Goal: Task Accomplishment & Management: Manage account settings

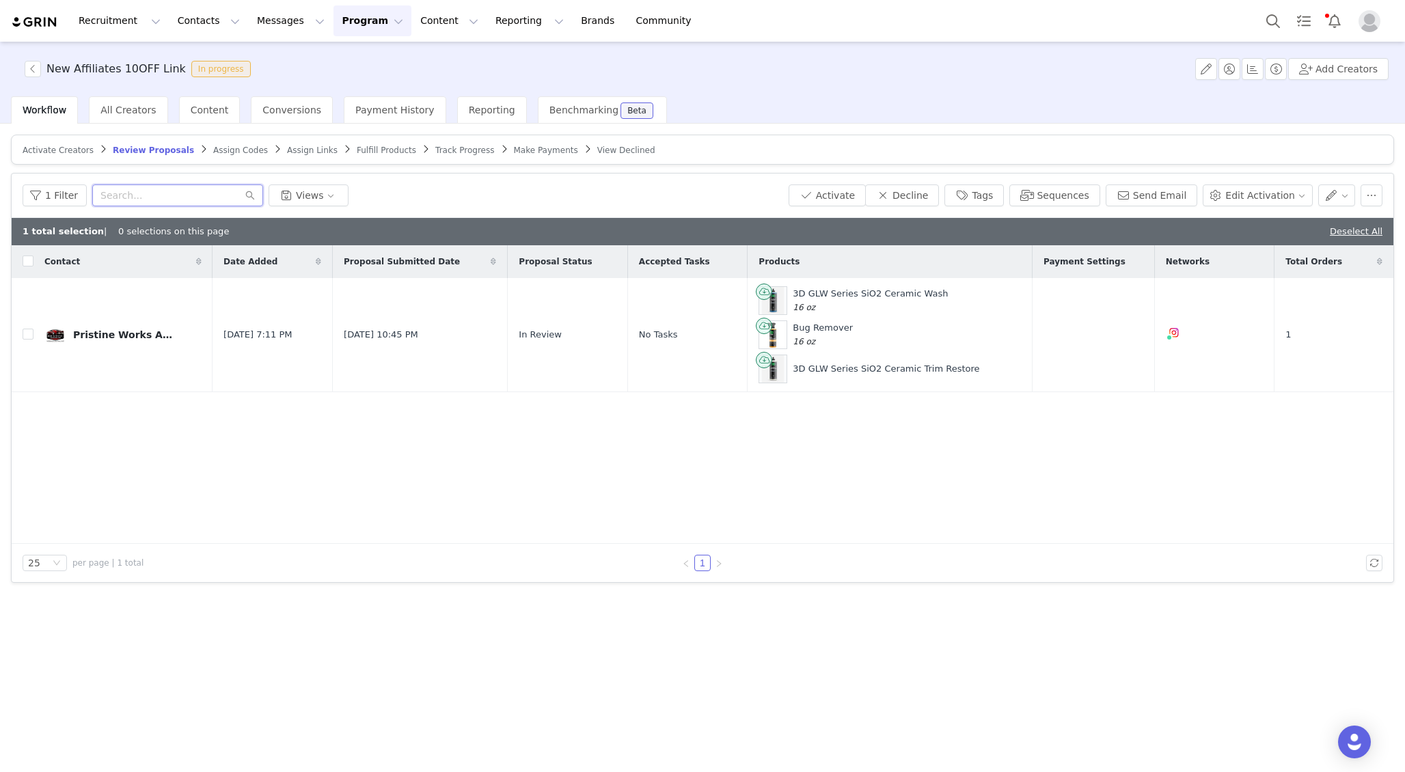
click at [124, 192] on input "text" at bounding box center [177, 195] width 171 height 22
type input "auto"
click at [112, 109] on span "All Creators" at bounding box center [127, 110] width 55 height 11
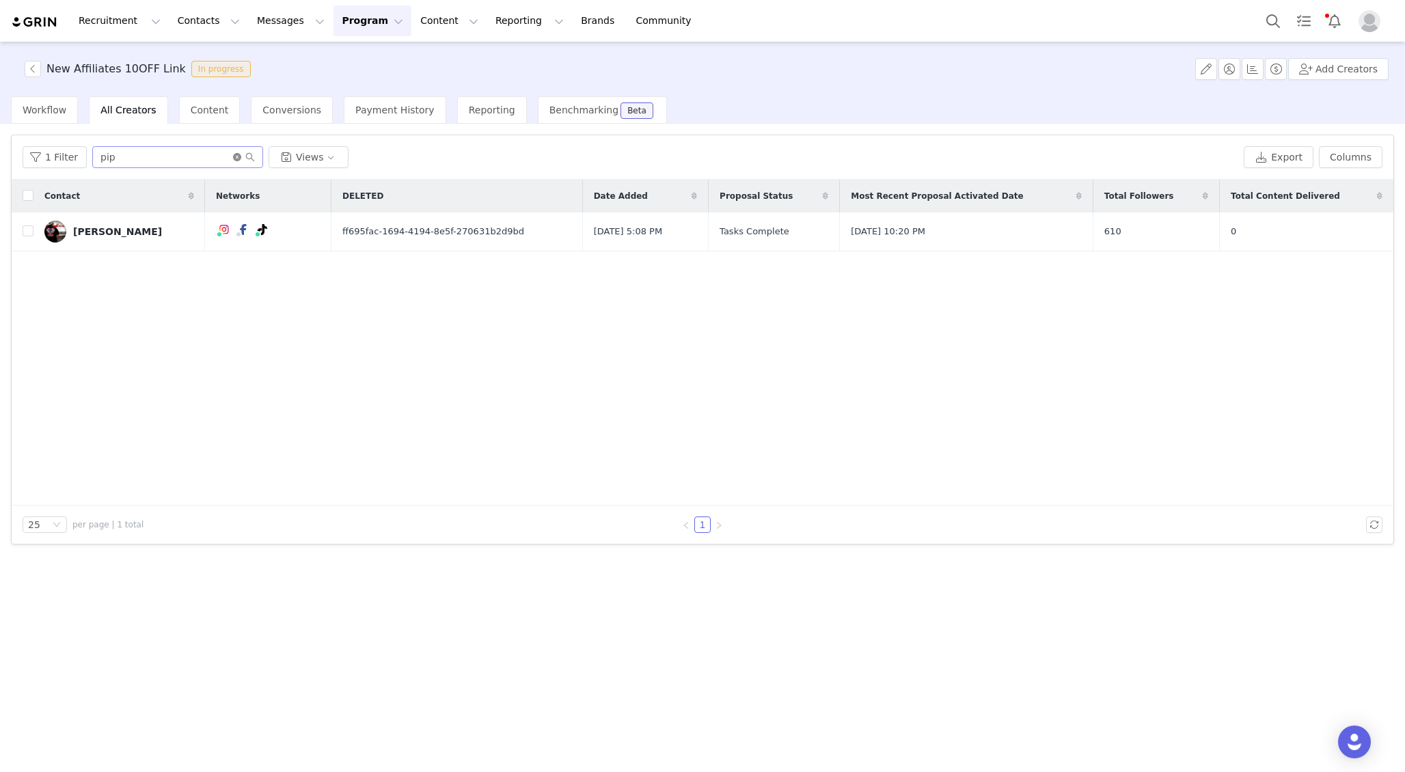
click at [233, 155] on icon "icon: close-circle" at bounding box center [237, 157] width 8 height 8
click at [203, 155] on input "text" at bounding box center [177, 157] width 171 height 22
type input "[PERSON_NAME]"
click at [105, 233] on div "[PERSON_NAME]" at bounding box center [117, 231] width 89 height 11
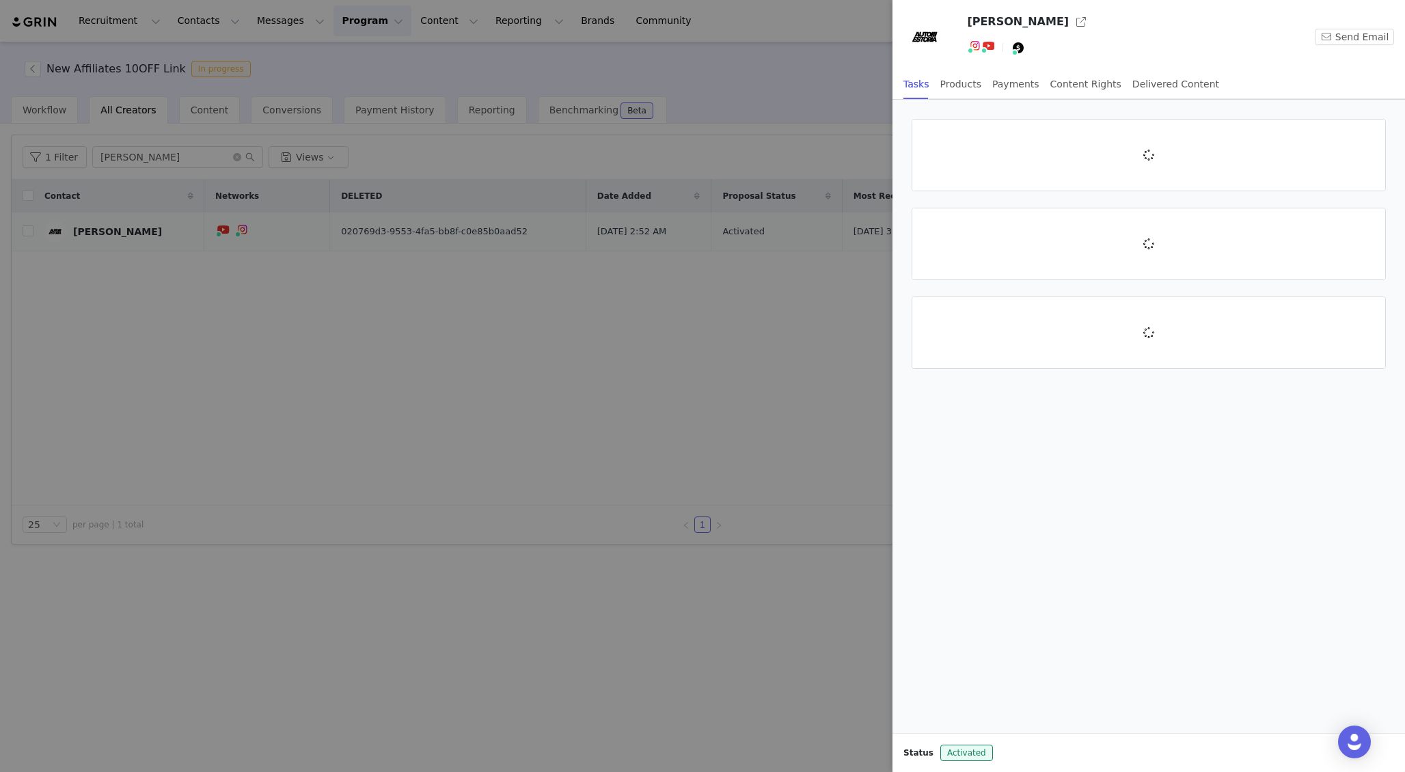
click at [114, 232] on div at bounding box center [702, 386] width 1405 height 772
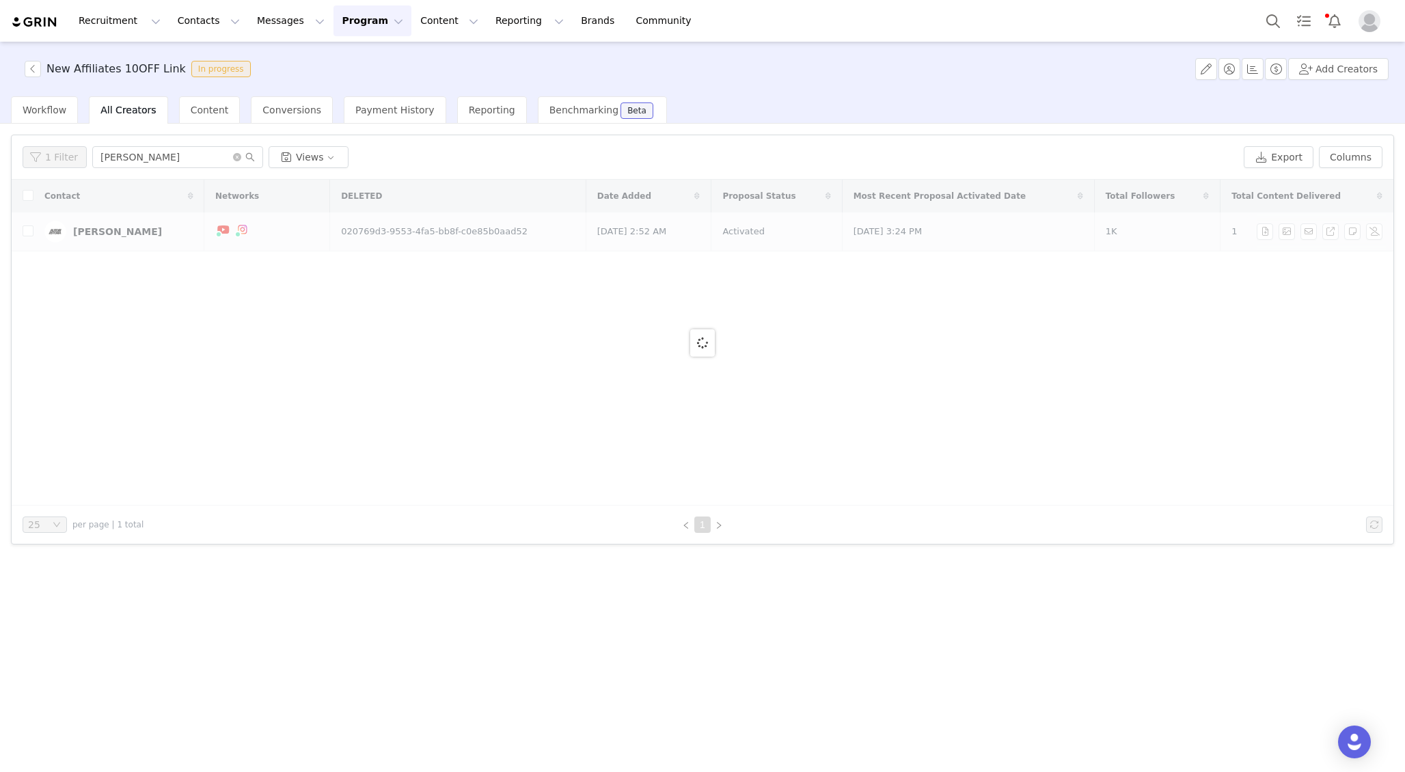
click at [114, 232] on div at bounding box center [703, 343] width 1382 height 326
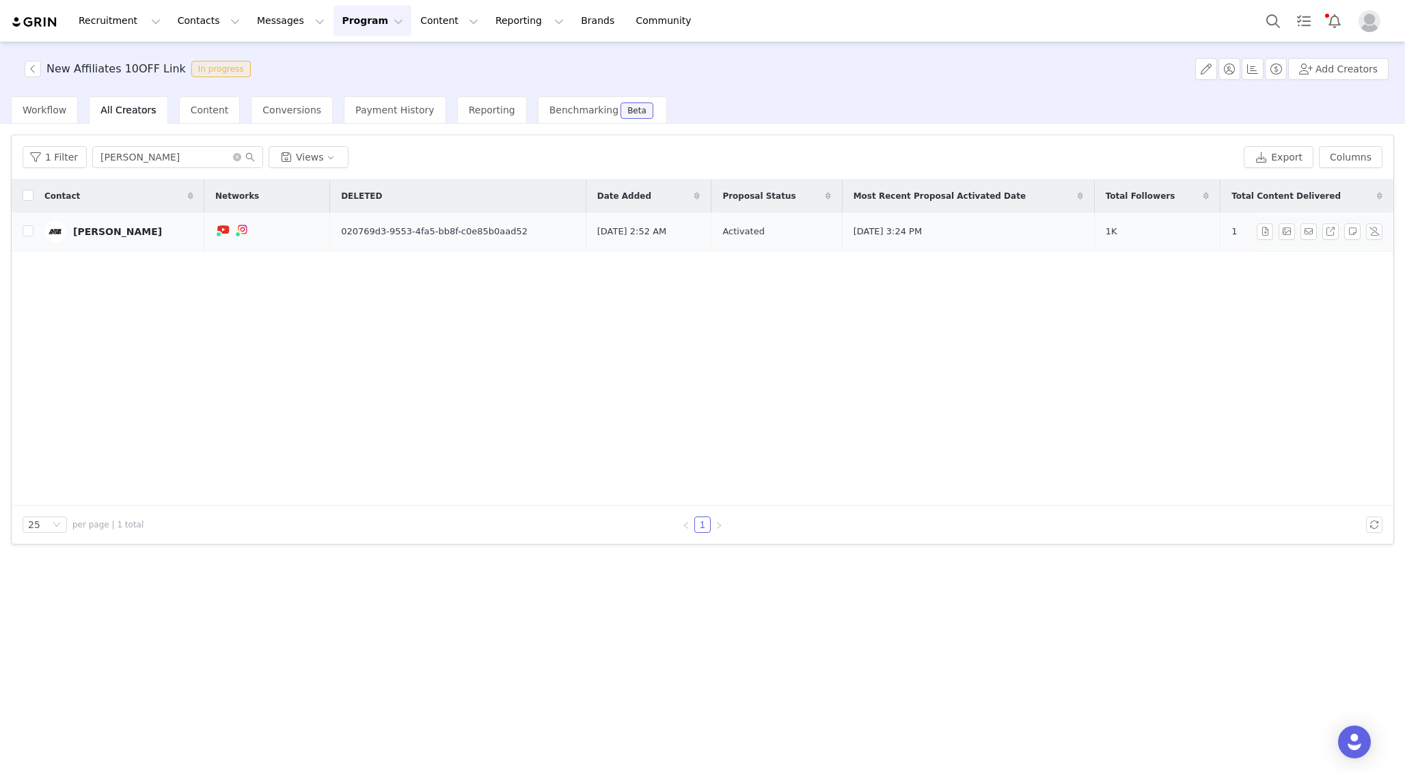
click at [115, 232] on div "[PERSON_NAME]" at bounding box center [117, 231] width 89 height 11
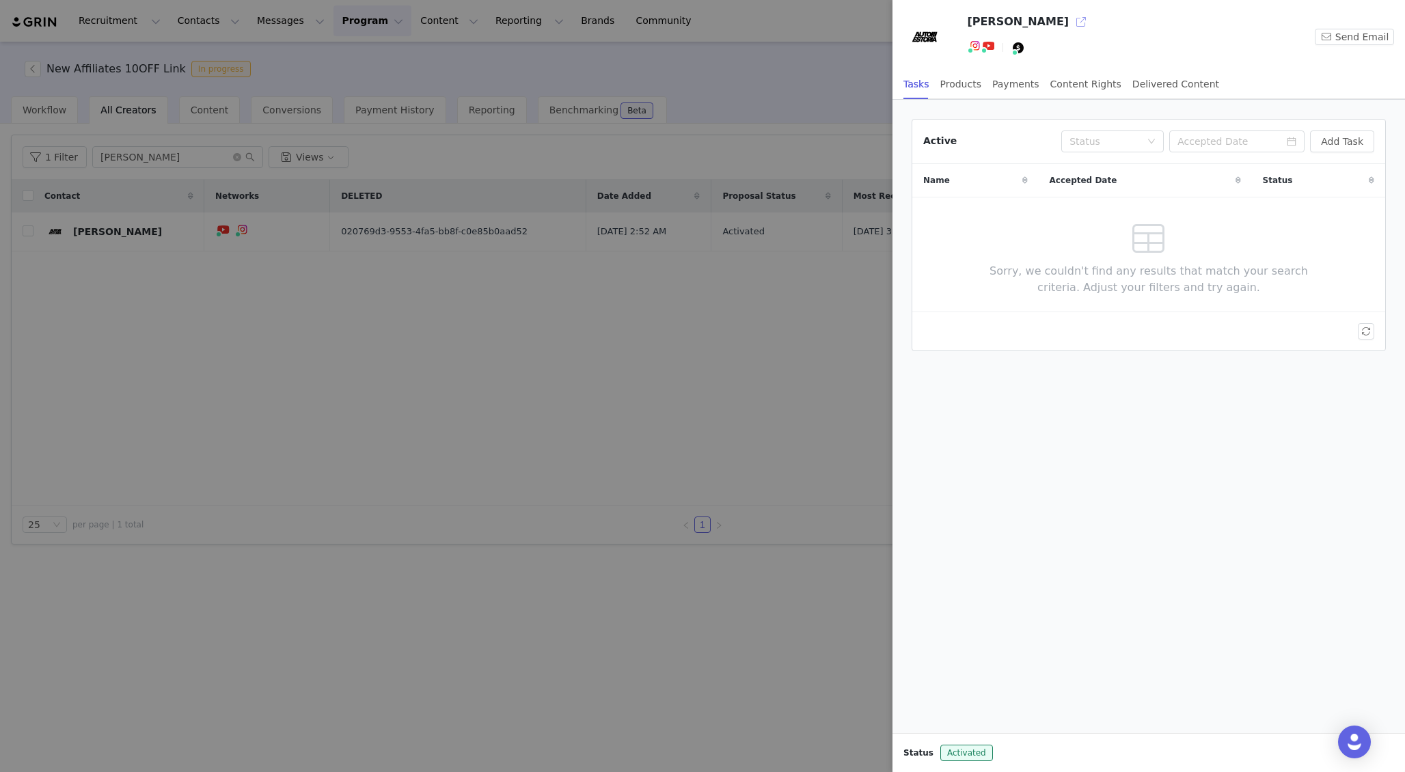
click at [1070, 22] on button "button" at bounding box center [1081, 22] width 22 height 22
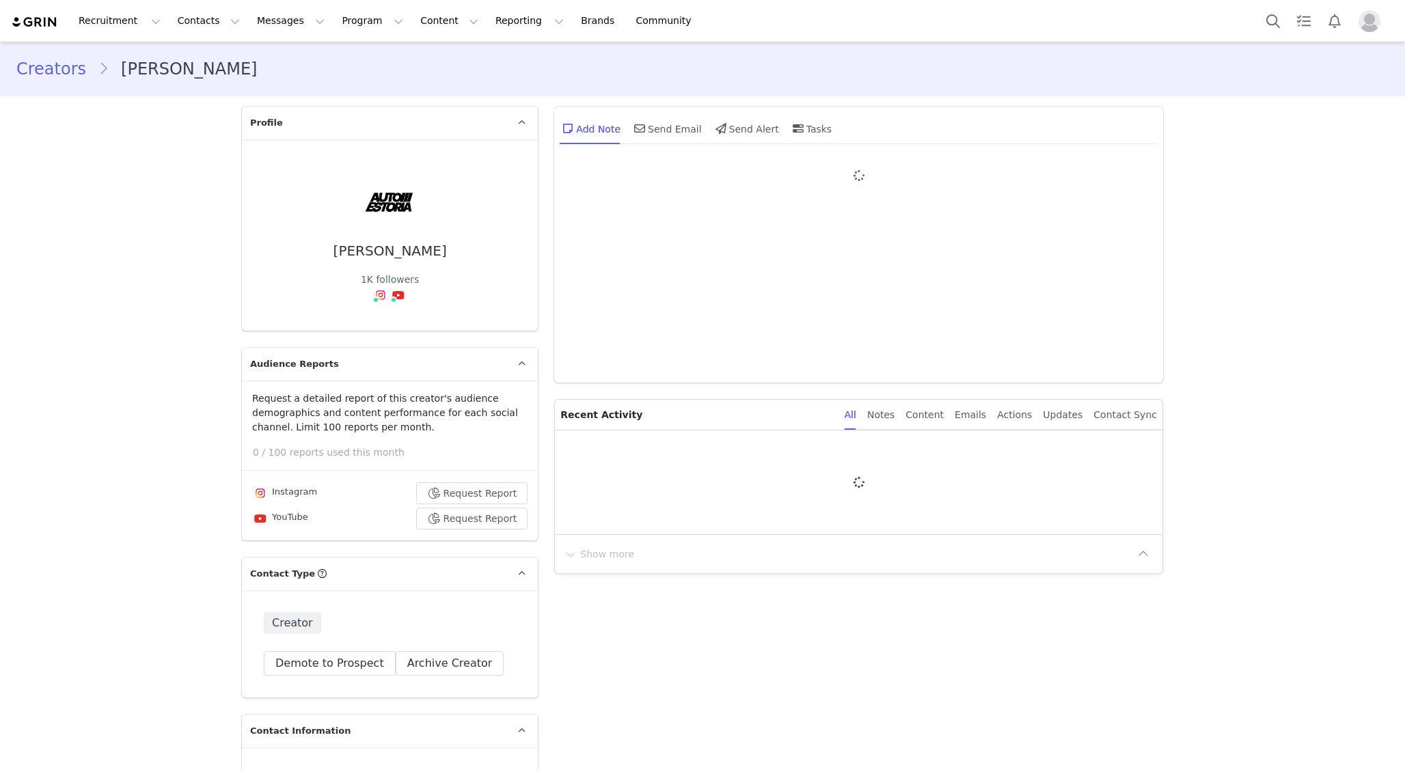
type input "+1 ([GEOGRAPHIC_DATA])"
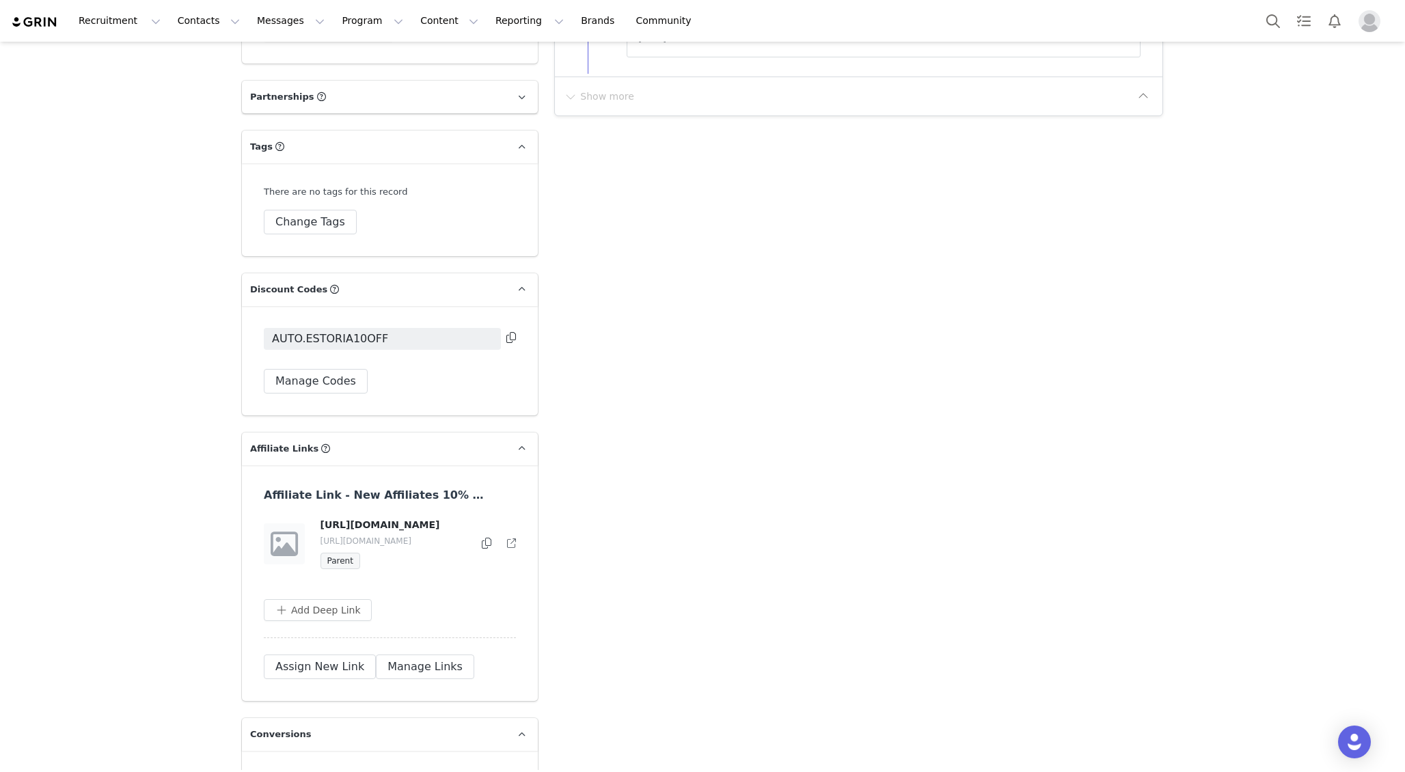
scroll to position [2027, 0]
drag, startPoint x: 385, startPoint y: 407, endPoint x: 362, endPoint y: 426, distance: 29.7
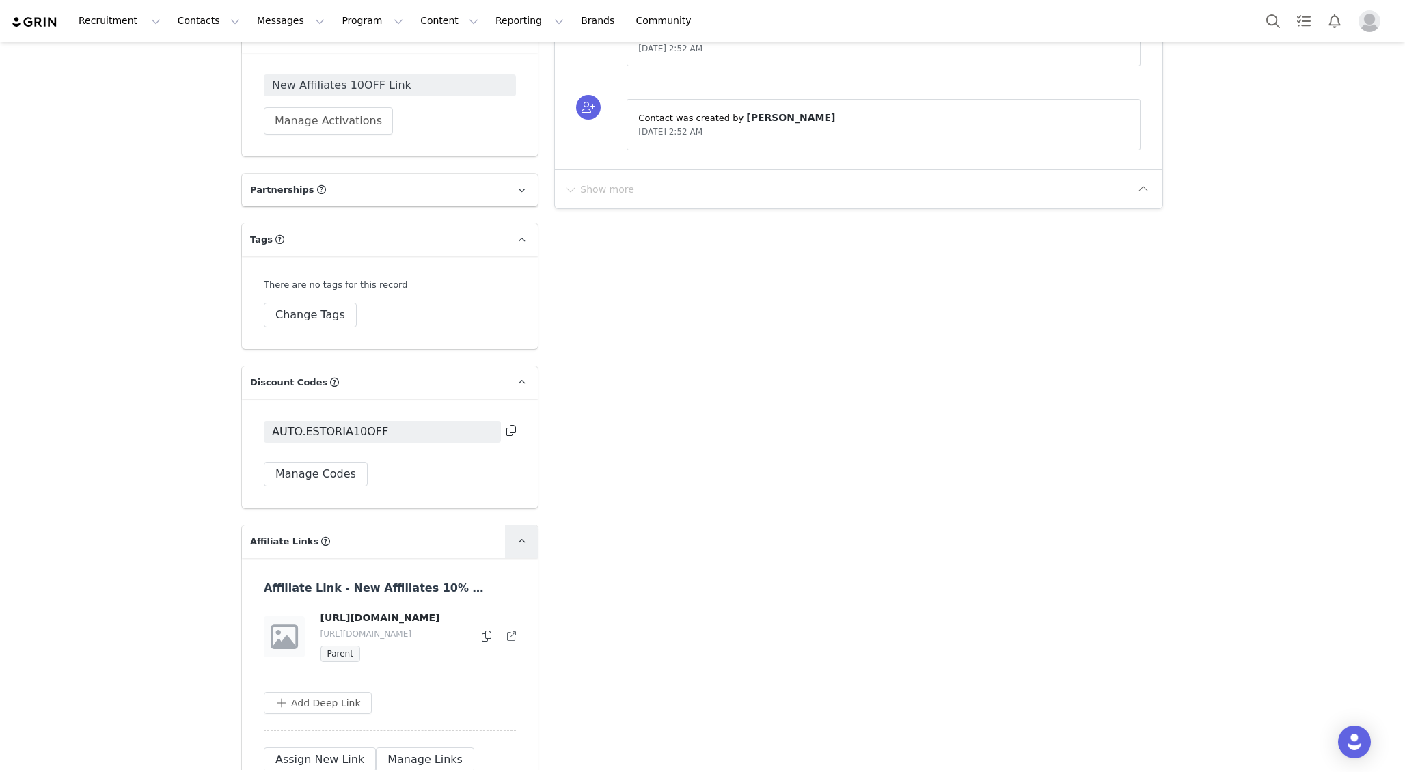
scroll to position [1988, 0]
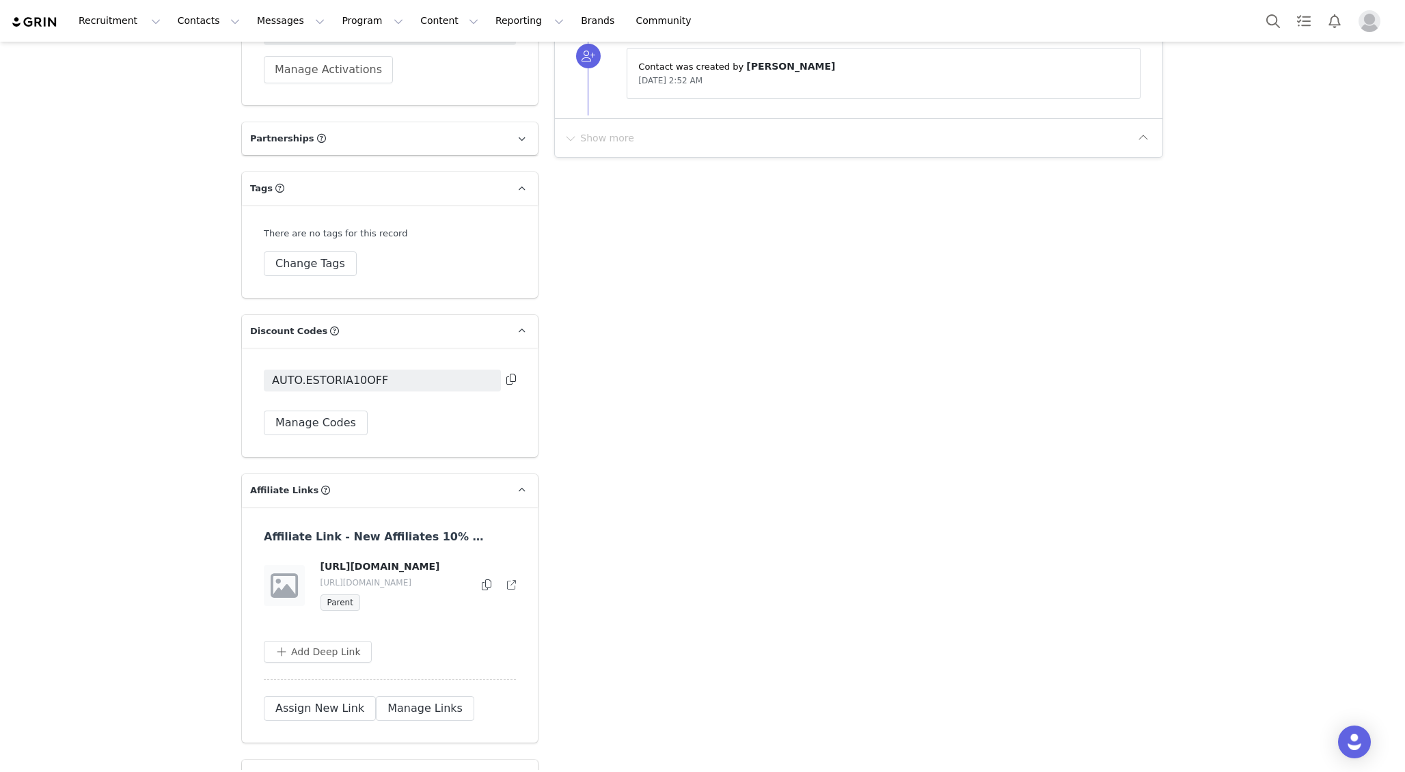
click at [509, 581] on icon at bounding box center [511, 585] width 9 height 9
click at [486, 579] on icon at bounding box center [487, 584] width 10 height 11
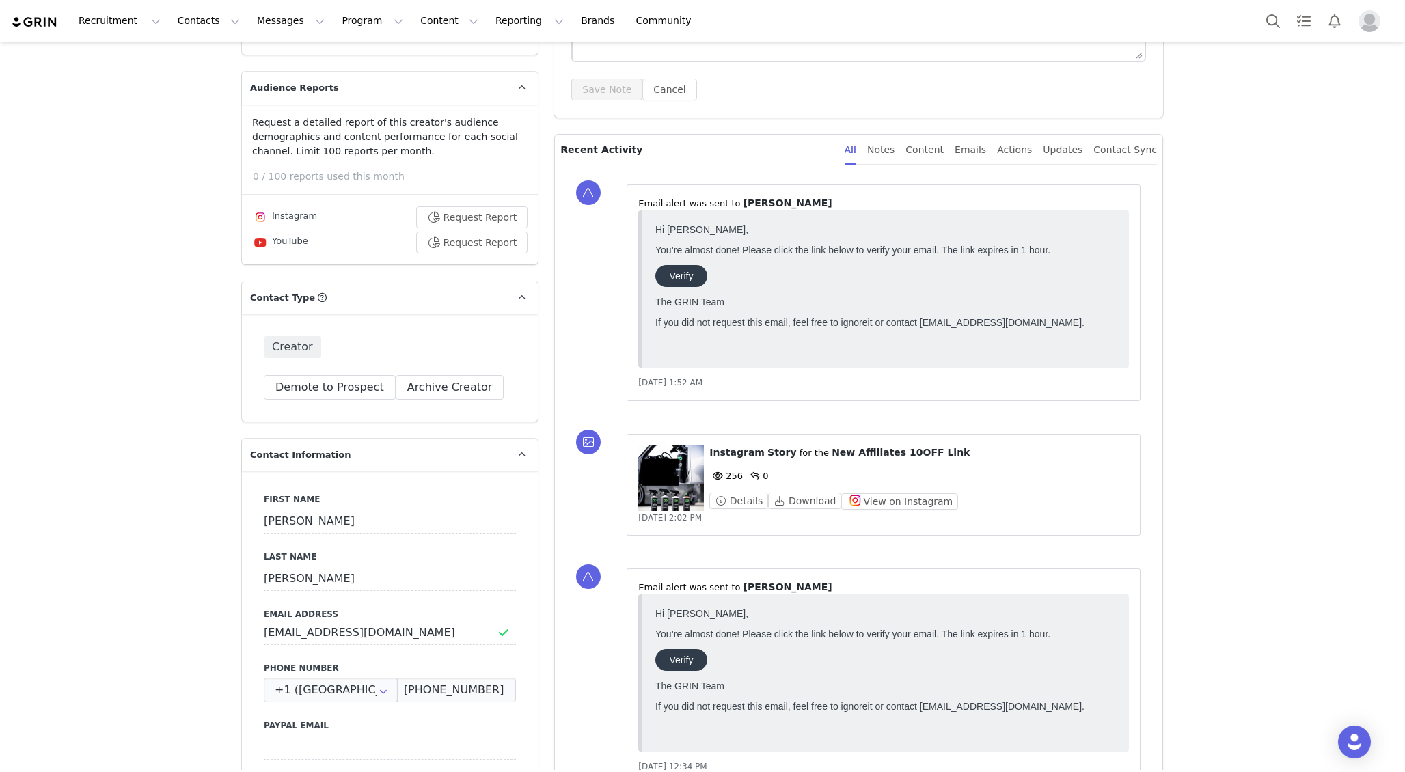
scroll to position [0, 0]
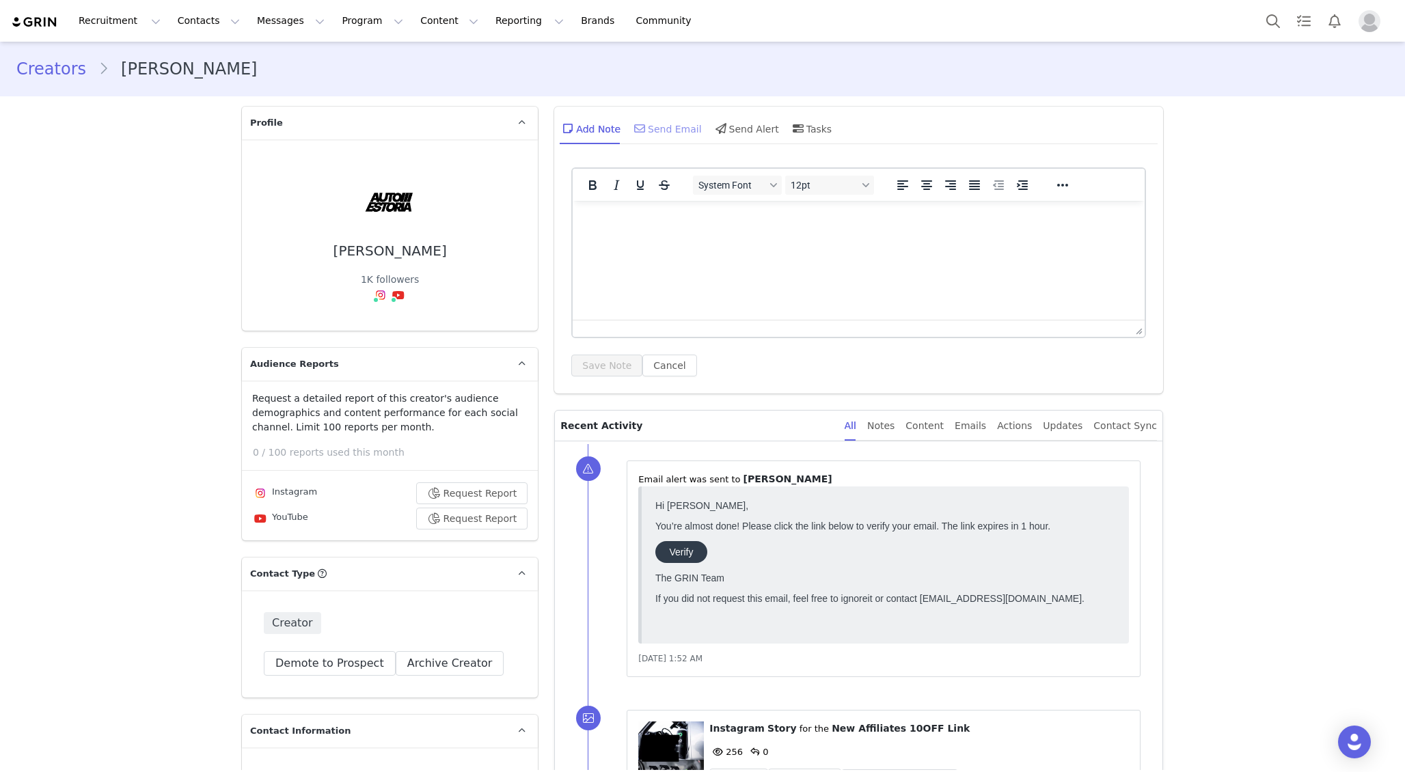
click at [653, 132] on div "Send Email" at bounding box center [666, 128] width 70 height 33
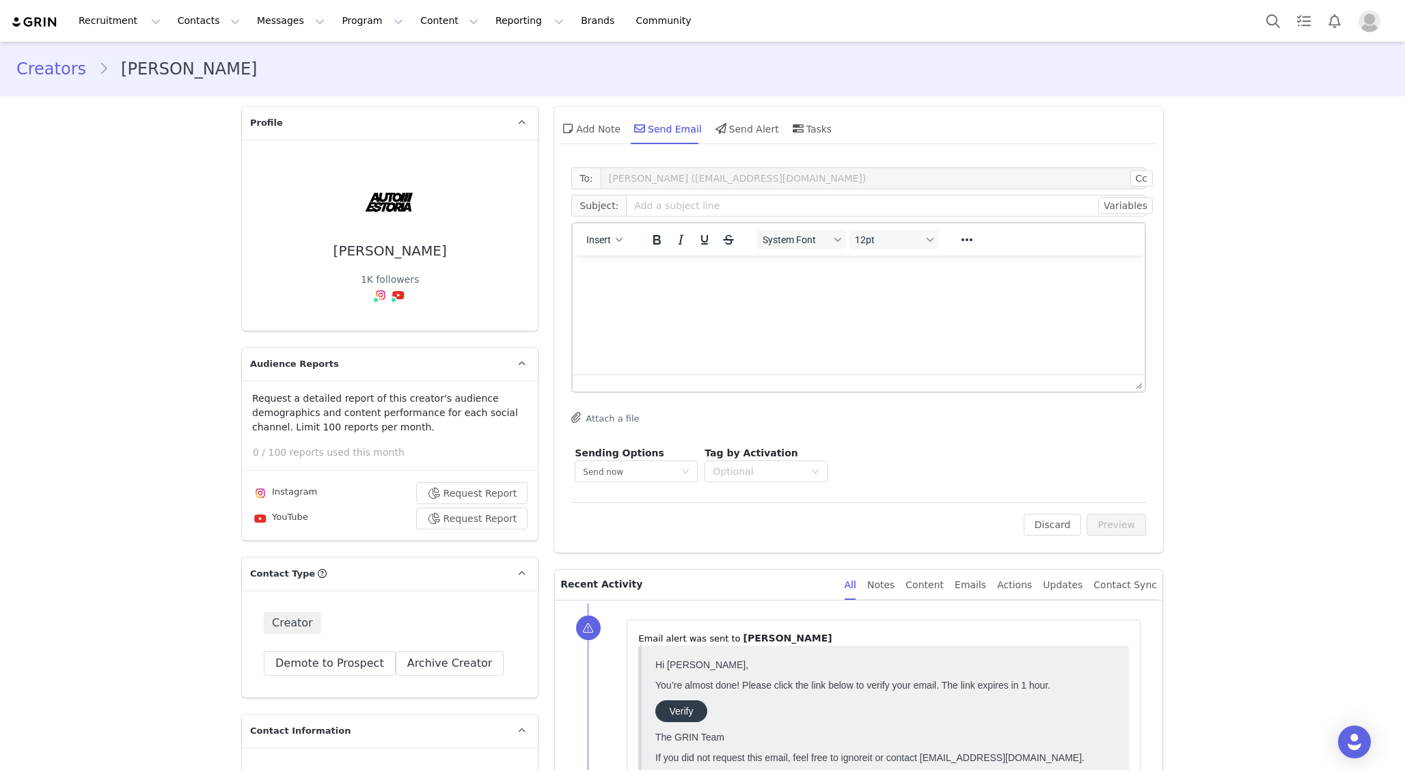
click at [707, 292] on html at bounding box center [859, 274] width 572 height 37
paste body "Rich Text Area. Press ALT-0 for help."
click at [706, 204] on input "text" at bounding box center [886, 206] width 520 height 22
click at [585, 276] on p "https://glnk.io/3x116/autoestoria" at bounding box center [858, 273] width 550 height 15
click at [612, 304] on p "Rich Text Area. Press ALT-0 for help." at bounding box center [858, 299] width 550 height 15
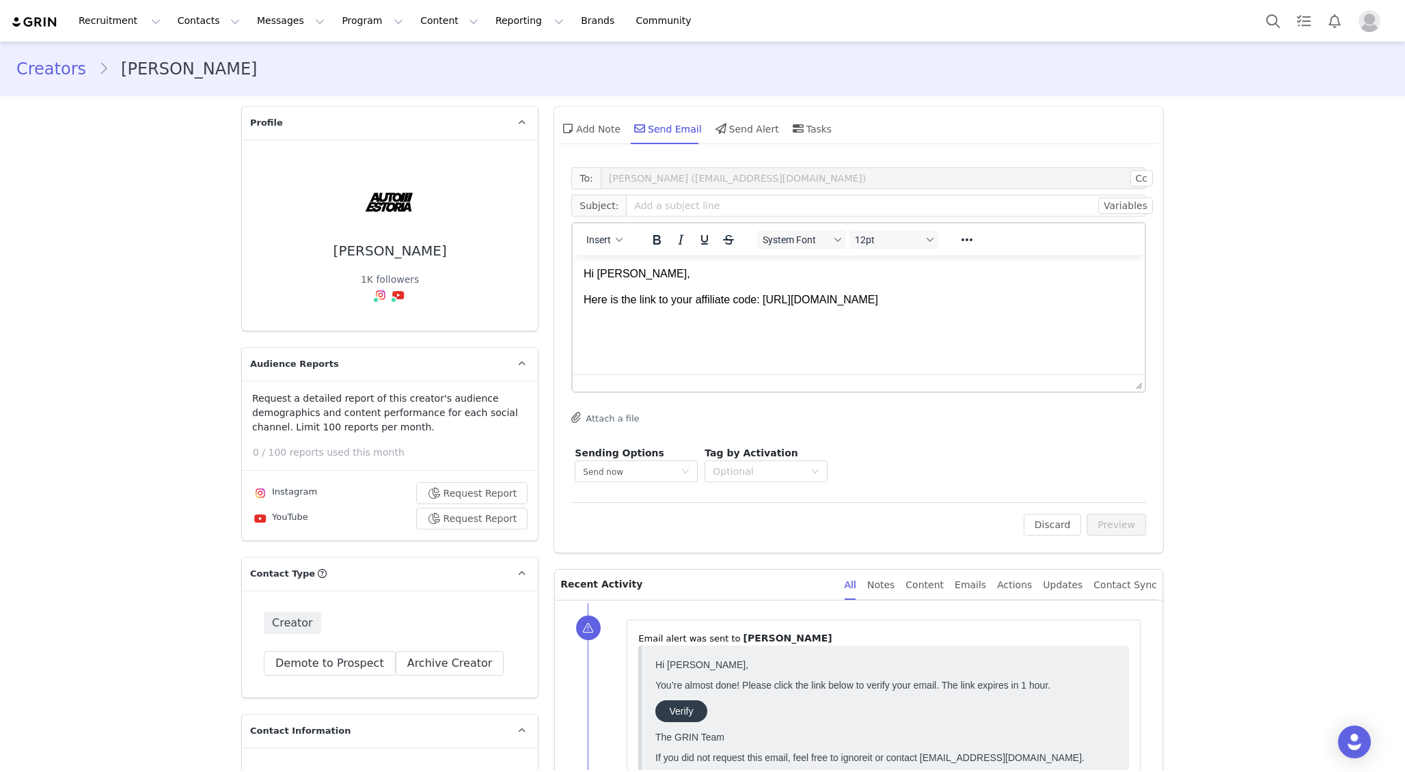
click at [940, 301] on p "Here is the link to your affiliate code: https://glnk.io/3x116/autoestoria" at bounding box center [858, 299] width 550 height 15
click at [731, 208] on input "text" at bounding box center [886, 206] width 520 height 22
type input "Affiliate Code"
click at [967, 329] on p "If you don't see it in your portal please send me a screenshot. Thanks!" at bounding box center [858, 326] width 550 height 15
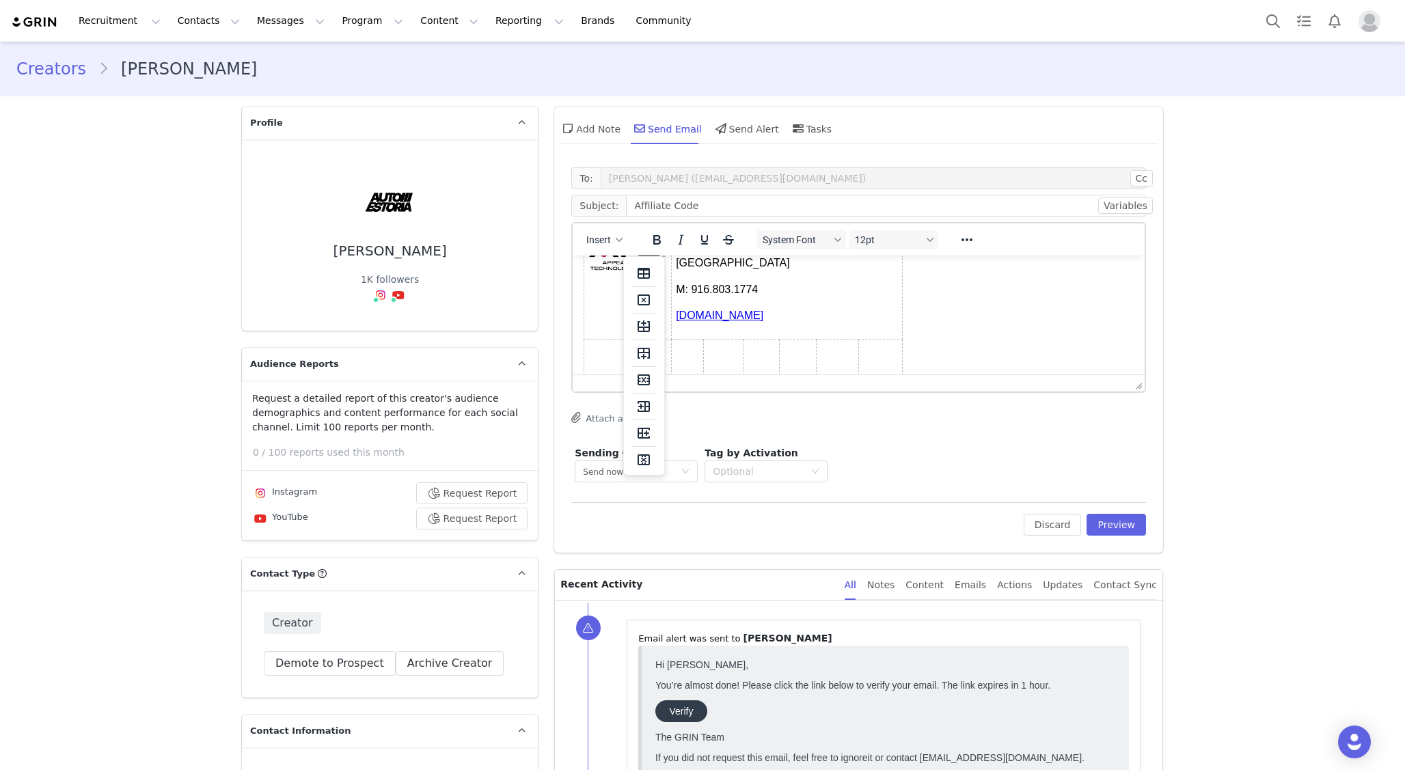
click at [951, 305] on div "Kevin Norman Social Media Manager & Content Creator 26321 Ferry Court Santa Cla…" at bounding box center [858, 305] width 550 height 266
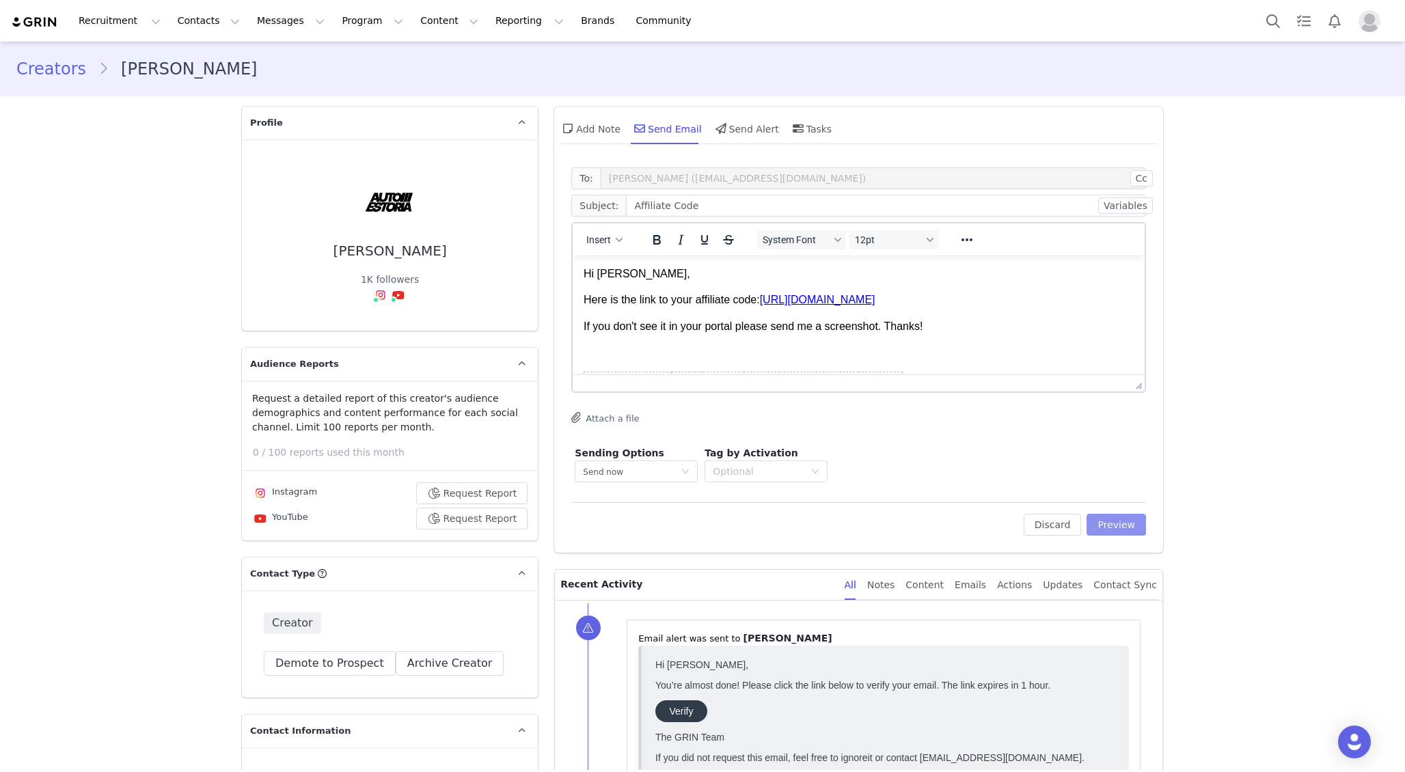
click at [1127, 523] on button "Preview" at bounding box center [1115, 525] width 59 height 22
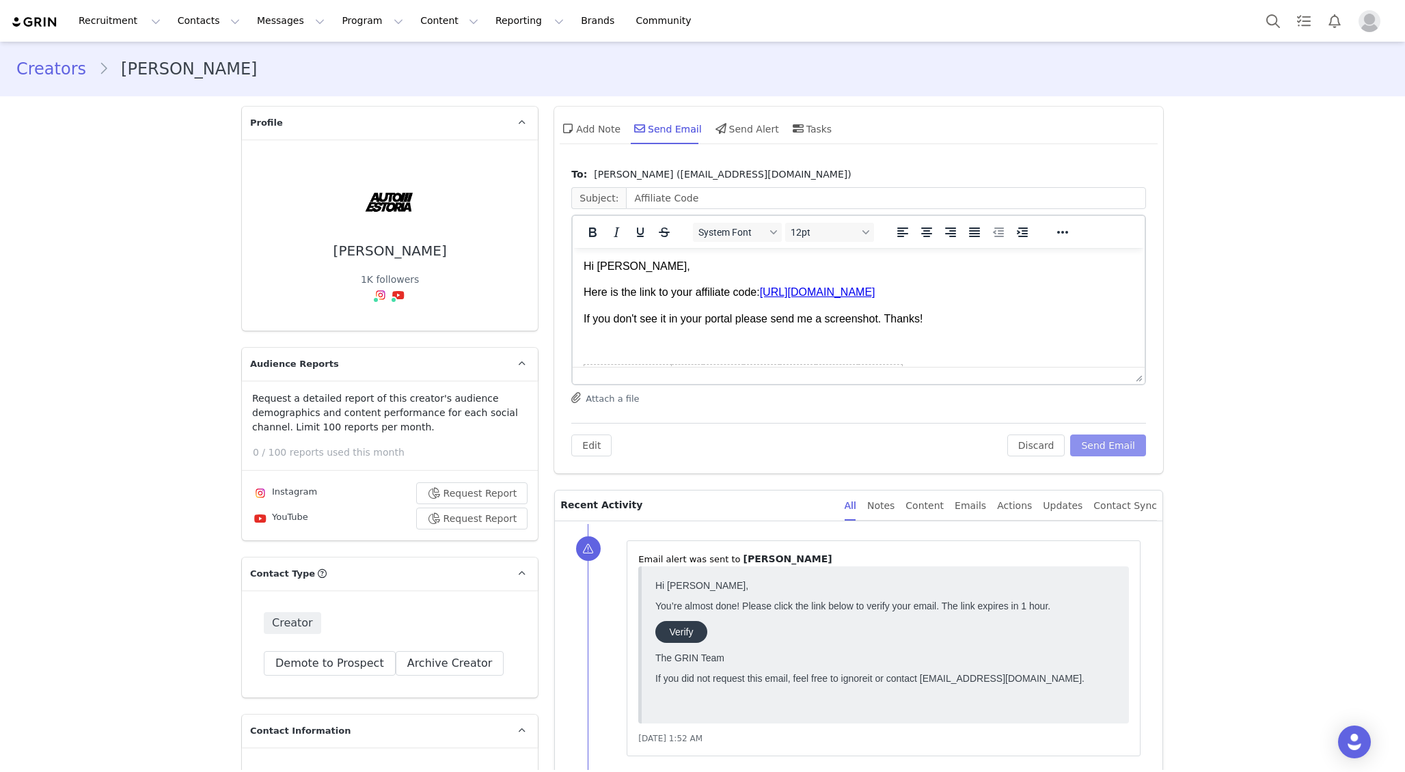
click at [1108, 444] on button "Send Email" at bounding box center [1108, 446] width 76 height 22
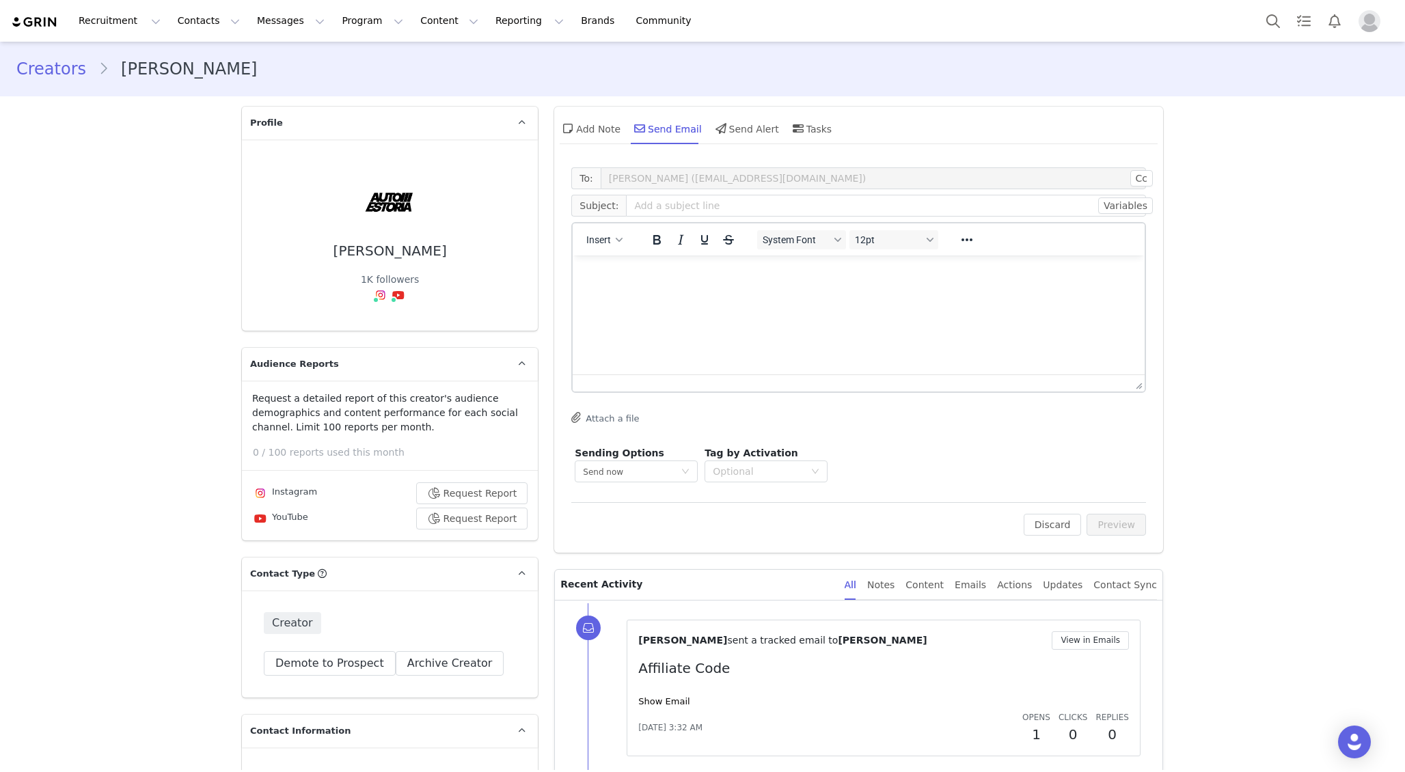
click at [803, 292] on html at bounding box center [859, 274] width 572 height 37
click at [717, 287] on html at bounding box center [859, 274] width 572 height 37
click at [706, 204] on input "text" at bounding box center [886, 206] width 520 height 22
click at [187, 27] on button "Contacts Contacts" at bounding box center [208, 20] width 79 height 31
click at [289, 15] on button "Messages Messages" at bounding box center [291, 20] width 84 height 31
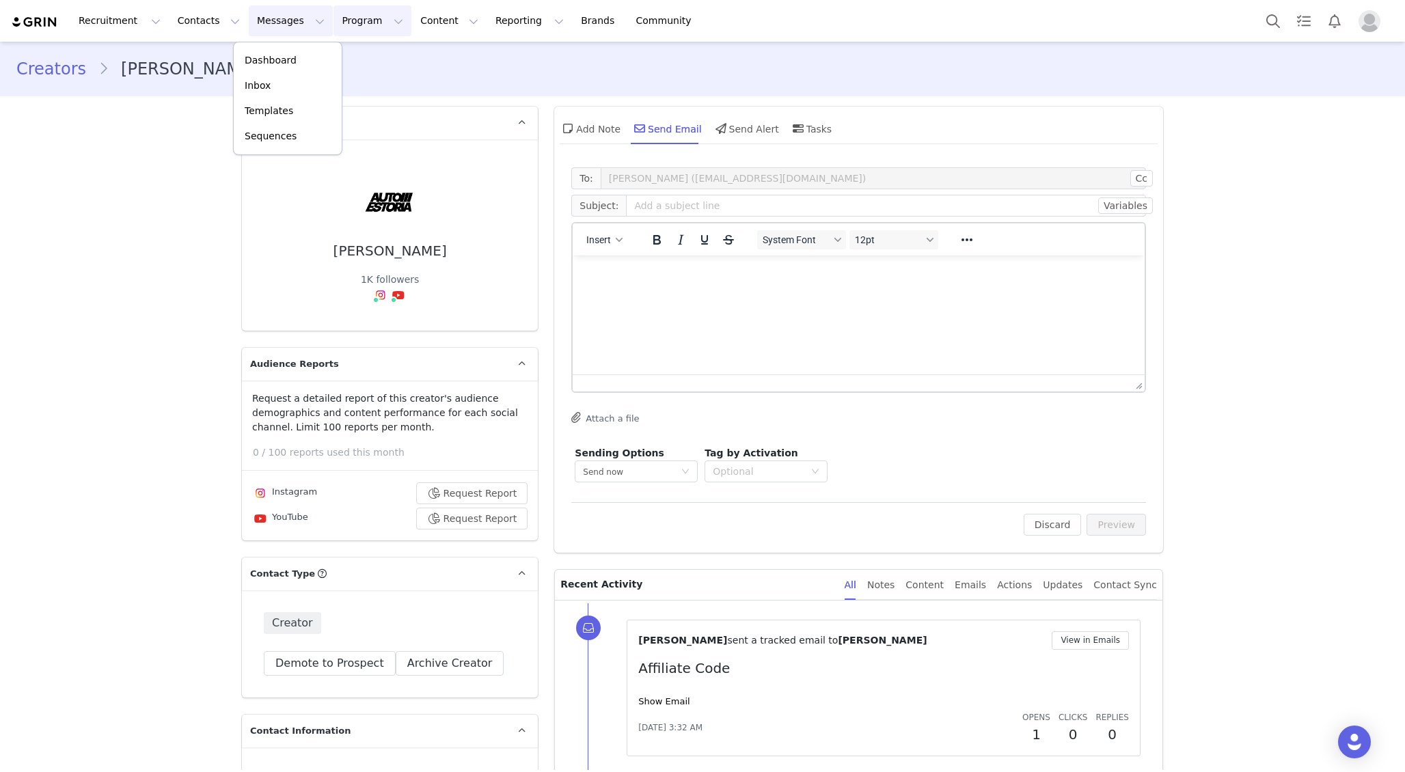
click at [344, 22] on button "Program Program" at bounding box center [372, 20] width 78 height 31
click at [347, 62] on p "Activations" at bounding box center [349, 60] width 53 height 14
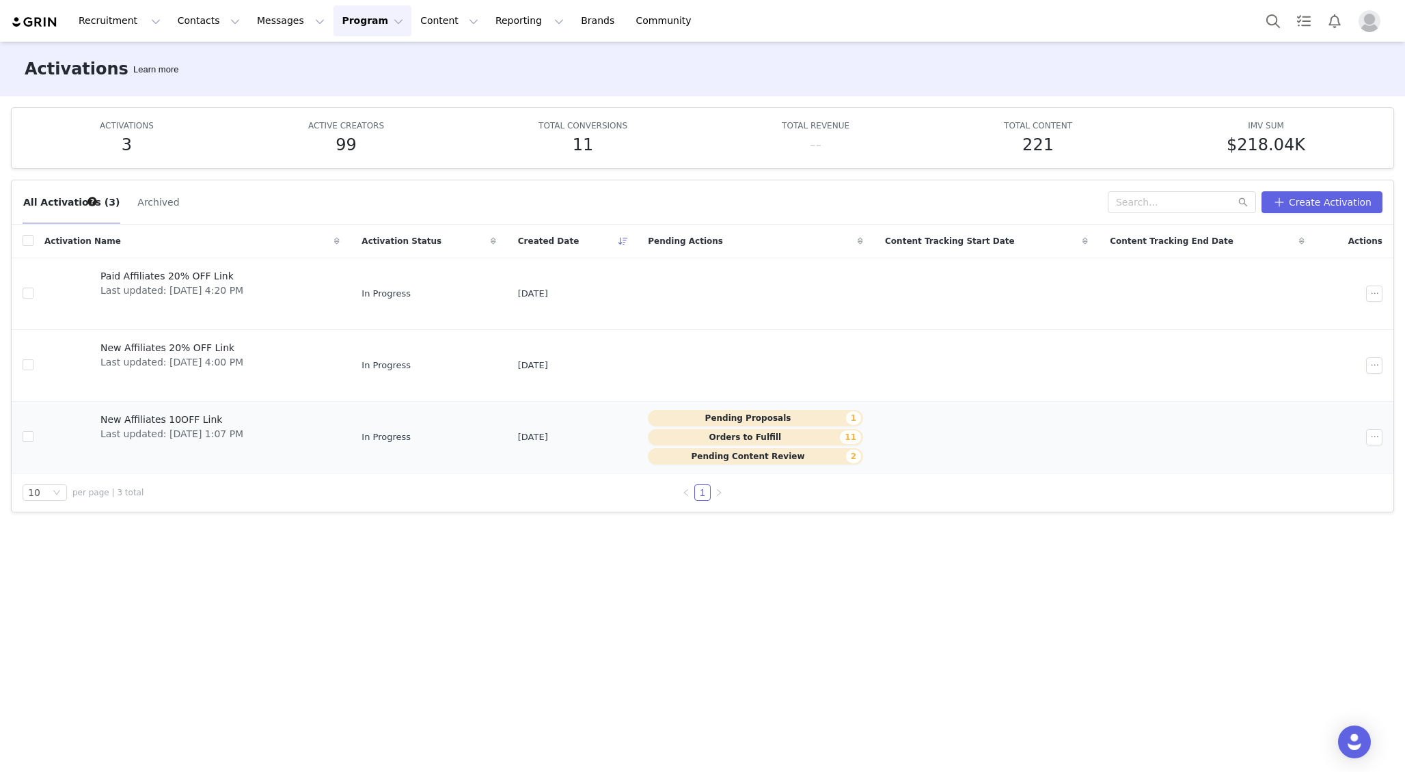
click at [243, 424] on span "New Affiliates 10OFF Link" at bounding box center [171, 420] width 143 height 14
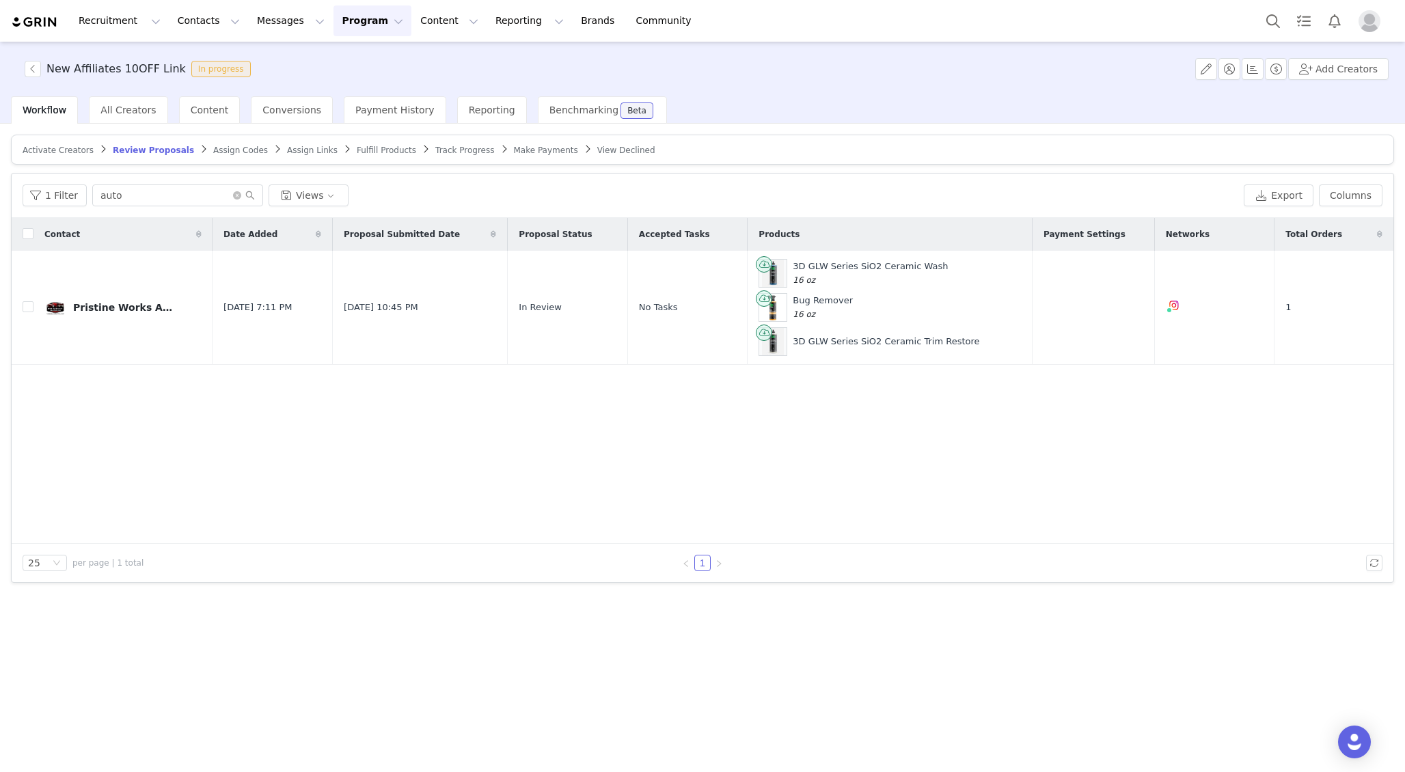
click at [454, 150] on span "Track Progress" at bounding box center [464, 151] width 59 height 10
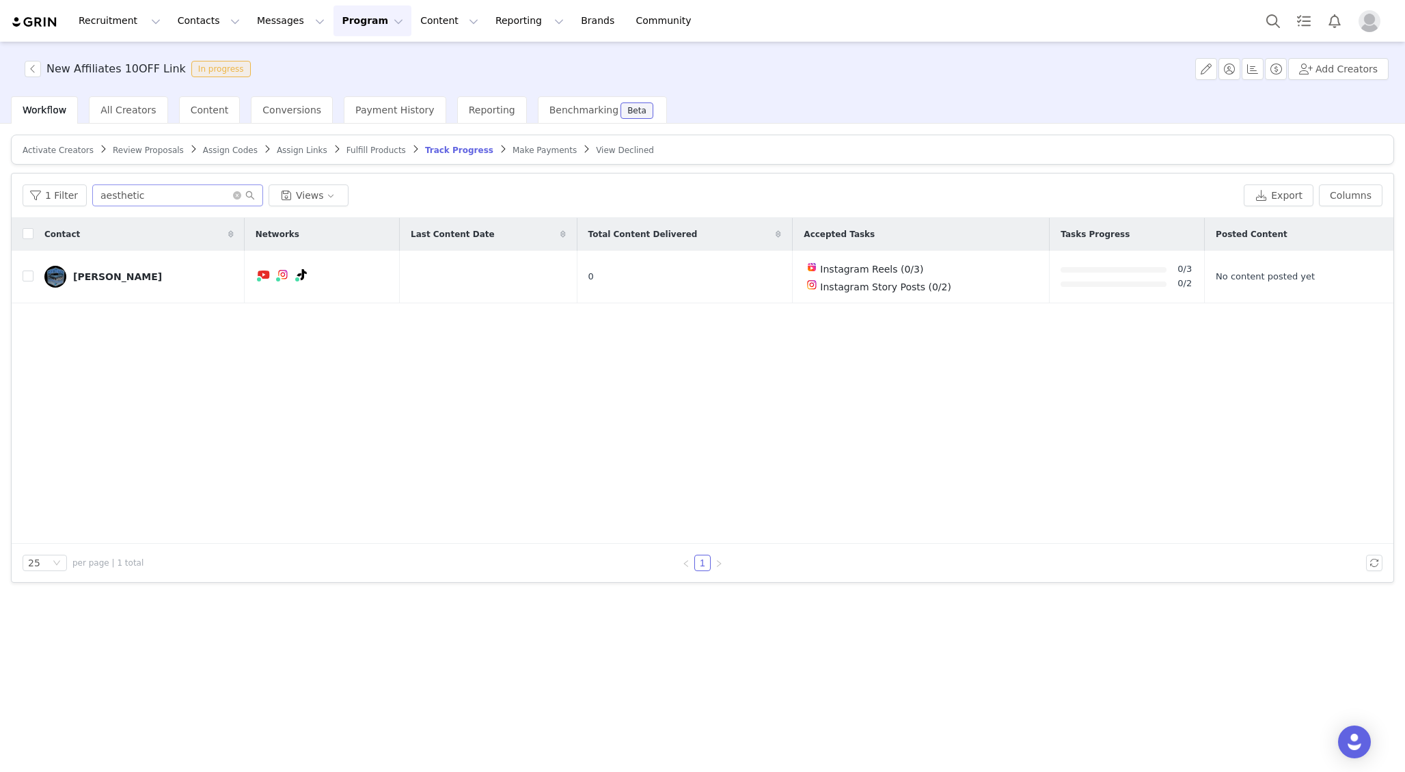
click at [238, 197] on span at bounding box center [244, 196] width 22 height 10
click at [234, 195] on icon "icon: close-circle" at bounding box center [237, 195] width 8 height 8
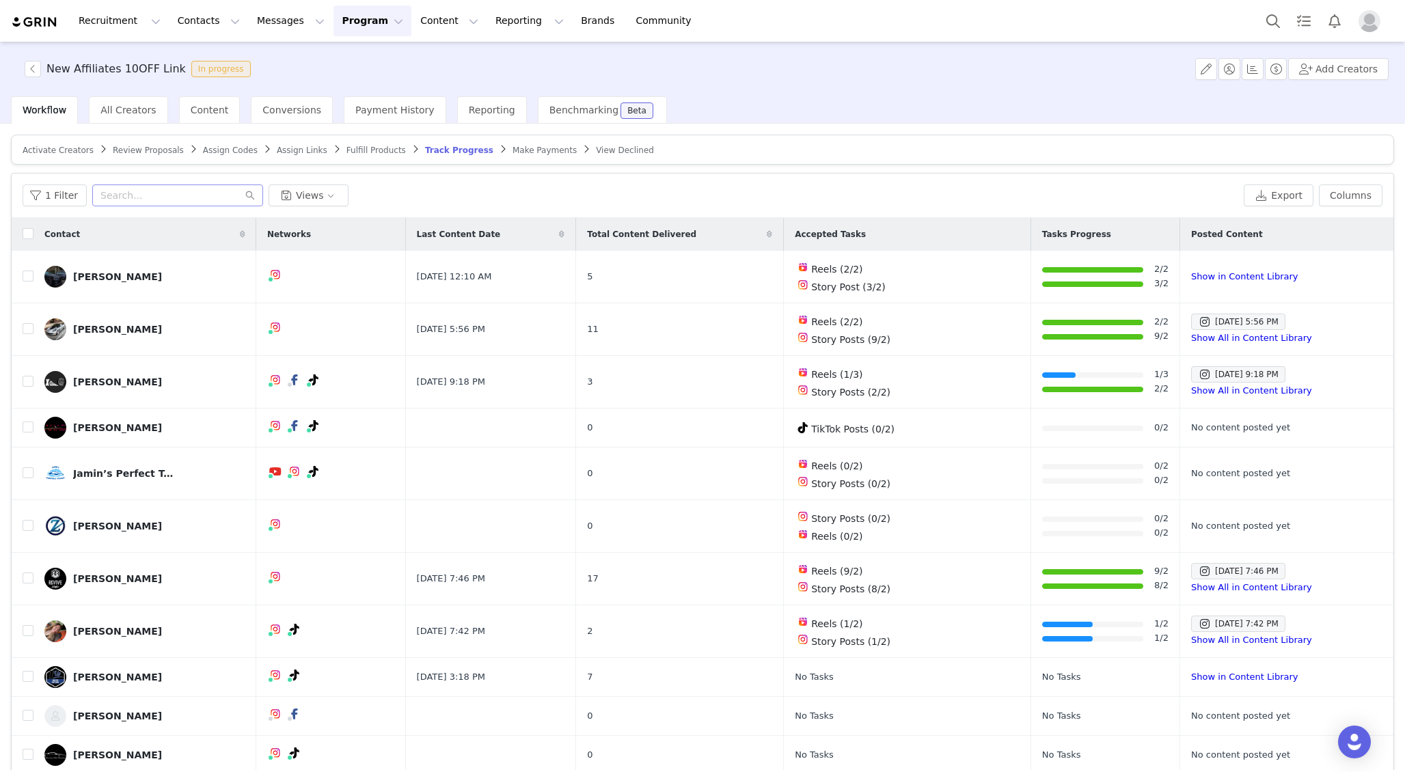
click at [147, 146] on span "Review Proposals" at bounding box center [148, 151] width 71 height 10
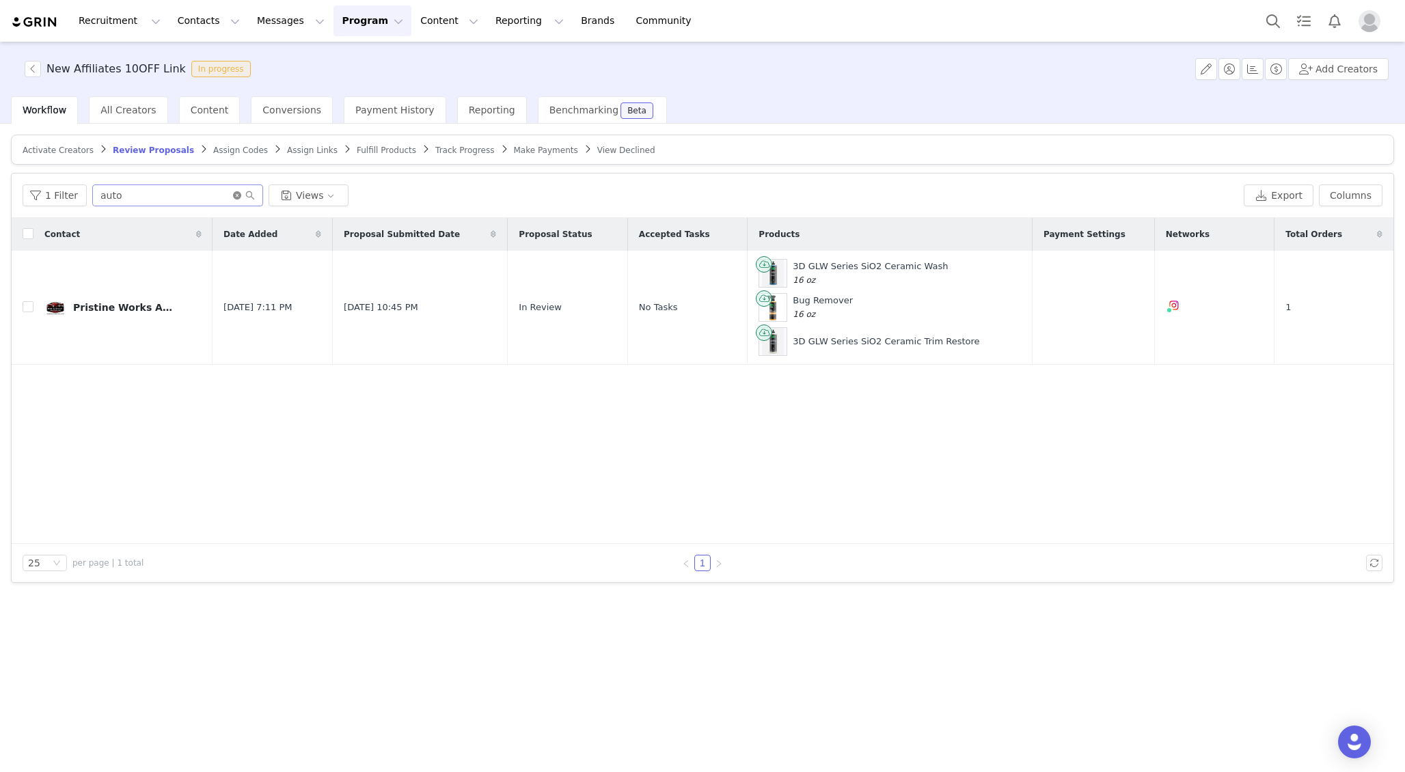
click at [233, 195] on icon "icon: close-circle" at bounding box center [237, 195] width 8 height 8
click at [208, 111] on span "Content" at bounding box center [210, 110] width 38 height 11
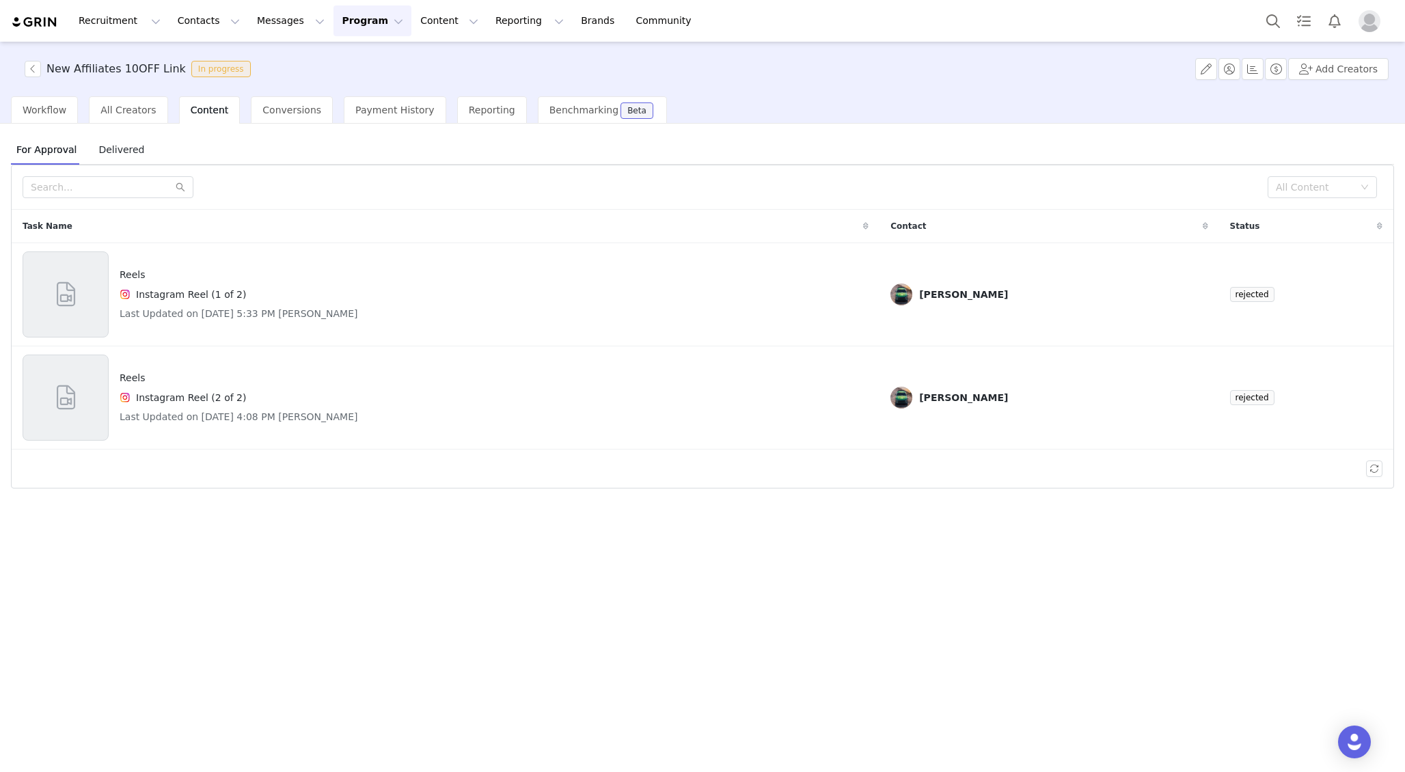
click at [124, 150] on span "Delivered" at bounding box center [121, 150] width 57 height 22
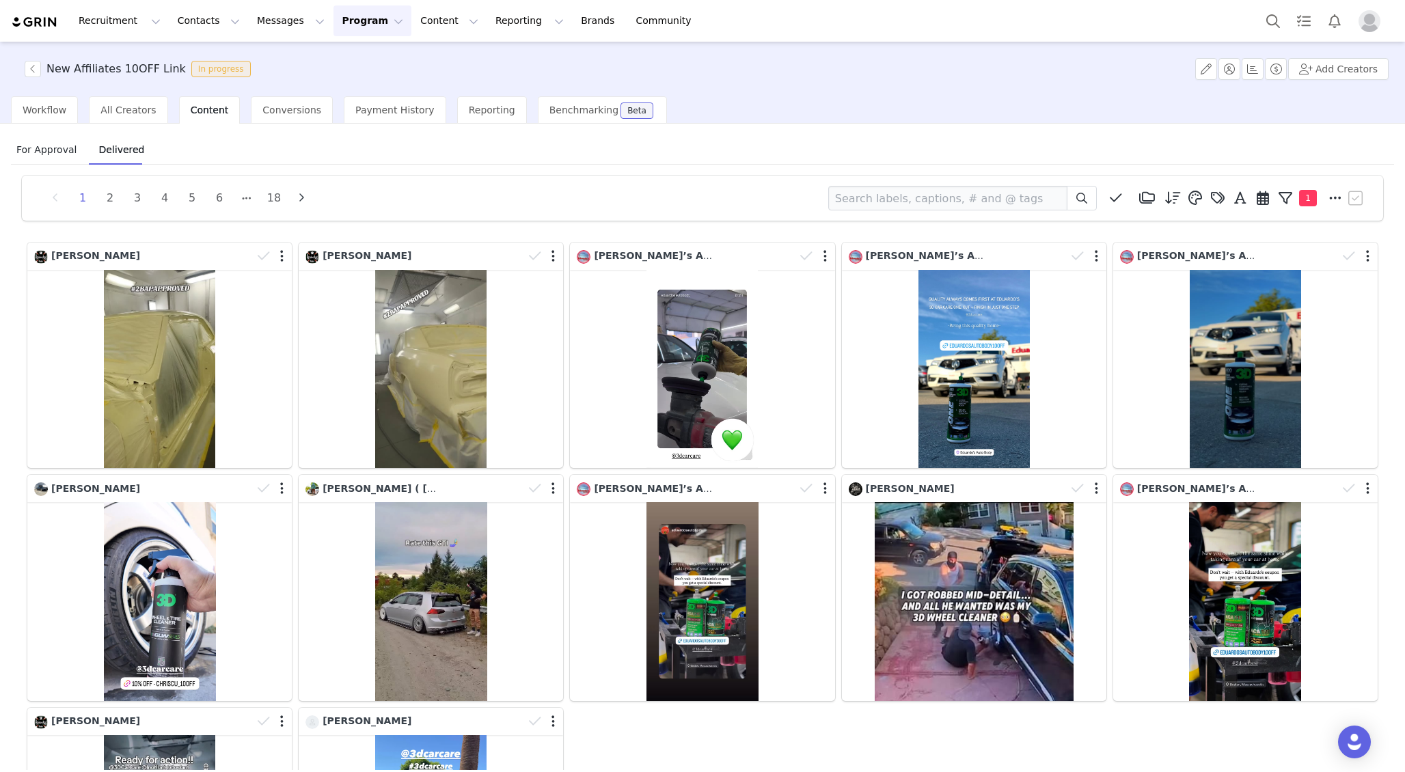
click at [46, 148] on span "For Approval" at bounding box center [46, 150] width 71 height 22
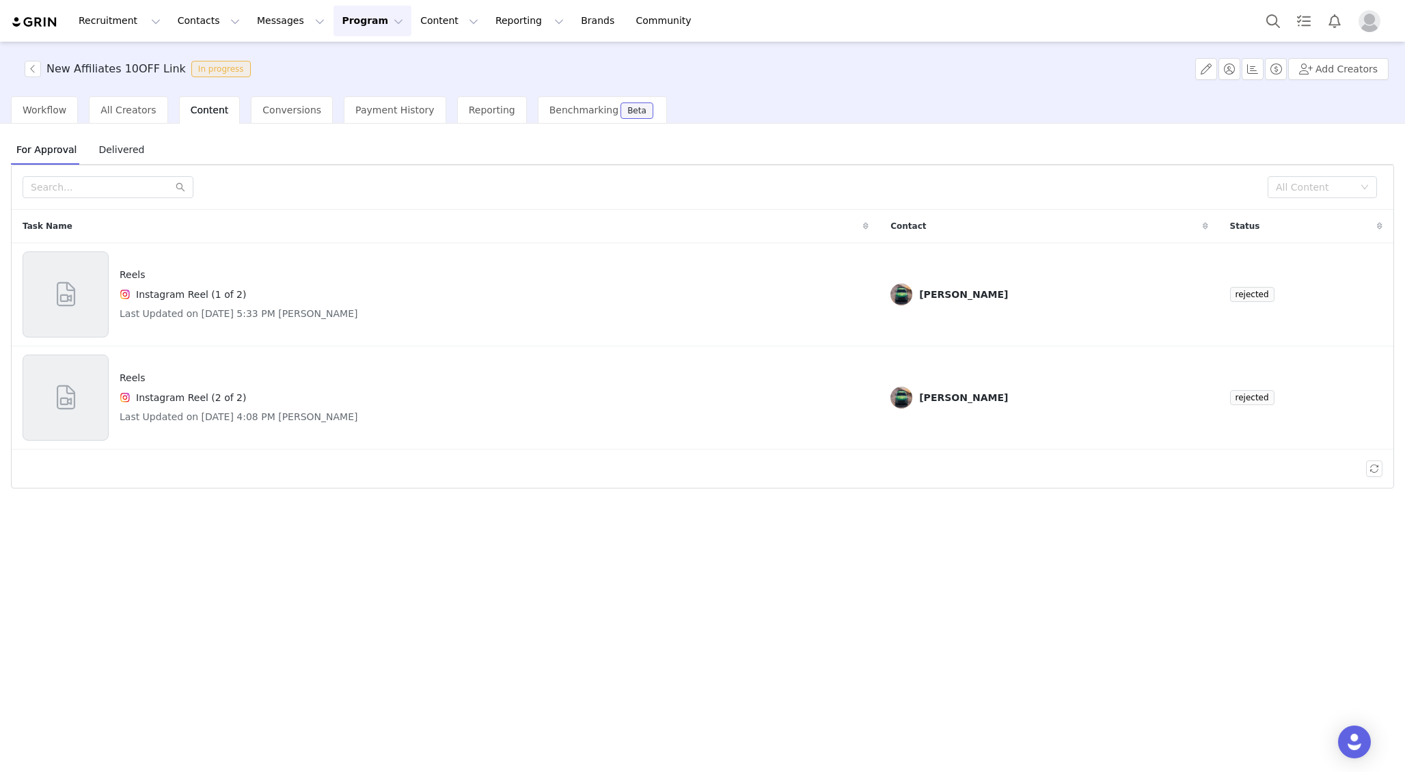
click at [100, 152] on span "Delivered" at bounding box center [121, 150] width 57 height 22
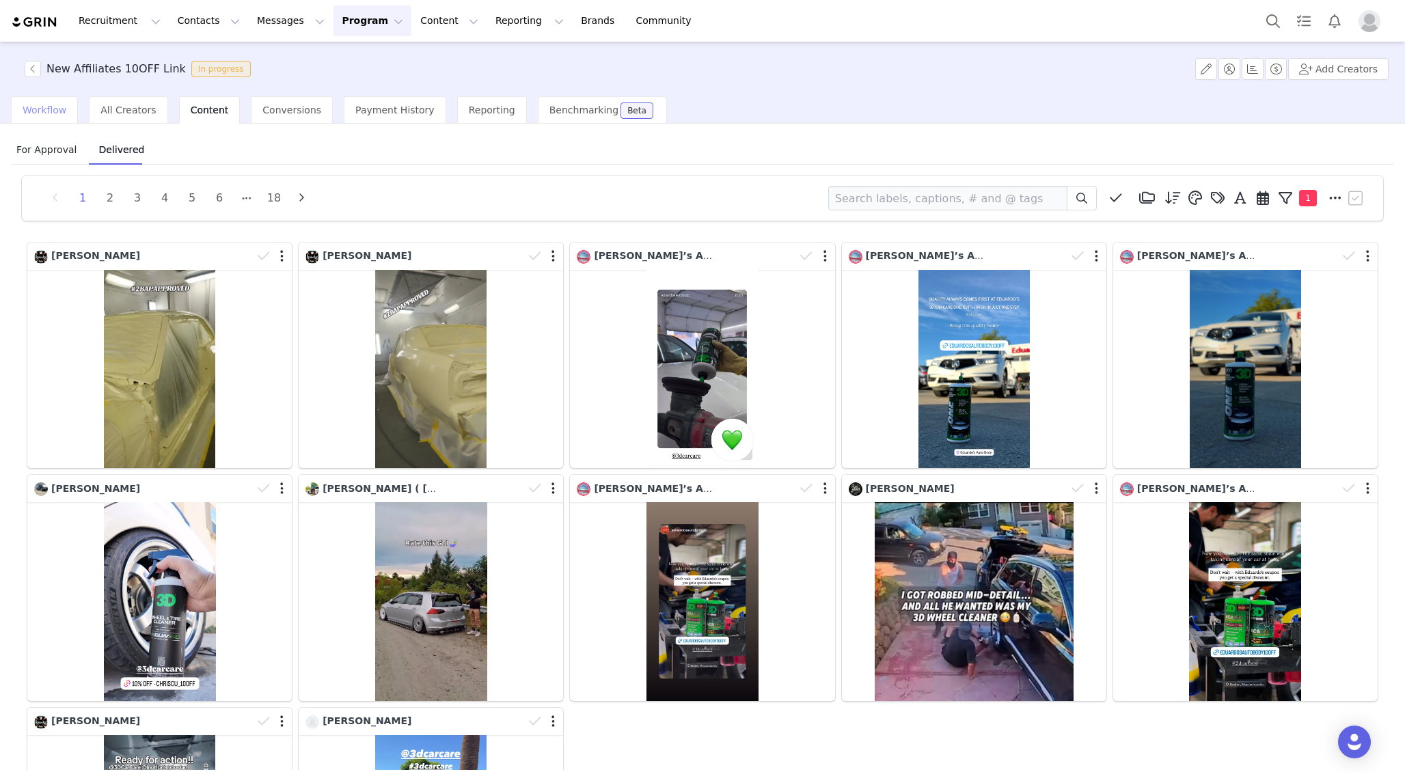
click at [53, 109] on span "Workflow" at bounding box center [45, 110] width 44 height 11
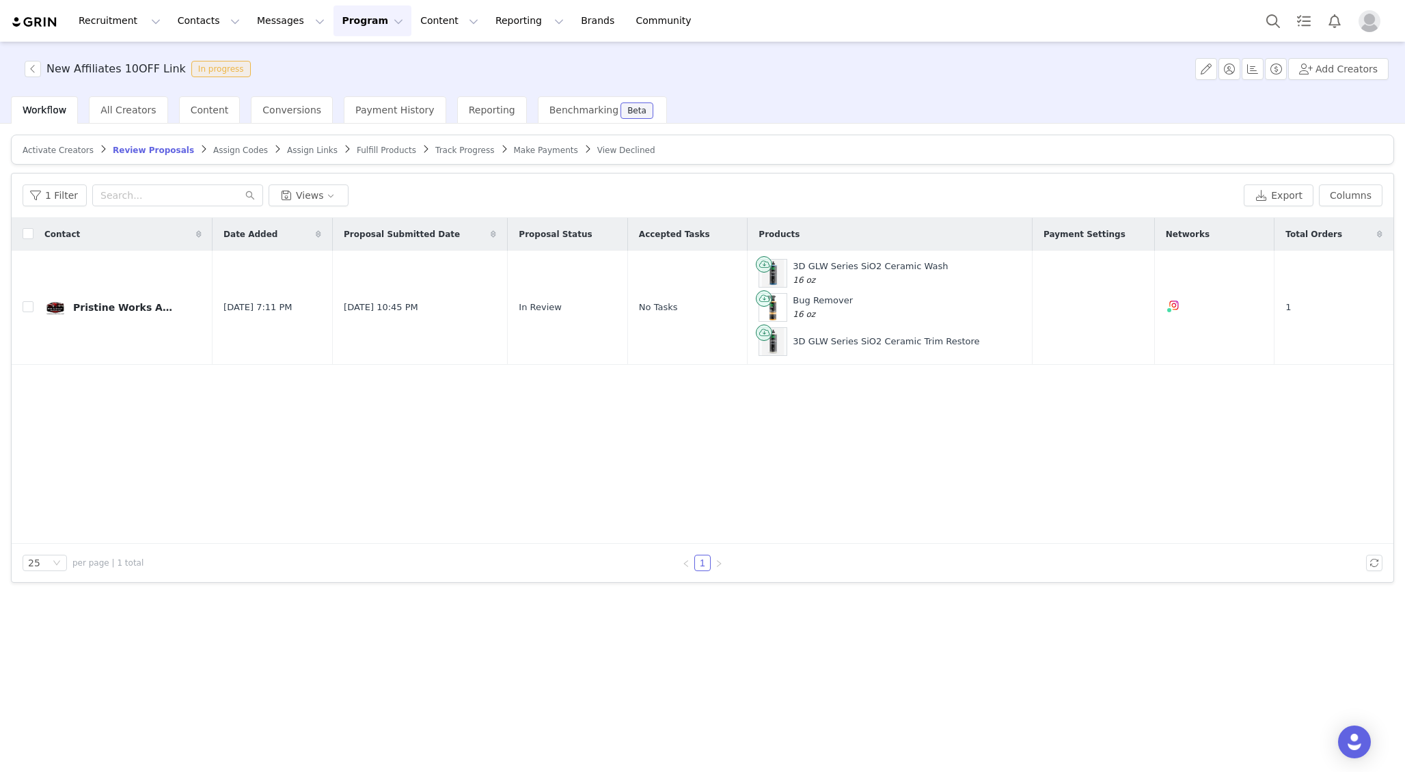
click at [64, 152] on span "Activate Creators" at bounding box center [58, 151] width 71 height 10
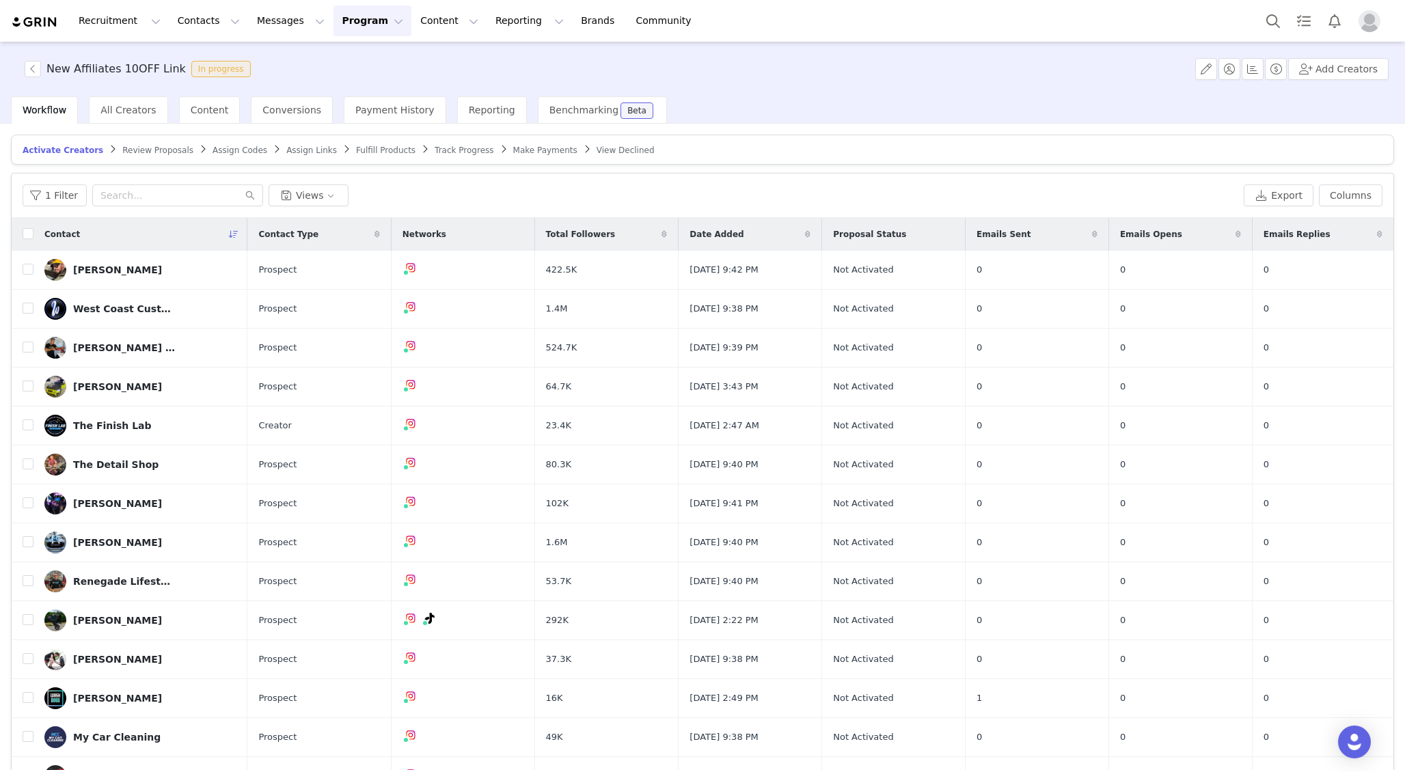
click at [363, 146] on span "Fulfill Products" at bounding box center [385, 151] width 59 height 10
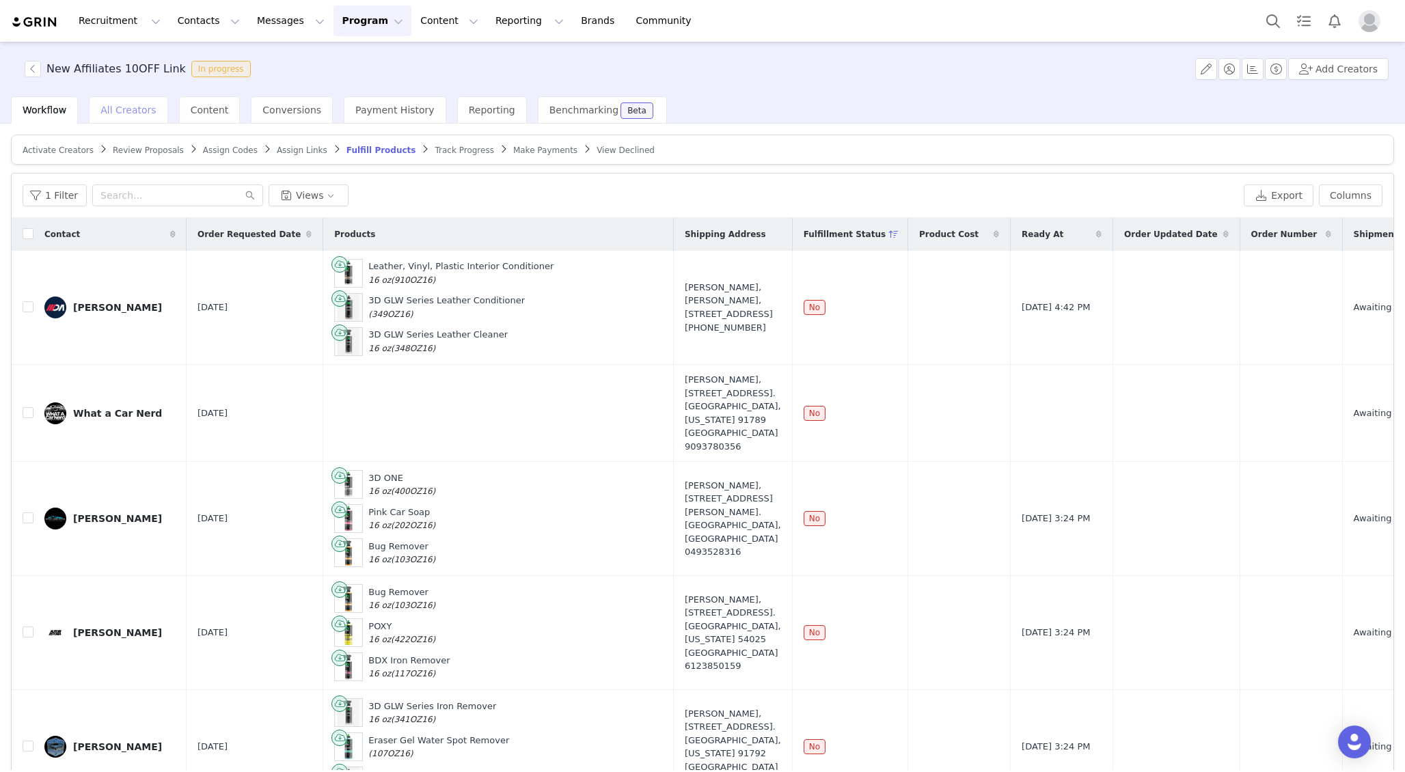
click at [135, 112] on span "All Creators" at bounding box center [127, 110] width 55 height 11
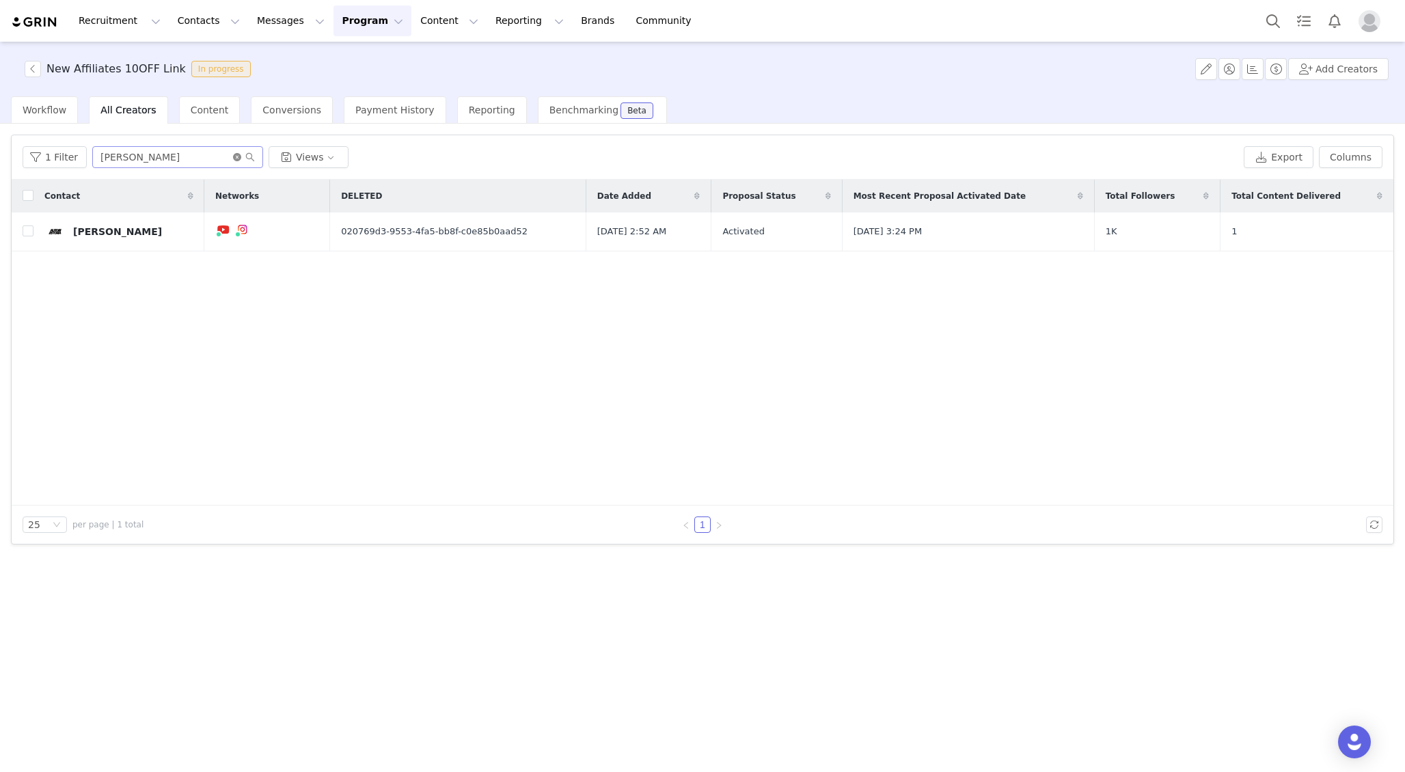
click at [233, 154] on icon "icon: close-circle" at bounding box center [237, 157] width 8 height 8
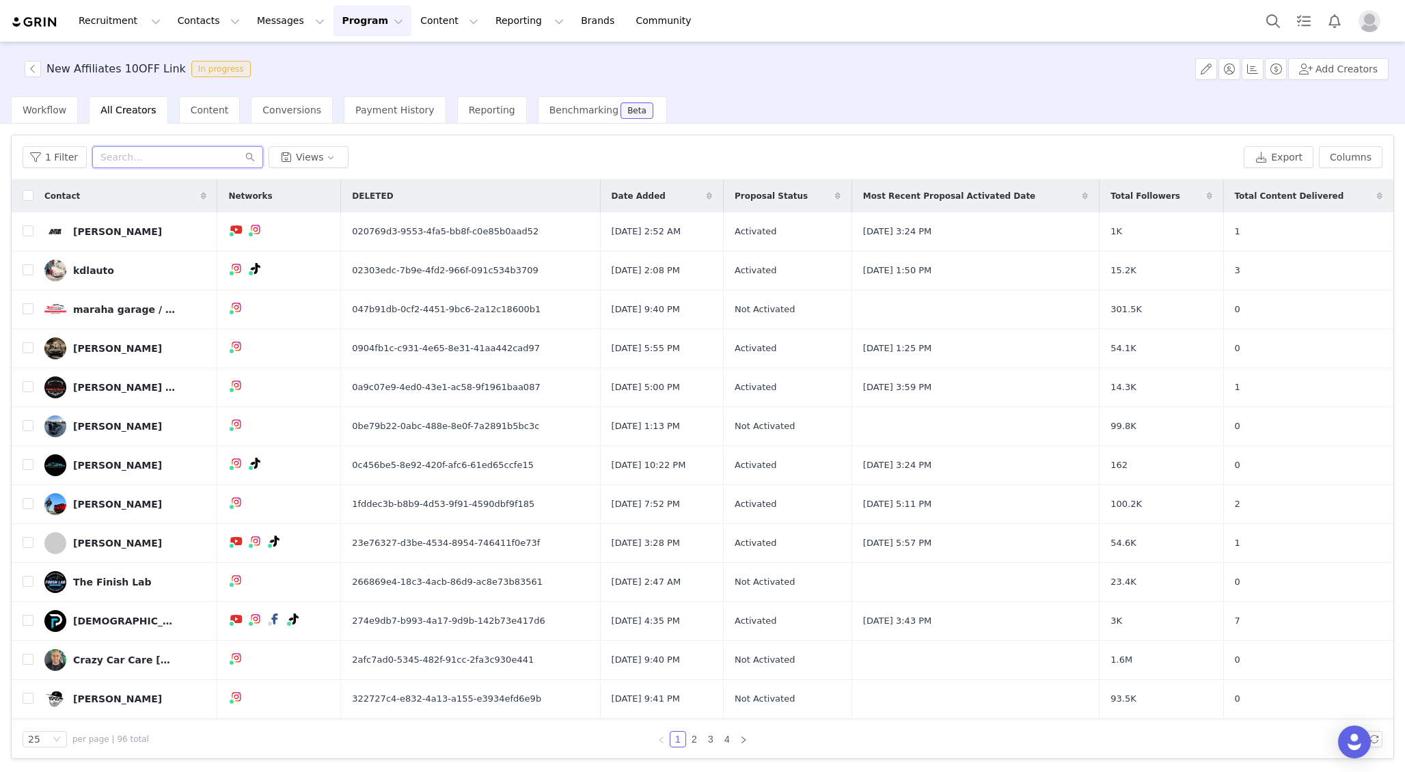
click at [204, 154] on input "text" at bounding box center [177, 157] width 171 height 22
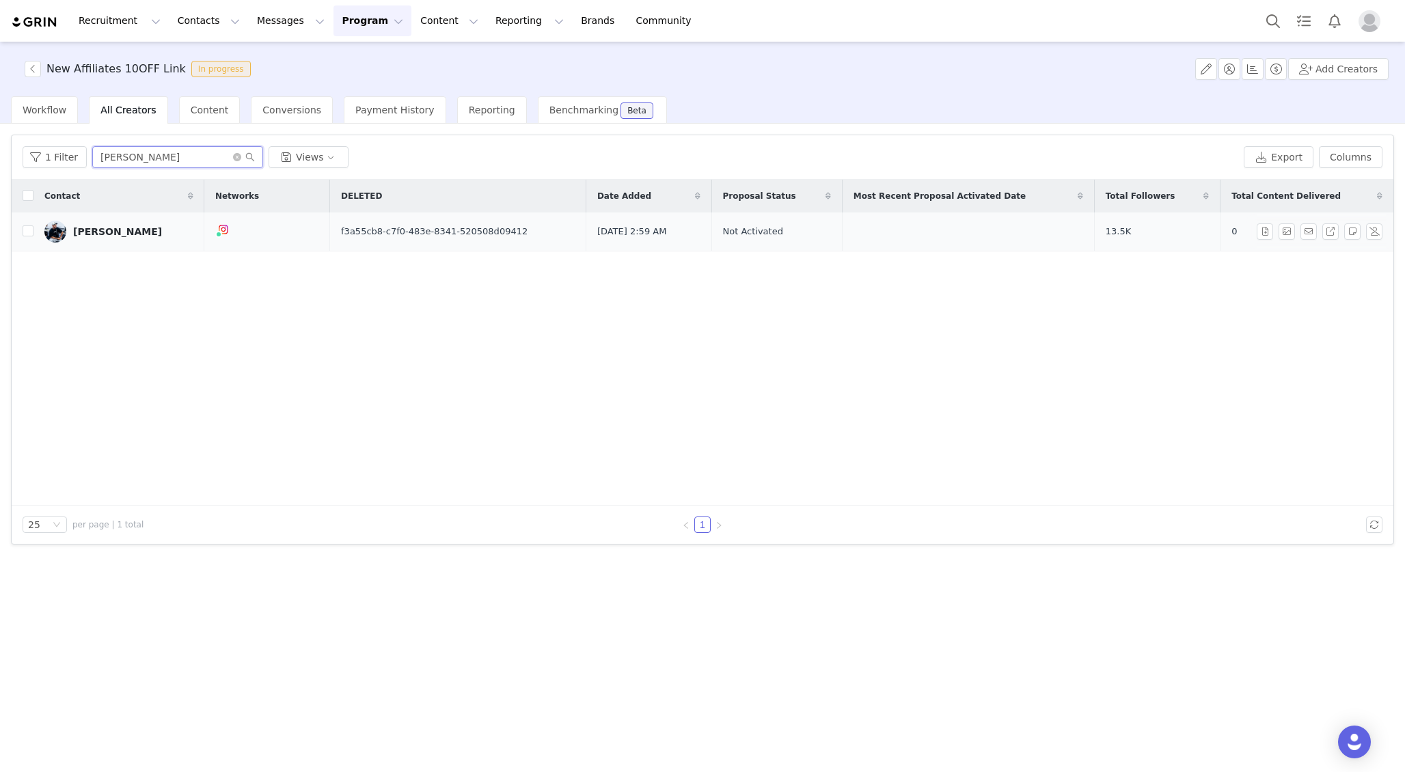
type input "hugo"
click at [118, 228] on div "Hugo Cuevas" at bounding box center [117, 231] width 89 height 11
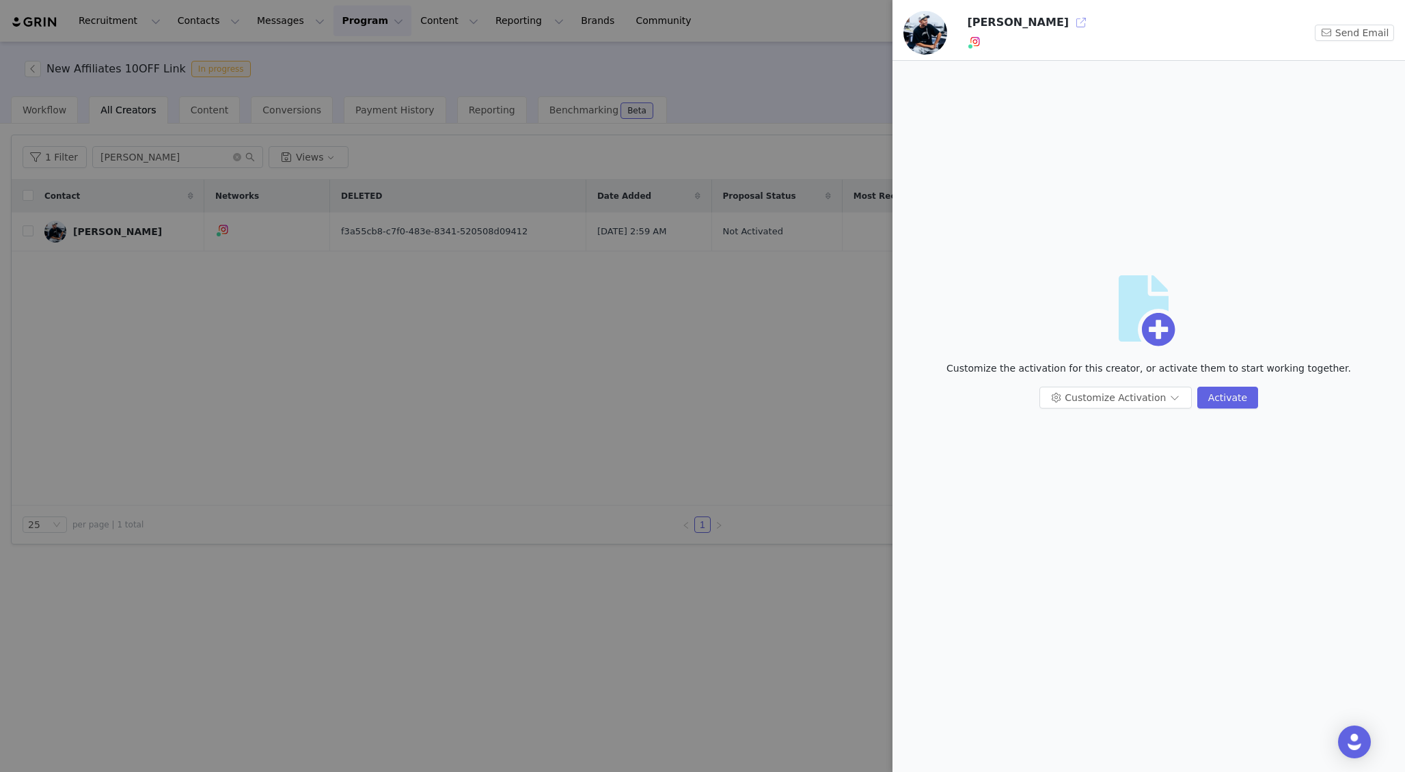
click at [1070, 20] on button "button" at bounding box center [1081, 23] width 22 height 22
click at [452, 438] on div at bounding box center [702, 386] width 1405 height 772
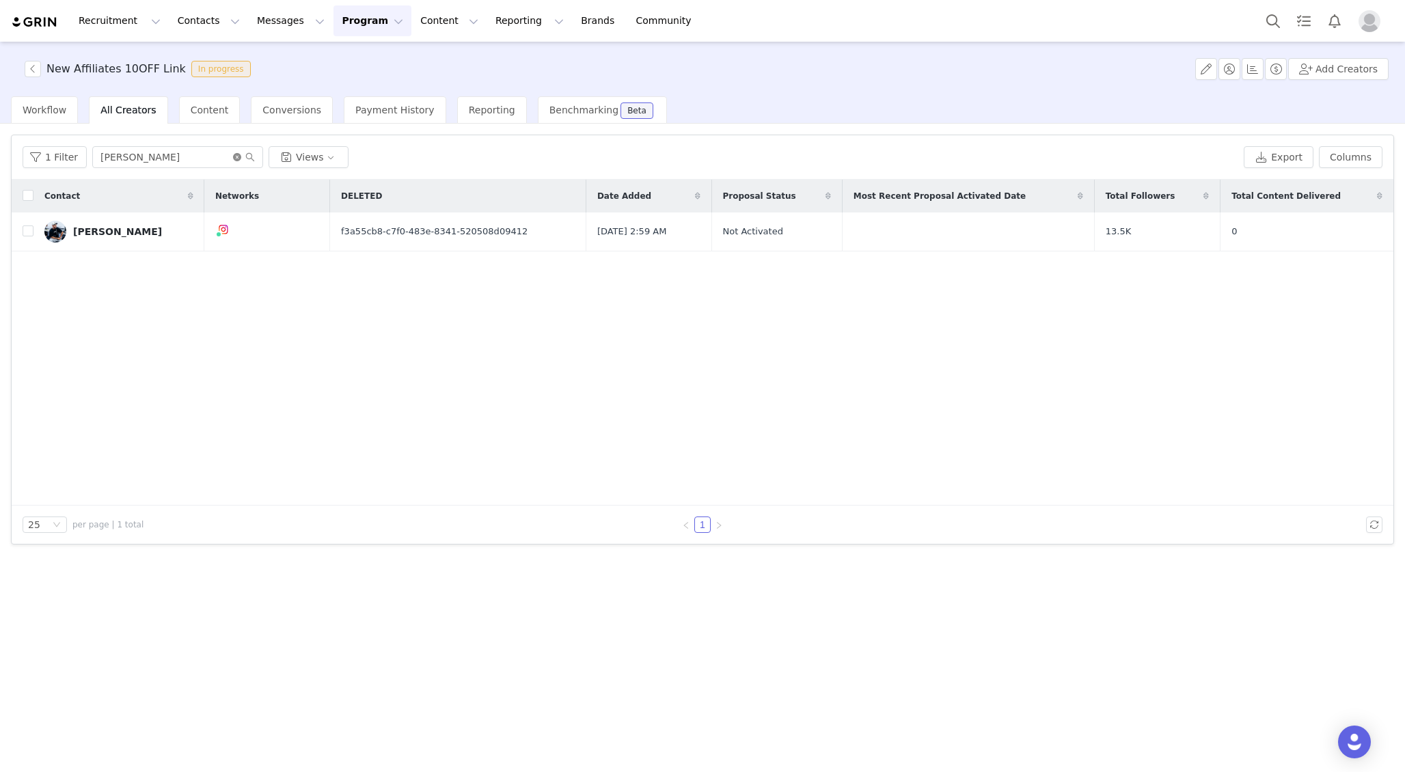
drag, startPoint x: 233, startPoint y: 156, endPoint x: 189, endPoint y: 288, distance: 139.6
click at [189, 288] on div "1 Filter hugo Views Export Columns Contact Networks DELETED Date Added Proposal…" at bounding box center [703, 339] width 1382 height 409
click at [189, 288] on div "Contact Networks DELETED Date Added Proposal Status Most Recent Proposal Activa…" at bounding box center [703, 343] width 1382 height 326
click at [233, 155] on icon "icon: close-circle" at bounding box center [237, 157] width 8 height 8
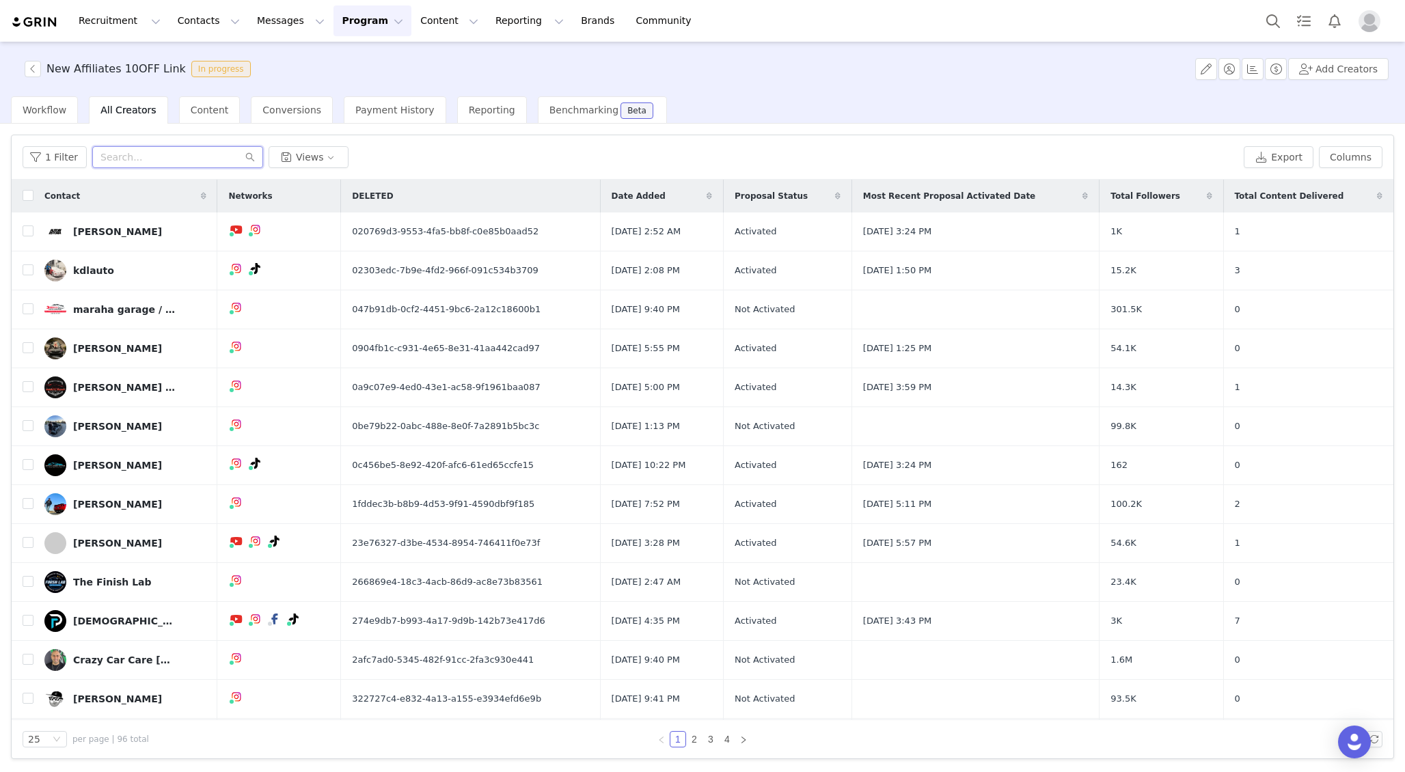
click at [148, 152] on input "text" at bounding box center [177, 157] width 171 height 22
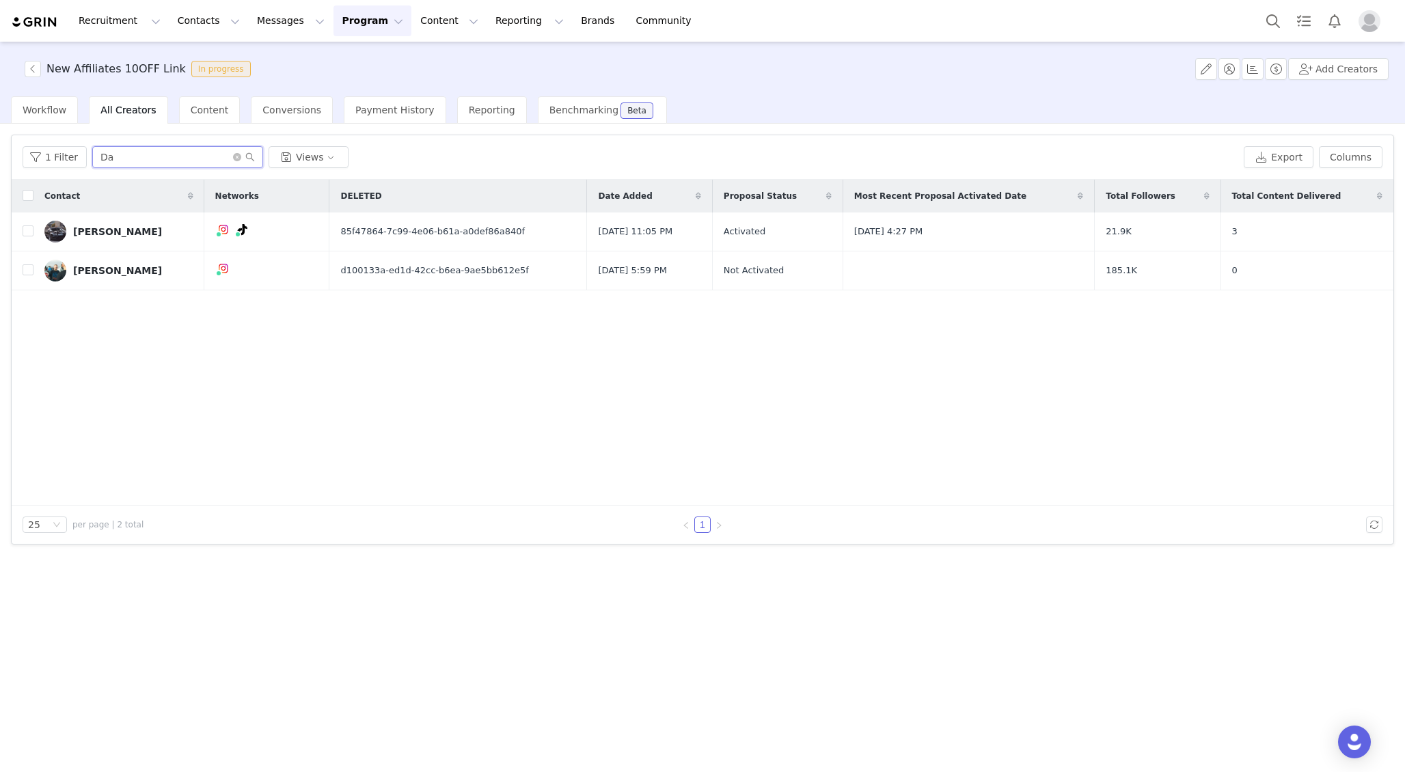
type input "D"
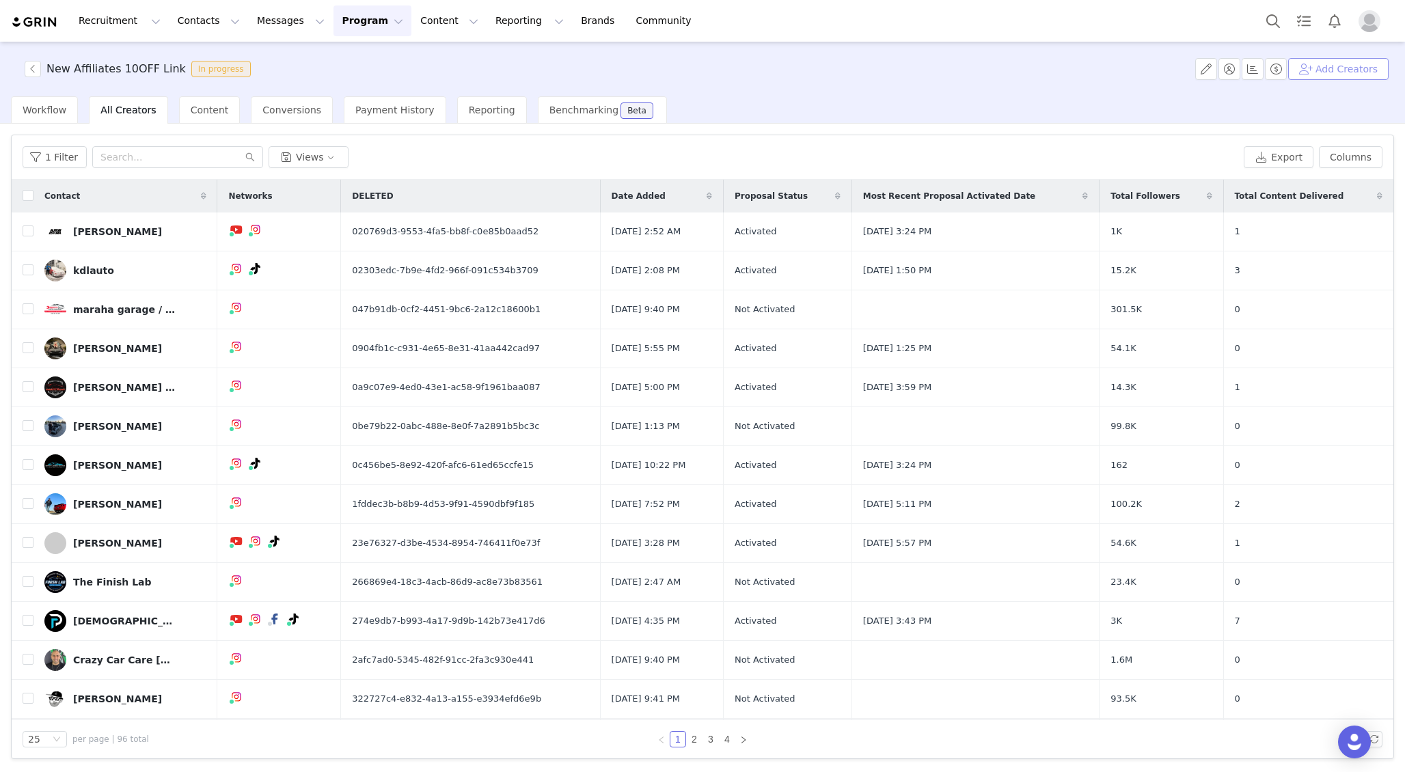
click at [1325, 72] on button "Add Creators" at bounding box center [1338, 69] width 100 height 22
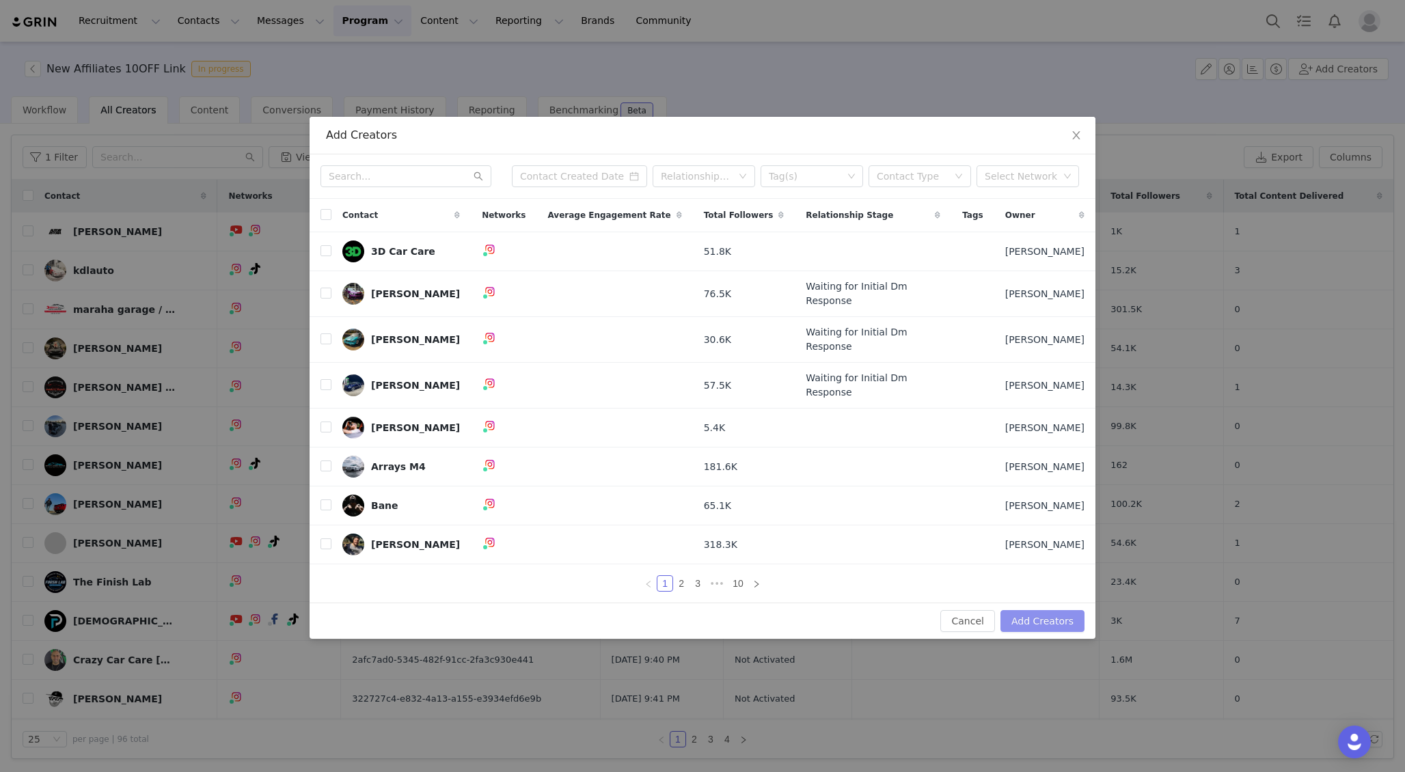
click at [1030, 615] on button "Add Creators" at bounding box center [1042, 621] width 84 height 22
click at [976, 614] on button "Cancel" at bounding box center [967, 621] width 54 height 22
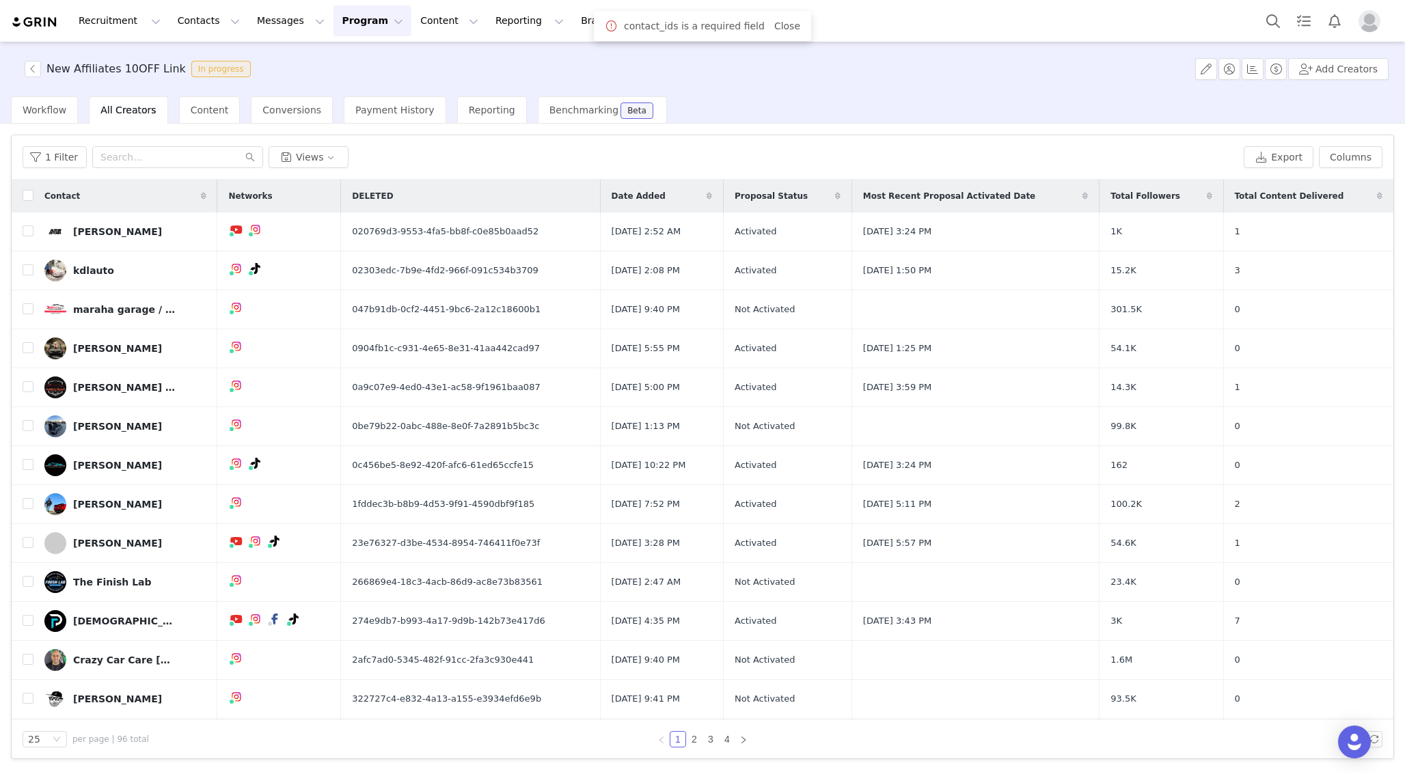
click at [120, 108] on span "All Creators" at bounding box center [127, 110] width 55 height 11
click at [345, 29] on button "Program Program" at bounding box center [372, 20] width 78 height 31
click at [200, 20] on button "Contacts Contacts" at bounding box center [208, 20] width 79 height 31
click at [217, 61] on div "Creators" at bounding box center [214, 60] width 92 height 14
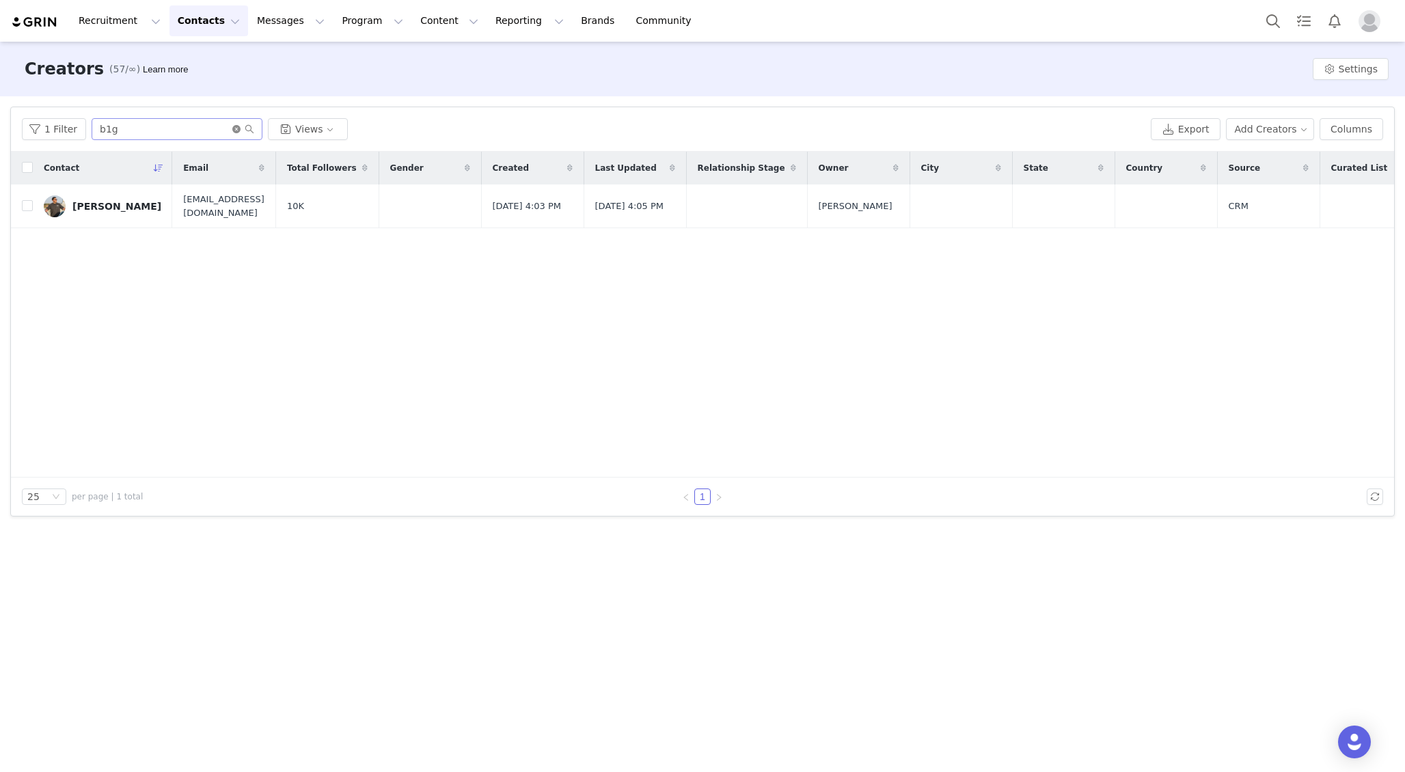
click at [232, 126] on icon "icon: close-circle" at bounding box center [236, 129] width 8 height 8
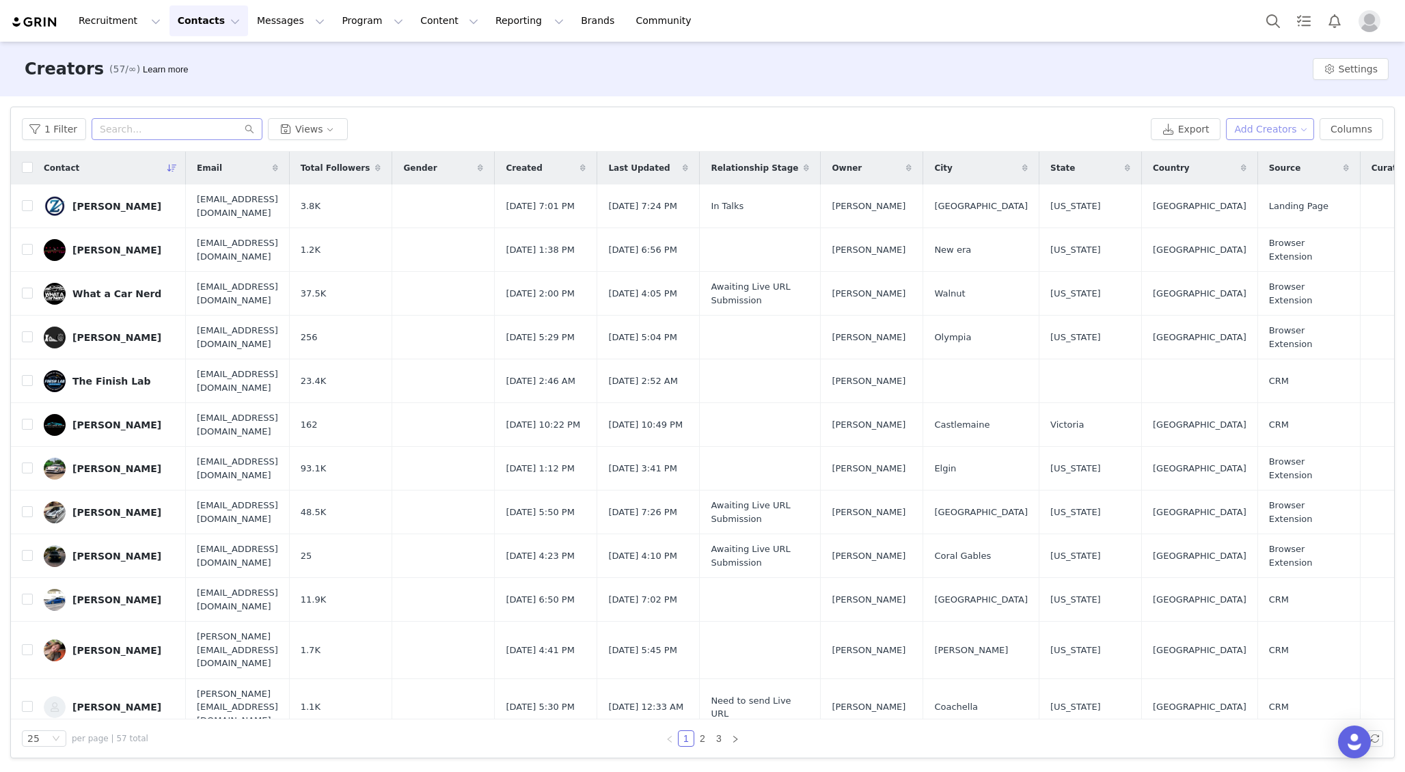
click at [1275, 126] on button "Add Creators" at bounding box center [1270, 129] width 89 height 22
click at [1241, 149] on span "Add a Creator" at bounding box center [1272, 156] width 66 height 15
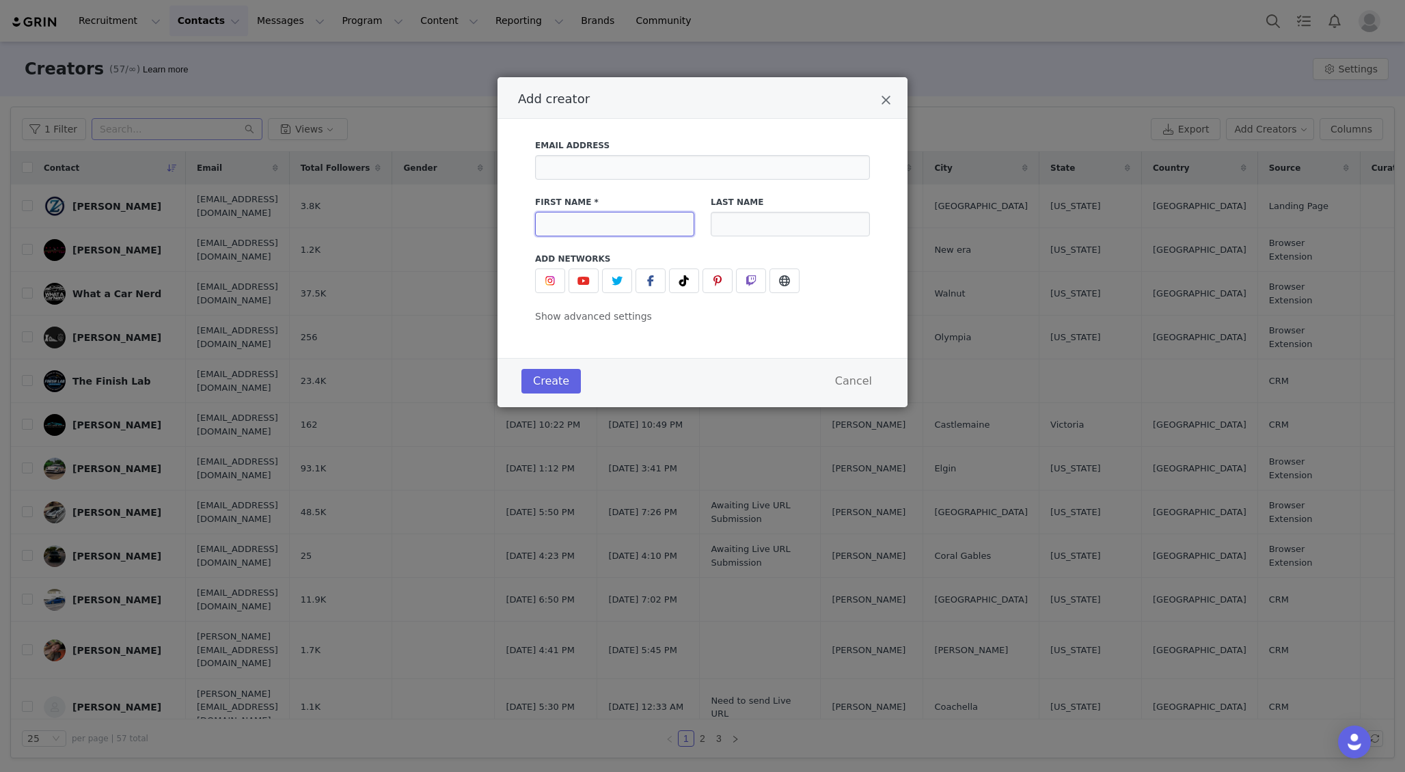
click at [640, 230] on input "Add creator" at bounding box center [614, 224] width 159 height 25
type input "David"
click at [788, 231] on input "Add creator" at bounding box center [790, 224] width 159 height 25
type input "Taflevich"
click at [553, 280] on img "Add creator" at bounding box center [550, 280] width 11 height 11
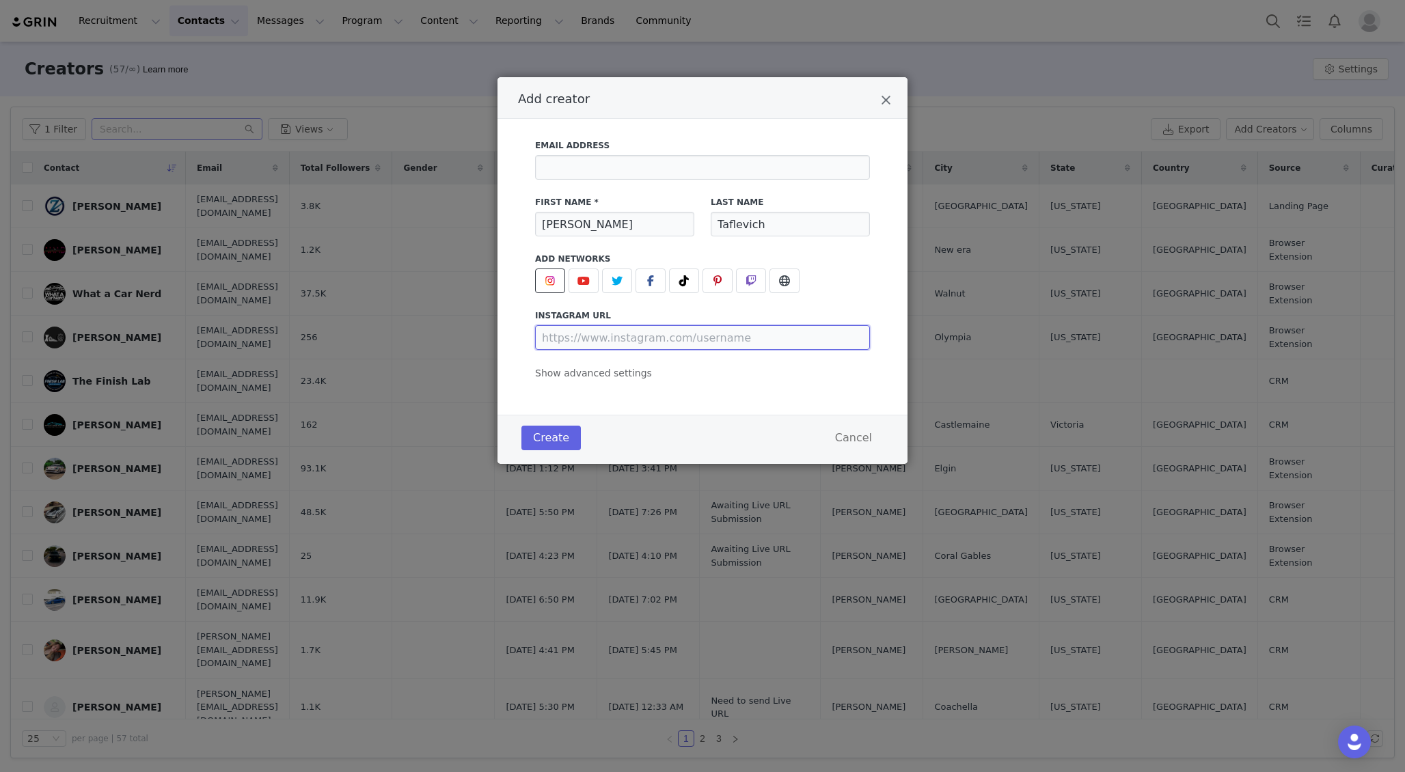
click at [615, 331] on input "Add creator" at bounding box center [702, 337] width 335 height 25
type input "https://www.instagram.com/d_t_a_f"
click at [615, 170] on input "Add creator" at bounding box center [702, 167] width 335 height 25
type input "[EMAIL_ADDRESS][DOMAIN_NAME]"
click at [587, 380] on div "Email Address Dtaffff@gmail.com First Name * David Last Name Taflevich Add Netw…" at bounding box center [702, 255] width 335 height 249
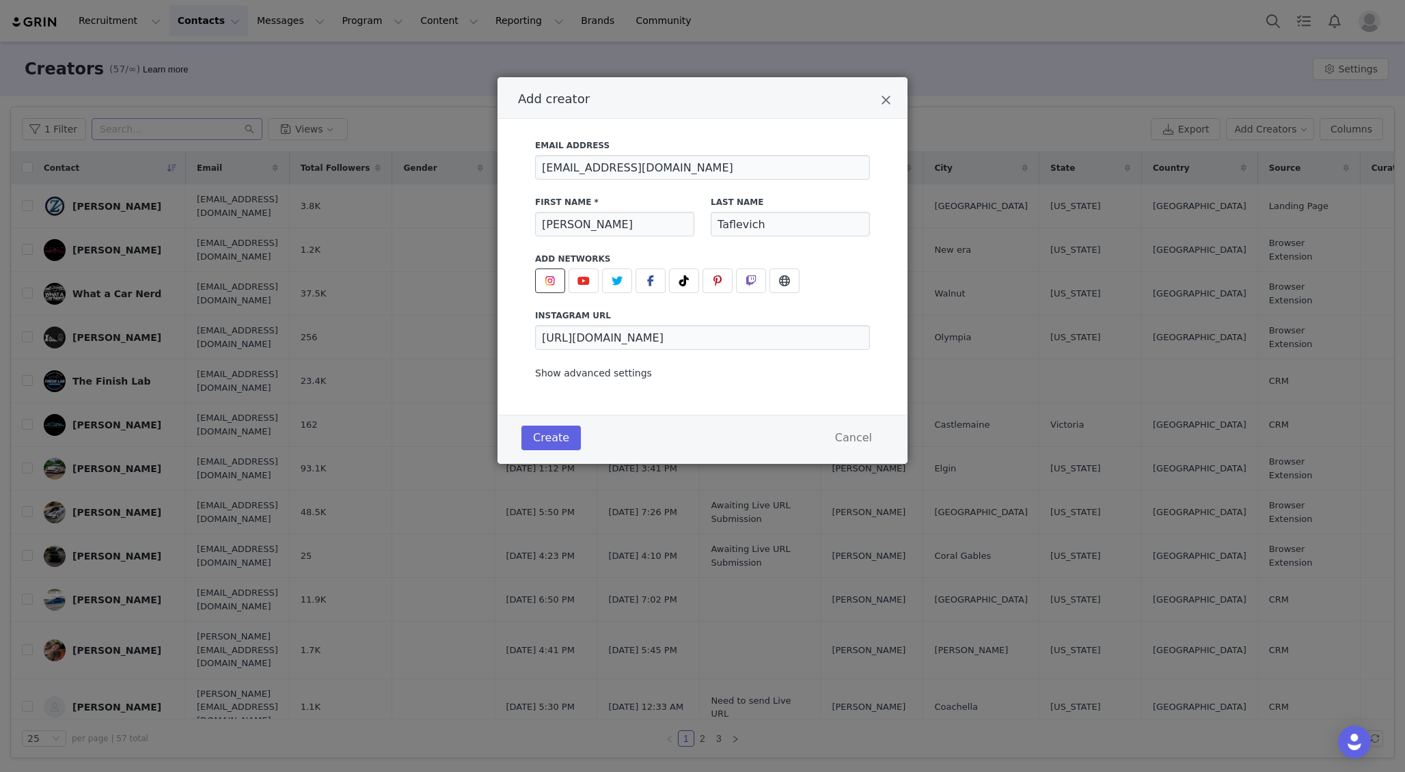
click at [579, 375] on span "Show advanced settings" at bounding box center [593, 373] width 117 height 11
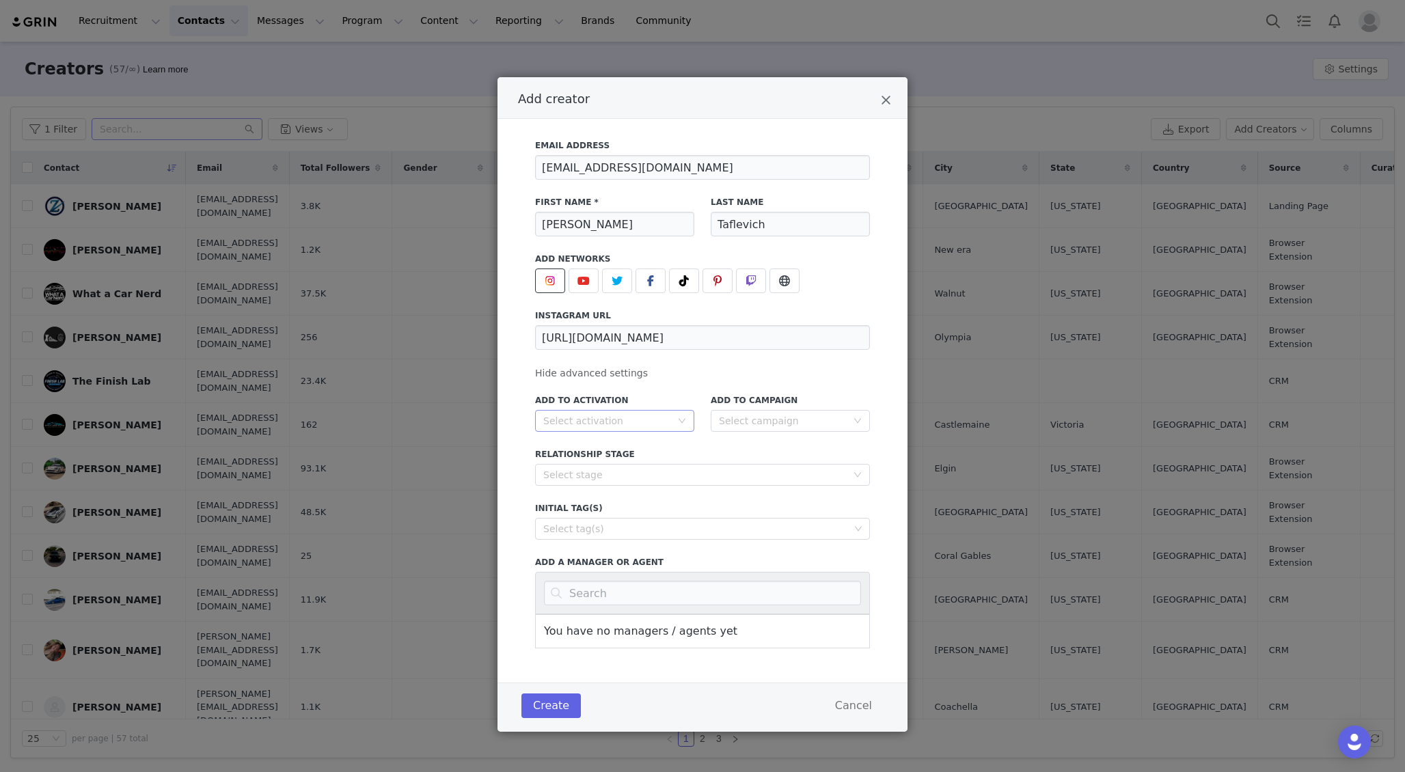
click at [598, 424] on div "Select activation" at bounding box center [607, 421] width 128 height 14
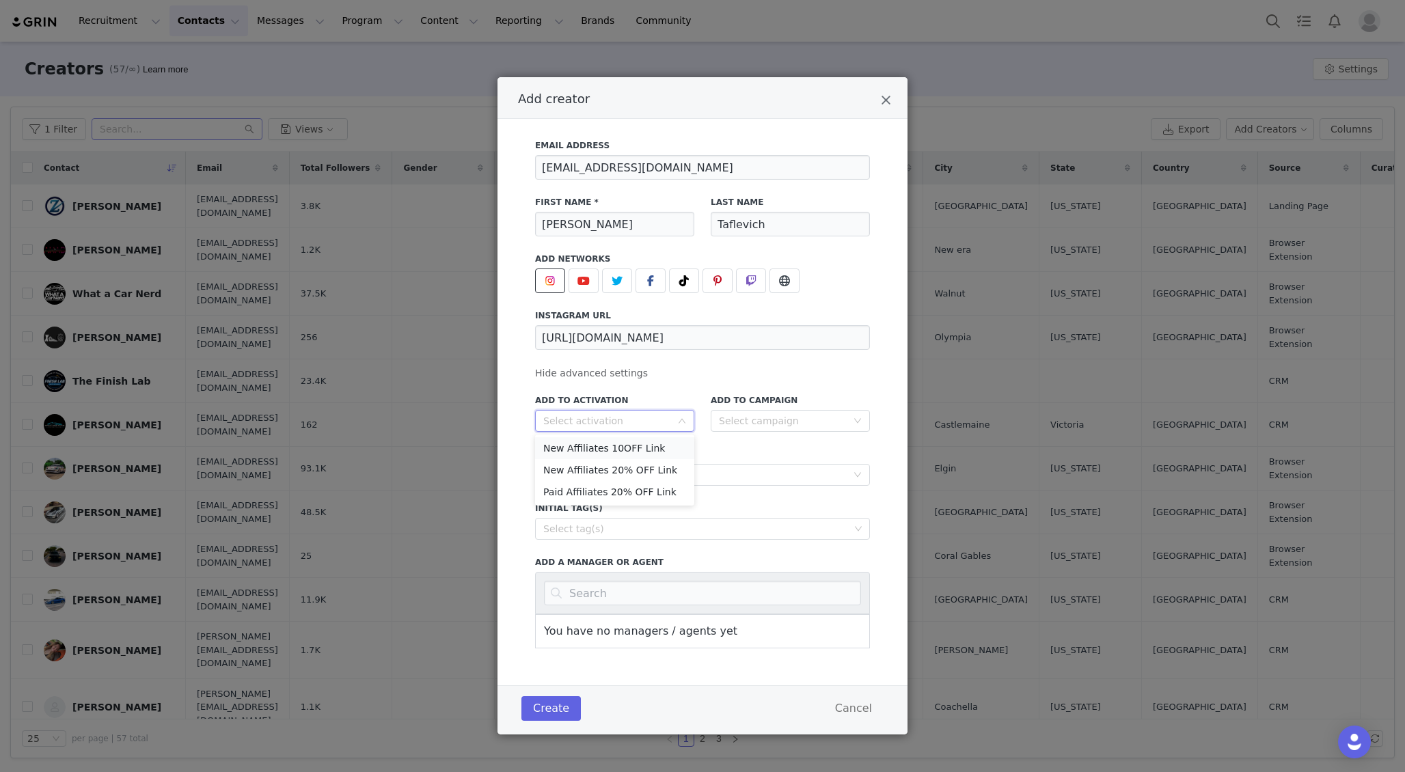
click at [604, 450] on li "New Affiliates 10OFF Link" at bounding box center [614, 448] width 159 height 22
click at [553, 709] on button "Create" at bounding box center [550, 708] width 59 height 25
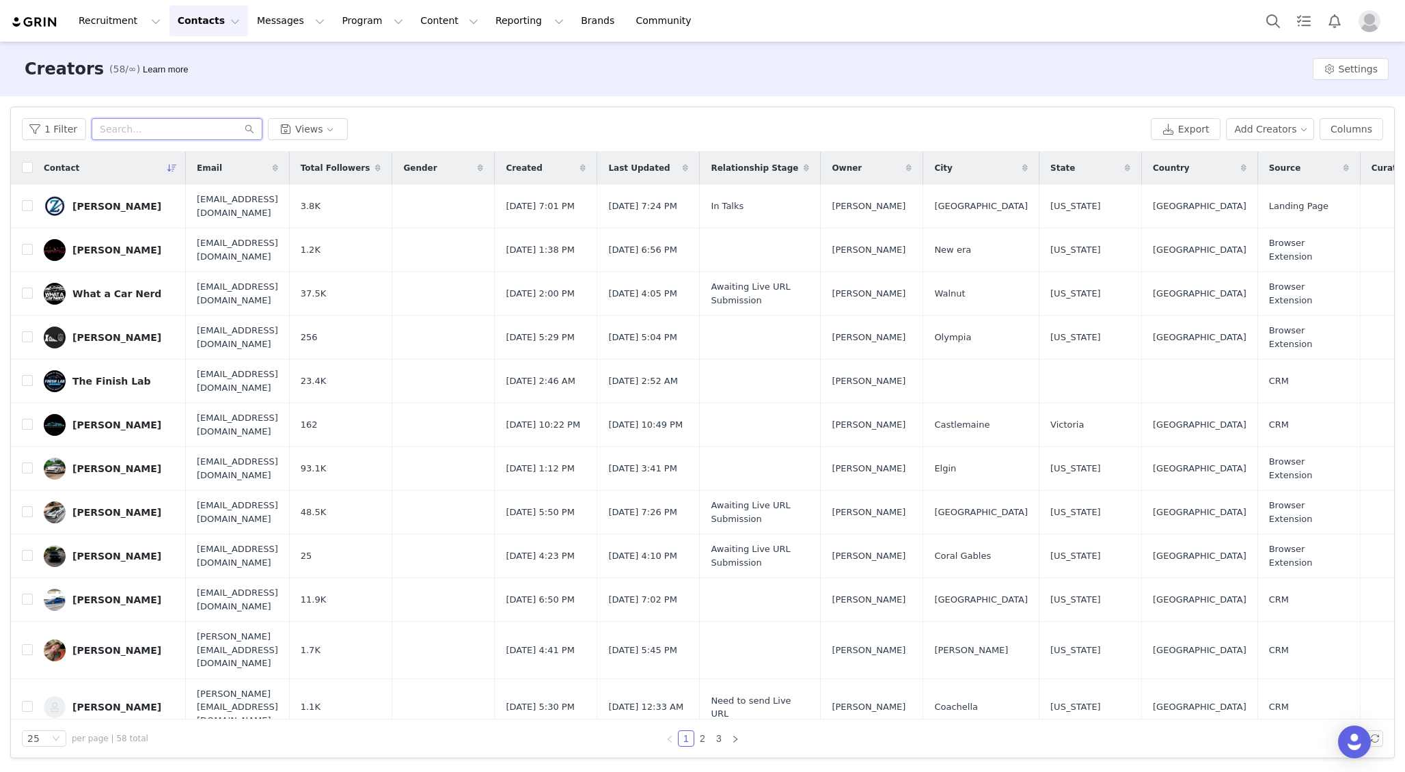
click at [172, 134] on input "text" at bounding box center [177, 129] width 171 height 22
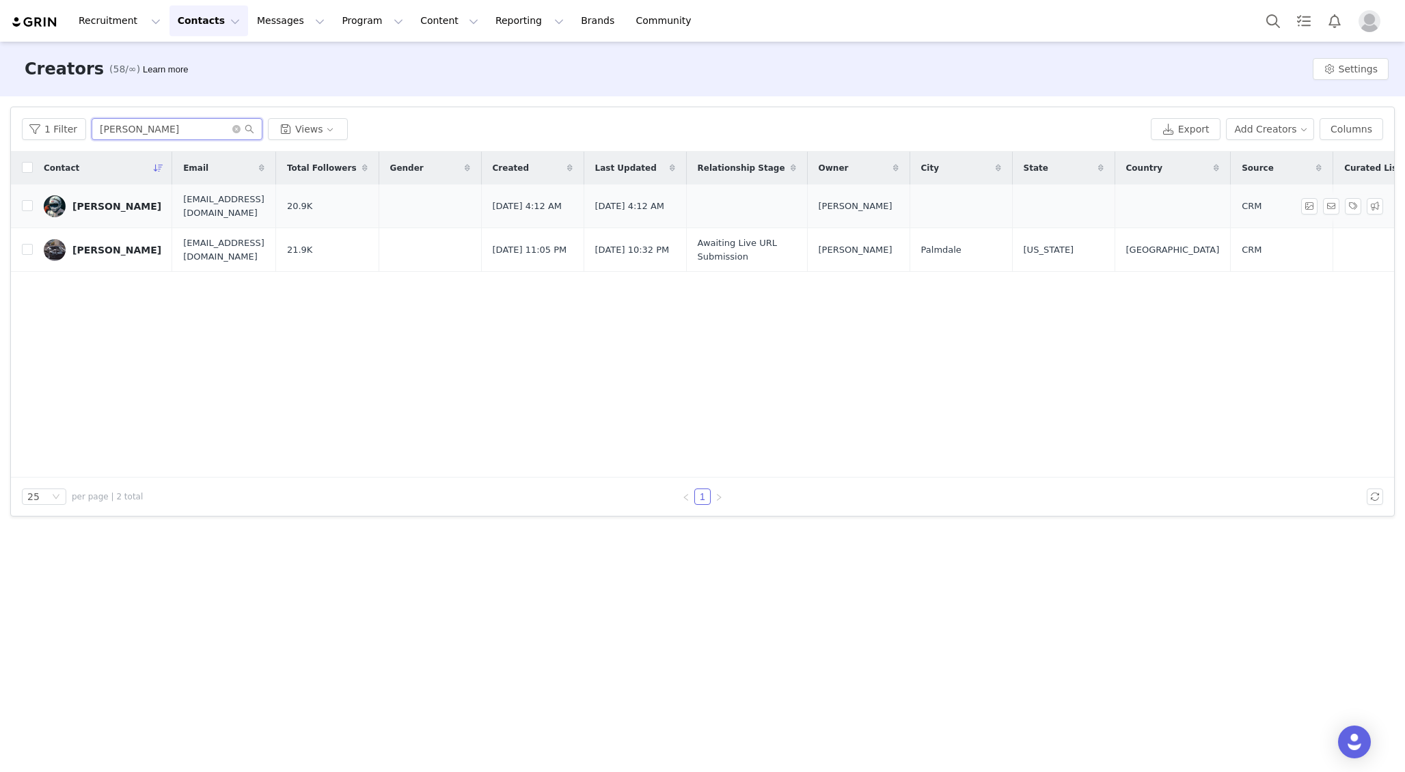
type input "[PERSON_NAME]"
click at [105, 205] on div "[PERSON_NAME]" at bounding box center [116, 206] width 89 height 11
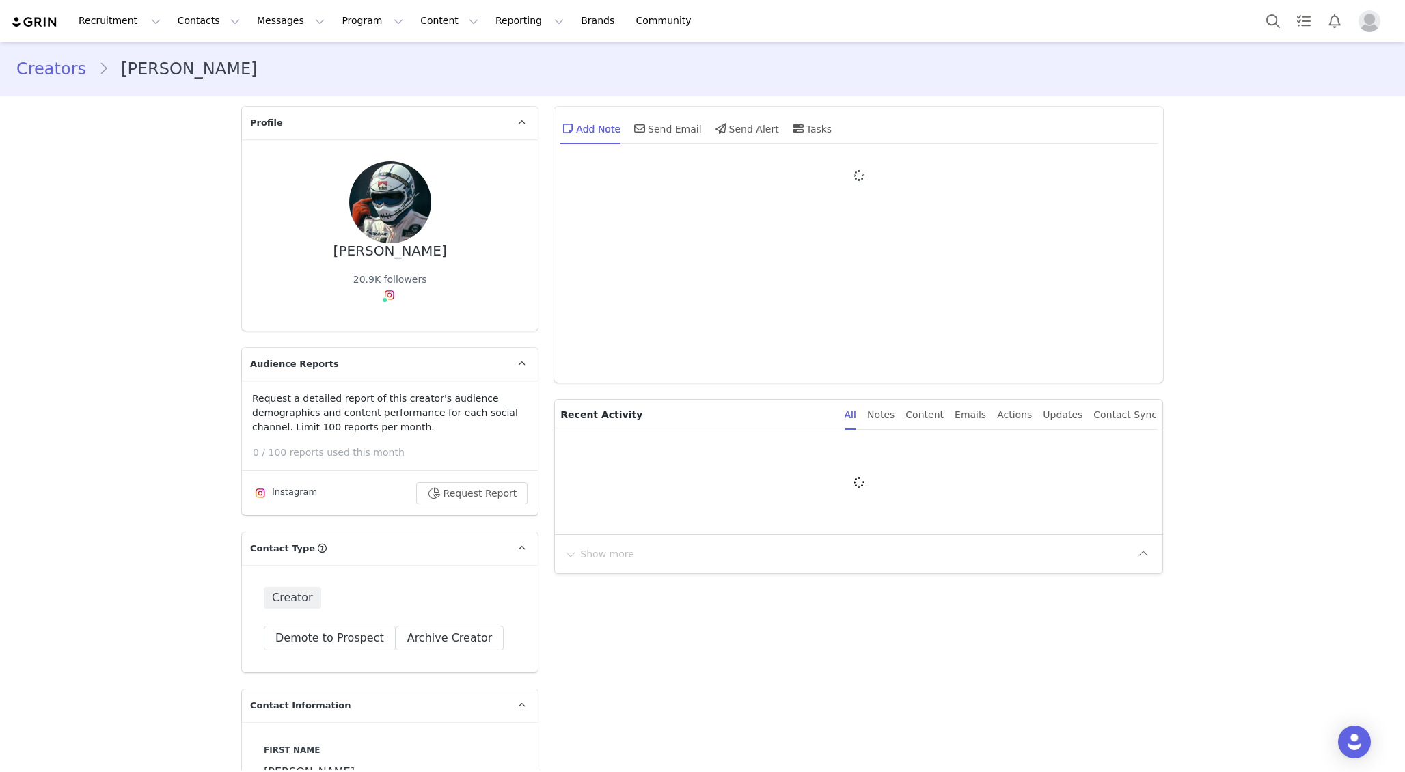
type input "+1 ([GEOGRAPHIC_DATA])"
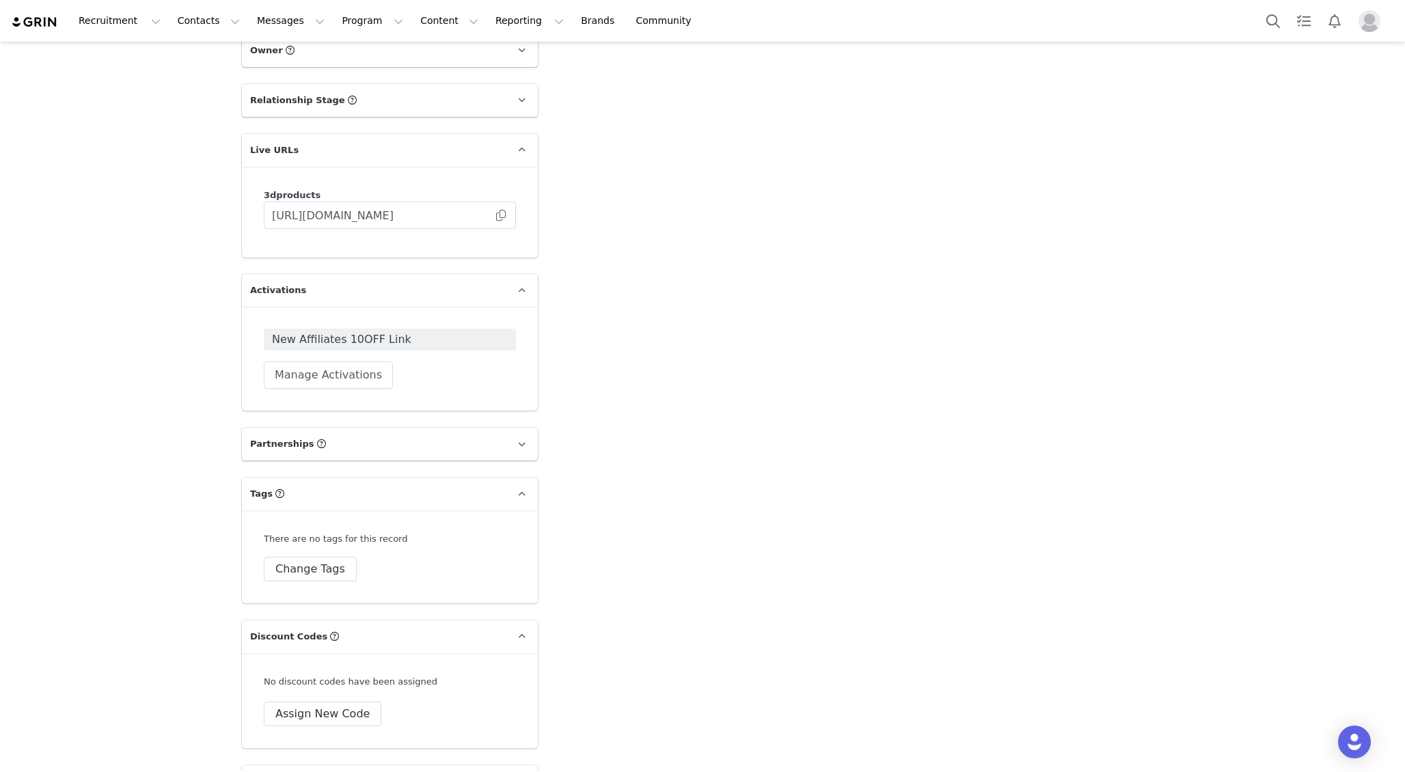
scroll to position [1742, 0]
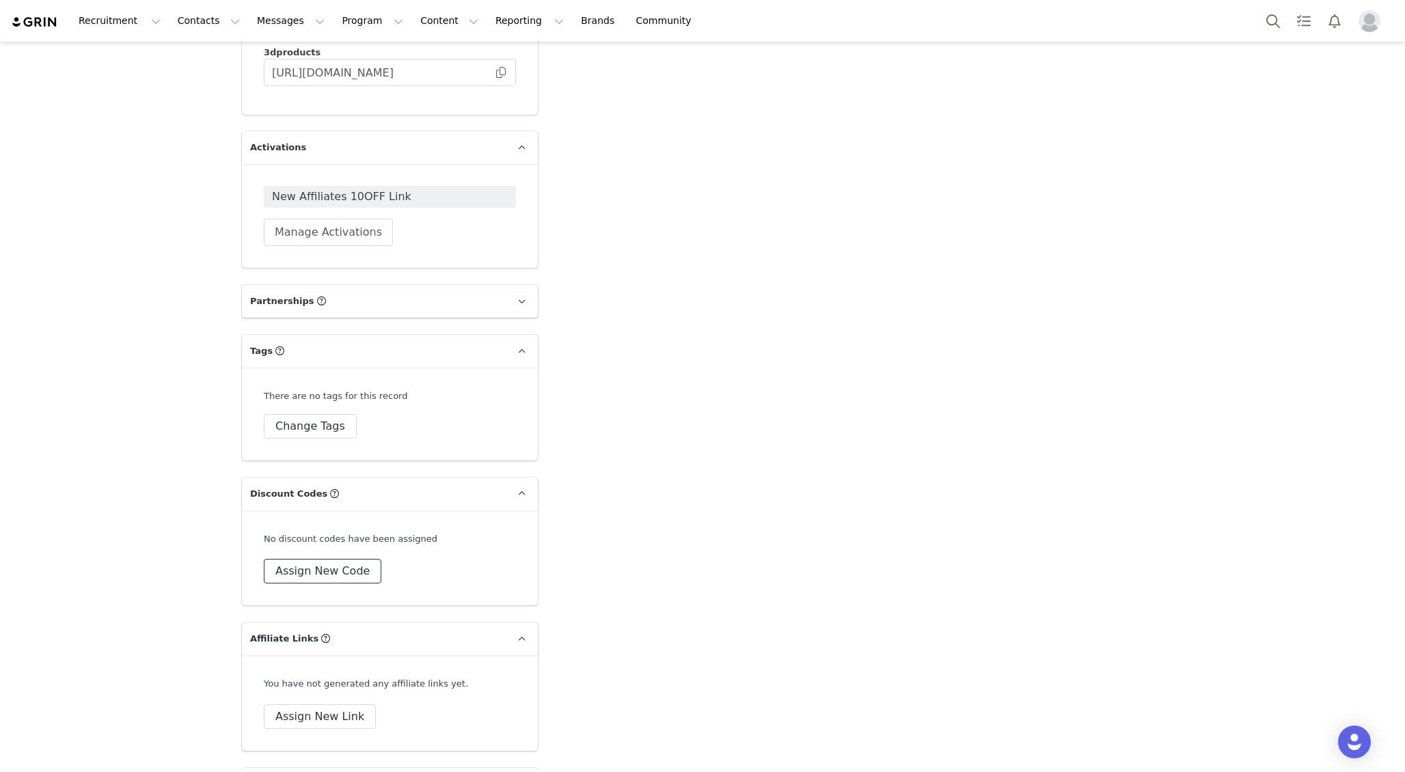
click at [303, 575] on button "Assign New Code" at bounding box center [323, 571] width 118 height 25
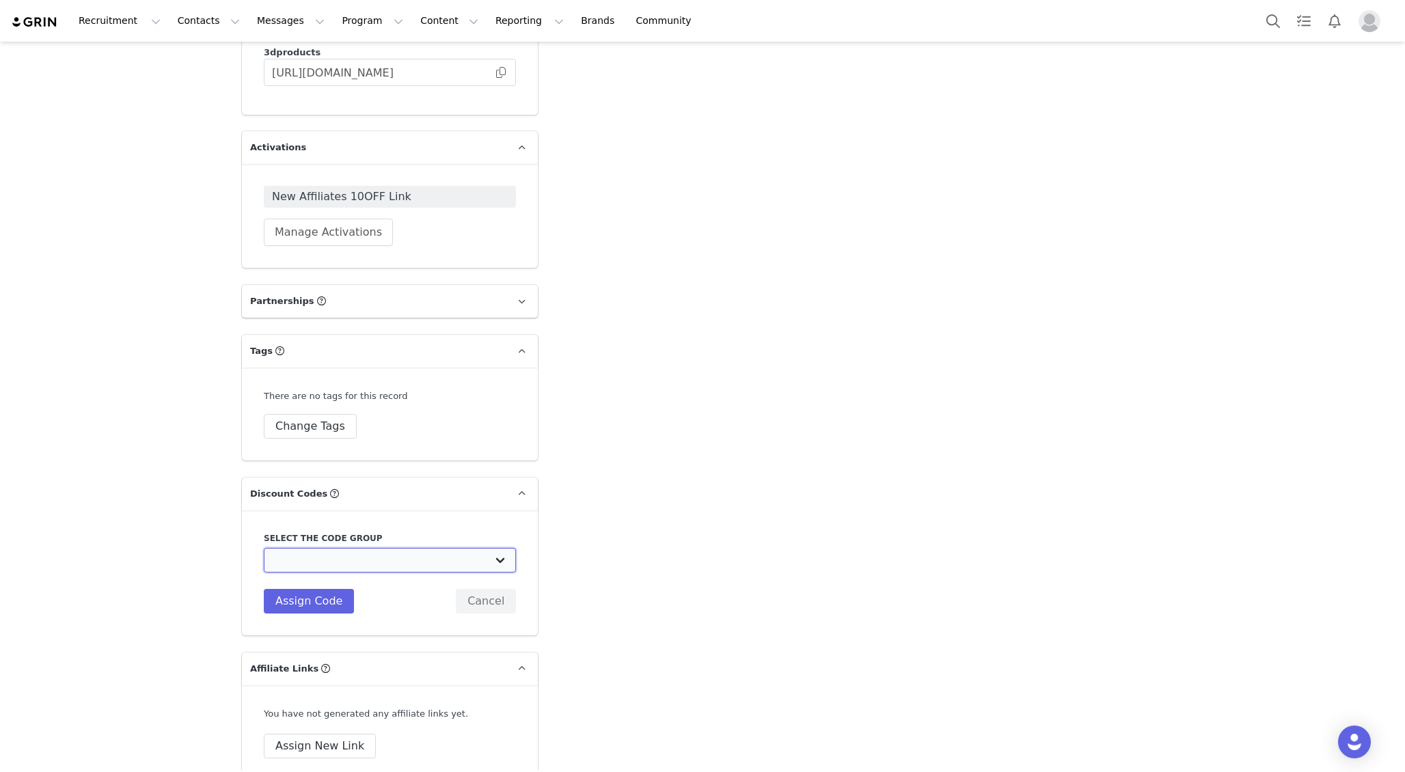
click at [326, 571] on select "3D Car Care: New Affiliates 10% OFF 3D Car Care: Advanced Affiliates 15% OFF (1…" at bounding box center [390, 560] width 252 height 25
select select "10009692"
click at [264, 548] on select "3D Car Care: New Affiliates 10% OFF 3D Car Care: Advanced Affiliates 15% OFF (1…" at bounding box center [390, 560] width 252 height 25
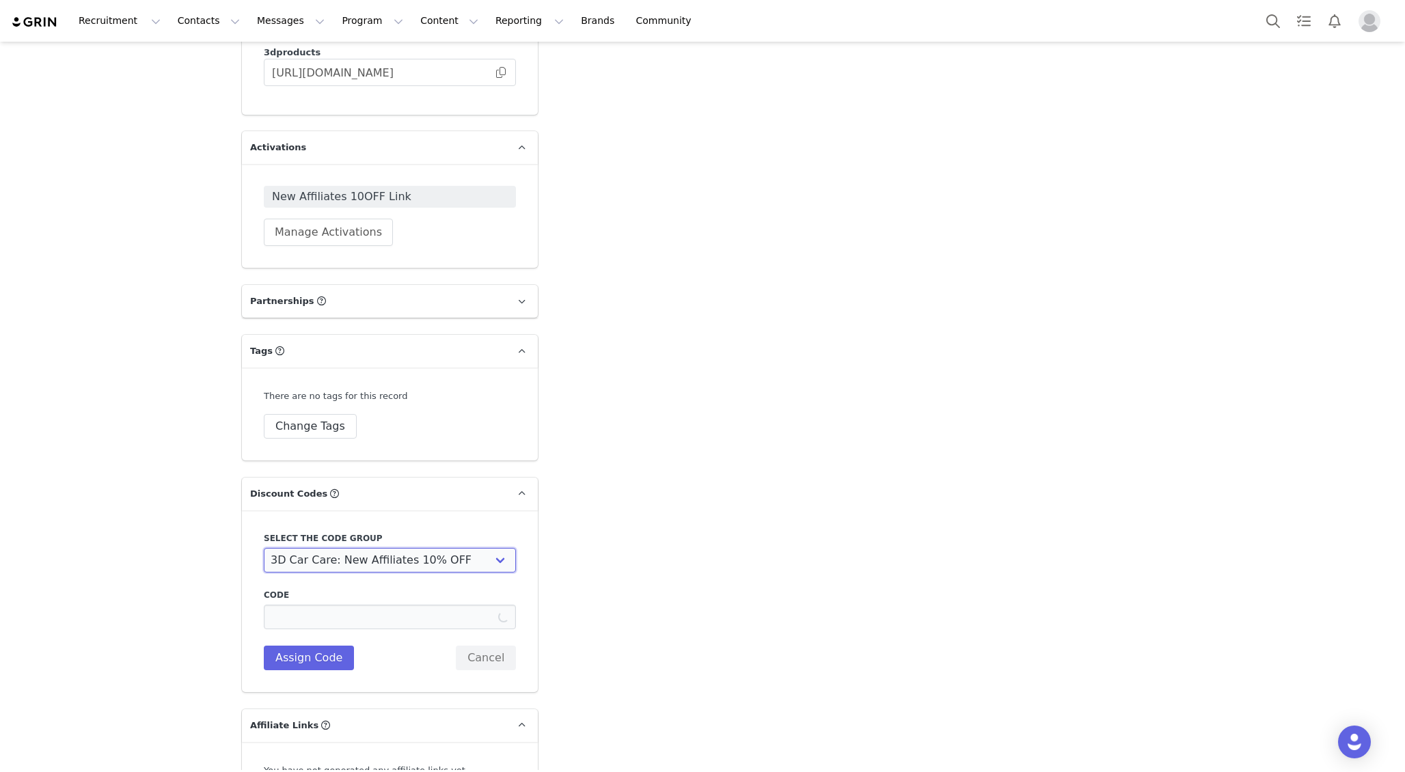
type input "D_T_A_F10OFF"
click at [308, 653] on button "Assign Code" at bounding box center [309, 658] width 90 height 25
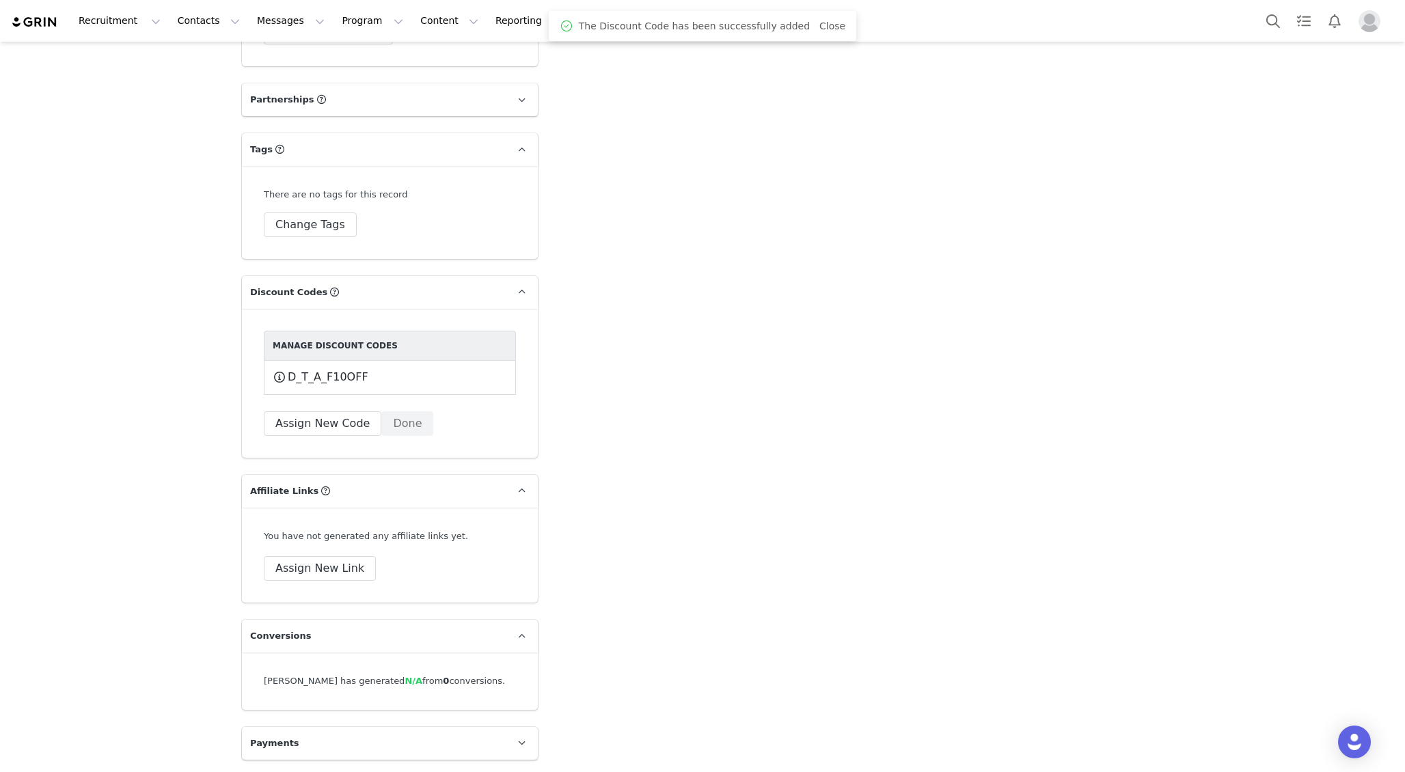
scroll to position [1942, 0]
click at [318, 568] on button "Assign New Link" at bounding box center [320, 570] width 112 height 25
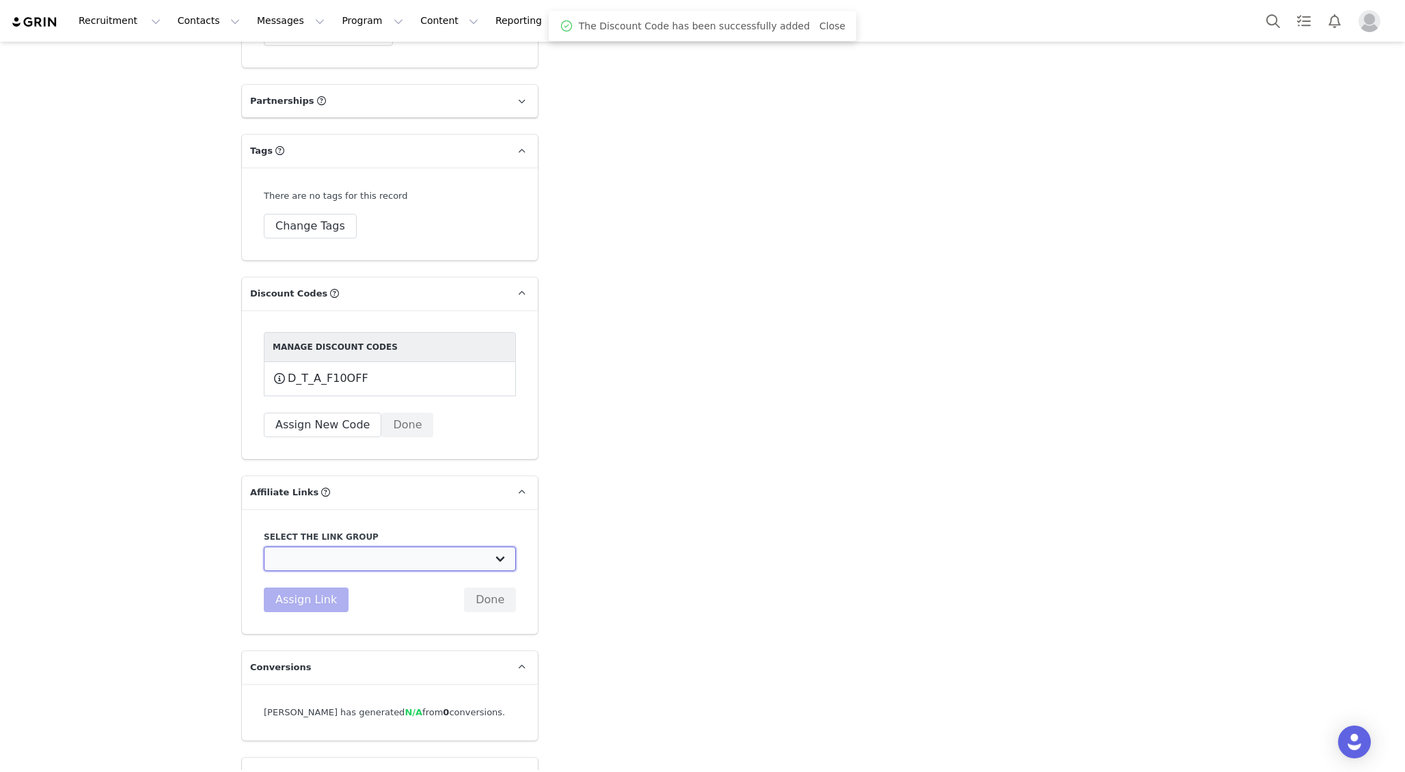
click at [327, 561] on select "Affiliate Link - New Affiliates 10% OFF: https://www.3dproducts.com/discount/[d…" at bounding box center [390, 559] width 252 height 25
select select "32464"
click at [264, 547] on select "Affiliate Link - New Affiliates 10% OFF: https://www.3dproducts.com/discount/[d…" at bounding box center [390, 559] width 252 height 25
click at [315, 599] on button "Assign Link" at bounding box center [306, 600] width 85 height 25
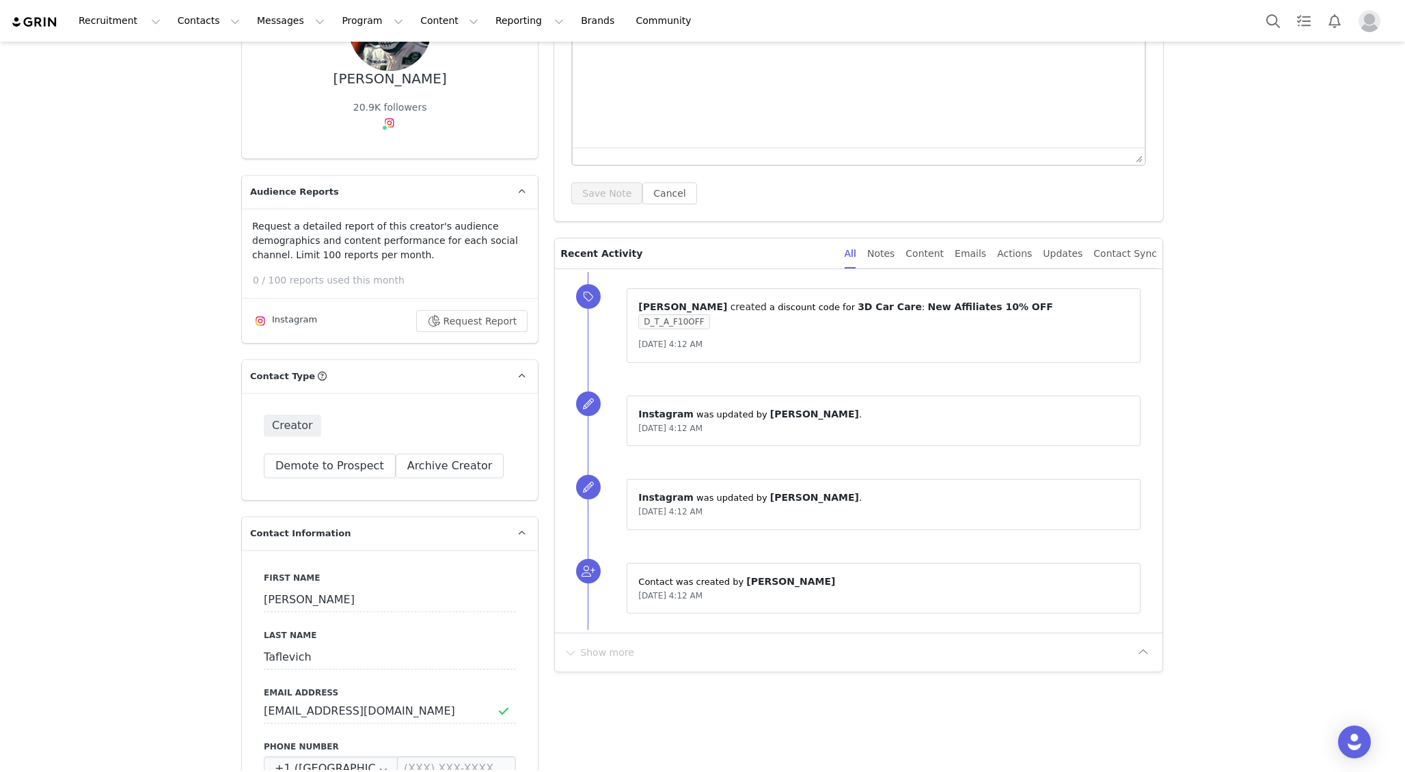
scroll to position [0, 0]
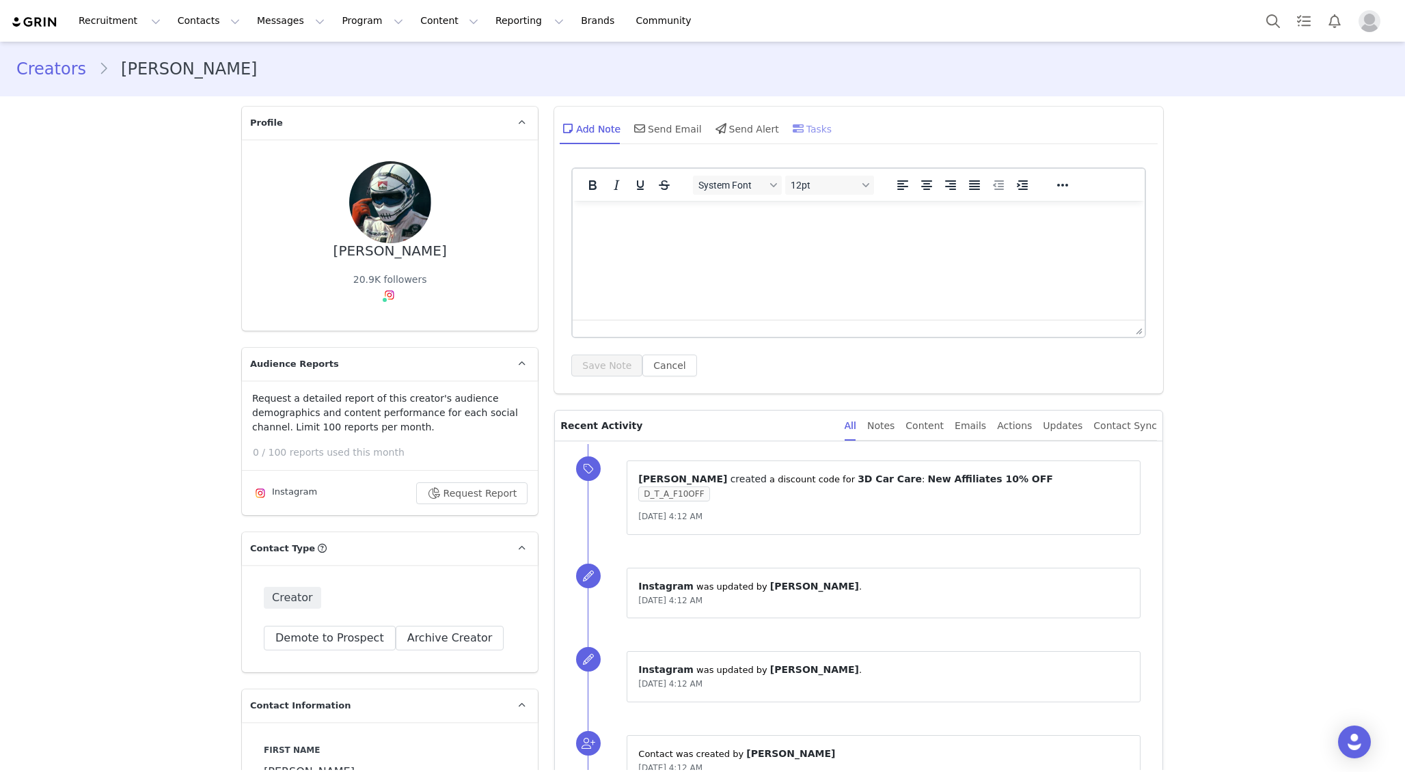
click at [810, 131] on div "Tasks" at bounding box center [811, 128] width 42 height 33
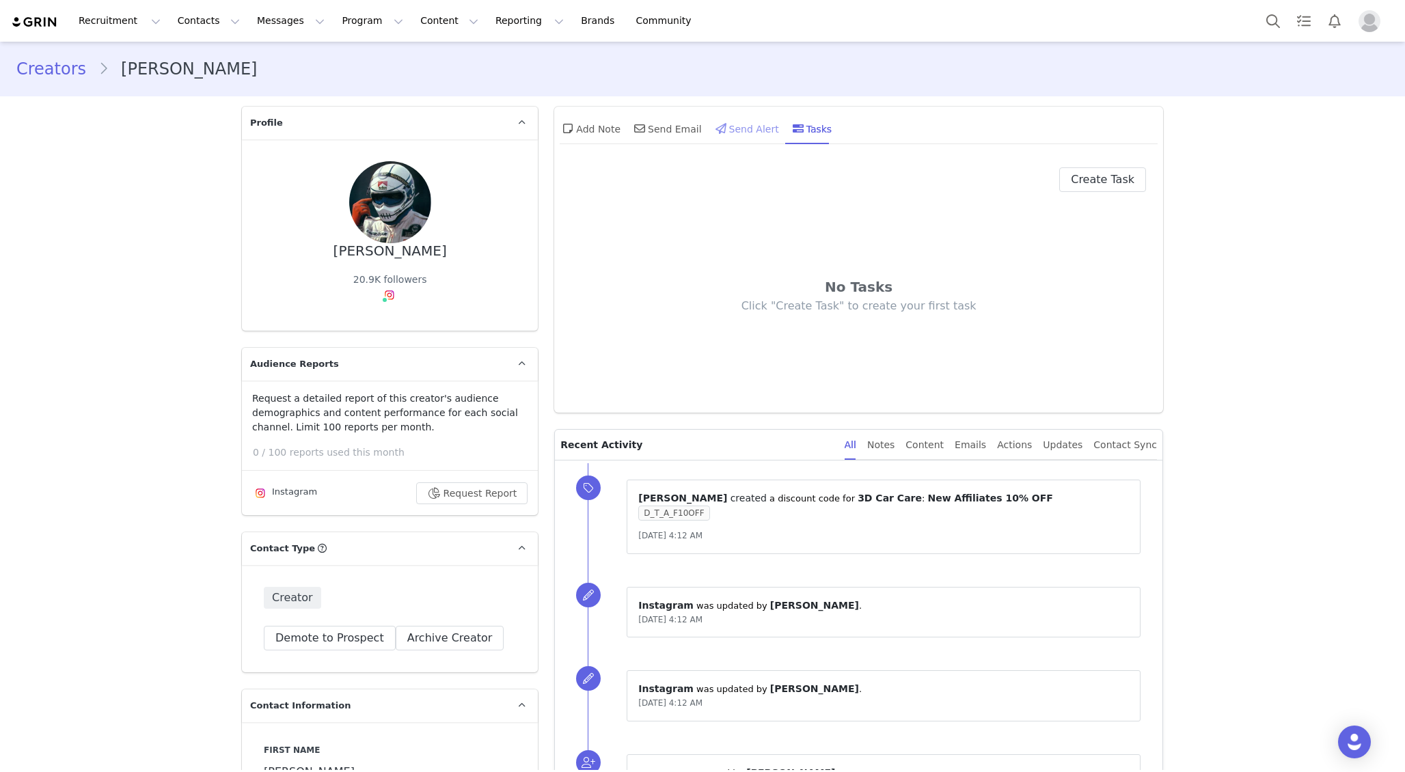
click at [744, 128] on div "Send Alert" at bounding box center [746, 128] width 66 height 33
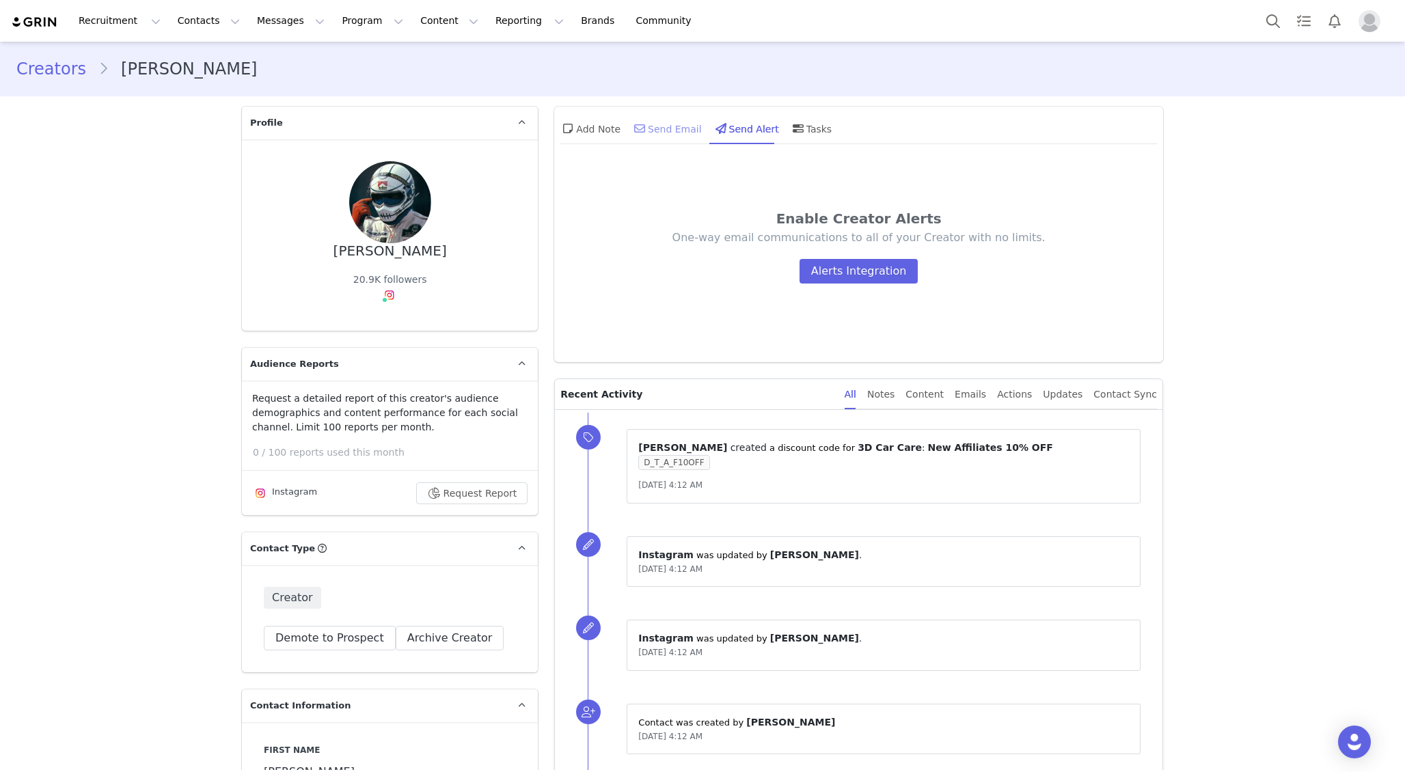
click at [668, 128] on div "Send Email" at bounding box center [666, 128] width 70 height 33
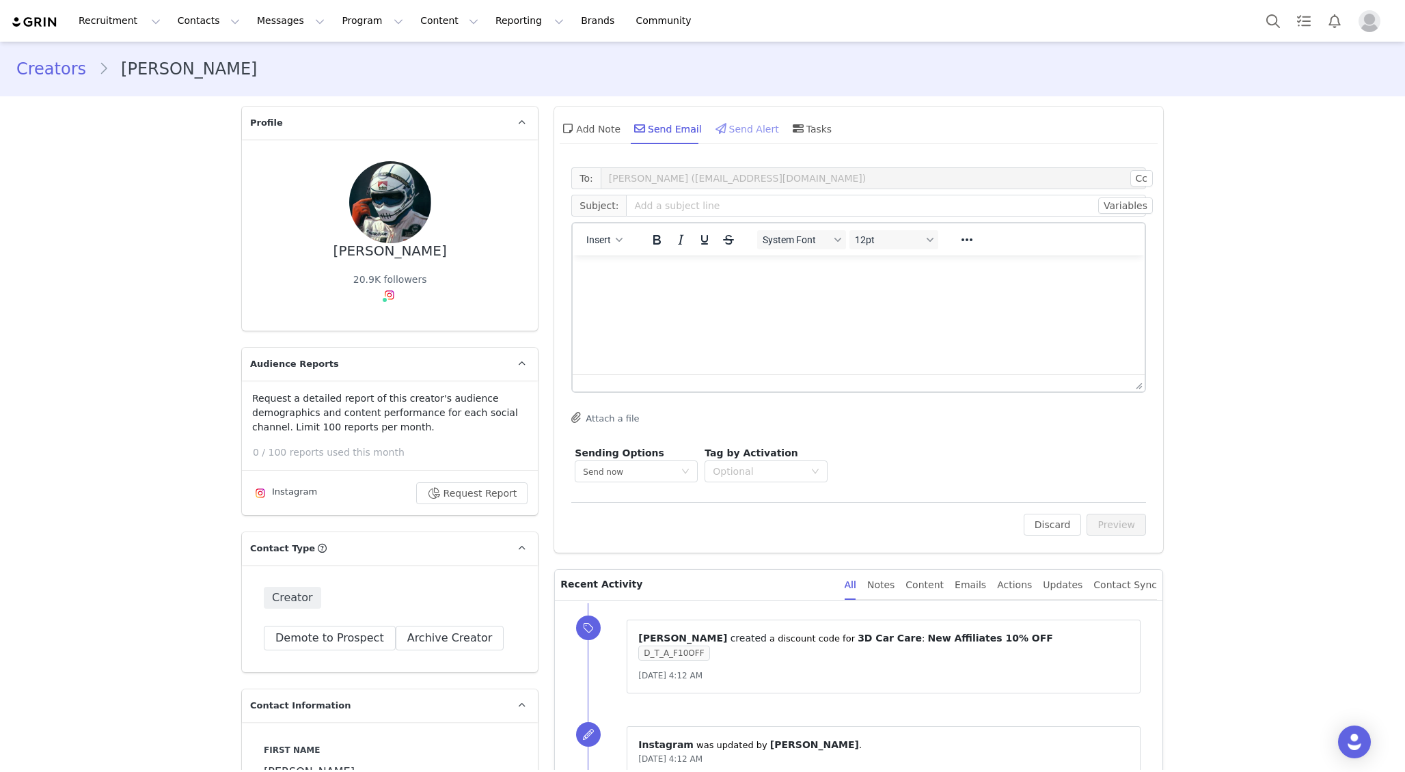
click at [737, 129] on div "Send Alert" at bounding box center [746, 128] width 66 height 33
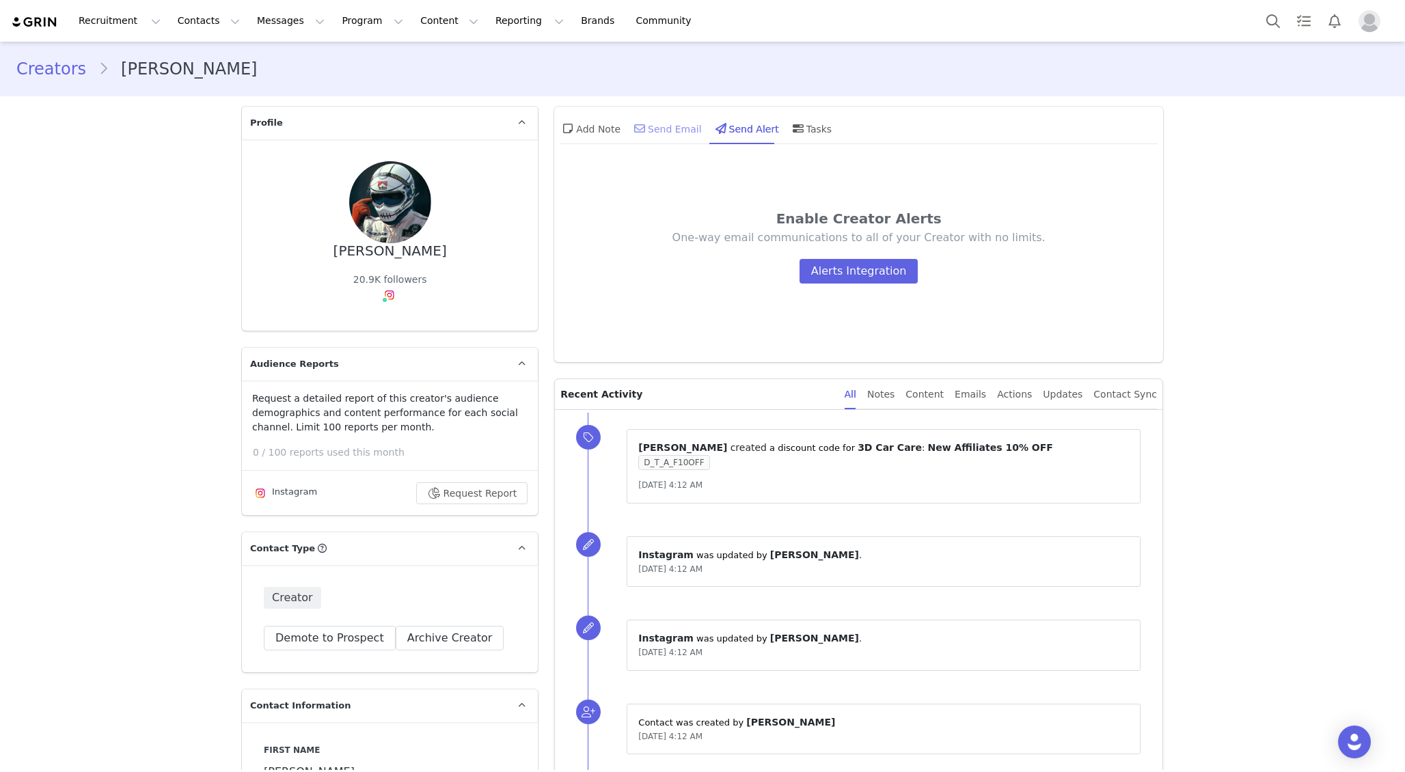
click at [672, 128] on div "Send Email" at bounding box center [666, 128] width 70 height 33
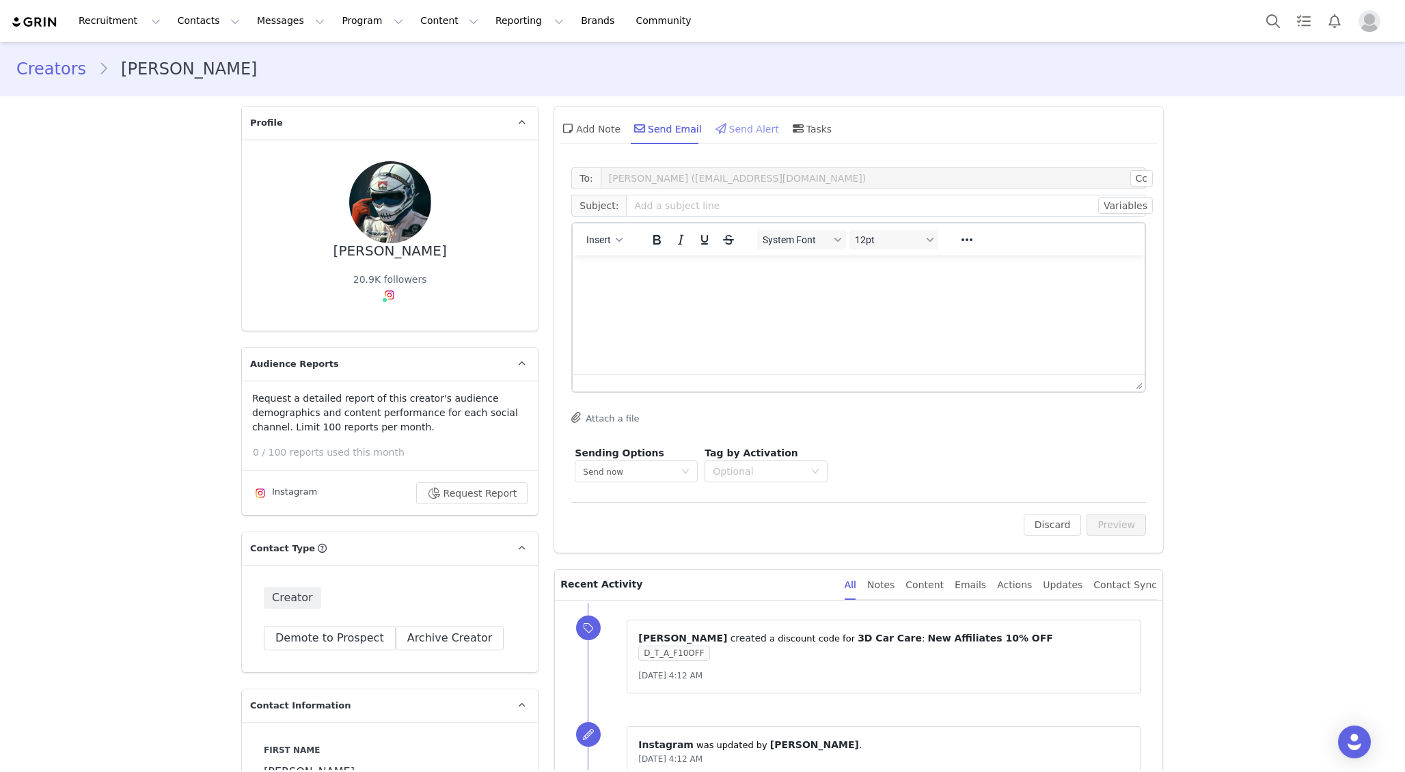
click at [732, 133] on div "Send Alert" at bounding box center [746, 128] width 66 height 33
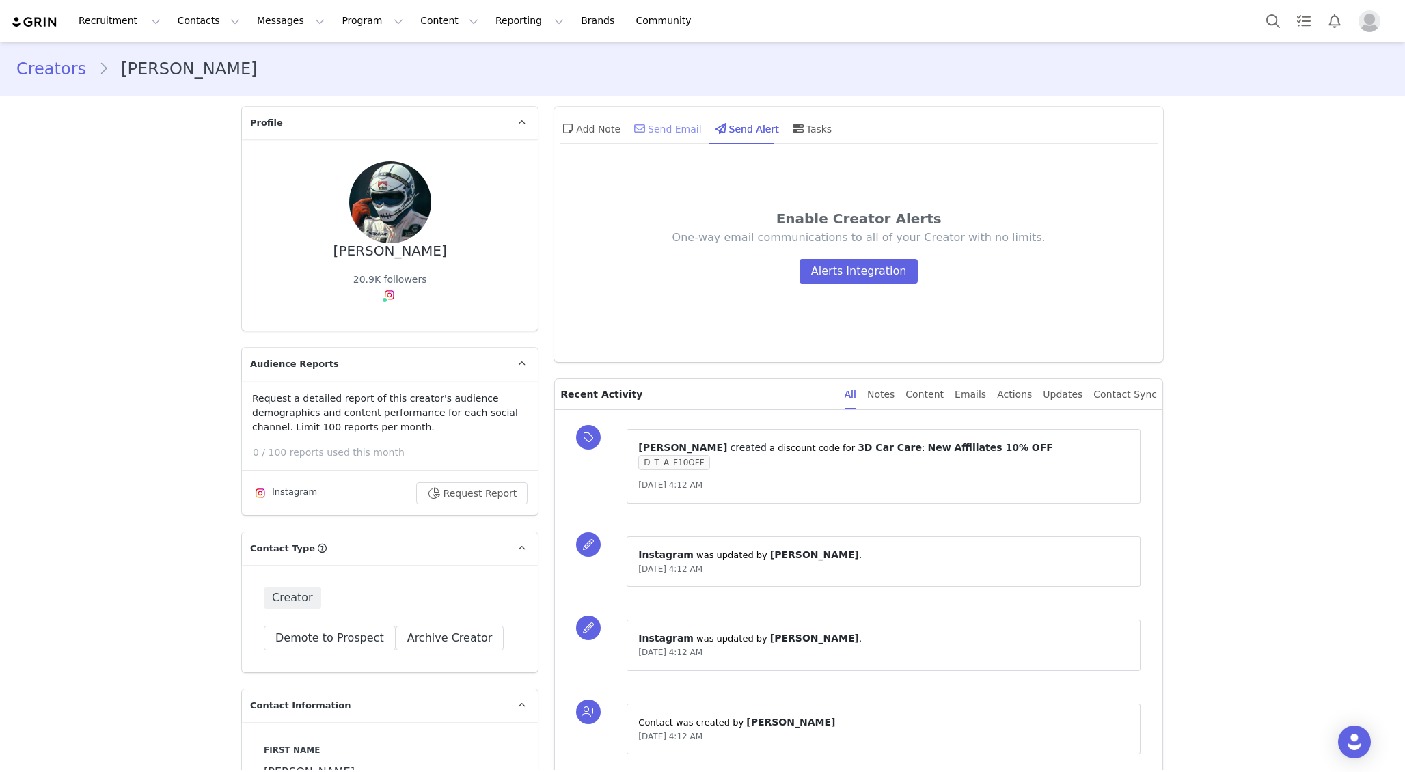
click at [659, 126] on div "Send Email" at bounding box center [666, 128] width 70 height 33
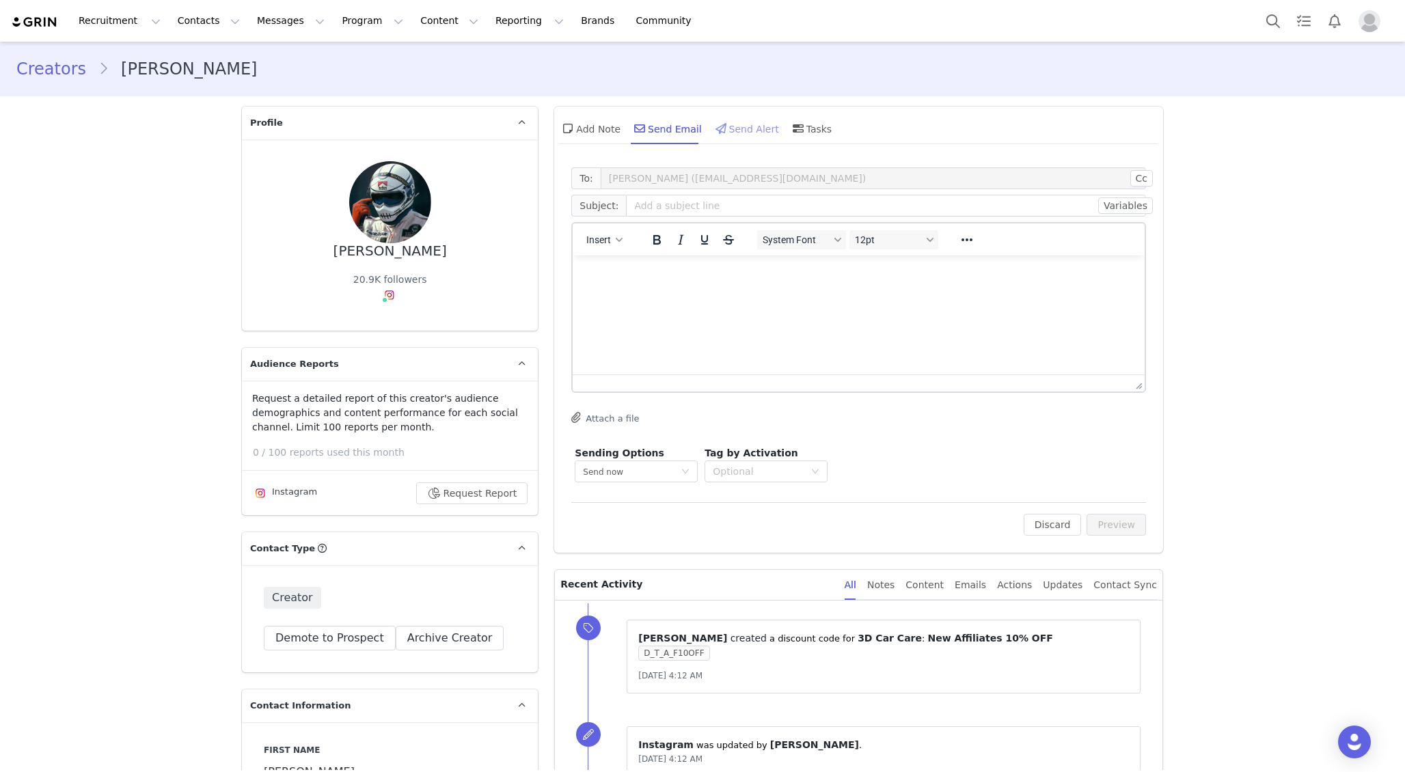
click at [746, 125] on div "Send Alert" at bounding box center [746, 128] width 66 height 33
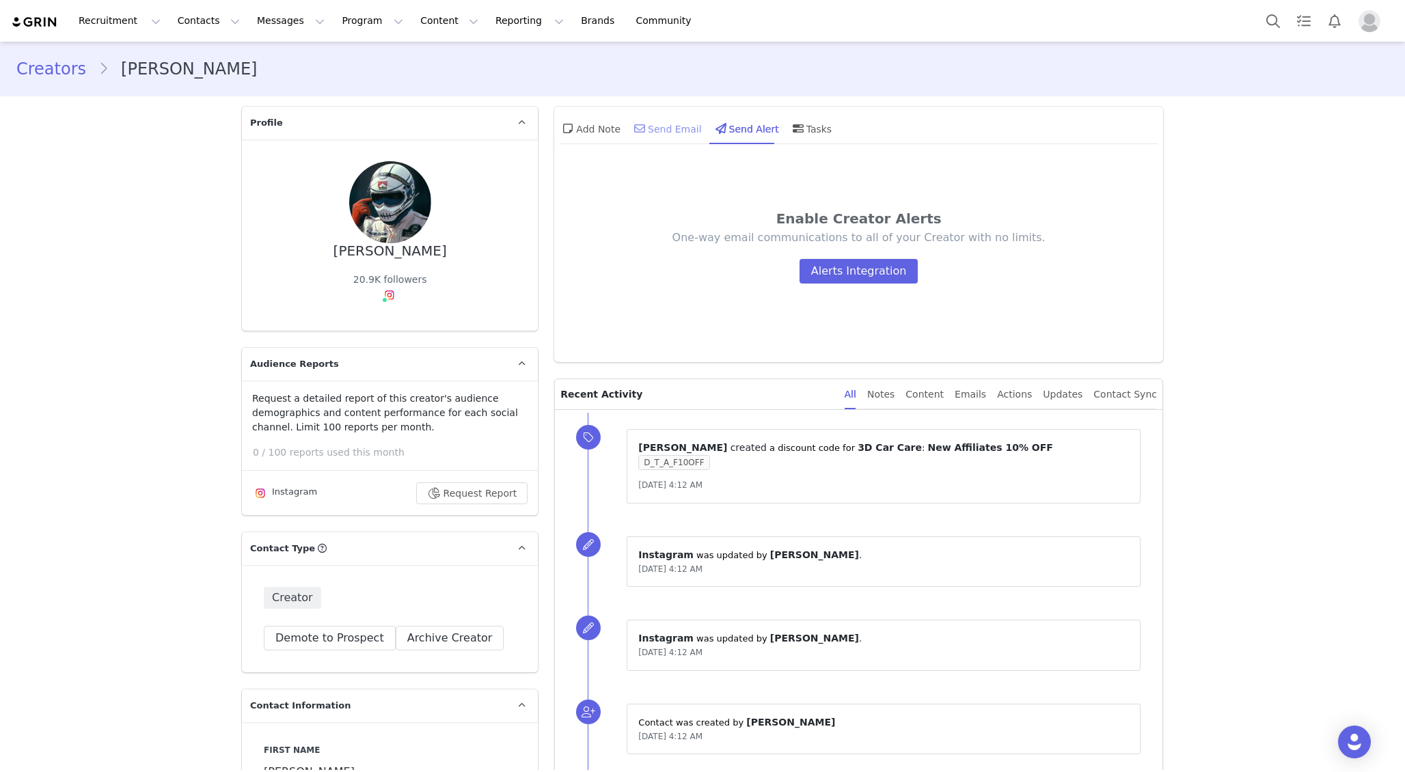
click at [666, 128] on div "Send Email" at bounding box center [666, 128] width 70 height 33
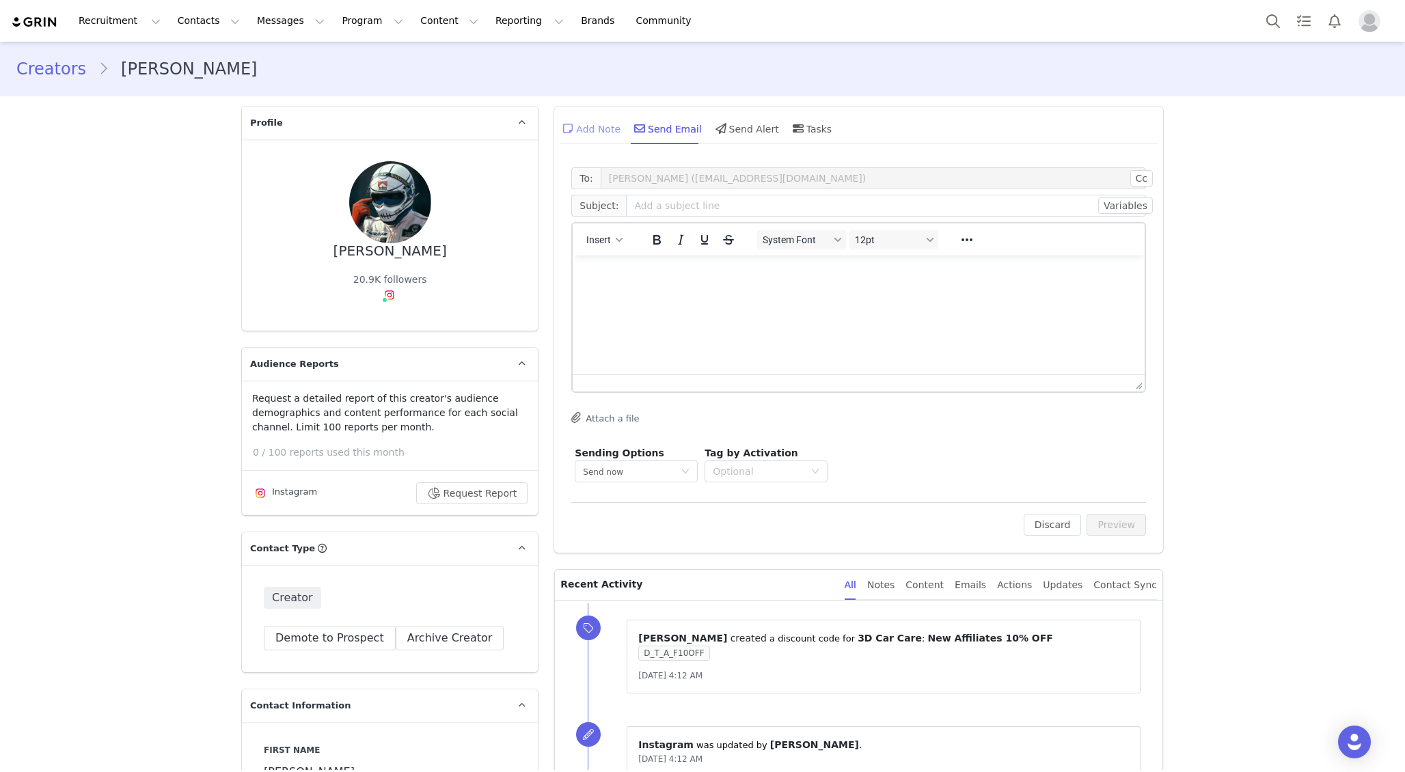
click at [601, 128] on div "Add Note" at bounding box center [590, 128] width 61 height 33
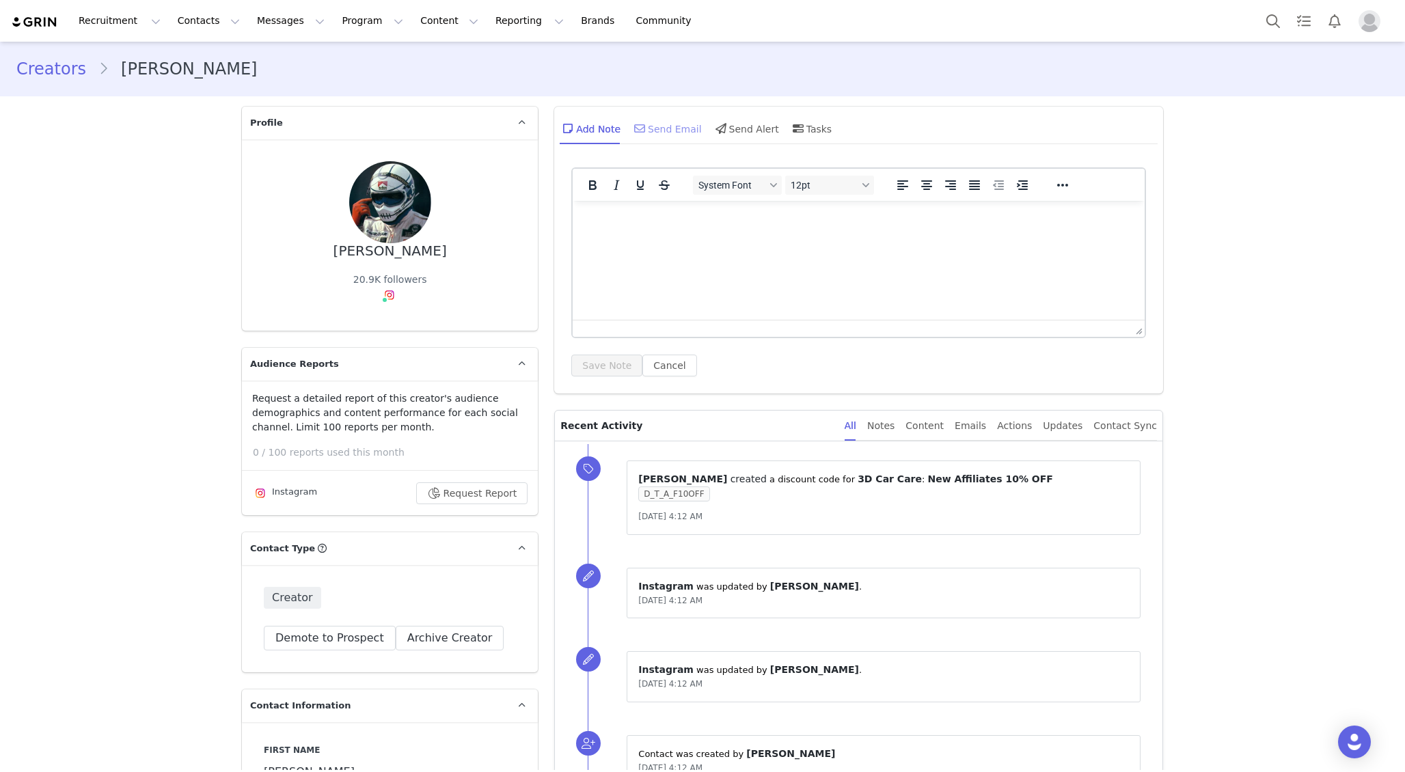
click at [662, 128] on div "Send Email" at bounding box center [666, 128] width 70 height 33
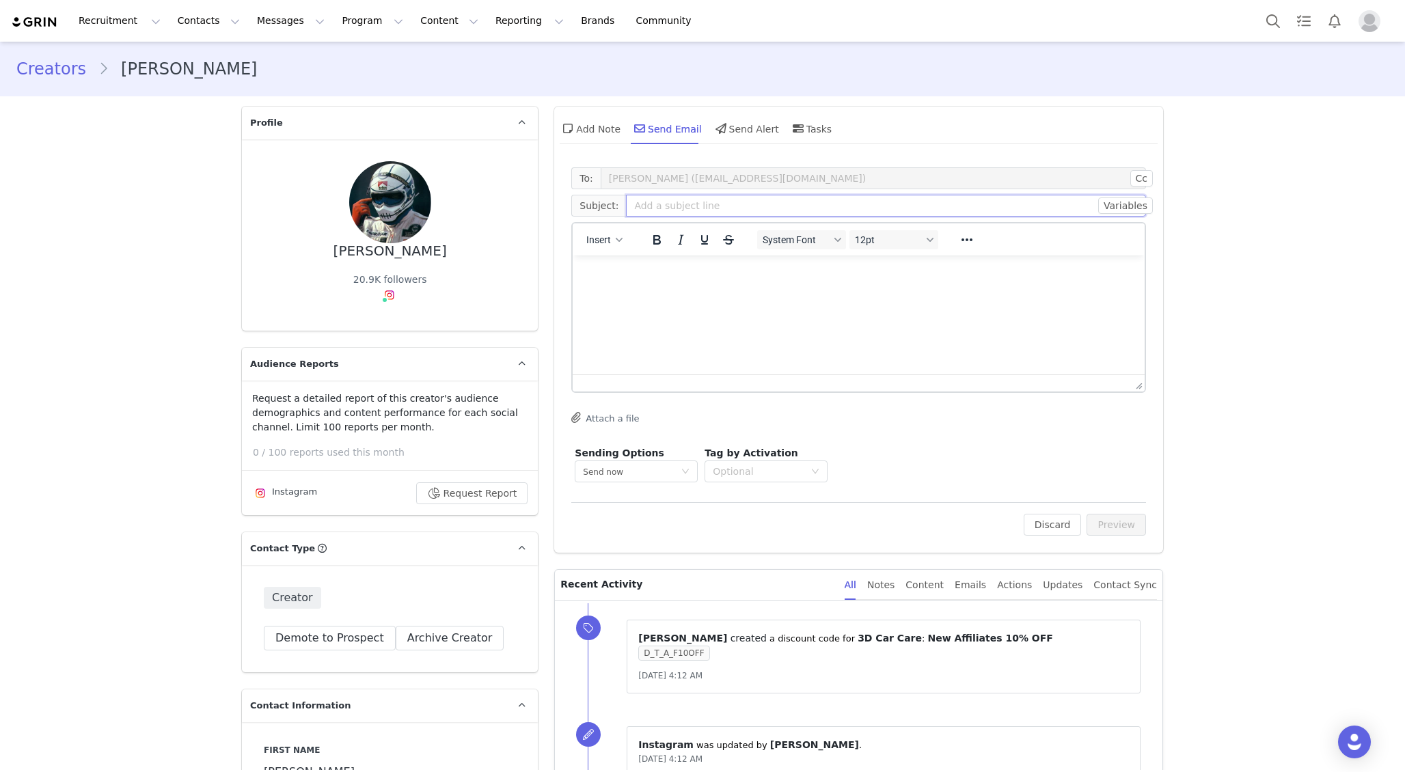
click at [707, 201] on input "text" at bounding box center [886, 206] width 520 height 22
paste input "3D Car Car - Affiliate Program - Account Setup"
type input "3D Car Car - Affiliate Program - Account Setup"
click at [885, 271] on p "Rich Text Area. Press ALT-0 for help." at bounding box center [858, 273] width 550 height 15
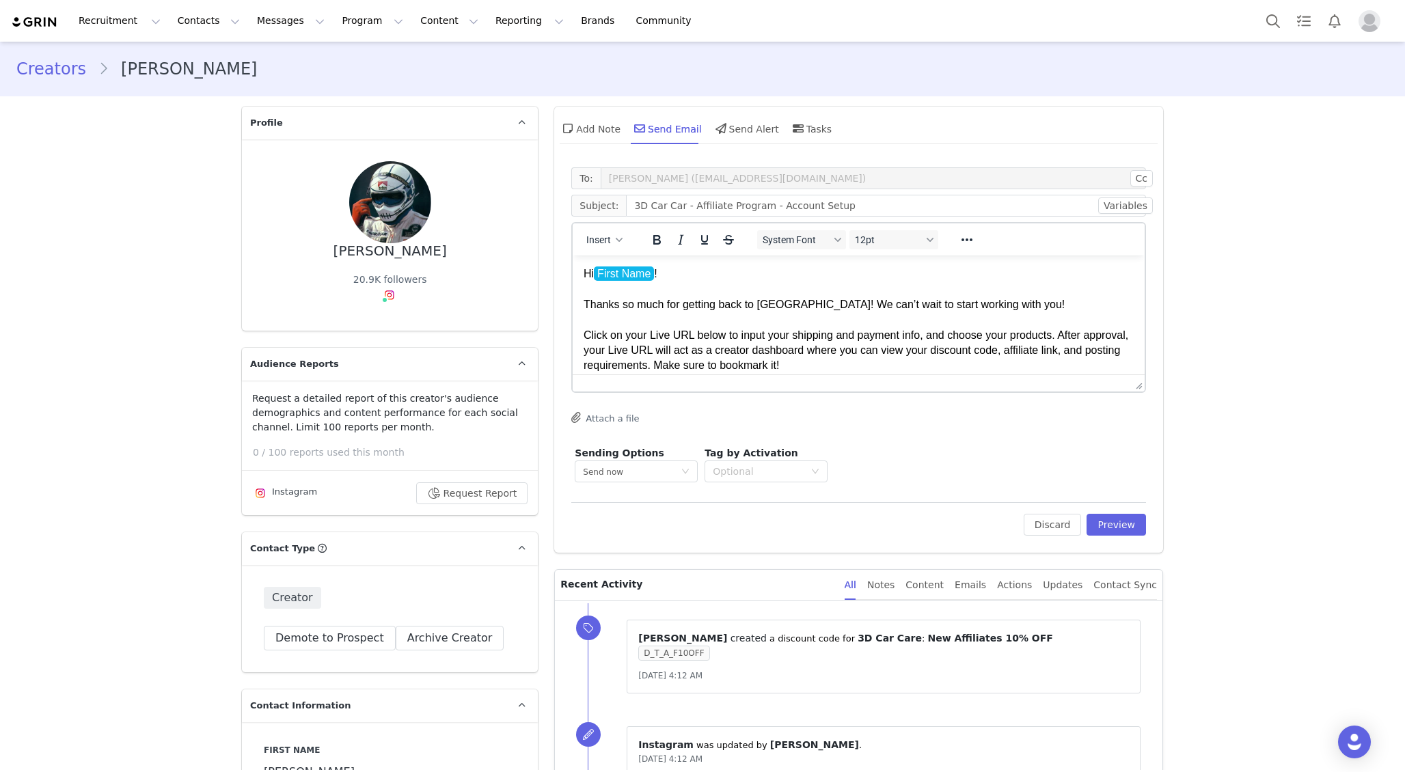
click at [594, 273] on p "Hi First Name ! Thanks so much for getting back to us! We can’t wait to start w…" at bounding box center [858, 319] width 550 height 107
drag, startPoint x: 782, startPoint y: 305, endPoint x: 1013, endPoint y: 310, distance: 230.3
click at [1013, 310] on p "Hey First Name ! Thanks so much for getting back to us! We can’t wait to start …" at bounding box center [858, 319] width 550 height 107
click at [738, 274] on p "Hey First Name ! Thanks so much for getting back to us! We can’t wait to start …" at bounding box center [858, 319] width 550 height 107
click at [582, 303] on html "Hey First Name , Thanks so much for getting back to us! We can’t wait to start …" at bounding box center [859, 516] width 572 height 520
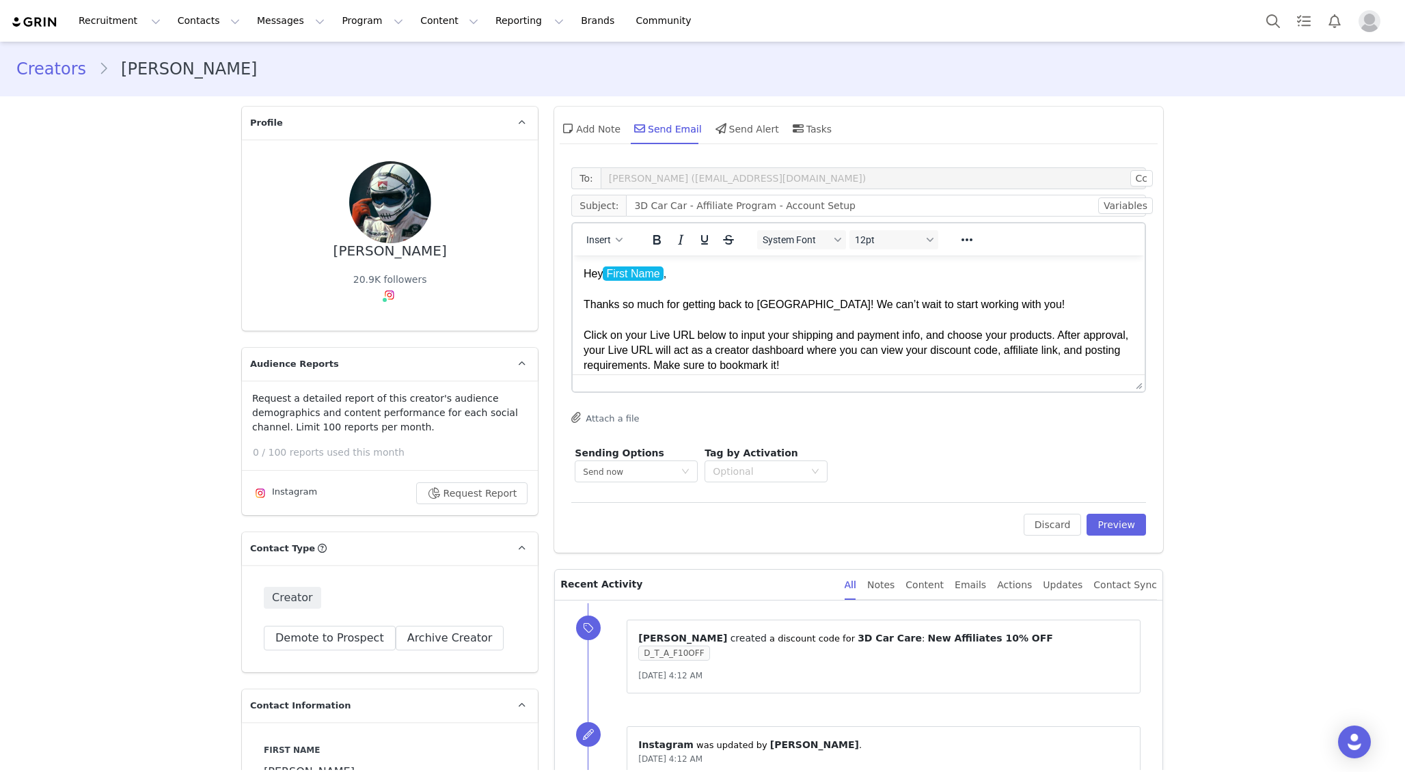
click at [774, 301] on p "Hey First Name , Thanks so much for getting back to us! We can’t wait to start …" at bounding box center [858, 319] width 550 height 107
drag, startPoint x: 805, startPoint y: 303, endPoint x: 582, endPoint y: 311, distance: 222.9
click at [582, 311] on html "Hey First Name , Thanks so much for getting back to us man! We can’t wait to st…" at bounding box center [859, 516] width 572 height 520
click at [1024, 305] on p "Hey First Name , Thanks so much for getting back to us man! We can’t wait to st…" at bounding box center [858, 319] width 550 height 107
drag, startPoint x: 1029, startPoint y: 305, endPoint x: 791, endPoint y: 296, distance: 238.6
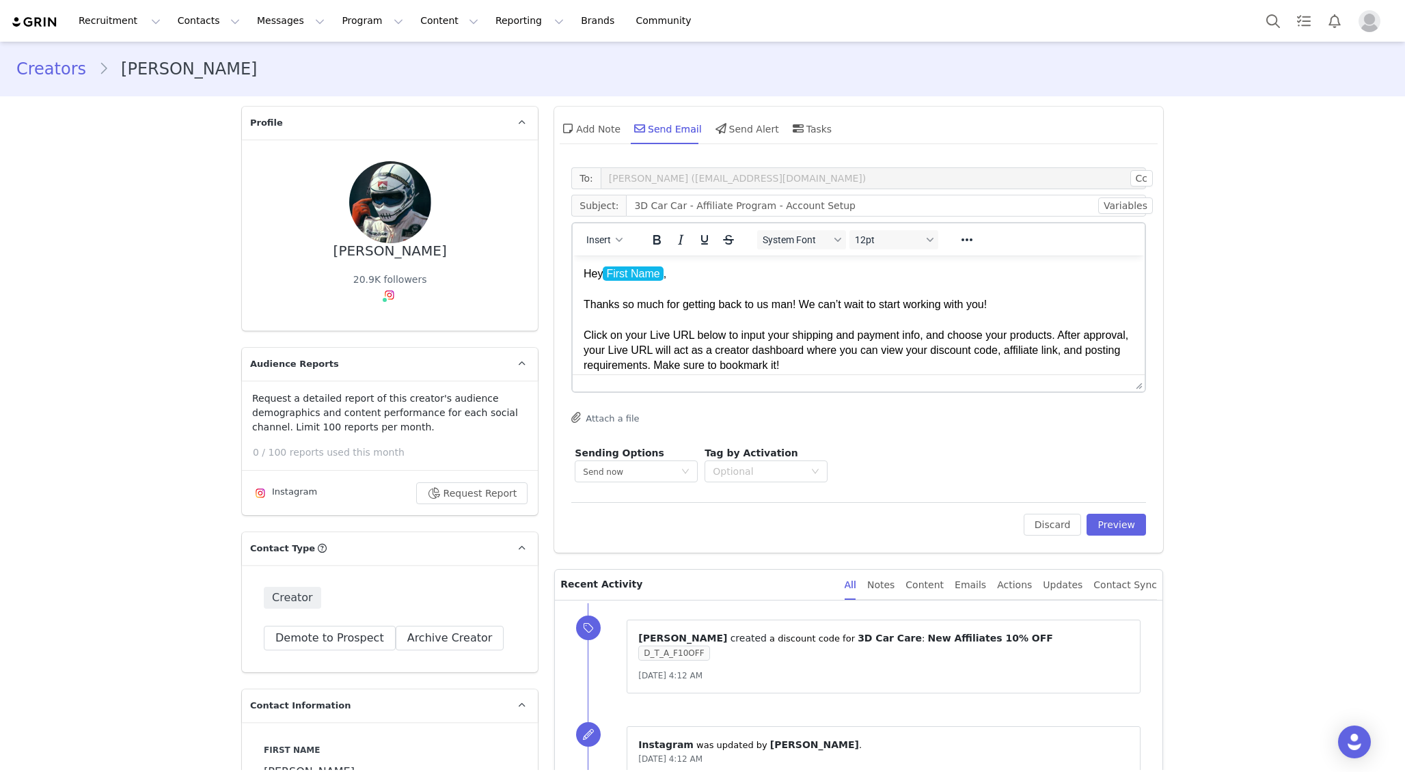
click at [791, 296] on p "Hey First Name , Thanks so much for getting back to us man! We can’t wait to st…" at bounding box center [858, 319] width 550 height 107
click at [924, 312] on p "Hey First Name , Thanks so much for getting back to us man! We can’t wait to st…" at bounding box center [858, 319] width 550 height 107
drag, startPoint x: 1004, startPoint y: 312, endPoint x: 811, endPoint y: 305, distance: 192.8
click at [811, 305] on p "Hey First Name , Thanks so much for getting back to us man! We can’t wait to st…" at bounding box center [858, 319] width 550 height 107
drag, startPoint x: 624, startPoint y: 305, endPoint x: 662, endPoint y: 305, distance: 38.3
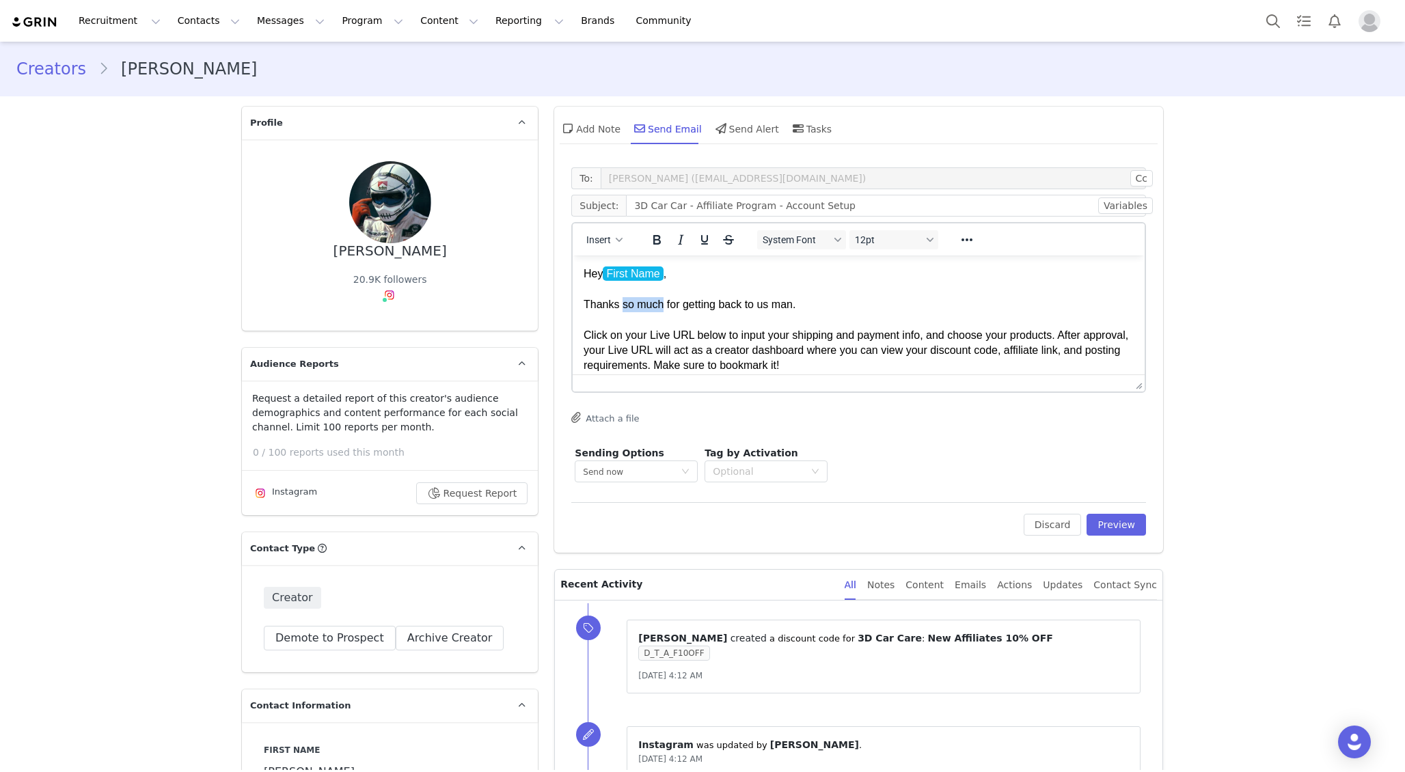
click at [662, 305] on p "Hey First Name , Thanks so much for getting back to us man. Click on your Live …" at bounding box center [858, 319] width 550 height 107
click at [772, 314] on p "Hey First Name , Thanks for getting back to us man. Click on your Live URL belo…" at bounding box center [858, 319] width 550 height 107
click at [771, 304] on p "Hey First Name , Thanks for getting back to us man. Click on your Live URL belo…" at bounding box center [858, 319] width 550 height 107
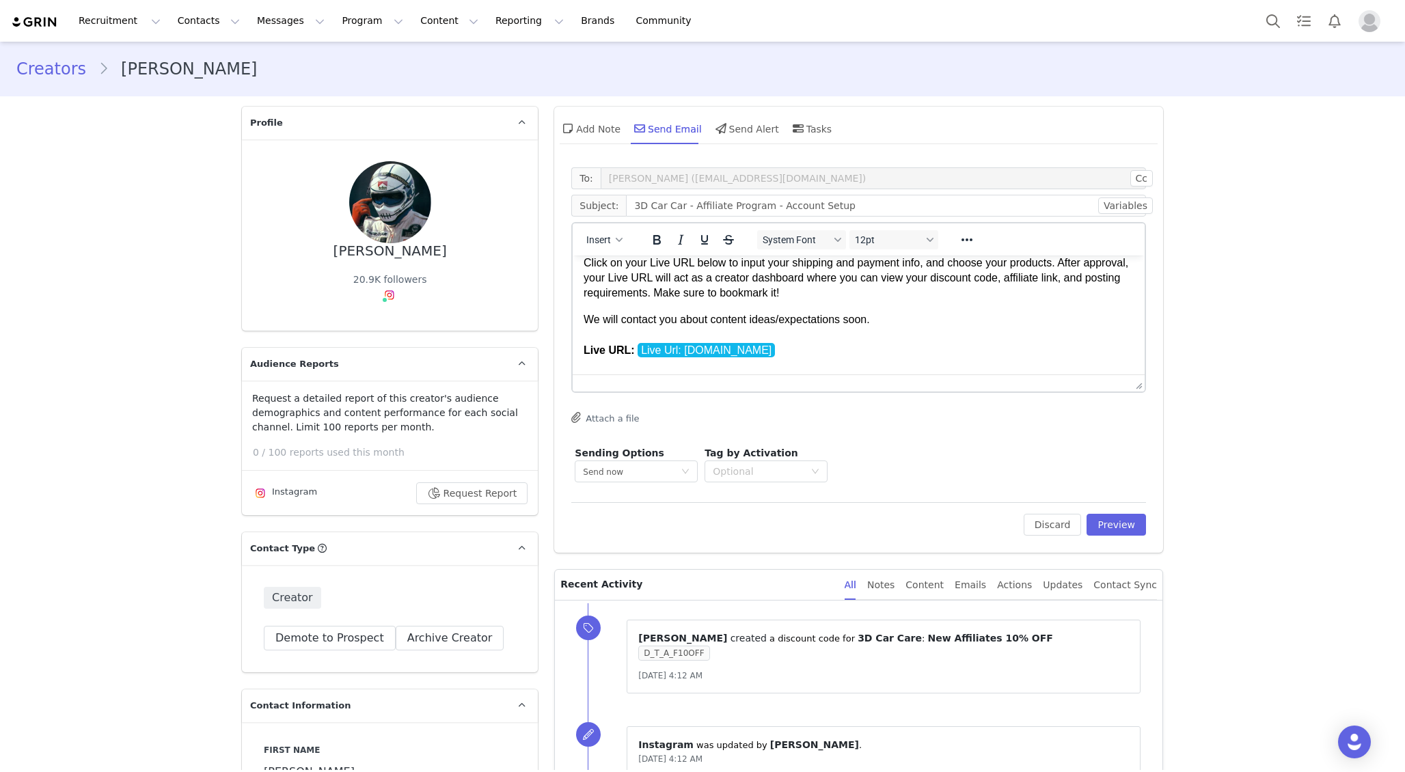
scroll to position [60, 0]
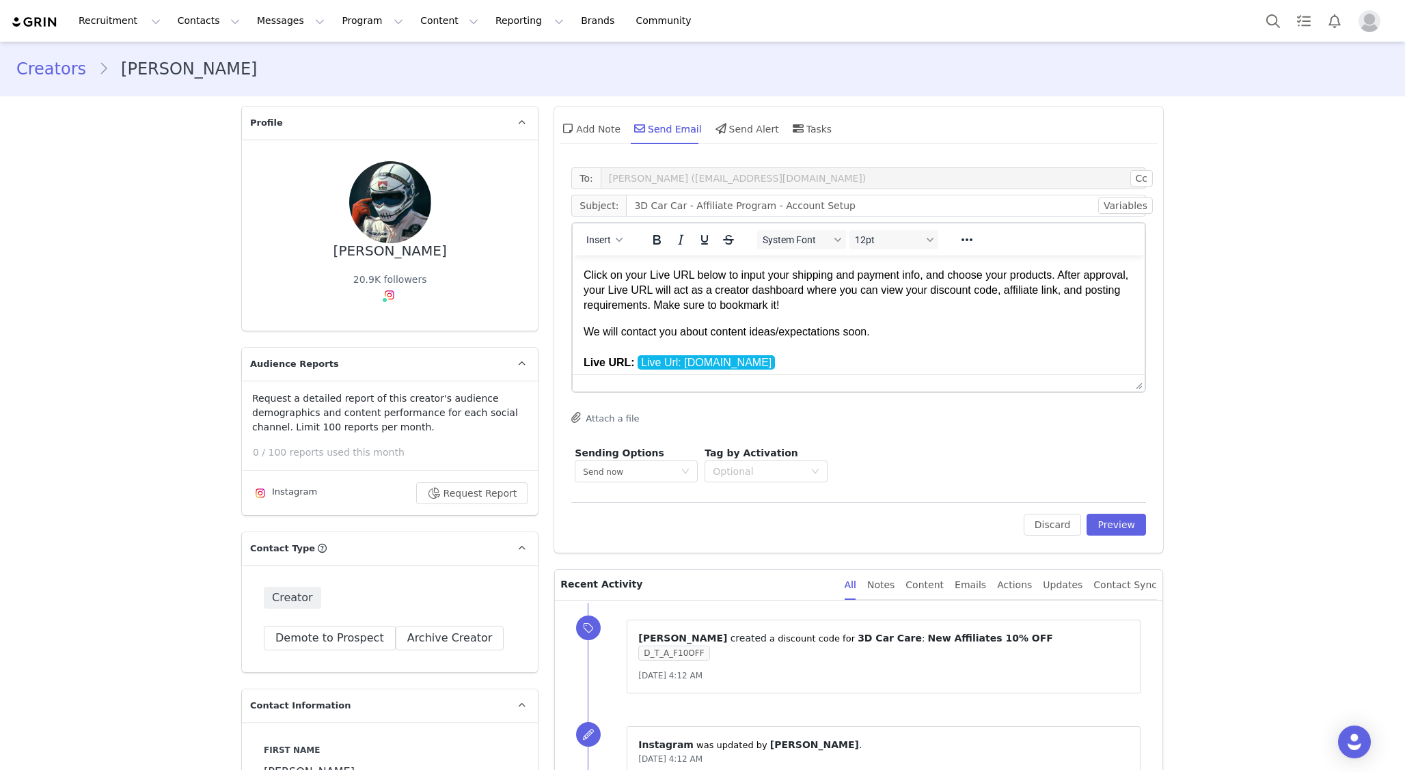
click at [1060, 277] on p "Hey First Name , Thanks for getting back to us man! Click on your Live URL belo…" at bounding box center [858, 259] width 550 height 107
click at [1069, 271] on p "Hey First Name , Thanks for getting back to us man! Click on your Live URL belo…" at bounding box center [858, 259] width 550 height 107
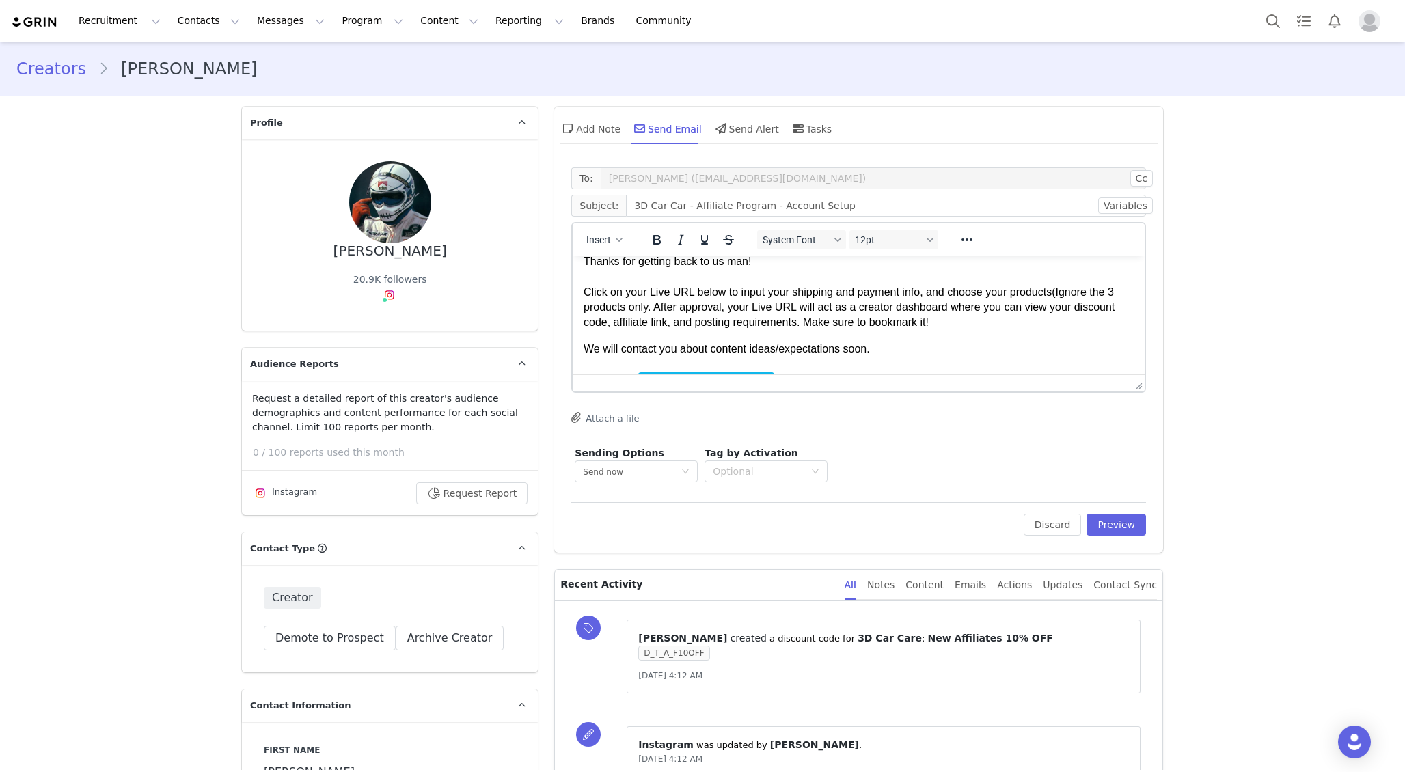
scroll to position [56, 0]
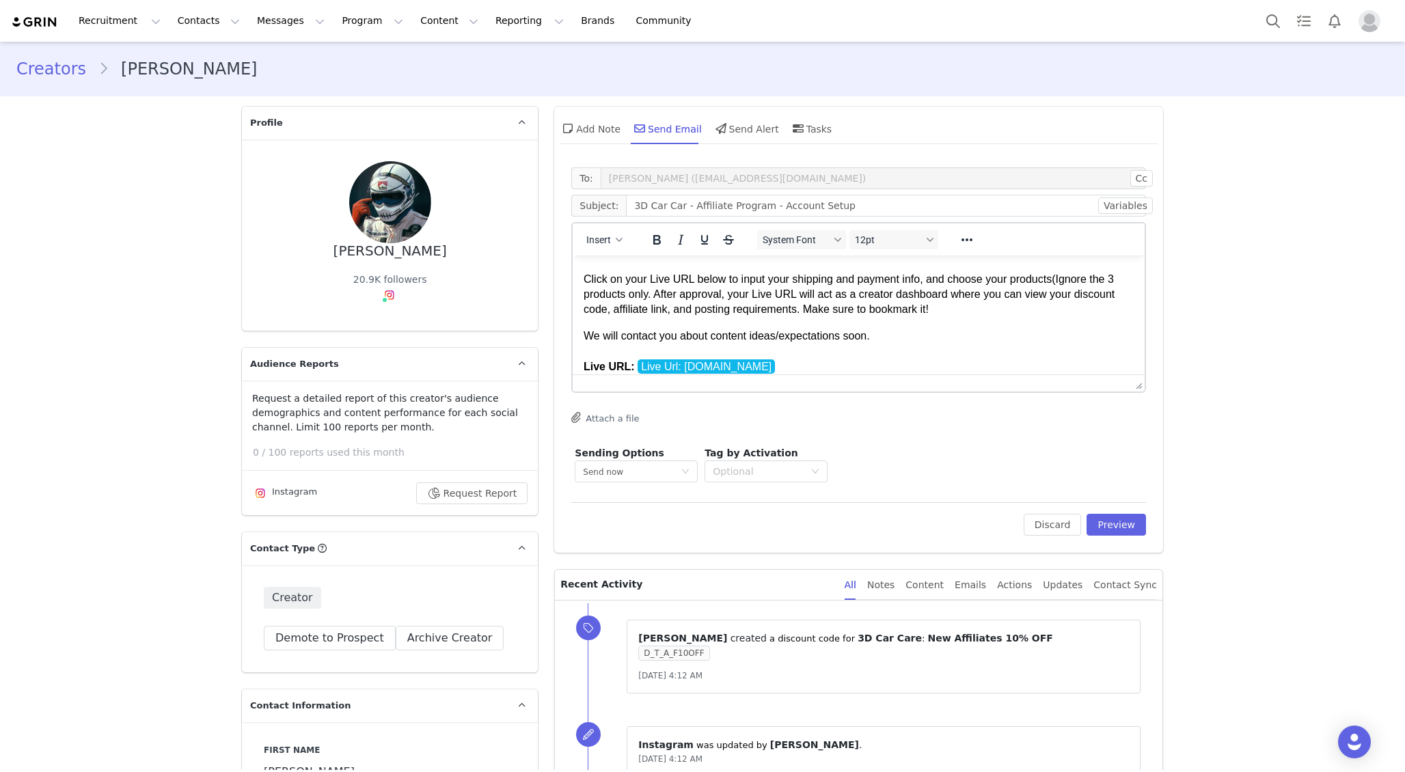
click at [650, 290] on p "Hey First Name , Thanks for getting back to us man! Click on your Live URL belo…" at bounding box center [858, 263] width 550 height 107
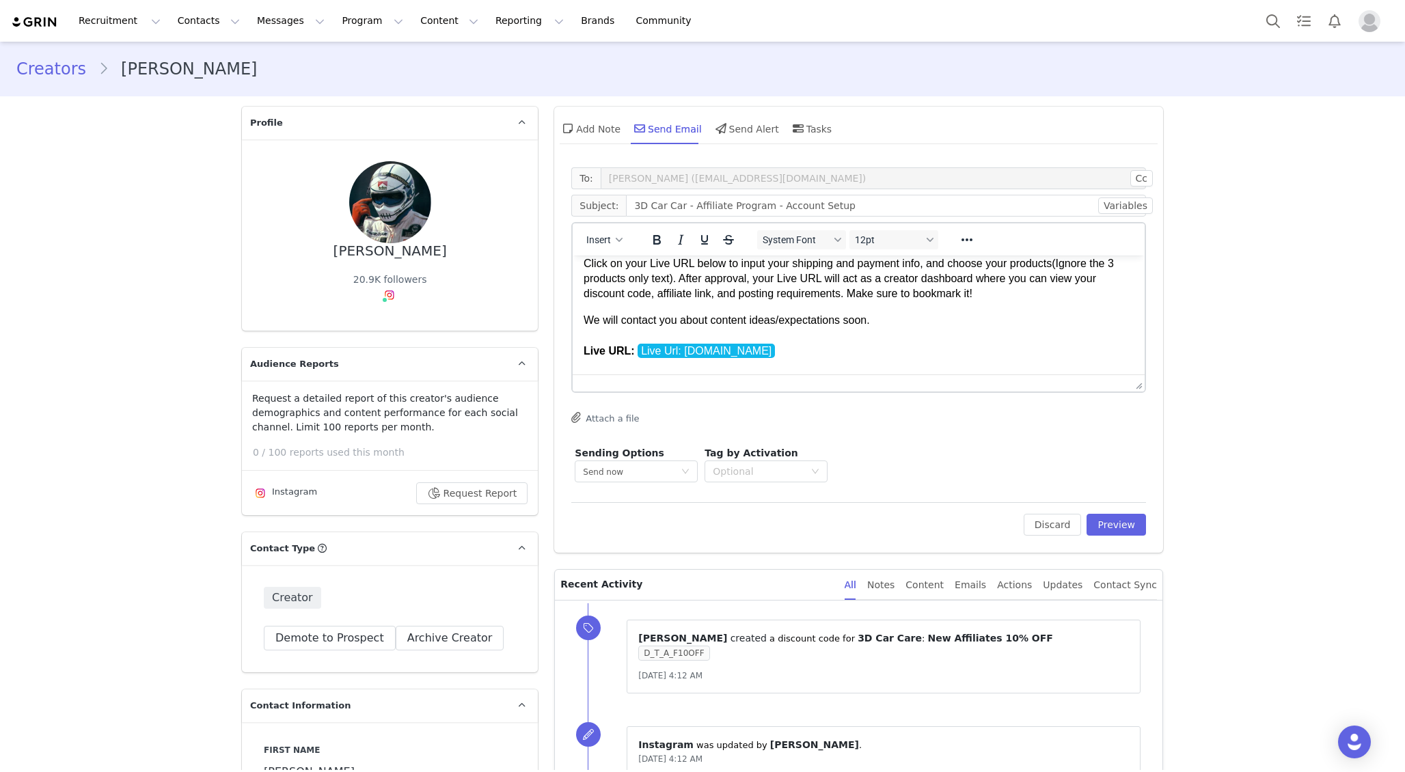
scroll to position [55, 0]
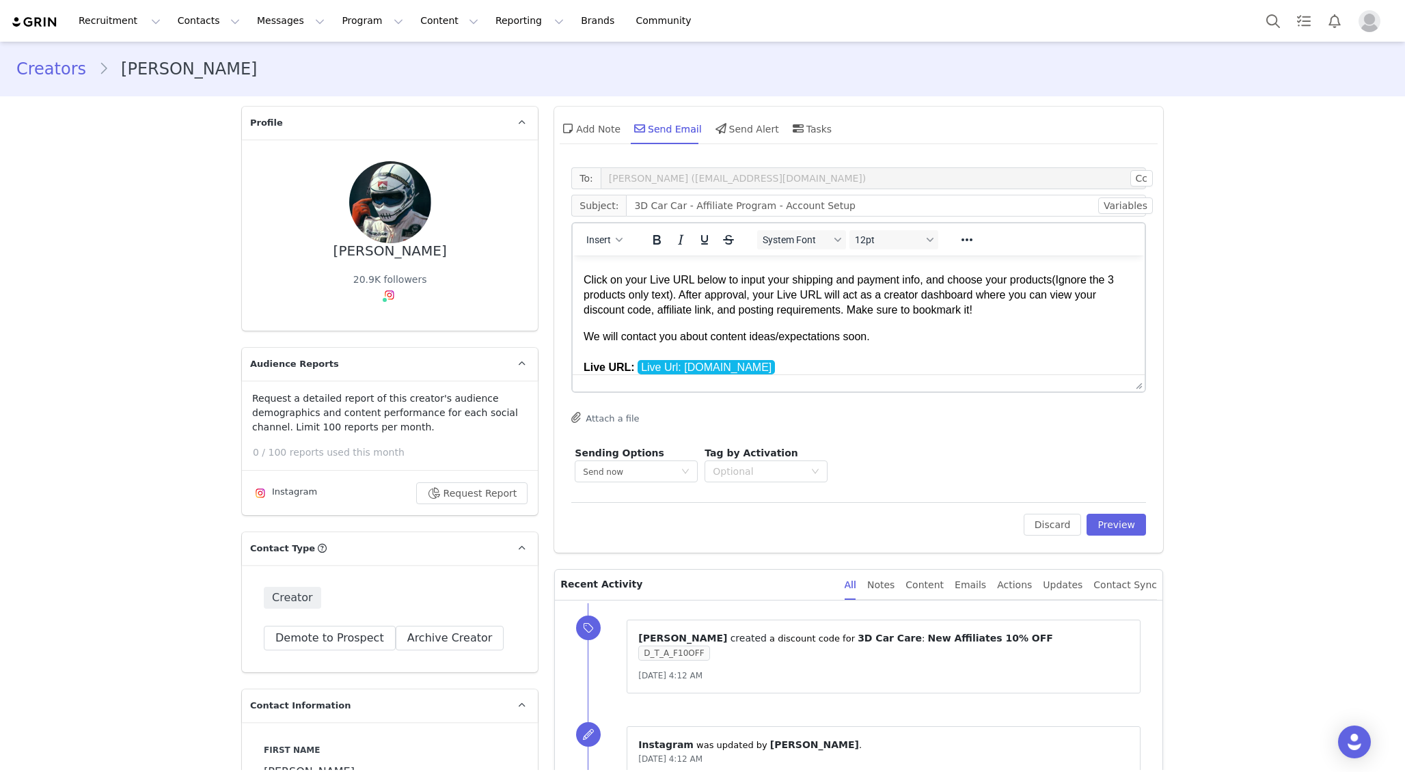
click at [654, 315] on p "Hey First Name , Thanks for getting back to us man! Click on your Live URL belo…" at bounding box center [858, 264] width 550 height 107
click at [654, 310] on p "Hey First Name , Thanks for getting back to us man! Click on your Live URL belo…" at bounding box center [858, 264] width 550 height 107
click at [899, 312] on p "Hey First Name , Thanks for getting back to us man! Click on your Live URL belo…" at bounding box center [858, 264] width 550 height 107
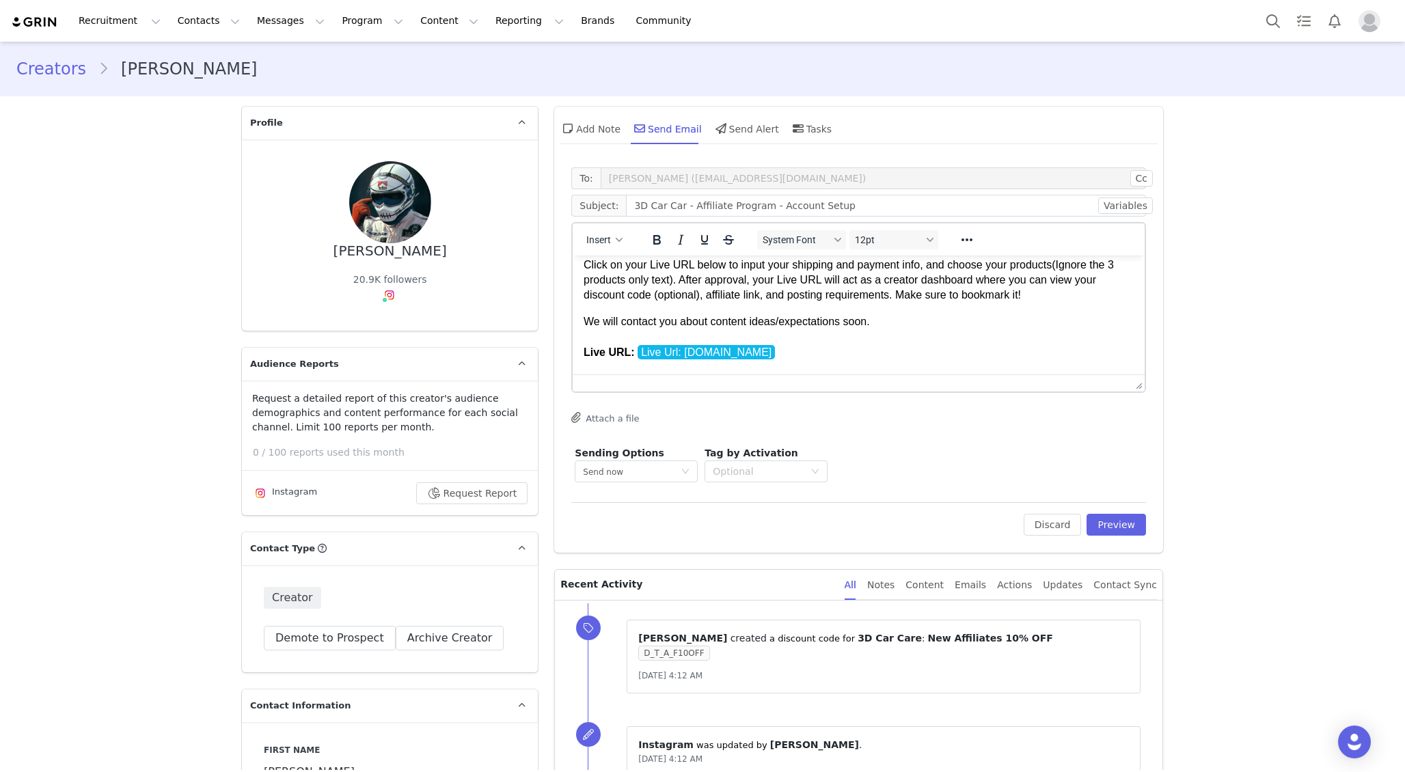
scroll to position [53, 0]
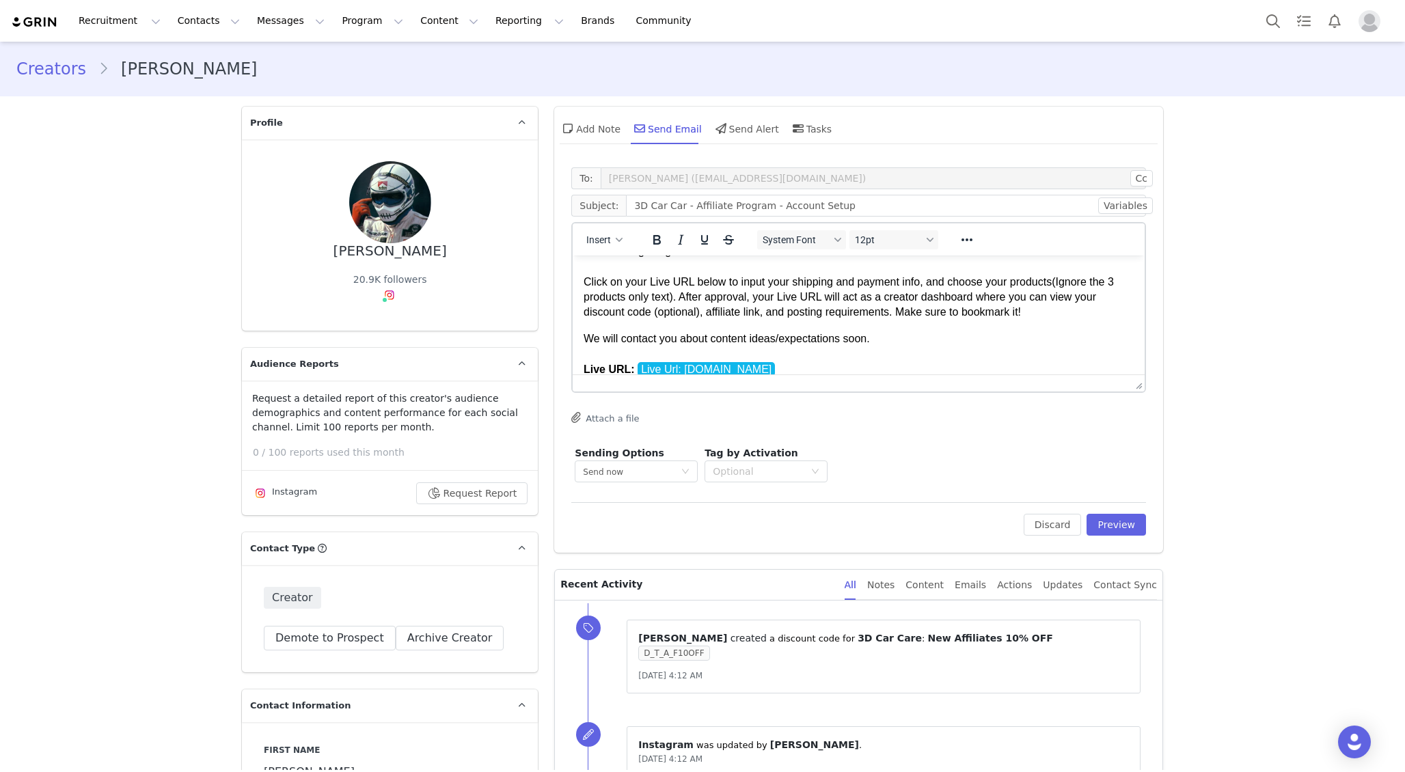
click at [903, 310] on p "Hey First Name , Thanks for getting back to us man! Click on your Live URL belo…" at bounding box center [858, 266] width 550 height 107
drag, startPoint x: 898, startPoint y: 345, endPoint x: 579, endPoint y: 332, distance: 319.3
click at [579, 332] on html "Hey First Name , Thanks for getting back to us man! Click on your Live URL belo…" at bounding box center [859, 462] width 572 height 520
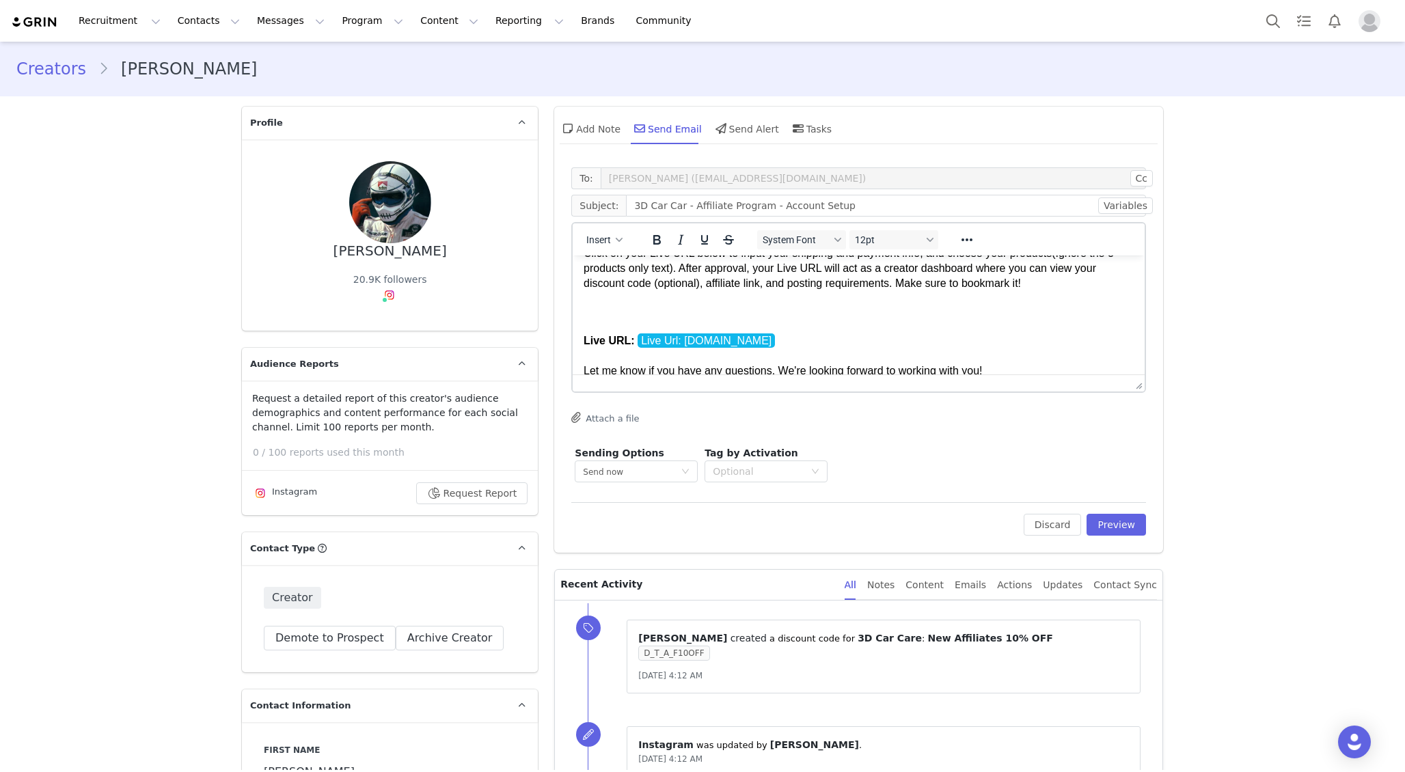
scroll to position [85, 0]
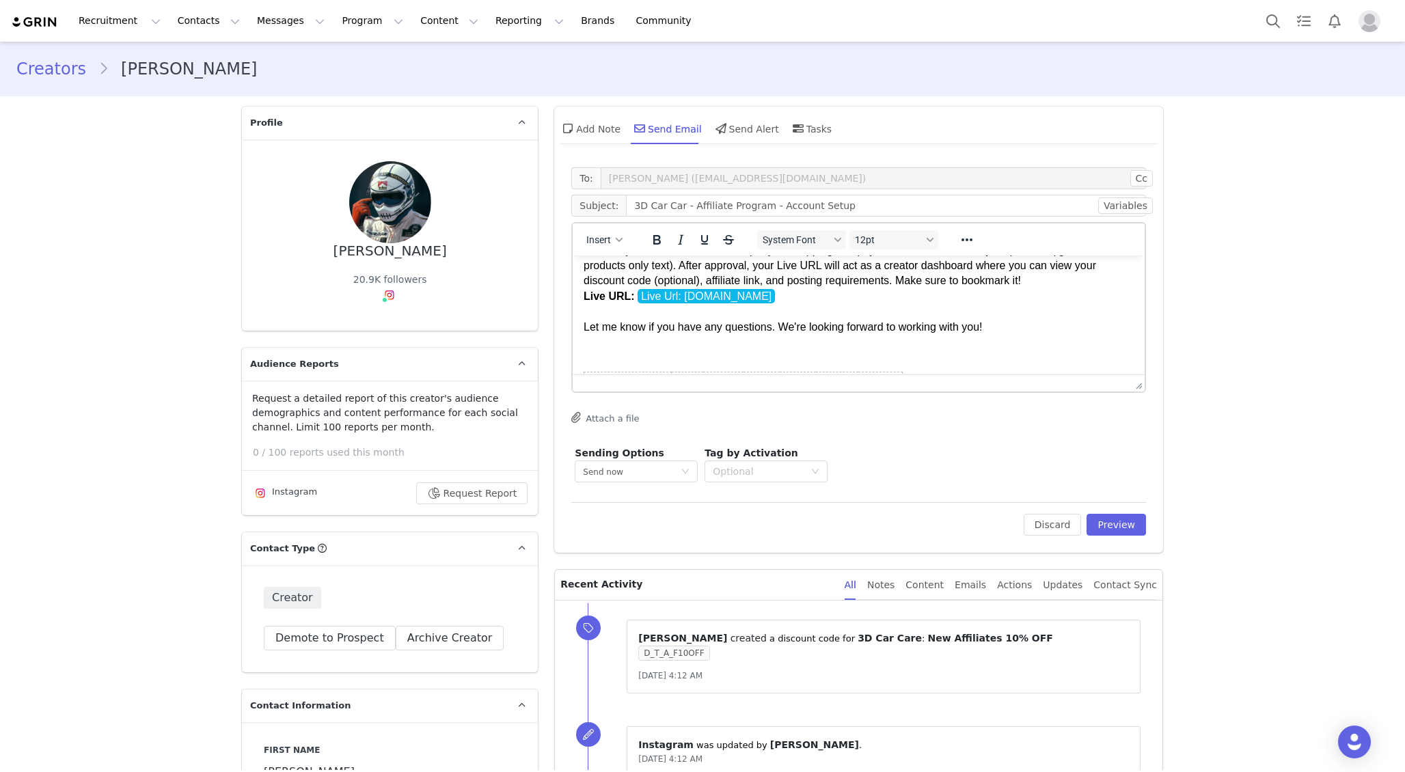
click at [1046, 282] on p "Hey First Name , Thanks for getting back to us man! Click on your Live URL belo…" at bounding box center [858, 258] width 550 height 153
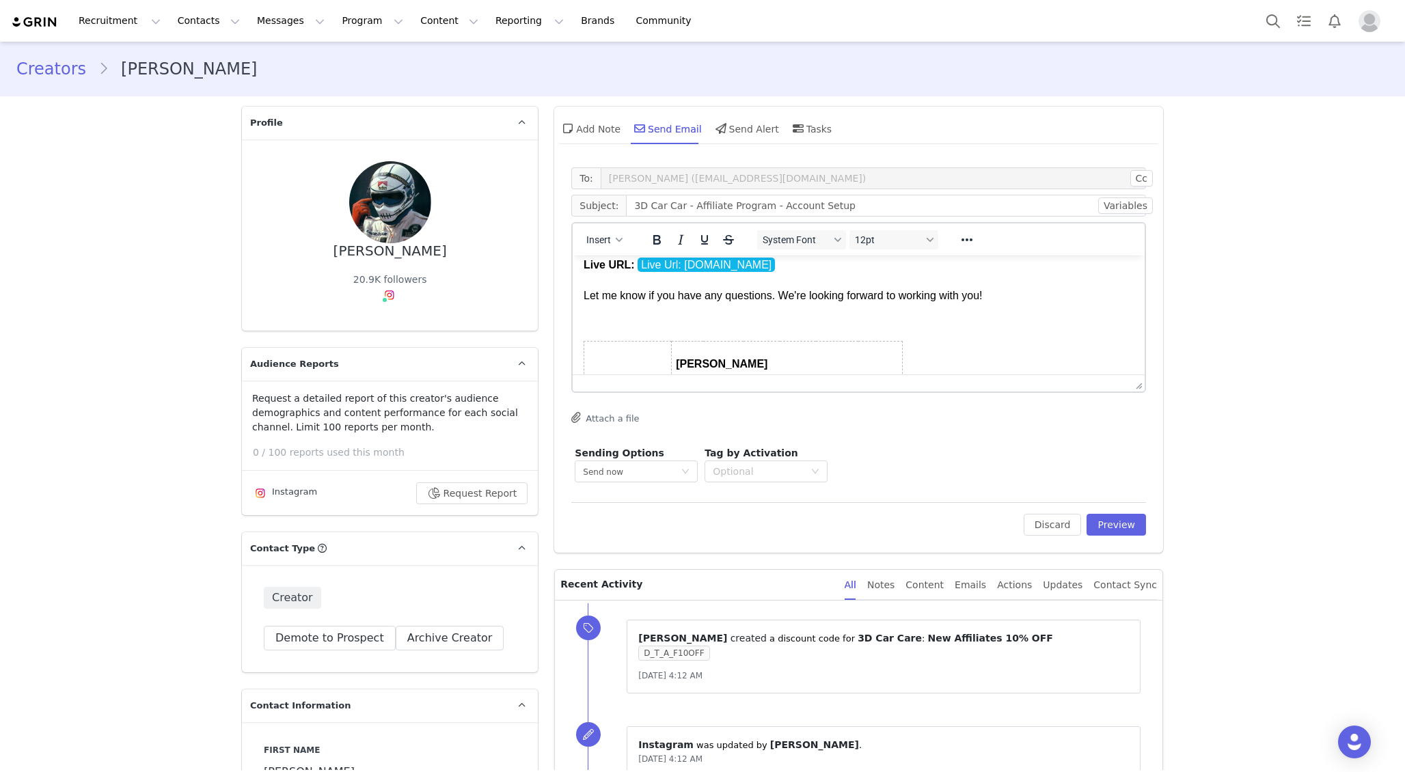
scroll to position [140, 0]
click at [773, 294] on p "Live URL: Live Url: 3dproducts.grin.live Let me know if you have any questions.…" at bounding box center [858, 275] width 550 height 61
click at [647, 296] on p "Live URL: Live Url: 3dproducts.grin.live Let me know if you have any questions …" at bounding box center [858, 275] width 550 height 61
click at [788, 306] on p "Live URL: Live Url: 3dproducts.grin.live Let me know at any time if you have an…" at bounding box center [858, 275] width 550 height 61
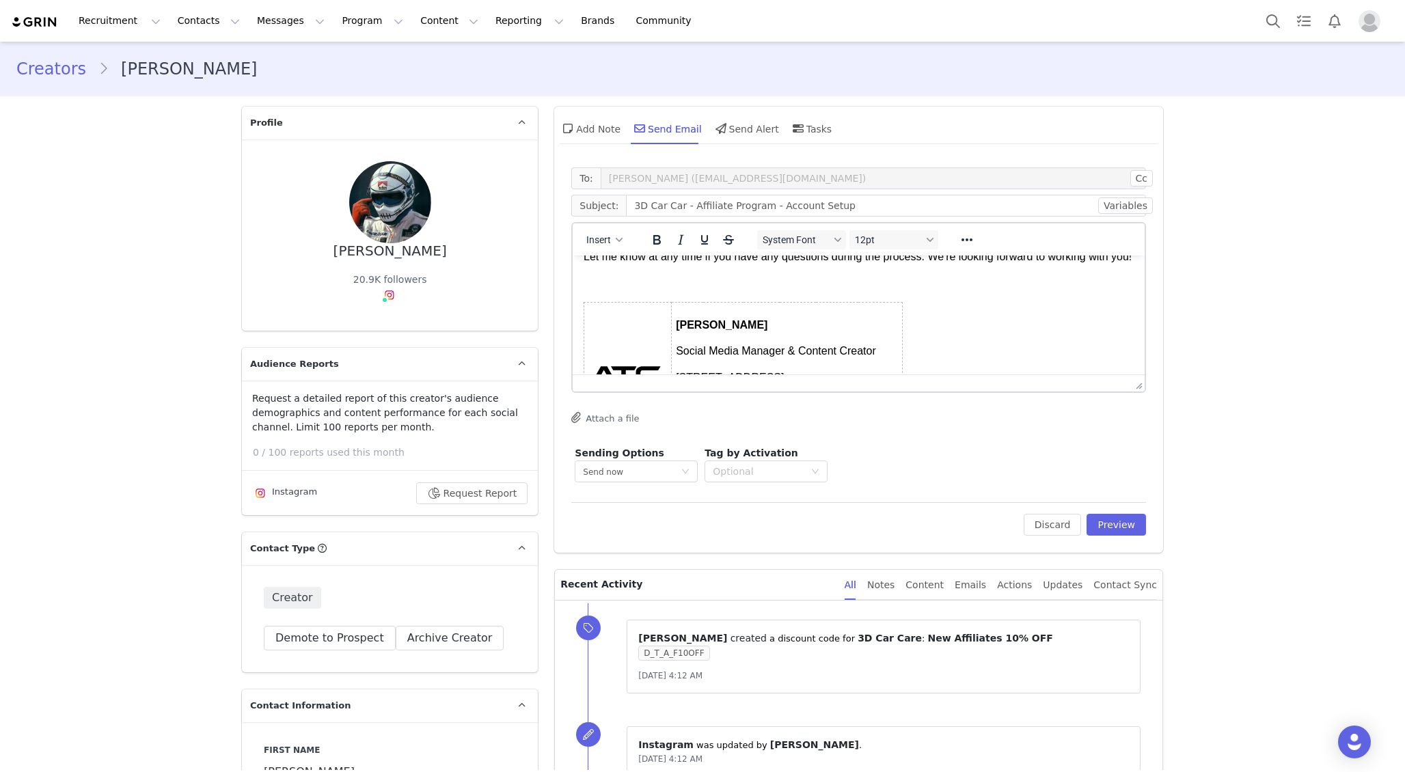
scroll to position [159, 0]
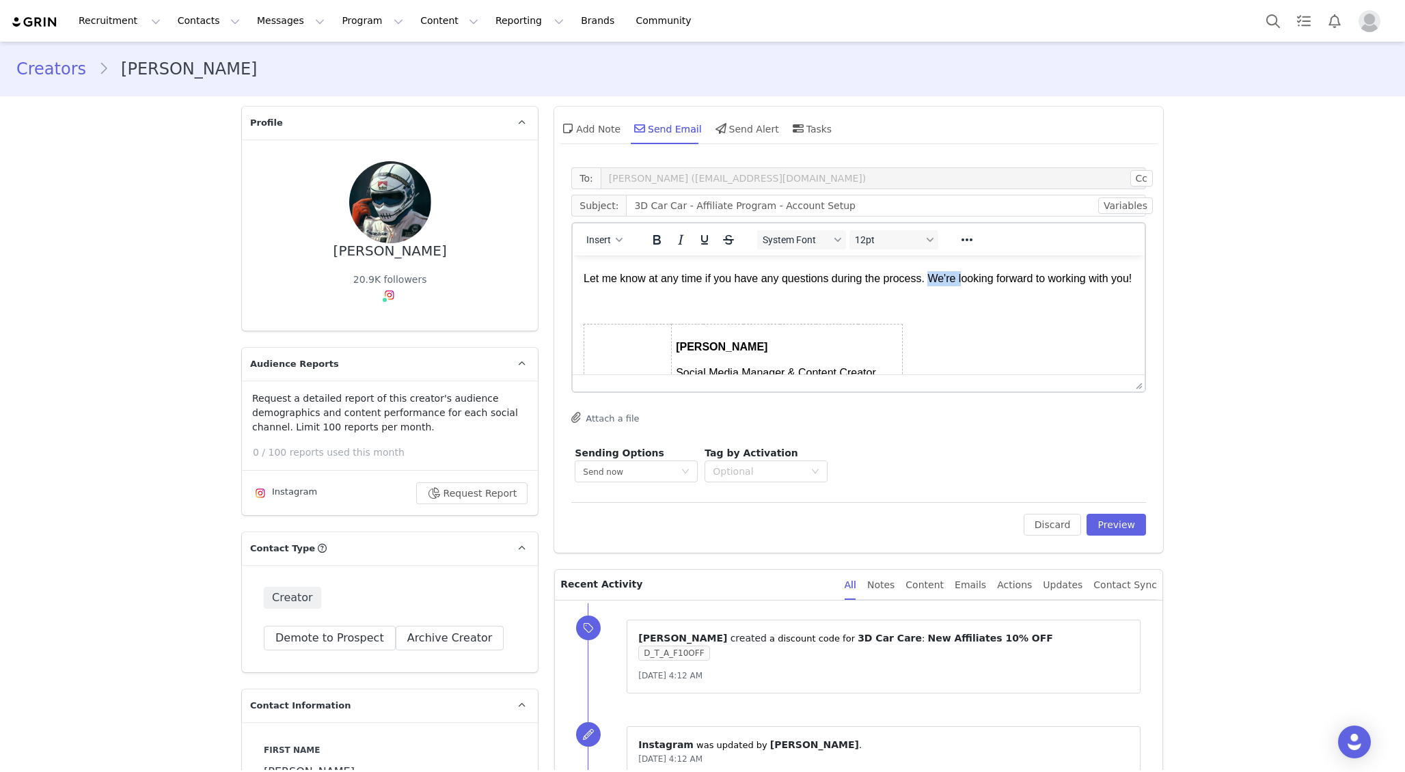
drag, startPoint x: 969, startPoint y: 274, endPoint x: 934, endPoint y: 275, distance: 34.9
click at [934, 275] on p "Live URL: Live Url: 3dproducts.grin.live Let me know at any time if you have an…" at bounding box center [858, 255] width 550 height 61
drag, startPoint x: 1127, startPoint y: 277, endPoint x: 976, endPoint y: 277, distance: 151.7
click at [976, 277] on p "Live URL: Live Url: 3dproducts.grin.live Let me know at any time if you have an…" at bounding box center [858, 255] width 550 height 61
click at [1052, 279] on p "Live URL: Live Url: 3dproducts.grin.live Let me know at any time if you have an…" at bounding box center [858, 255] width 550 height 61
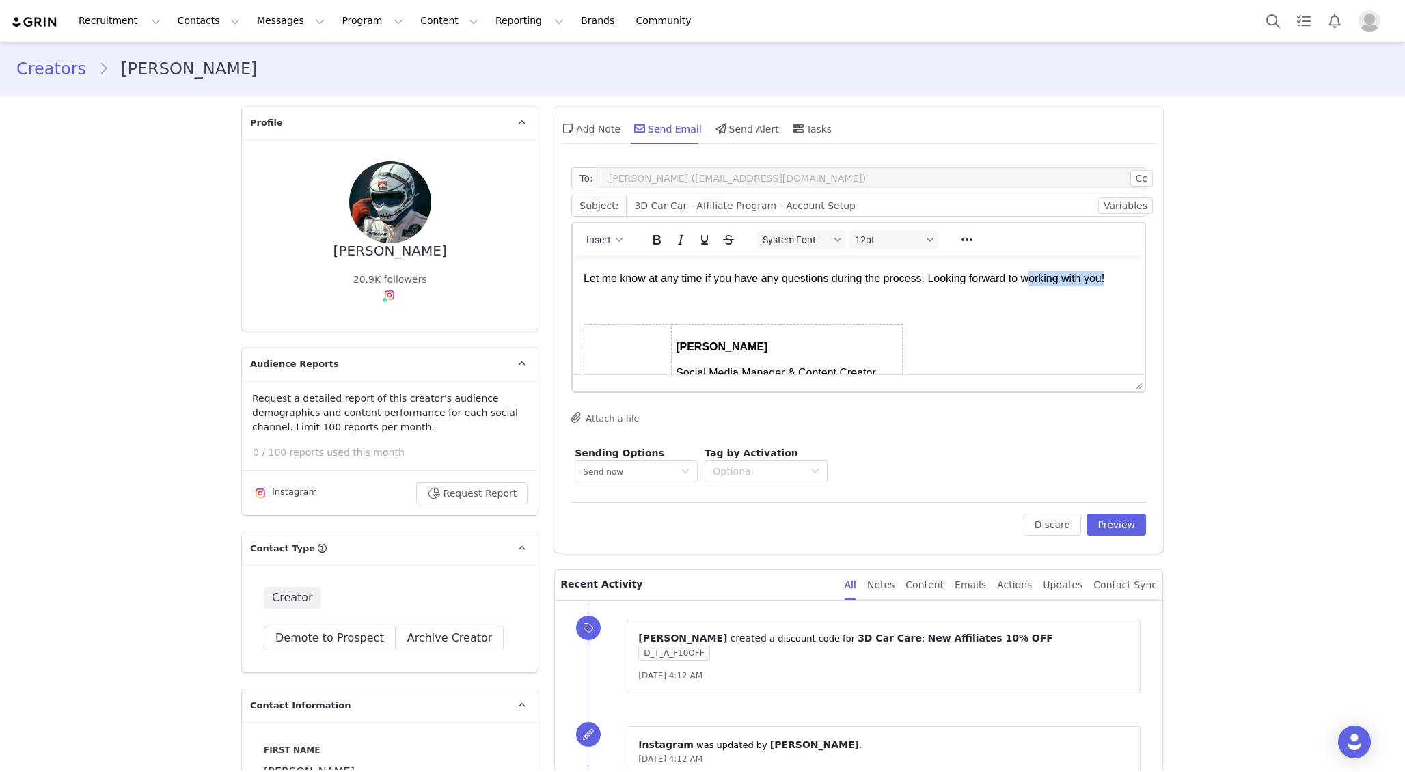
drag, startPoint x: 1121, startPoint y: 280, endPoint x: 1032, endPoint y: 279, distance: 88.1
click at [1032, 279] on p "Live URL: Live Url: 3dproducts.grin.live Let me know at any time if you have an…" at bounding box center [858, 255] width 550 height 61
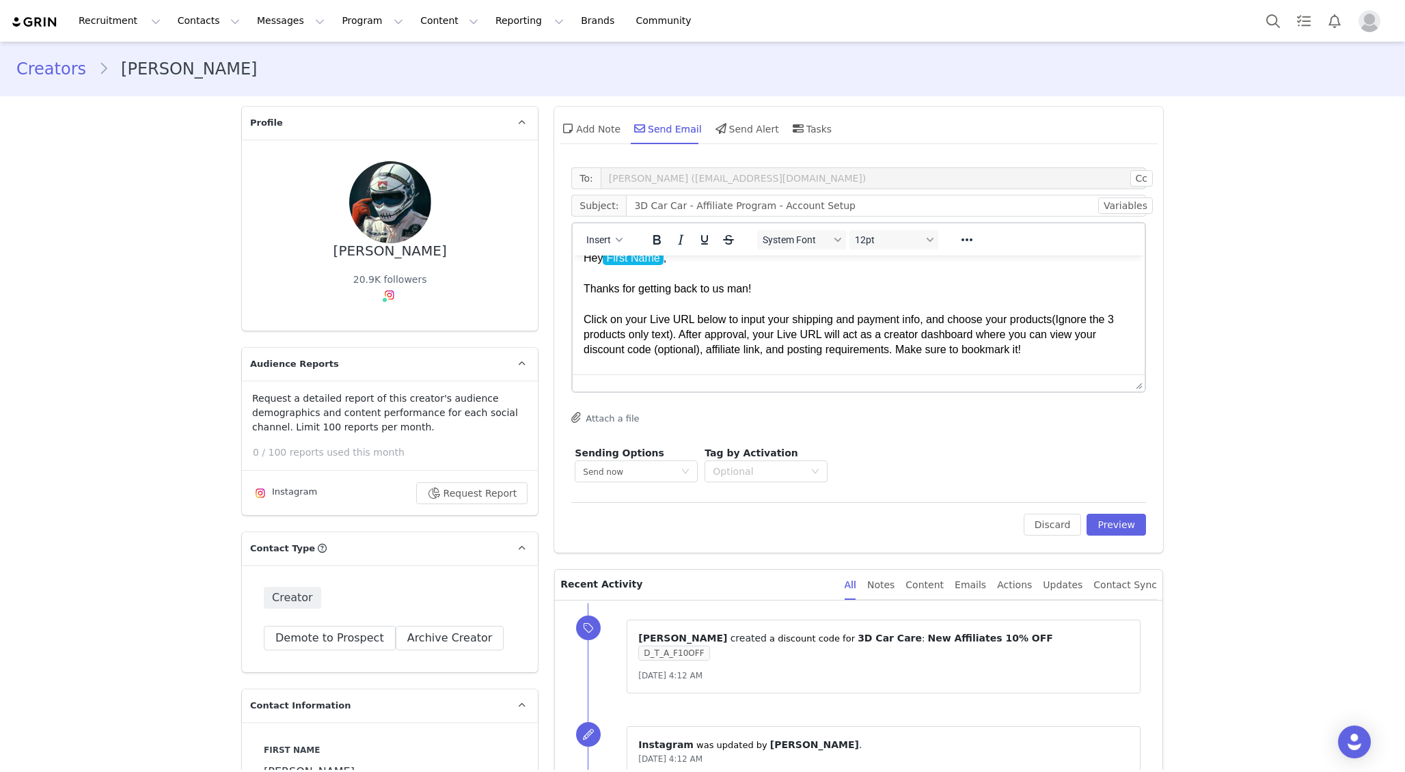
scroll to position [0, 0]
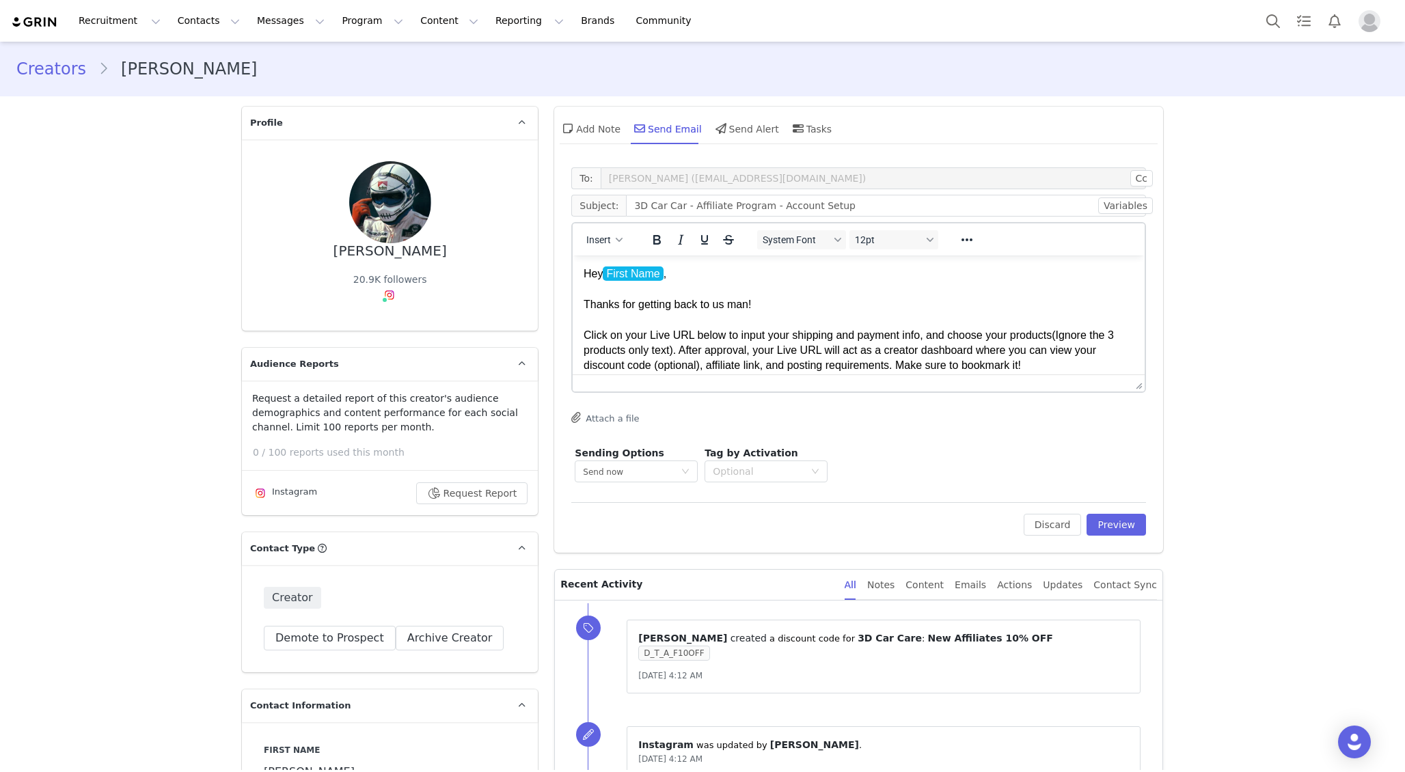
click at [786, 302] on p "Hey First Name , Thanks for getting back to us man! Click on your Live URL belo…" at bounding box center [858, 319] width 550 height 107
click at [663, 474] on div "Send now" at bounding box center [632, 471] width 98 height 20
click at [817, 474] on icon "icon: down" at bounding box center [815, 471] width 8 height 8
click at [842, 469] on div "Sending Options Send now This will be sent outside of your set email hours . Ta…" at bounding box center [858, 464] width 575 height 43
click at [810, 465] on div "Optional" at bounding box center [765, 472] width 123 height 22
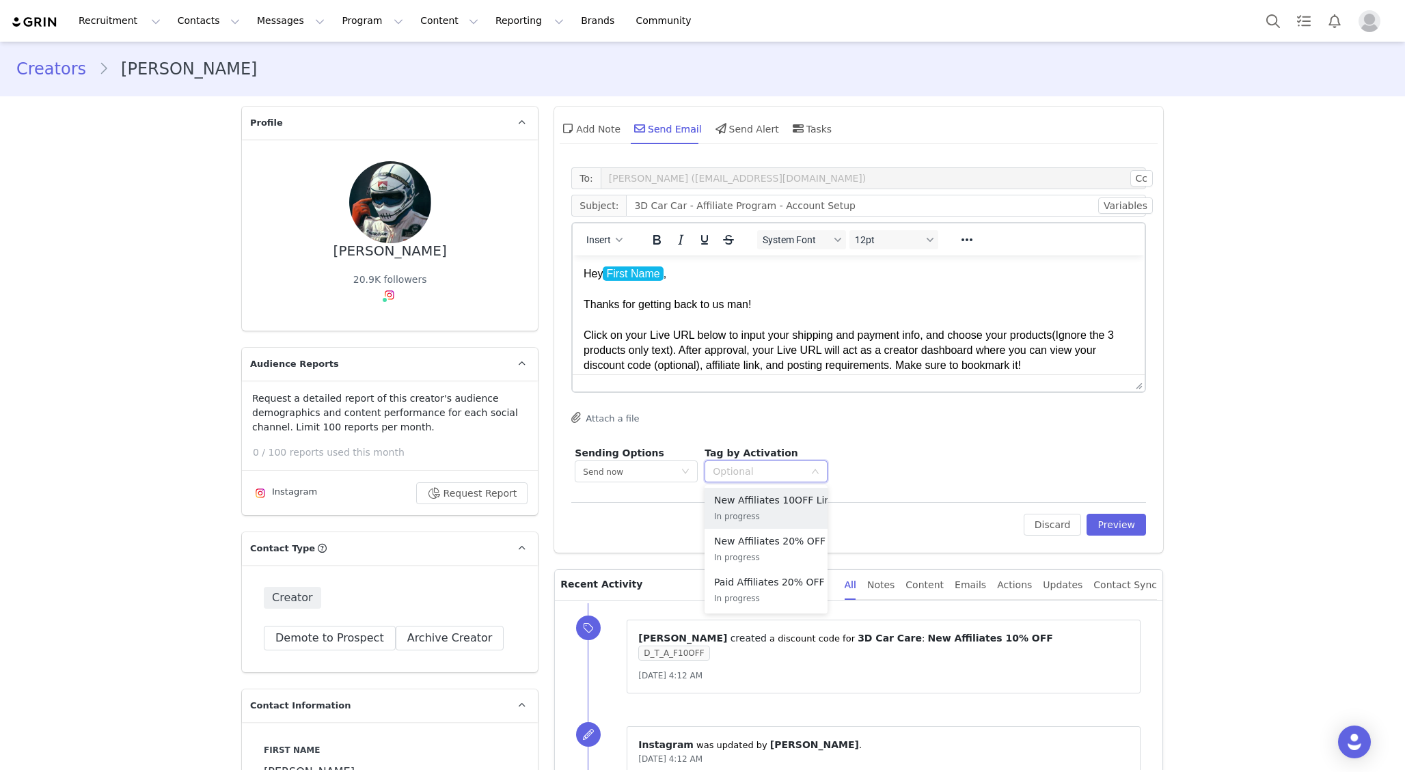
click at [756, 417] on div "Attach a file" at bounding box center [858, 419] width 575 height 14
click at [757, 471] on div "Optional" at bounding box center [759, 472] width 92 height 14
click at [766, 423] on div "Attach a file" at bounding box center [858, 419] width 575 height 14
click at [663, 470] on div "Send now" at bounding box center [632, 471] width 98 height 20
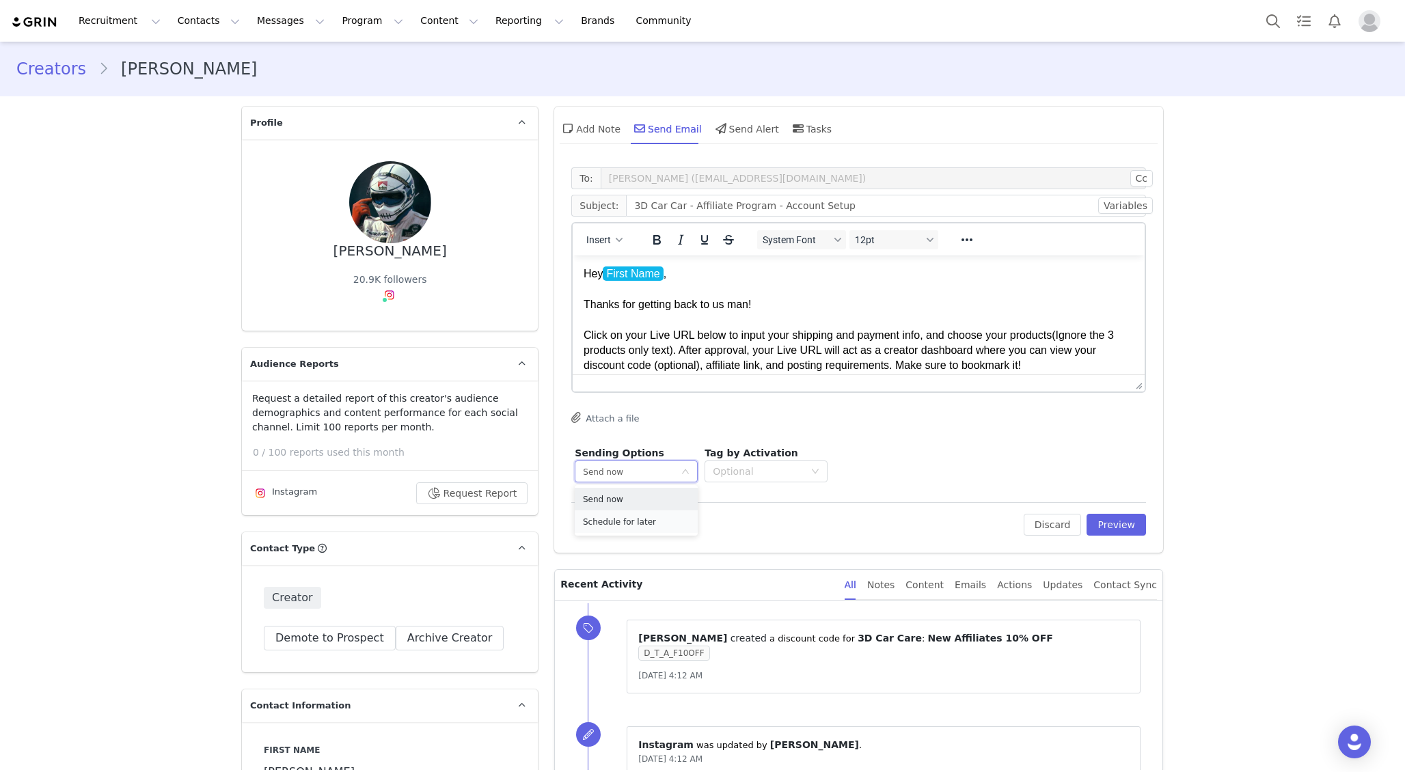
click at [634, 523] on span "Schedule for later" at bounding box center [619, 522] width 73 height 10
click at [741, 472] on input at bounding box center [730, 472] width 102 height 22
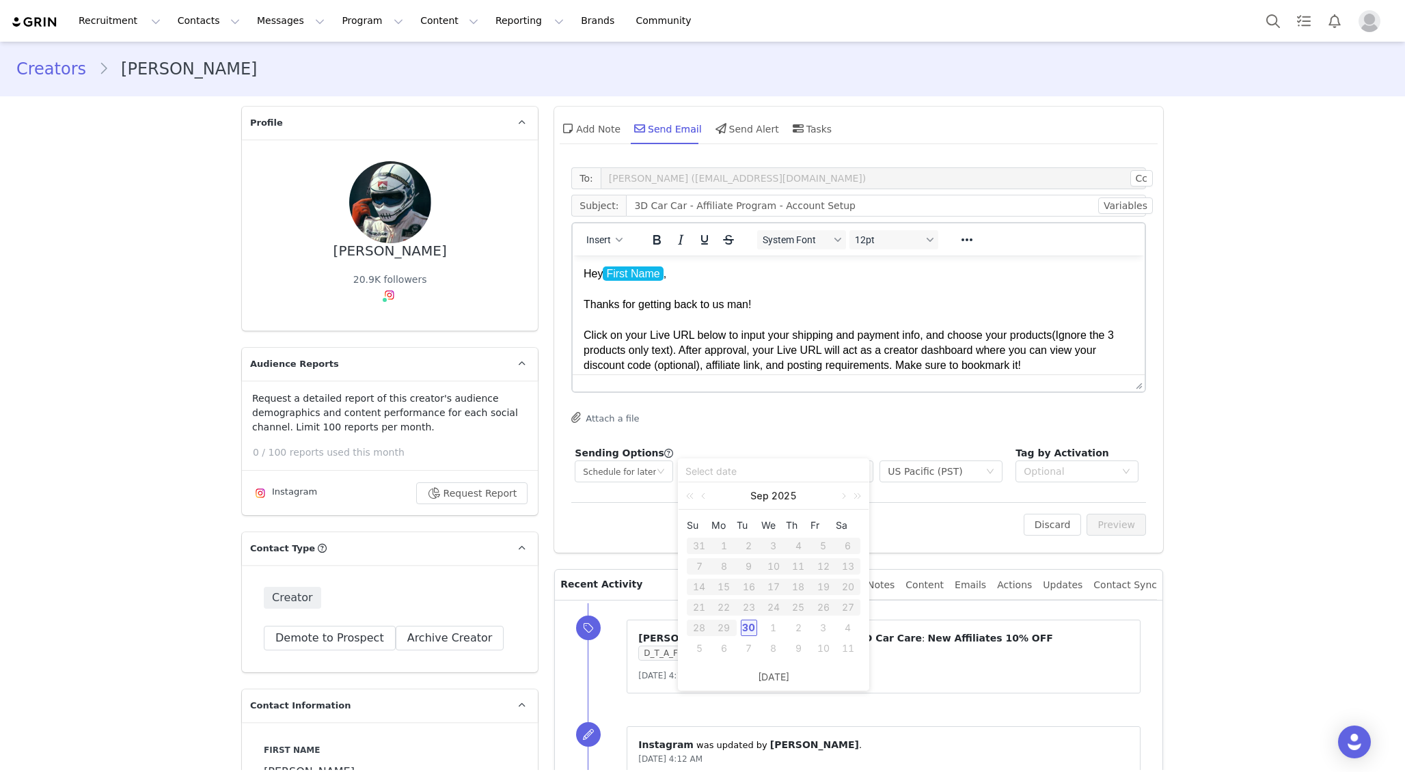
click at [771, 628] on div "1" at bounding box center [773, 628] width 16 height 16
type input "2025-10-01"
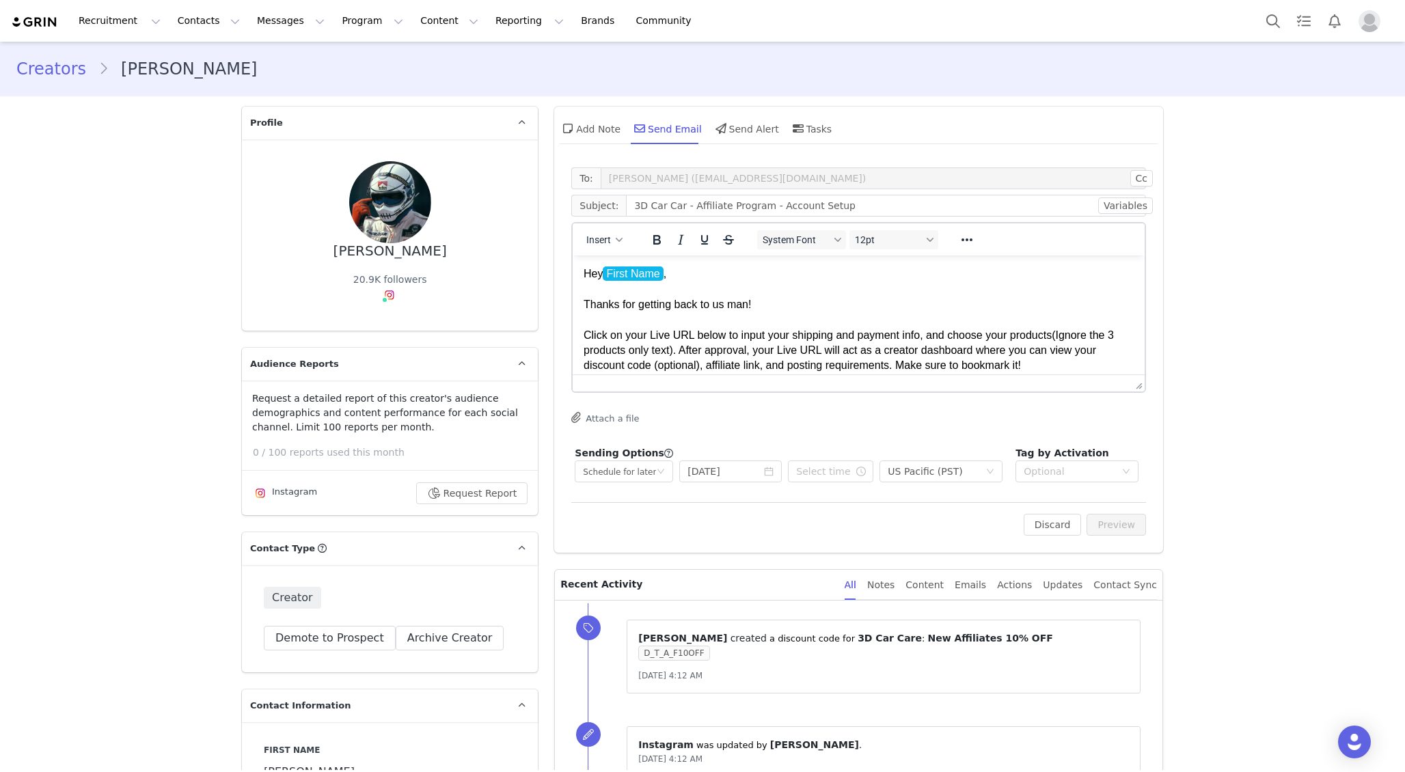
click at [856, 474] on icon "icon: clock-circle" at bounding box center [861, 472] width 10 height 10
click at [801, 537] on li "08" at bounding box center [804, 538] width 38 height 22
type input "8:20 pm"
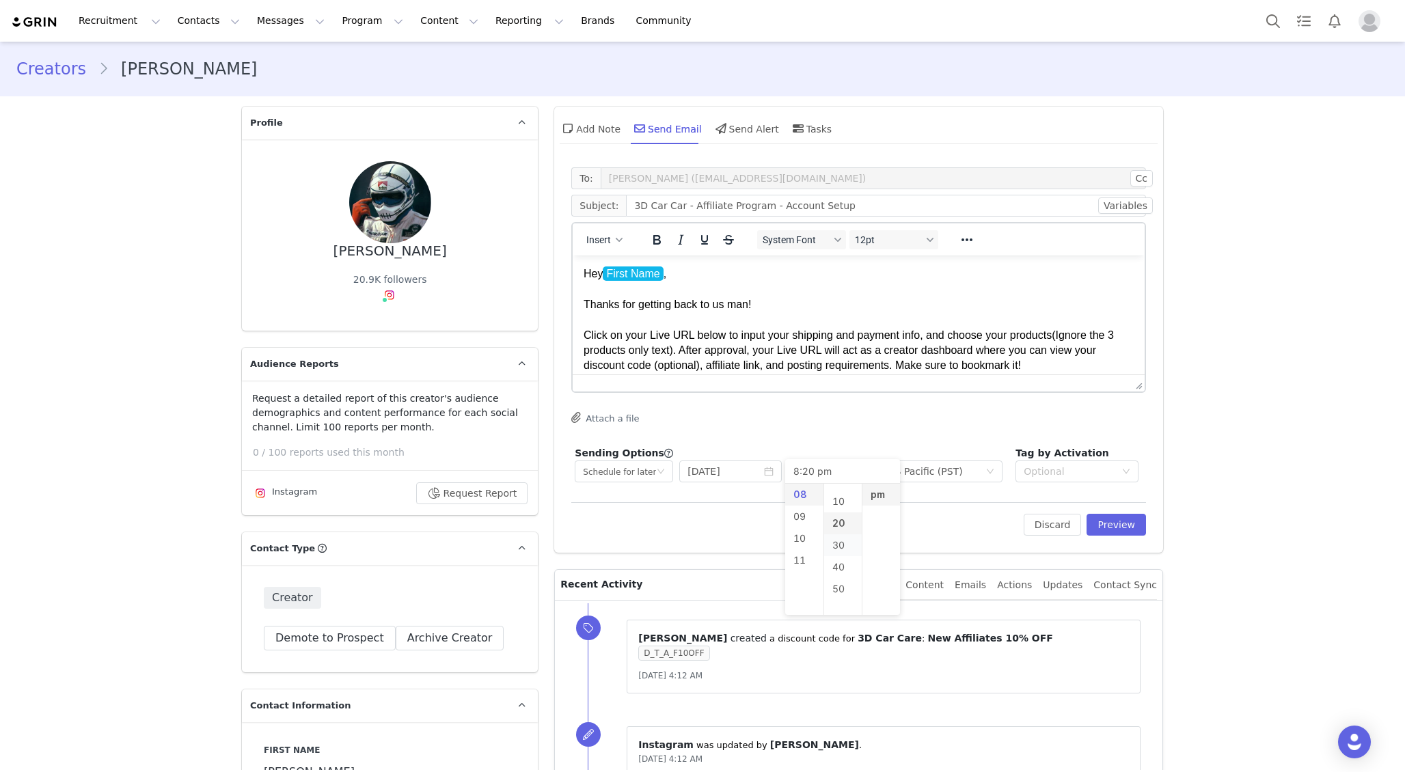
scroll to position [0, 0]
click at [840, 496] on li "00" at bounding box center [843, 495] width 38 height 22
type input "8:00 pm"
click at [877, 496] on li "pm" at bounding box center [881, 495] width 38 height 22
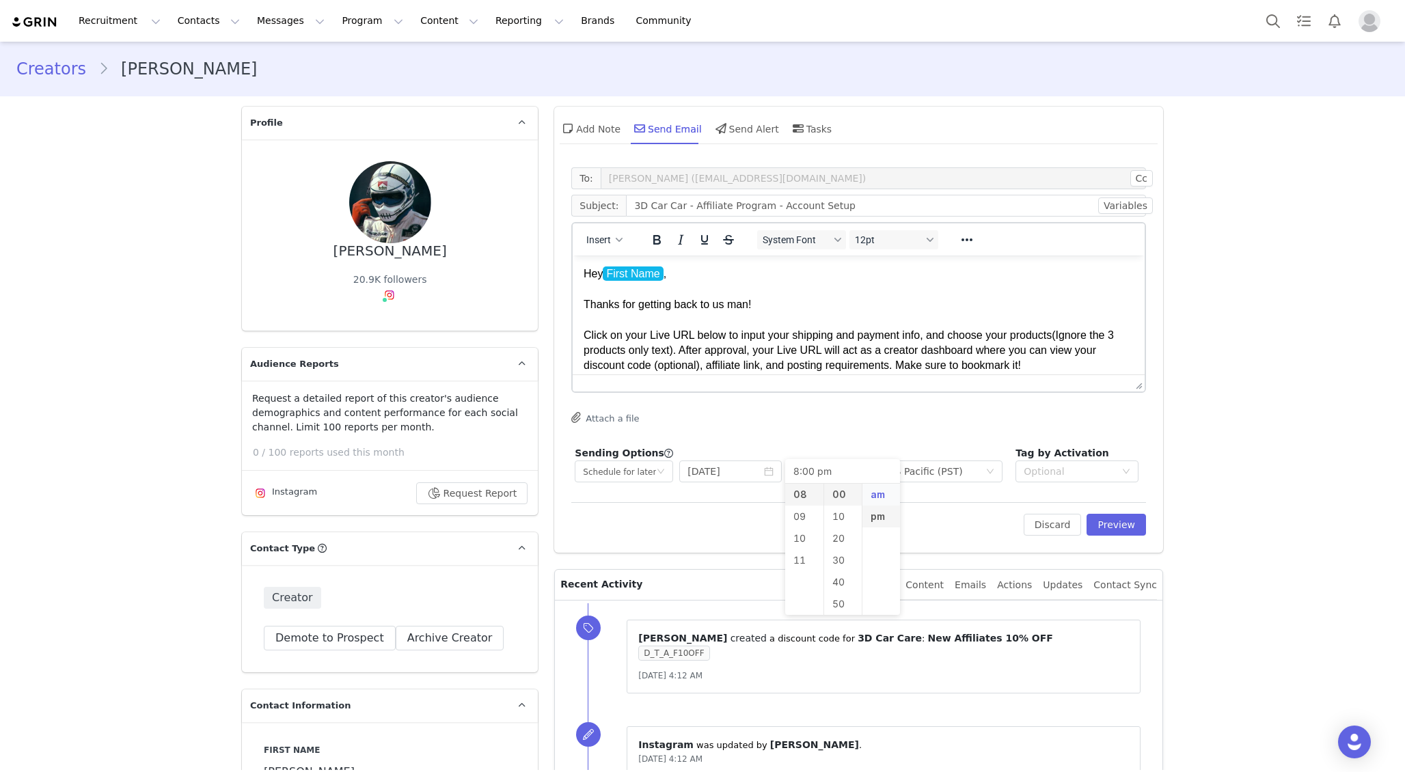
click at [879, 493] on li "am" at bounding box center [881, 495] width 38 height 22
type input "8:00 am"
click at [977, 412] on div "Attach a file" at bounding box center [858, 419] width 575 height 14
drag, startPoint x: 763, startPoint y: 205, endPoint x: 682, endPoint y: 202, distance: 81.4
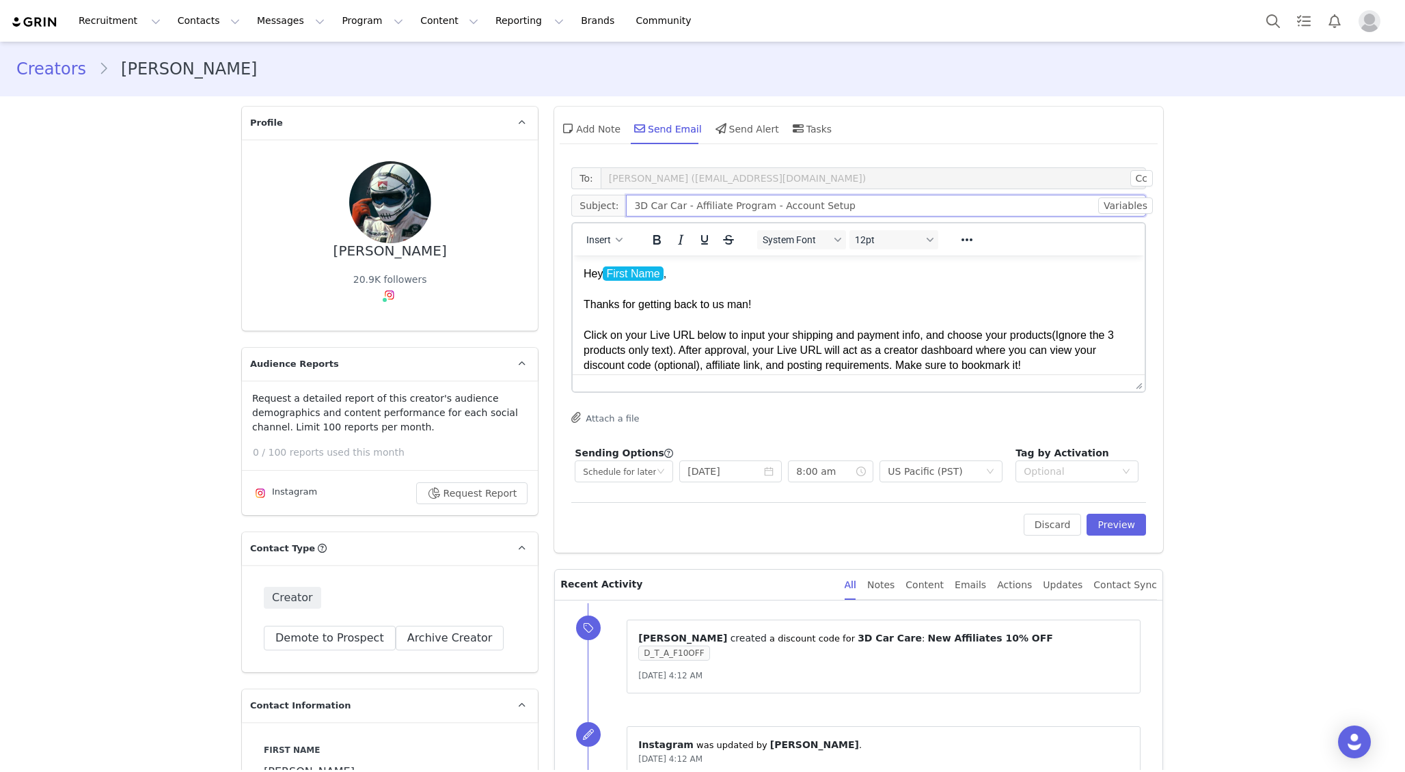
click at [682, 202] on input "3D Car Car - Affiliate Program - Account Setup" at bounding box center [886, 206] width 520 height 22
type input "3D Car Car - Account Setup"
click at [622, 302] on p "Hey First Name , Thanks for getting back to us man! Click on your Live URL belo…" at bounding box center [858, 319] width 550 height 107
click at [586, 301] on p "Hey First Name , Thanks for getting back to us man! Click on your Live URL belo…" at bounding box center [858, 319] width 550 height 107
click at [801, 301] on p "Hey First Name , Thanks for getting back to us man! Click on your Live URL belo…" at bounding box center [858, 319] width 550 height 107
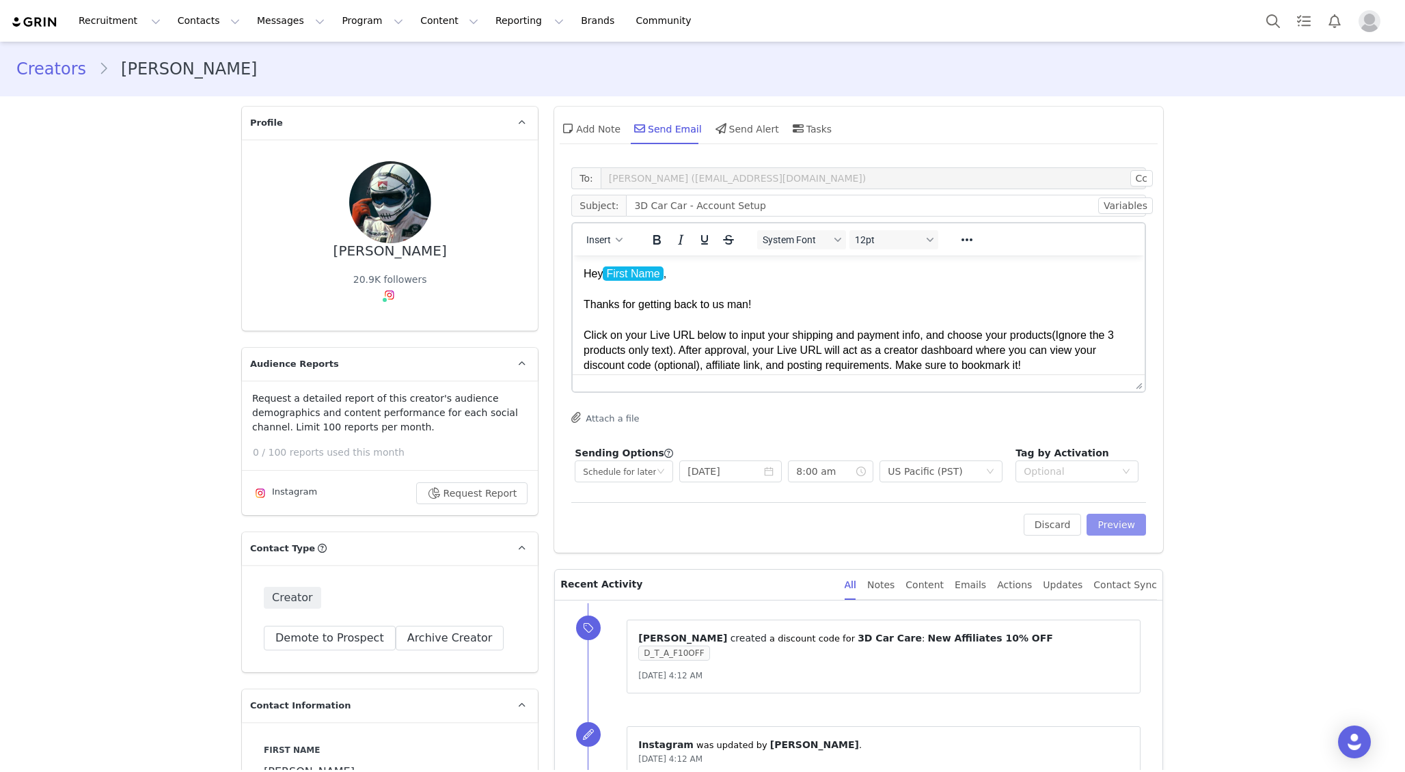
click at [1125, 525] on button "Preview" at bounding box center [1115, 525] width 59 height 22
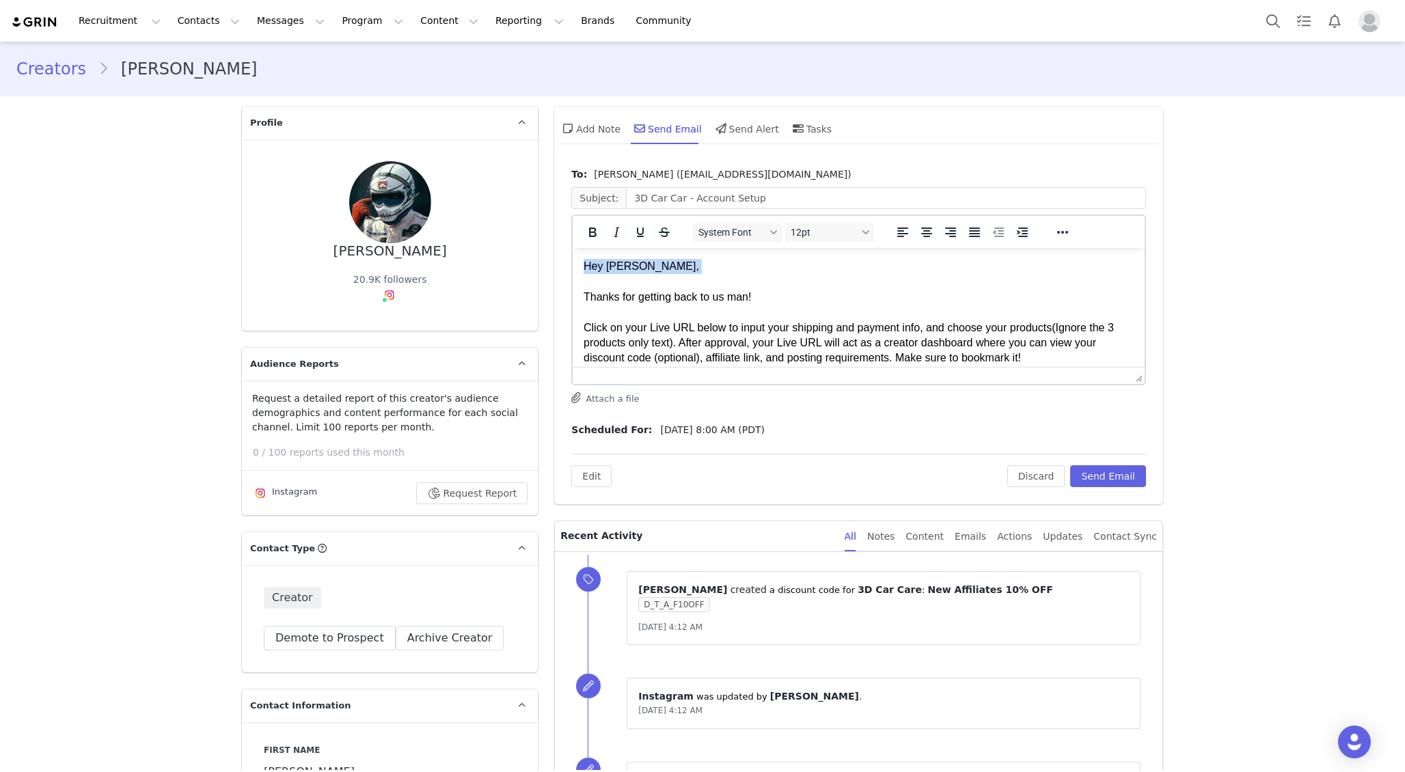
drag, startPoint x: 583, startPoint y: 265, endPoint x: 689, endPoint y: 284, distance: 106.9
click at [690, 284] on p "Hey David, Thanks for getting back to us man! Click on your Live URL below to i…" at bounding box center [858, 312] width 550 height 107
click at [1062, 329] on p "Hey David, Thanks for getting back to us man! Click on your Live URL below to i…" at bounding box center [858, 312] width 550 height 107
click at [588, 266] on p "Hey David, Thanks for getting back to us man! Click on your Live URL below to i…" at bounding box center [858, 312] width 550 height 107
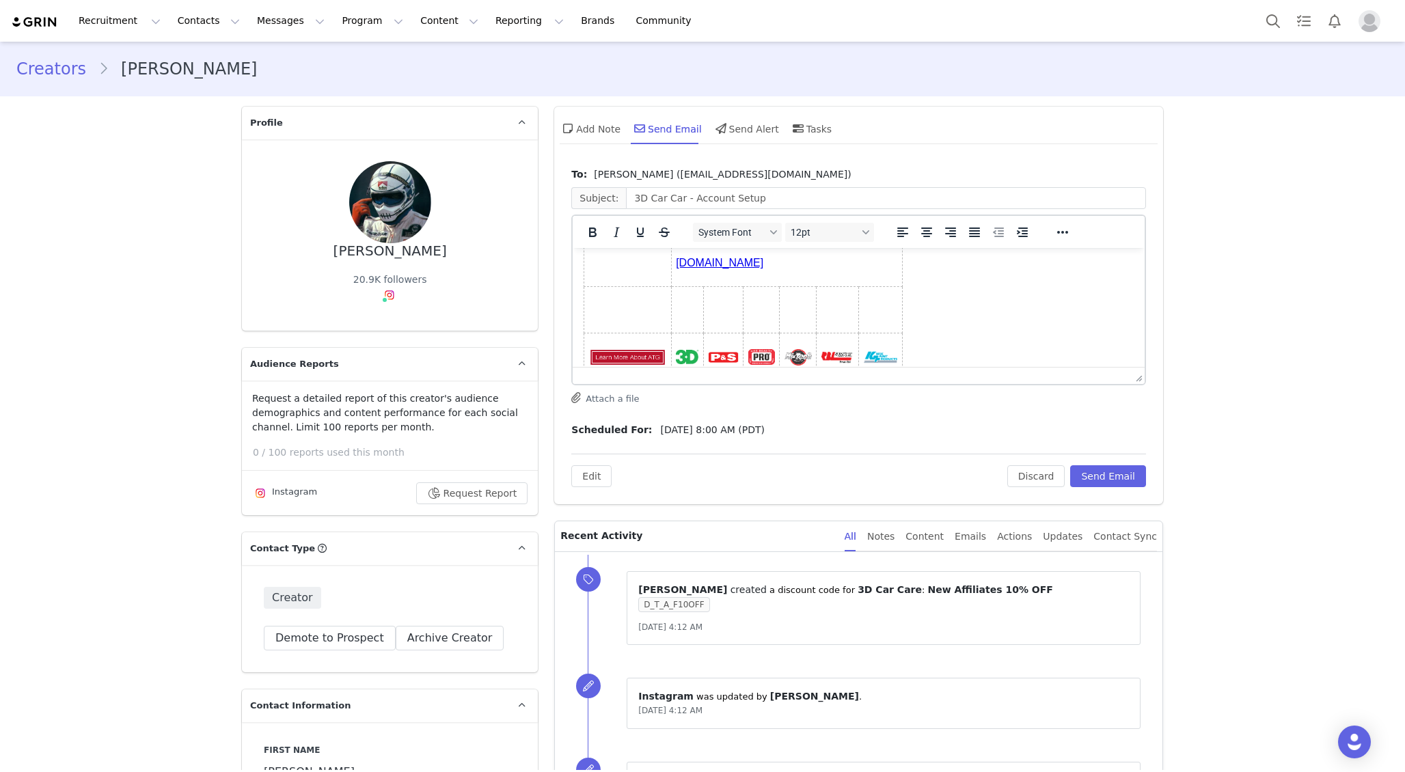
scroll to position [400, 0]
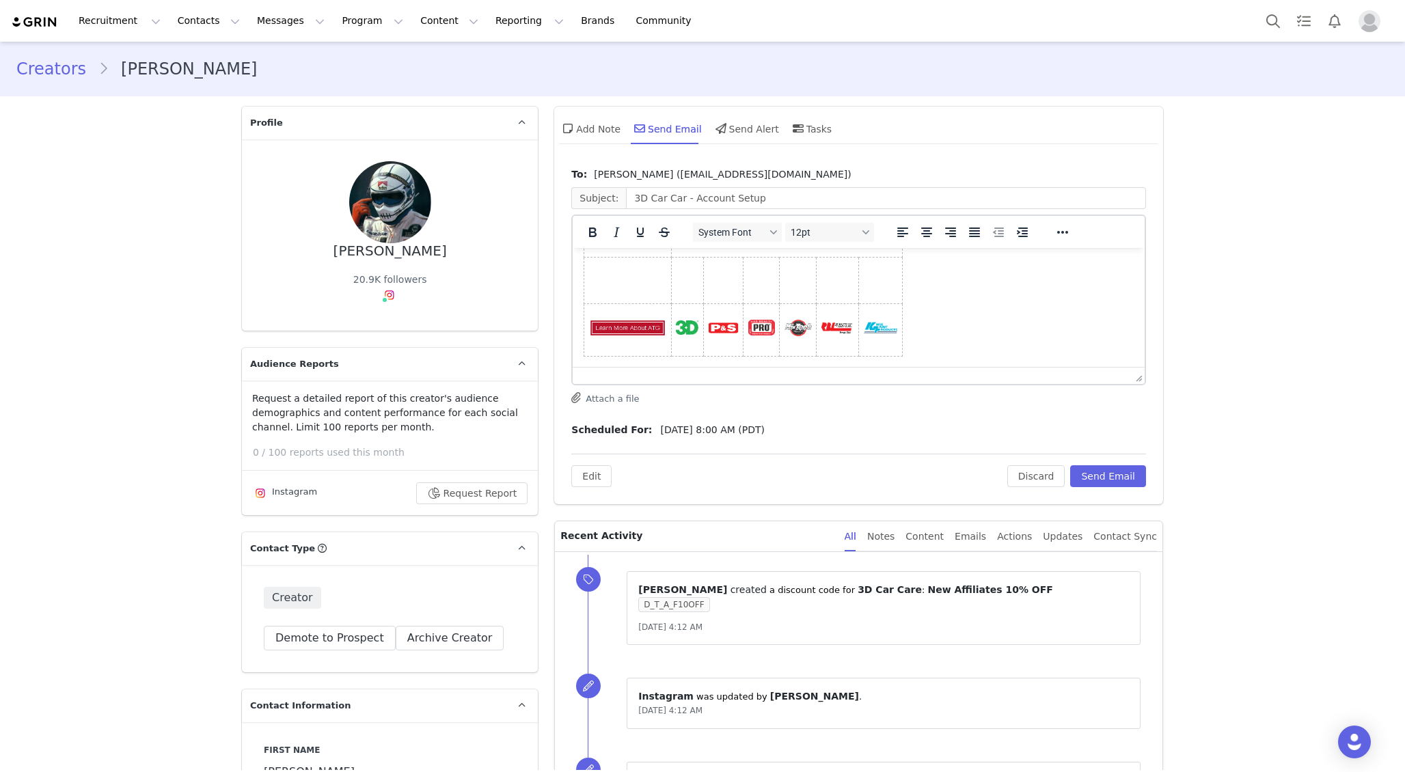
drag, startPoint x: 583, startPoint y: 265, endPoint x: 857, endPoint y: 367, distance: 292.3
click at [857, 367] on html "Hey David, Thanks for getting back to us man! Click on your Live URL below to i…" at bounding box center [859, 108] width 572 height 520
copy body "Hey David, Thanks for getting back to us man! Click on your Live URL below to i…"
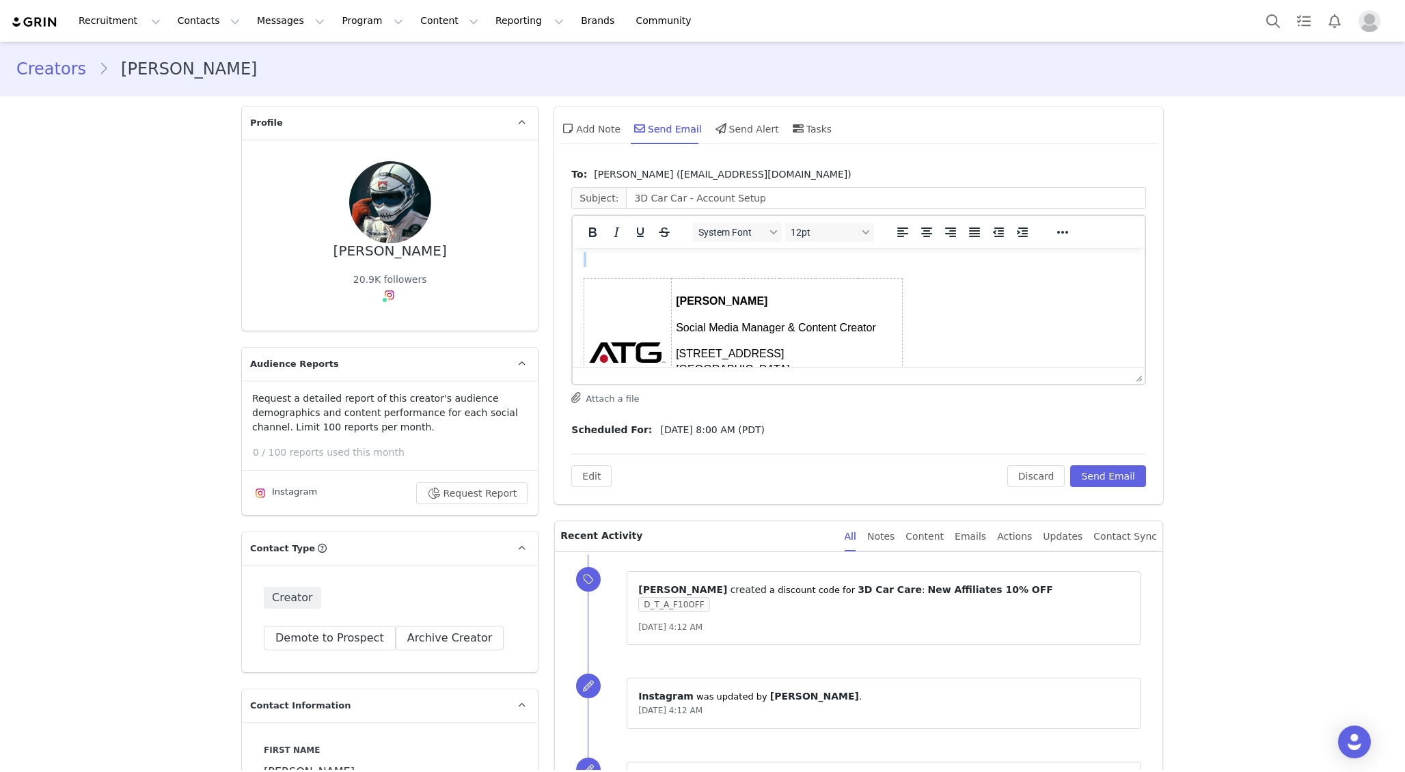
scroll to position [0, 0]
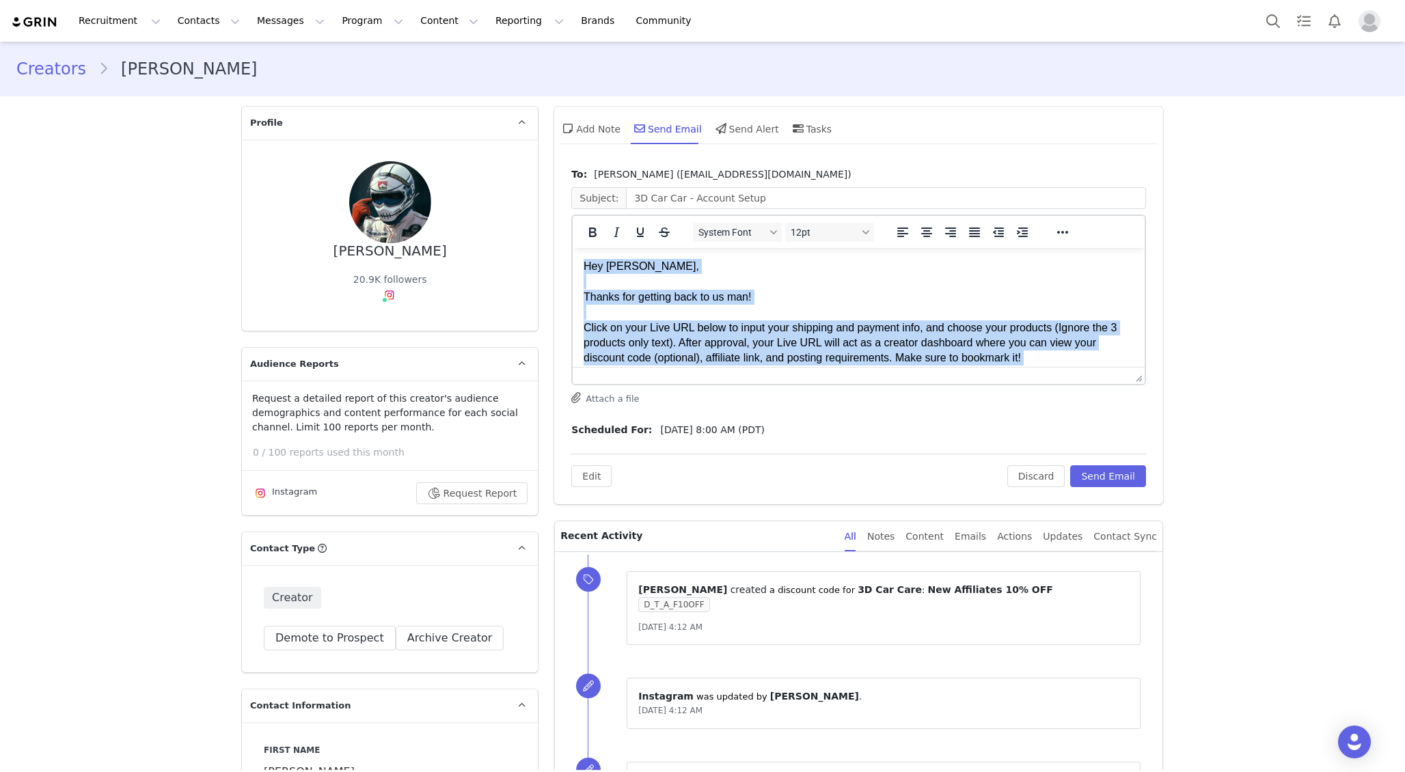
click at [846, 323] on p "Hey David, Thanks for getting back to us man! Click on your Live URL below to i…" at bounding box center [858, 312] width 550 height 107
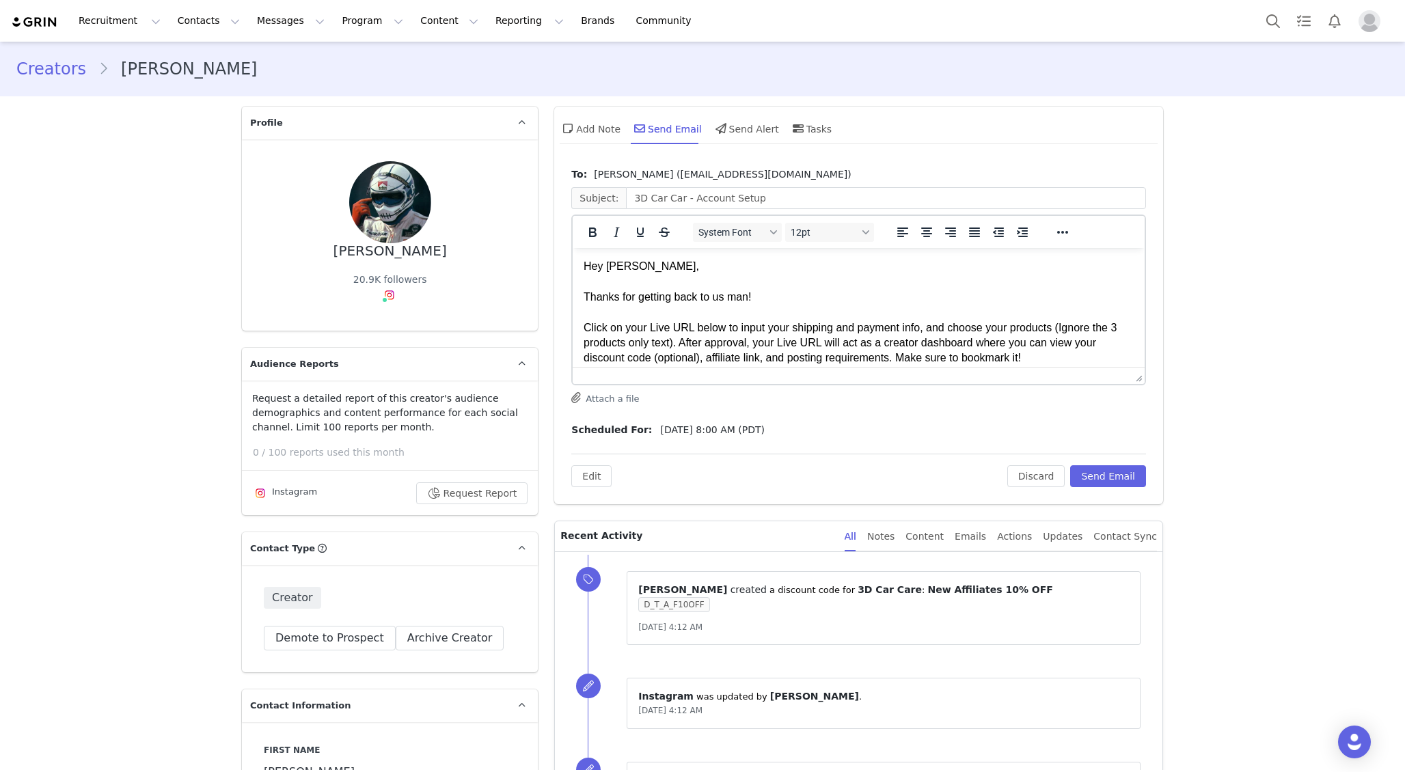
click at [606, 266] on p "Hey David, Thanks for getting back to us man! Click on your Live URL below to i…" at bounding box center [858, 312] width 550 height 107
click at [799, 303] on p "Hey David, Thanks for getting back to us man! Click on your Live URL below to i…" at bounding box center [858, 312] width 550 height 107
drag, startPoint x: 1677, startPoint y: 719, endPoint x: 944, endPoint y: 338, distance: 825.4
drag, startPoint x: 1688, startPoint y: 725, endPoint x: 877, endPoint y: 327, distance: 902.9
drag, startPoint x: 838, startPoint y: 326, endPoint x: 902, endPoint y: 331, distance: 63.7
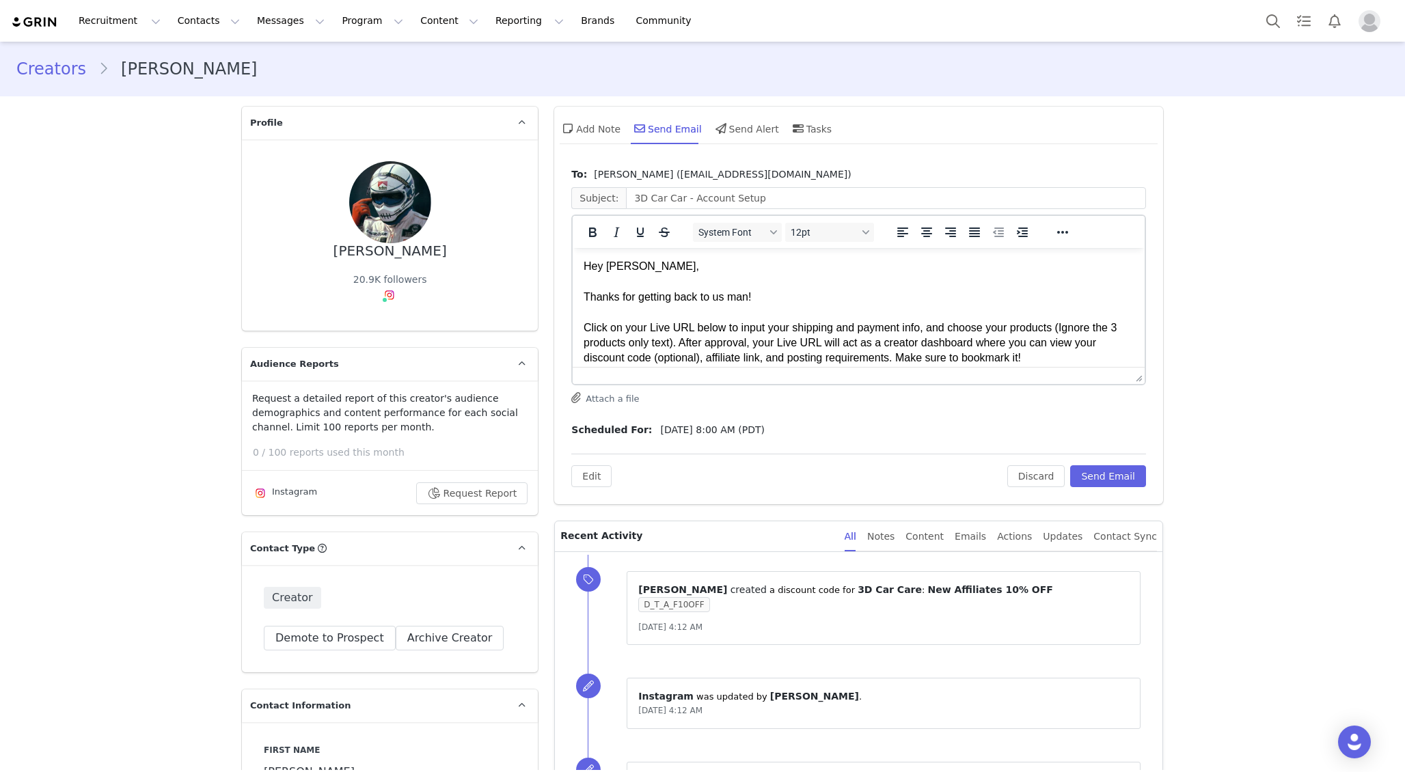
click at [902, 331] on p "Hey David, Thanks for getting back to us man! Click on your Live URL below to i…" at bounding box center [858, 312] width 550 height 107
drag, startPoint x: 903, startPoint y: 331, endPoint x: 854, endPoint y: 327, distance: 49.3
click at [854, 327] on p "Hey David, Thanks for getting back to us man! Click on your Live URL below to i…" at bounding box center [858, 312] width 550 height 107
click at [862, 326] on p "Hey David, Thanks for getting back to us man! Click on your Live URL below to i…" at bounding box center [858, 312] width 550 height 107
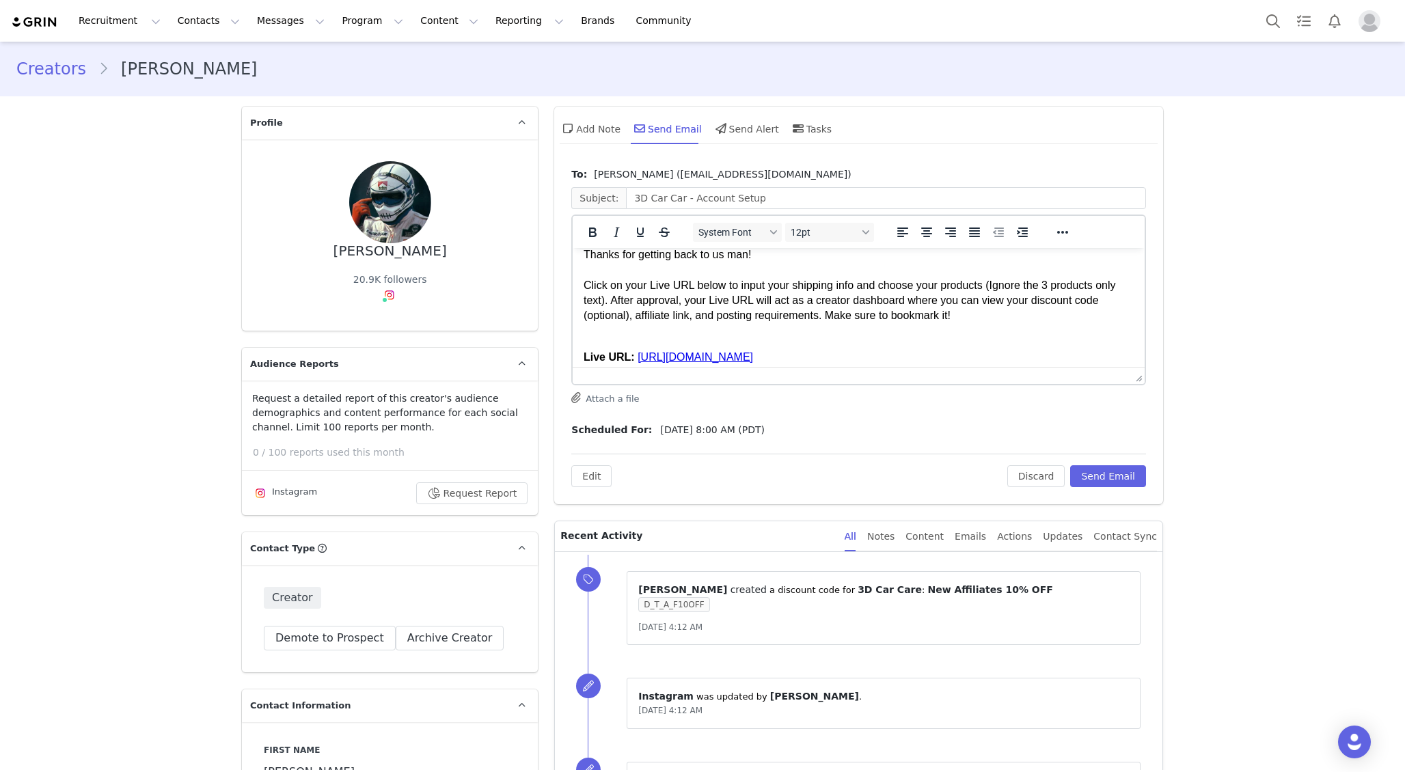
scroll to position [44, 0]
click at [602, 300] on p "Hey David, Thanks for getting back to us man! Click on your Live URL below to i…" at bounding box center [858, 268] width 550 height 107
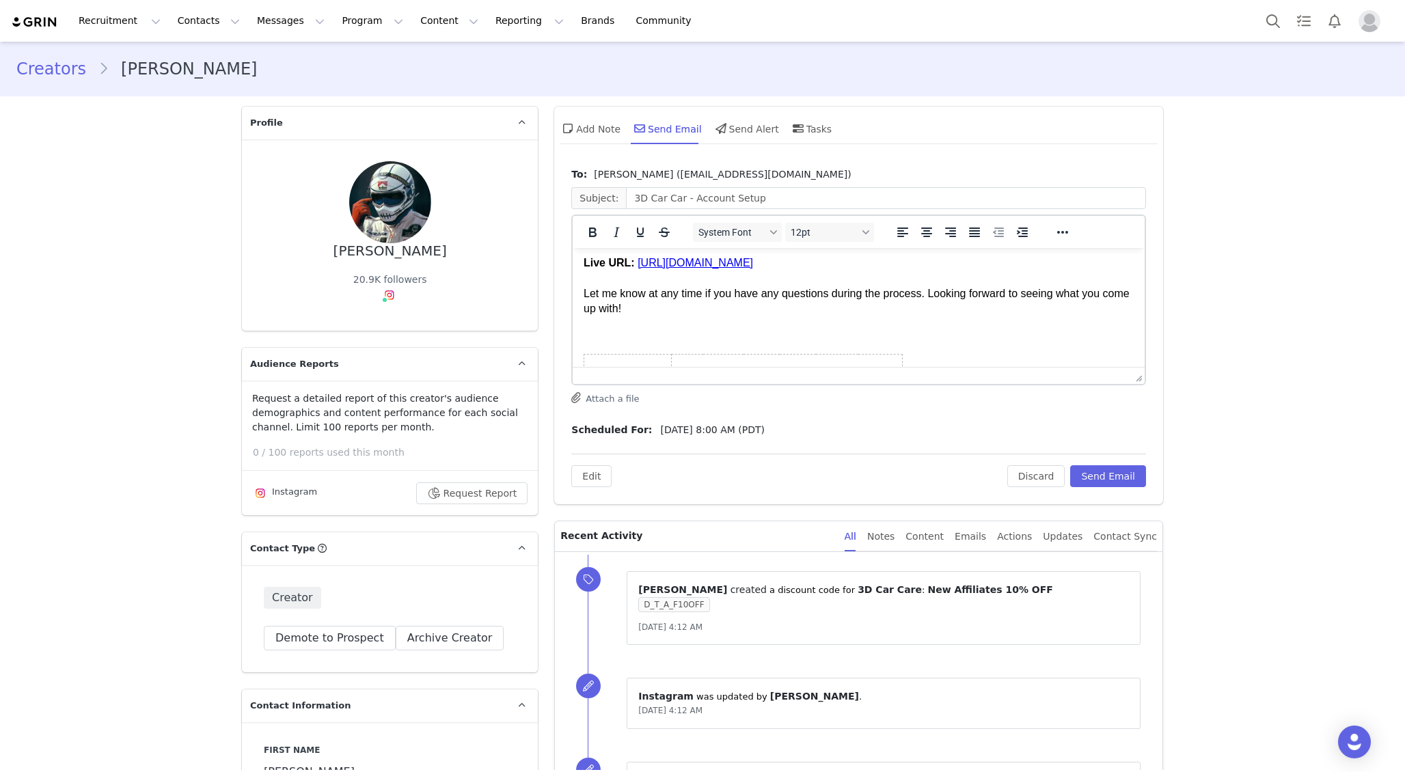
scroll to position [0, 0]
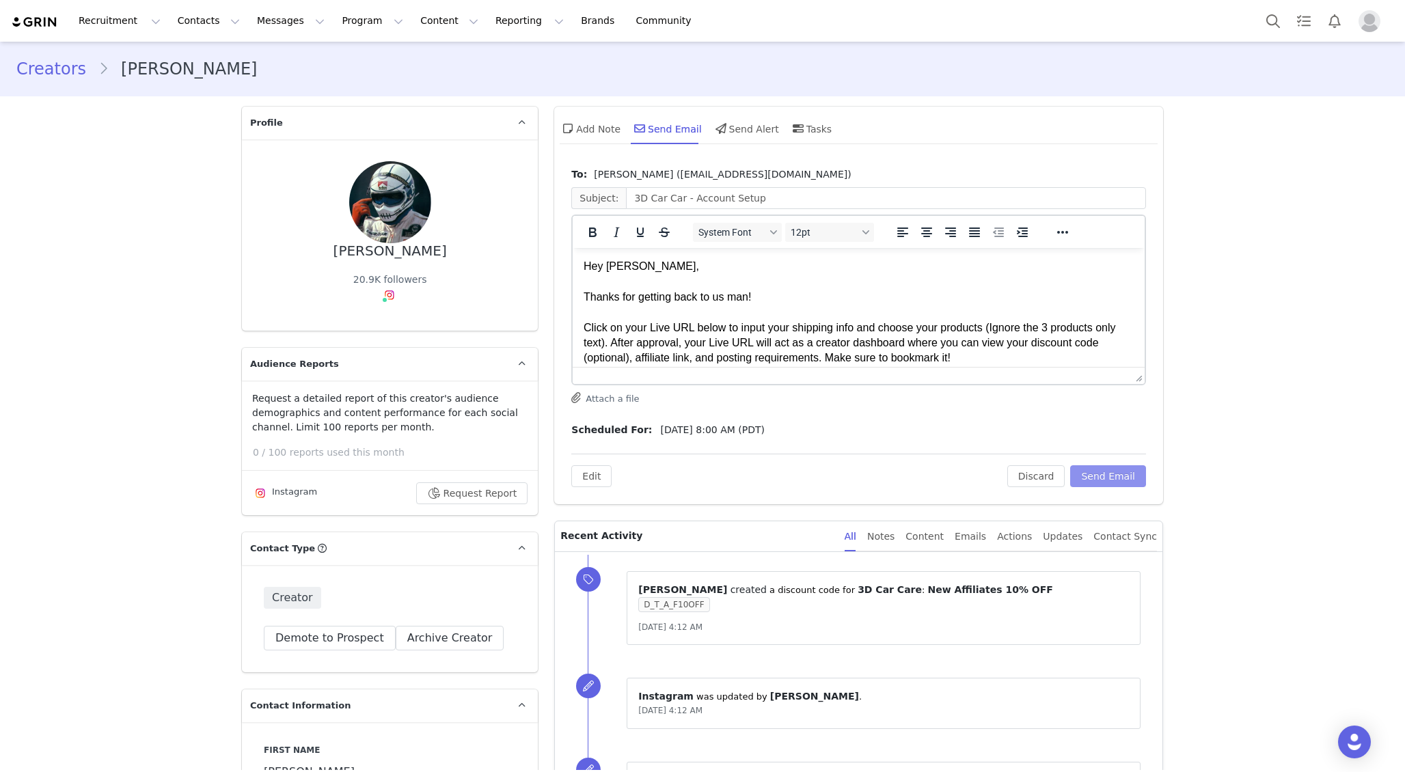
click at [1107, 478] on button "Send Email" at bounding box center [1108, 476] width 76 height 22
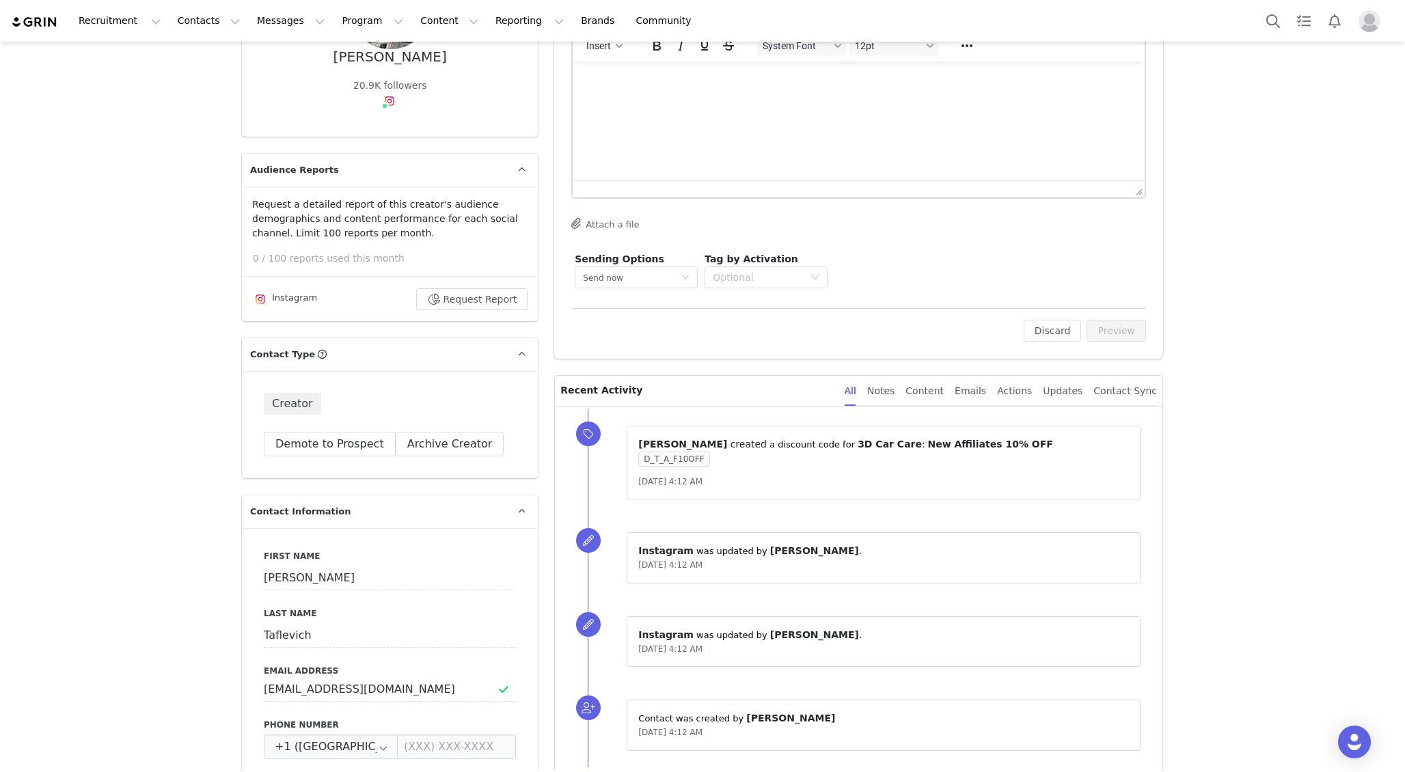
scroll to position [51, 0]
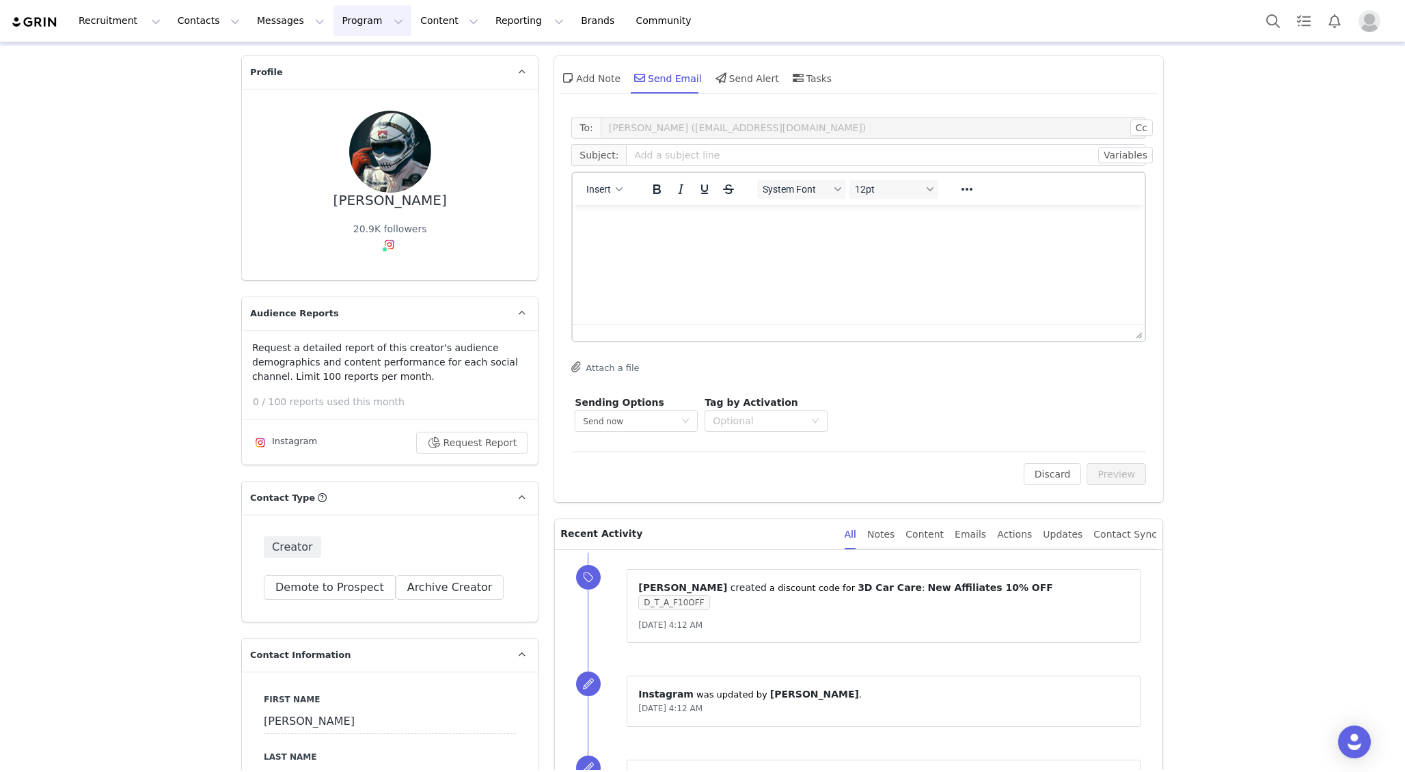
click at [333, 25] on button "Program Program" at bounding box center [372, 20] width 78 height 31
click at [343, 55] on p "Activations" at bounding box center [349, 60] width 53 height 14
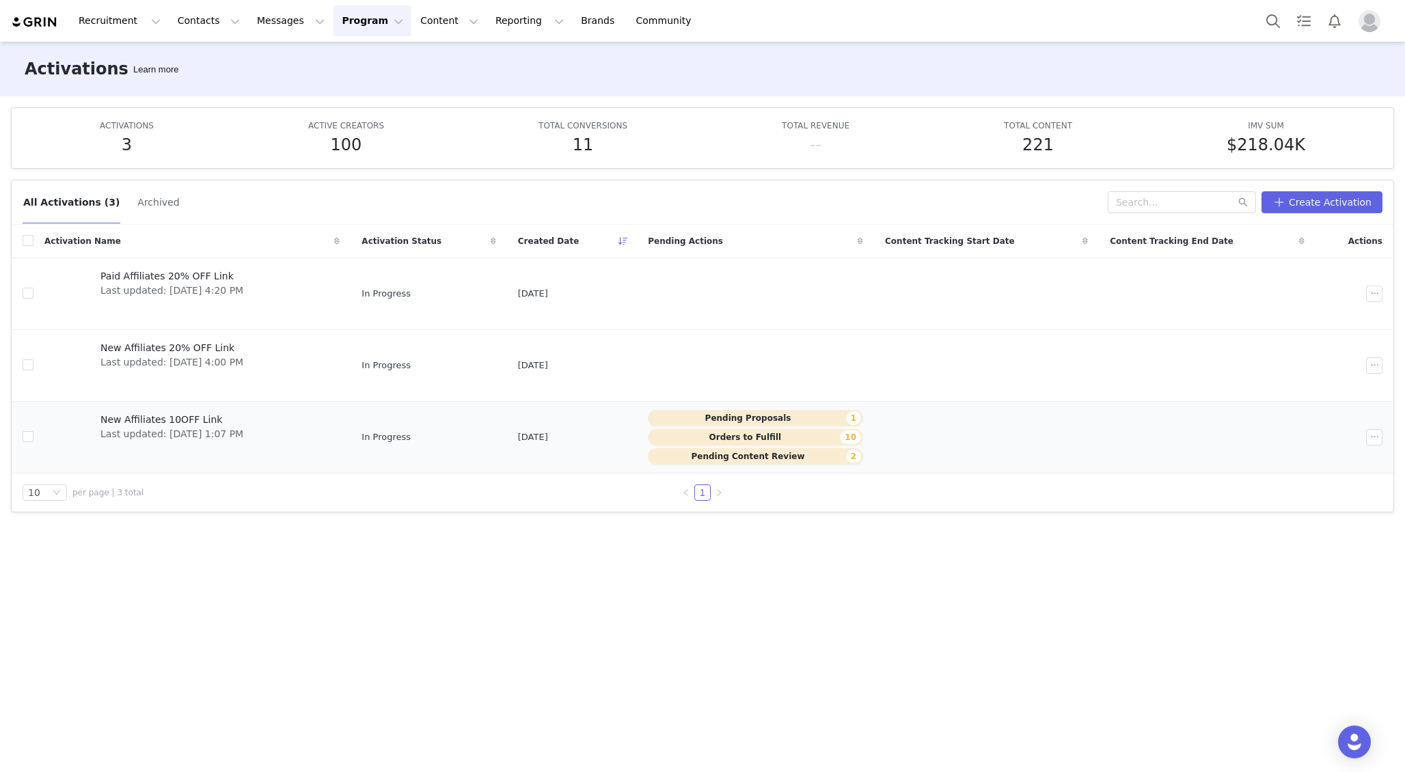
click at [163, 427] on span "Last updated: Aug 15, 2025 1:07 PM" at bounding box center [171, 434] width 143 height 14
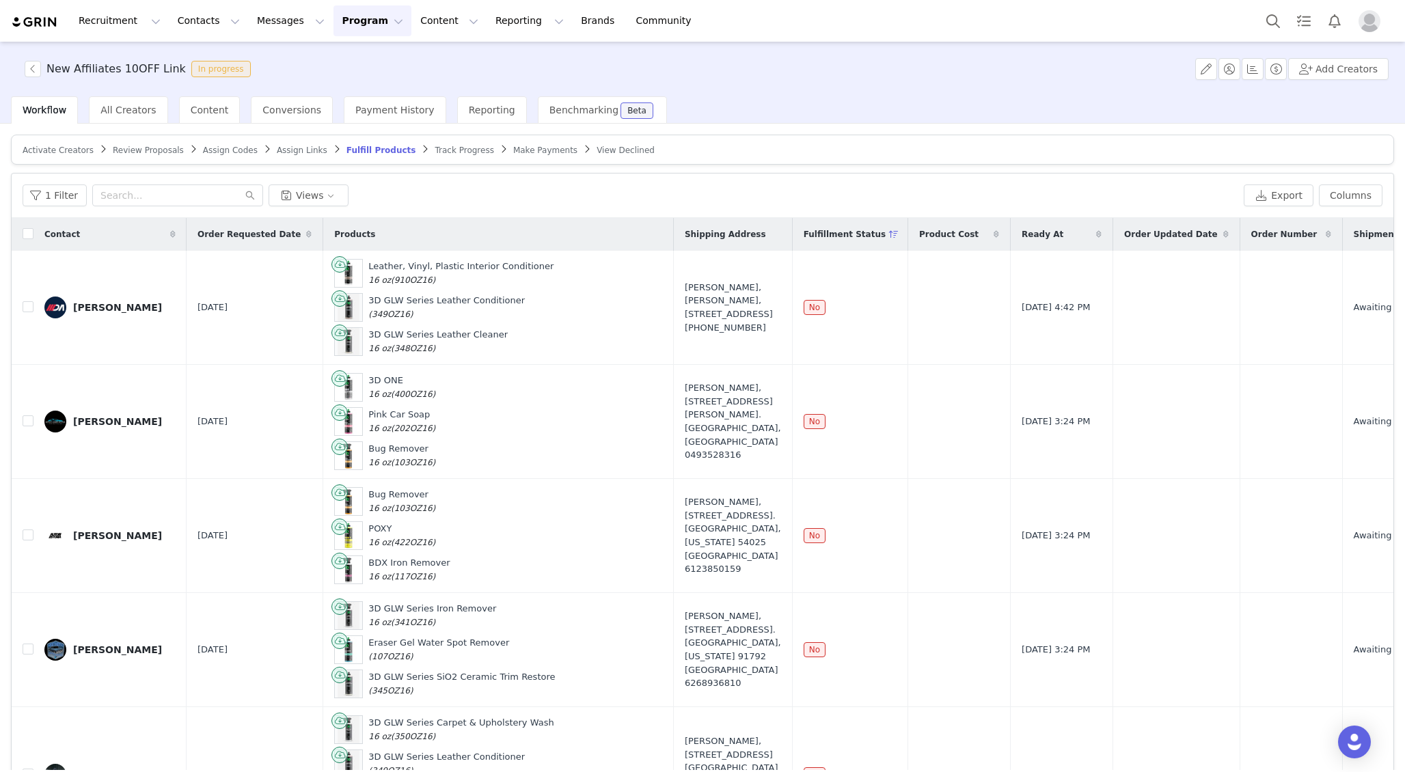
click at [55, 150] on span "Activate Creators" at bounding box center [58, 151] width 71 height 10
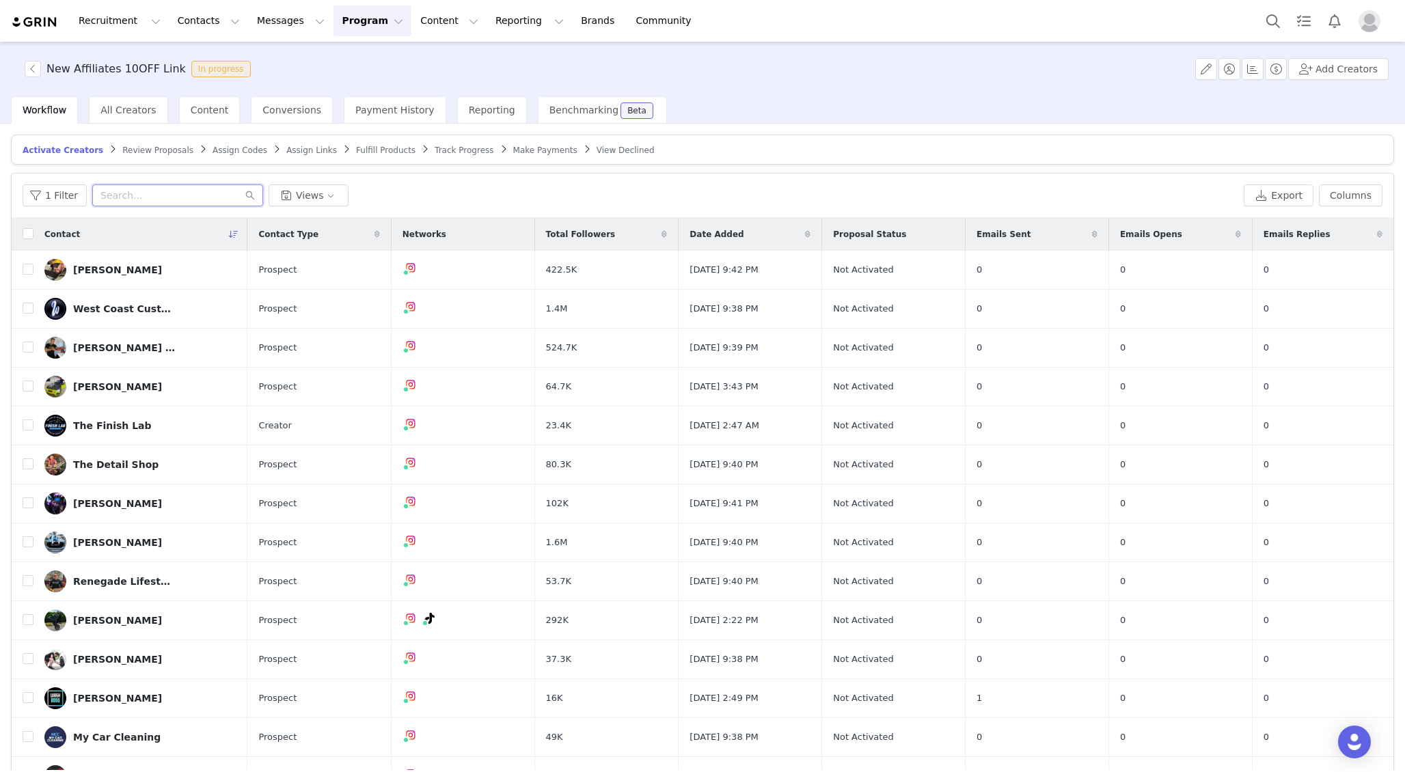
click at [215, 200] on input "text" at bounding box center [177, 195] width 171 height 22
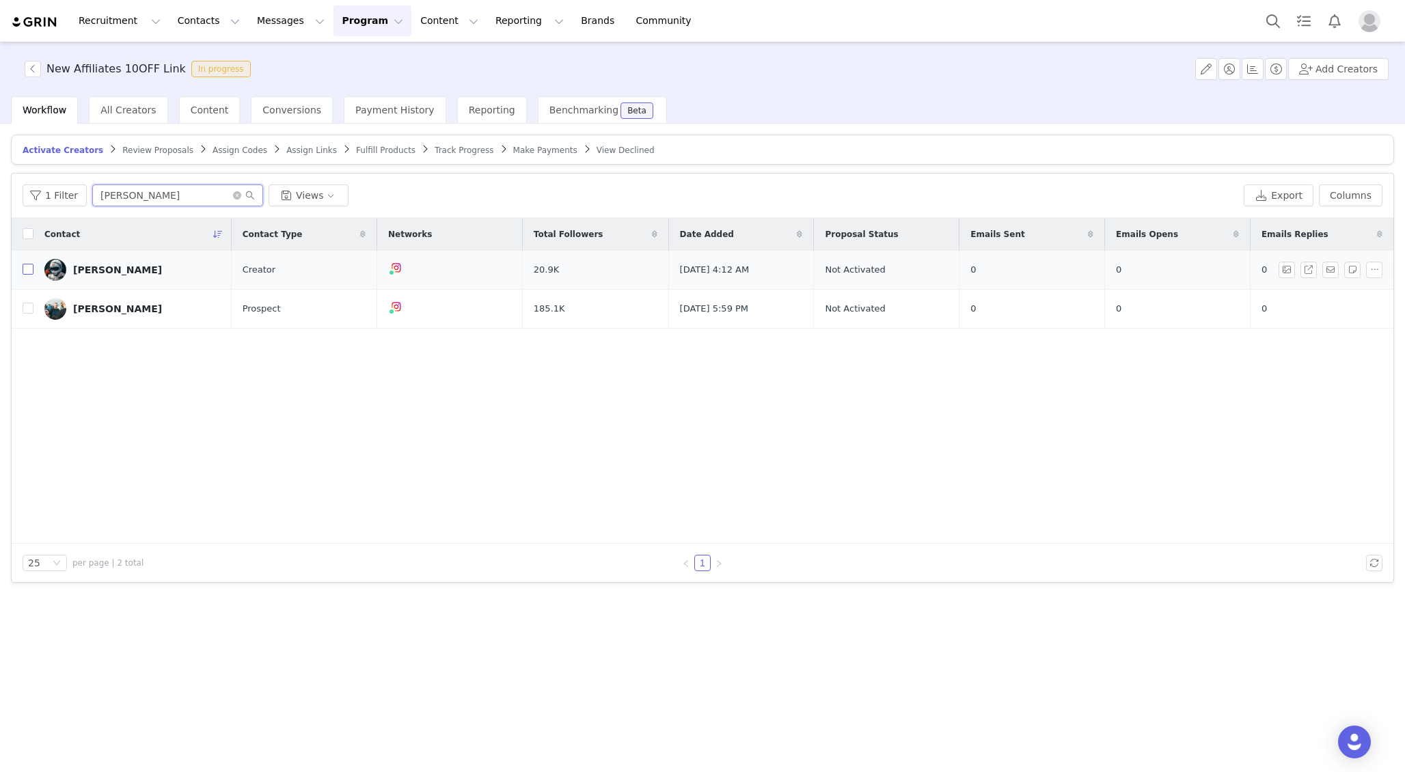
type input "[PERSON_NAME]"
click at [31, 265] on input "checkbox" at bounding box center [28, 269] width 11 height 11
checkbox input "true"
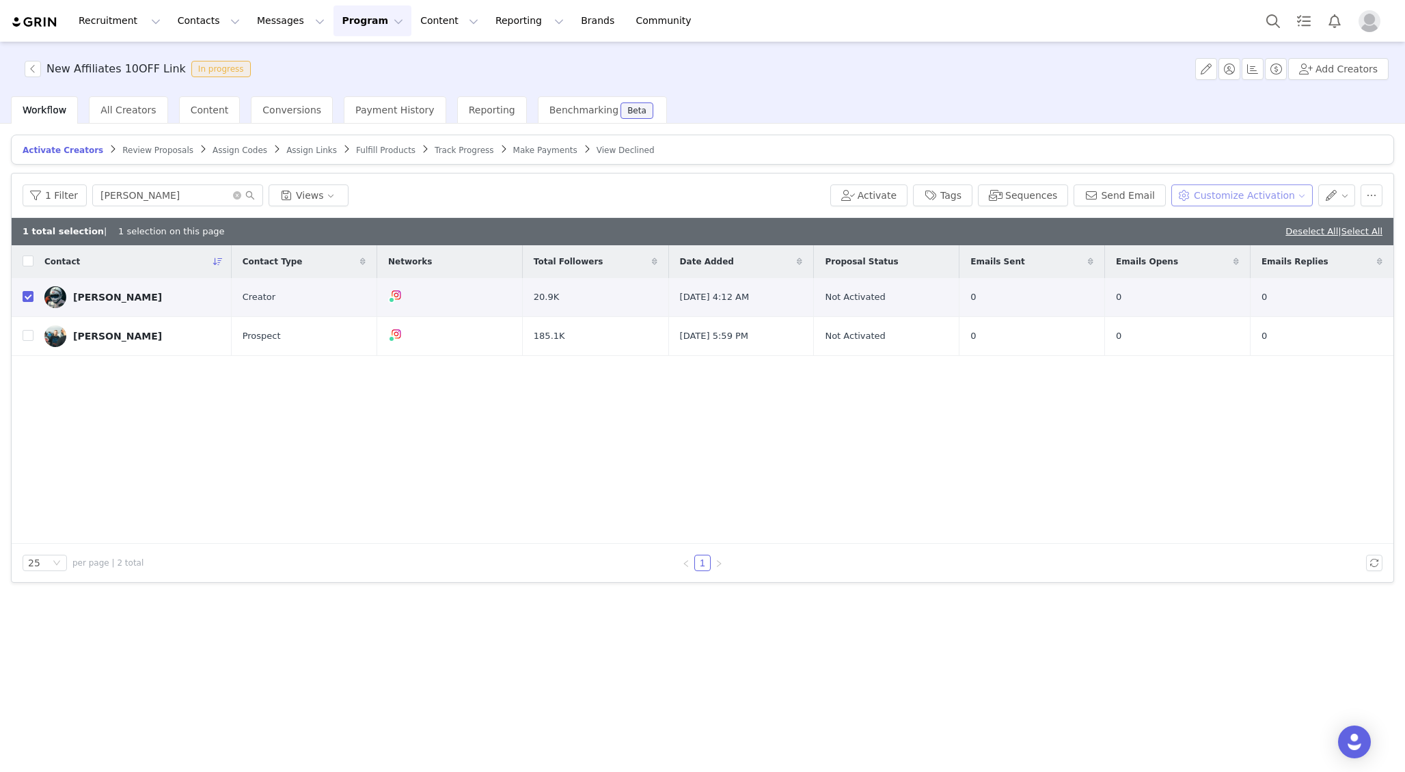
click at [1262, 198] on button "Customize Activation" at bounding box center [1241, 195] width 141 height 22
click at [1236, 226] on span "Edit Product Selection" at bounding box center [1256, 222] width 105 height 15
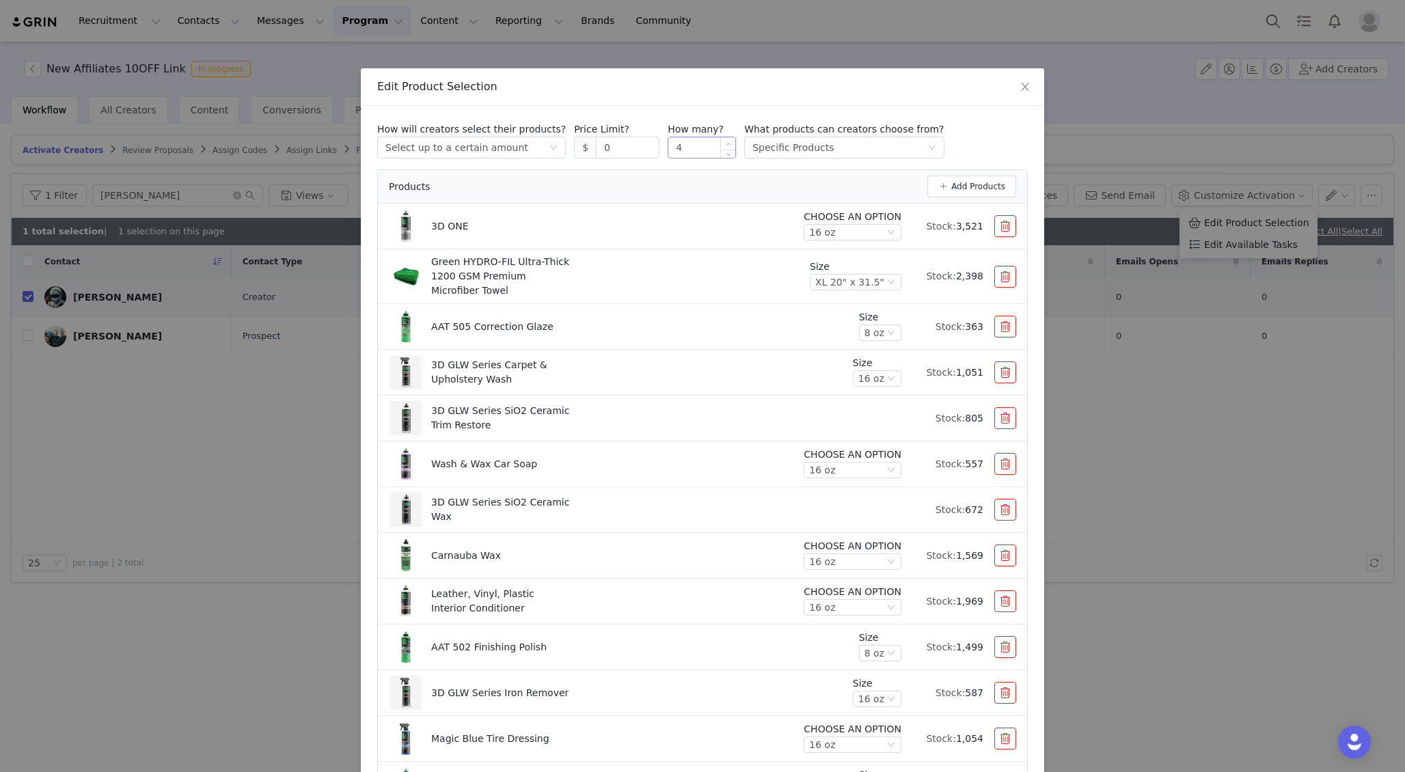
click at [726, 143] on icon "icon: up" at bounding box center [728, 144] width 5 height 5
type input "7"
click at [726, 143] on icon "icon: up" at bounding box center [728, 144] width 5 height 5
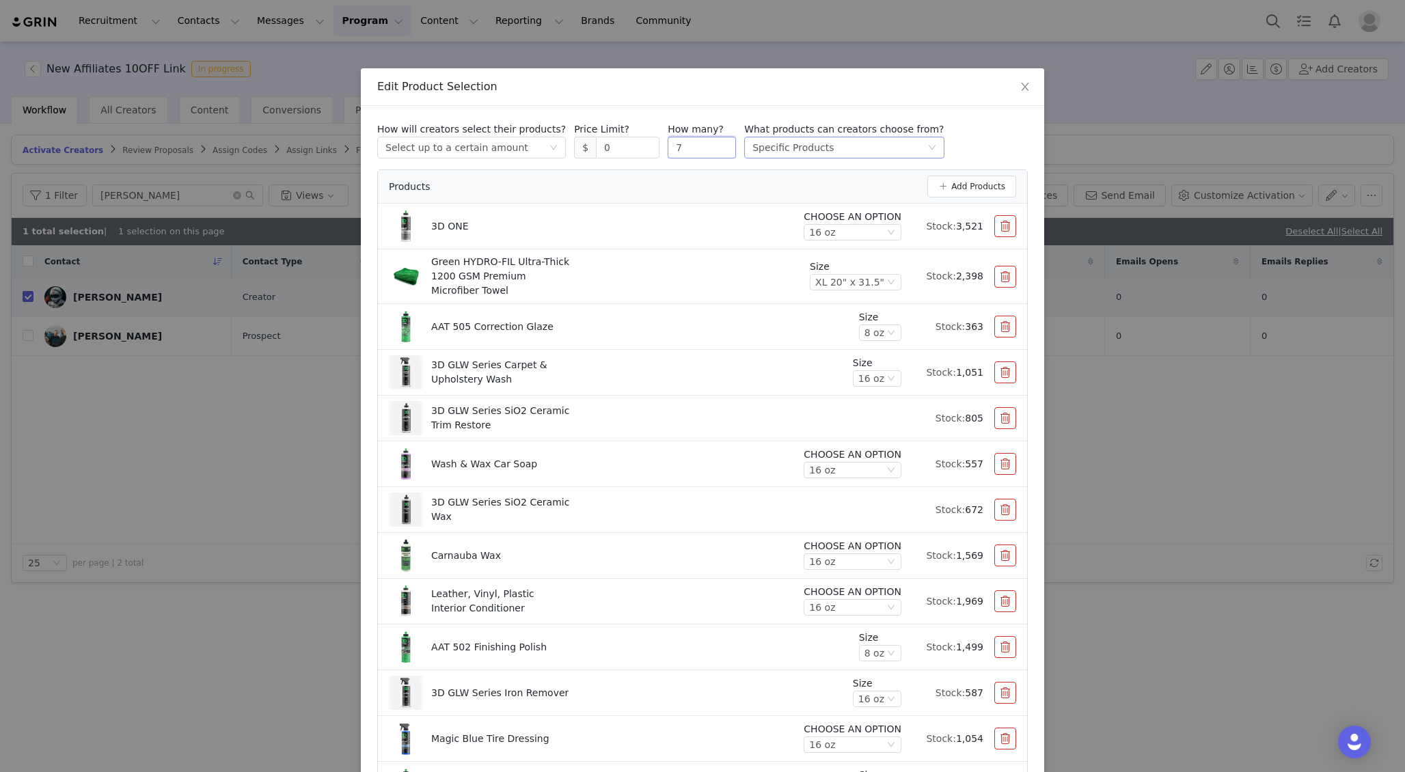
click at [928, 149] on icon "icon: down" at bounding box center [932, 147] width 8 height 8
click at [928, 149] on icon "icon: down" at bounding box center [931, 148] width 7 height 5
click at [550, 148] on icon "icon: down" at bounding box center [553, 148] width 7 height 5
click at [549, 148] on icon "icon: down" at bounding box center [553, 147] width 8 height 8
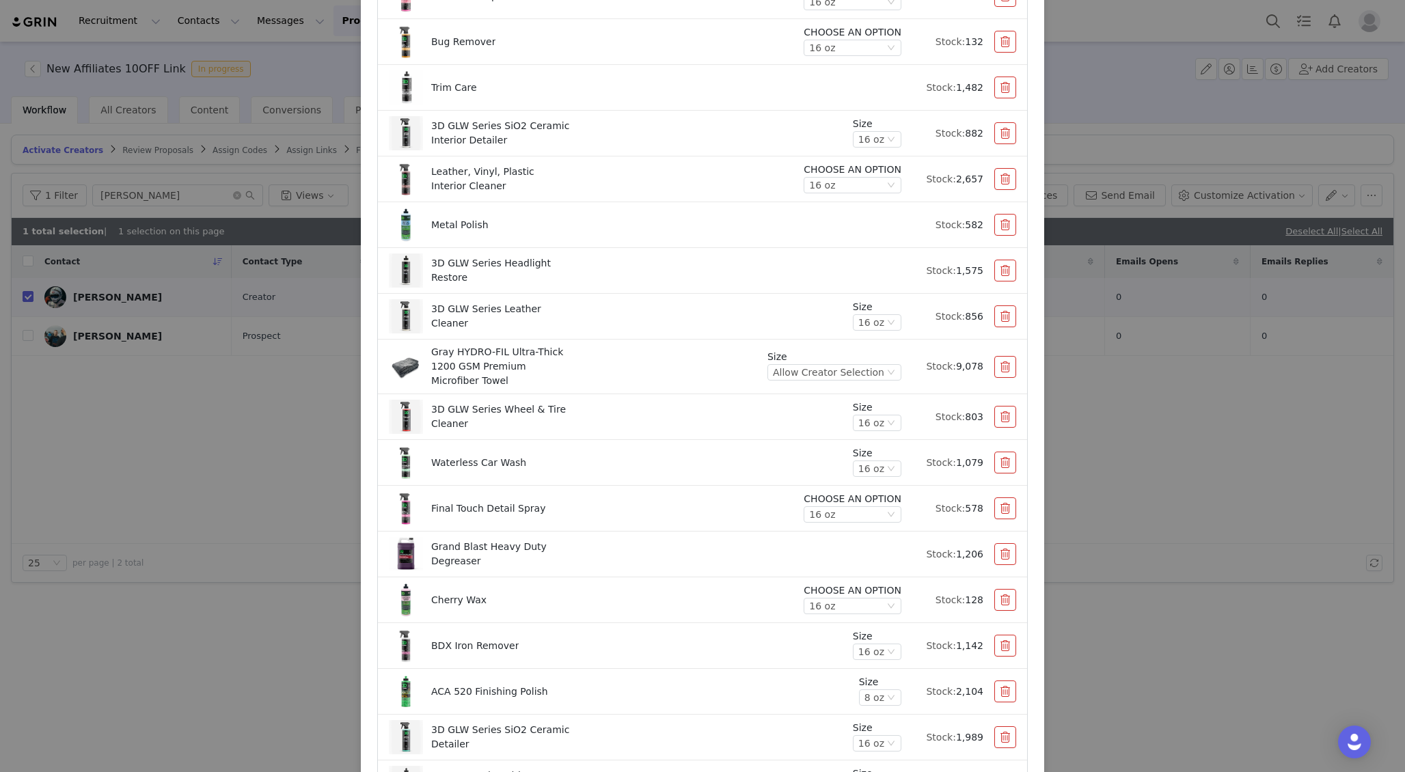
scroll to position [1858, 0]
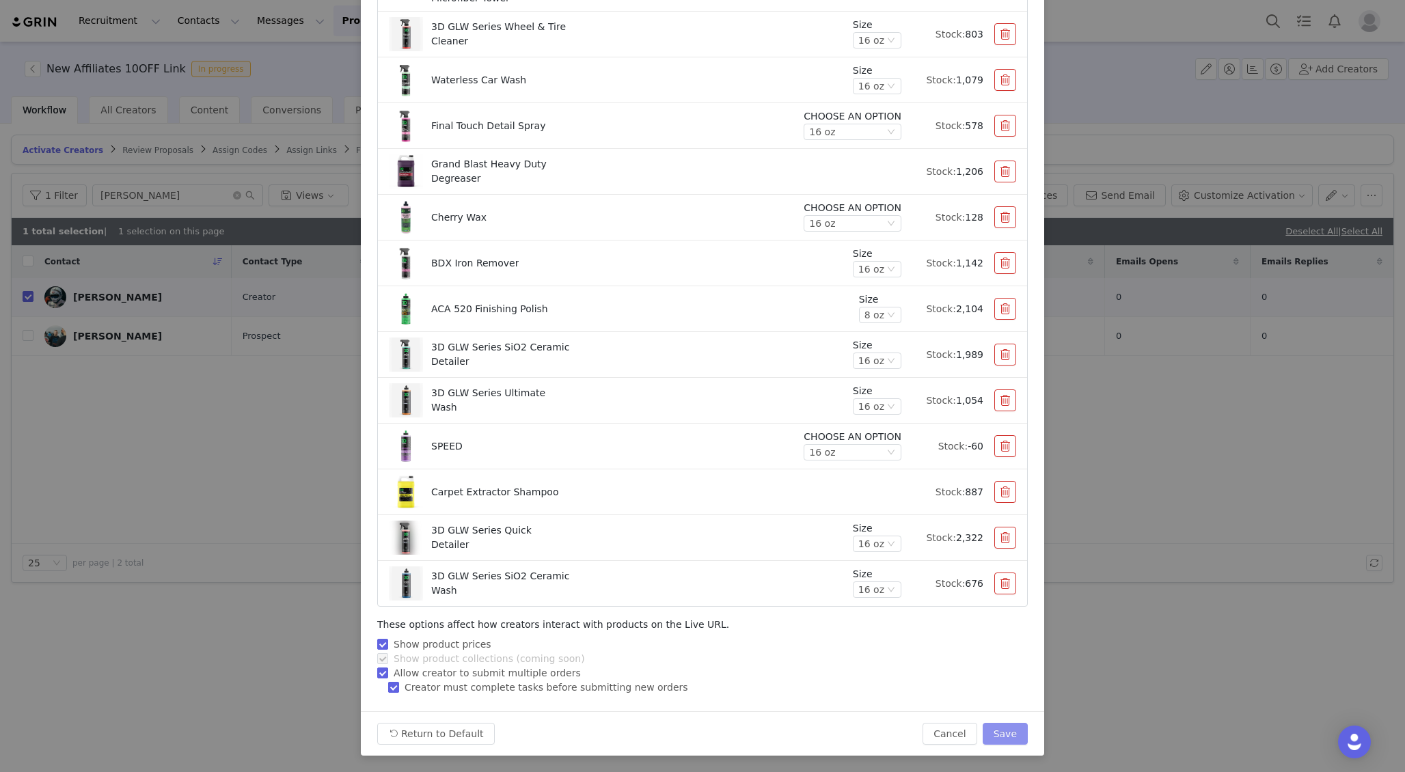
drag, startPoint x: 995, startPoint y: 733, endPoint x: 459, endPoint y: 692, distance: 537.9
click at [448, 691] on span "Creator must complete tasks before submitting new orders" at bounding box center [546, 687] width 294 height 11
click at [398, 691] on input "Creator must complete tasks before submitting new orders" at bounding box center [393, 687] width 10 height 10
checkbox input "false"
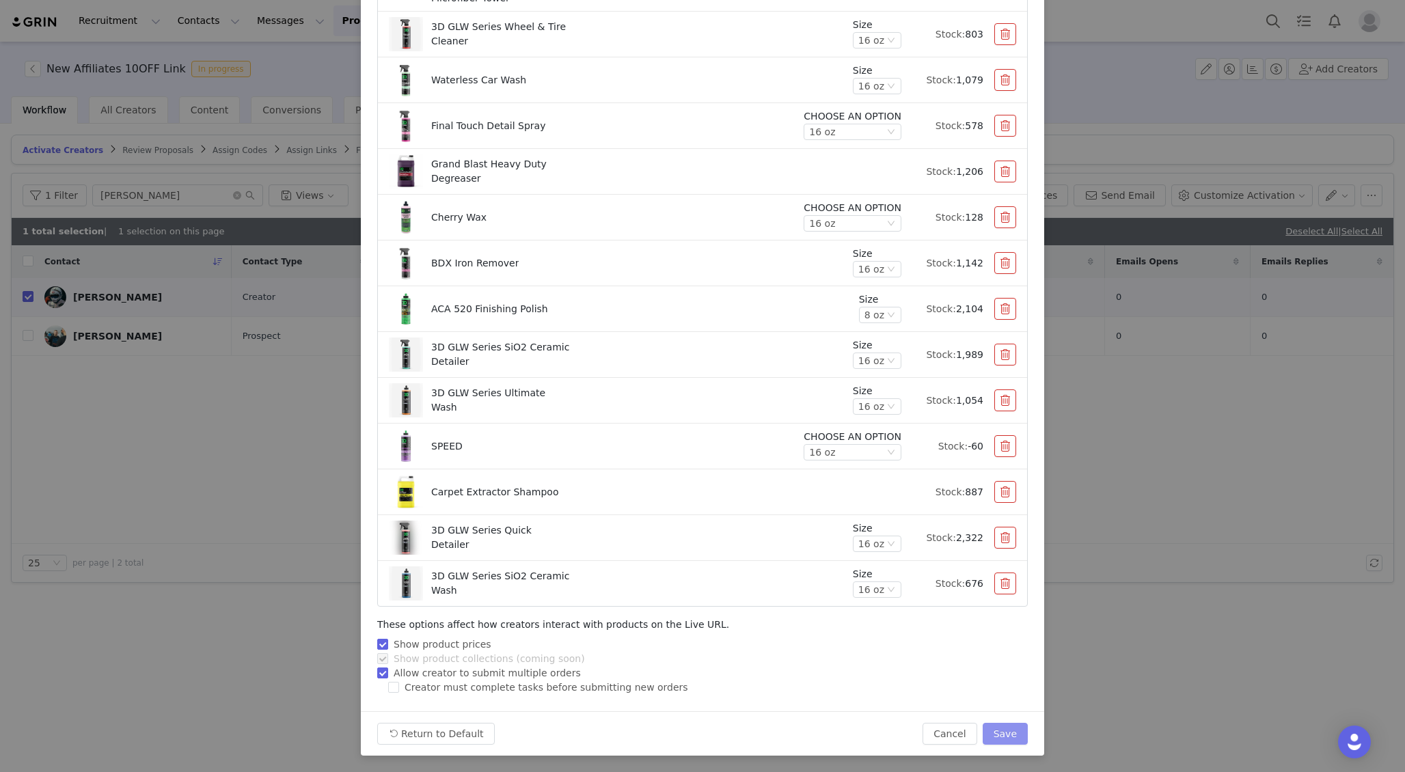
click at [1005, 726] on button "Save" at bounding box center [1005, 734] width 45 height 22
type input "3"
checkbox input "true"
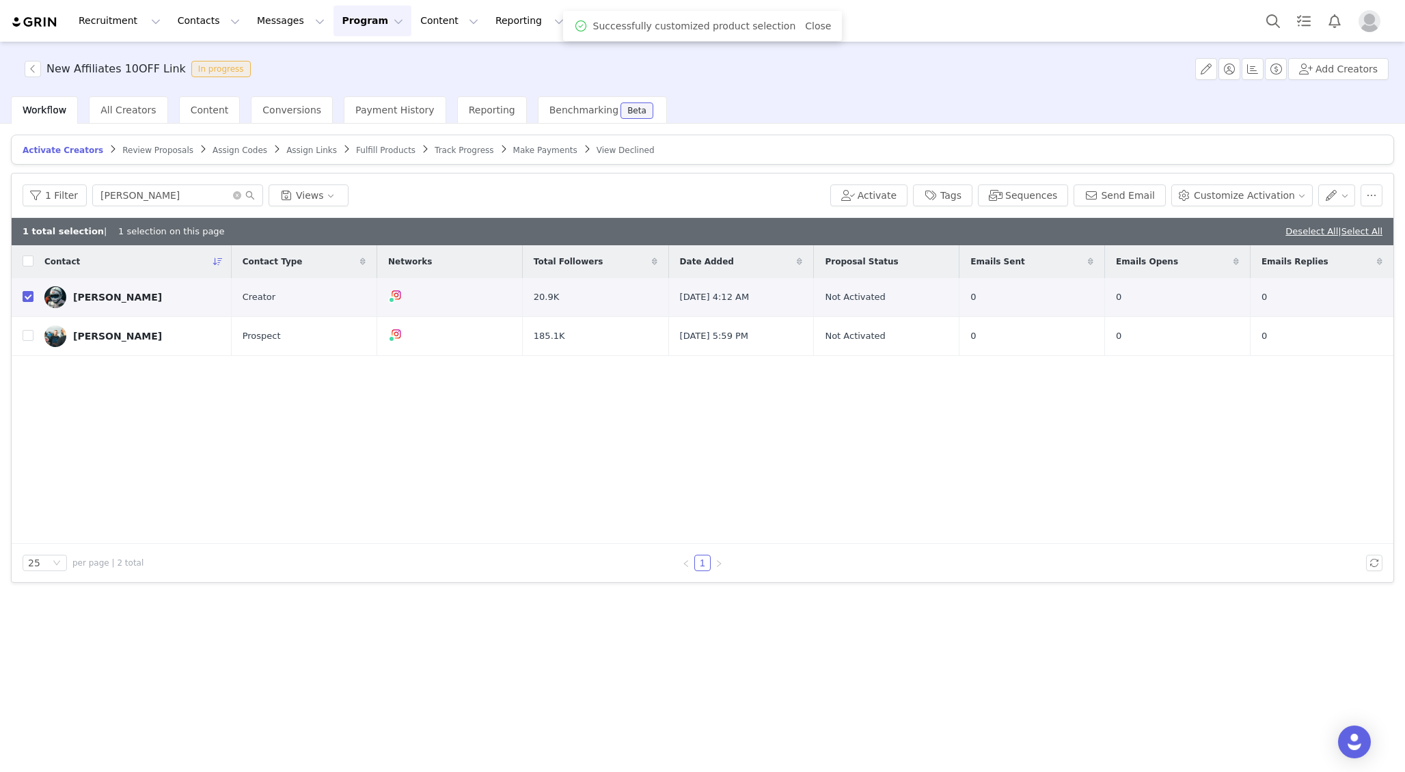
scroll to position [1789, 0]
click at [1261, 200] on button "Customize Activation" at bounding box center [1241, 195] width 141 height 22
click at [1336, 200] on button "button" at bounding box center [1337, 195] width 38 height 22
click at [1336, 196] on button "button" at bounding box center [1337, 195] width 38 height 22
click at [105, 297] on div "[PERSON_NAME]" at bounding box center [117, 297] width 89 height 11
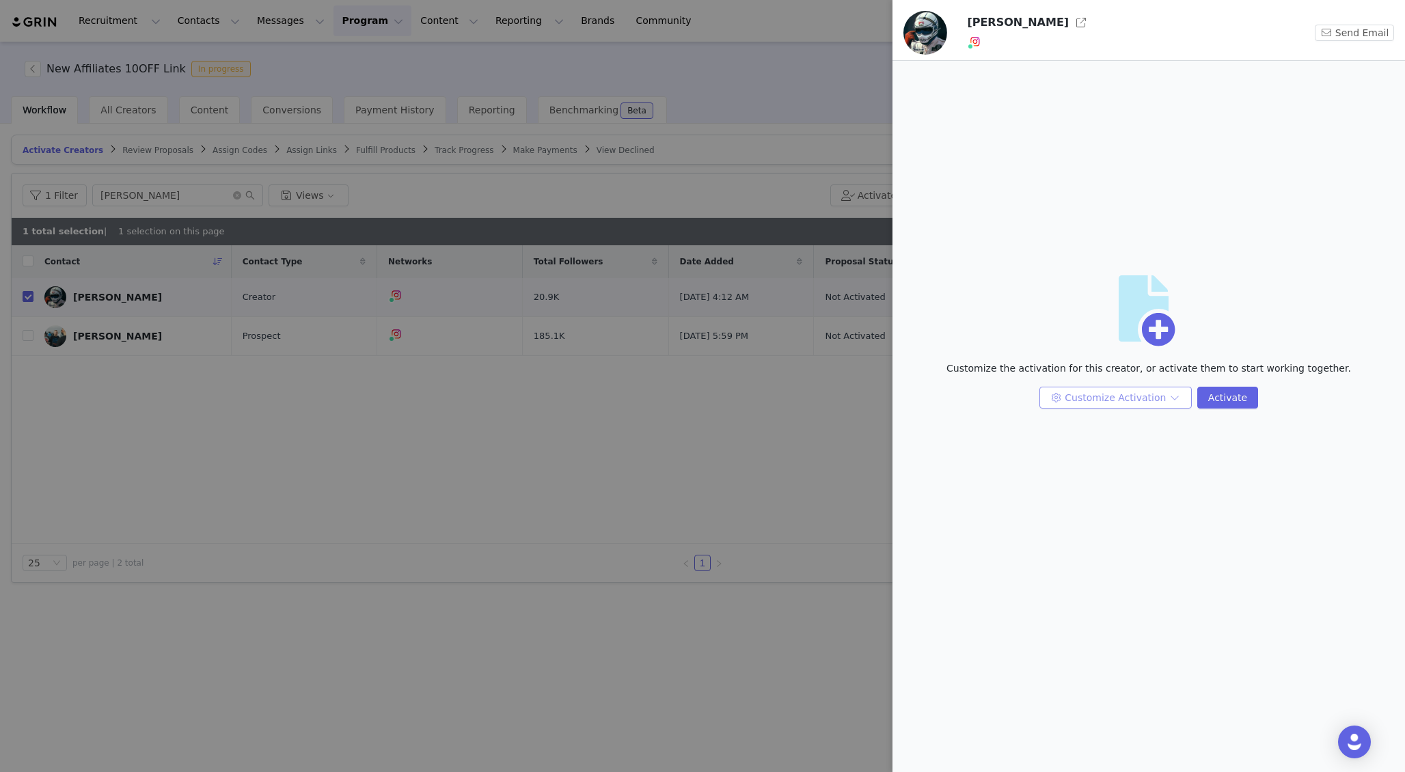
click at [1162, 389] on button "Customize Activation" at bounding box center [1115, 398] width 152 height 22
click at [738, 491] on div at bounding box center [702, 386] width 1405 height 772
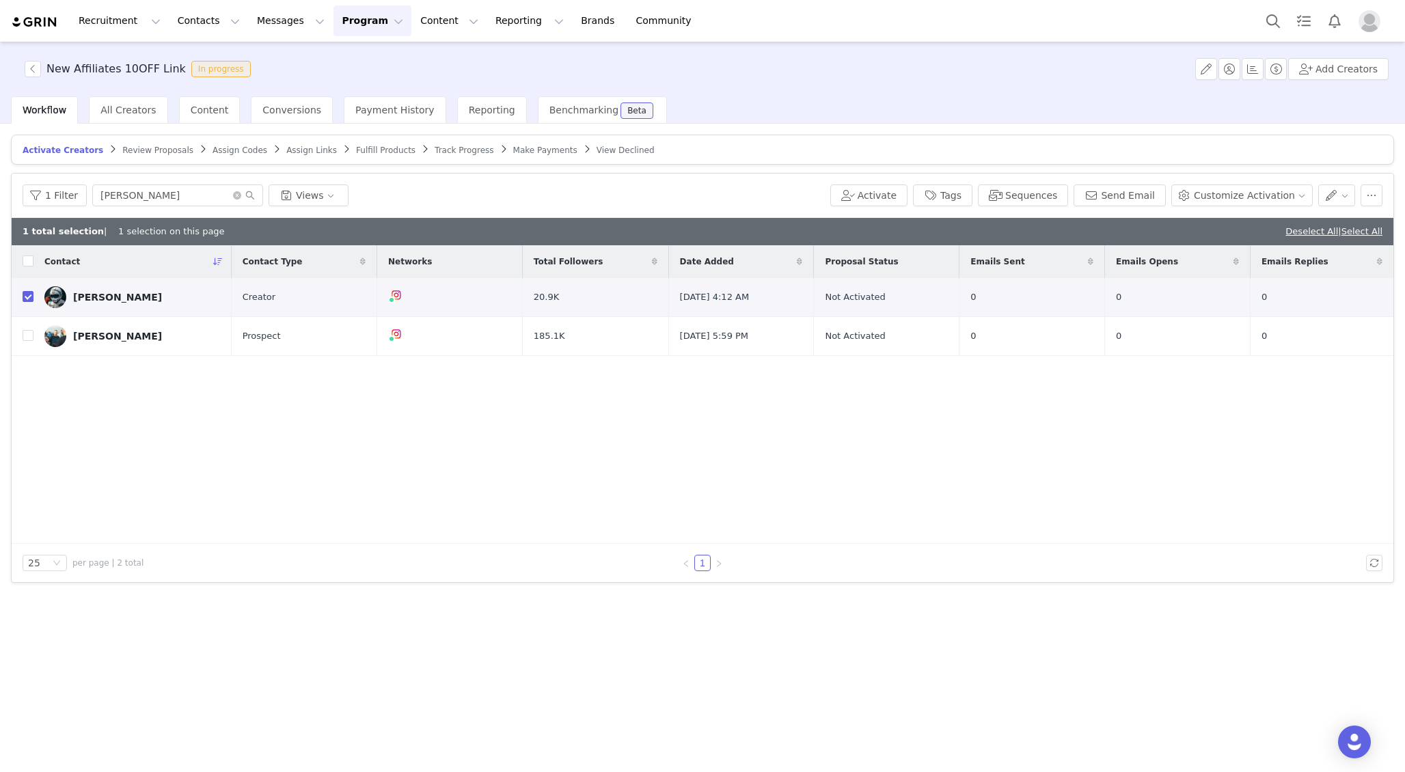
click at [365, 150] on span "Fulfill Products" at bounding box center [385, 151] width 59 height 10
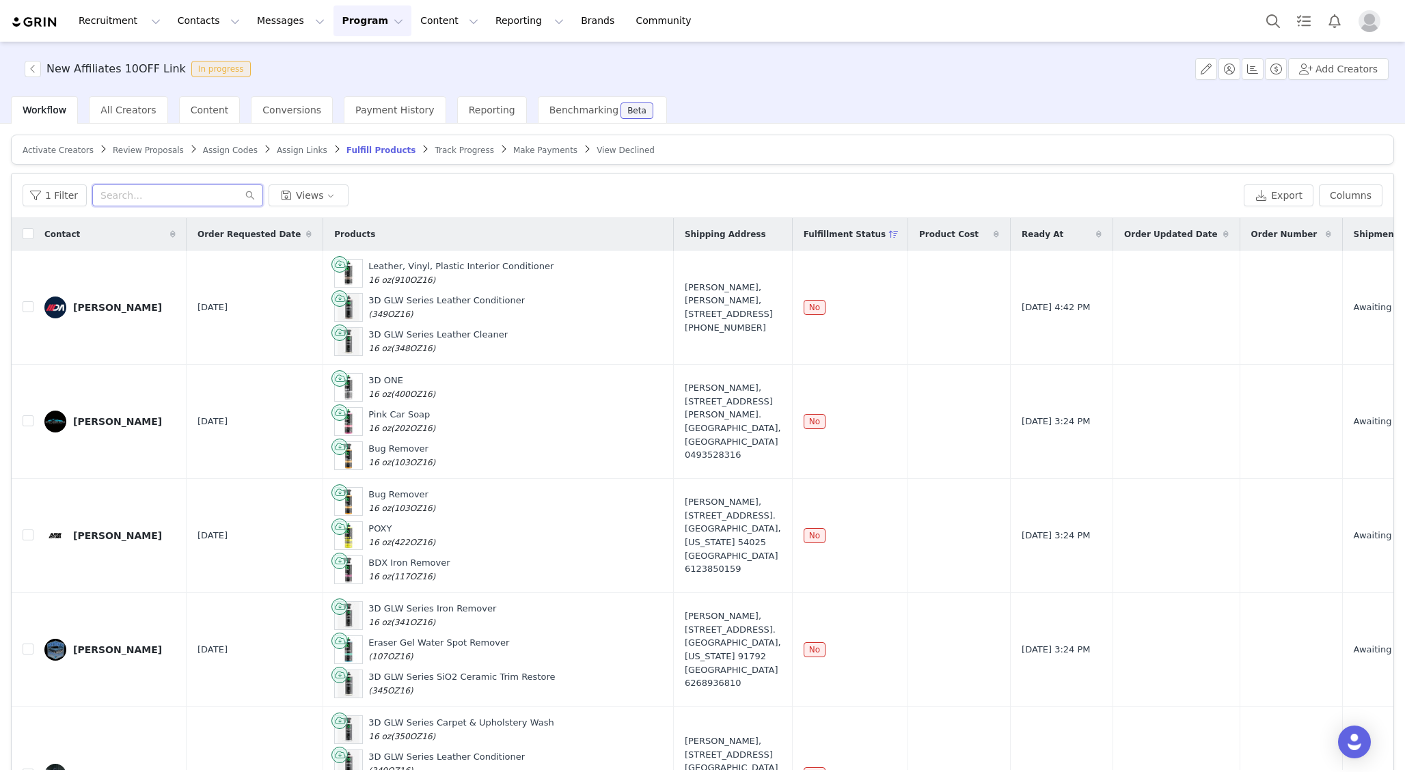
click at [158, 195] on input "text" at bounding box center [177, 195] width 171 height 22
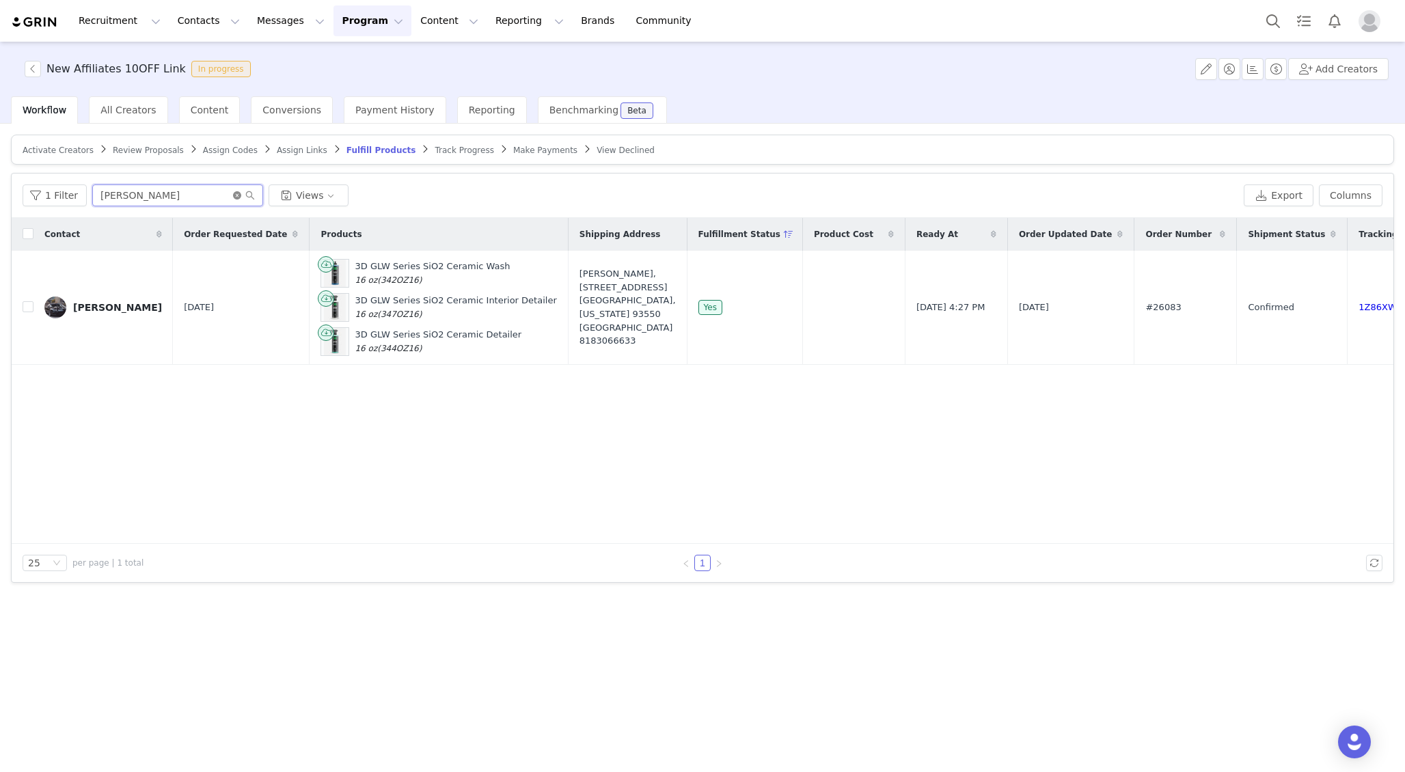
type input "[PERSON_NAME]"
click at [233, 193] on icon "icon: close-circle" at bounding box center [237, 195] width 8 height 8
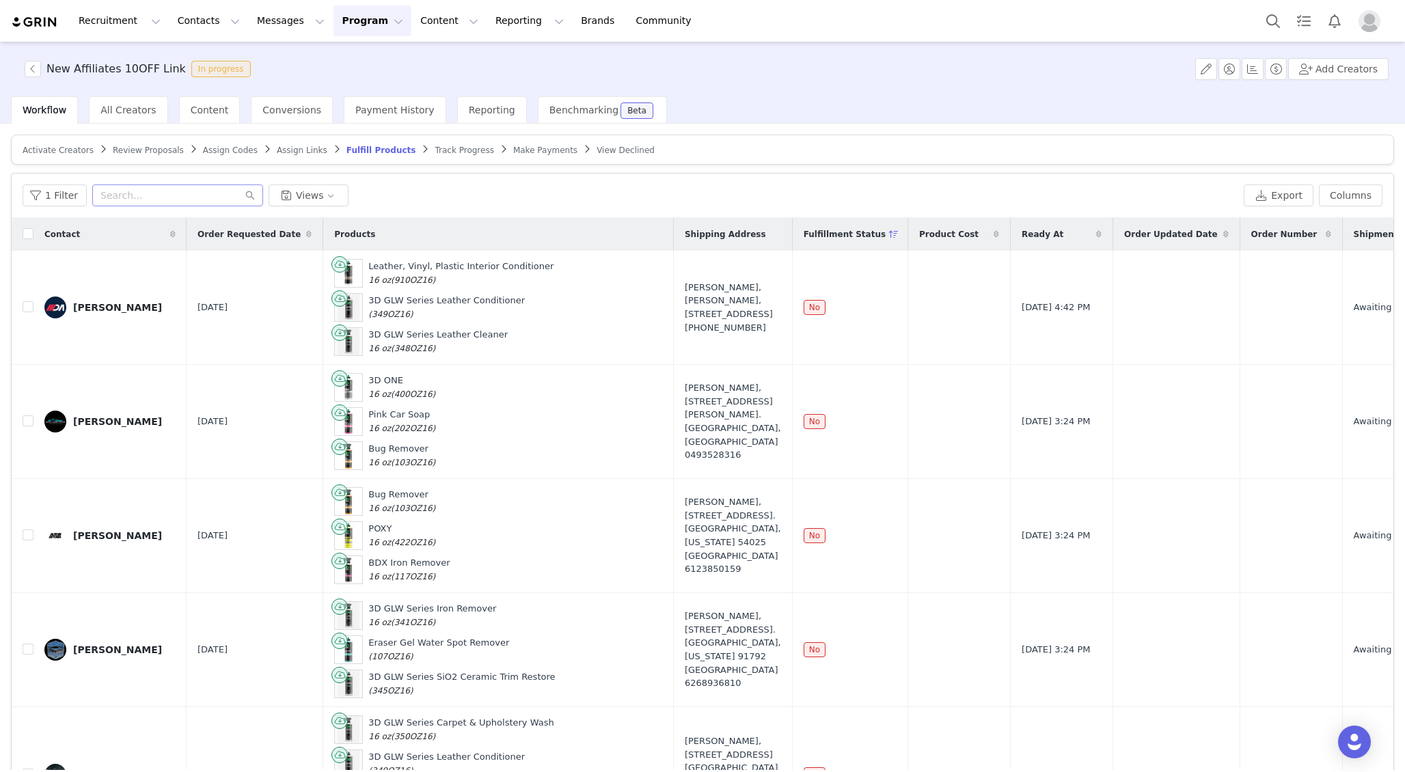
click at [139, 152] on span "Review Proposals" at bounding box center [148, 151] width 71 height 10
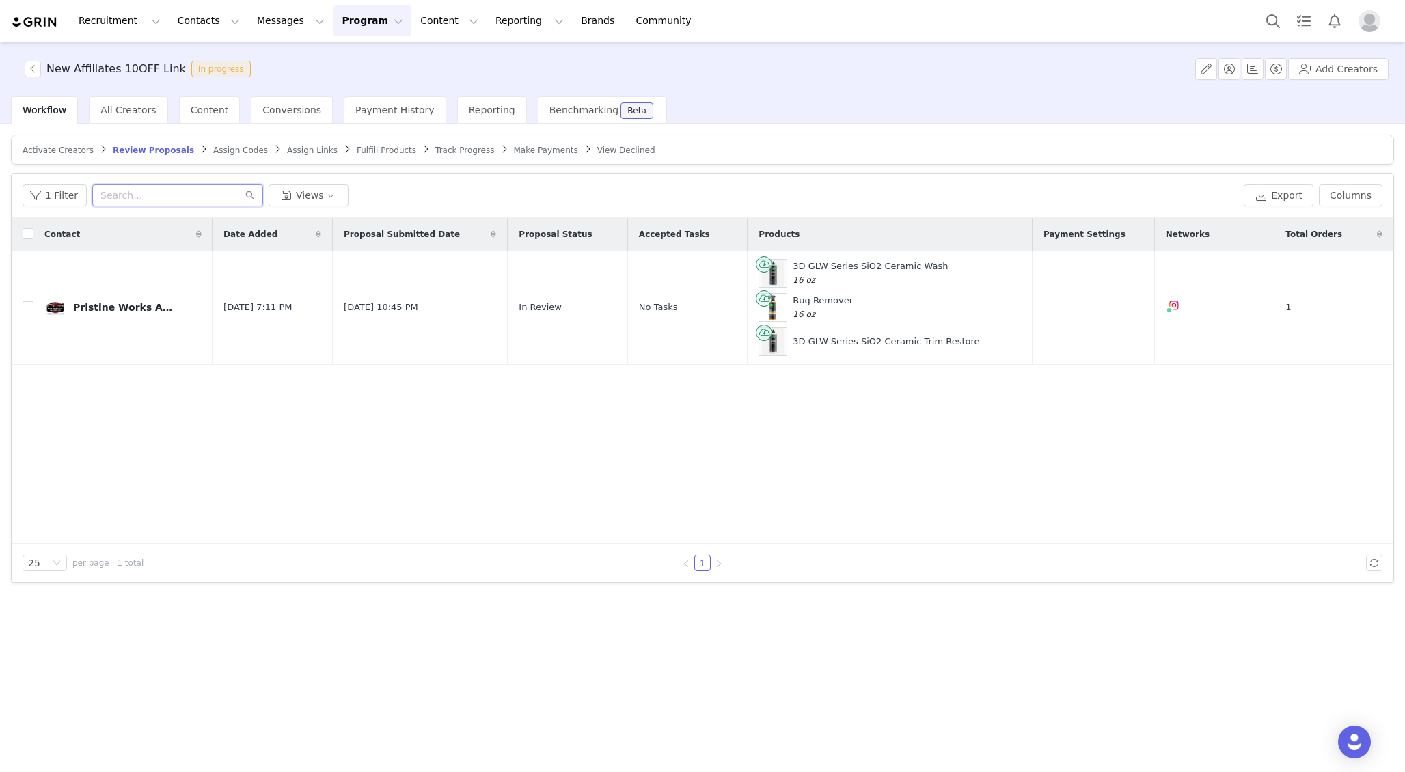
click at [178, 196] on input "text" at bounding box center [177, 195] width 171 height 22
click at [135, 115] on div "All Creators" at bounding box center [128, 109] width 79 height 27
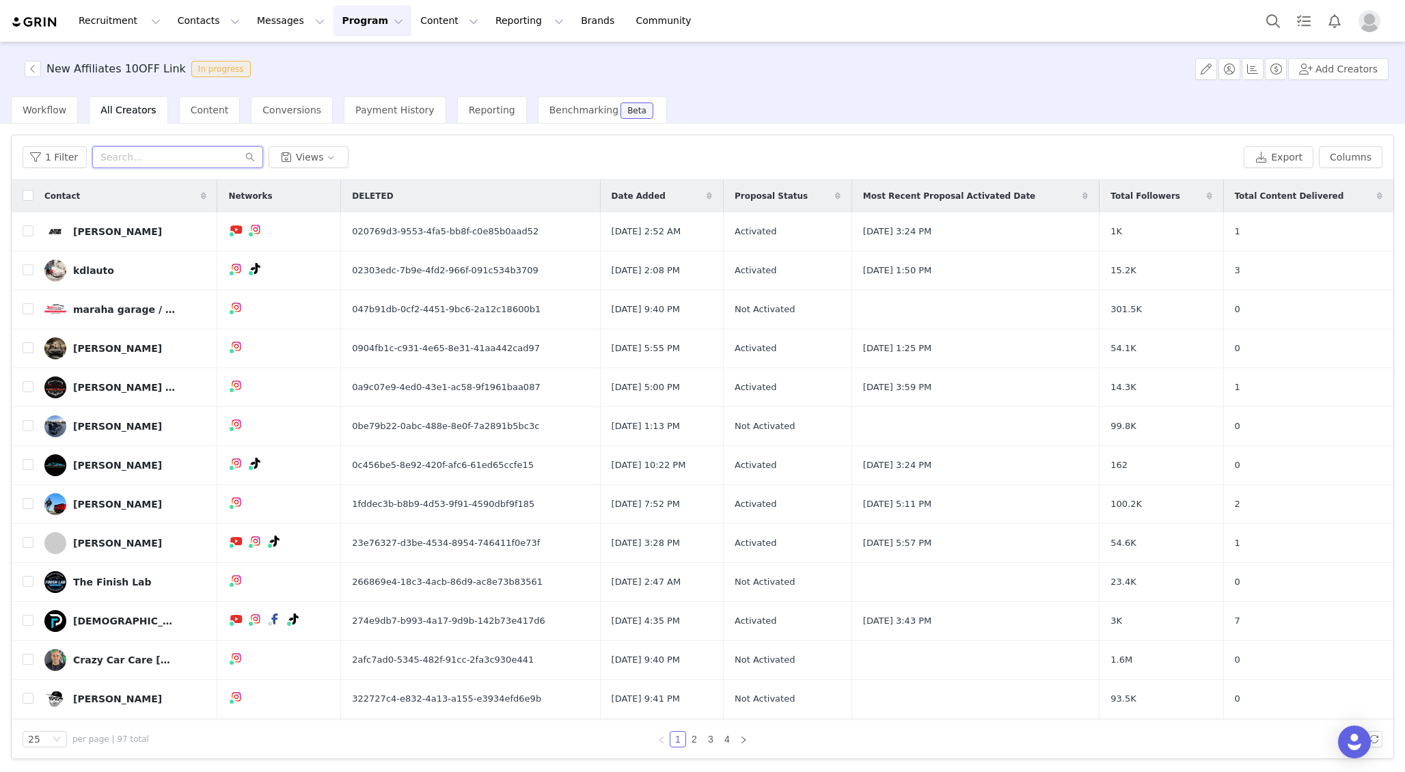
click at [150, 160] on input "text" at bounding box center [177, 157] width 171 height 22
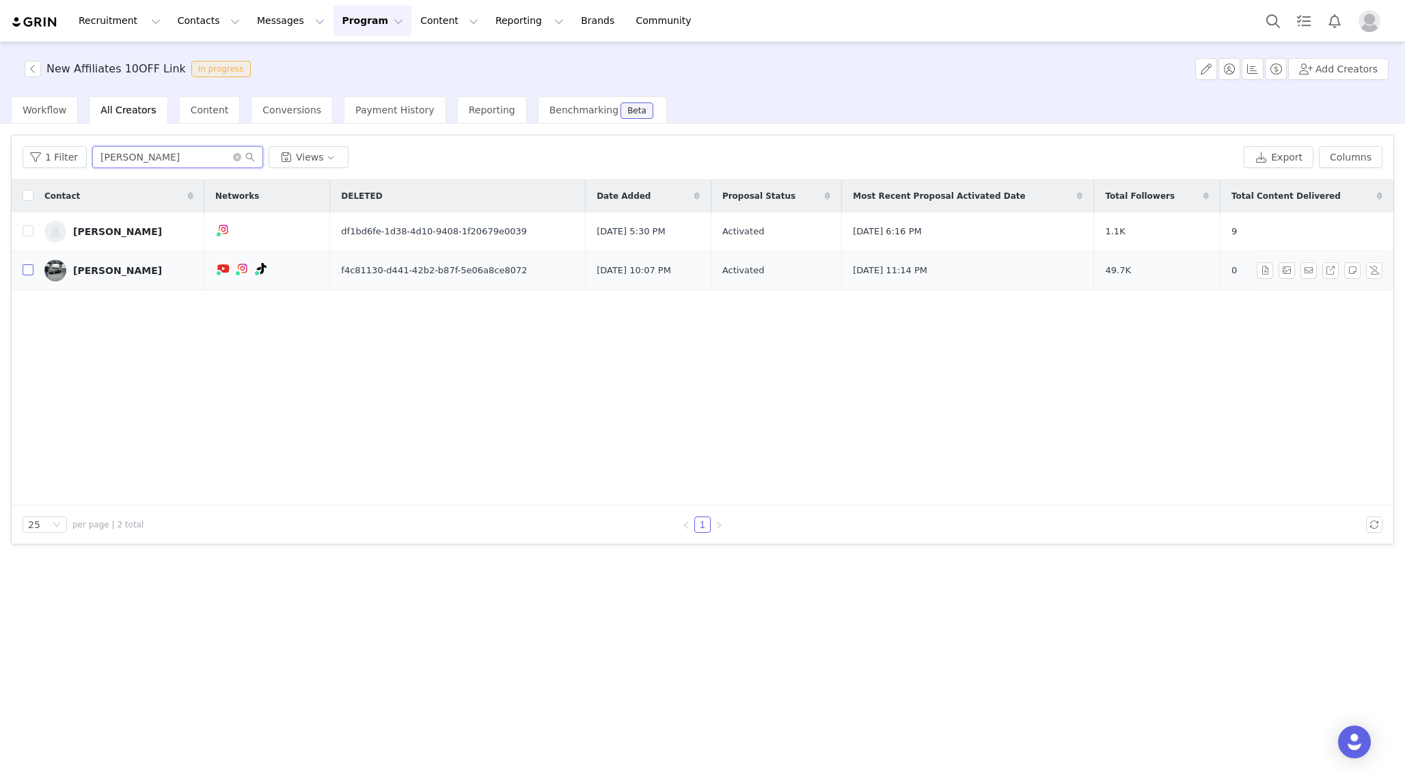
type input "daniel"
click at [26, 268] on input "checkbox" at bounding box center [28, 269] width 11 height 11
checkbox input "true"
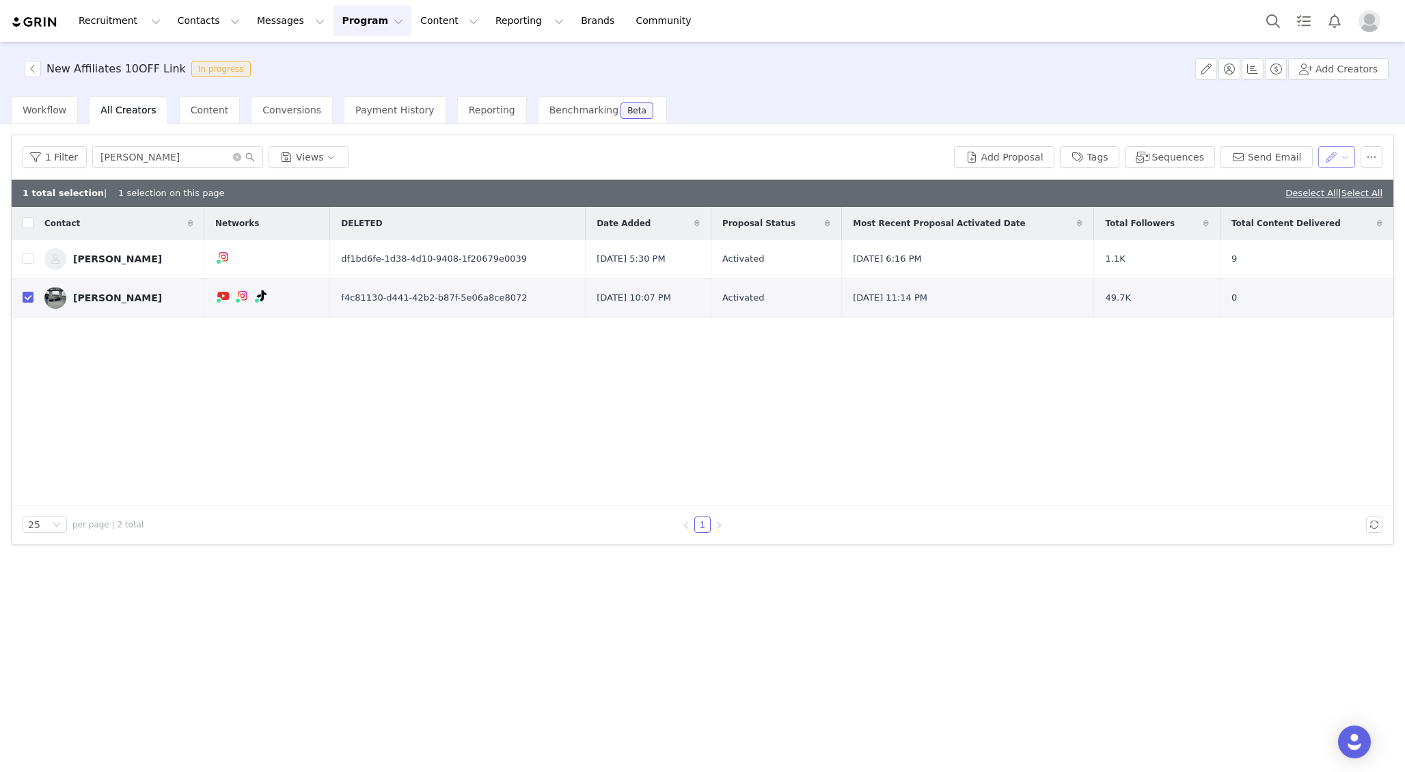
click at [1328, 150] on button "button" at bounding box center [1337, 157] width 38 height 22
click at [107, 301] on div "Daniel Varbedian" at bounding box center [117, 297] width 89 height 11
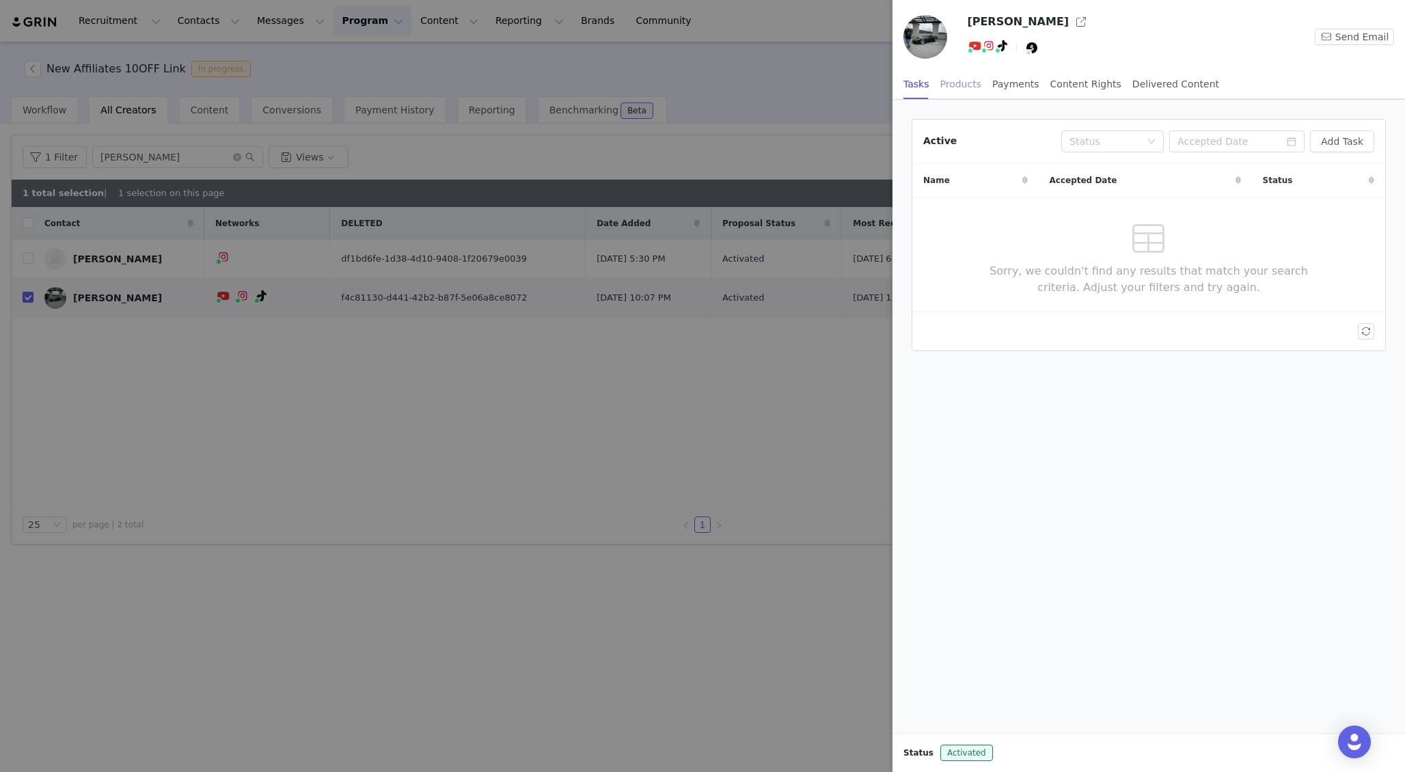
click at [959, 84] on div "Products" at bounding box center [960, 84] width 41 height 31
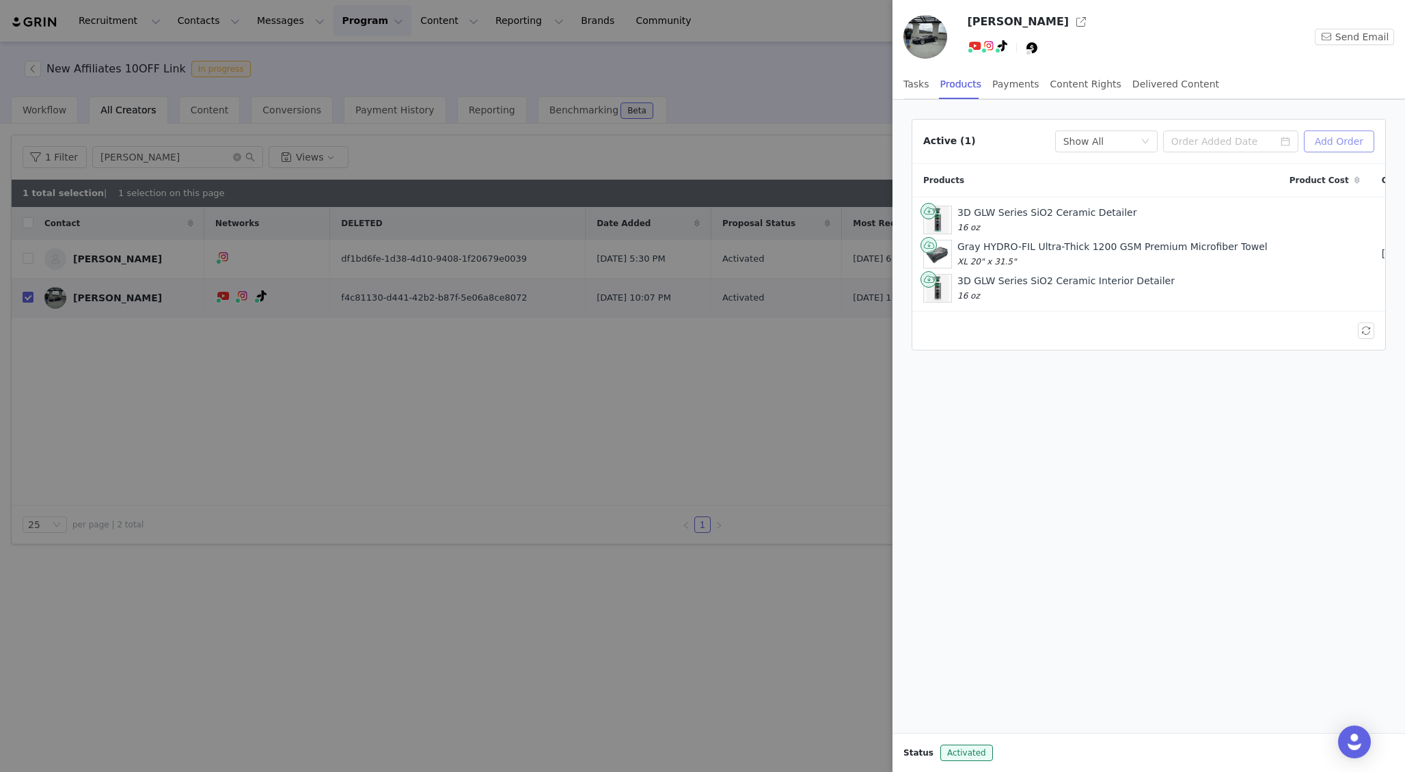
click at [1331, 143] on button "Add Order" at bounding box center [1339, 142] width 70 height 22
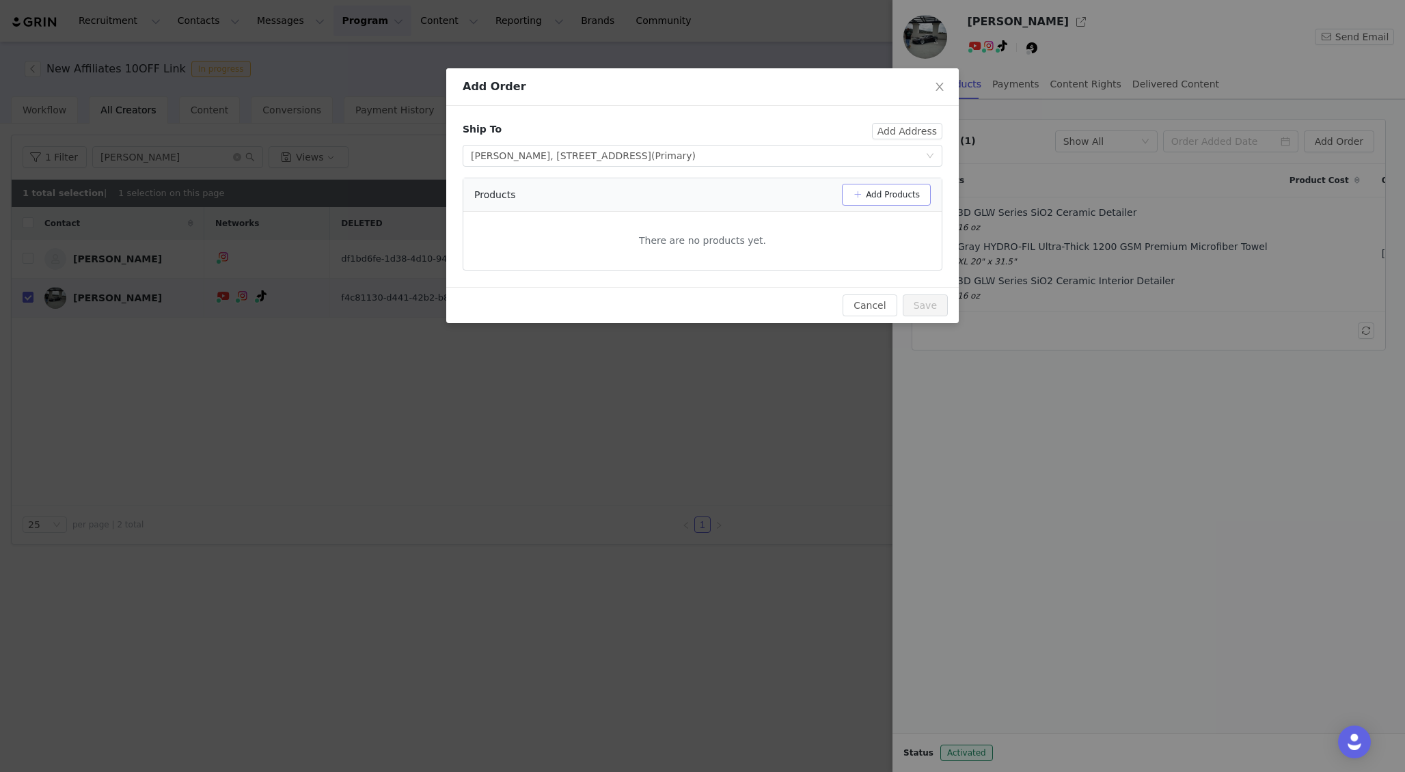
click at [873, 198] on button "Add Products" at bounding box center [886, 195] width 89 height 22
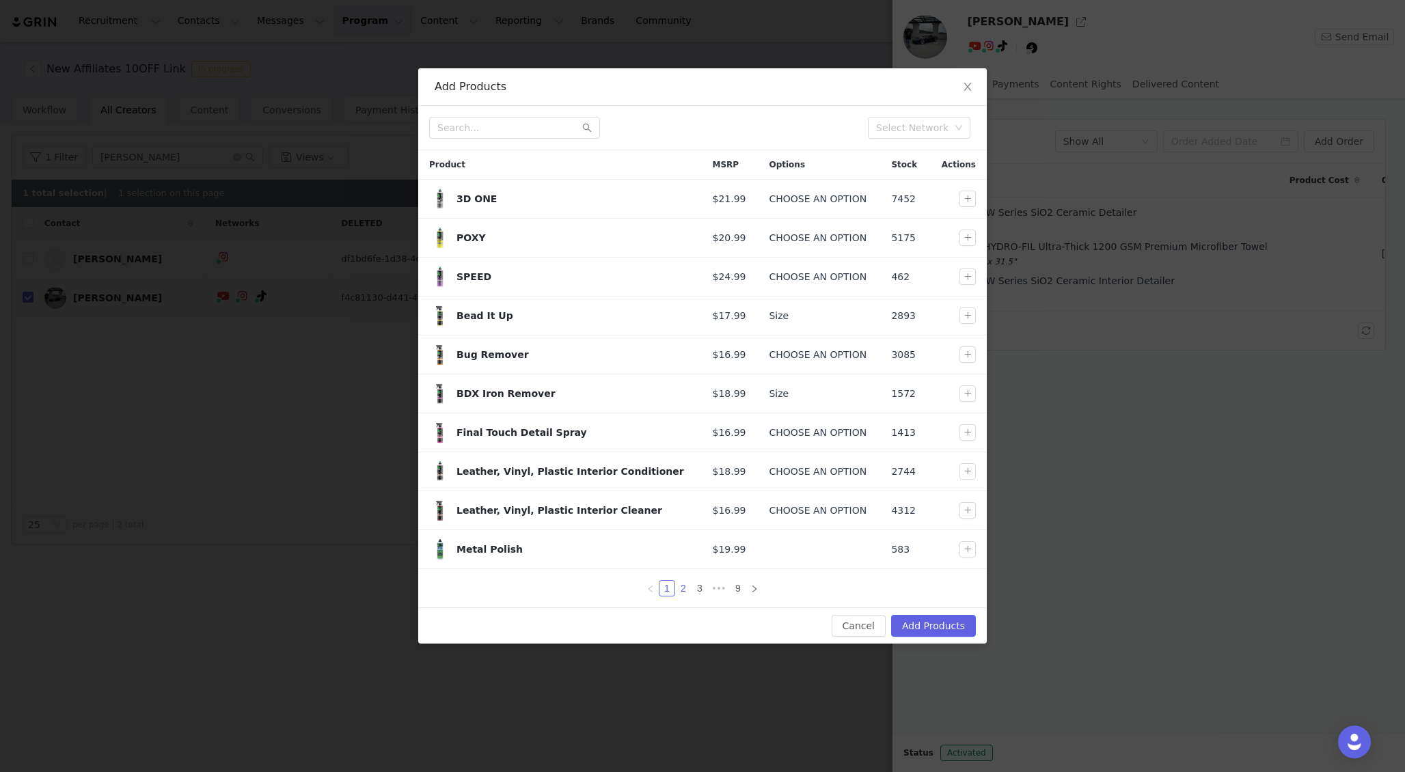
click at [685, 590] on link "2" at bounding box center [683, 588] width 15 height 15
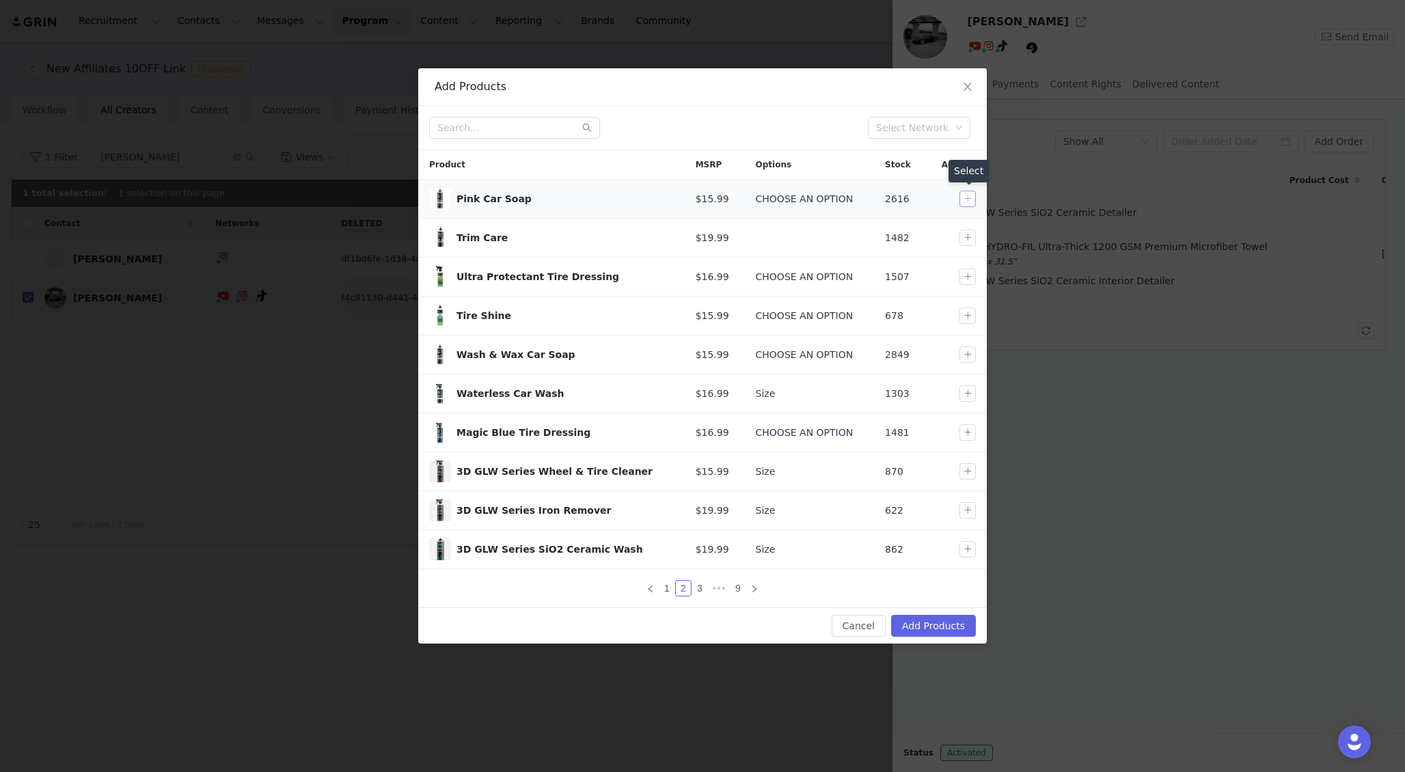
click at [968, 199] on button "button" at bounding box center [967, 199] width 16 height 16
drag, startPoint x: 798, startPoint y: 199, endPoint x: 790, endPoint y: 198, distance: 8.2
click at [790, 198] on div "CHOOSE AN OPTION" at bounding box center [810, 199] width 108 height 14
click at [967, 353] on button "button" at bounding box center [967, 354] width 16 height 16
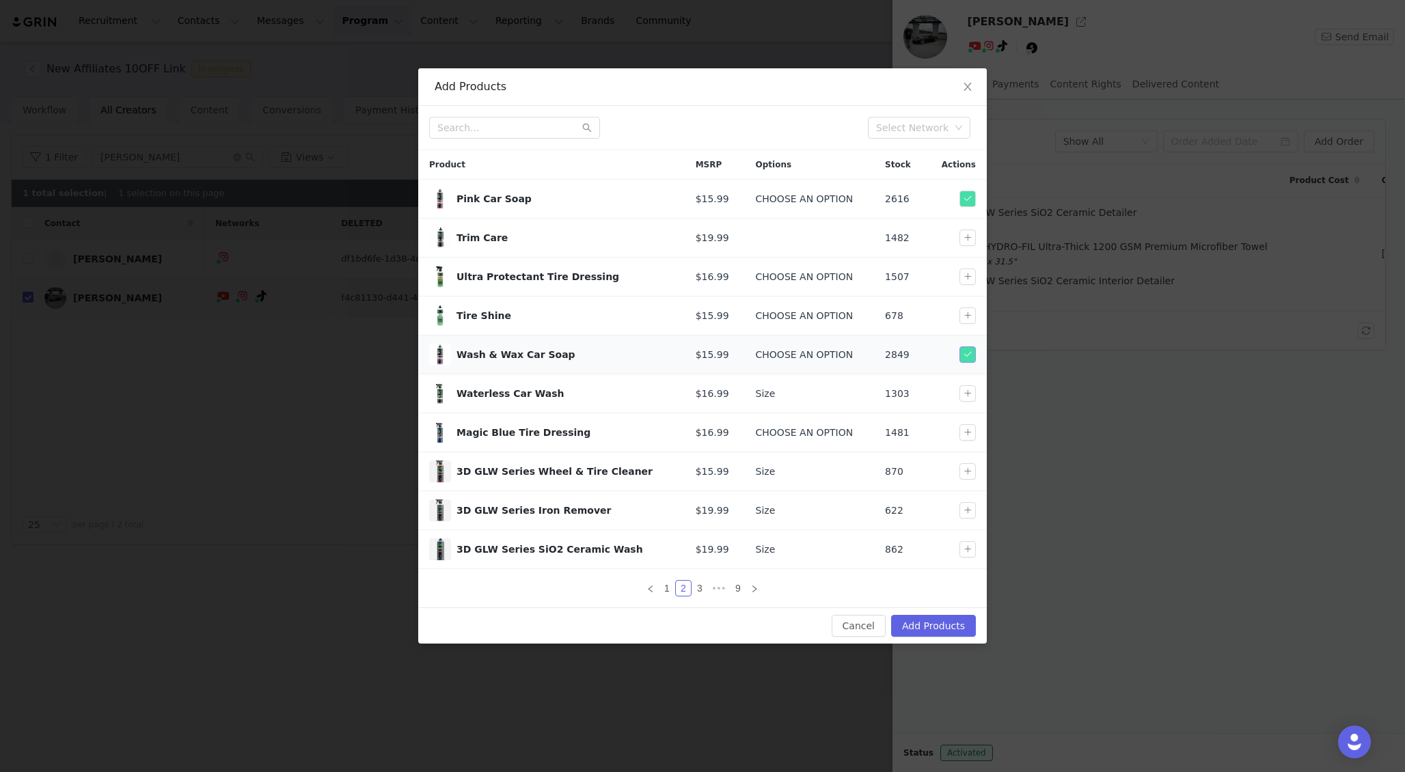
click at [967, 352] on button "button" at bounding box center [967, 354] width 16 height 16
click at [699, 586] on link "3" at bounding box center [699, 588] width 15 height 15
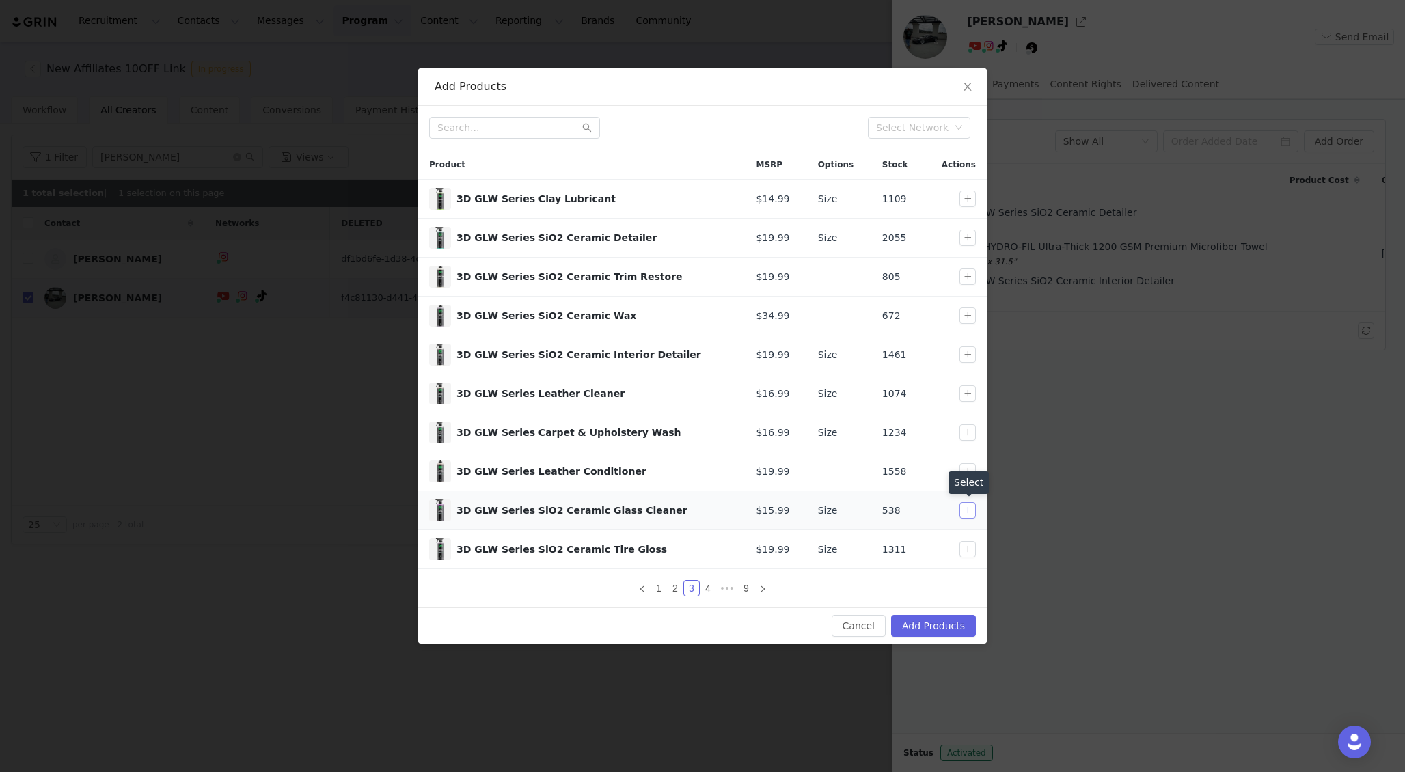
click at [970, 510] on button "button" at bounding box center [967, 510] width 16 height 16
click at [932, 626] on button "Add Products" at bounding box center [933, 626] width 85 height 22
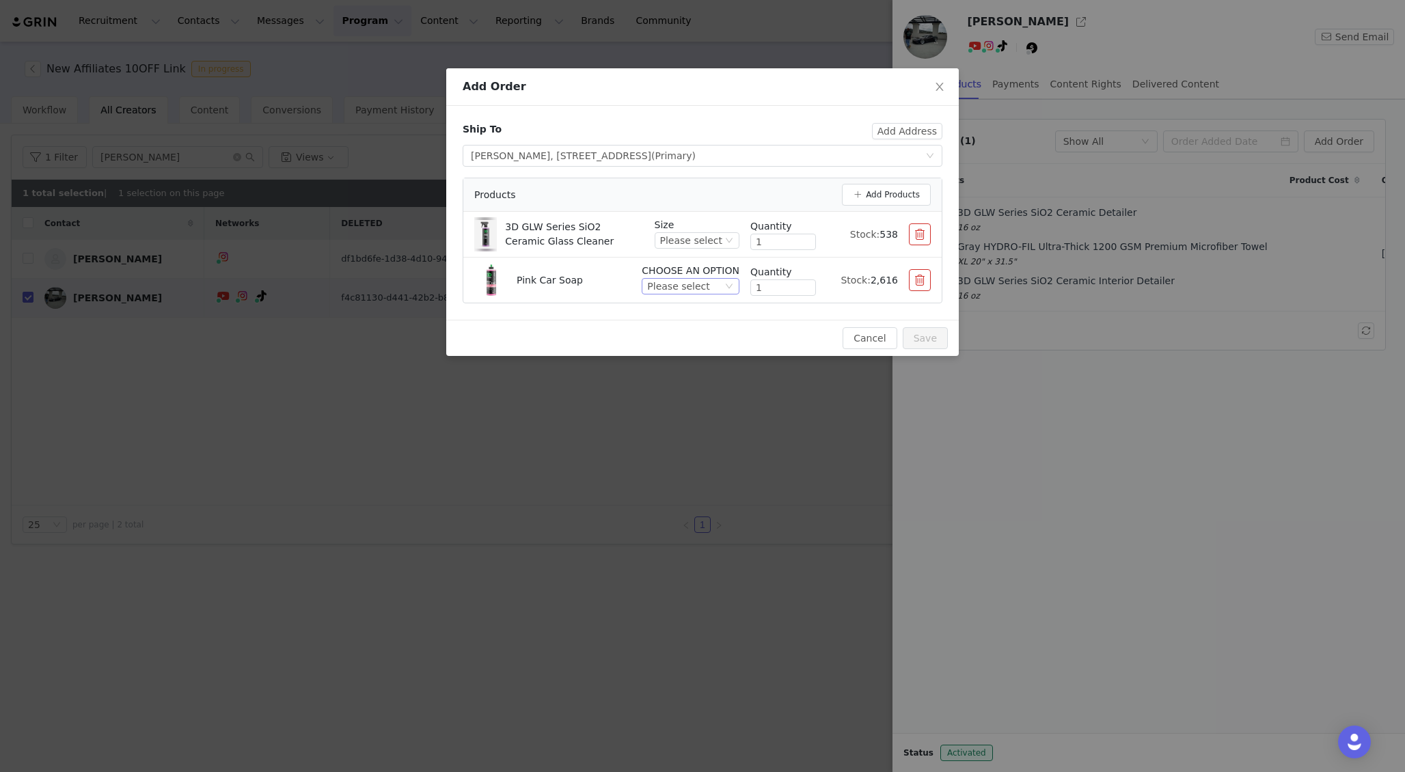
click at [694, 285] on div "Please select" at bounding box center [678, 286] width 62 height 15
click at [687, 329] on li "16 oz" at bounding box center [692, 333] width 96 height 22
click at [703, 238] on div "Please select" at bounding box center [691, 240] width 62 height 15
click at [695, 284] on li "16 oz" at bounding box center [699, 287] width 81 height 22
click at [879, 193] on button "Add Products" at bounding box center [886, 195] width 89 height 22
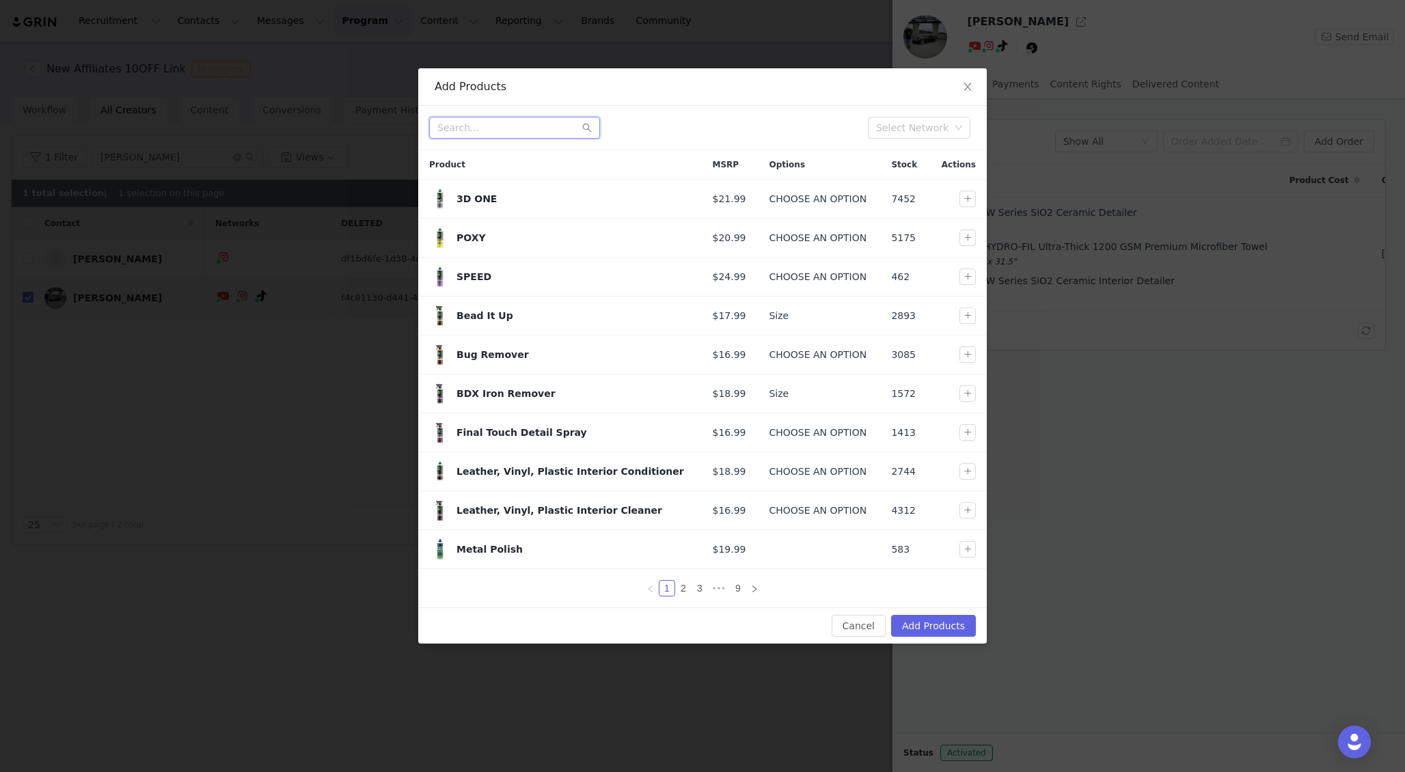
click at [547, 117] on input "text" at bounding box center [514, 128] width 171 height 22
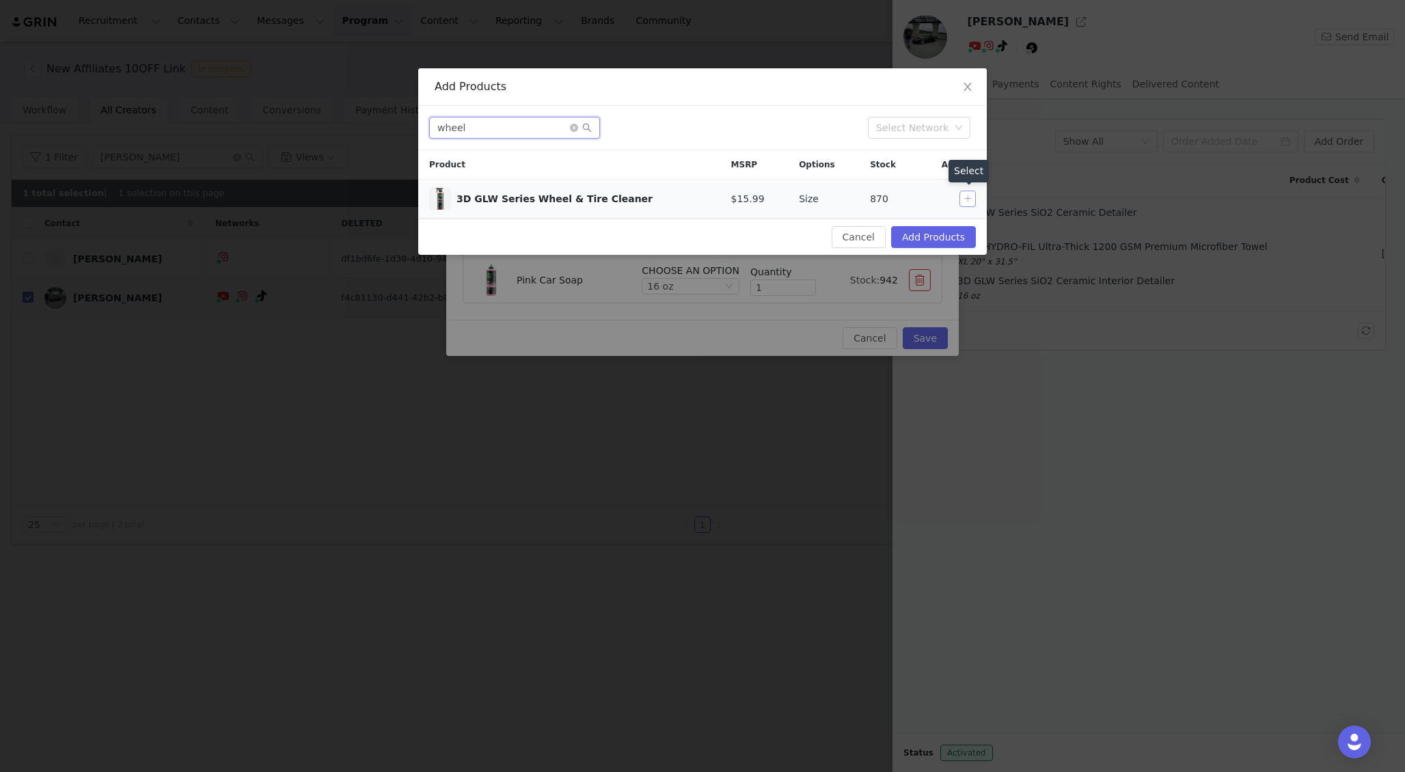
type input "wheel"
click at [967, 199] on button "button" at bounding box center [967, 199] width 16 height 16
drag, startPoint x: 922, startPoint y: 236, endPoint x: 922, endPoint y: 202, distance: 34.8
click at [922, 202] on div "Add Products wheel Select Network Product MSRP Options Stock Actions 3D GLW Ser…" at bounding box center [702, 161] width 568 height 187
click at [968, 200] on button "button" at bounding box center [967, 199] width 16 height 16
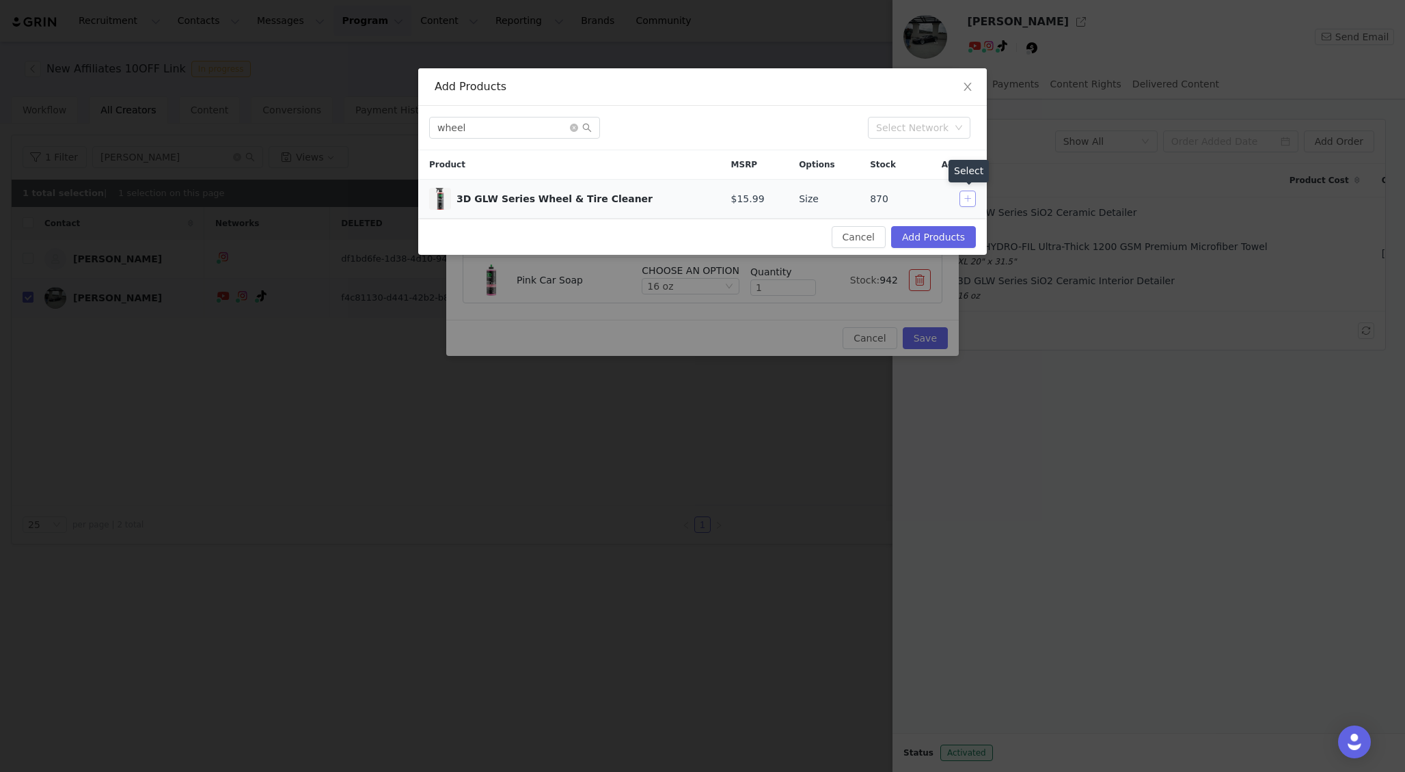
click at [963, 201] on button "button" at bounding box center [967, 199] width 16 height 16
click at [925, 235] on button "Add Products" at bounding box center [933, 237] width 85 height 22
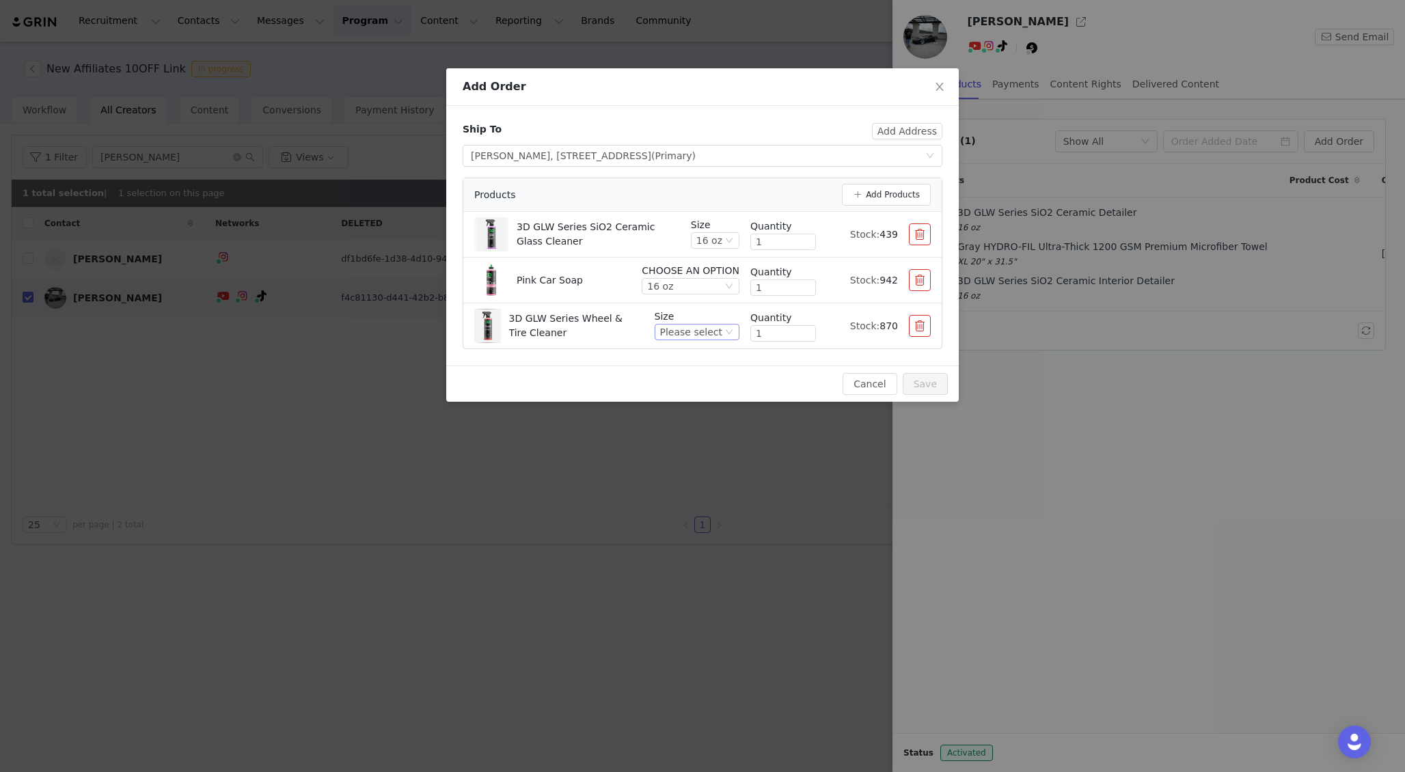
click at [705, 329] on div "Please select" at bounding box center [691, 332] width 62 height 15
click at [701, 379] on li "16 oz" at bounding box center [699, 379] width 81 height 22
click at [933, 383] on button "Save" at bounding box center [925, 384] width 45 height 22
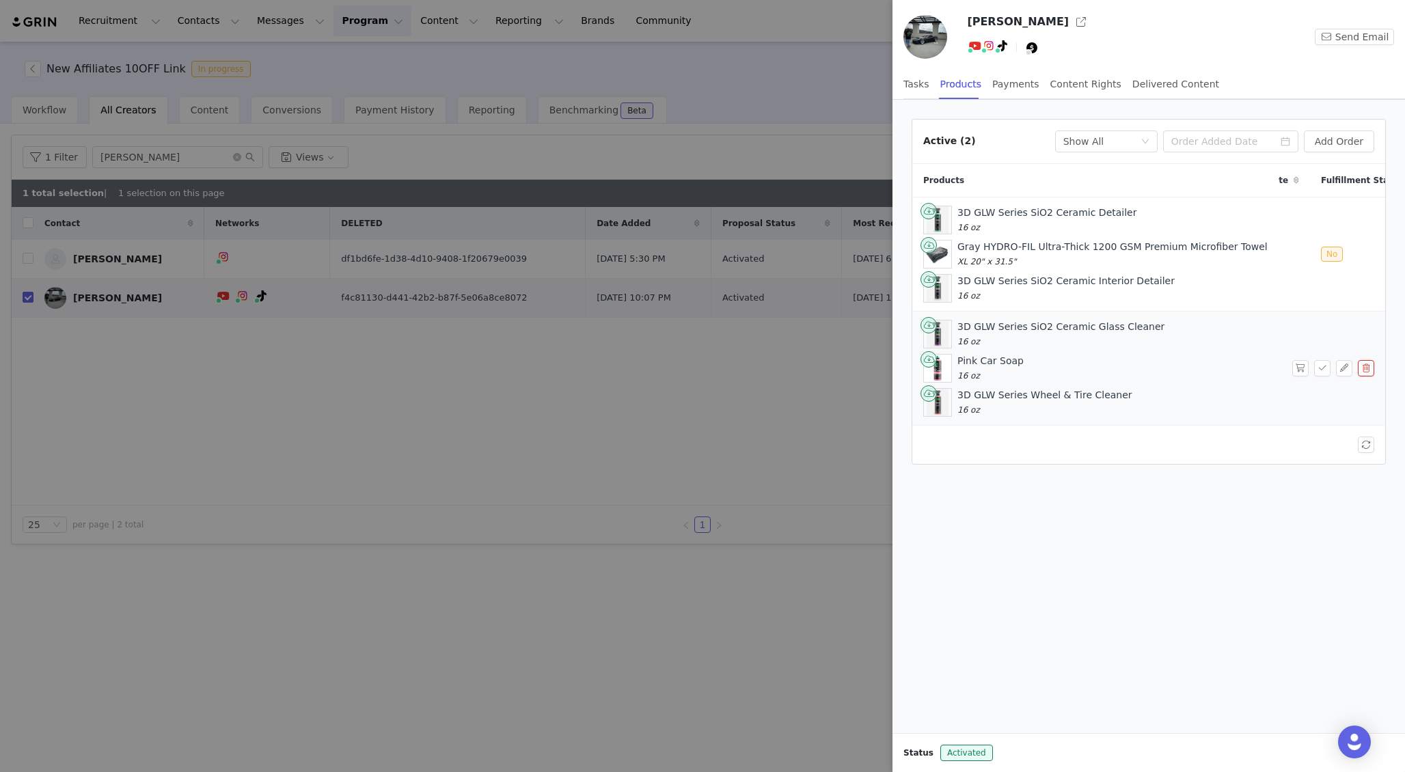
scroll to position [0, 243]
click at [1301, 370] on button "button" at bounding box center [1300, 368] width 16 height 16
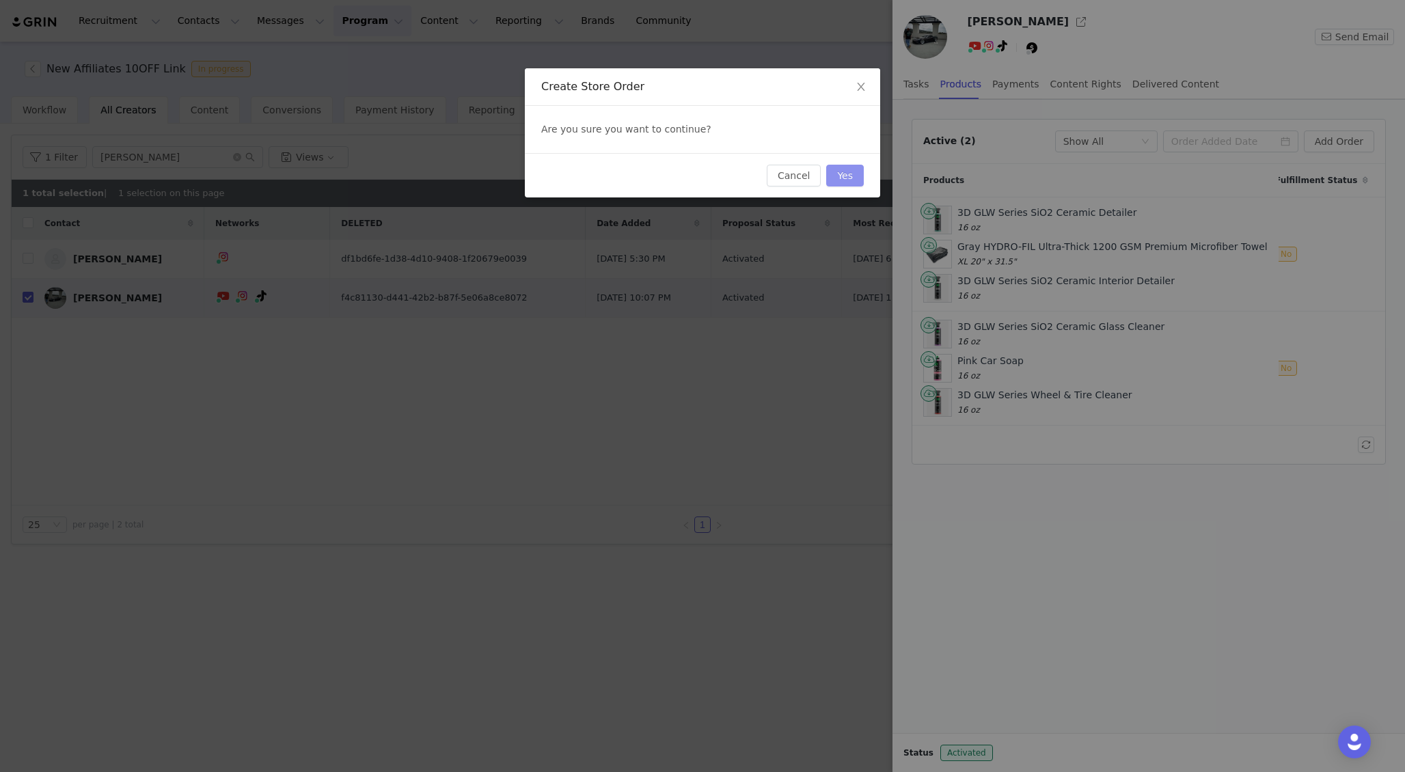
click at [847, 172] on button "Yes" at bounding box center [845, 176] width 38 height 22
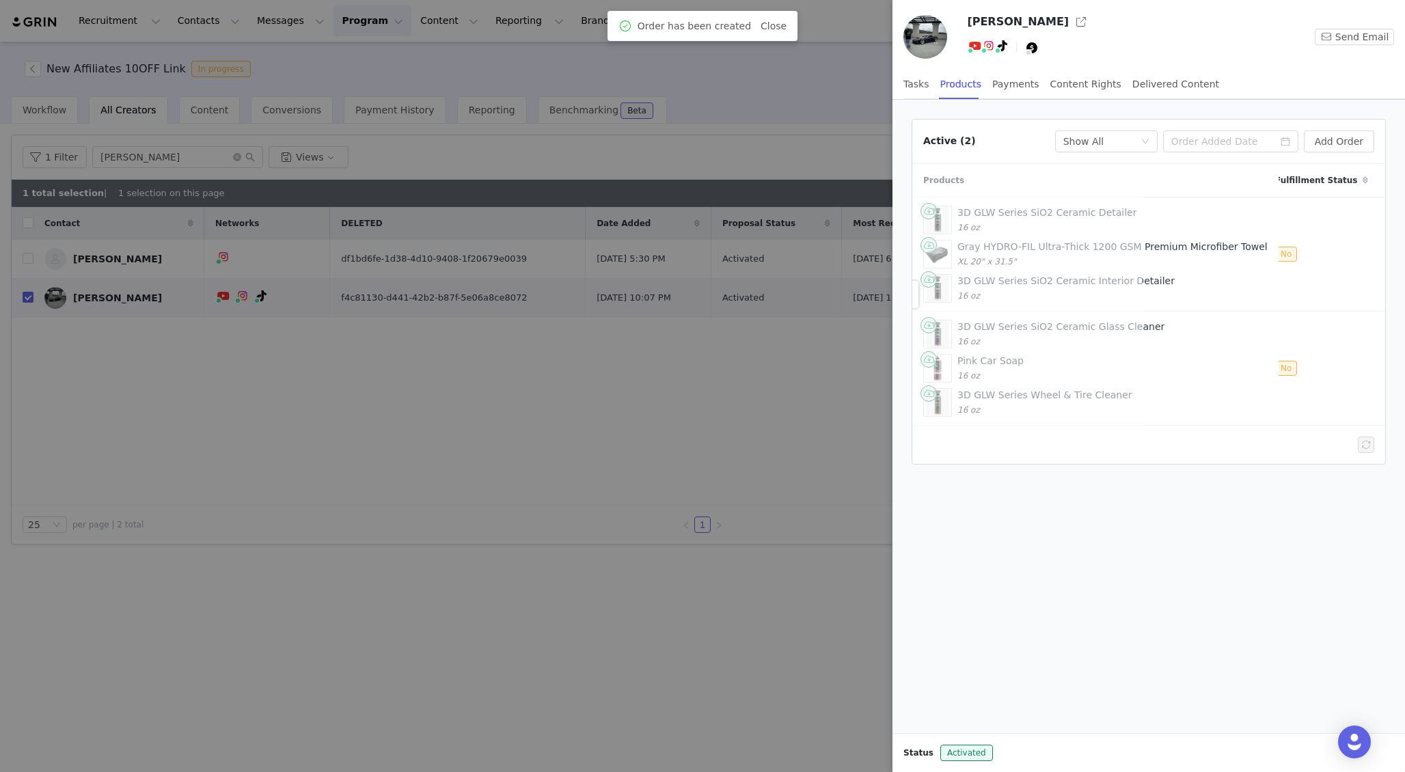
scroll to position [0, 0]
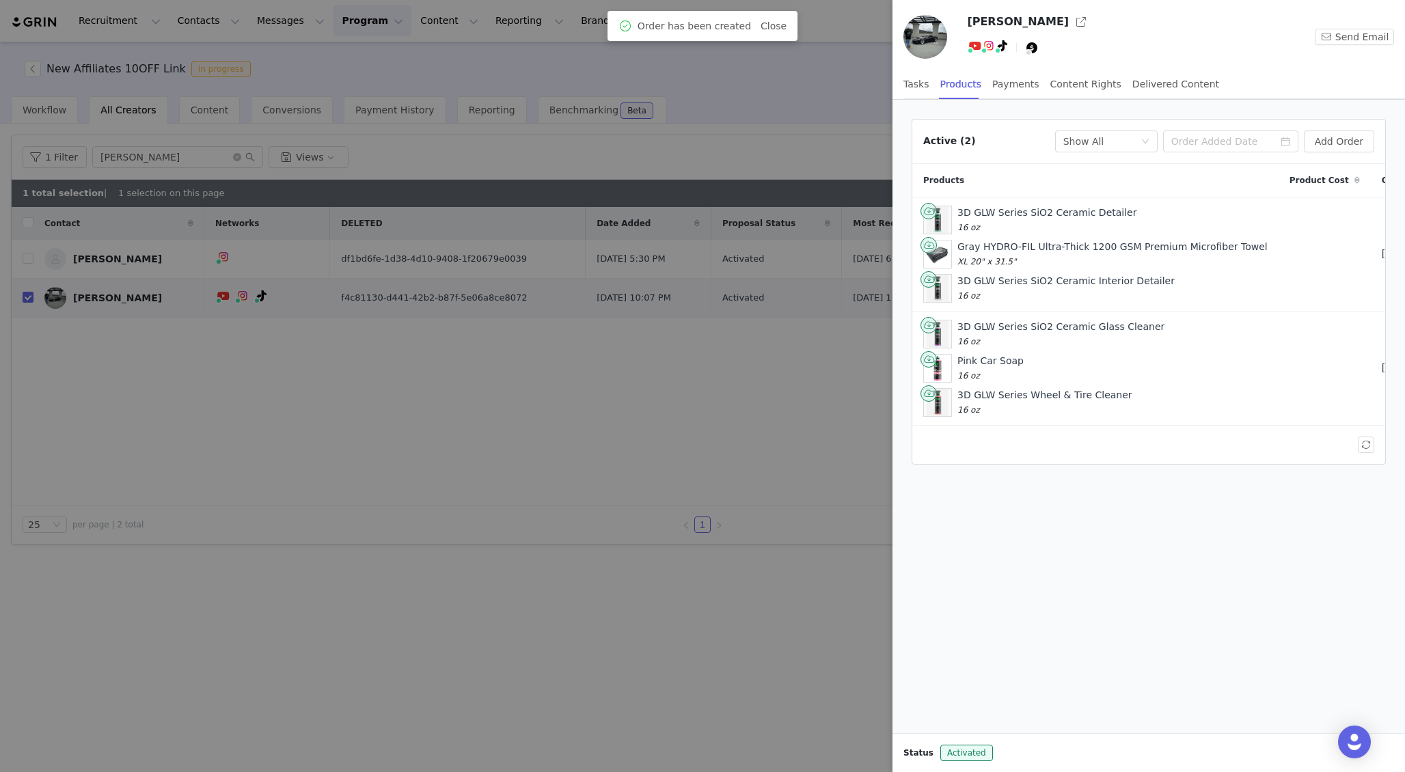
click at [426, 395] on div at bounding box center [702, 386] width 1405 height 772
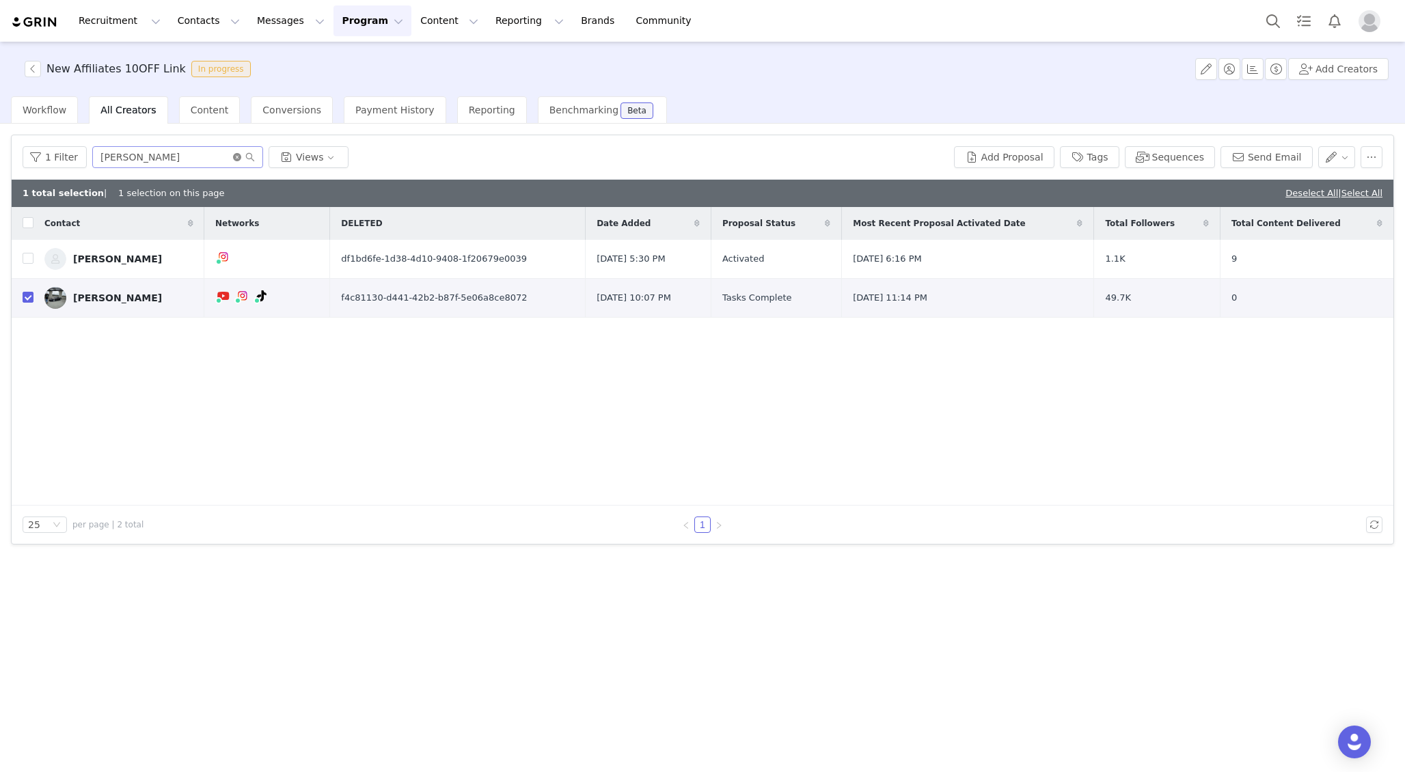
click at [233, 160] on icon "icon: close-circle" at bounding box center [237, 157] width 8 height 8
click at [215, 157] on input "text" at bounding box center [177, 157] width 171 height 22
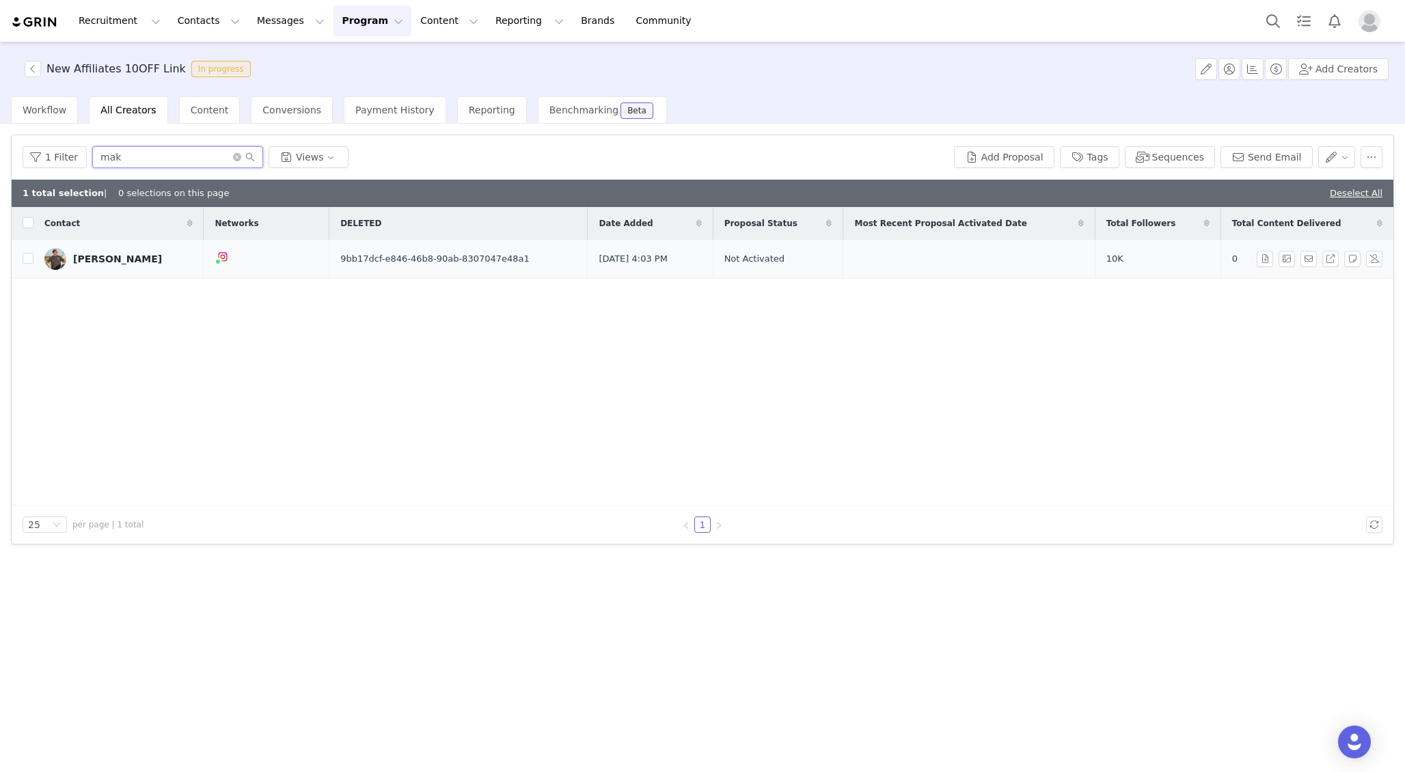
type input "mak"
click at [102, 261] on div "[PERSON_NAME]" at bounding box center [117, 258] width 89 height 11
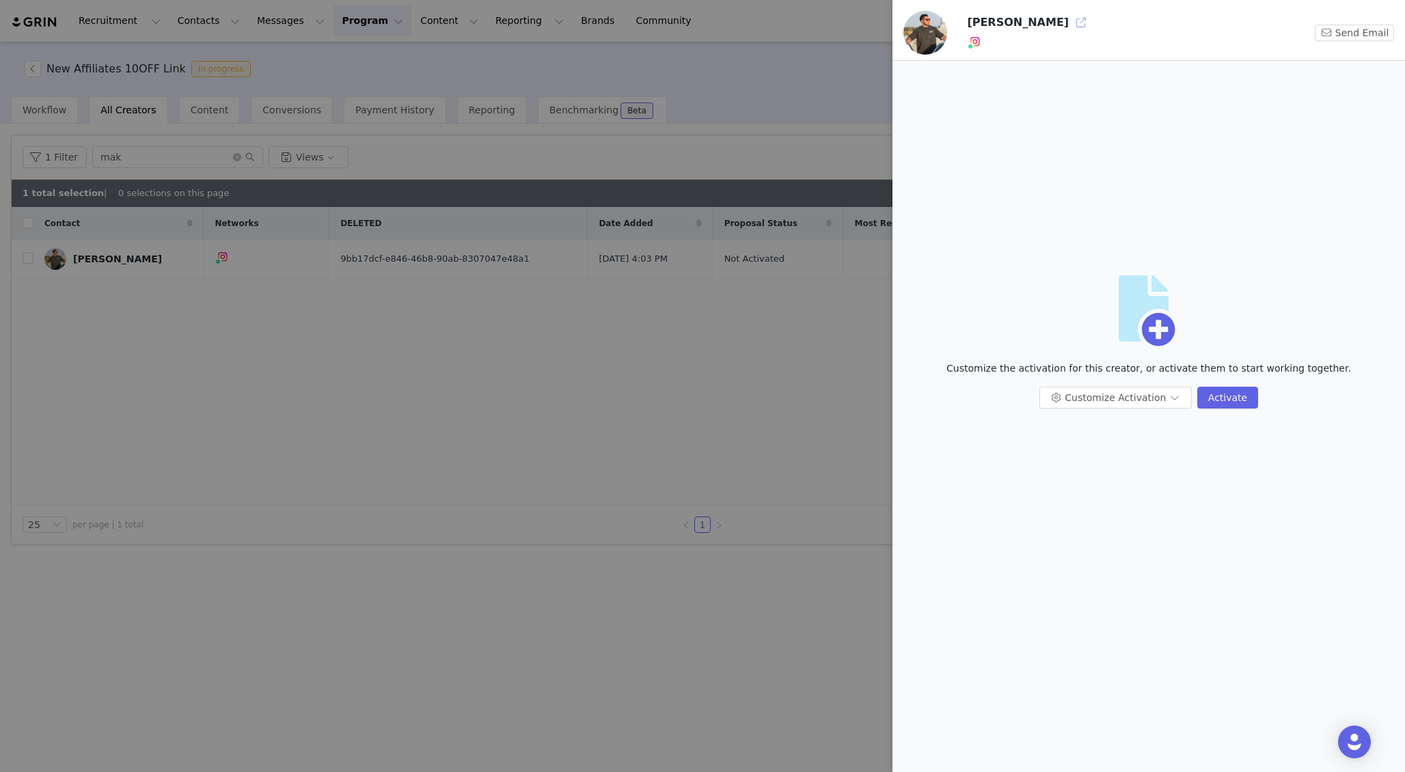
click at [1070, 26] on button "button" at bounding box center [1081, 23] width 22 height 22
click at [1169, 401] on button "Customize Activation" at bounding box center [1115, 398] width 152 height 22
click at [1134, 397] on button "Customize Activation" at bounding box center [1115, 398] width 152 height 22
click at [1103, 448] on li "Edit Product Selection" at bounding box center [1117, 447] width 144 height 22
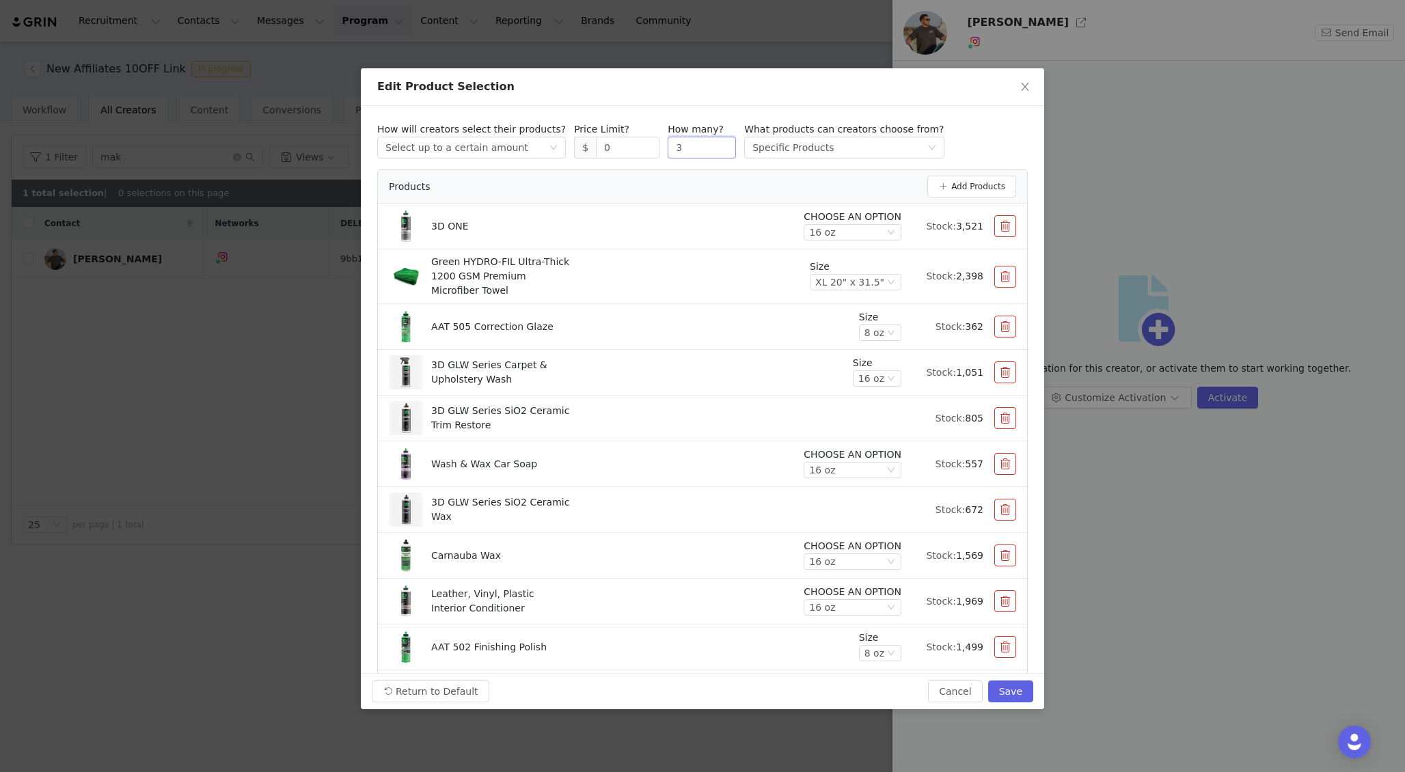
drag, startPoint x: 705, startPoint y: 146, endPoint x: 655, endPoint y: 141, distance: 50.0
click at [655, 141] on div "How will creators select their products? Select method Select up to a certain a…" at bounding box center [702, 140] width 650 height 36
type input "6"
type input "5"
click at [622, 86] on div "Edit Product Selection" at bounding box center [702, 86] width 650 height 15
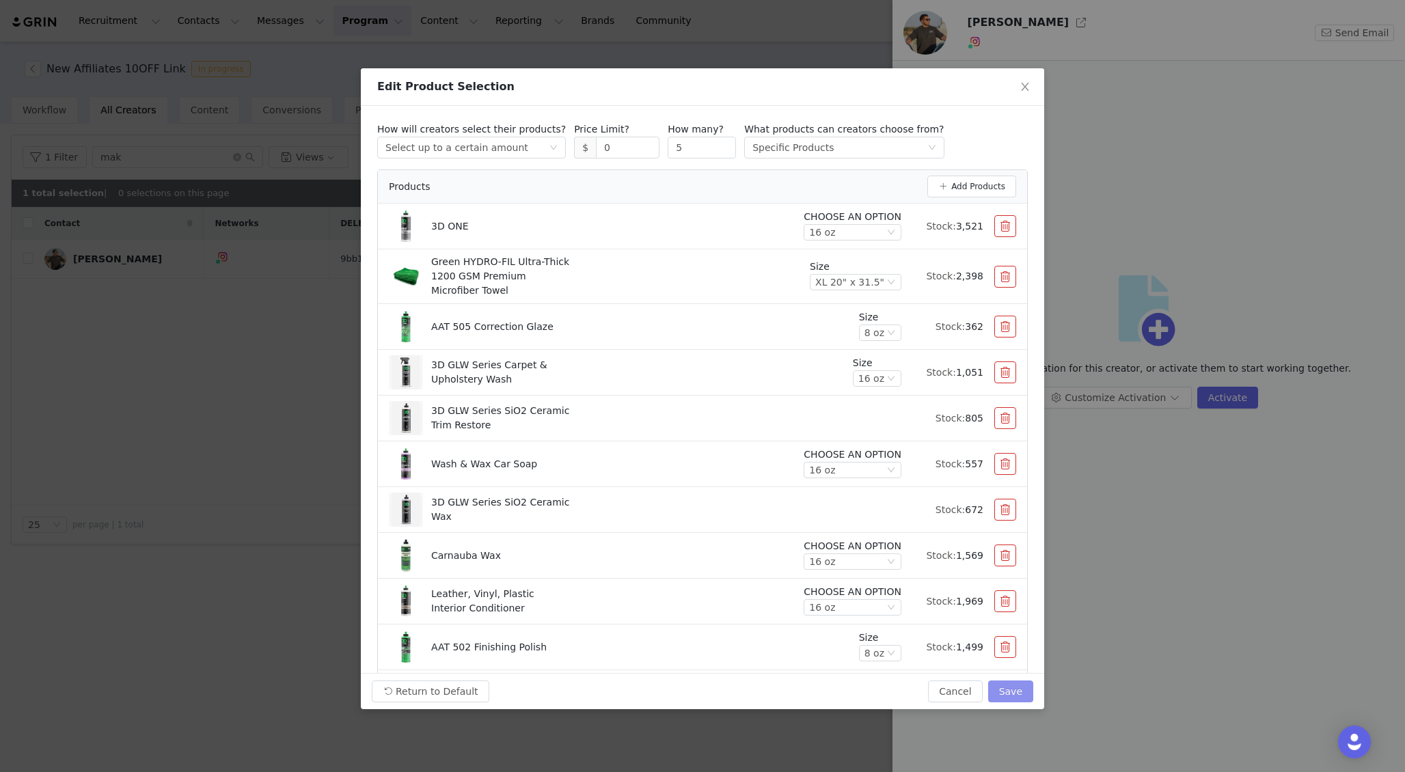
click at [1013, 695] on button "Save" at bounding box center [1010, 692] width 45 height 22
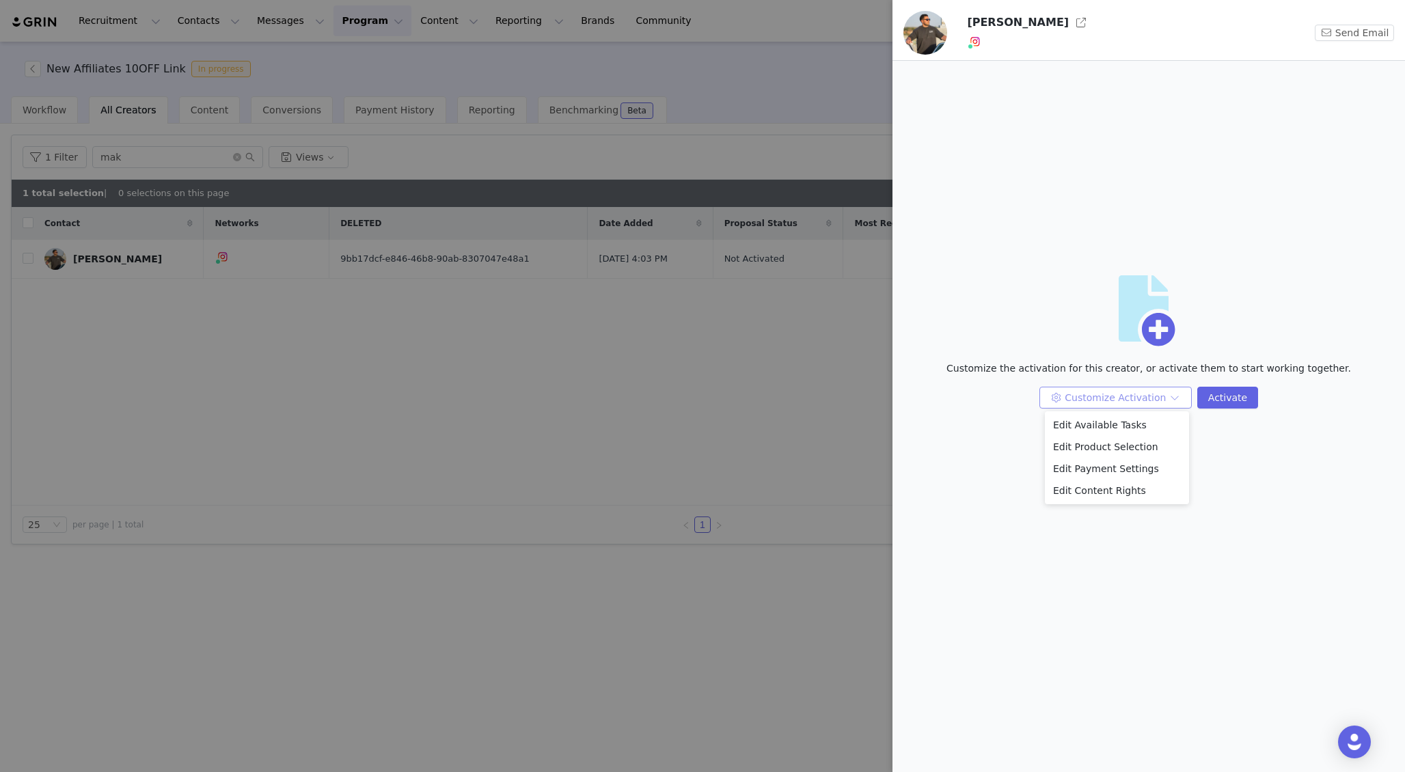
click at [1124, 397] on button "Customize Activation" at bounding box center [1115, 398] width 152 height 22
click at [1123, 445] on li "Edit Product Selection" at bounding box center [1117, 447] width 144 height 22
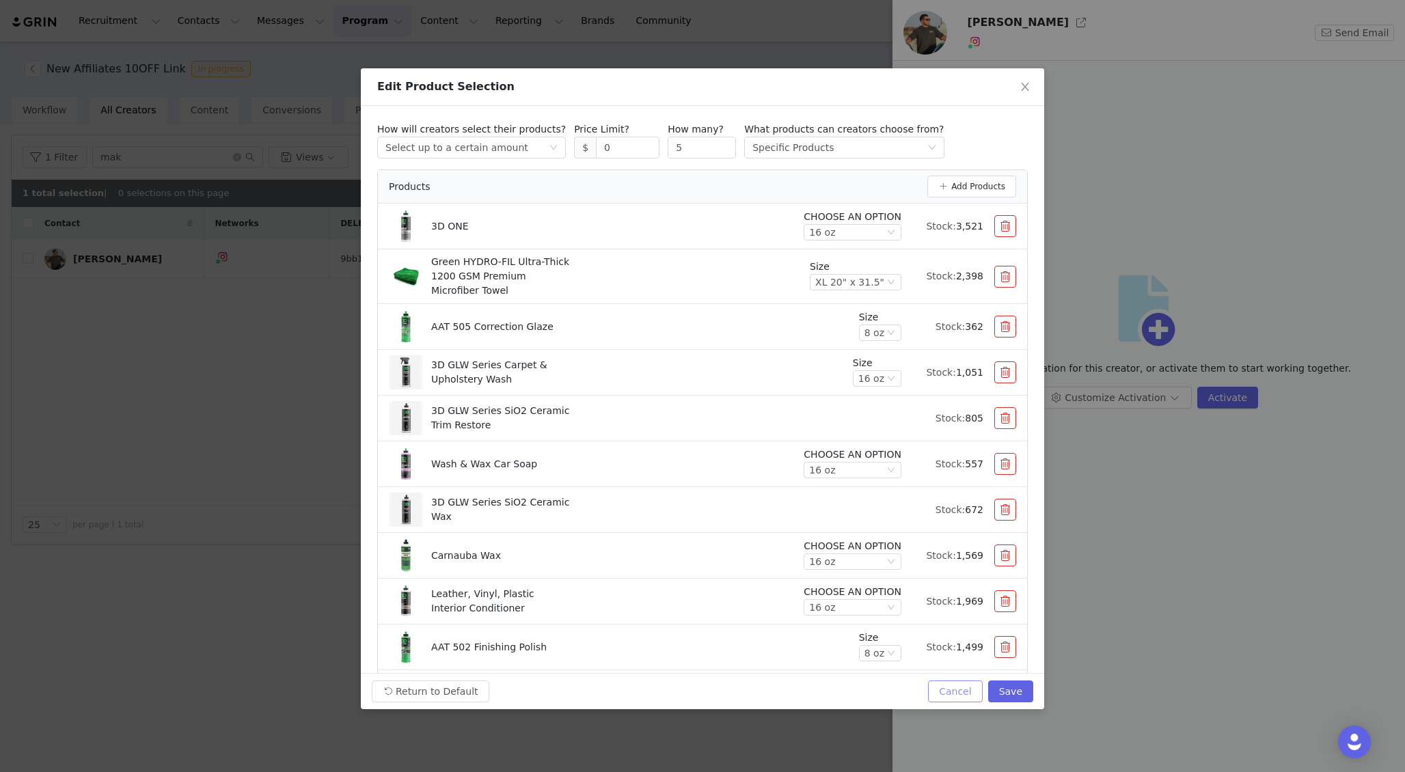
click at [945, 696] on button "Cancel" at bounding box center [955, 692] width 54 height 22
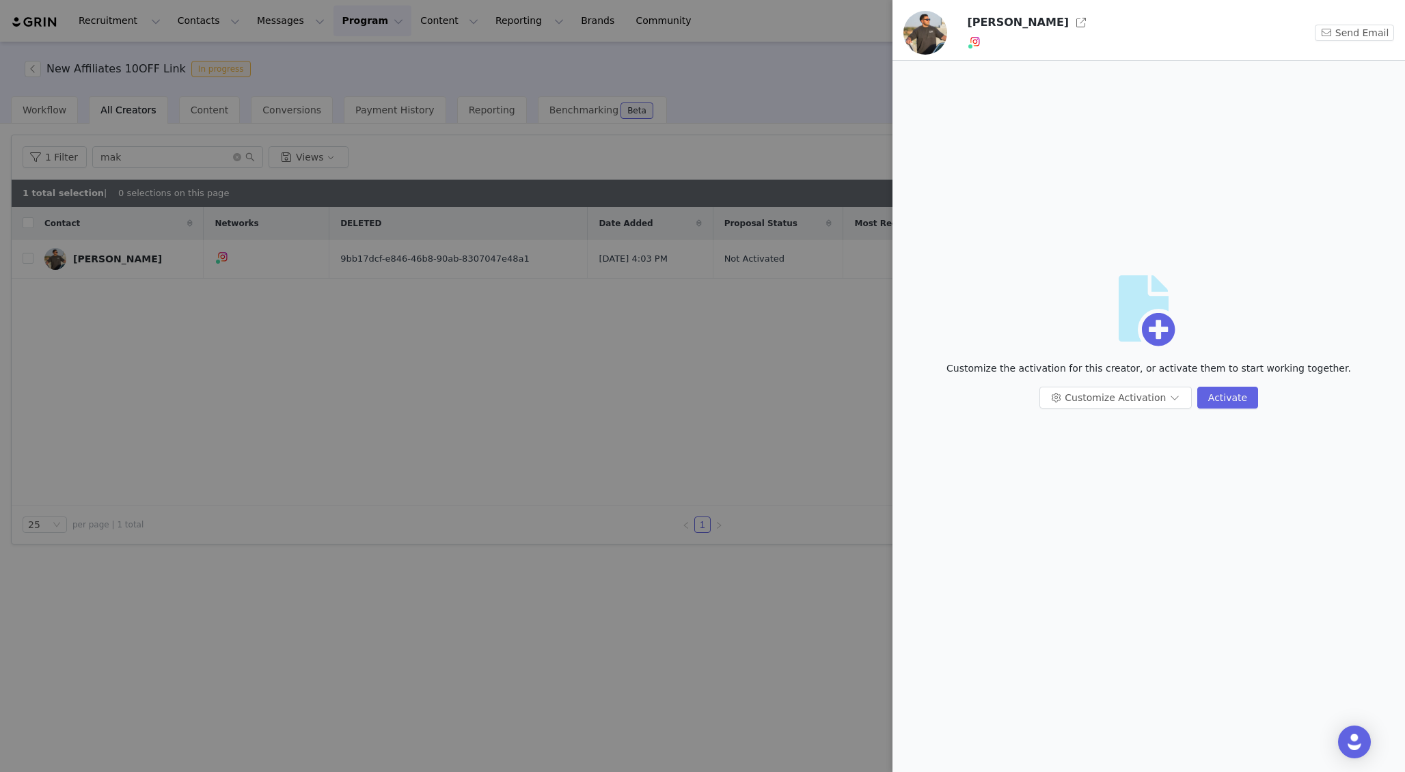
click at [344, 386] on div at bounding box center [702, 386] width 1405 height 772
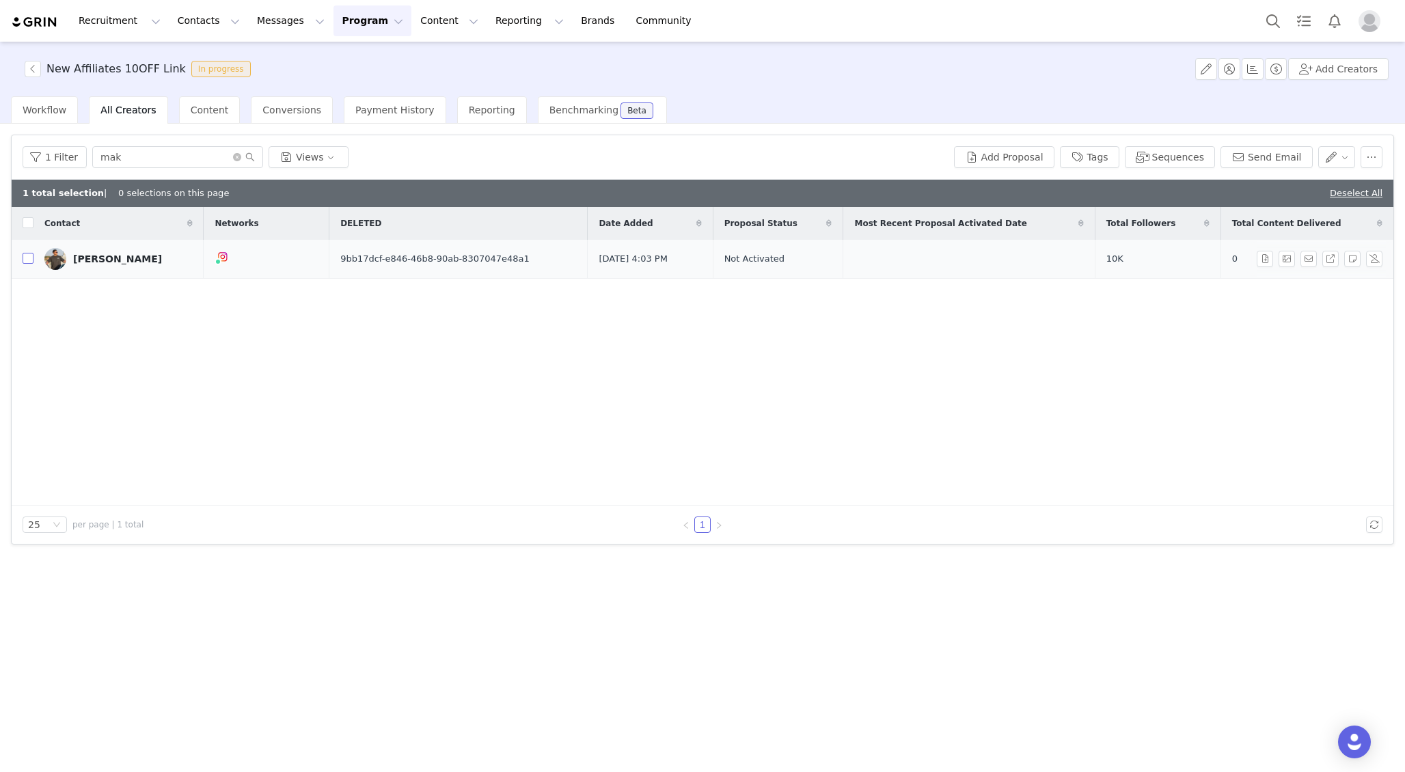
click at [27, 255] on input "checkbox" at bounding box center [28, 258] width 11 height 11
checkbox input "true"
click at [1335, 154] on button "button" at bounding box center [1337, 157] width 38 height 22
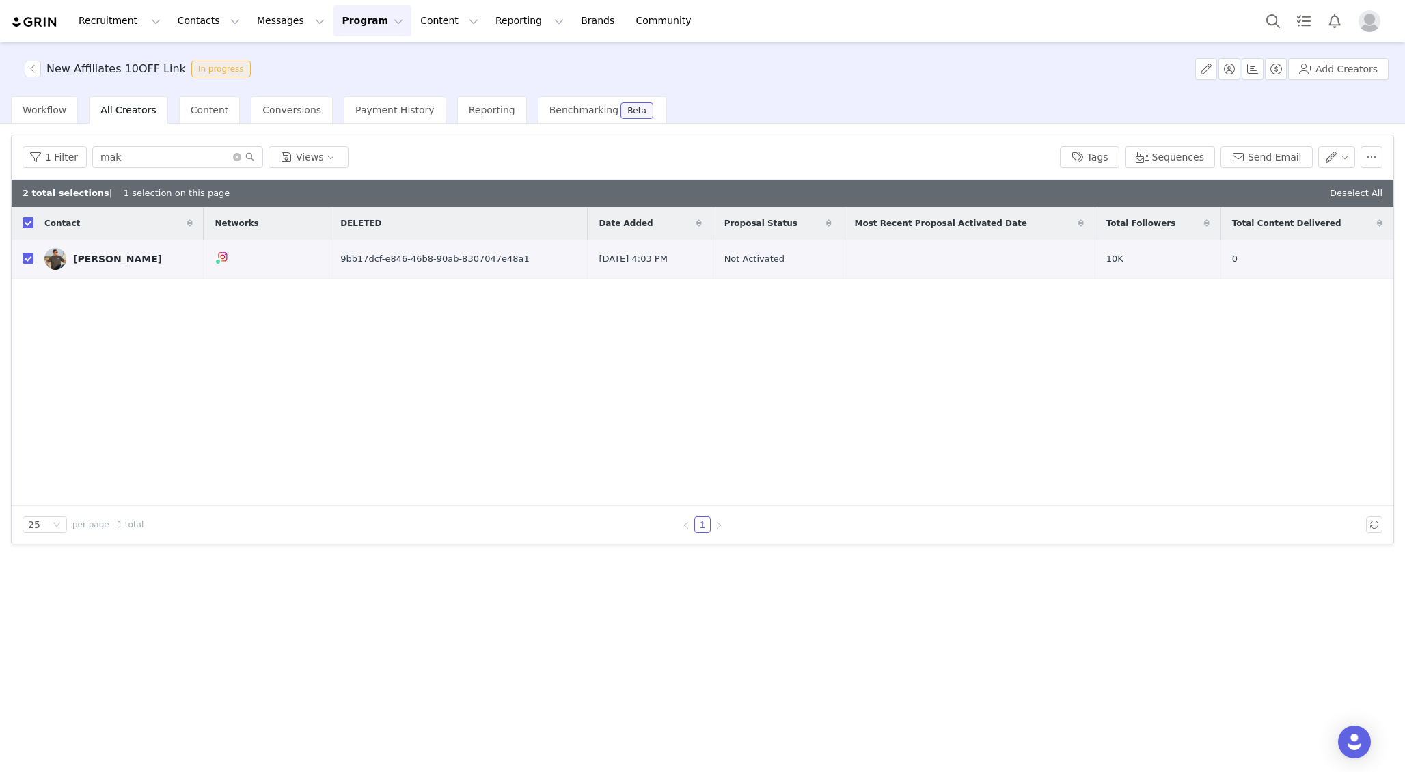
click at [616, 371] on div "Contact Networks DELETED Date Added Proposal Status Most Recent Proposal Activa…" at bounding box center [703, 356] width 1382 height 299
click at [359, 18] on button "Program Program" at bounding box center [372, 20] width 78 height 31
click at [350, 59] on p "Activations" at bounding box center [349, 60] width 53 height 14
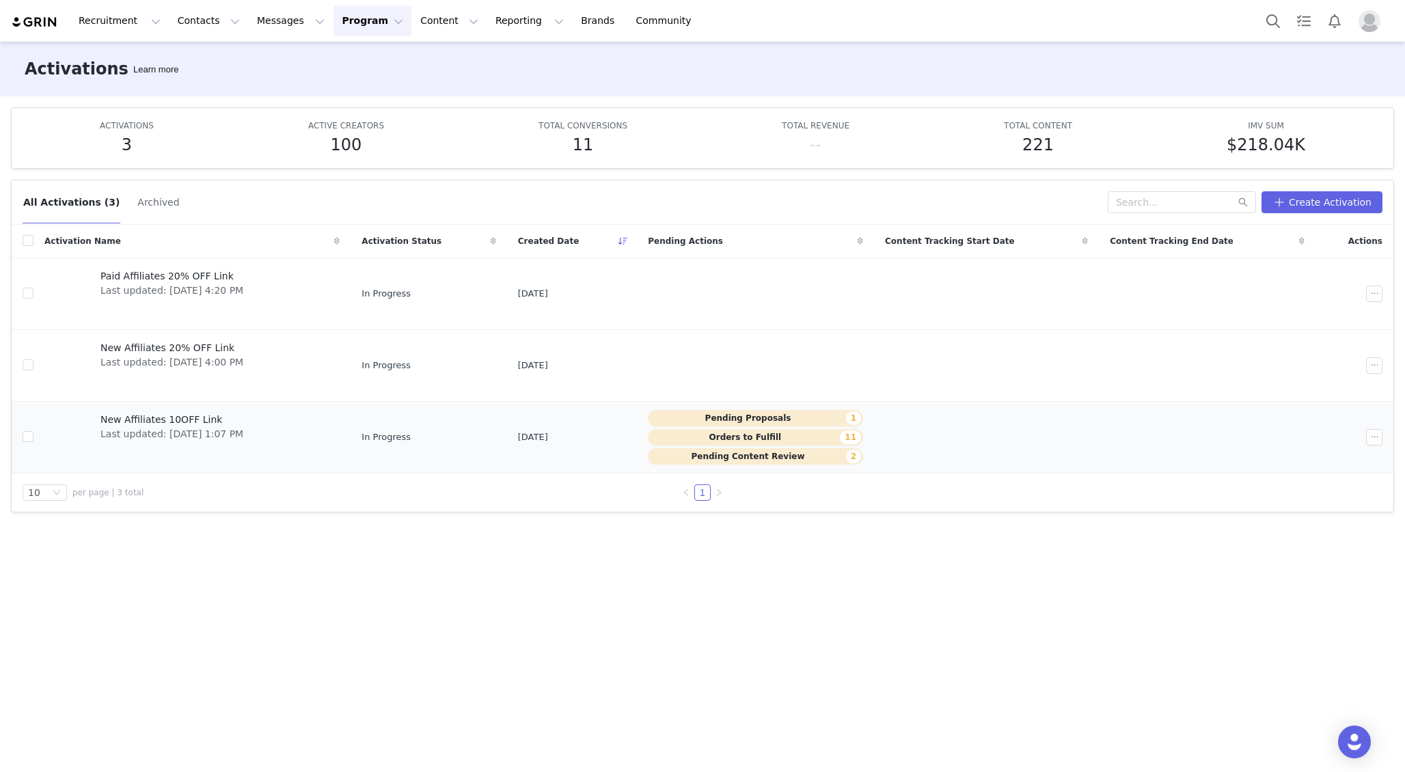
click at [197, 415] on span "New Affiliates 10OFF Link" at bounding box center [171, 420] width 143 height 14
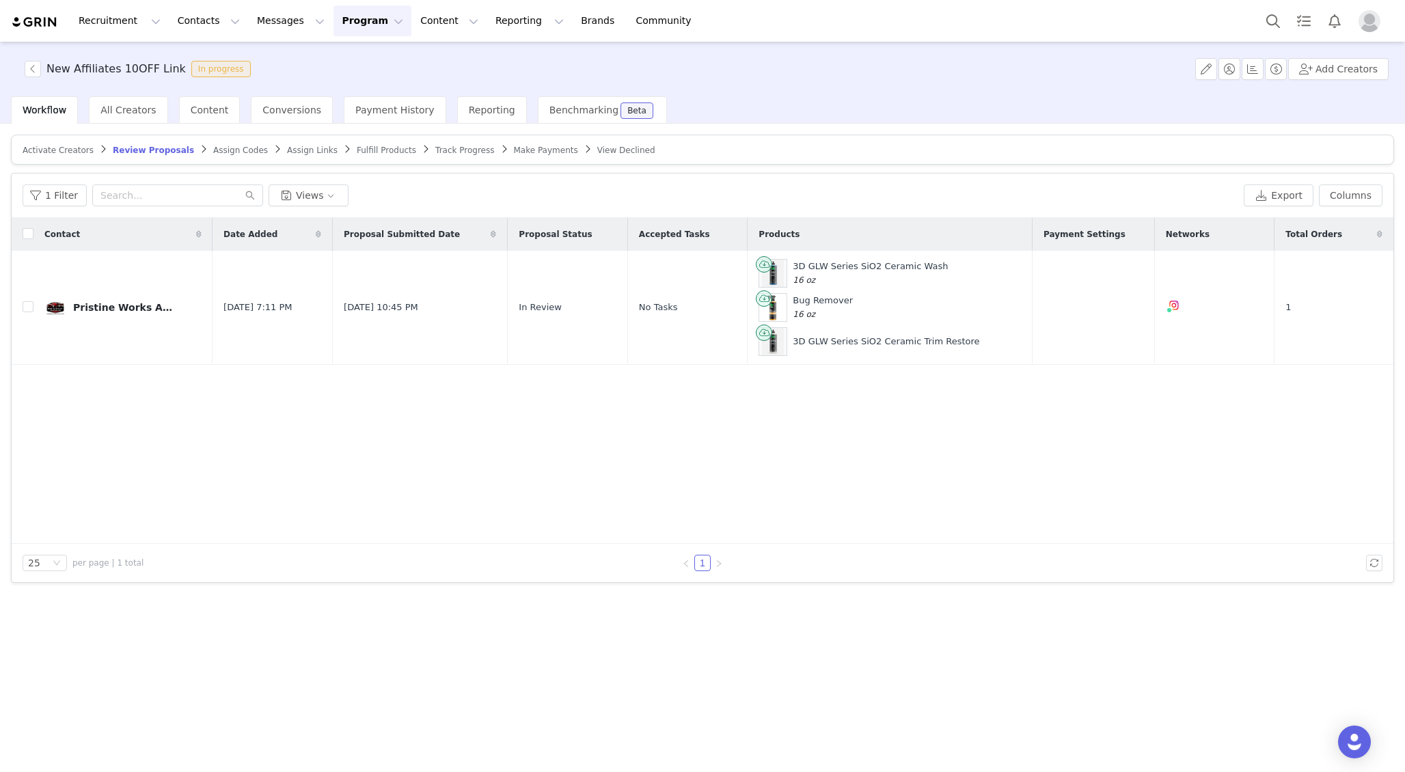
click at [357, 154] on span "Fulfill Products" at bounding box center [386, 151] width 59 height 10
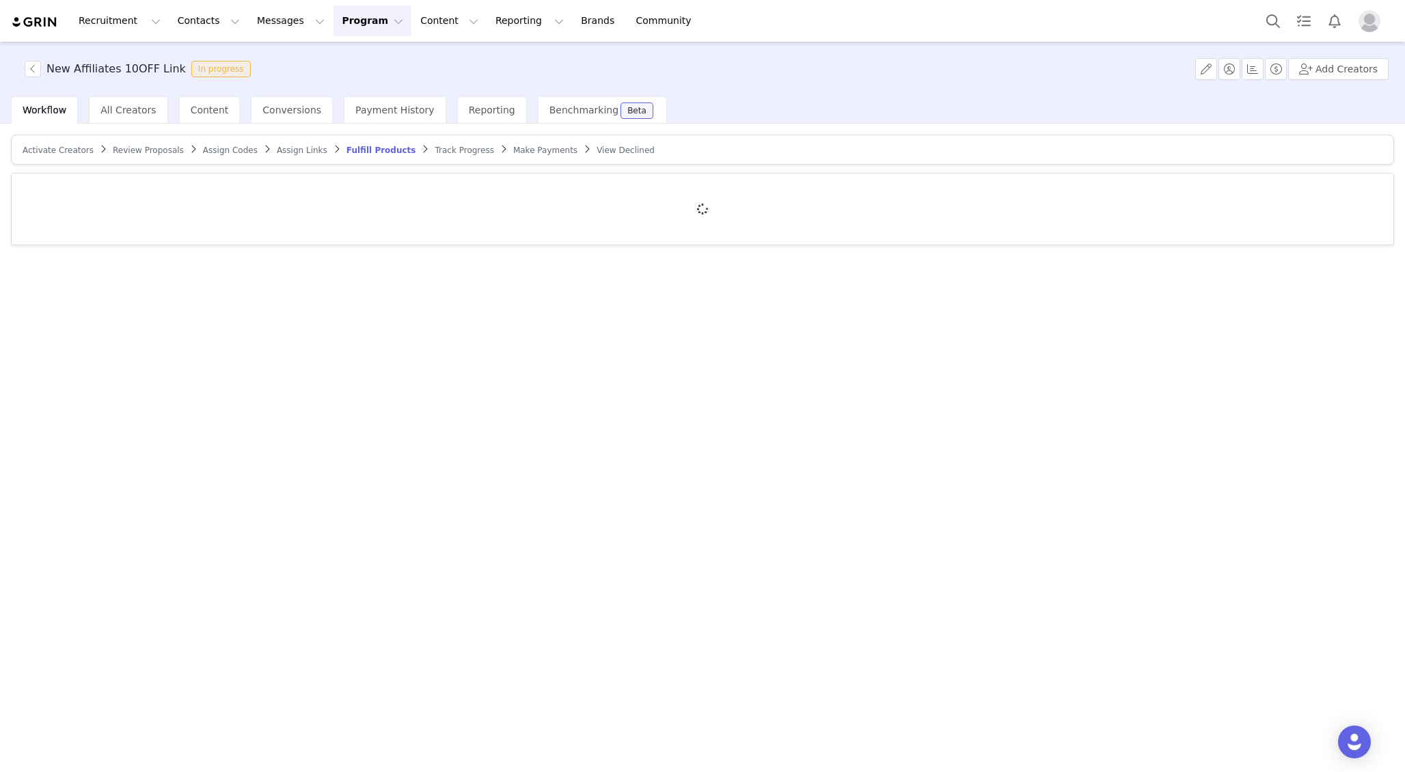
click at [61, 150] on span "Activate Creators" at bounding box center [58, 151] width 71 height 10
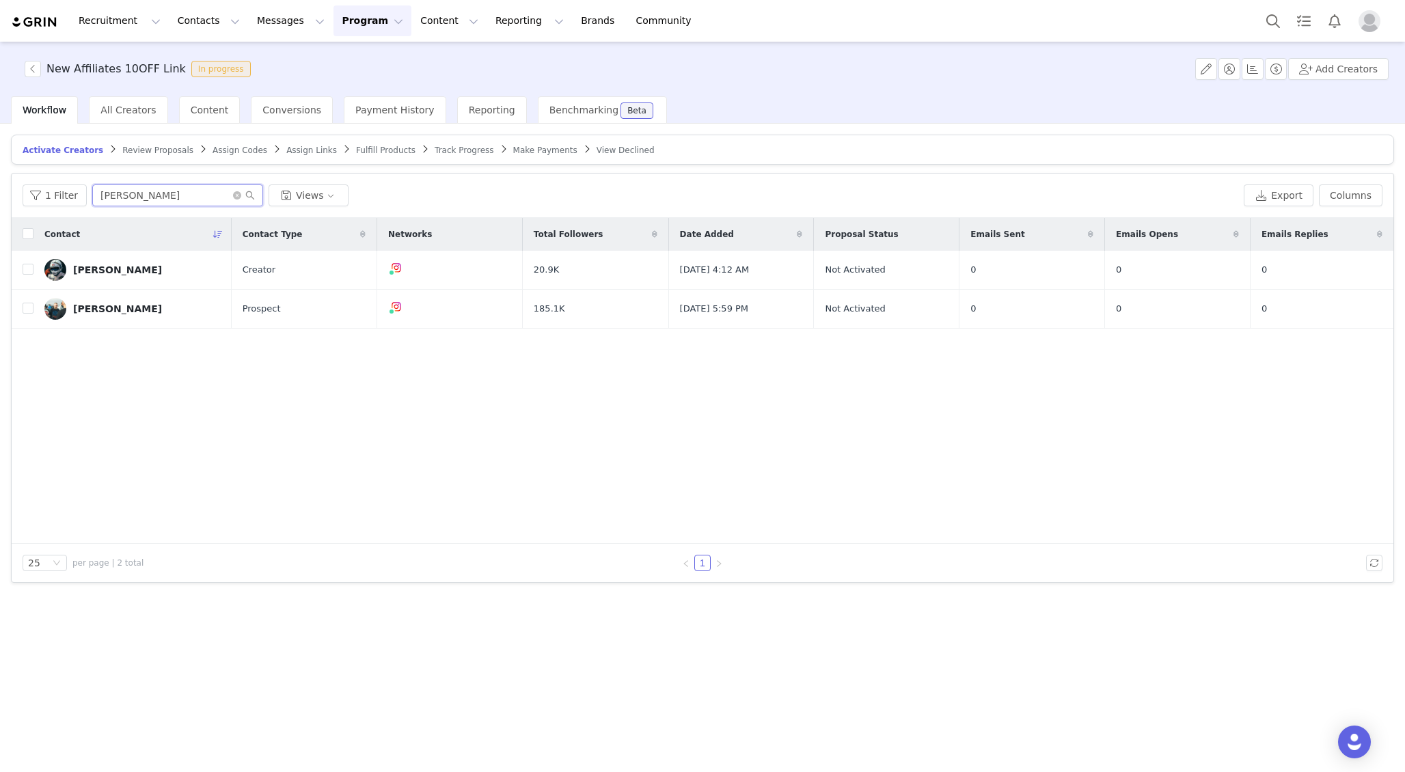
click at [169, 198] on input "[PERSON_NAME]" at bounding box center [177, 195] width 171 height 22
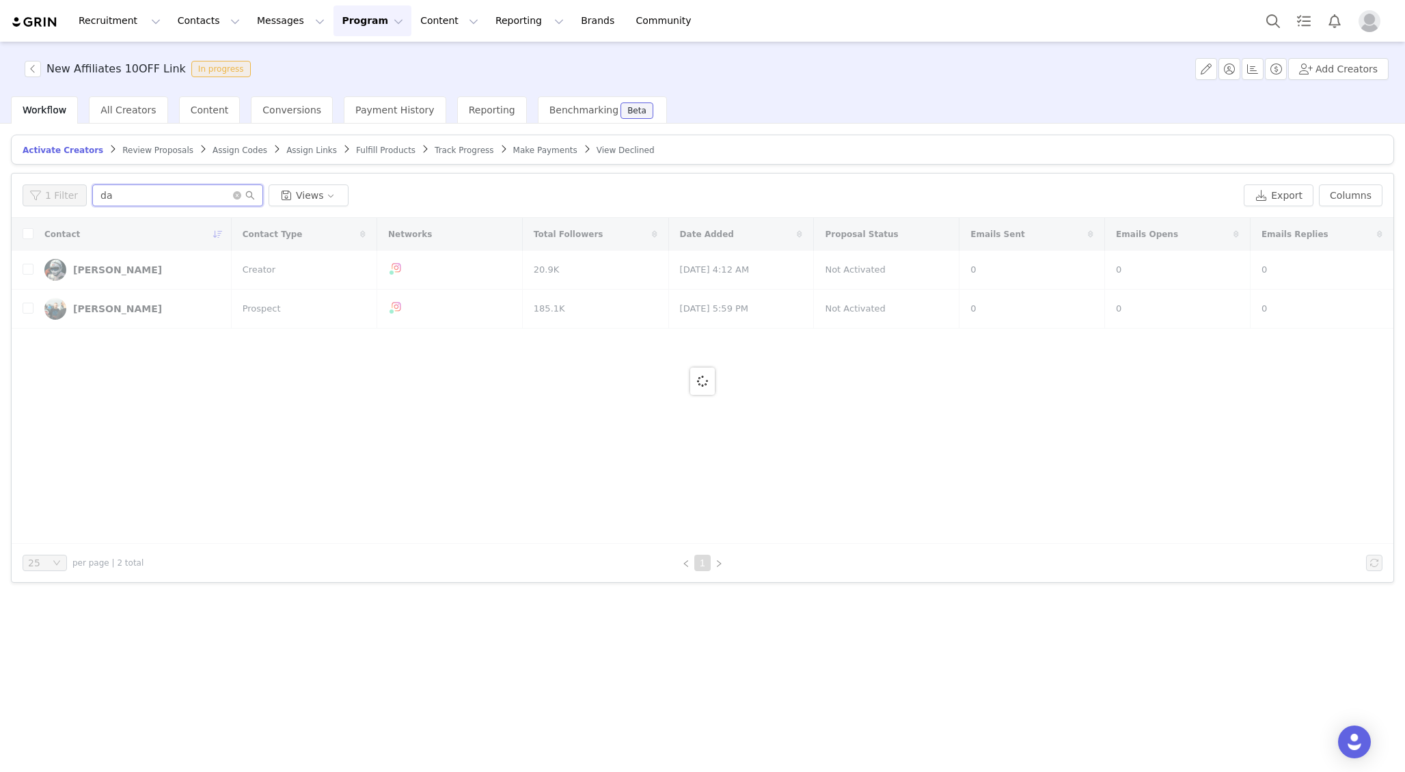
type input "d"
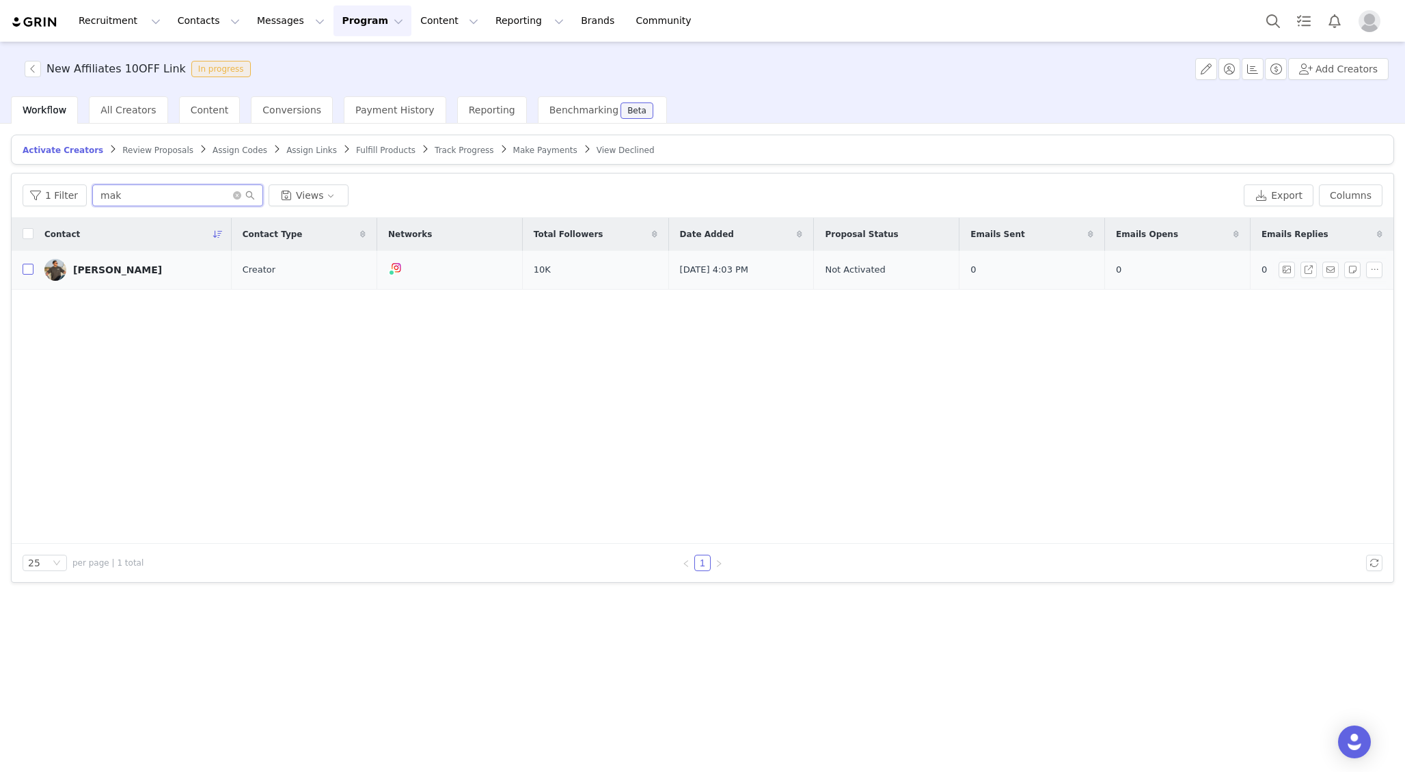
type input "mak"
click at [24, 267] on input "checkbox" at bounding box center [28, 269] width 11 height 11
checkbox input "true"
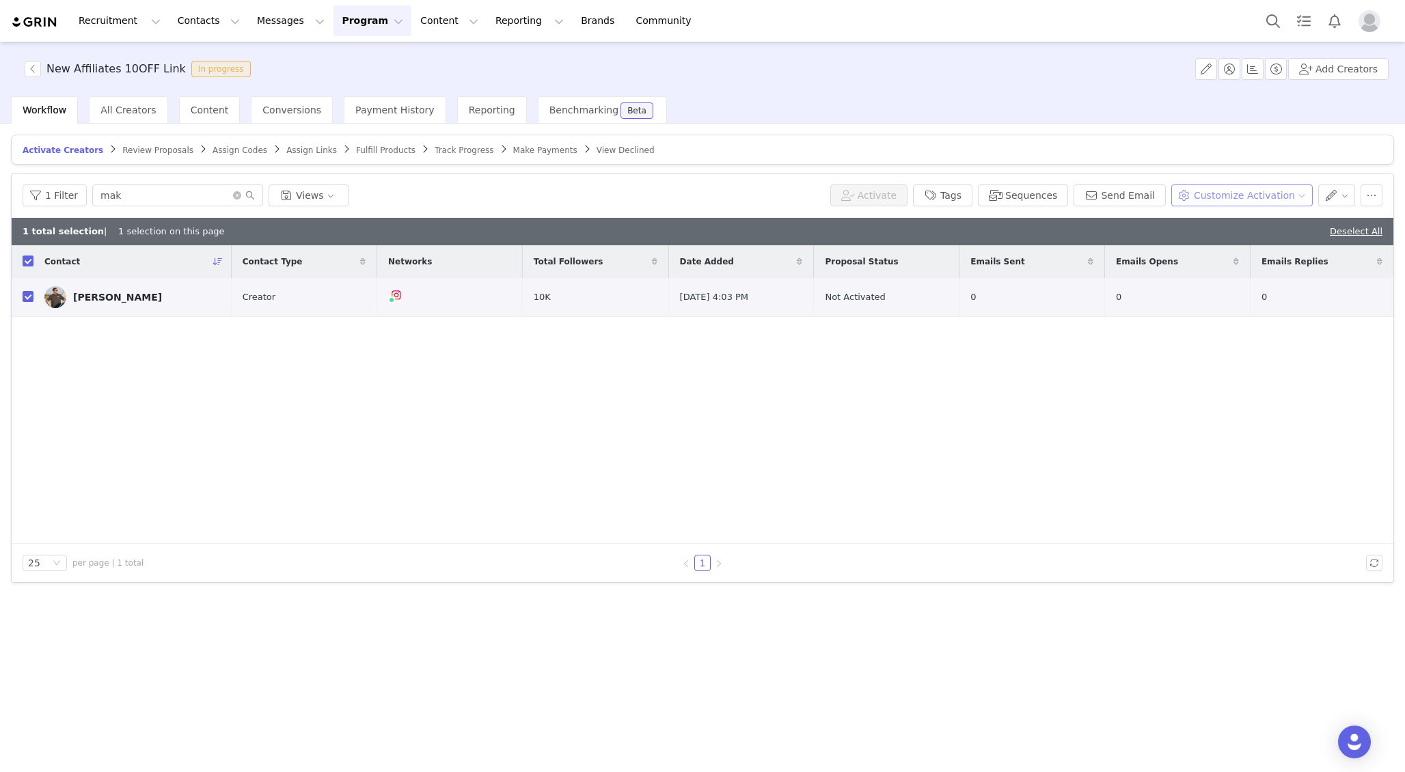
click at [1233, 187] on button "Customize Activation" at bounding box center [1241, 195] width 141 height 22
click at [1324, 198] on button "button" at bounding box center [1337, 195] width 38 height 22
click at [365, 149] on span "Fulfill Products" at bounding box center [385, 151] width 59 height 10
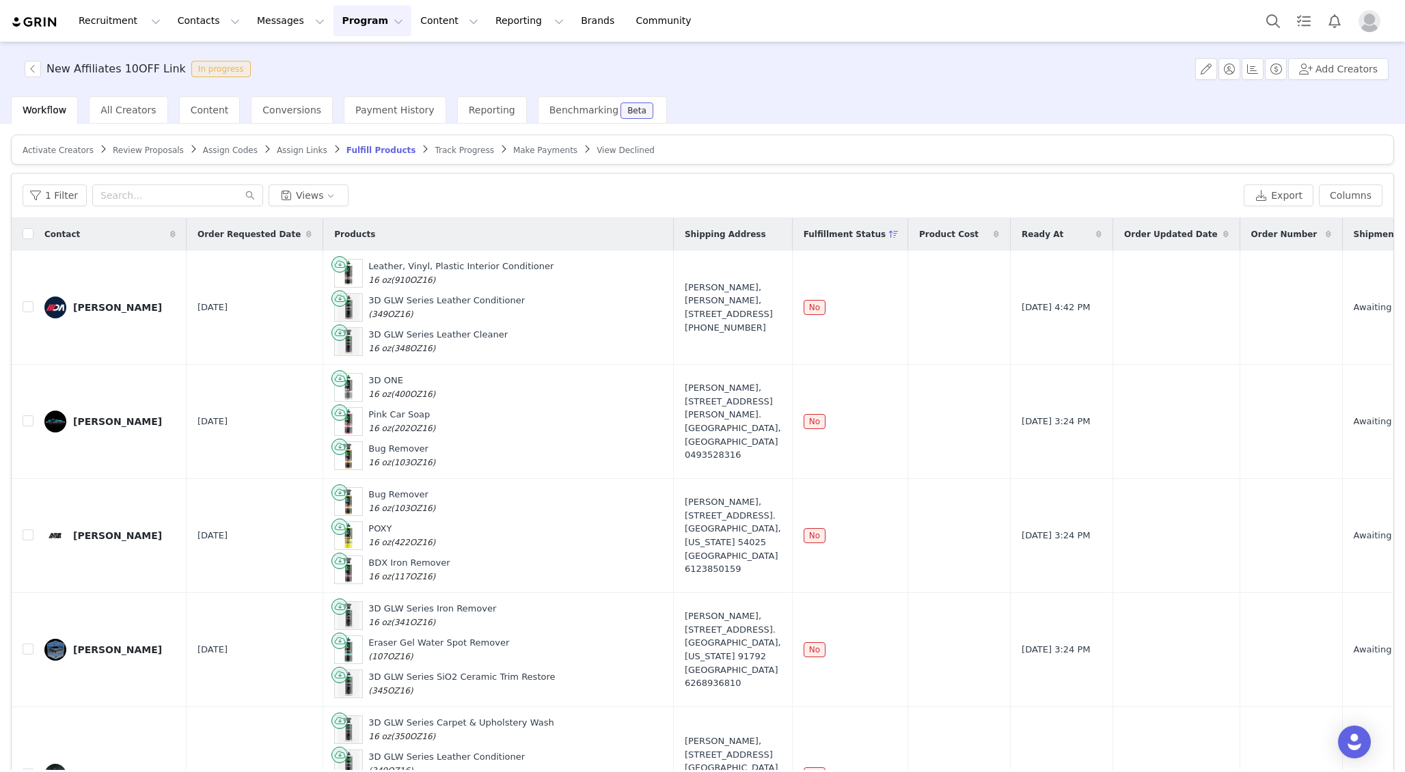
click at [435, 152] on span "Track Progress" at bounding box center [464, 151] width 59 height 10
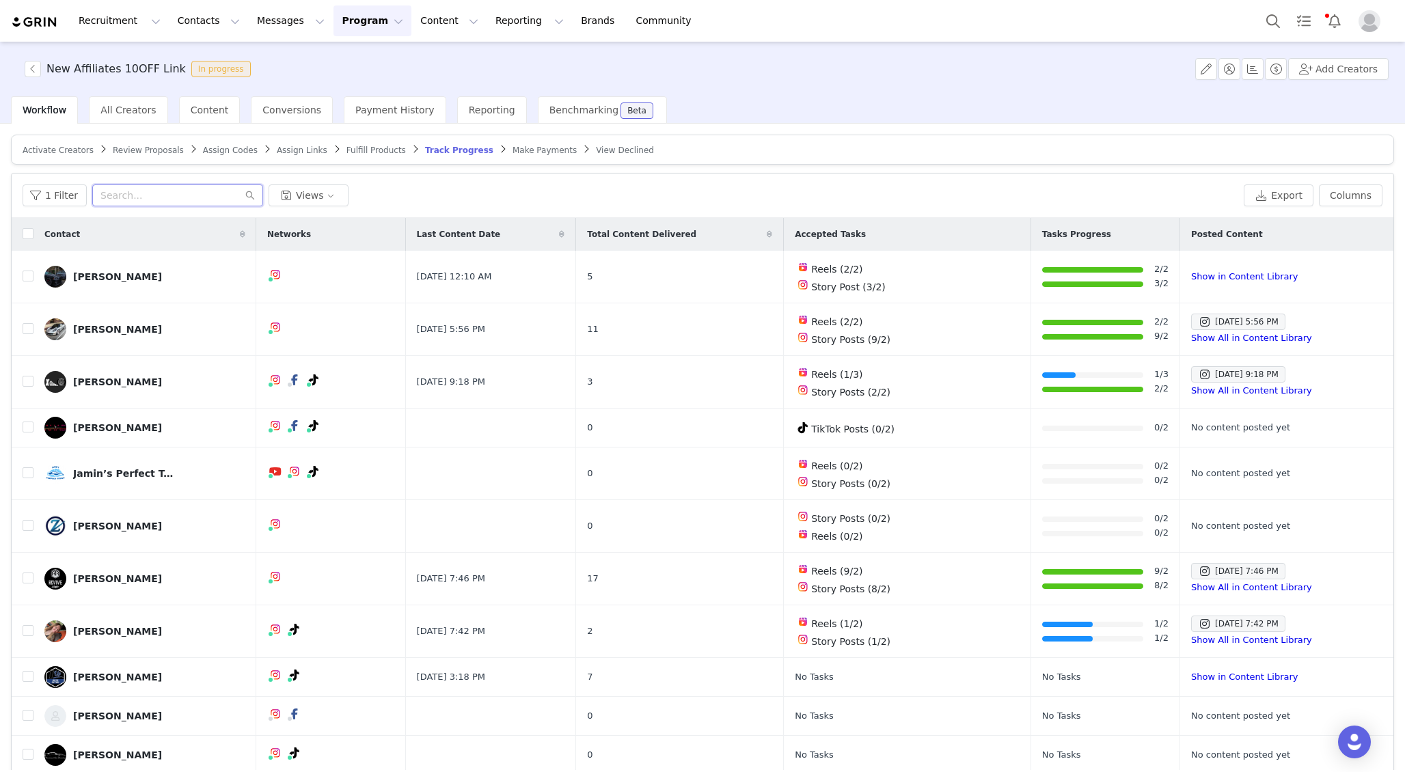
click at [203, 188] on input "text" at bounding box center [177, 195] width 171 height 22
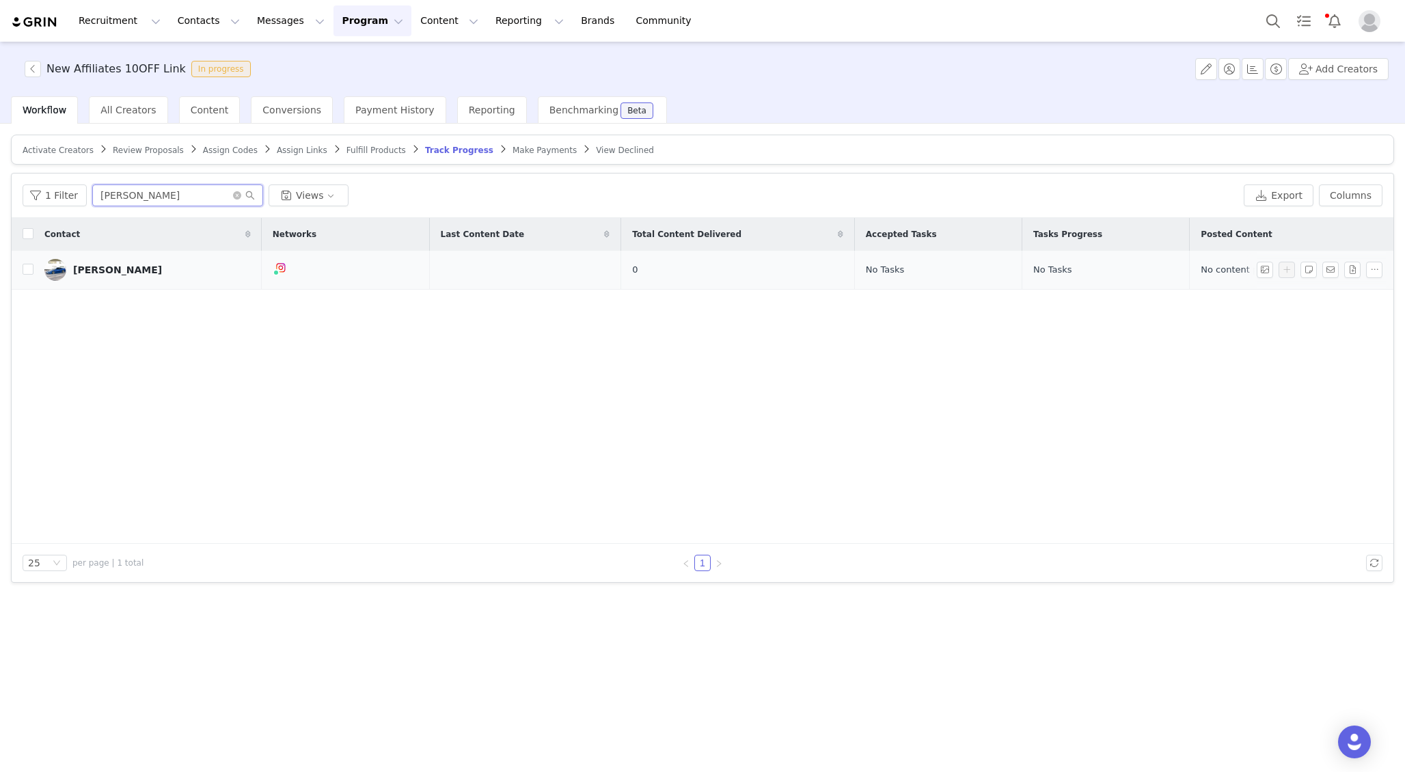
type input "satbir"
click at [124, 266] on div "[PERSON_NAME]" at bounding box center [117, 269] width 89 height 11
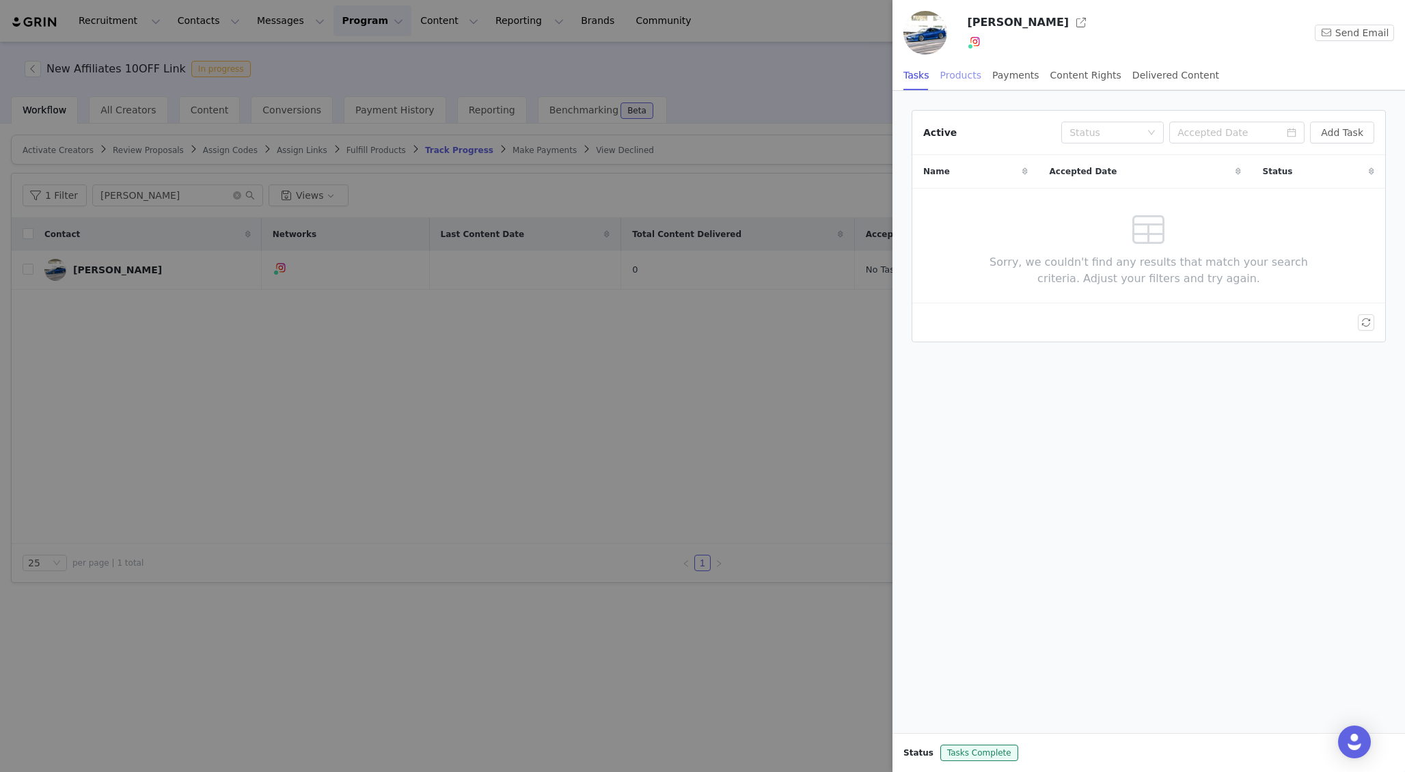
click at [961, 72] on div "Products" at bounding box center [960, 75] width 41 height 31
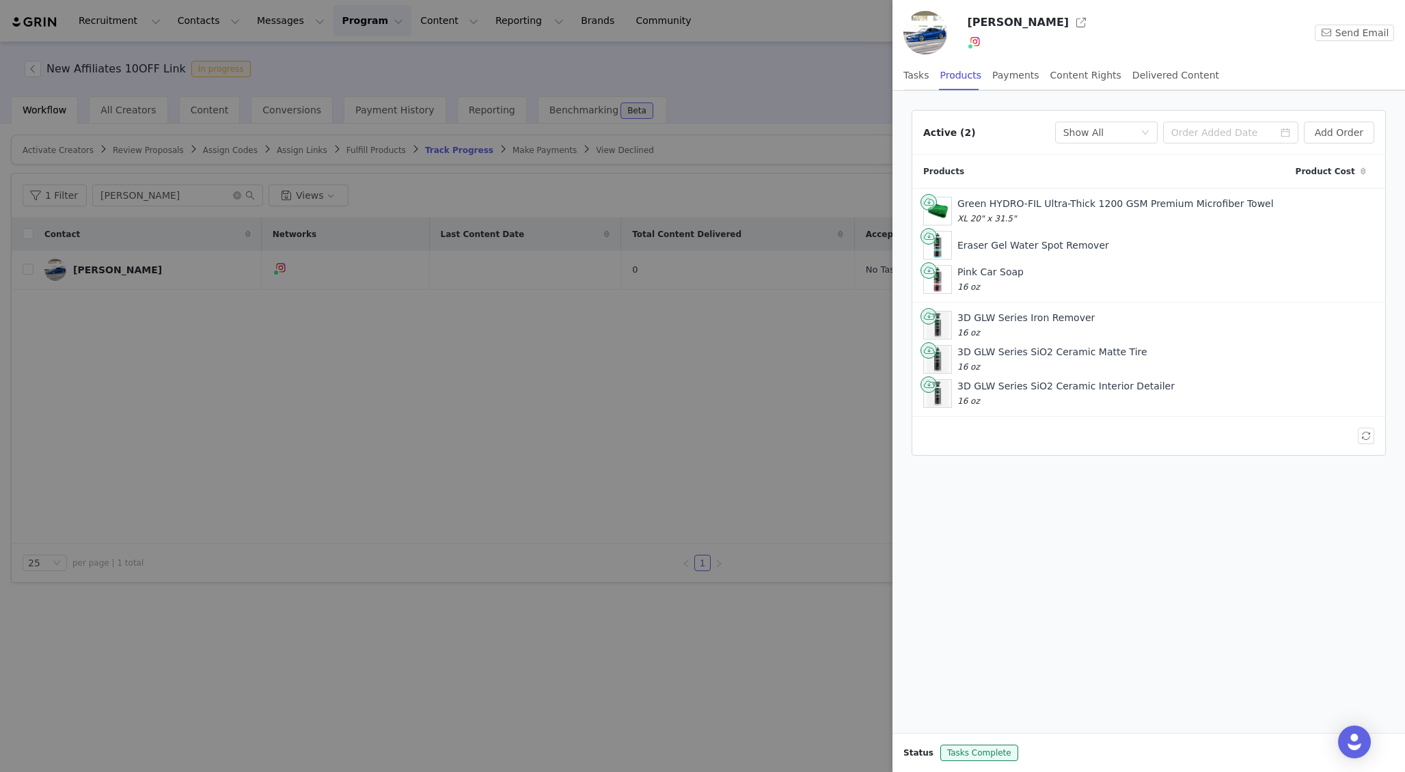
click at [767, 348] on div at bounding box center [702, 386] width 1405 height 772
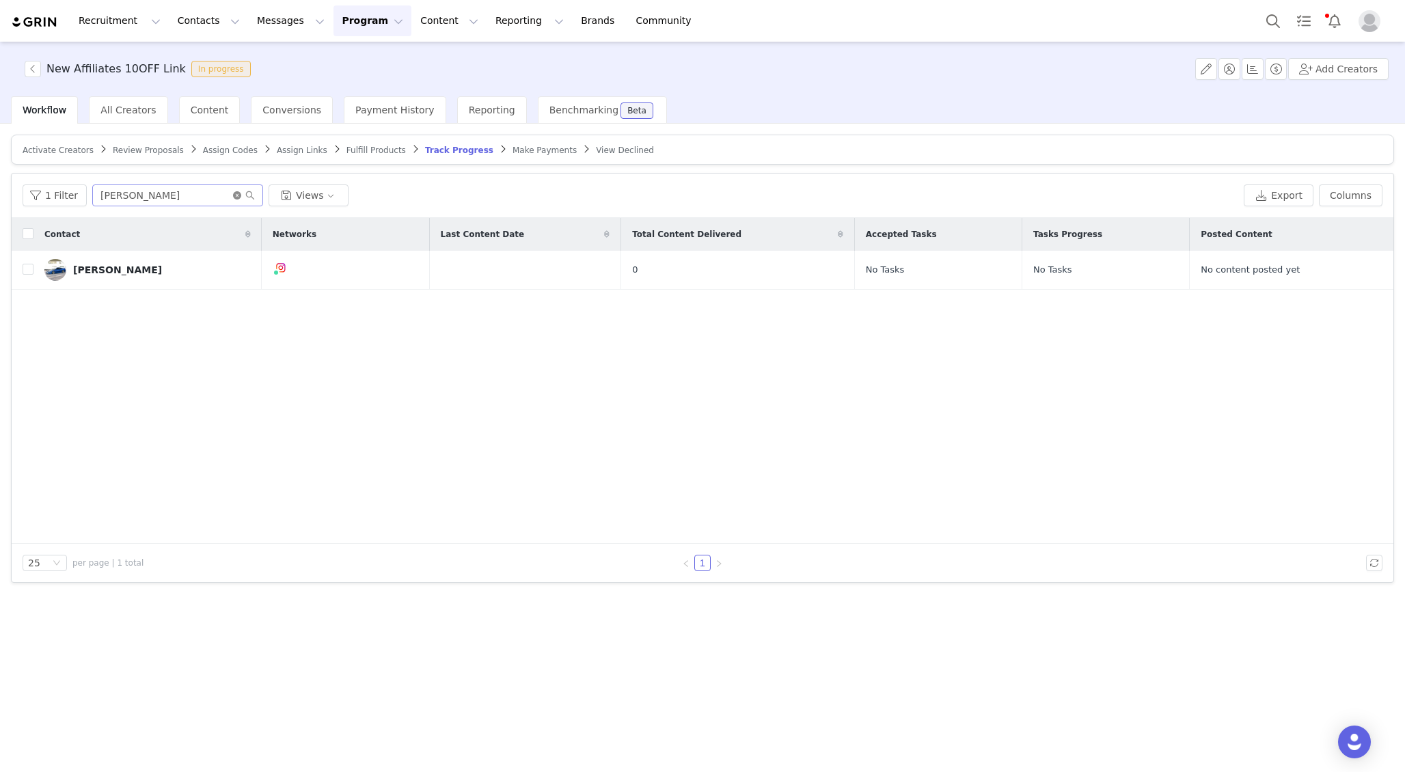
click at [233, 197] on icon "icon: close-circle" at bounding box center [237, 195] width 8 height 8
click at [212, 197] on input "text" at bounding box center [177, 195] width 171 height 22
type input "louis"
click at [109, 274] on div "[PERSON_NAME]" at bounding box center [117, 269] width 89 height 11
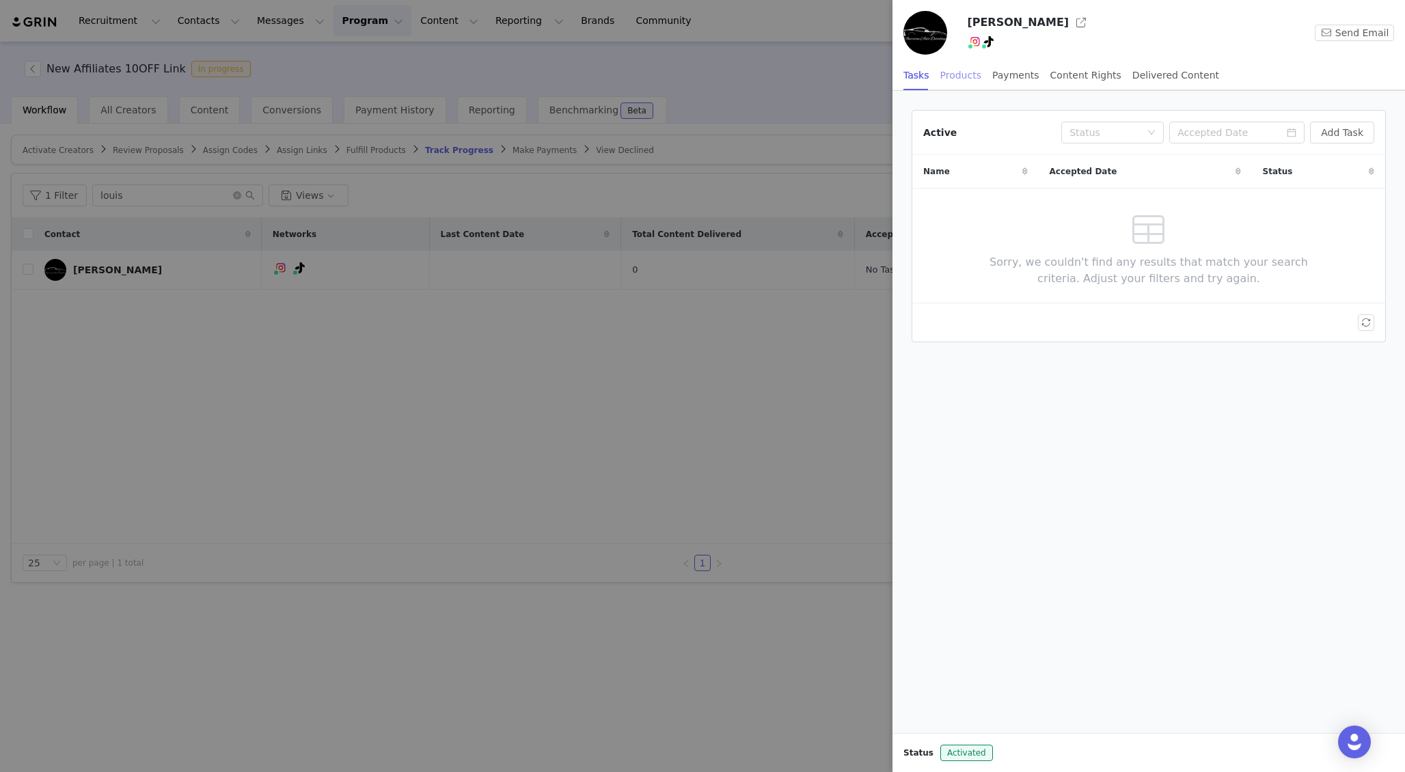
click at [962, 74] on div "Products" at bounding box center [960, 75] width 41 height 31
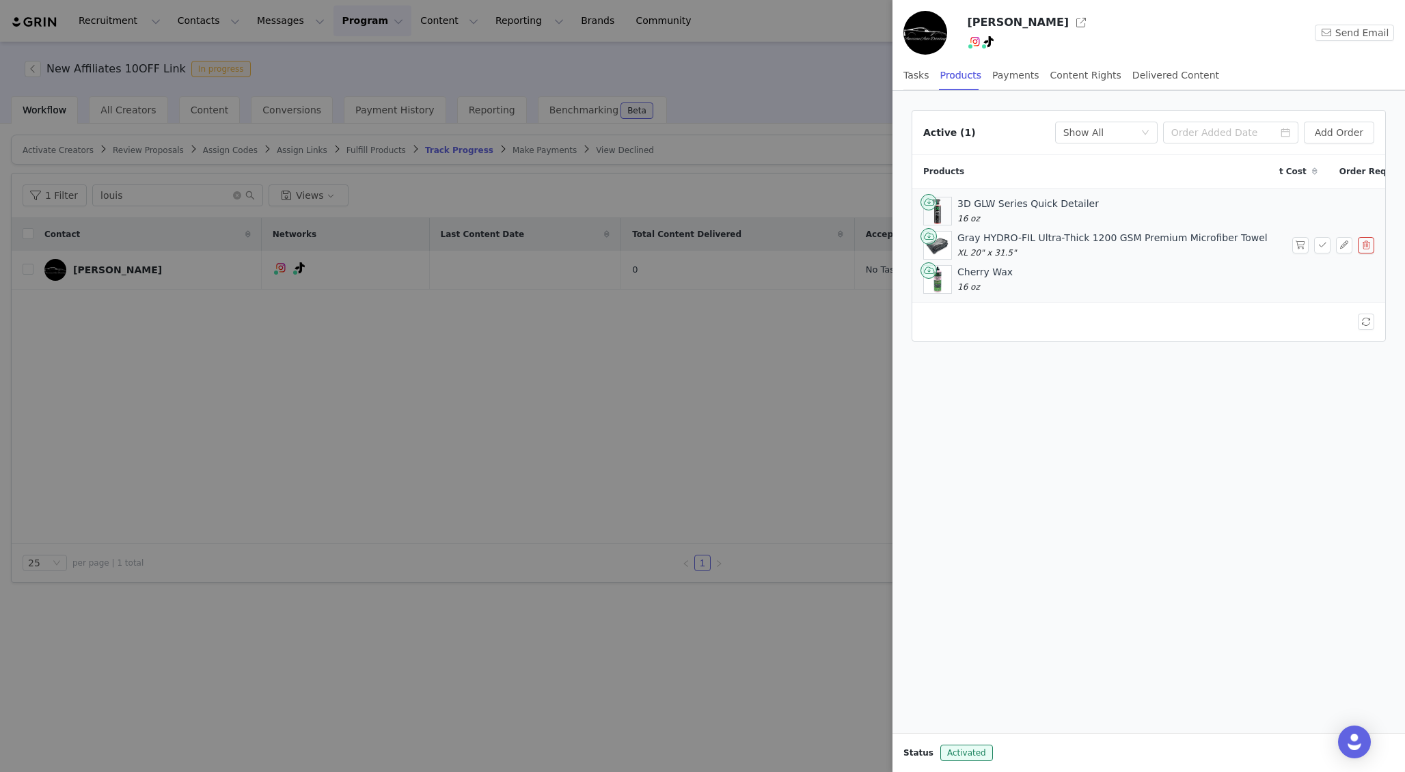
scroll to position [0, 64]
click at [1300, 241] on button "button" at bounding box center [1300, 245] width 16 height 16
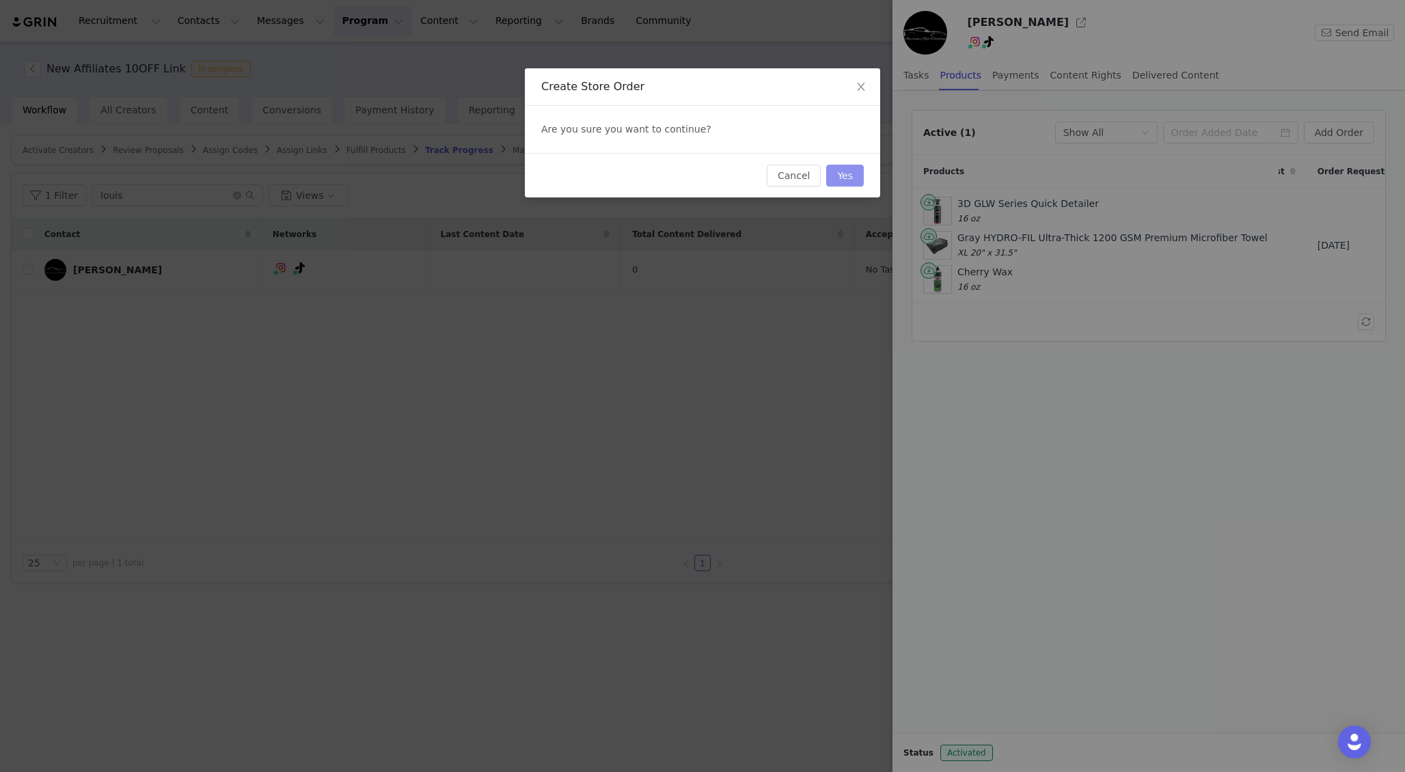
click at [861, 172] on button "Yes" at bounding box center [845, 176] width 38 height 22
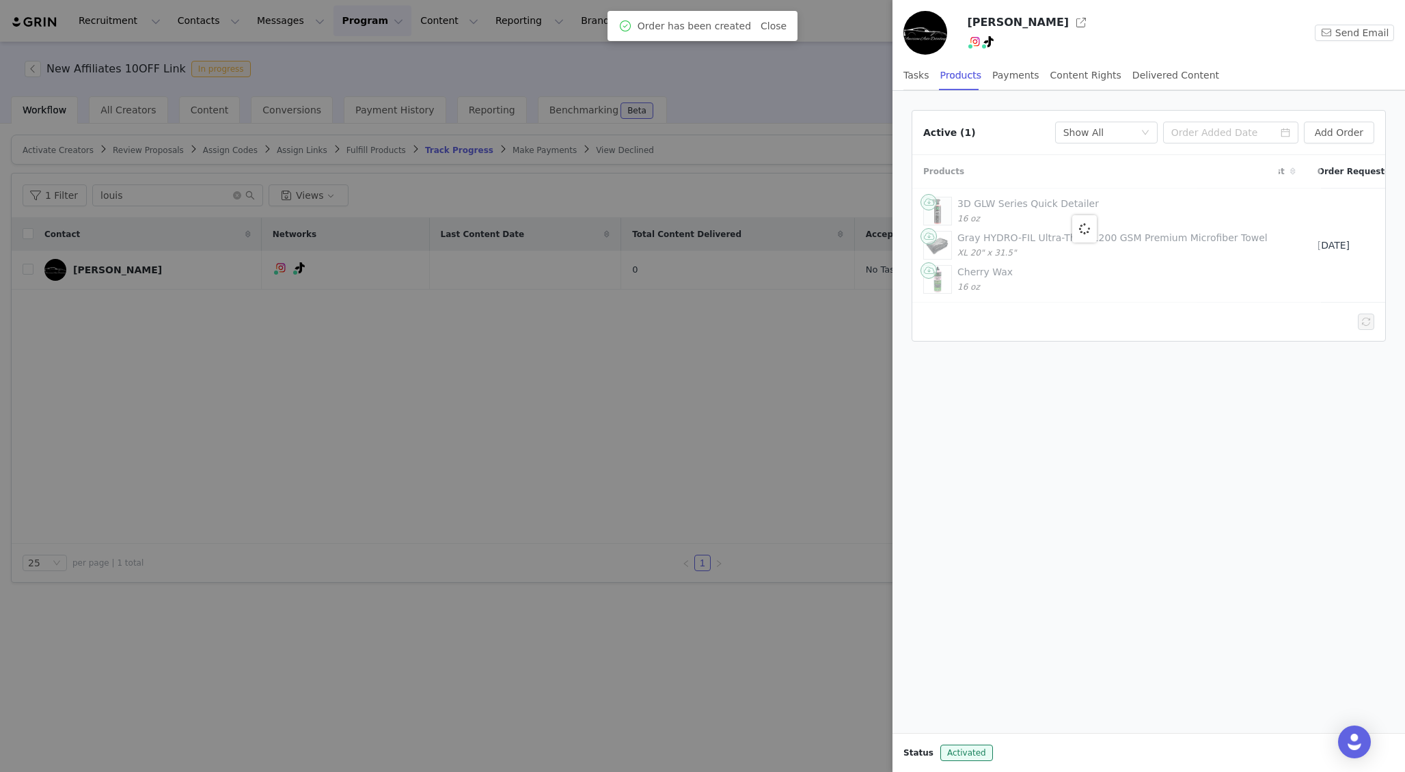
scroll to position [0, 0]
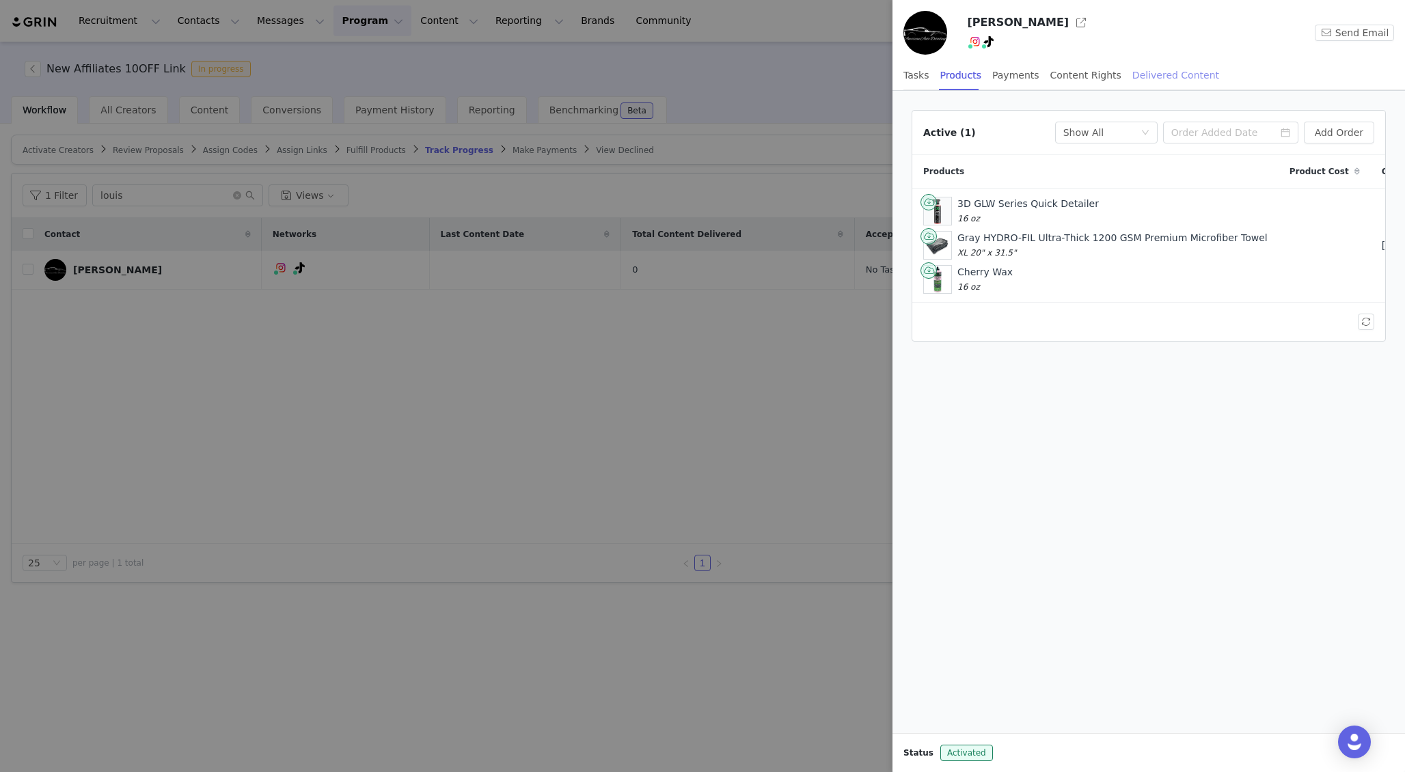
click at [1132, 74] on div "Delivered Content" at bounding box center [1175, 75] width 87 height 31
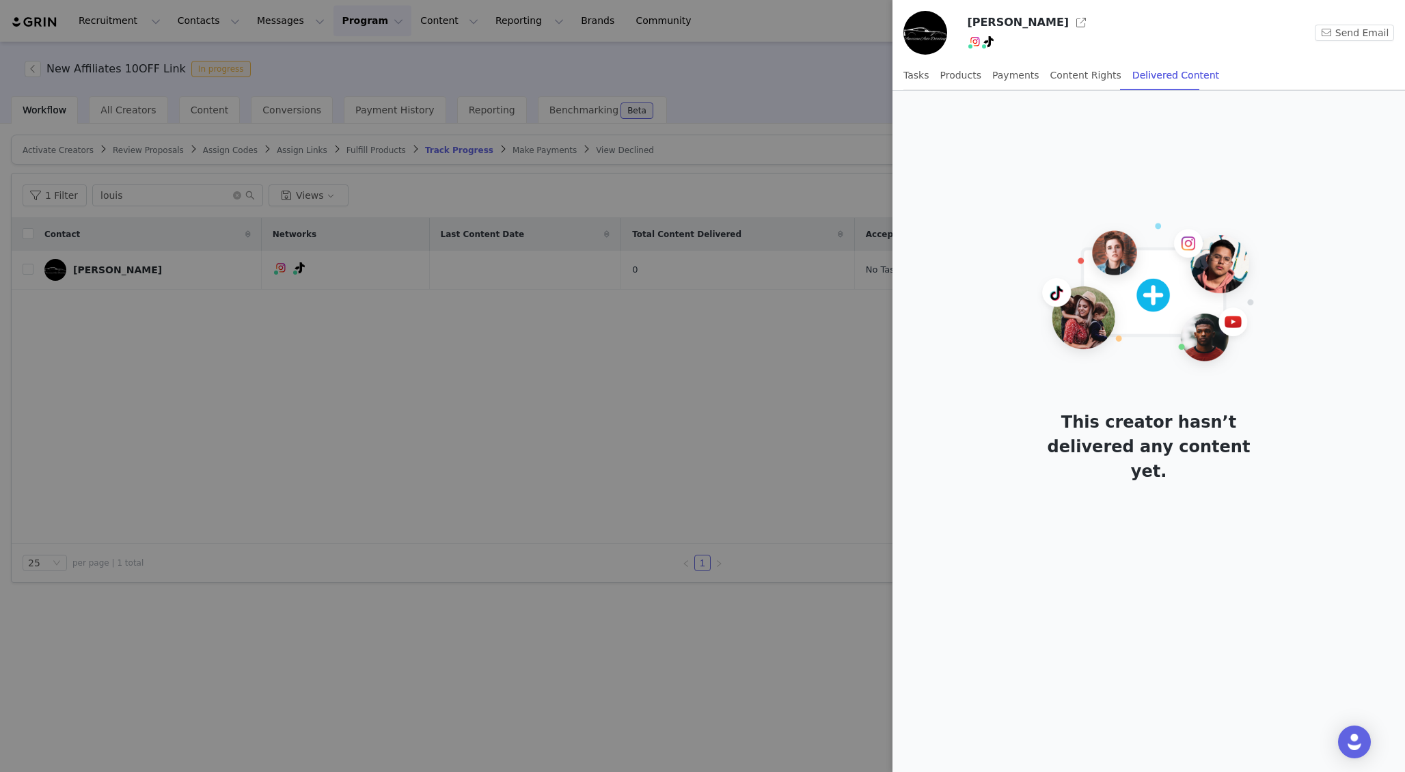
click at [769, 84] on div at bounding box center [702, 386] width 1405 height 772
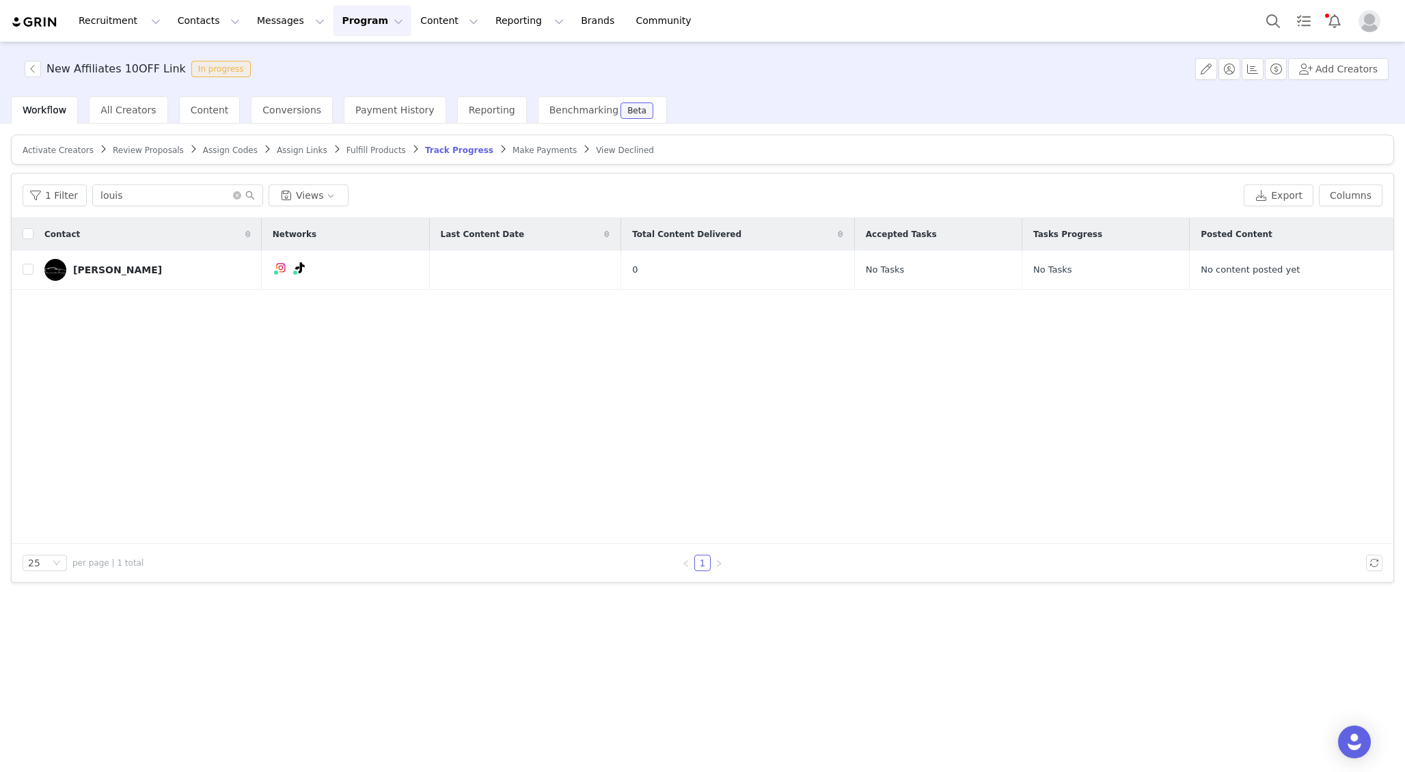
drag, startPoint x: 769, startPoint y: 84, endPoint x: 716, endPoint y: 84, distance: 53.3
click at [736, 84] on div "New Affiliates 10OFF Link In progress Add Creators" at bounding box center [702, 69] width 1405 height 55
click at [233, 193] on icon "icon: close-circle" at bounding box center [237, 195] width 8 height 8
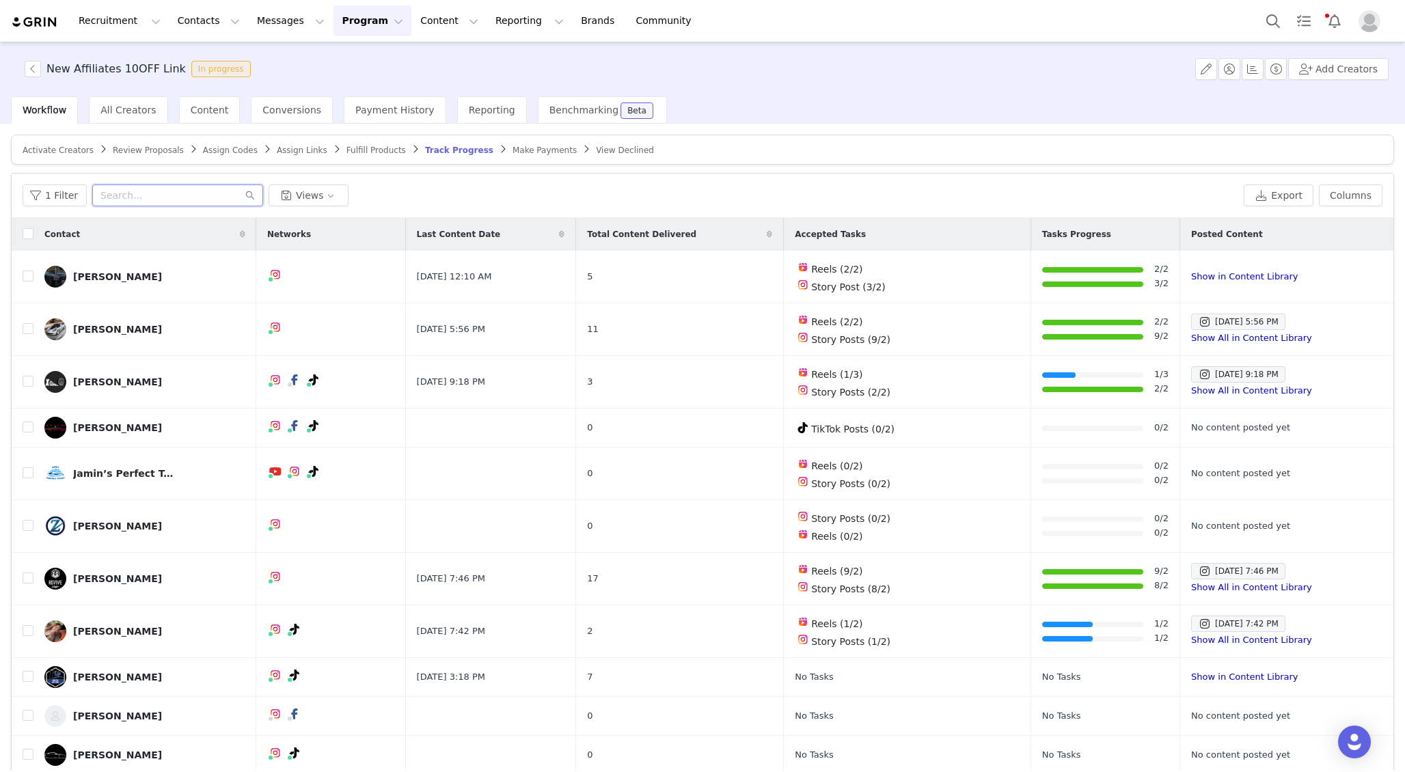
click at [231, 193] on input "text" at bounding box center [177, 195] width 171 height 22
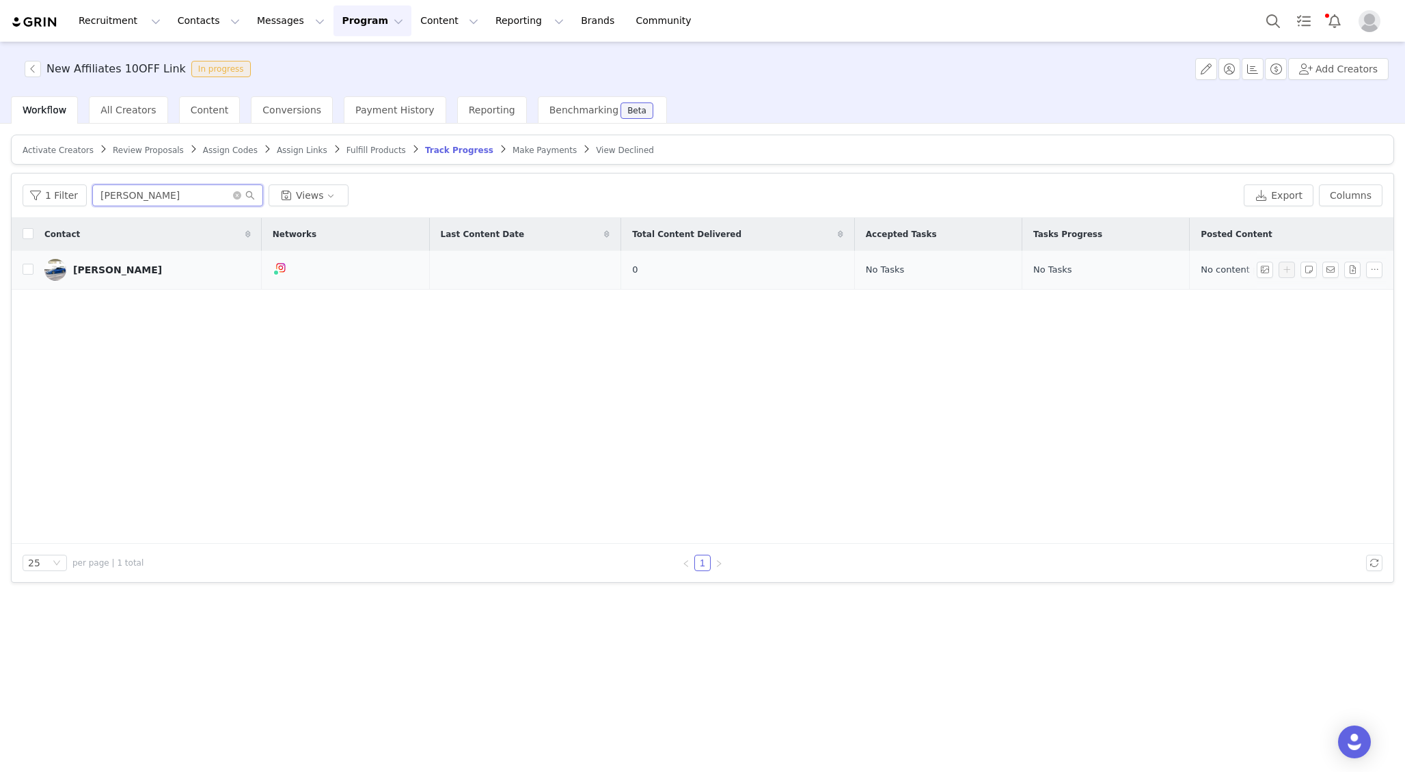
type input "satbir"
click at [172, 273] on link "[PERSON_NAME]" at bounding box center [147, 270] width 206 height 22
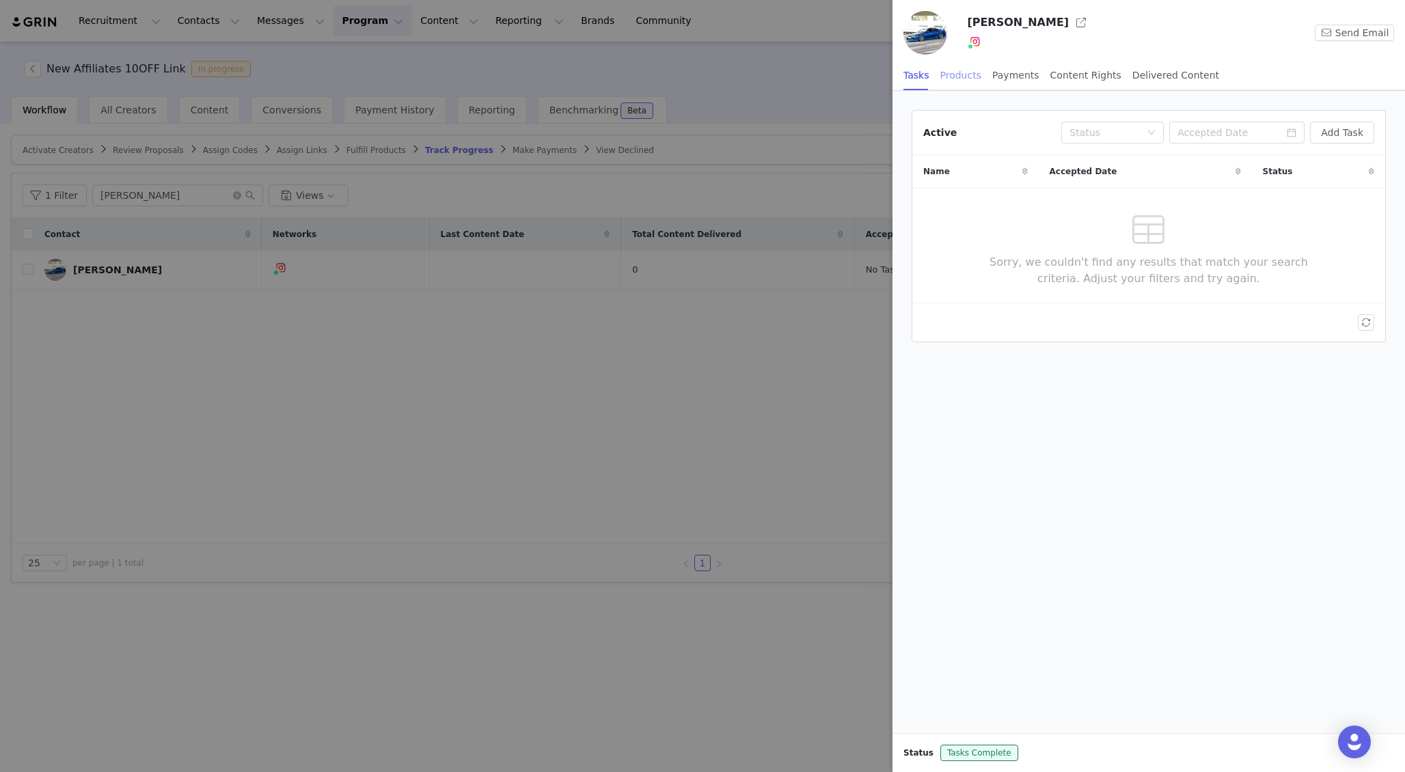
click at [967, 85] on div "Products" at bounding box center [960, 75] width 41 height 31
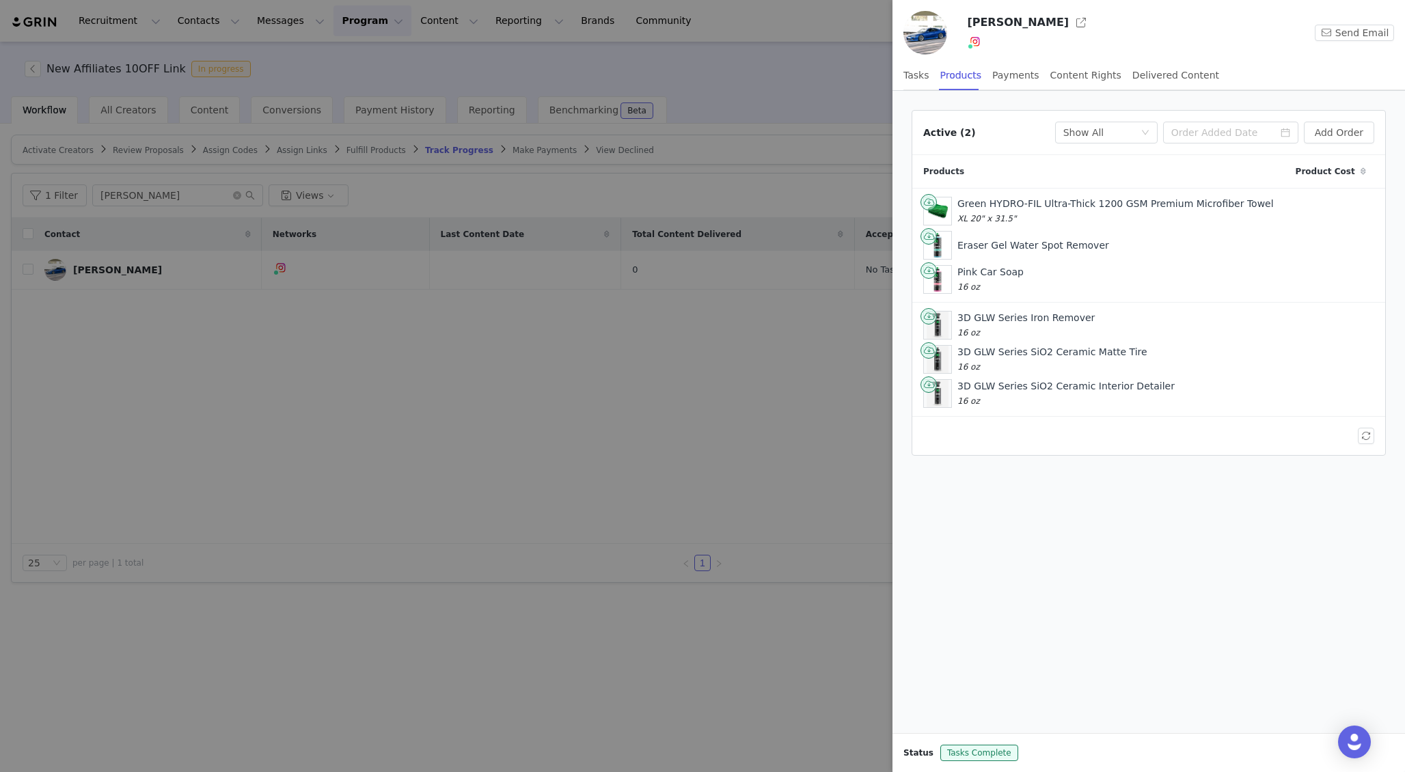
click at [745, 359] on div at bounding box center [702, 386] width 1405 height 772
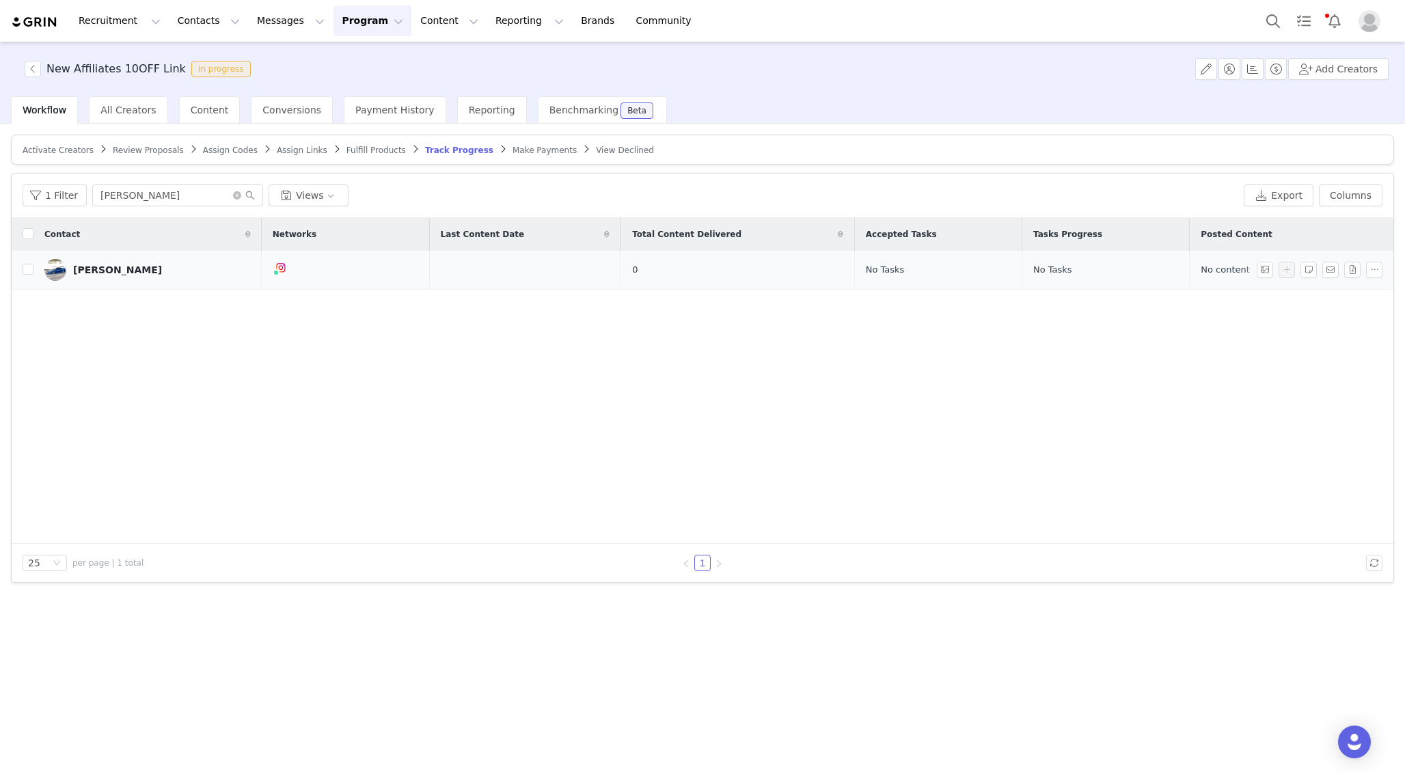
click at [134, 262] on link "[PERSON_NAME]" at bounding box center [147, 270] width 206 height 22
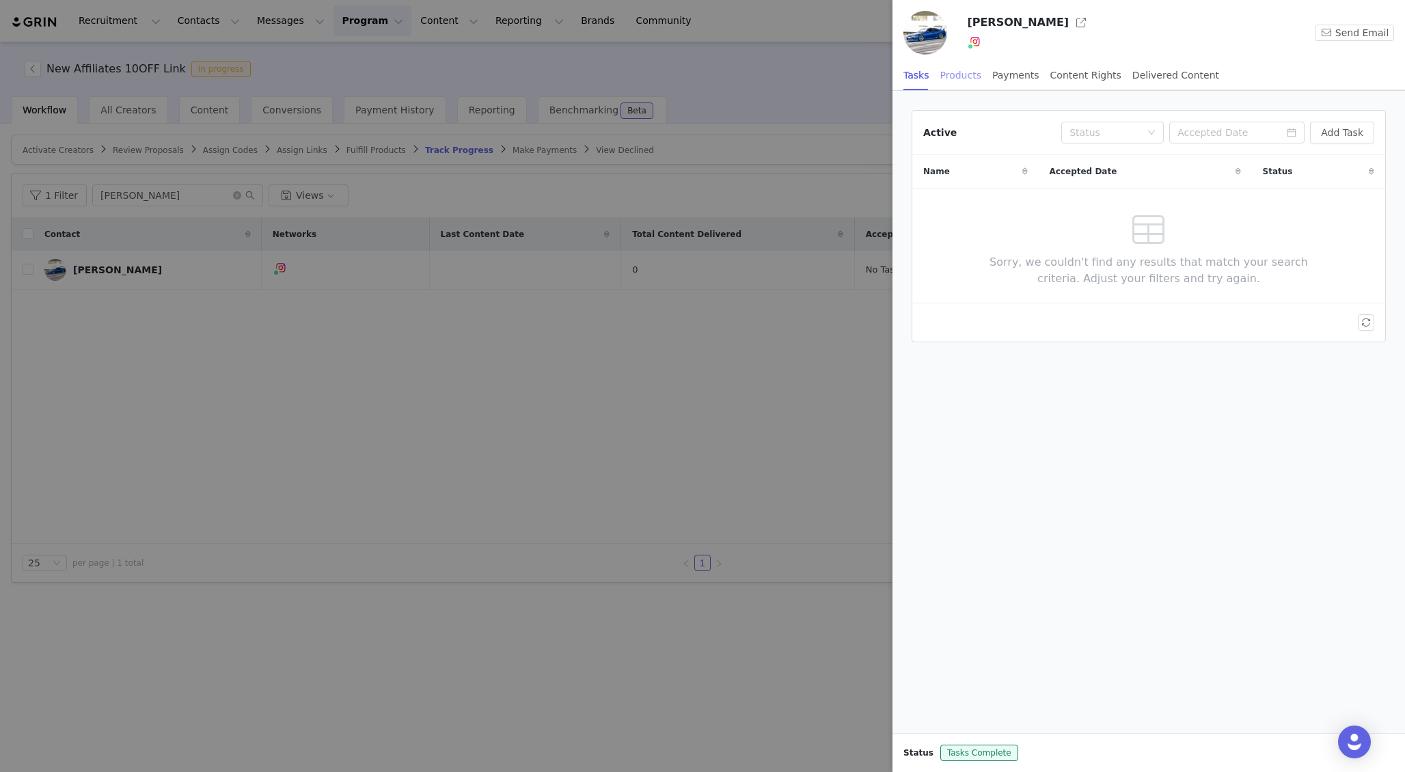
click at [965, 75] on div "Products" at bounding box center [960, 75] width 41 height 31
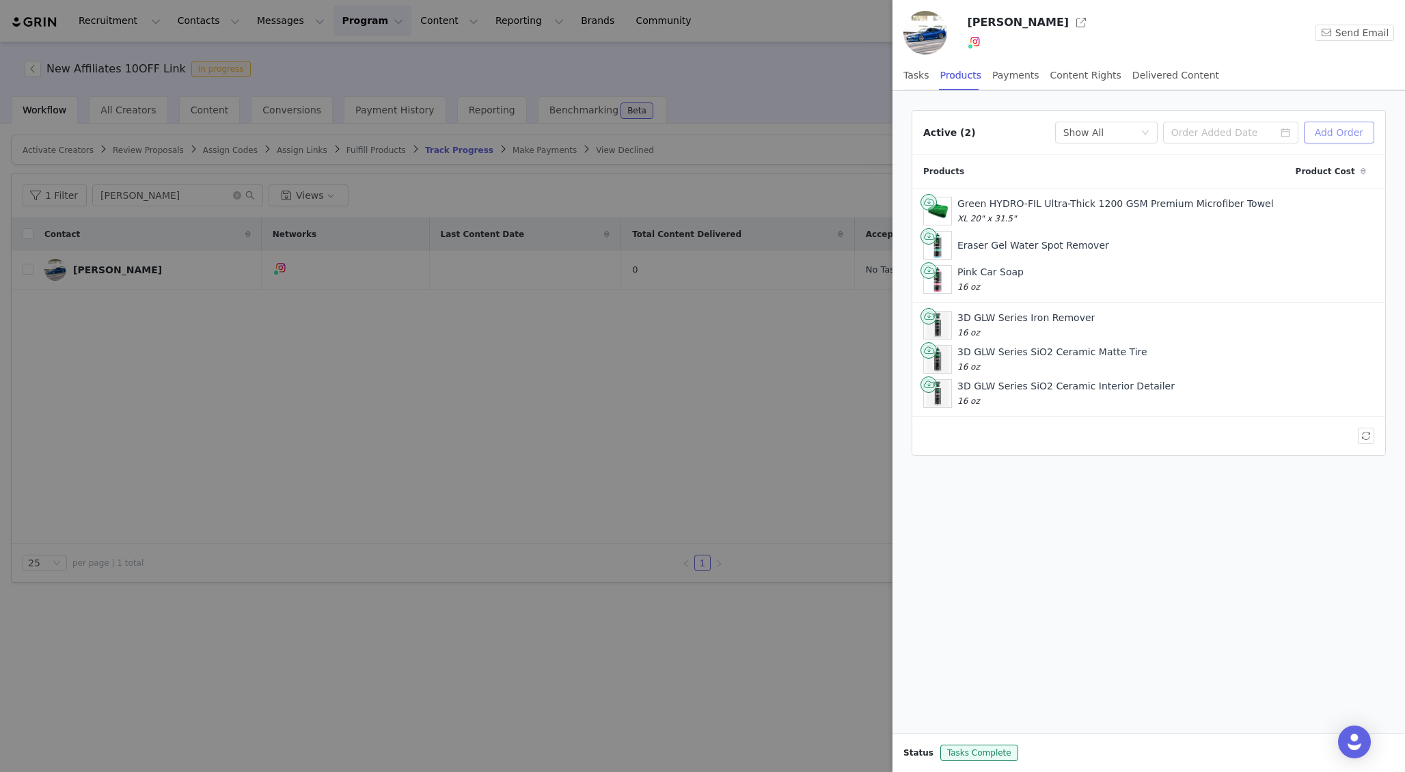
click at [1328, 127] on button "Add Order" at bounding box center [1339, 133] width 70 height 22
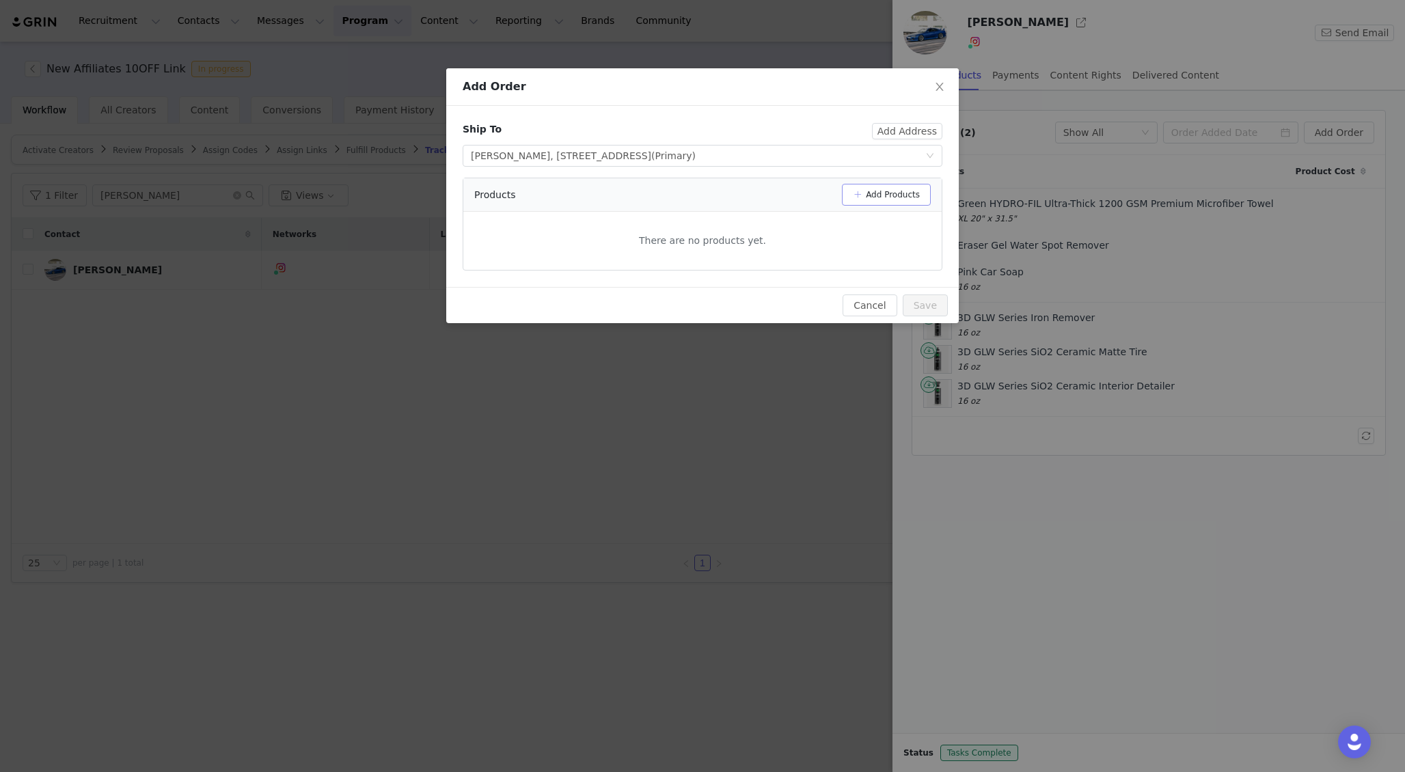
click at [861, 191] on button "Add Products" at bounding box center [886, 195] width 89 height 22
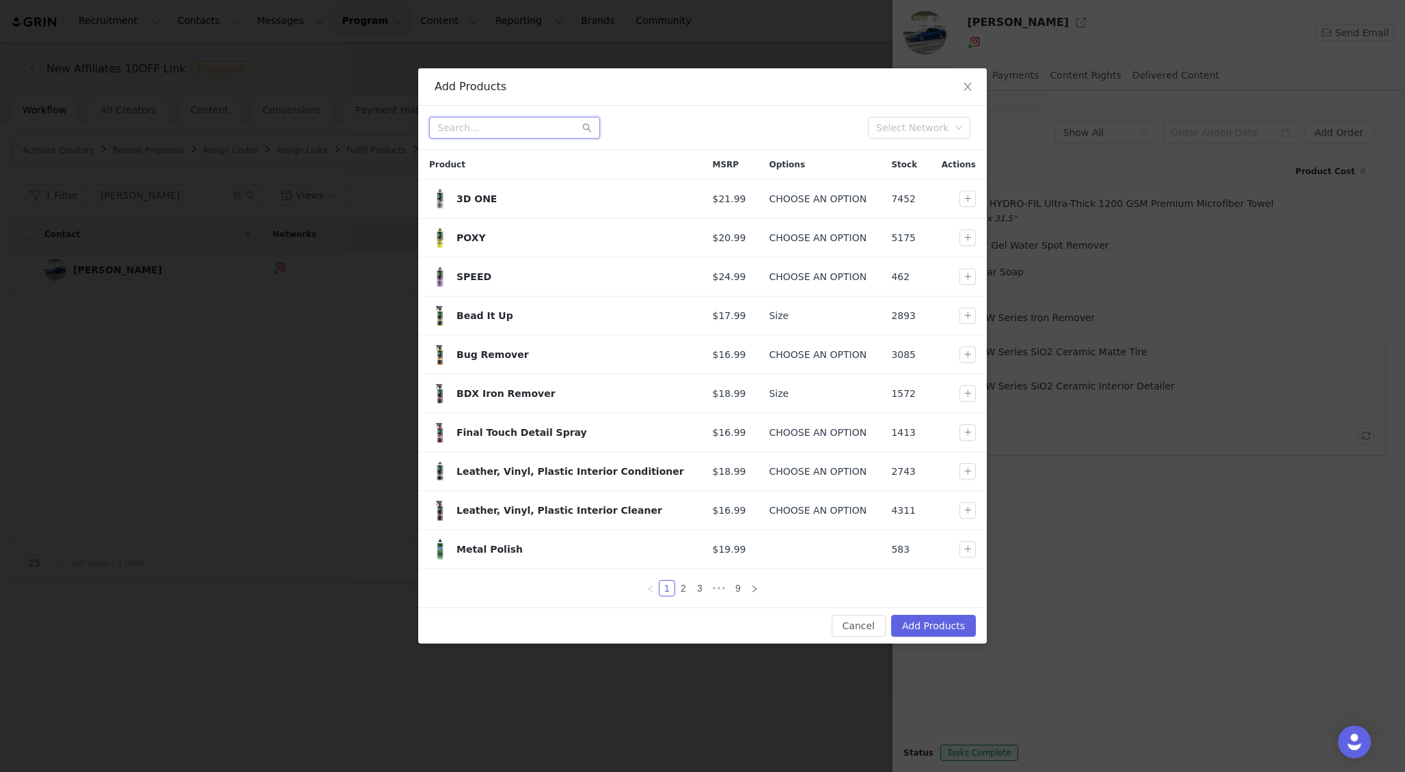
click at [519, 125] on input "text" at bounding box center [514, 128] width 171 height 22
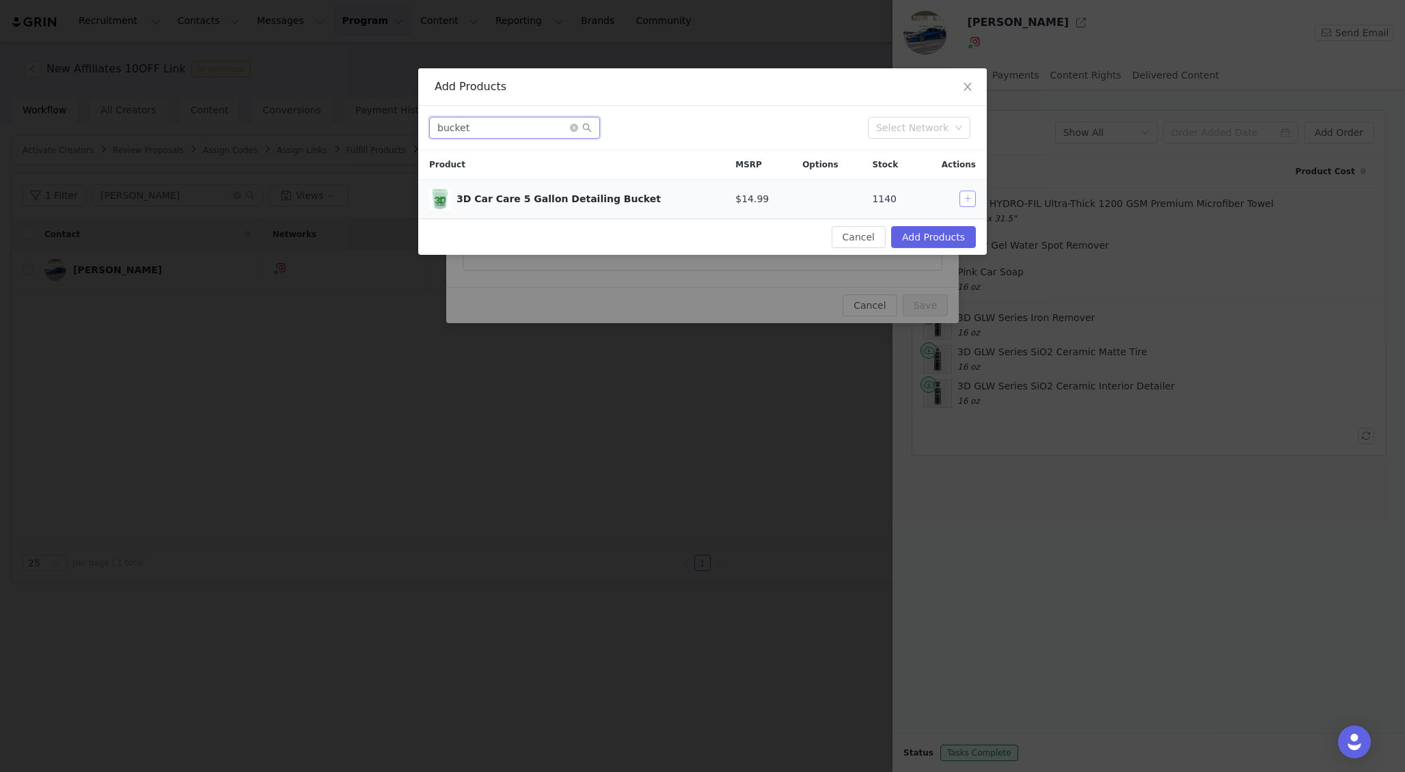
type input "bucket"
click at [967, 204] on button "button" at bounding box center [967, 199] width 16 height 16
click at [944, 230] on button "Add Products" at bounding box center [933, 237] width 85 height 22
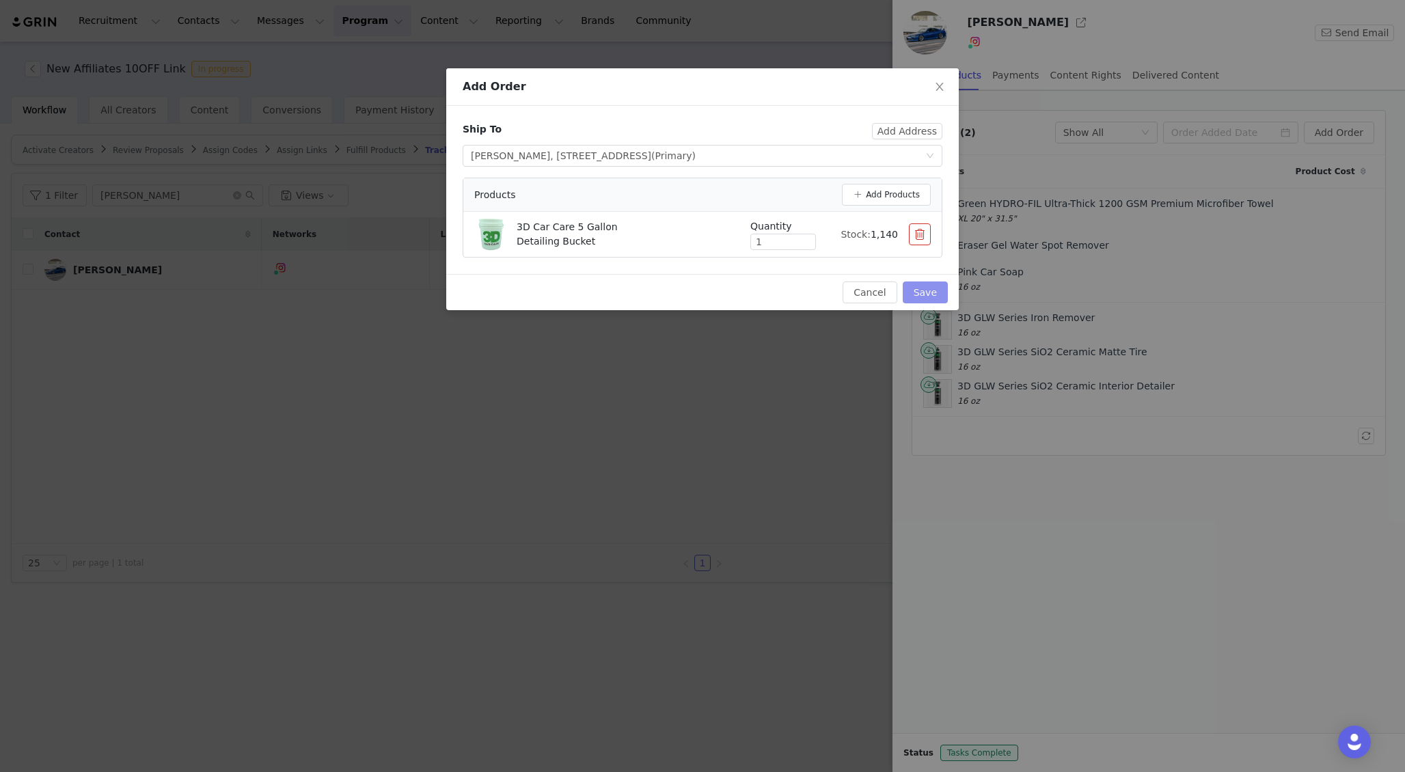
click at [925, 288] on button "Save" at bounding box center [925, 292] width 45 height 22
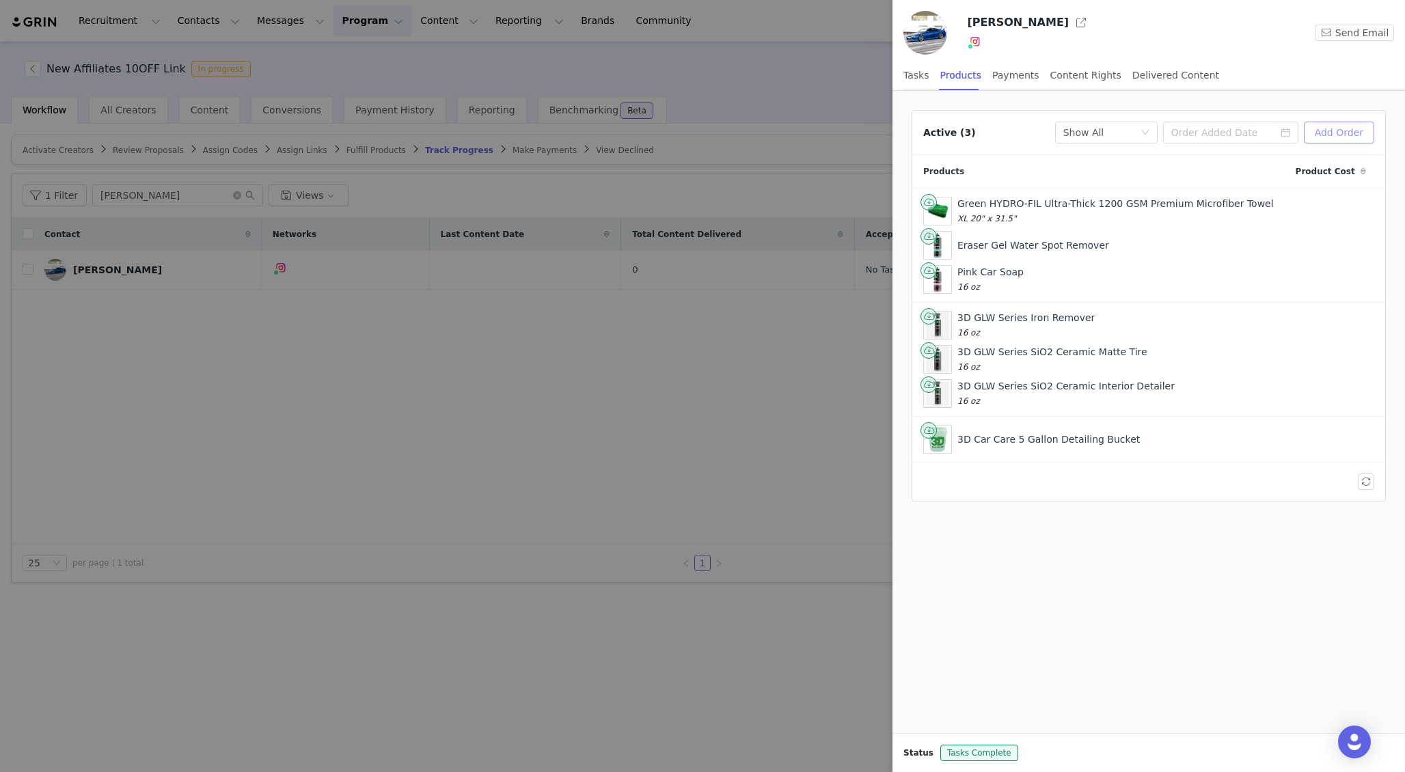
click at [1323, 122] on button "Add Order" at bounding box center [1339, 133] width 70 height 22
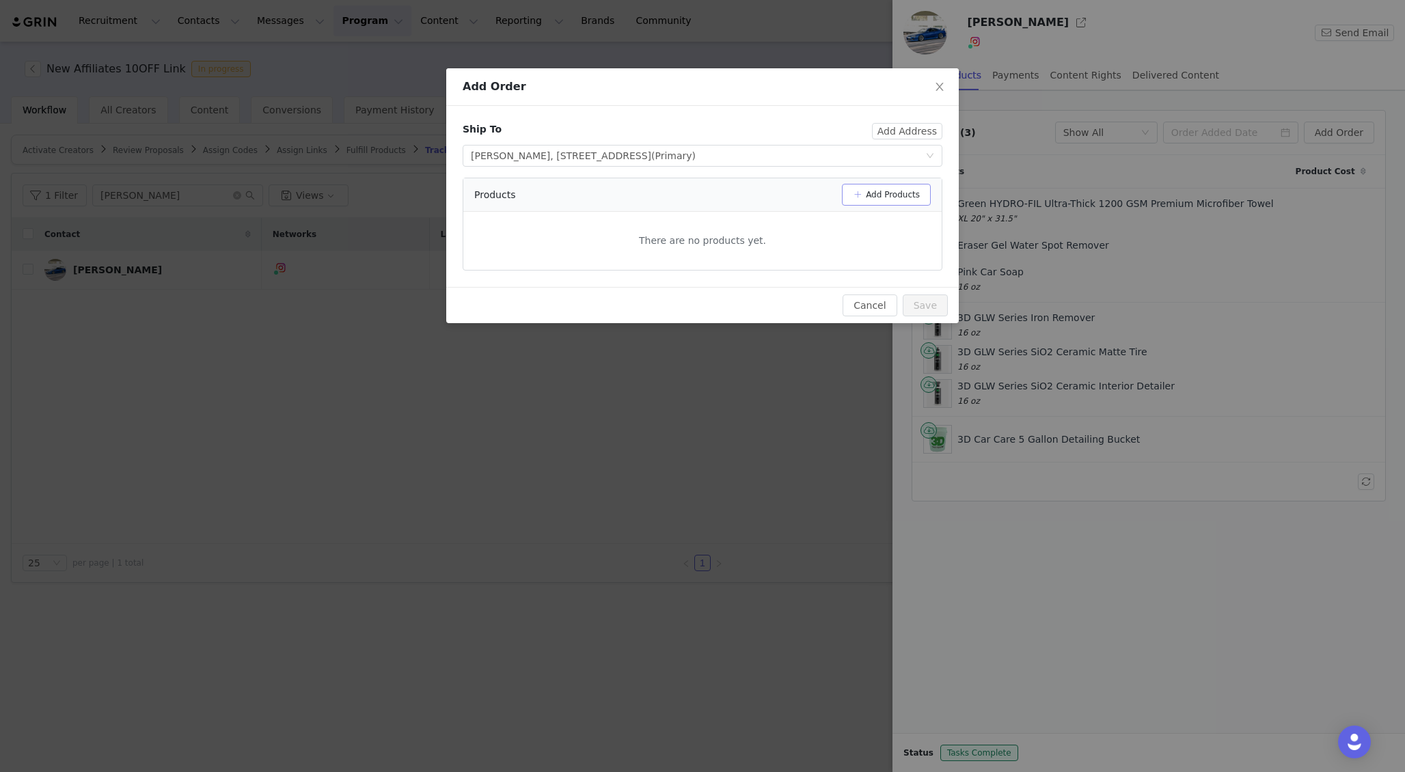
click at [881, 198] on button "Add Products" at bounding box center [886, 195] width 89 height 22
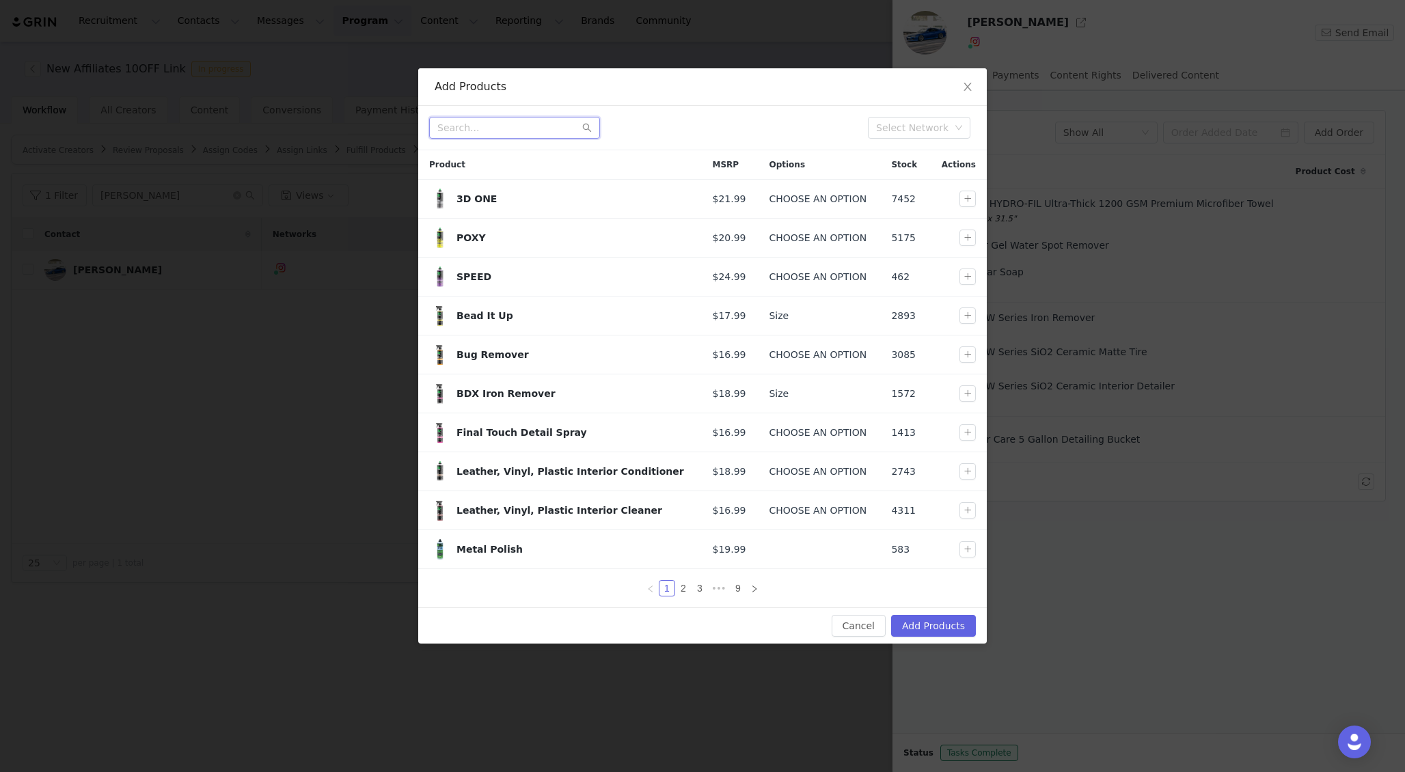
click at [527, 131] on input "text" at bounding box center [514, 128] width 171 height 22
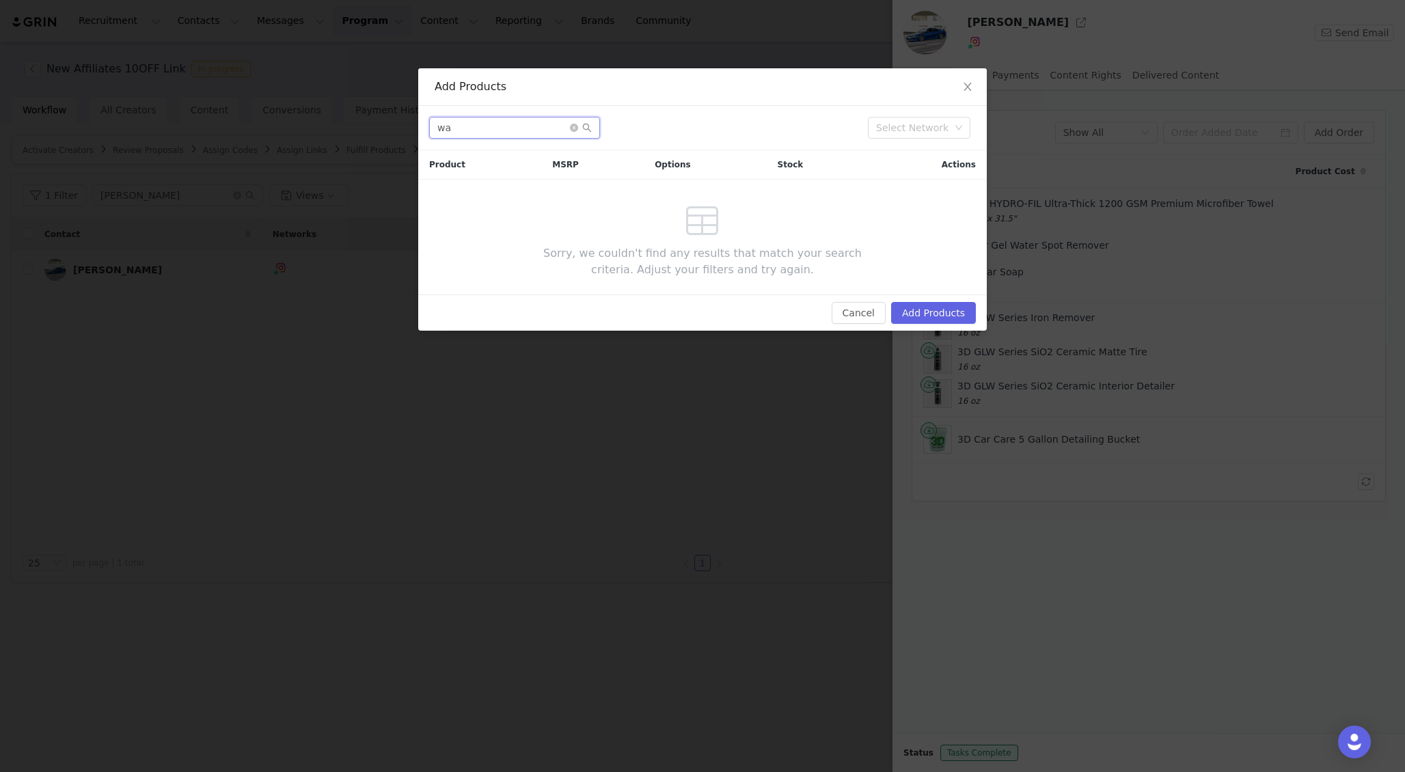
type input "w"
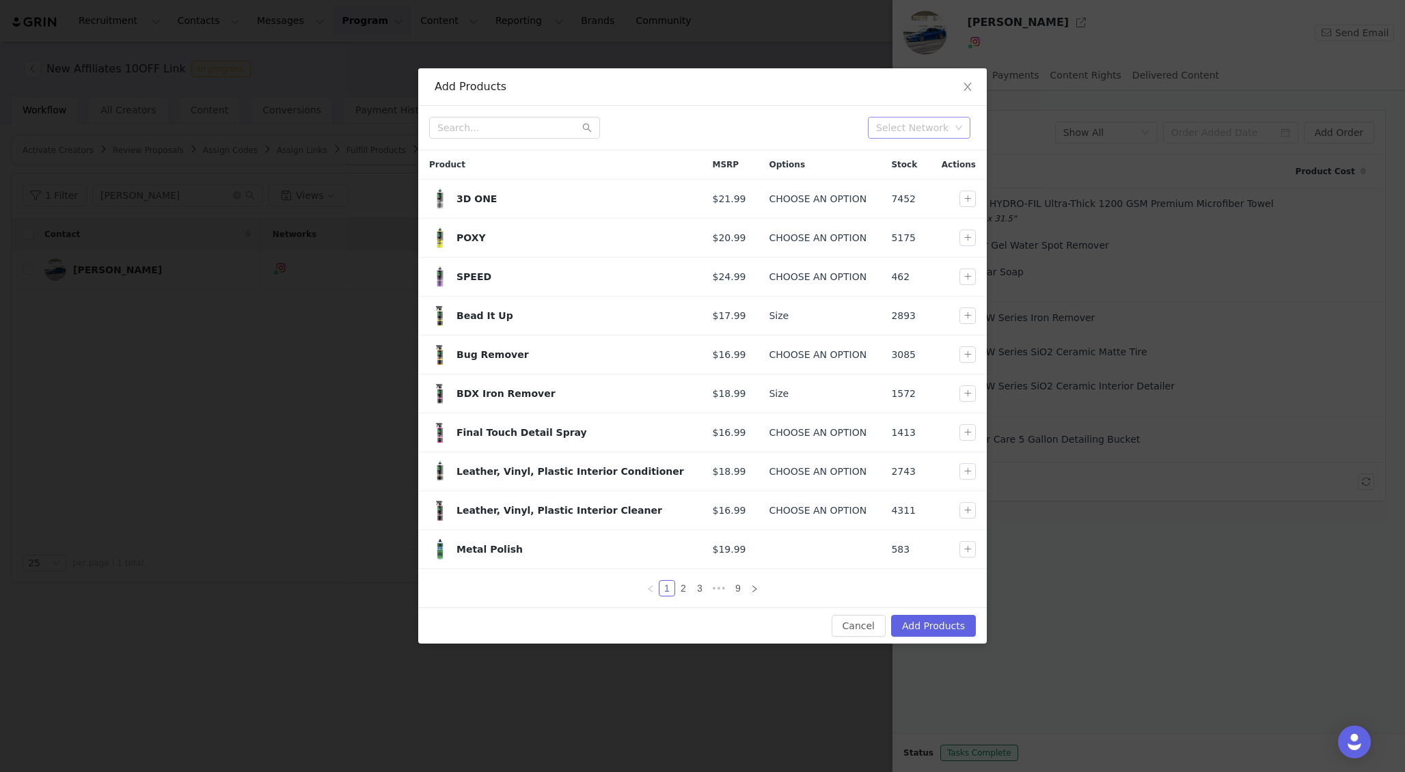
click at [925, 135] on div "Select Network" at bounding box center [914, 128] width 84 height 20
click at [954, 123] on div "Select Network" at bounding box center [914, 128] width 84 height 20
click at [848, 624] on button "Cancel" at bounding box center [859, 626] width 54 height 22
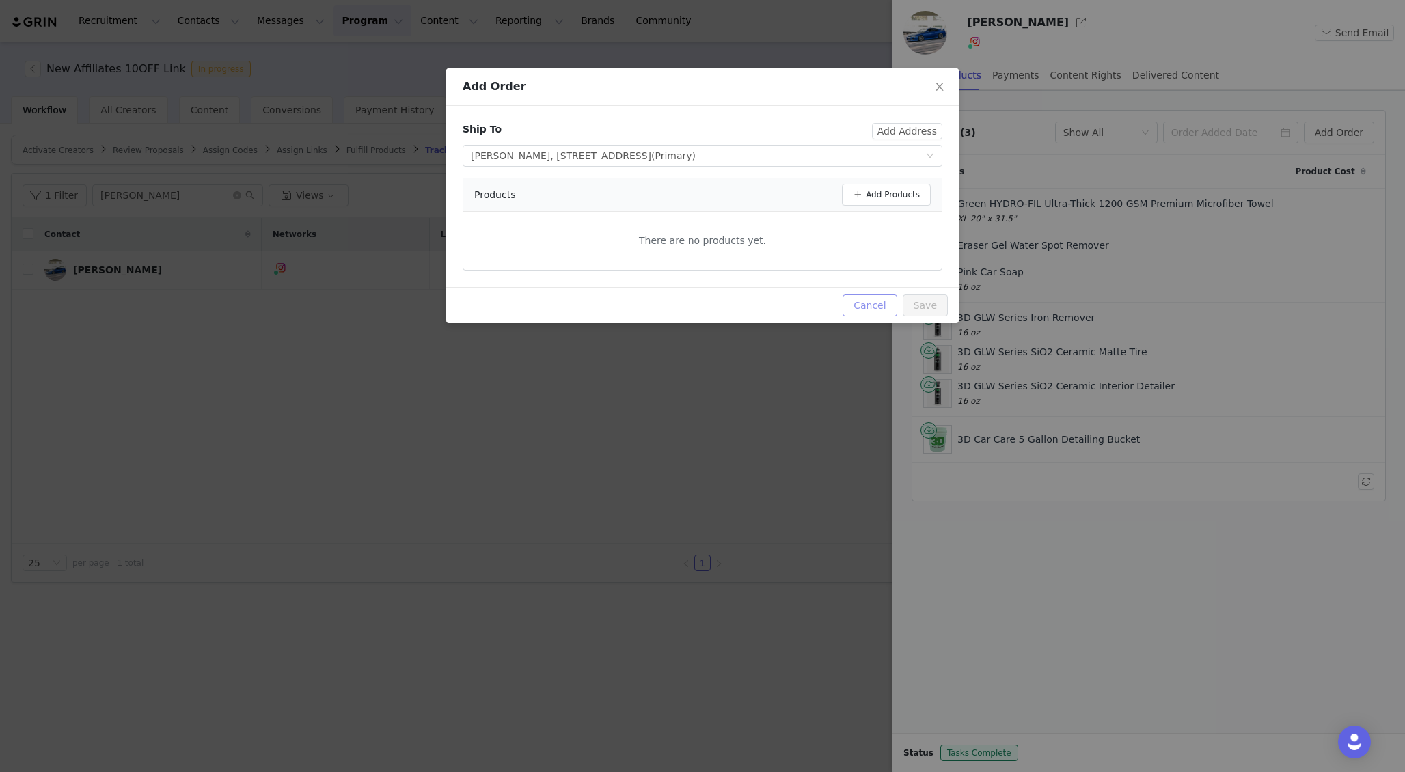
click at [869, 303] on button "Cancel" at bounding box center [869, 305] width 54 height 22
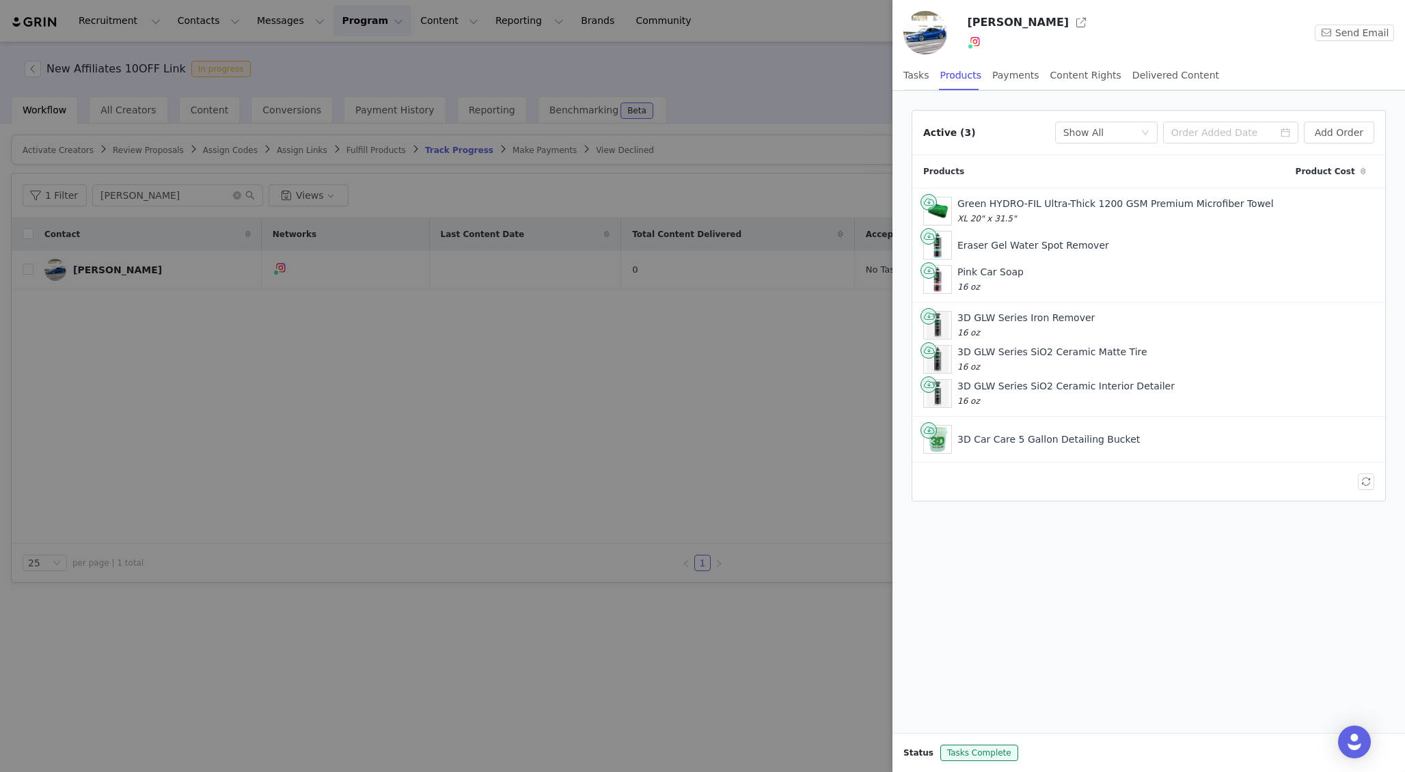
click at [573, 402] on div at bounding box center [702, 386] width 1405 height 772
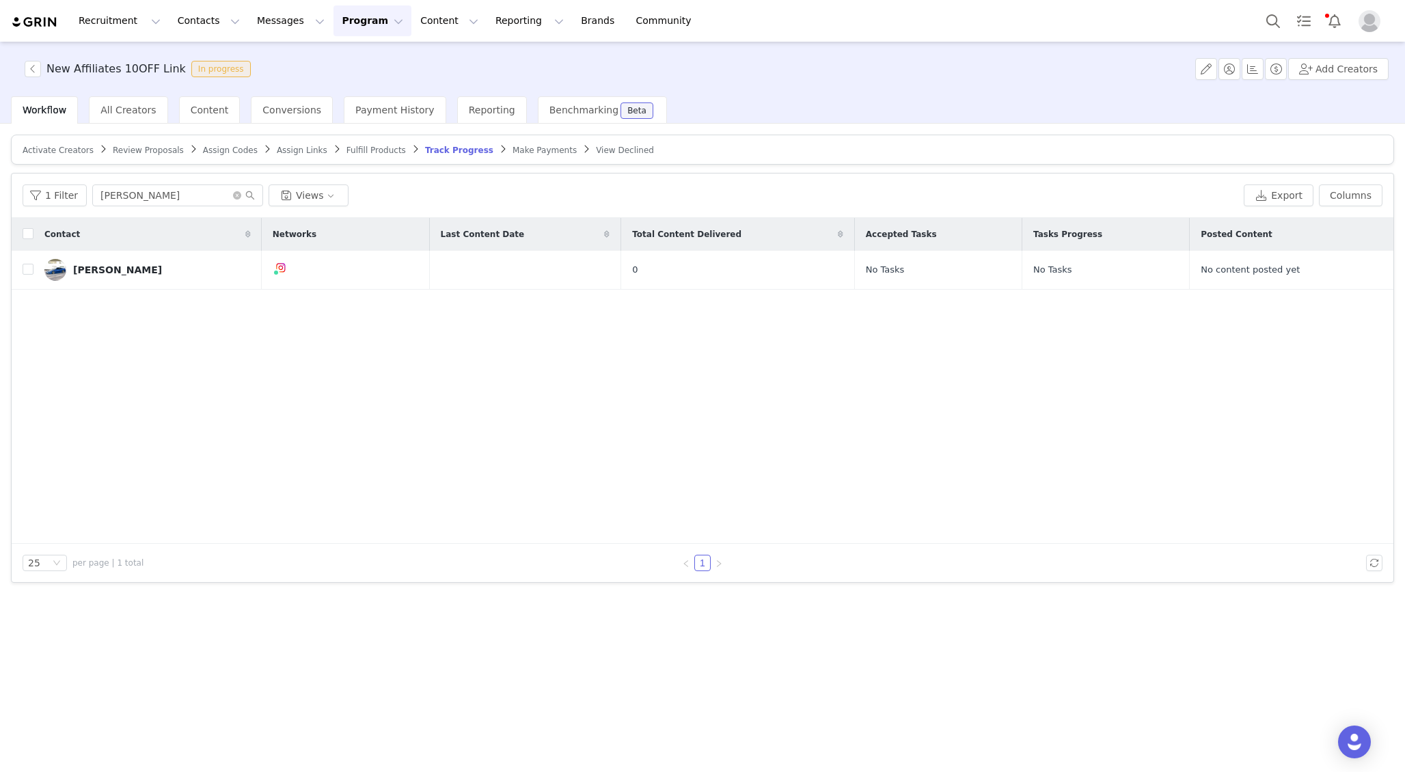
click at [351, 146] on span "Fulfill Products" at bounding box center [375, 151] width 59 height 10
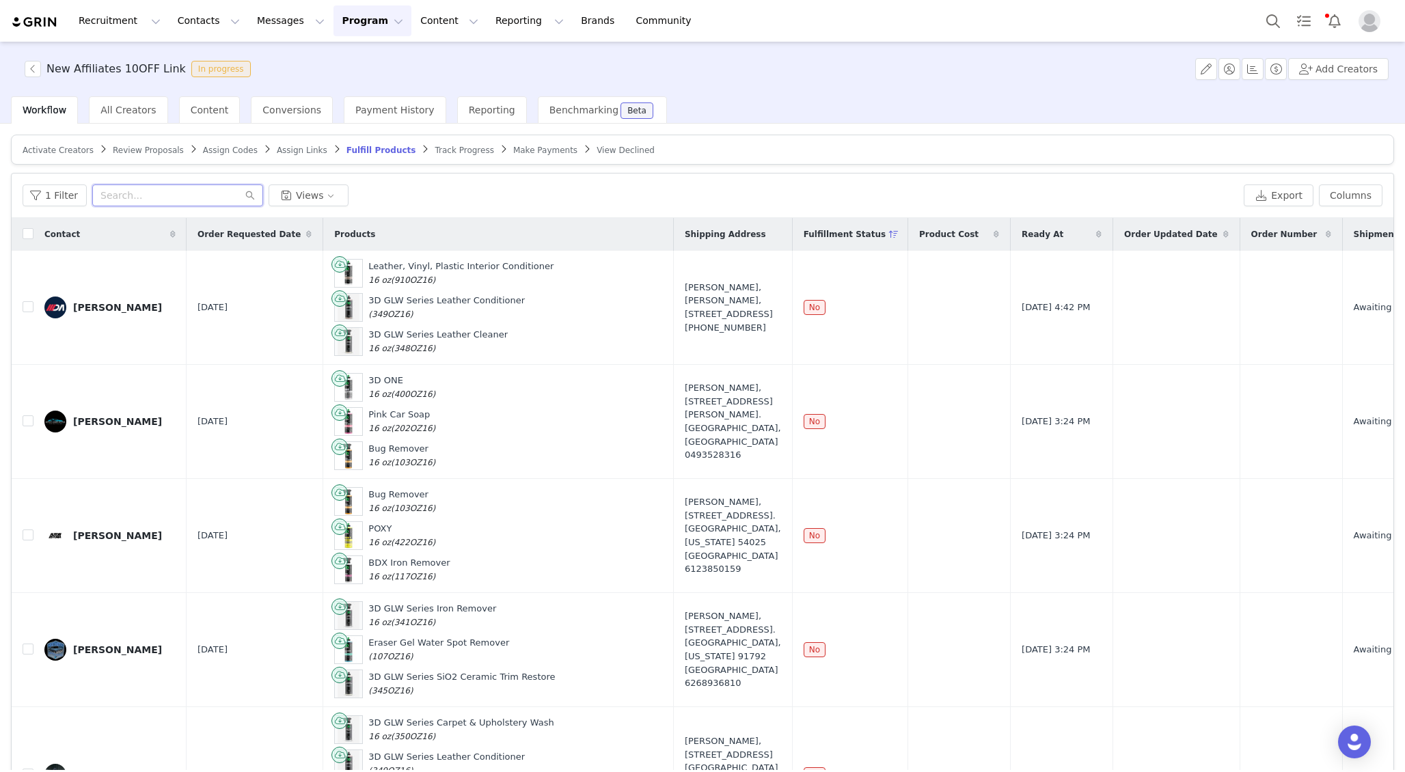
click at [164, 187] on input "text" at bounding box center [177, 195] width 171 height 22
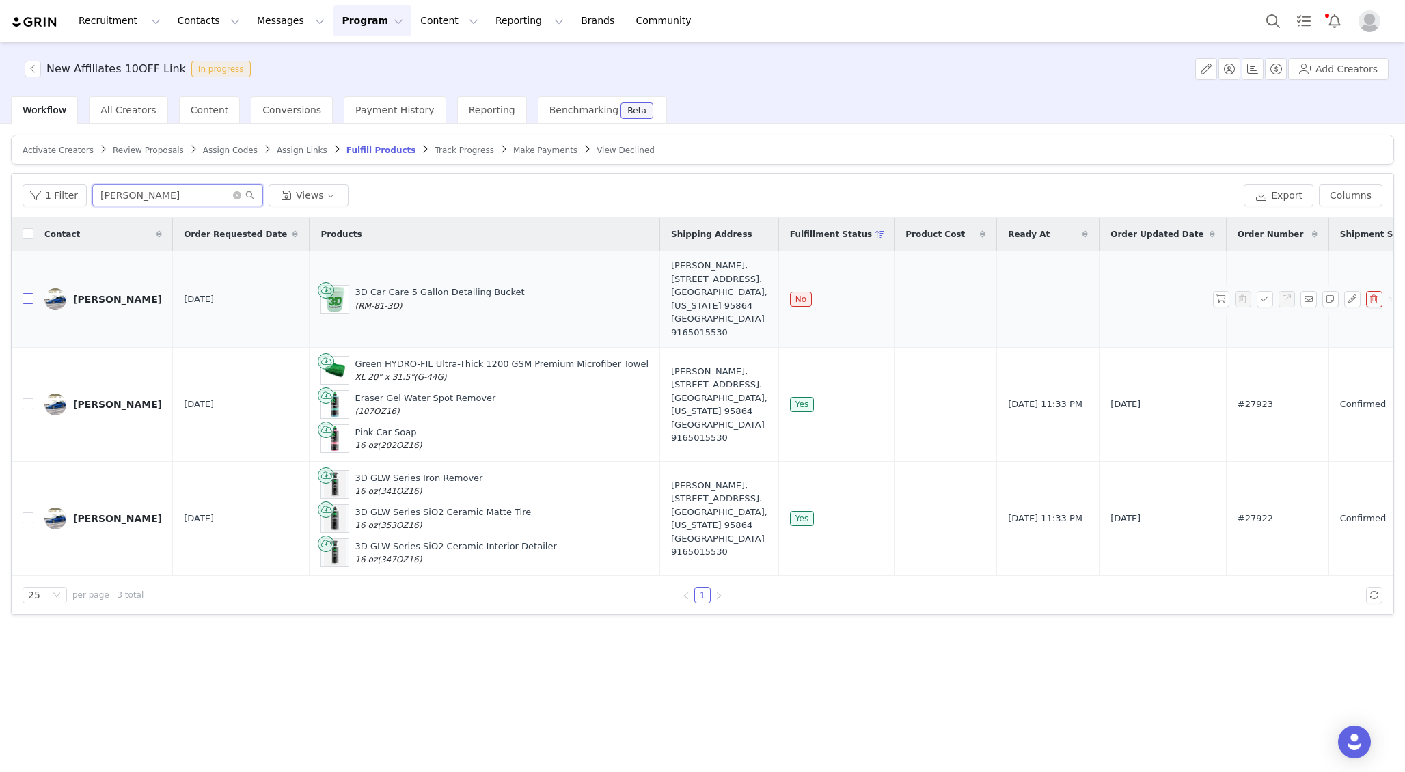
type input "satbir"
click at [26, 292] on label at bounding box center [28, 299] width 11 height 14
click at [26, 293] on input "checkbox" at bounding box center [28, 298] width 11 height 11
checkbox input "true"
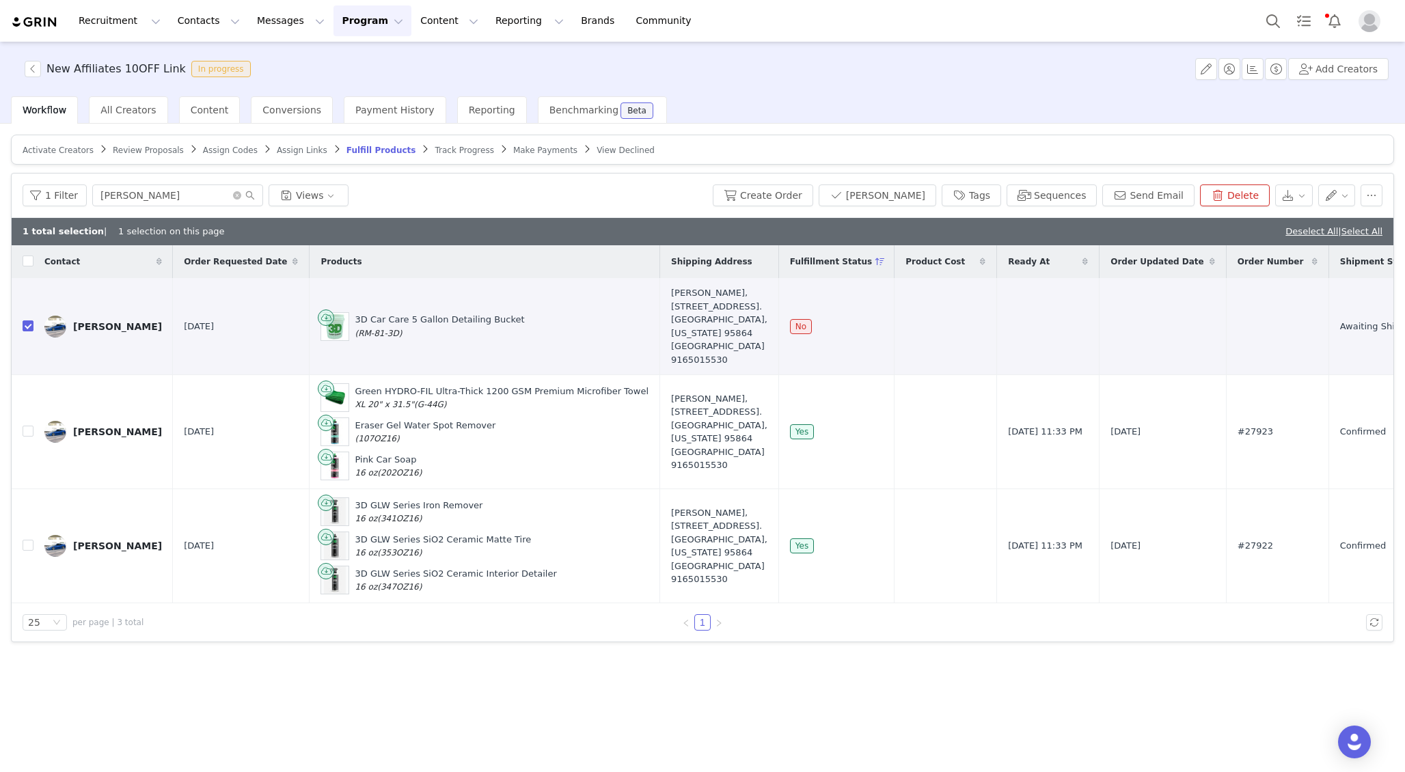
click at [435, 152] on span "Track Progress" at bounding box center [464, 151] width 59 height 10
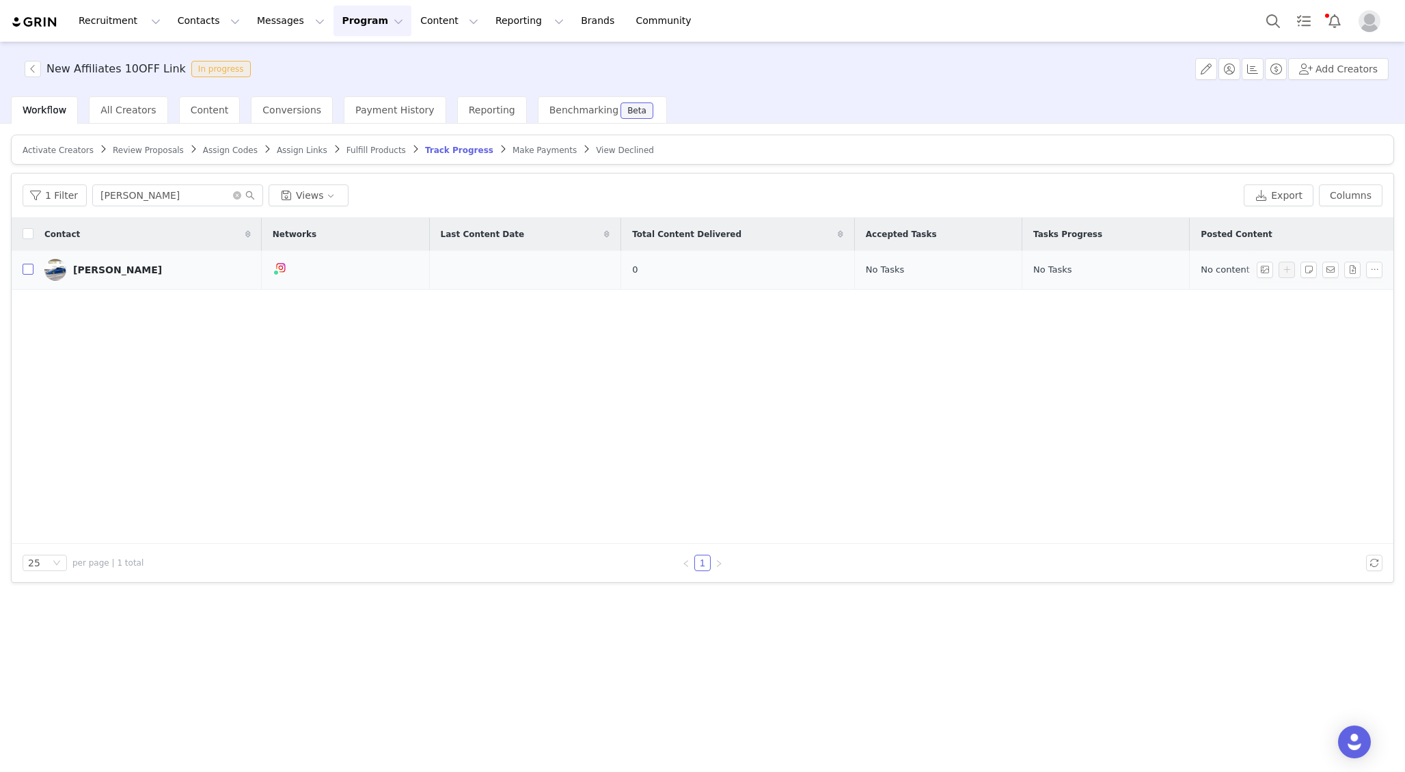
click at [30, 266] on input "checkbox" at bounding box center [28, 269] width 11 height 11
checkbox input "true"
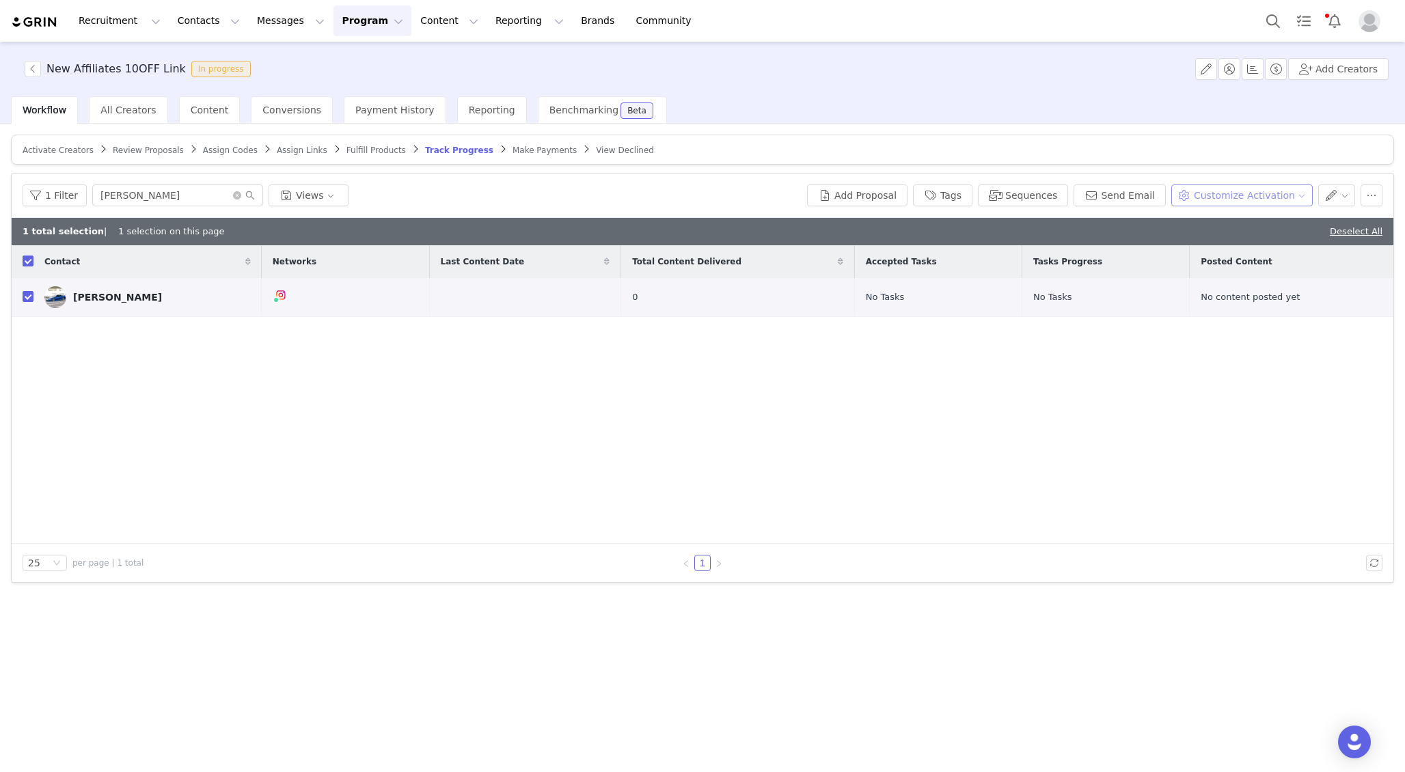
click at [1270, 195] on button "Customize Activation" at bounding box center [1241, 195] width 141 height 22
click at [1239, 269] on span "Add Product Order" at bounding box center [1248, 266] width 88 height 15
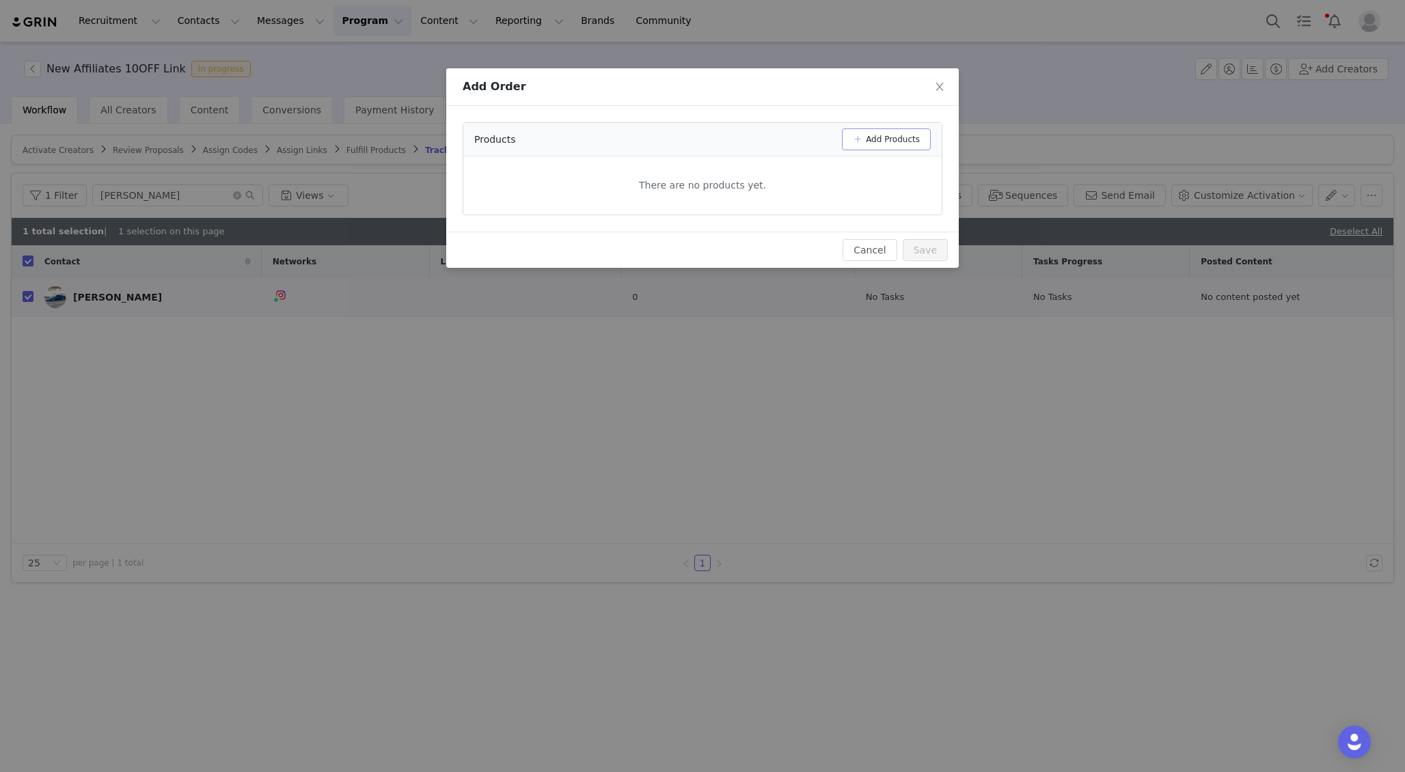
click at [851, 142] on button "Add Products" at bounding box center [886, 139] width 89 height 22
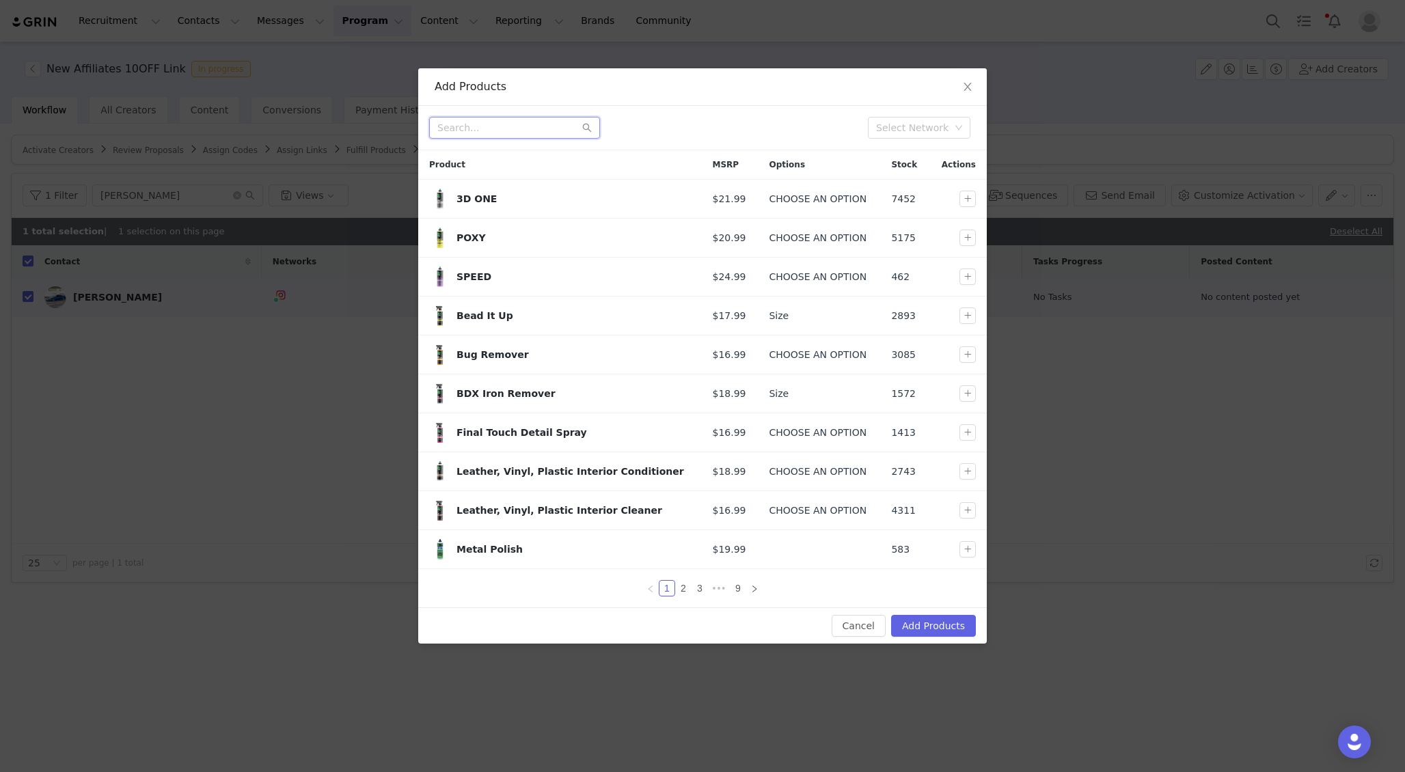
click at [476, 132] on input "text" at bounding box center [514, 128] width 171 height 22
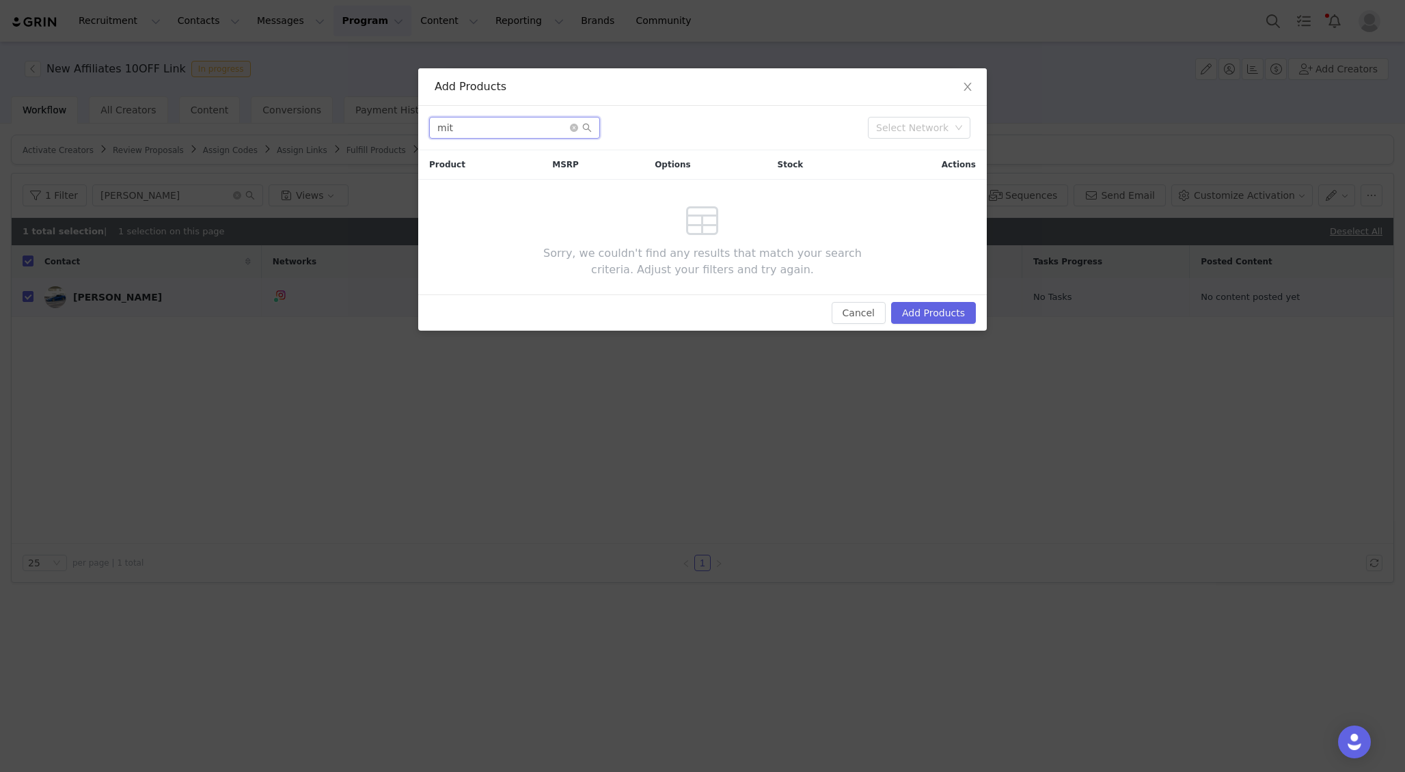
type input "mit"
click at [866, 325] on div "Cancel Add Products" at bounding box center [702, 312] width 568 height 36
click at [864, 318] on button "Cancel" at bounding box center [859, 313] width 54 height 22
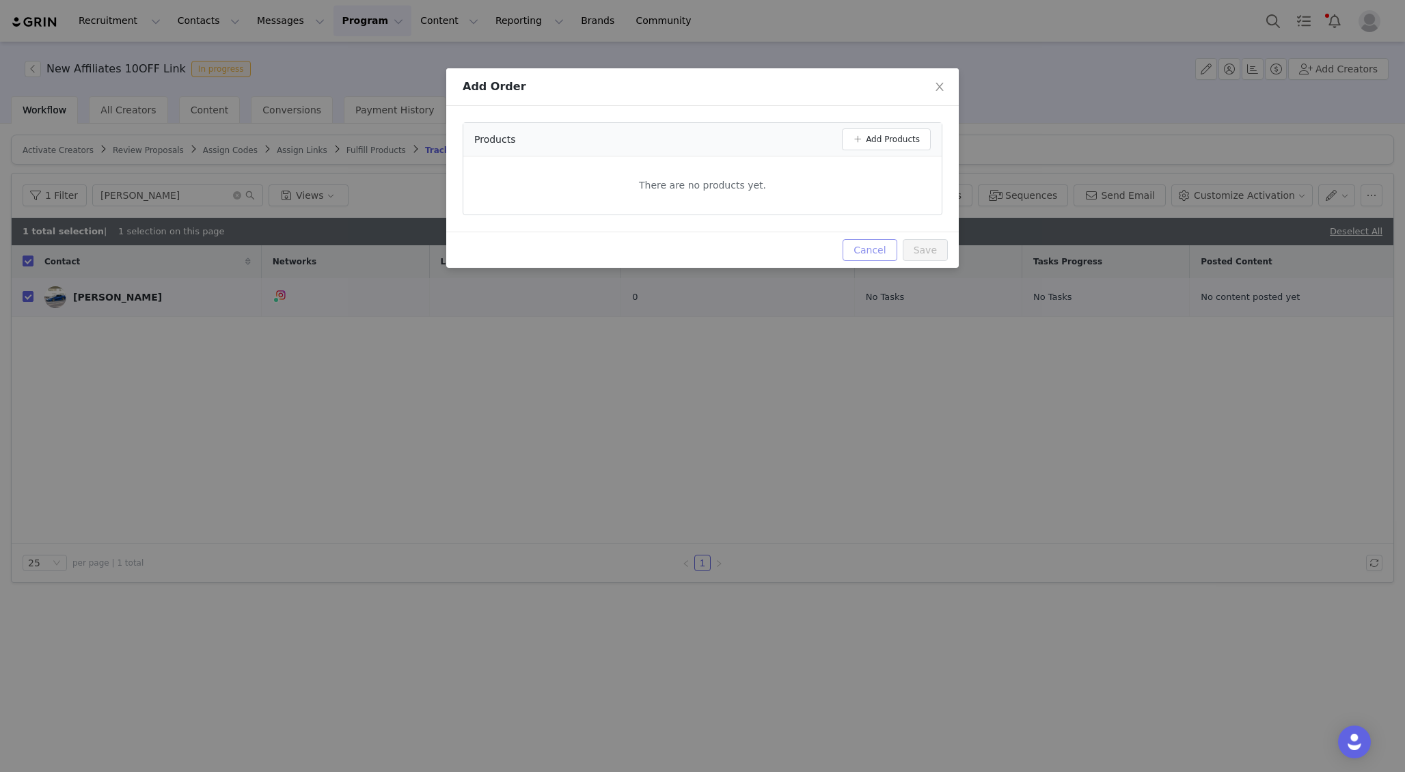
click at [868, 260] on button "Cancel" at bounding box center [869, 250] width 54 height 22
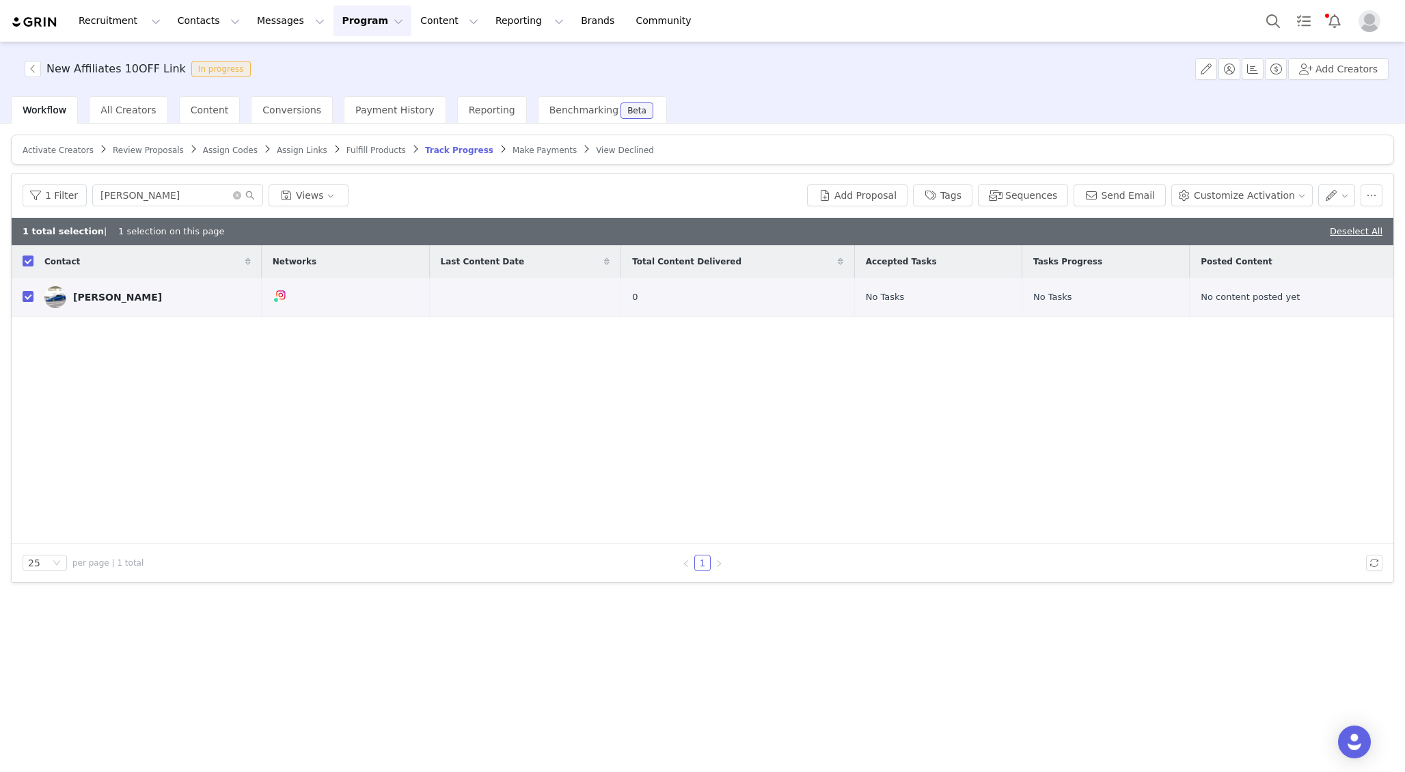
click at [1237, 206] on div "1 Filter satbir Views Add Proposal Tags Sequences Send Email Customize Activati…" at bounding box center [703, 196] width 1382 height 44
click at [1235, 187] on button "Customize Activation" at bounding box center [1241, 195] width 141 height 22
click at [1235, 217] on span "Edit Product Selection" at bounding box center [1256, 222] width 105 height 15
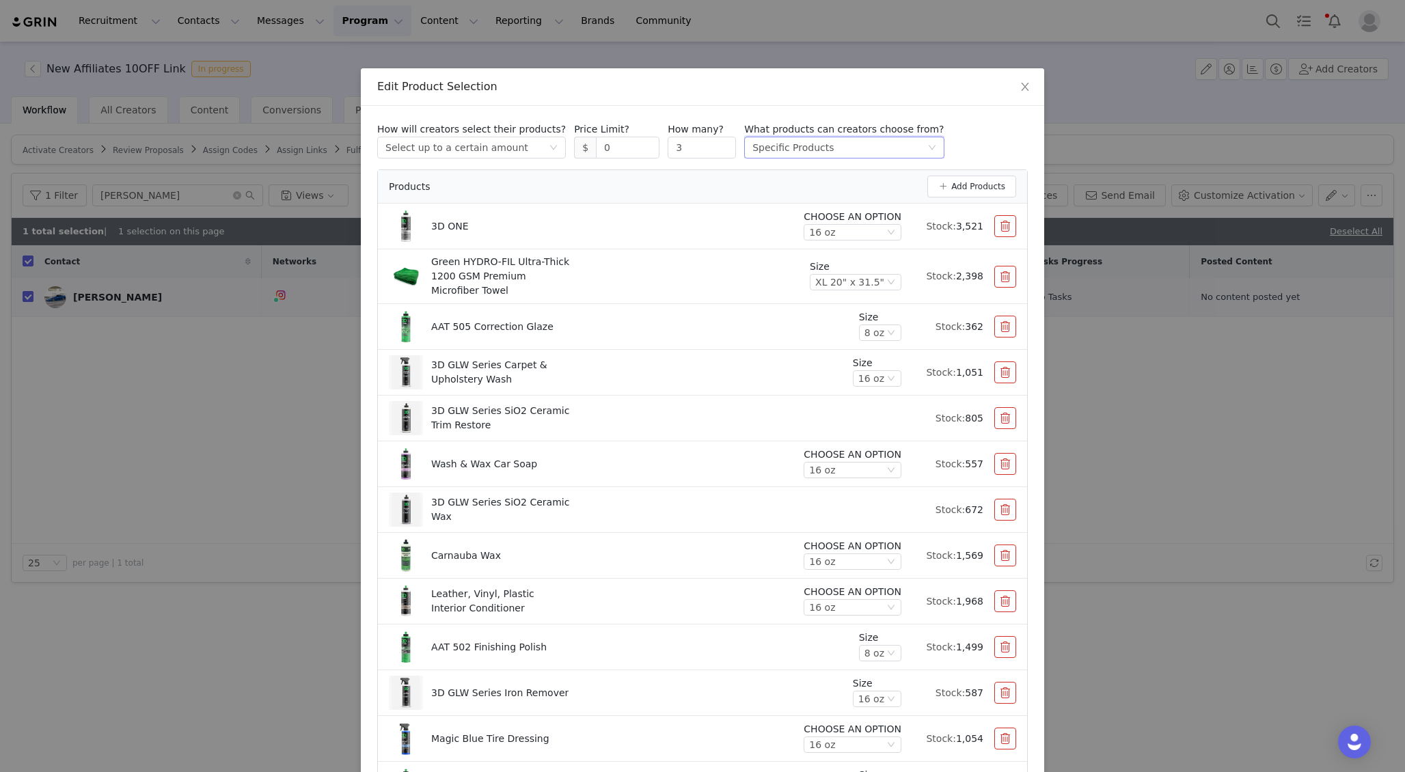
click at [773, 144] on div "Specific Products" at bounding box center [792, 147] width 81 height 20
click at [754, 176] on li "All Products (81)" at bounding box center [828, 175] width 189 height 22
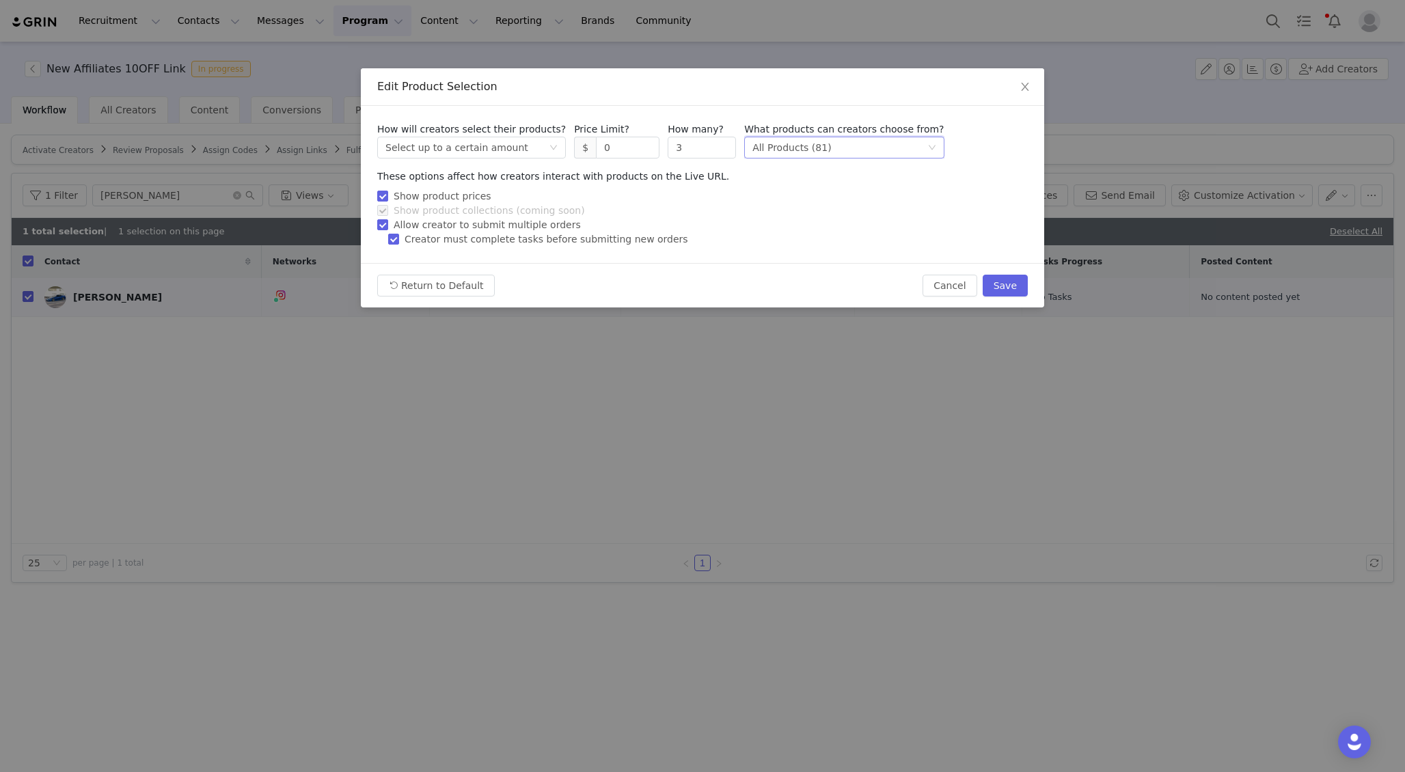
click at [781, 146] on div "All Products (81)" at bounding box center [791, 147] width 79 height 20
click at [771, 194] on li "Specific Products" at bounding box center [828, 197] width 189 height 22
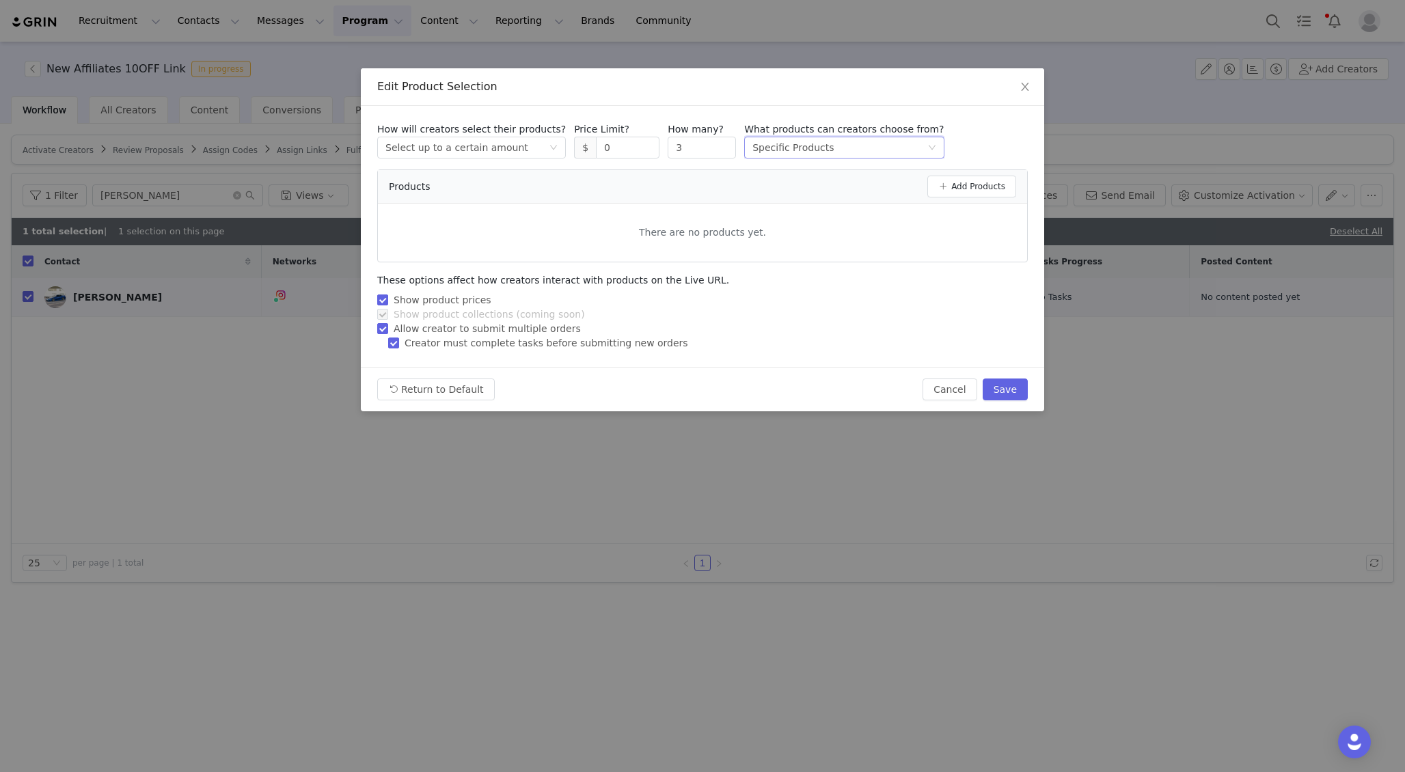
click at [777, 142] on div "Specific Products" at bounding box center [792, 147] width 81 height 20
click at [773, 216] on li "Specific Collections" at bounding box center [828, 219] width 189 height 22
click at [785, 146] on div "Specific Collections" at bounding box center [798, 147] width 92 height 20
click at [763, 189] on li "Specific Products" at bounding box center [828, 197] width 189 height 22
click at [935, 387] on button "Cancel" at bounding box center [949, 390] width 54 height 22
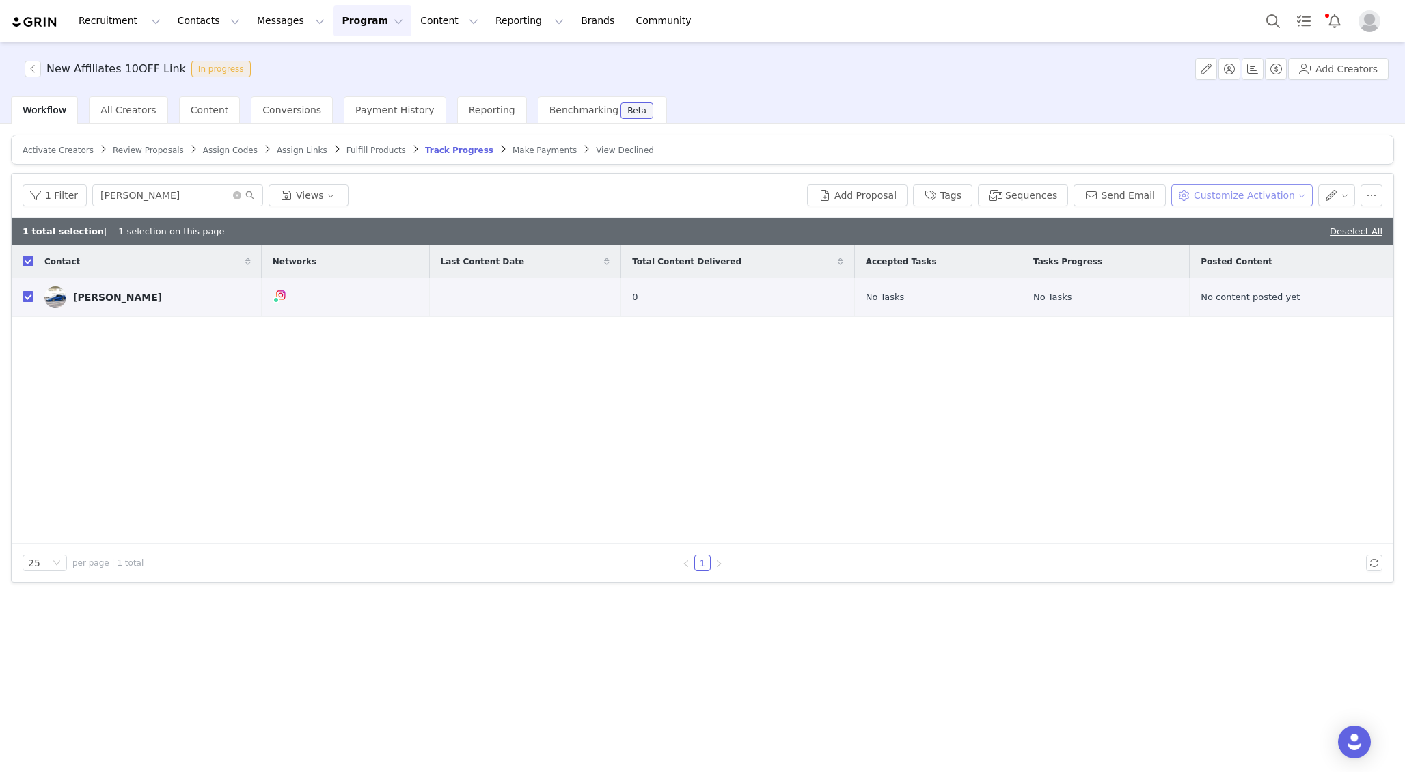
click at [1209, 201] on button "Customize Activation" at bounding box center [1241, 195] width 141 height 22
click at [1198, 213] on li "Edit Product Selection" at bounding box center [1248, 223] width 138 height 22
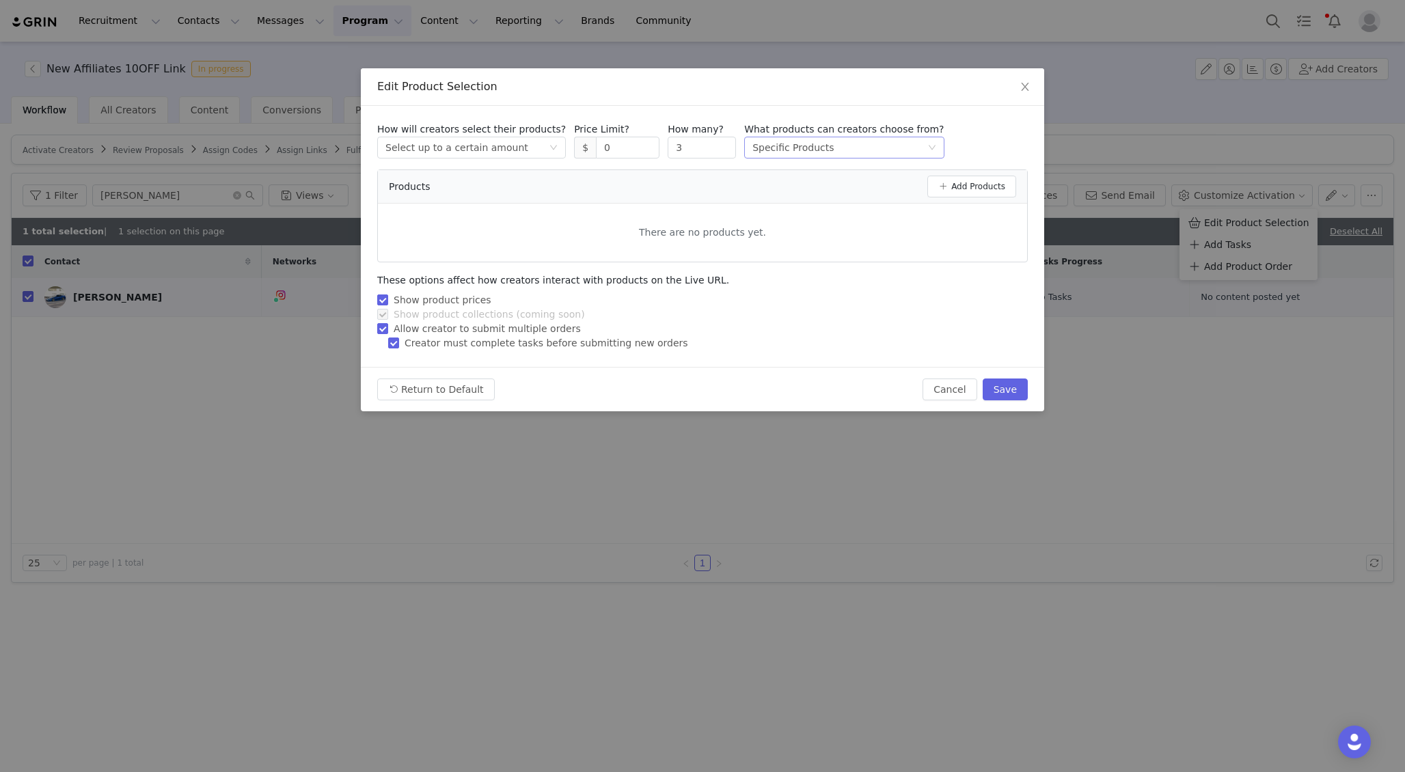
click at [797, 146] on div "Specific Products" at bounding box center [792, 147] width 81 height 20
click at [952, 188] on button "Add Products" at bounding box center [971, 187] width 89 height 22
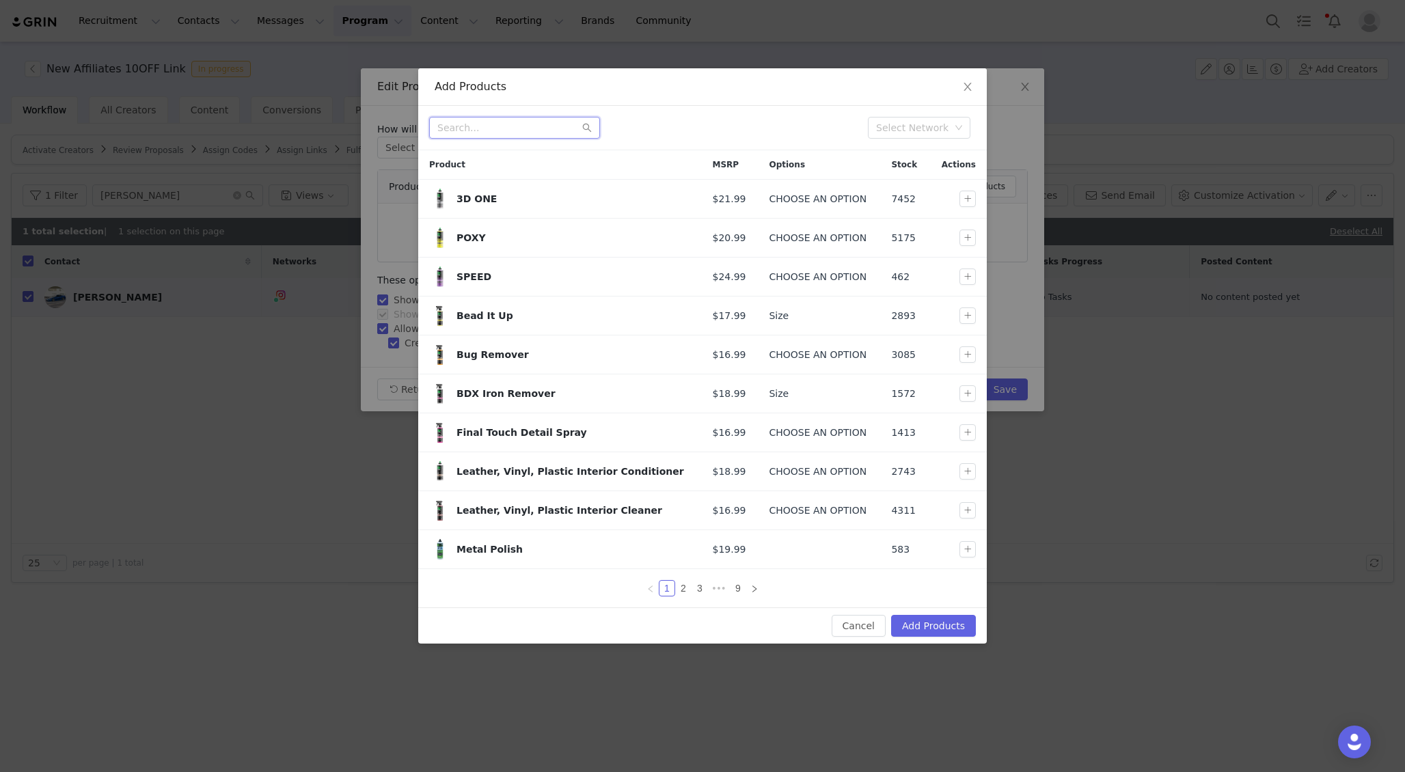
click at [506, 133] on input "text" at bounding box center [514, 128] width 171 height 22
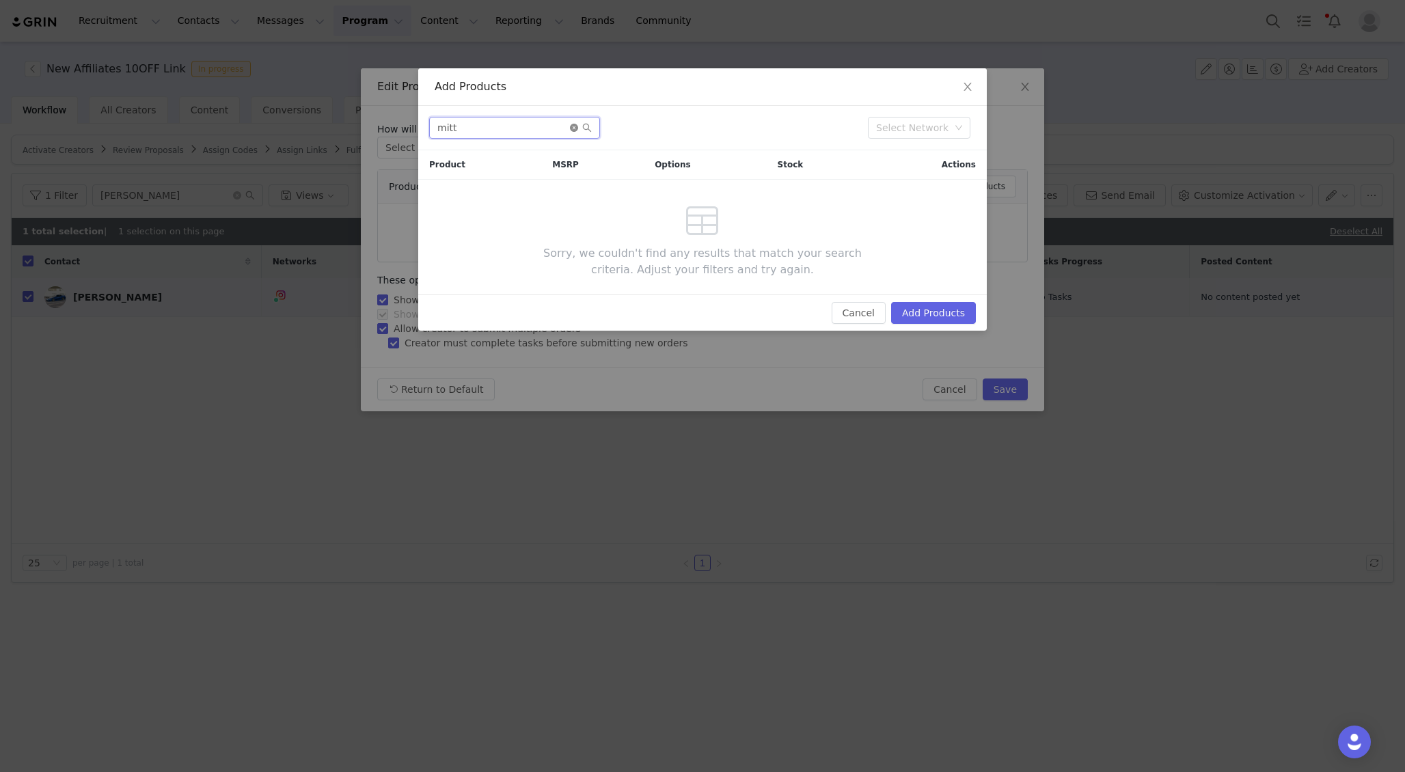
type input "mitt"
click at [574, 128] on icon "icon: close-circle" at bounding box center [574, 128] width 8 height 8
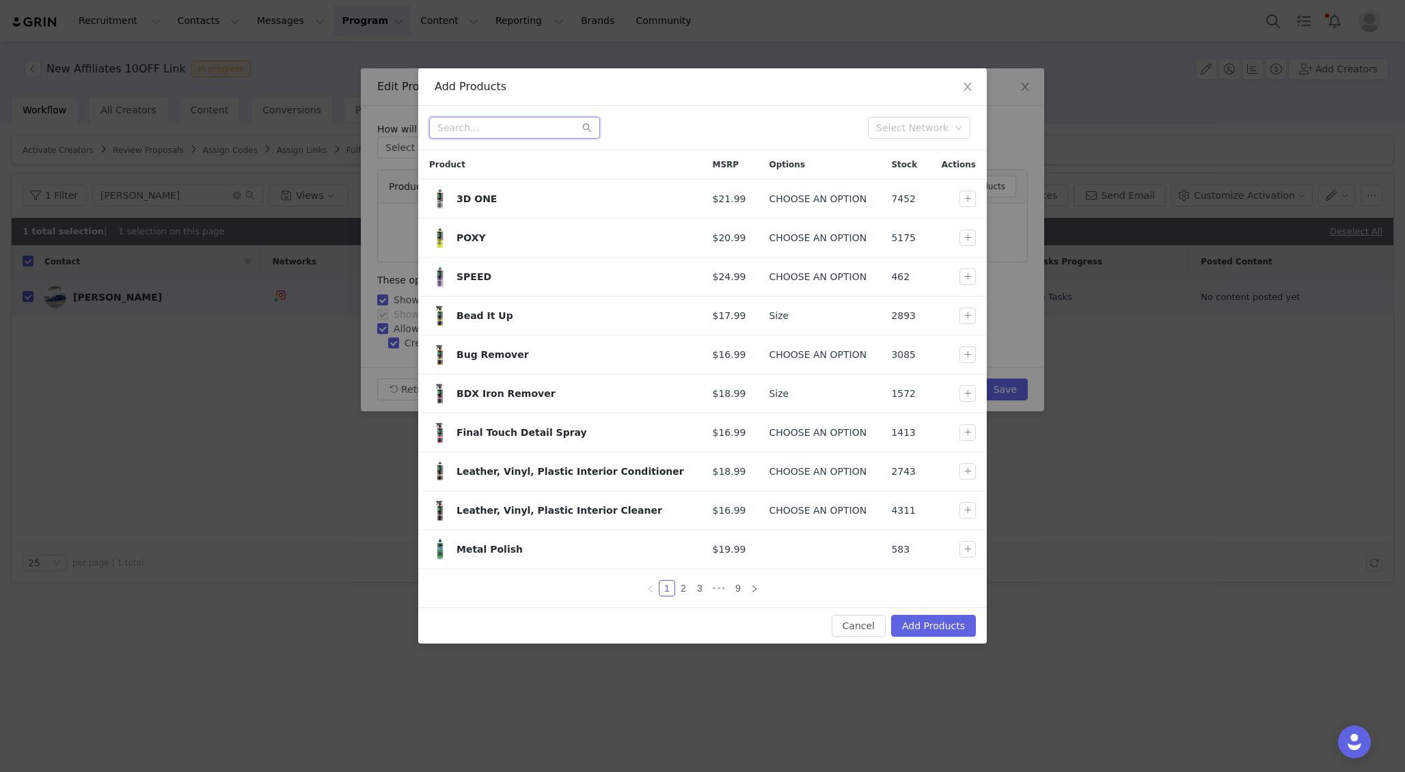
click at [544, 133] on input "text" at bounding box center [514, 128] width 171 height 22
click at [847, 635] on button "Cancel" at bounding box center [859, 626] width 54 height 22
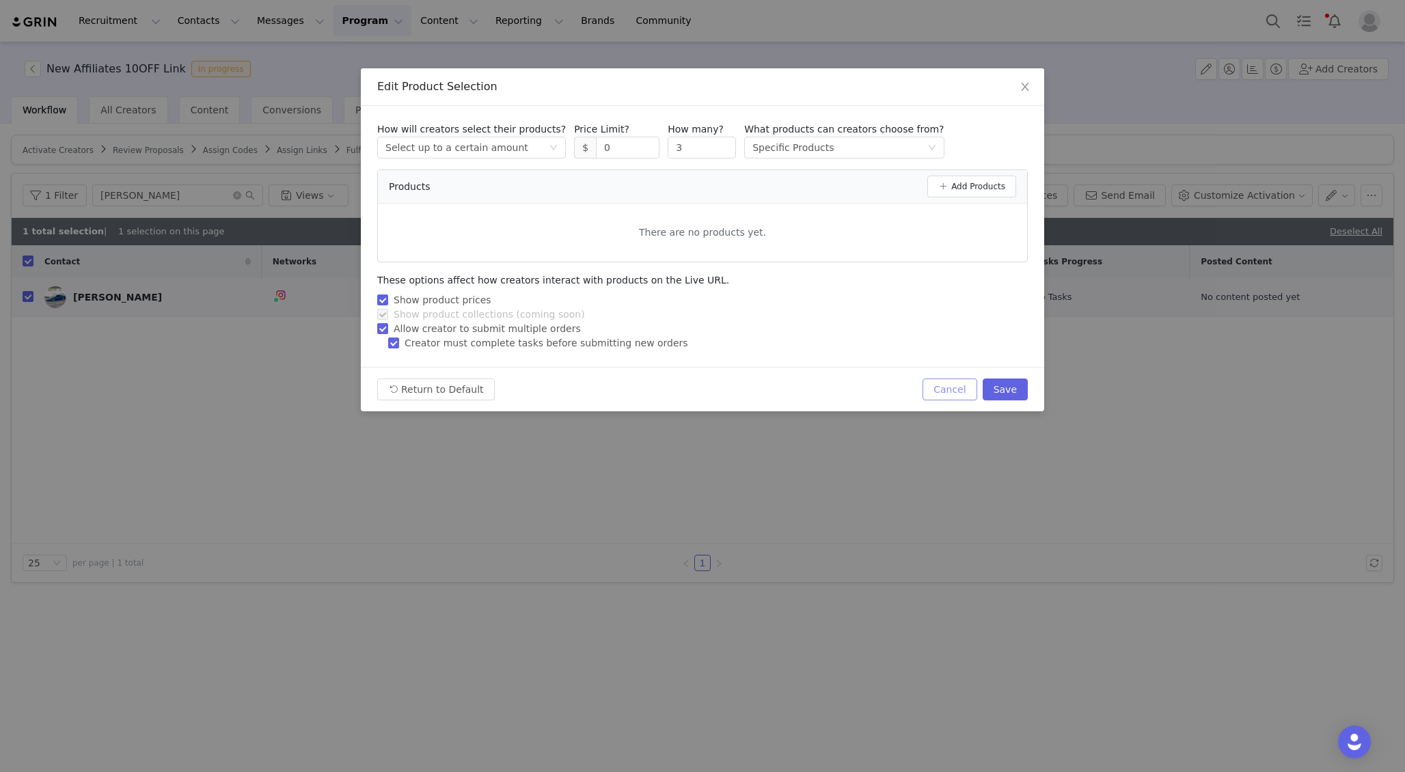
click at [947, 392] on button "Cancel" at bounding box center [949, 390] width 54 height 22
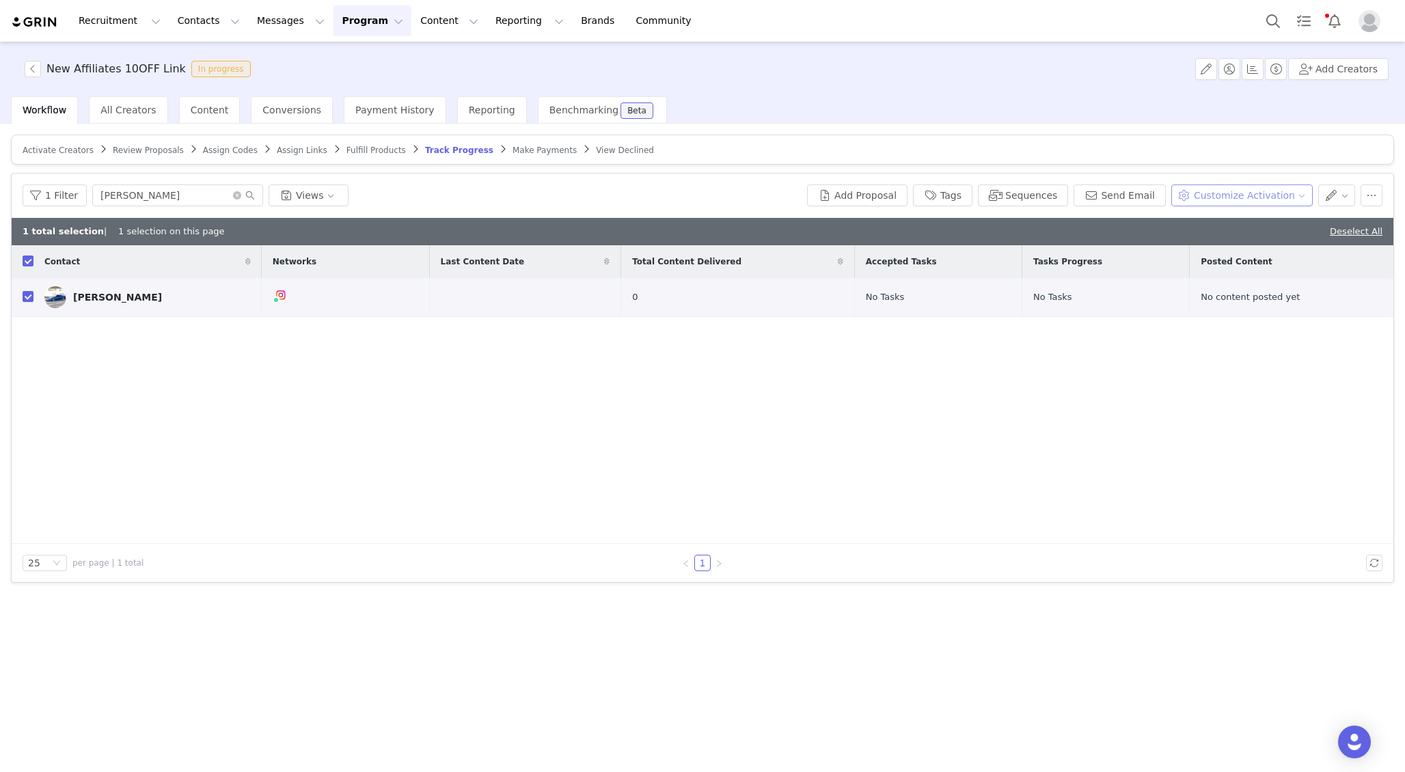
click at [1251, 190] on button "Customize Activation" at bounding box center [1241, 195] width 141 height 22
click at [1228, 260] on span "Add Product Order" at bounding box center [1248, 266] width 88 height 15
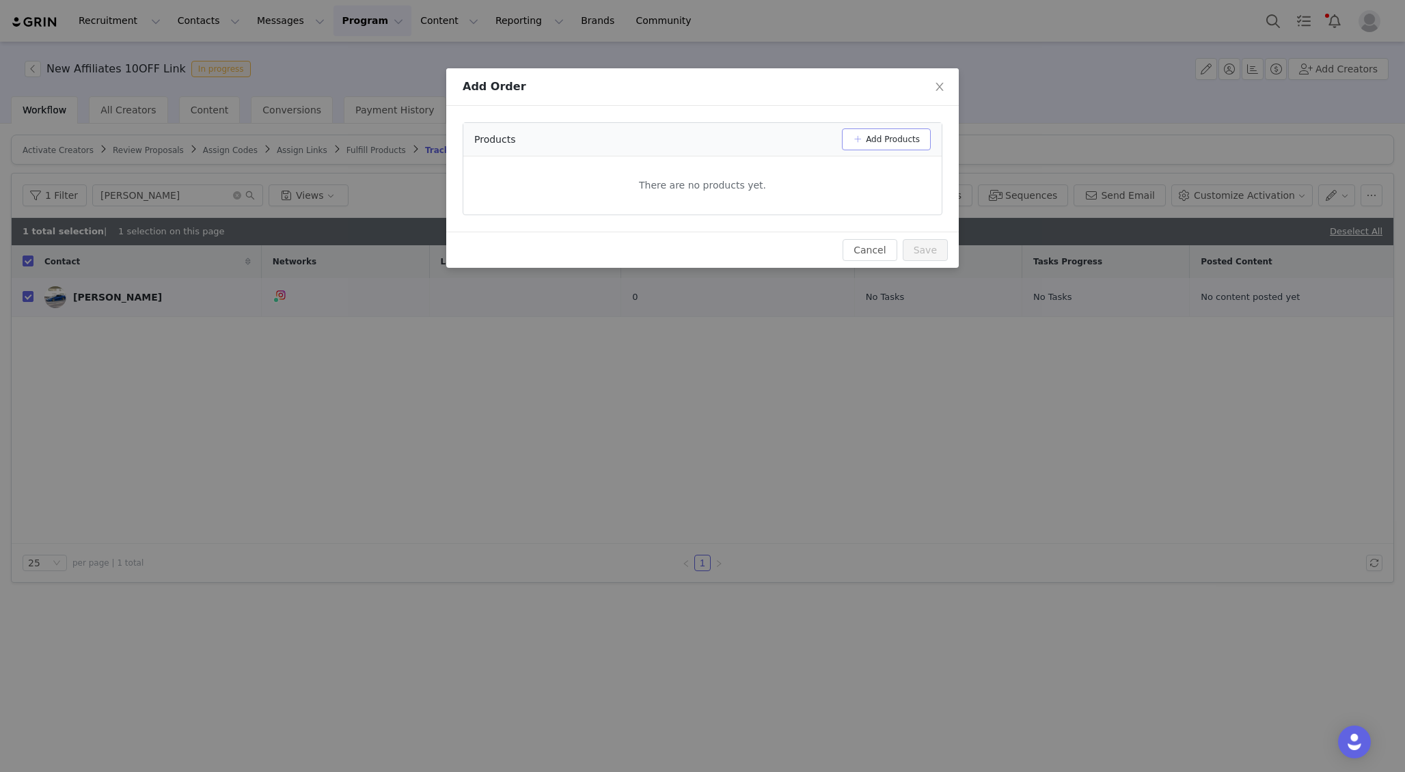
click at [864, 141] on button "Add Products" at bounding box center [886, 139] width 89 height 22
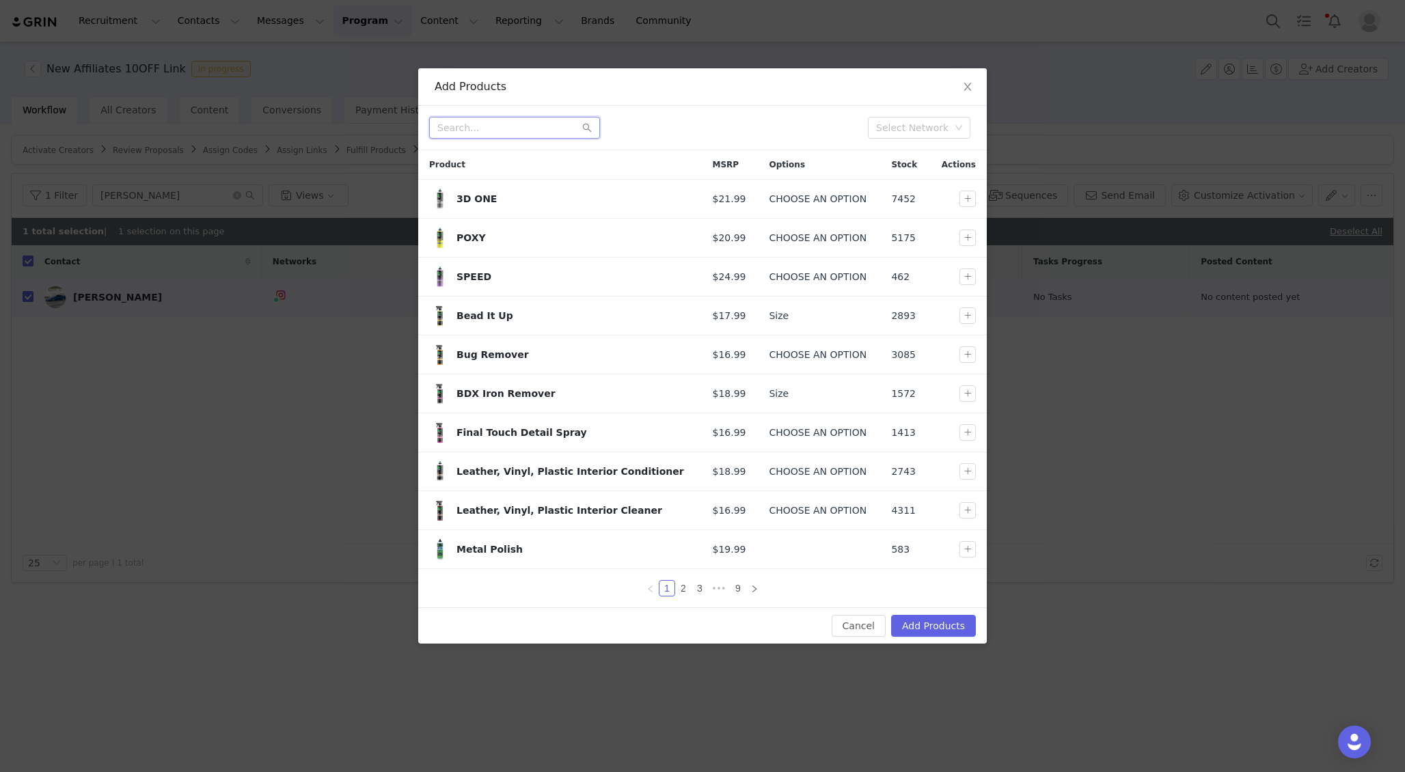
click at [538, 124] on input "text" at bounding box center [514, 128] width 171 height 22
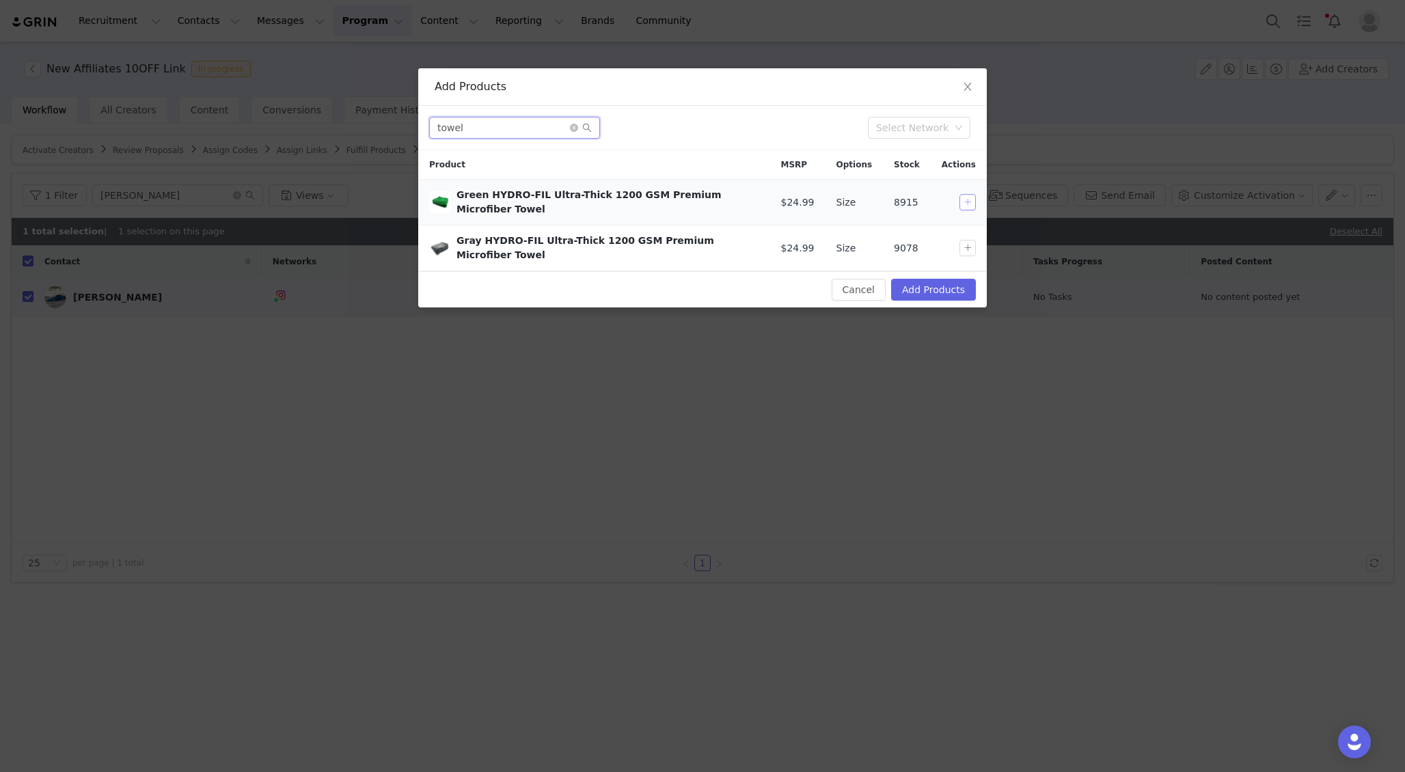
type input "towel"
click at [967, 194] on button "button" at bounding box center [967, 202] width 16 height 16
click at [931, 279] on button "Add Products" at bounding box center [933, 290] width 85 height 22
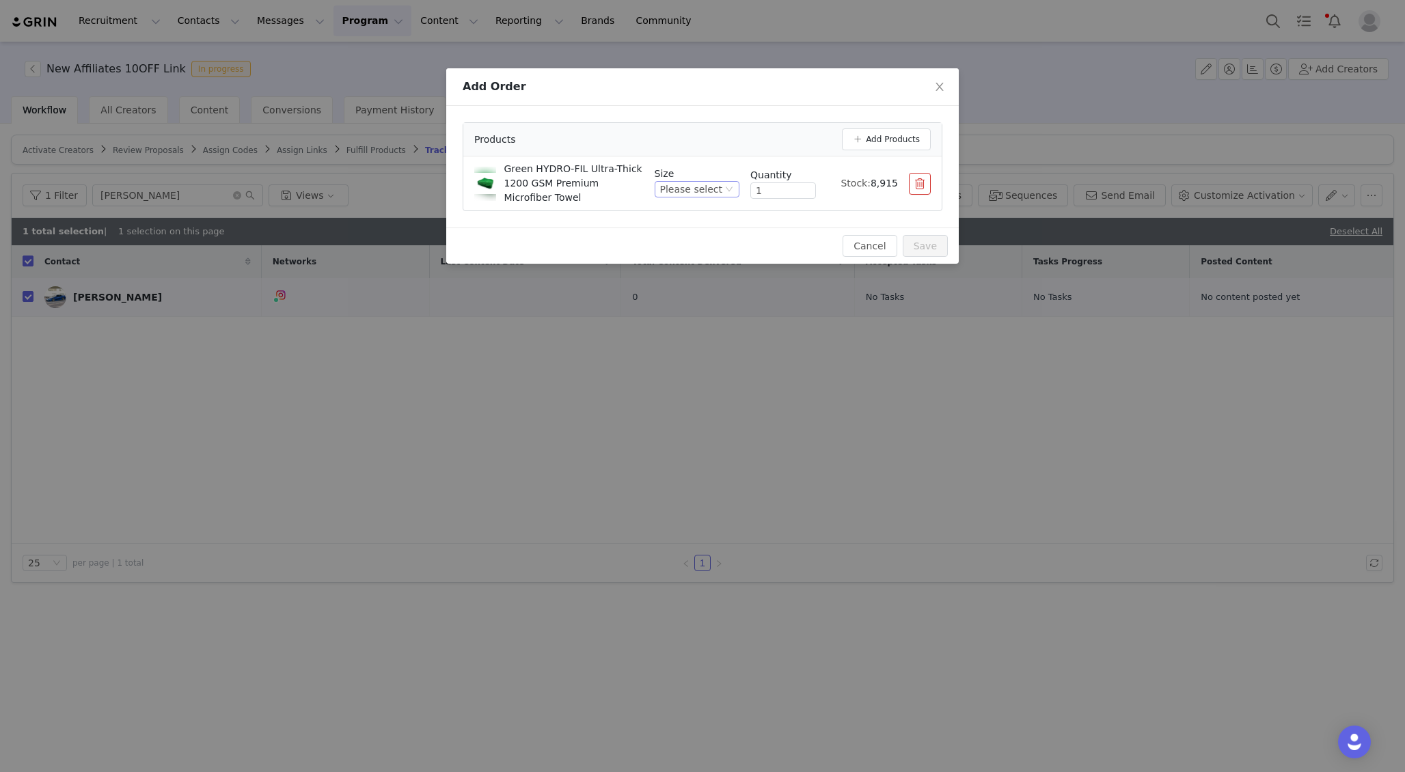
click at [717, 192] on div "Please select" at bounding box center [691, 189] width 62 height 15
click at [676, 276] on li "XXL 20" X 40"" at bounding box center [699, 280] width 81 height 22
click at [681, 195] on div "XXL 20" X 40"" at bounding box center [688, 189] width 67 height 15
click at [678, 252] on li "XL 20" x 31.5"" at bounding box center [695, 258] width 87 height 22
click at [930, 240] on button "Save" at bounding box center [925, 246] width 45 height 22
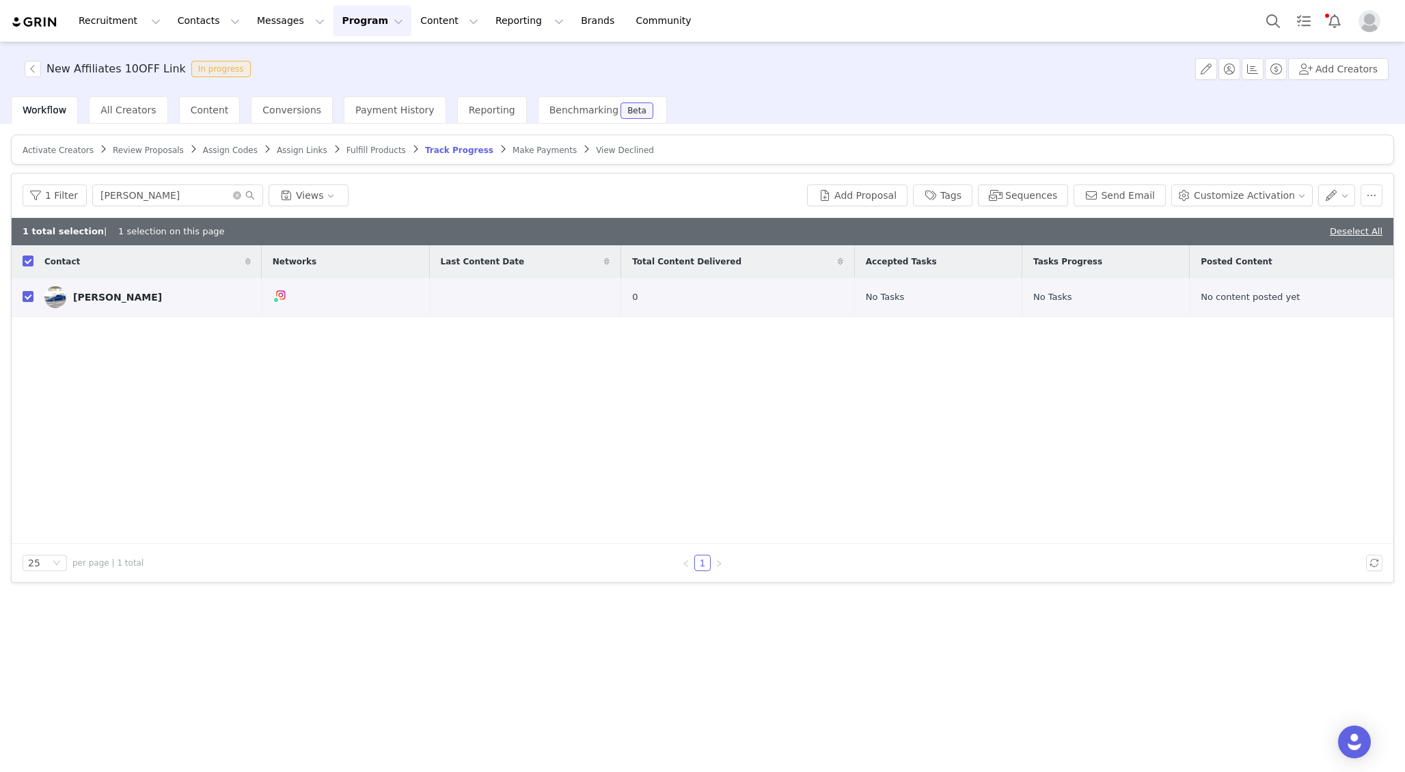
click at [357, 145] on link "Fulfill Products" at bounding box center [375, 150] width 59 height 10
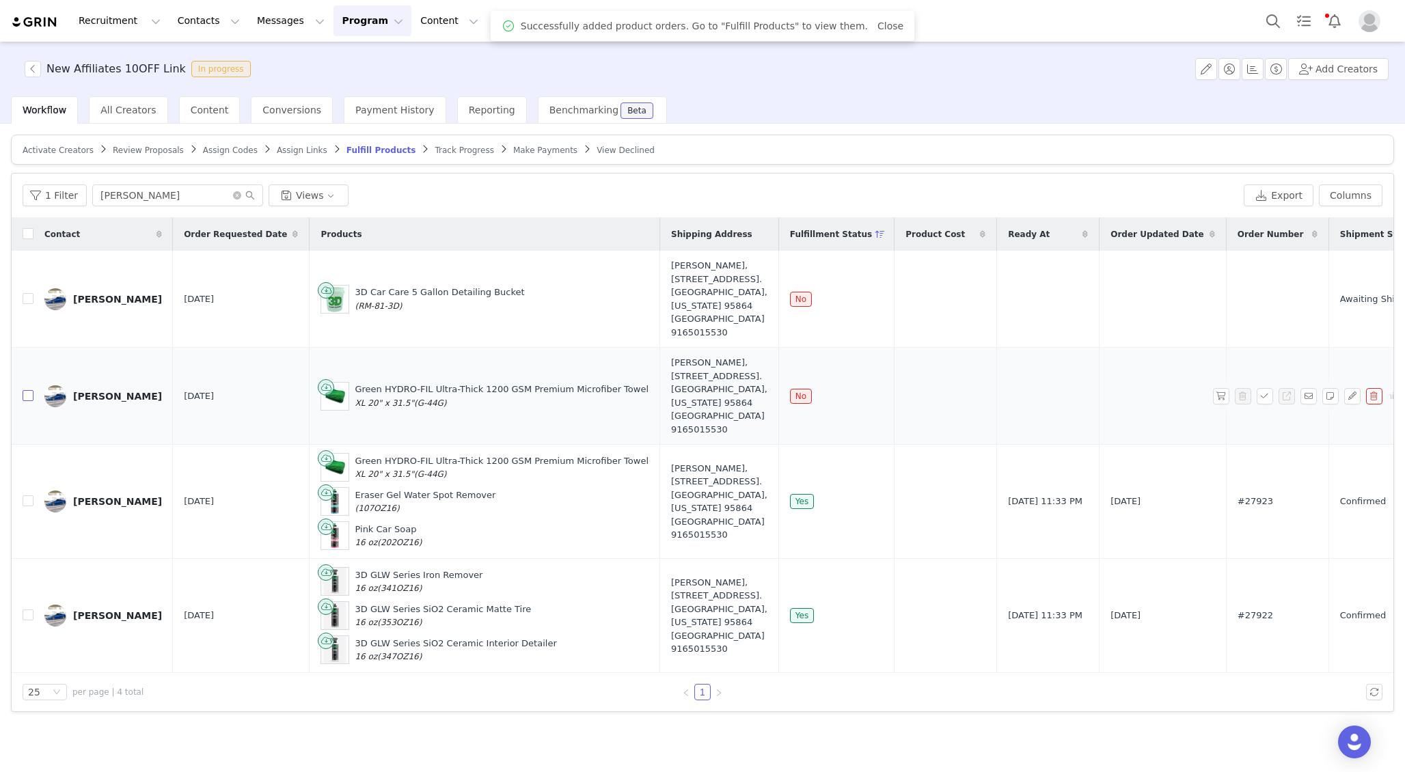
click at [29, 400] on input "checkbox" at bounding box center [28, 395] width 11 height 11
checkbox input "true"
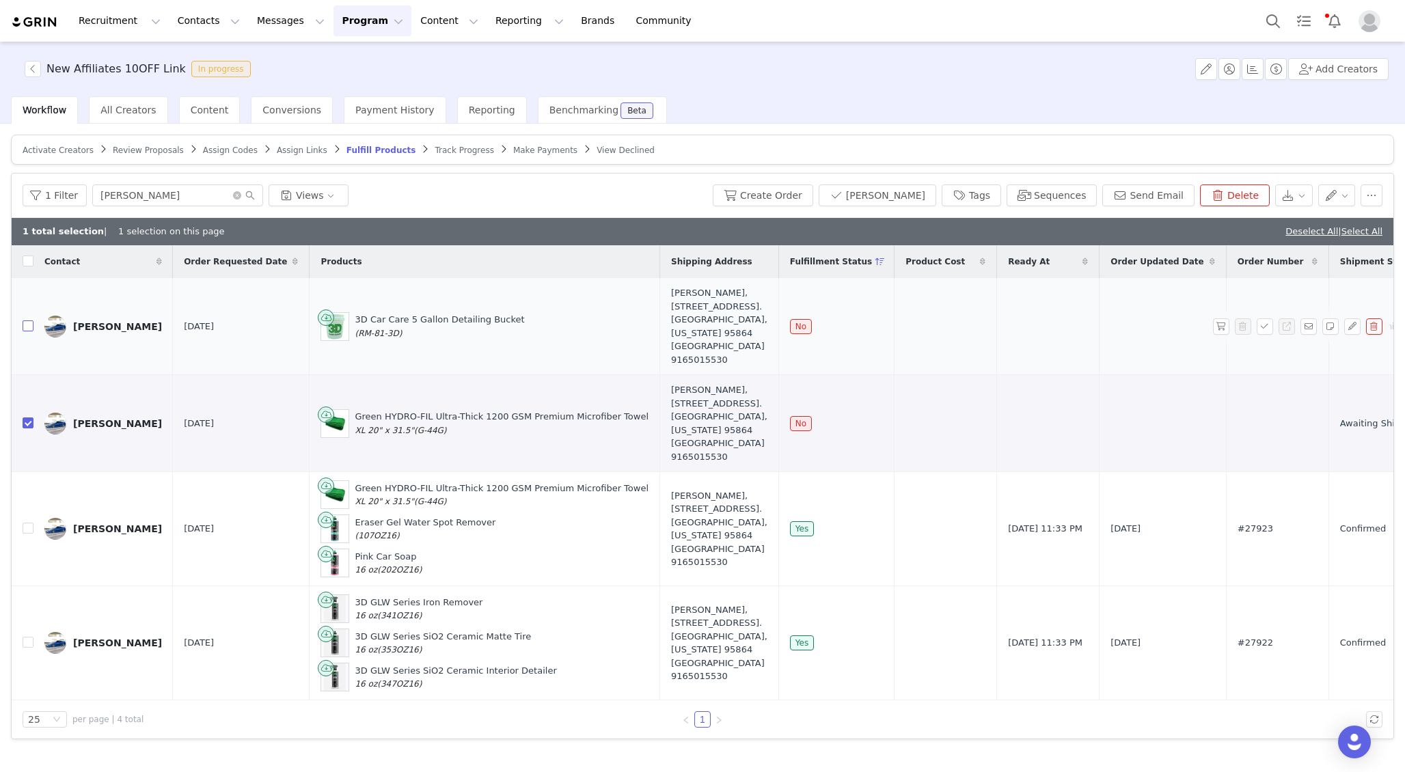
click at [26, 330] on input "checkbox" at bounding box center [28, 325] width 11 height 11
checkbox input "true"
click at [1217, 417] on button "button" at bounding box center [1221, 423] width 16 height 16
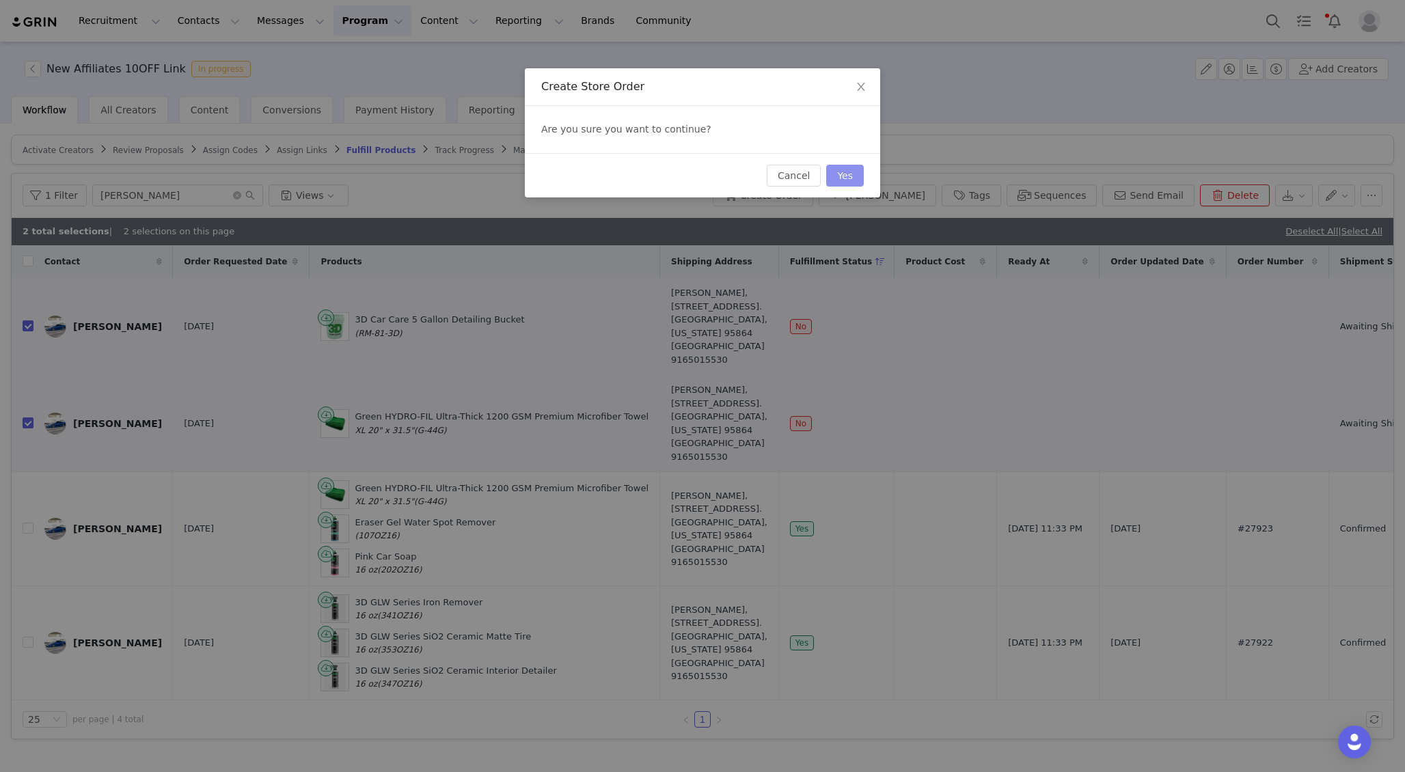
click at [854, 178] on button "Yes" at bounding box center [845, 176] width 38 height 22
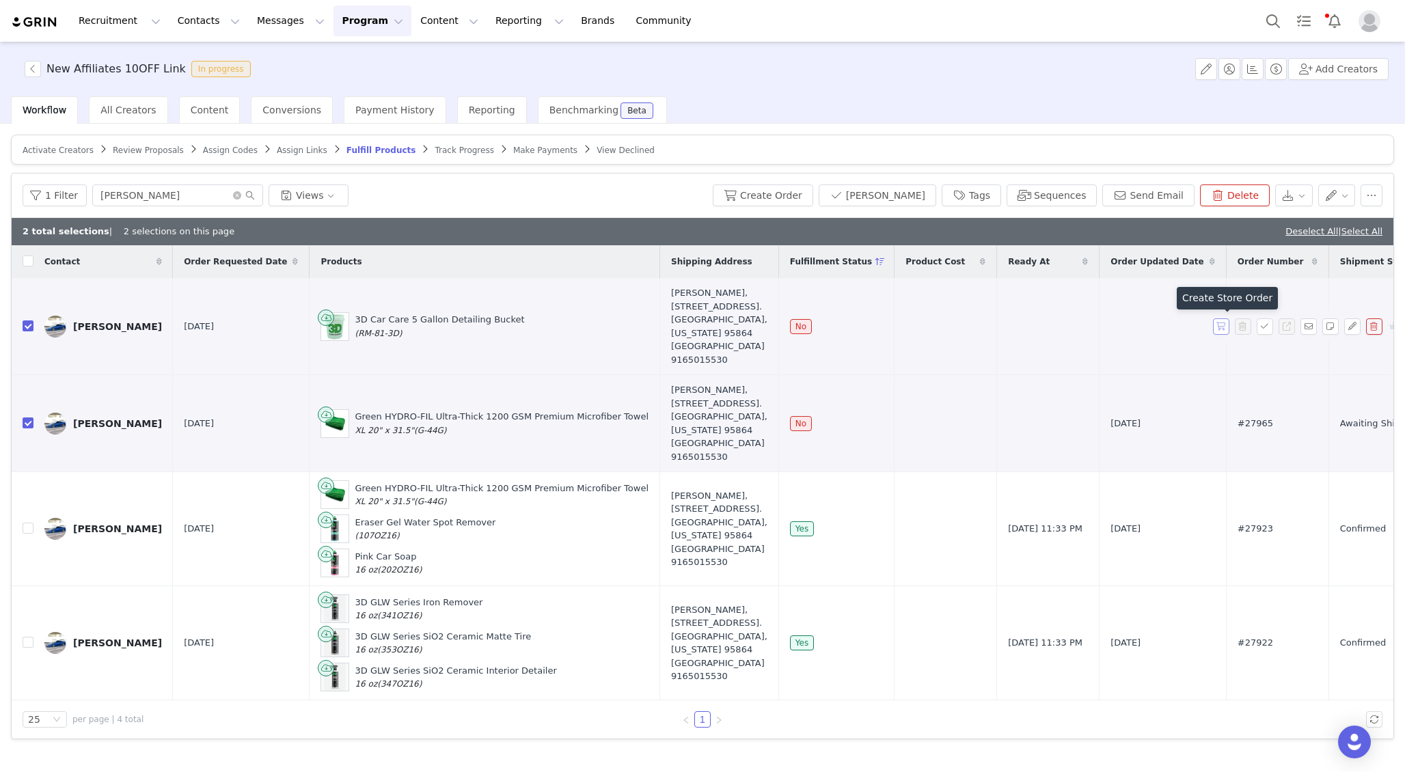
click at [1220, 325] on button "button" at bounding box center [1221, 326] width 16 height 16
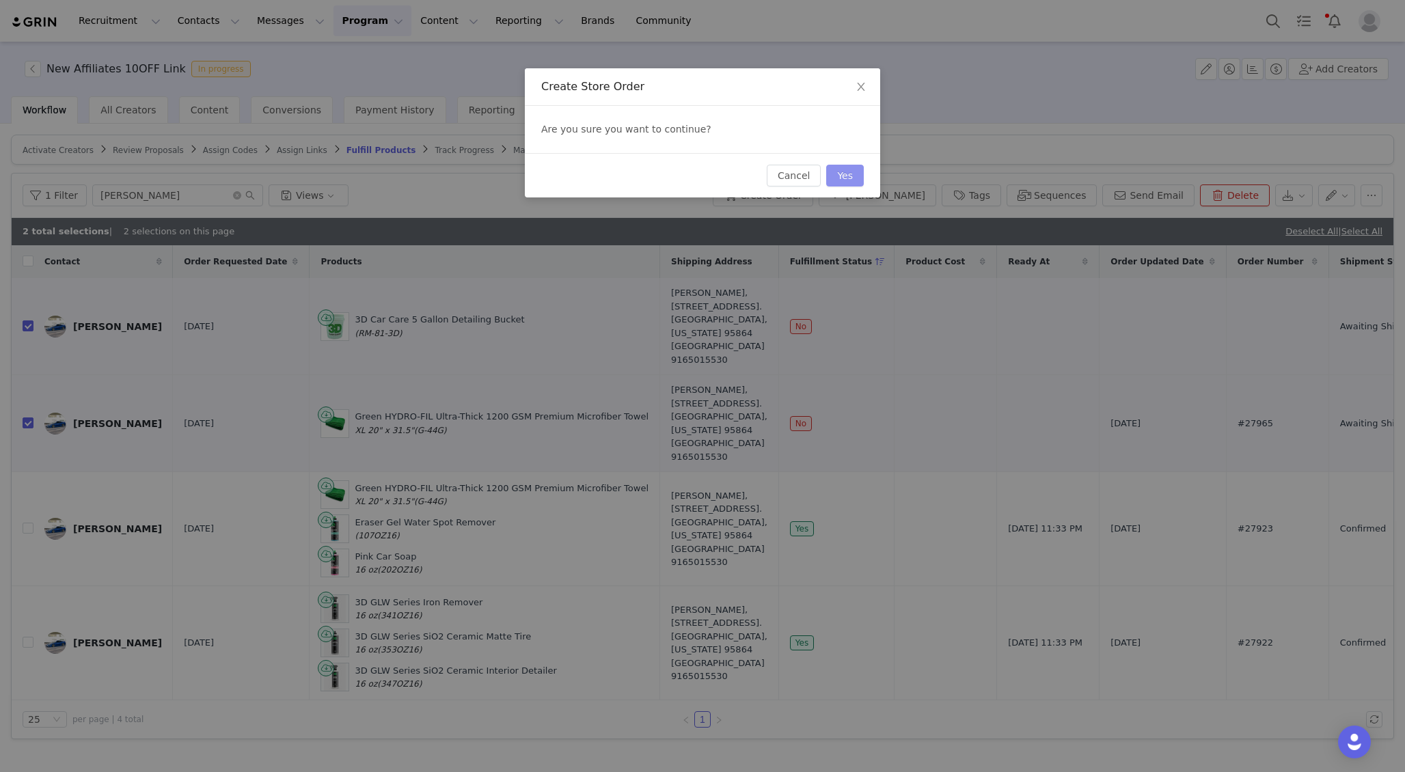
click at [846, 176] on button "Yes" at bounding box center [845, 176] width 38 height 22
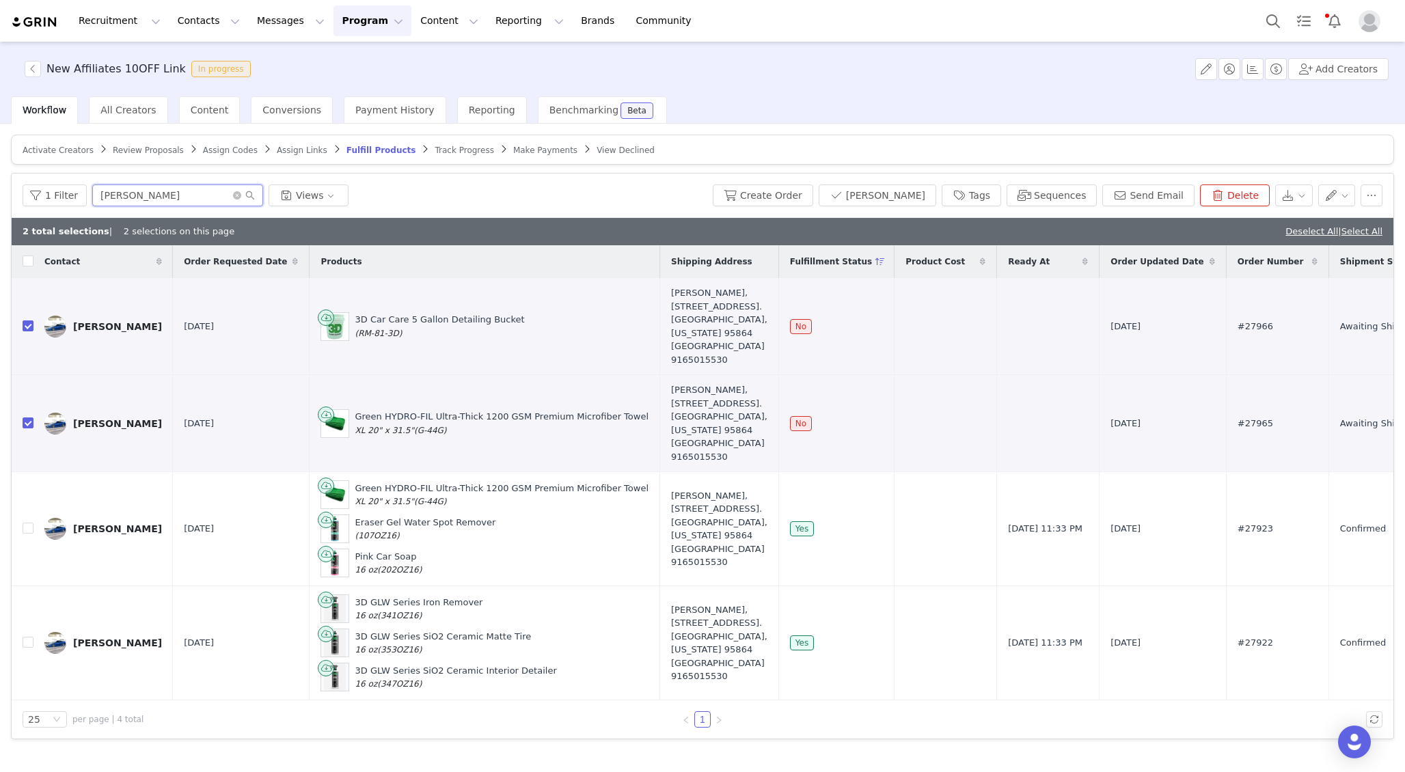
drag, startPoint x: 137, startPoint y: 148, endPoint x: 243, endPoint y: 206, distance: 120.8
click at [243, 206] on div "Activate Creators Review Proposals Assign Codes Assign Links Fulfill Products T…" at bounding box center [702, 437] width 1383 height 605
click at [233, 196] on icon "icon: close-circle" at bounding box center [237, 195] width 8 height 8
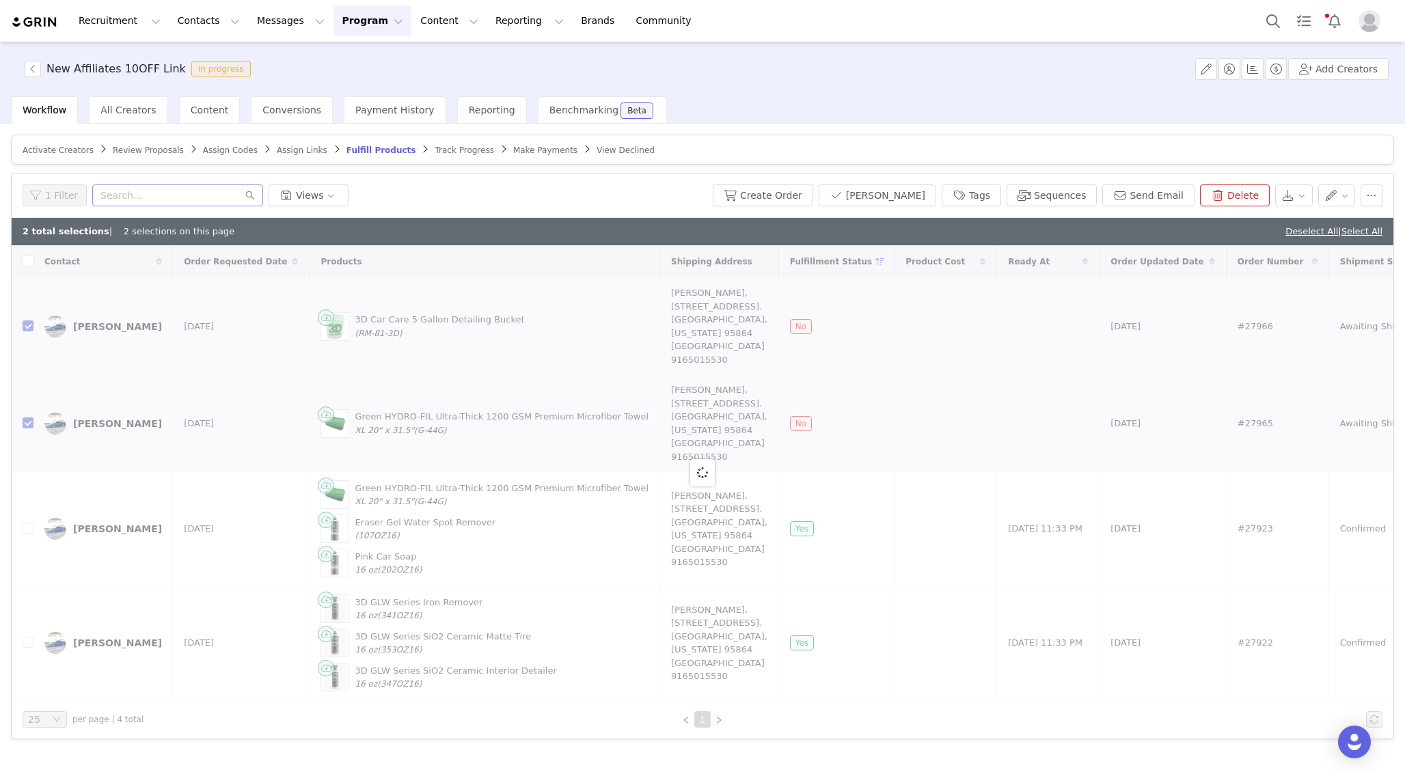
checkbox input "false"
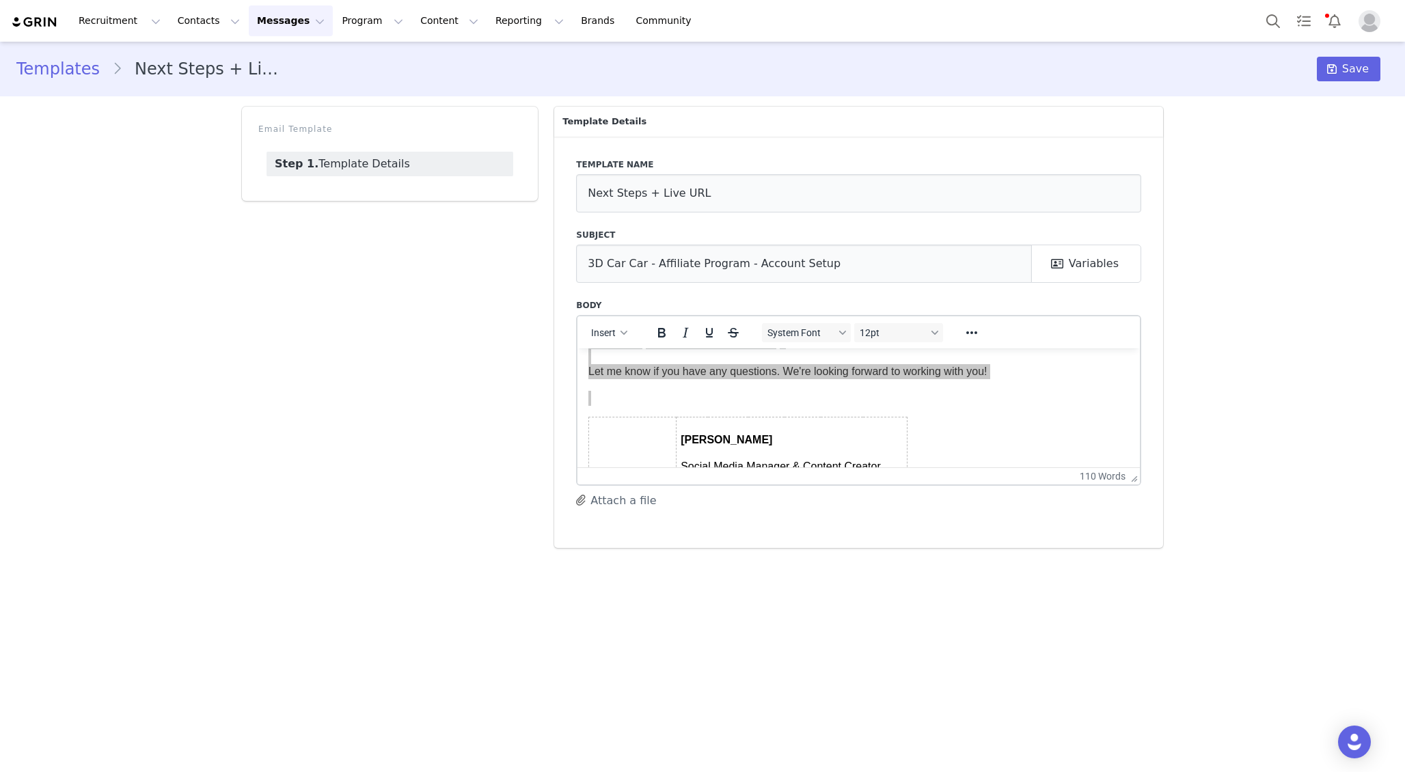
scroll to position [189, 0]
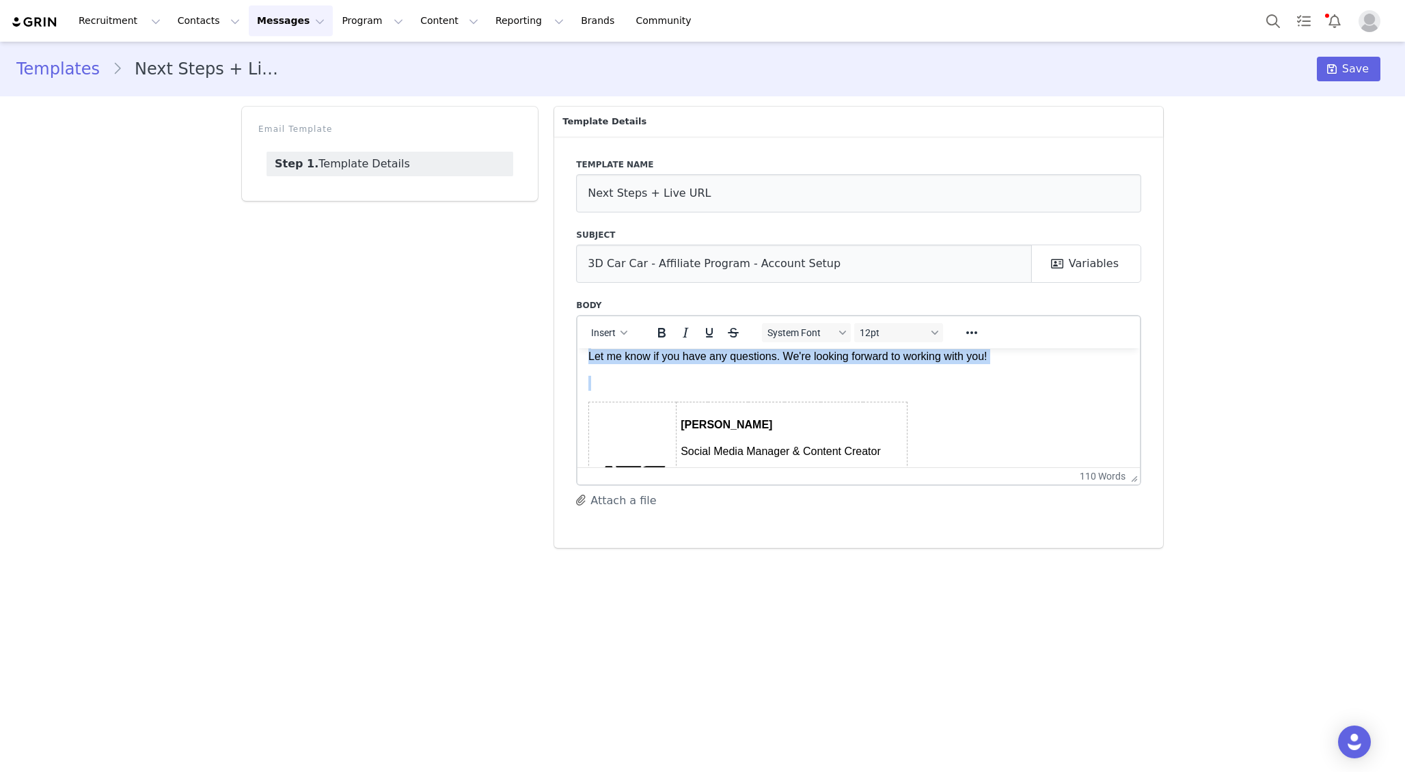
click at [781, 368] on body "Hi First Name ! Thanks so much for getting back to us! We can’t wait to start w…" at bounding box center [858, 418] width 540 height 498
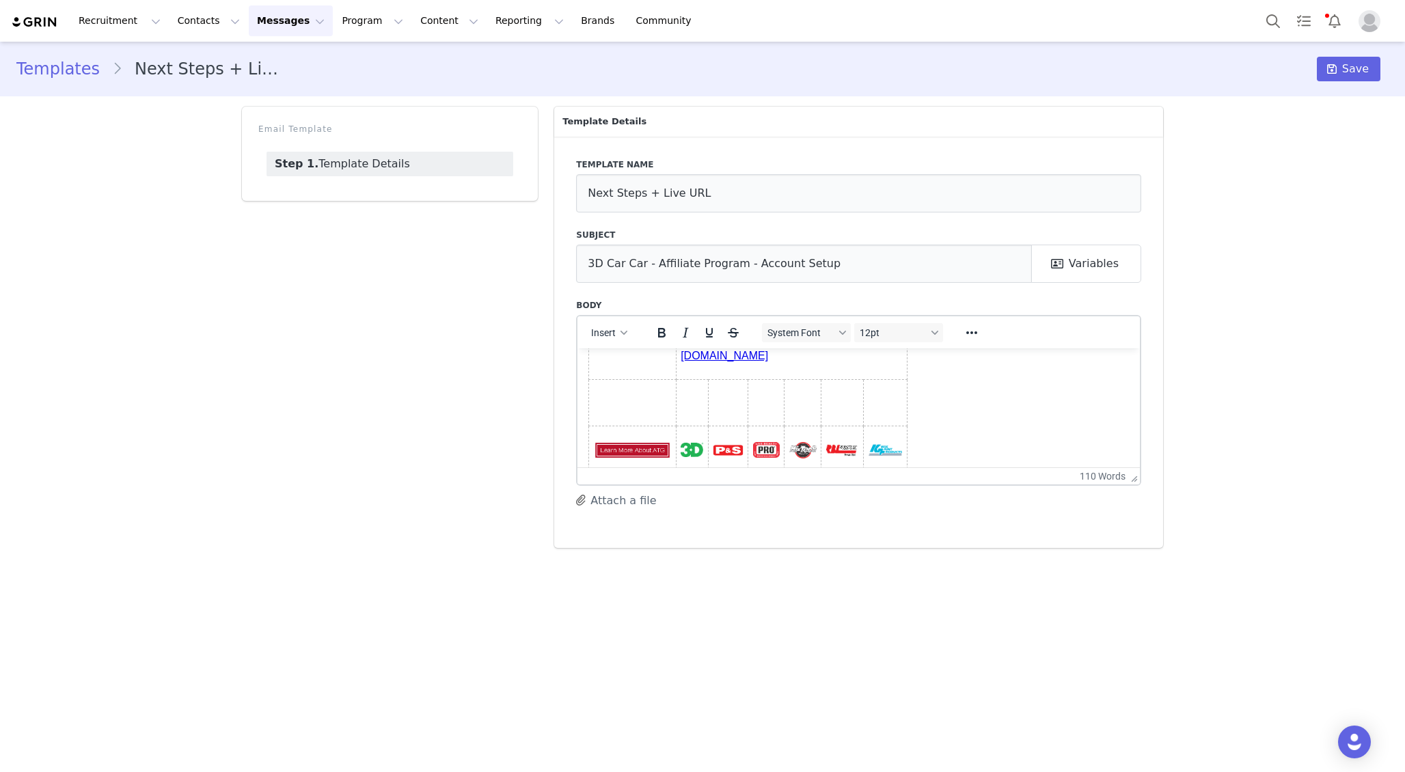
scroll to position [400, 0]
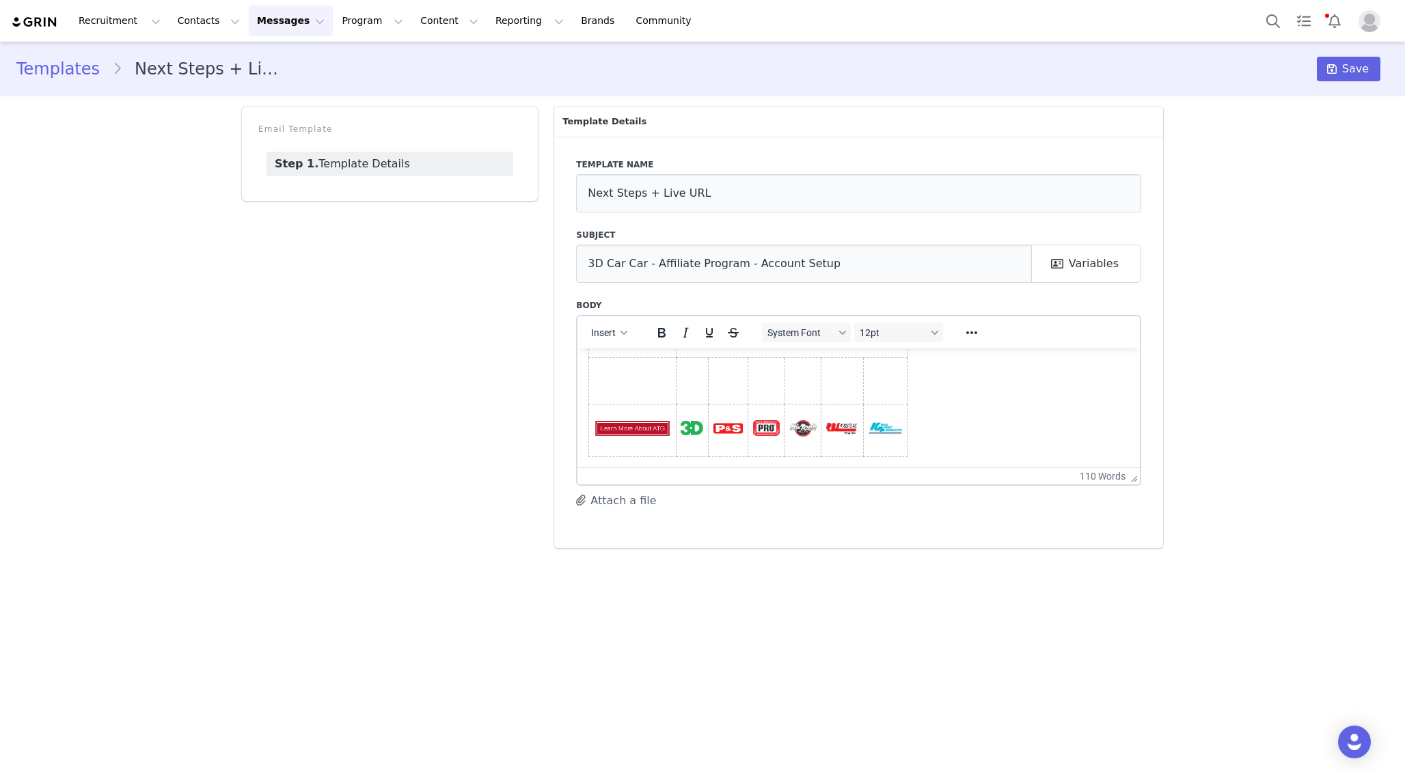
drag, startPoint x: 594, startPoint y: 379, endPoint x: 1047, endPoint y: 529, distance: 477.1
click at [1047, 467] on html "Hi First Name ! Thanks so much for getting back to us! We can’t wait to start w…" at bounding box center [858, 207] width 562 height 520
copy br "Rich Text Area. Press ALT-0 for help."
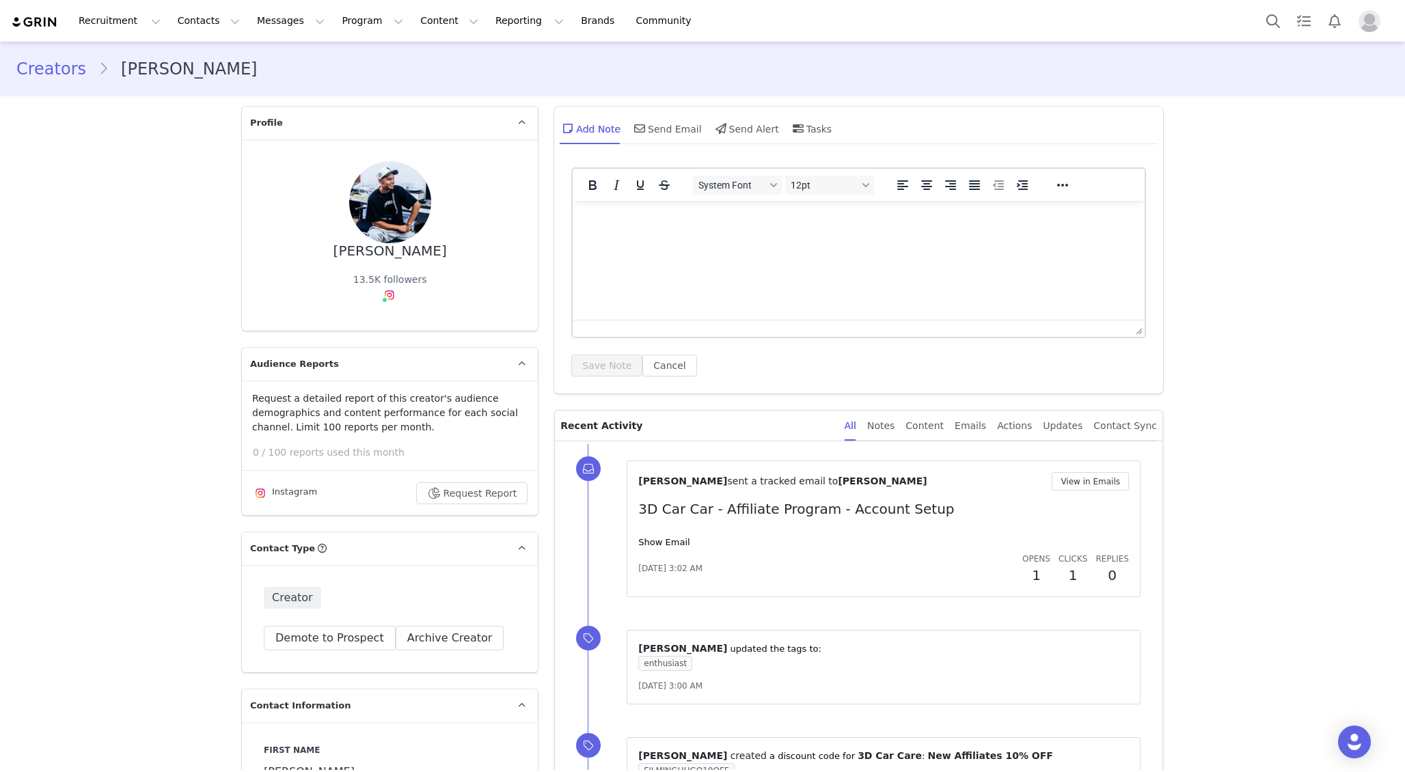
click at [1366, 27] on img "Profile" at bounding box center [1369, 21] width 22 height 22
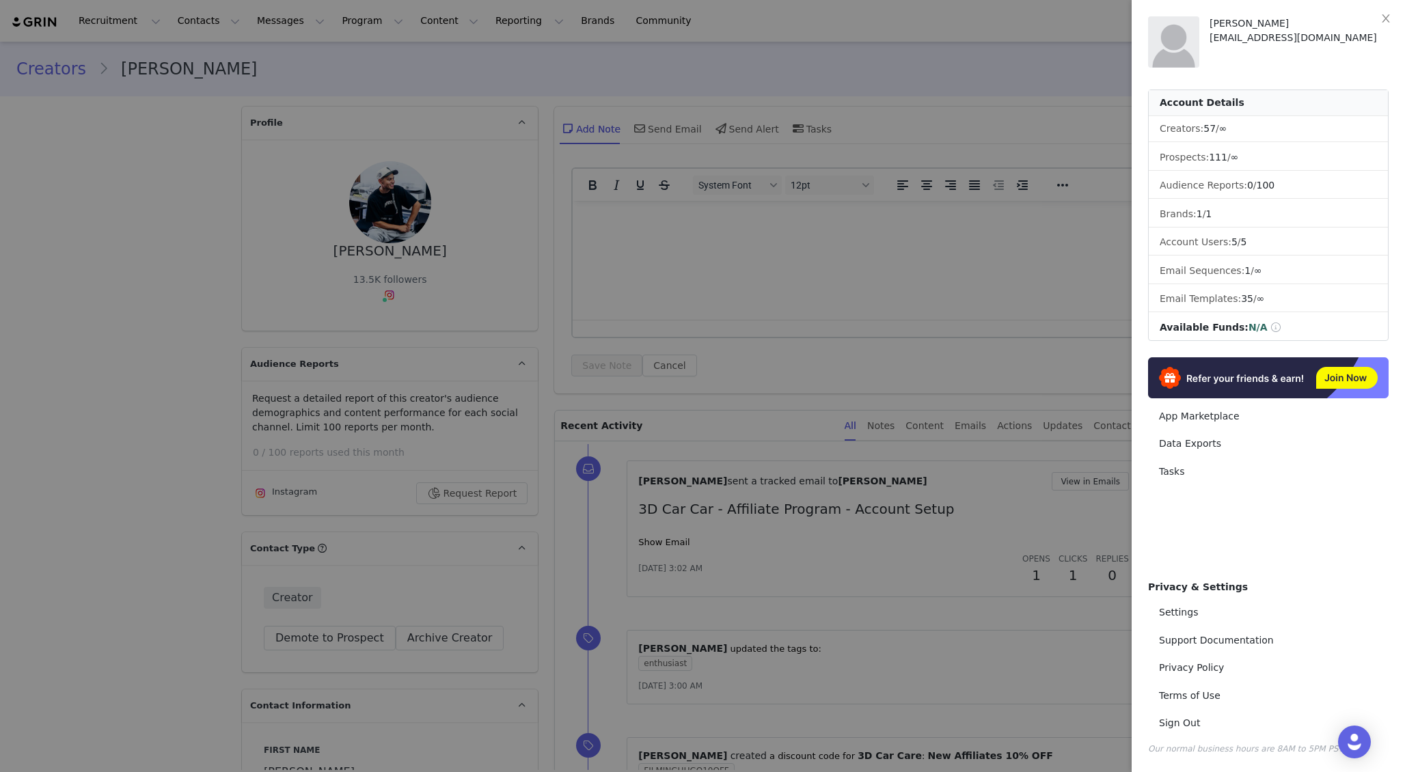
click at [1095, 291] on div at bounding box center [702, 386] width 1405 height 772
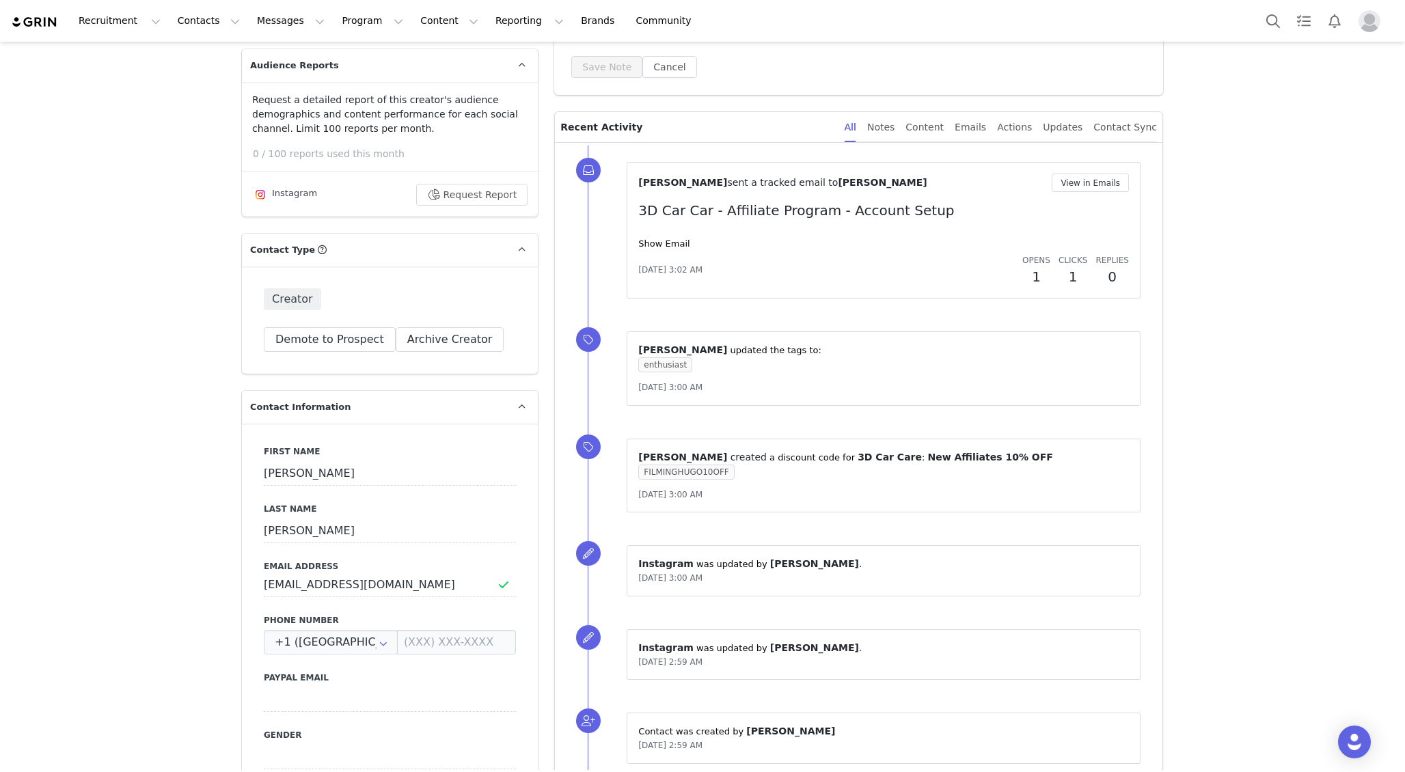
scroll to position [289, 0]
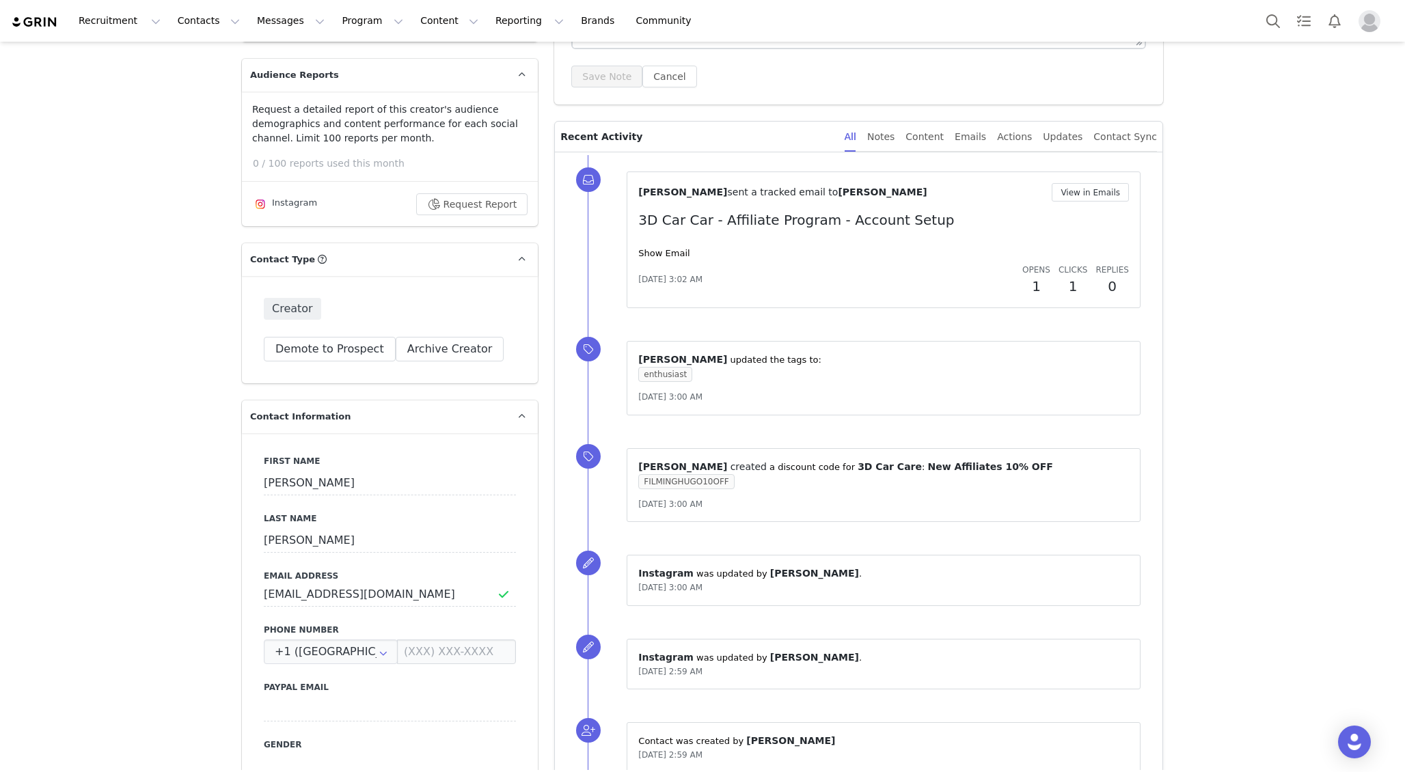
click at [811, 223] on p "3D Car Car - Affiliate Program - Account Setup" at bounding box center [883, 220] width 491 height 20
click at [674, 249] on link "Show Email" at bounding box center [663, 253] width 51 height 10
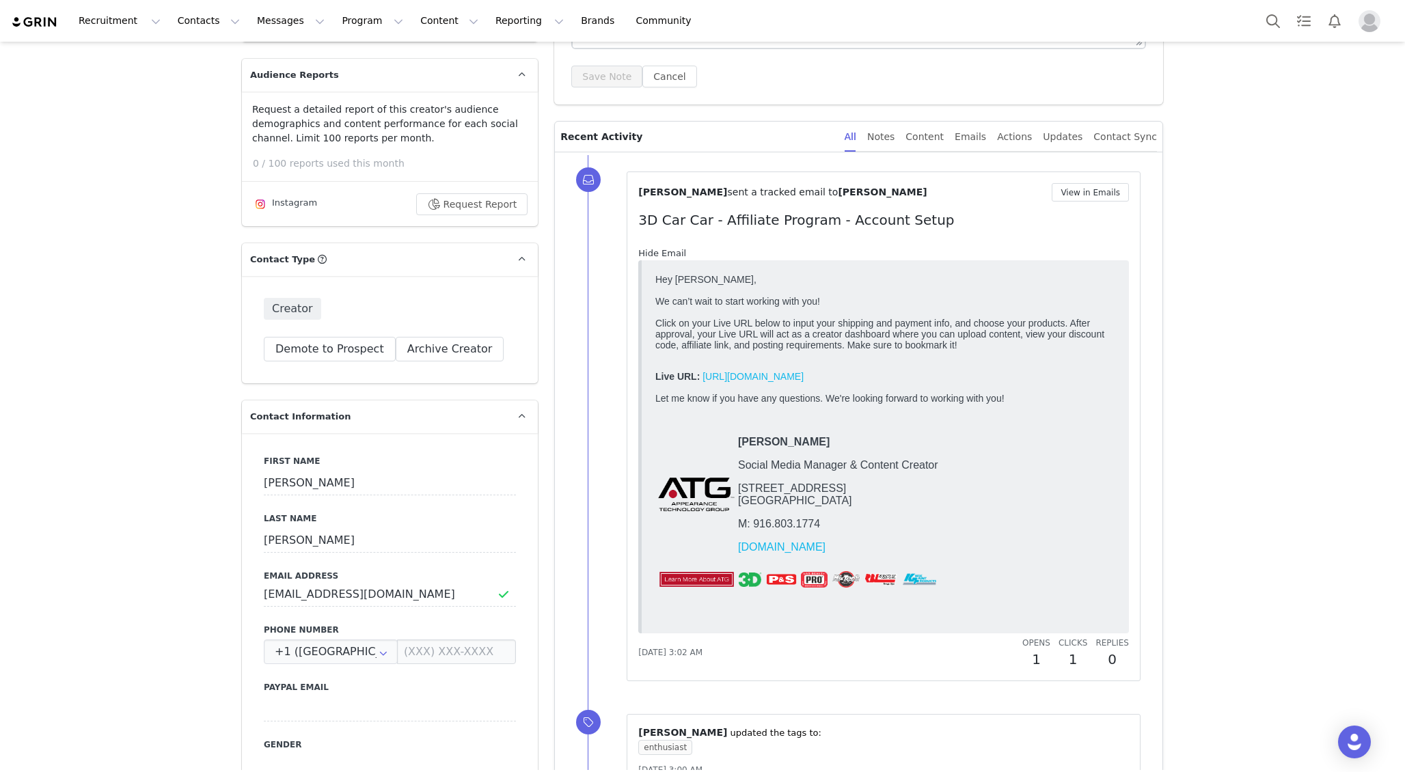
scroll to position [0, 0]
click at [794, 381] on link "https://3dproducts.grin.live/0764c77f-6403-4a14-9ed8-a5a80e5fc355" at bounding box center [752, 375] width 101 height 11
drag, startPoint x: 396, startPoint y: 594, endPoint x: 229, endPoint y: 593, distance: 166.7
click at [404, 595] on input "Filmingpvmnt@icloud.com" at bounding box center [390, 594] width 252 height 25
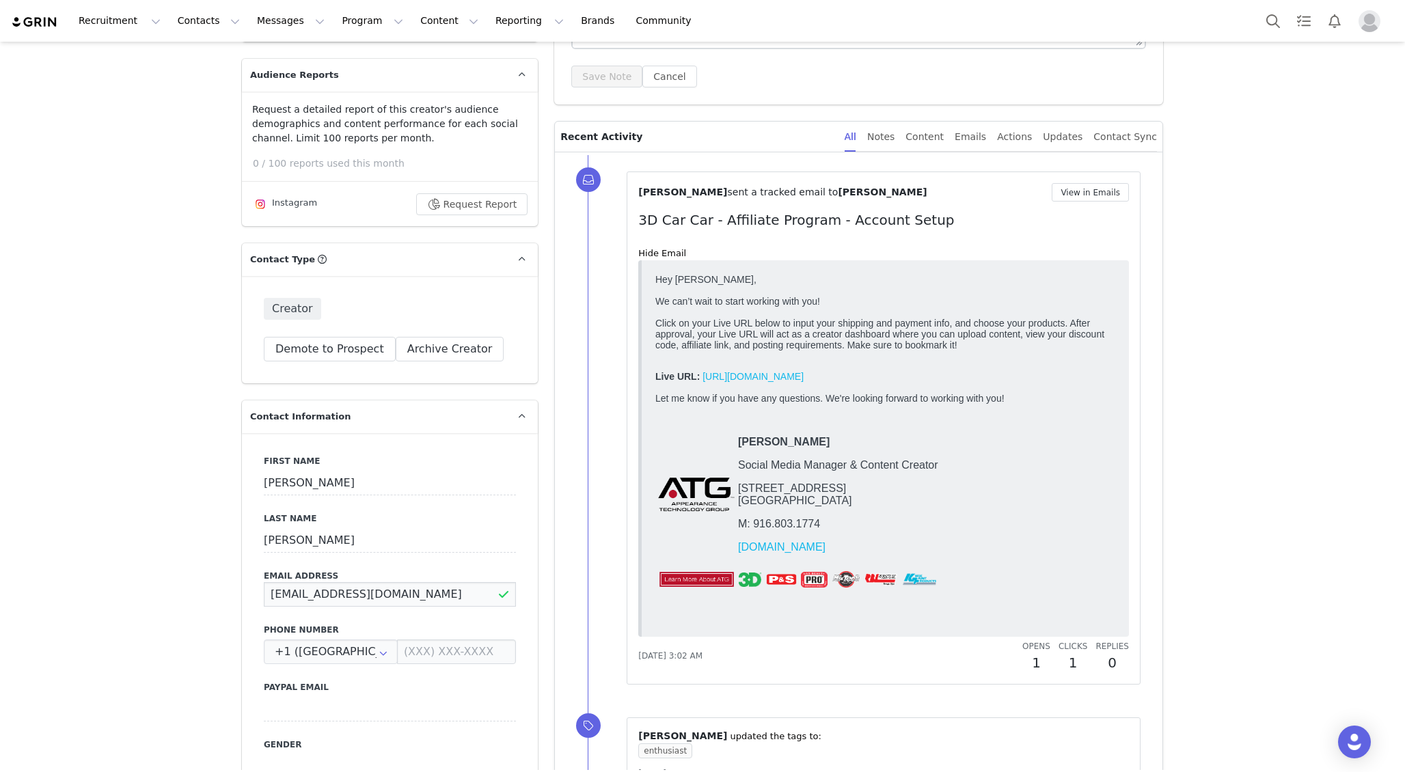
click at [404, 595] on input "Filmingpvmnt@icloud.com" at bounding box center [390, 594] width 252 height 25
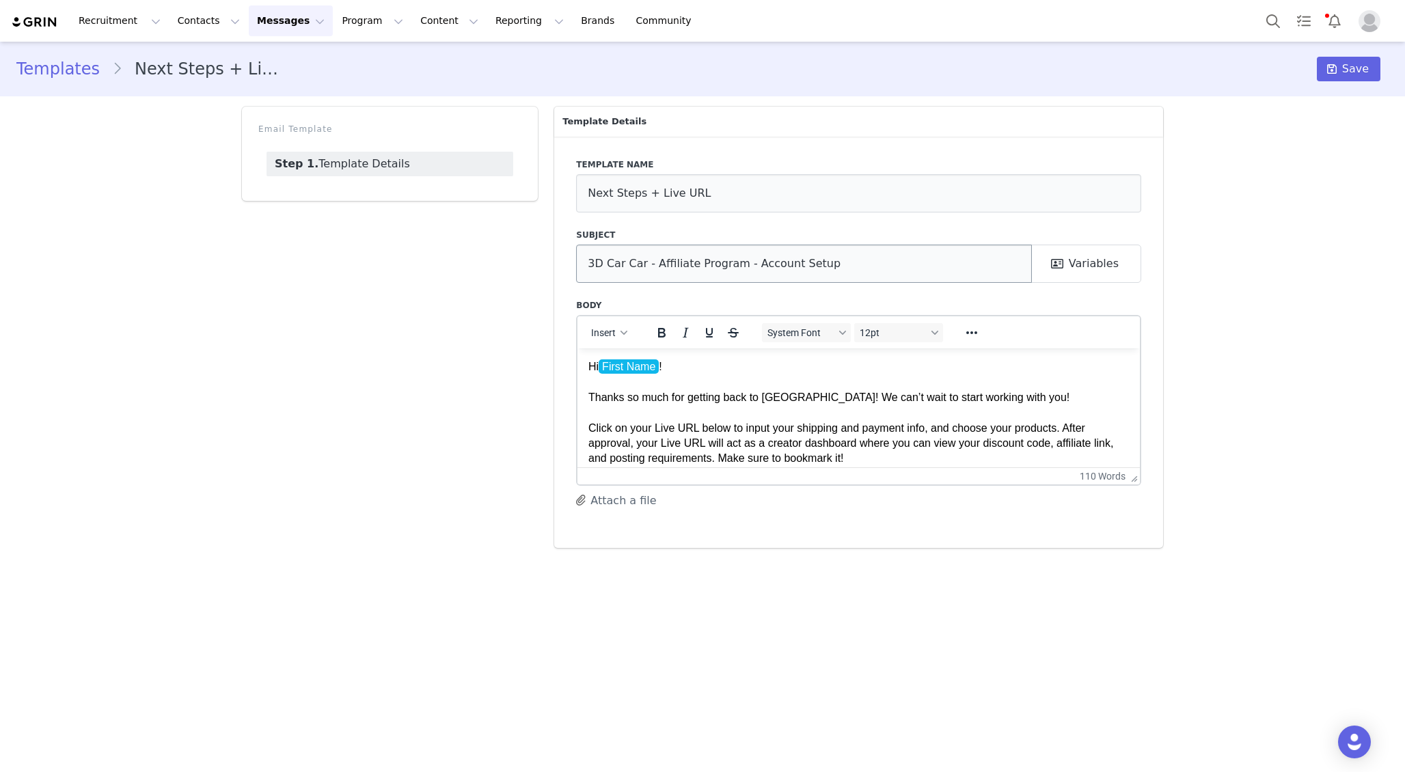
scroll to position [400, 0]
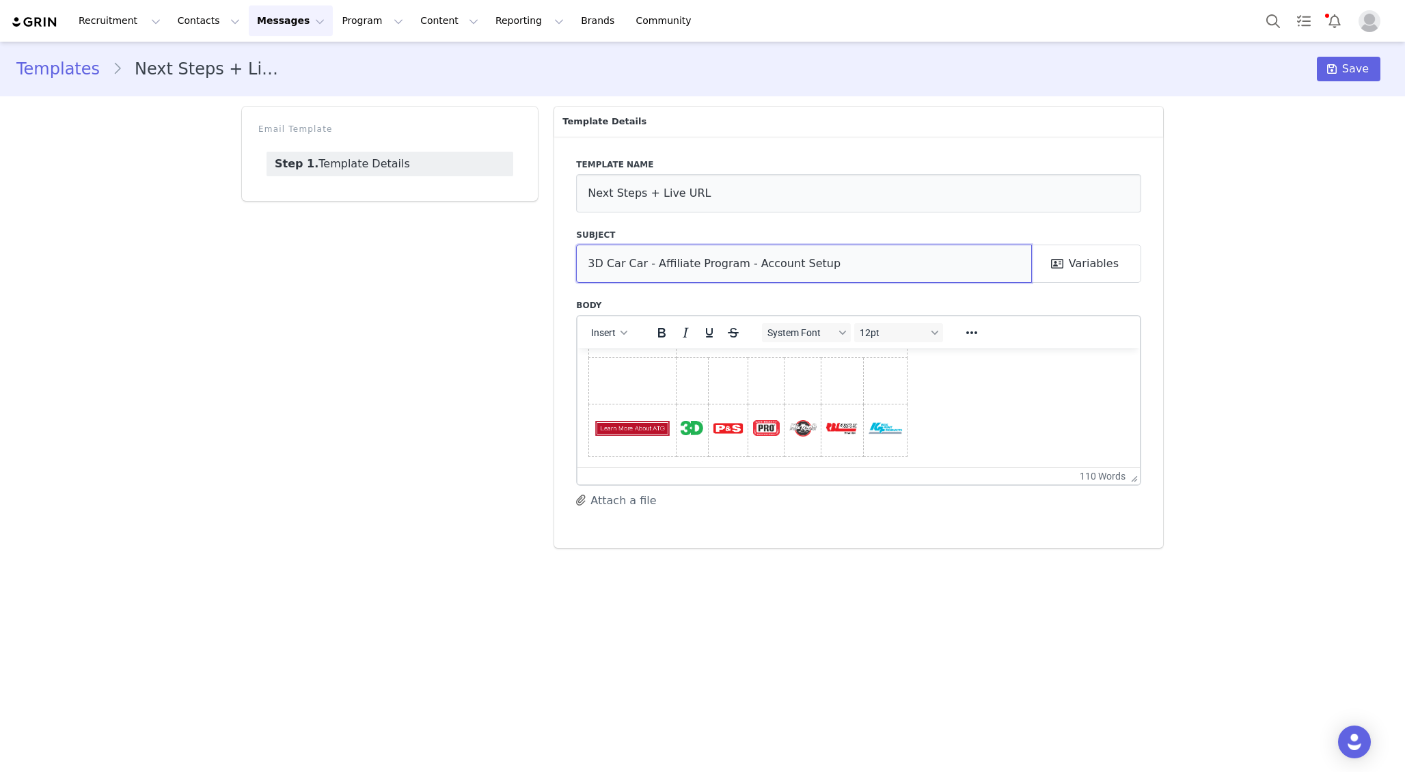
click at [831, 264] on input "3D Car Car - Affiliate Program - Account Setup" at bounding box center [804, 264] width 456 height 38
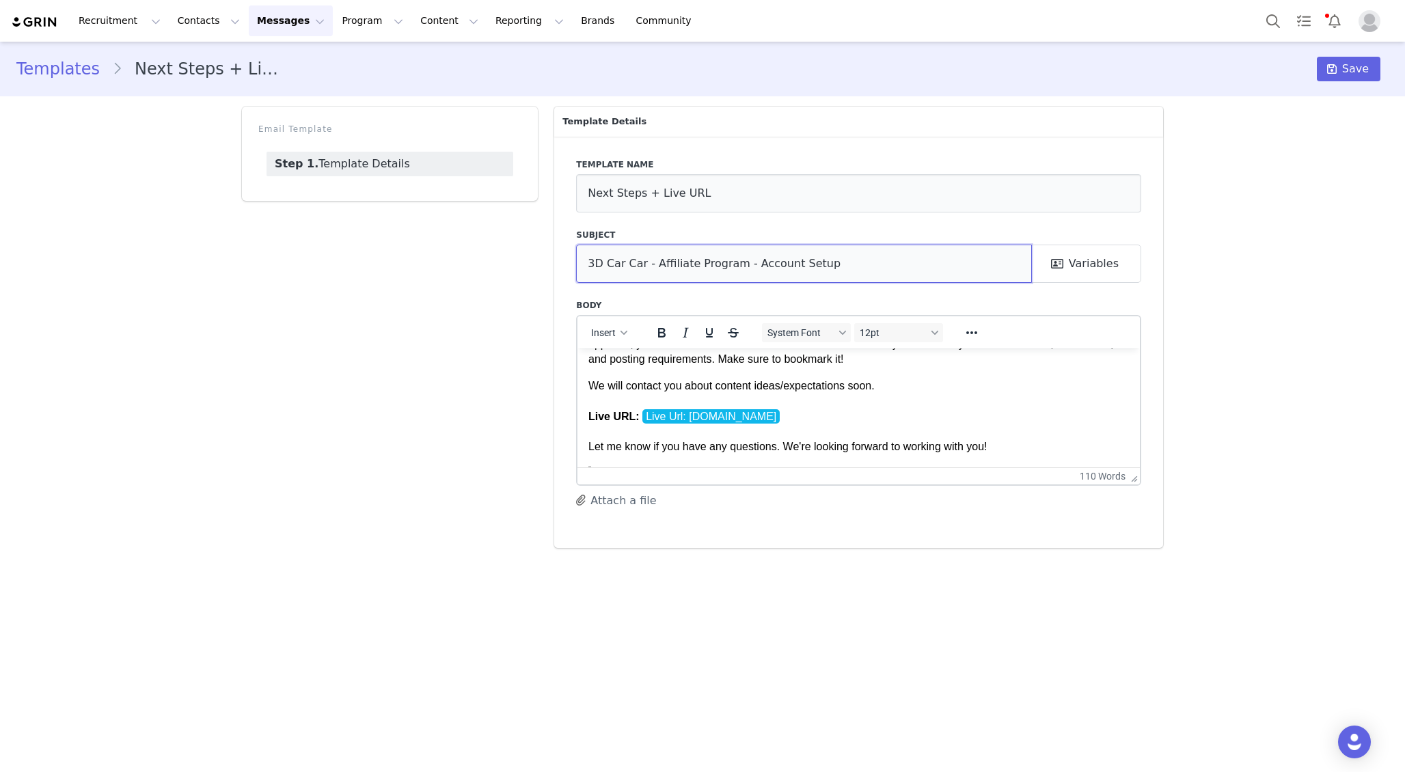
scroll to position [0, 0]
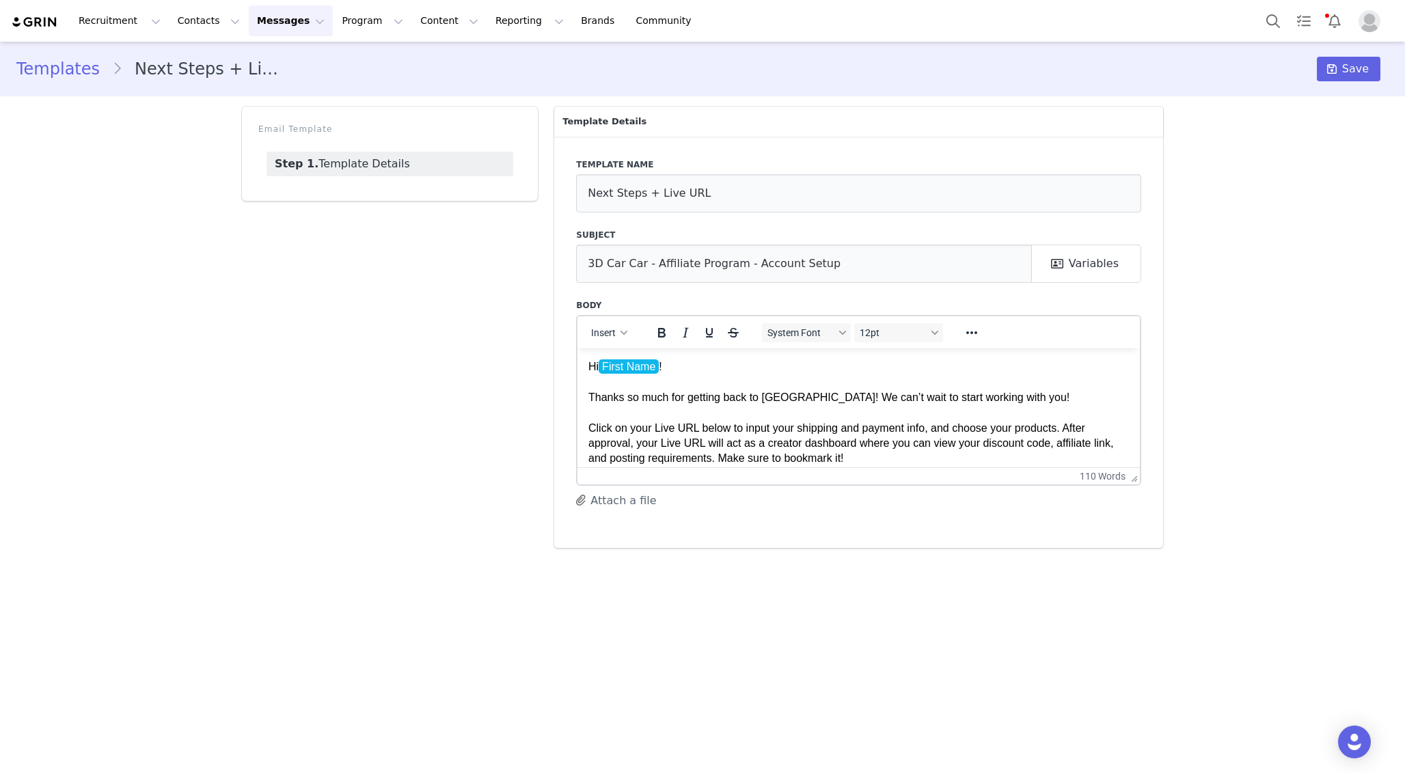
click at [672, 389] on p "Hi First Name ! Thanks so much for getting back to us! We can’t wait to start w…" at bounding box center [858, 412] width 540 height 107
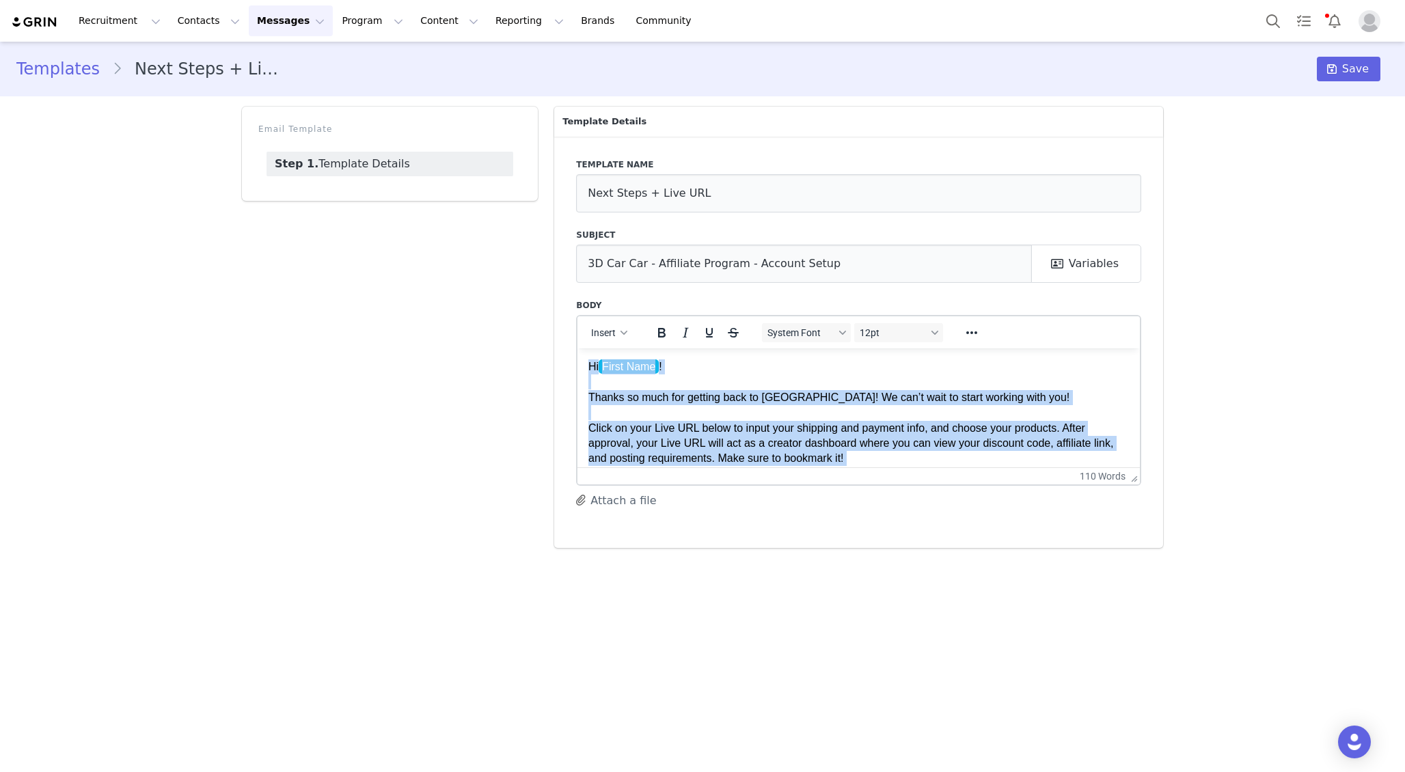
scroll to position [400, 0]
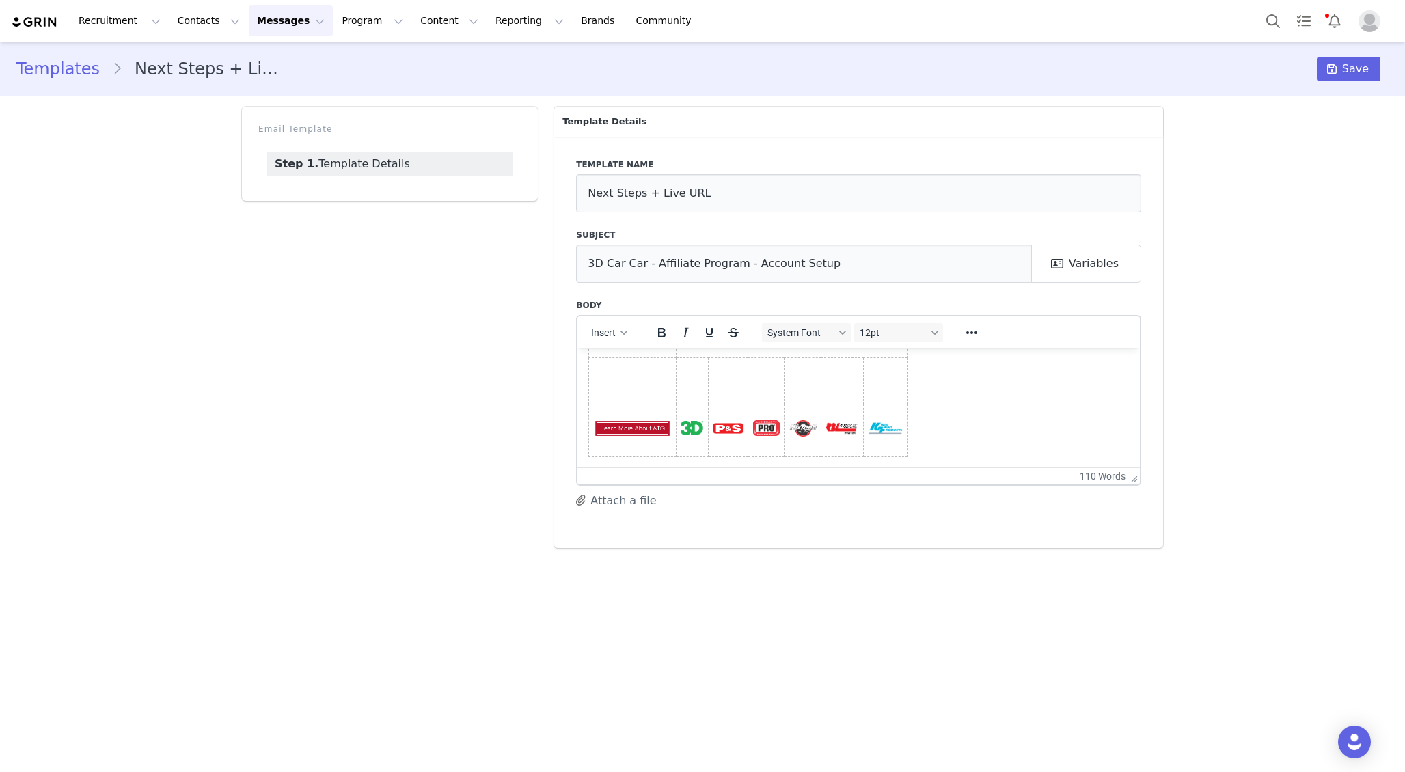
drag, startPoint x: 590, startPoint y: 368, endPoint x: 904, endPoint y: 512, distance: 345.4
click at [904, 467] on html "Hi First Name ! Thanks so much for getting back to us! We can’t wait to start w…" at bounding box center [858, 207] width 562 height 520
copy body "Hi First Name ! Thanks so much for getting back to us! We can’t wait to start w…"
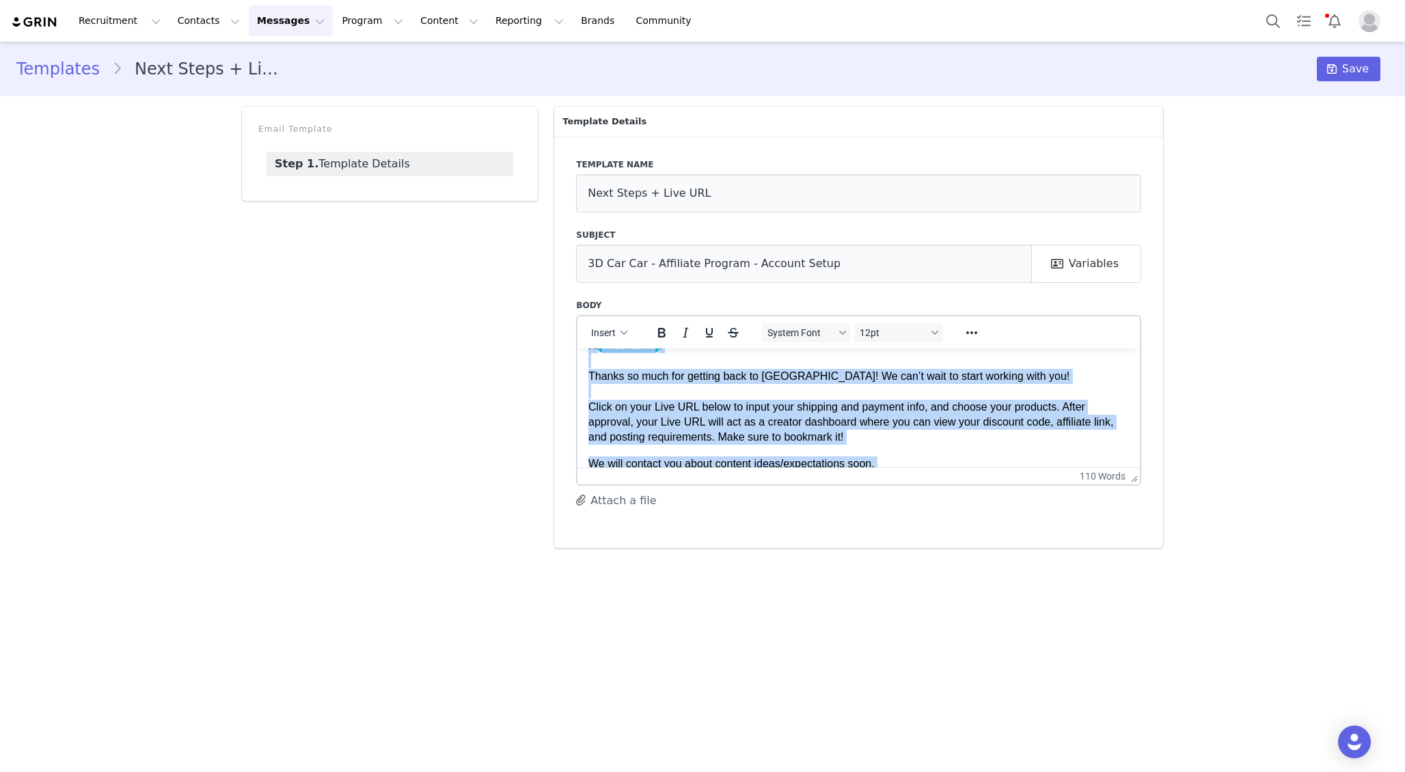
scroll to position [20, 0]
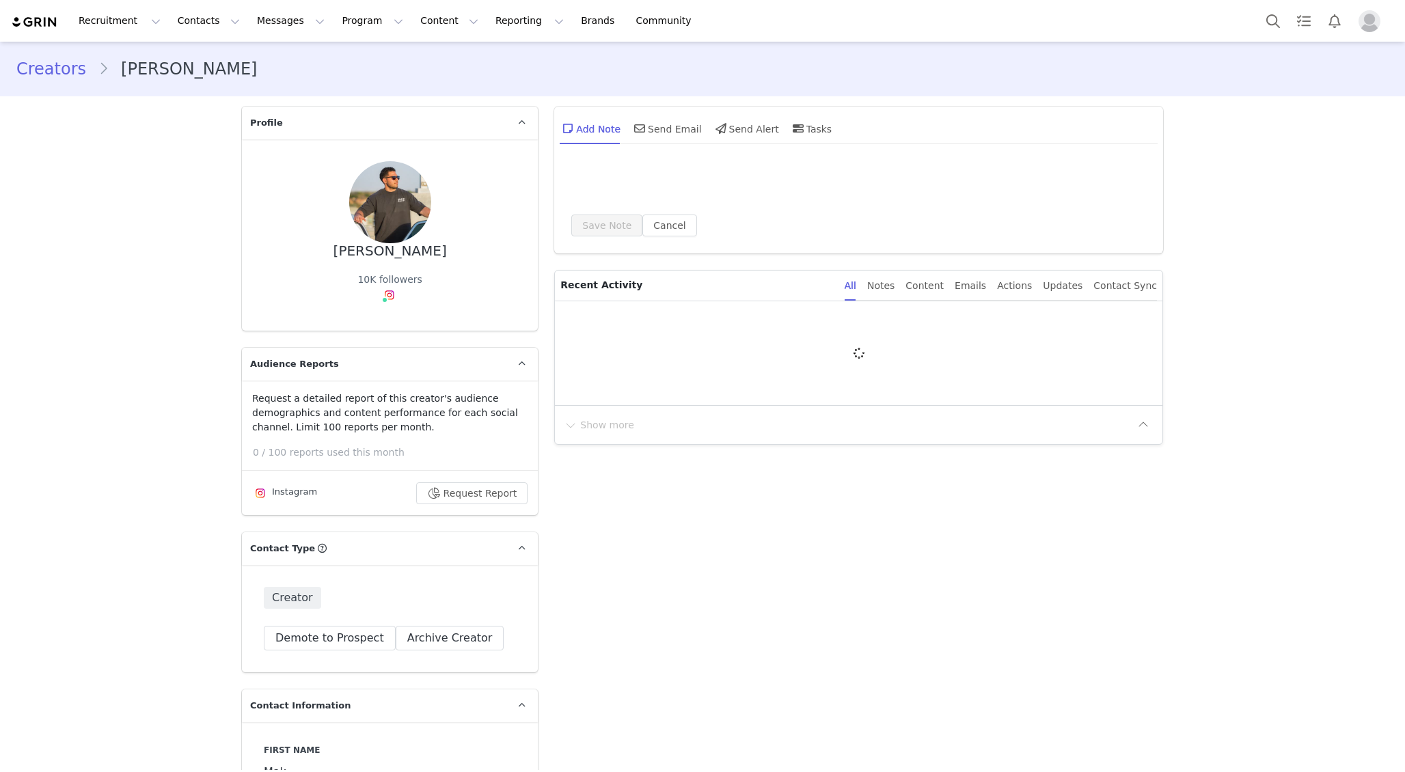
type input "+1 ([GEOGRAPHIC_DATA])"
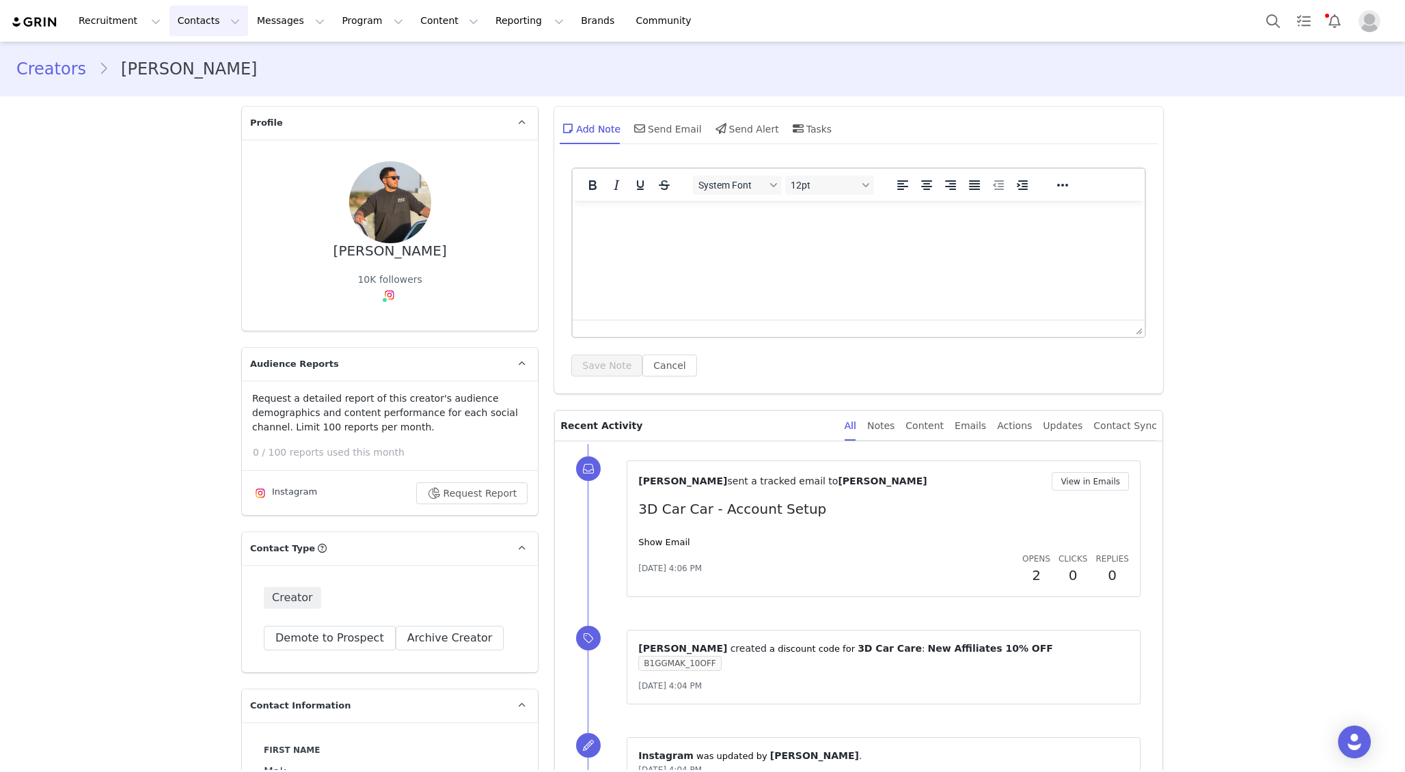
click at [200, 23] on button "Contacts Contacts" at bounding box center [208, 20] width 79 height 31
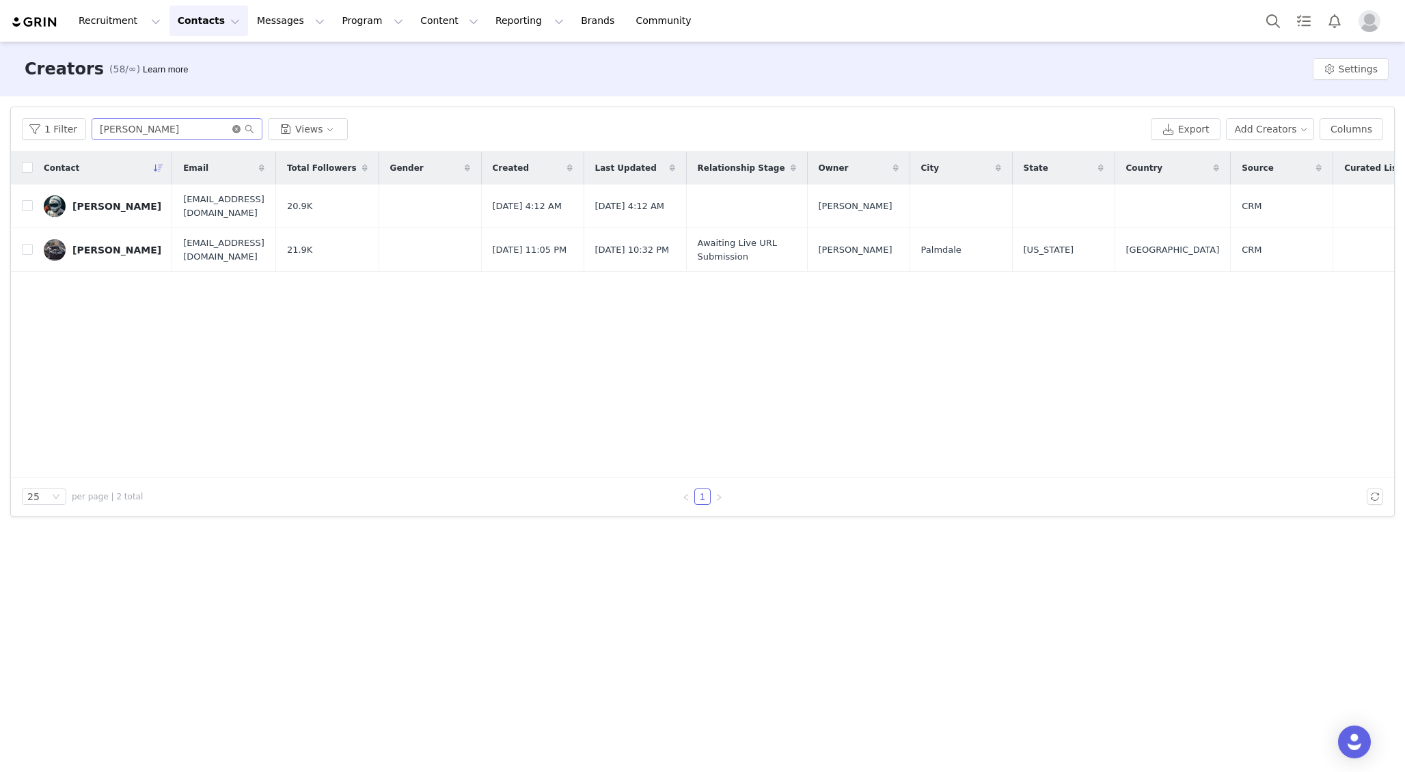
click at [233, 131] on icon "icon: close-circle" at bounding box center [236, 129] width 8 height 8
click at [201, 131] on input "text" at bounding box center [177, 129] width 171 height 22
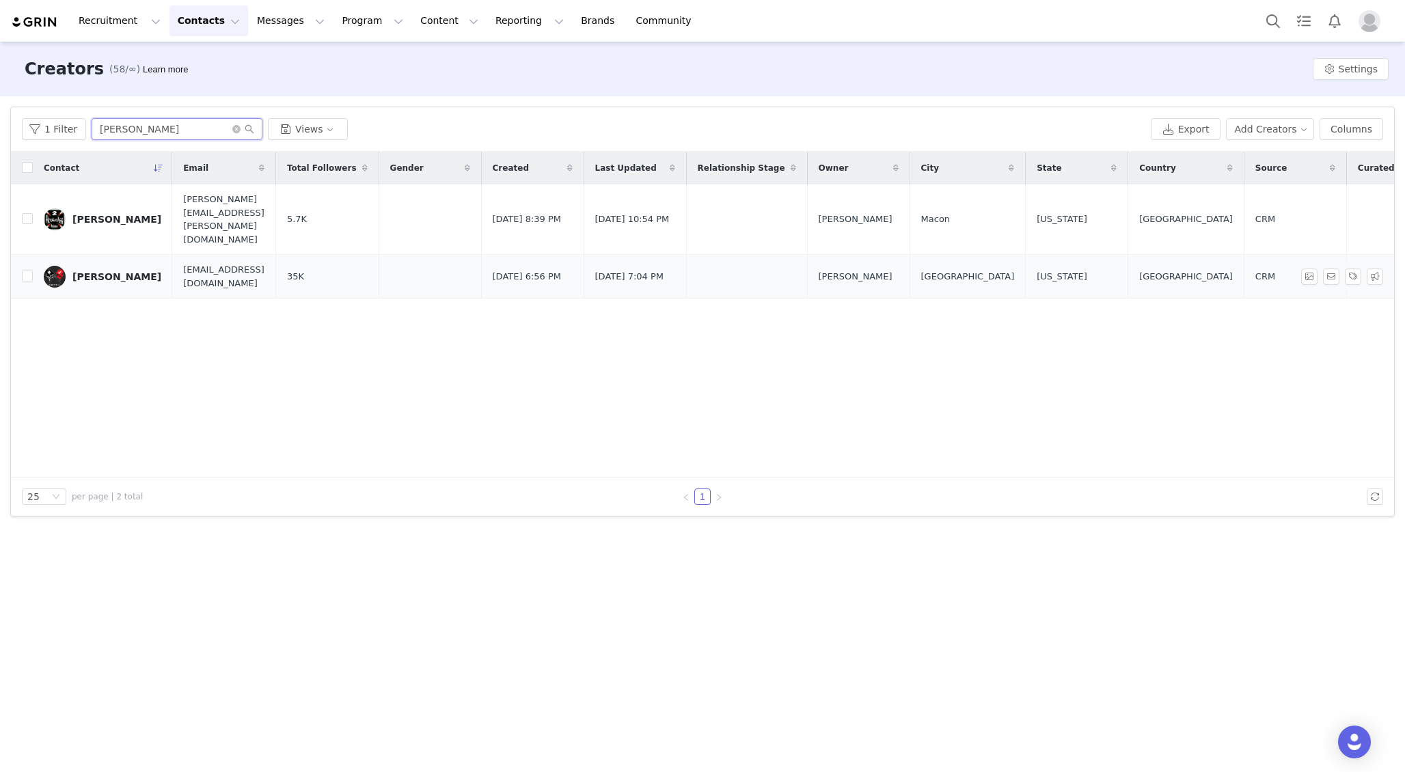
type input "[PERSON_NAME]"
click at [111, 271] on div "[PERSON_NAME]" at bounding box center [116, 276] width 89 height 11
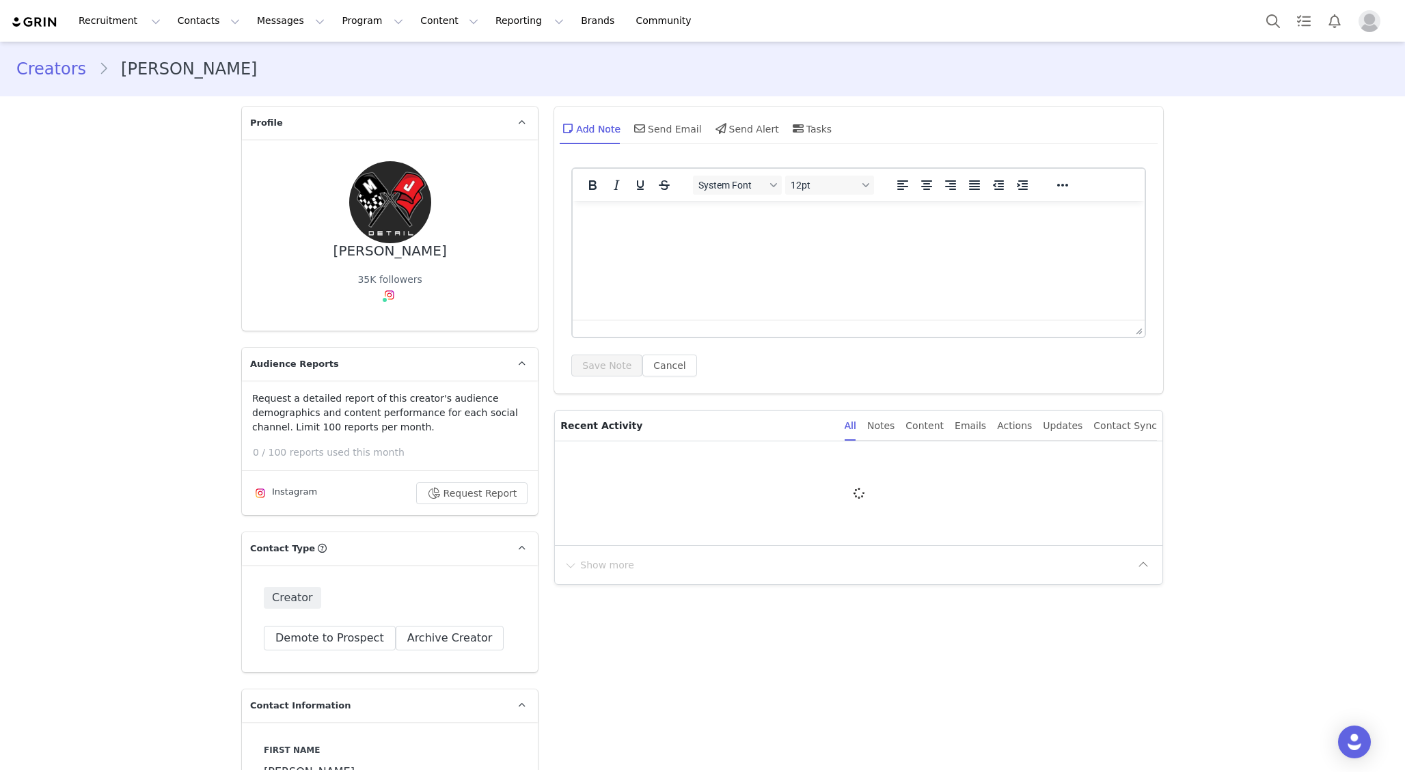
type input "+1 ([GEOGRAPHIC_DATA])"
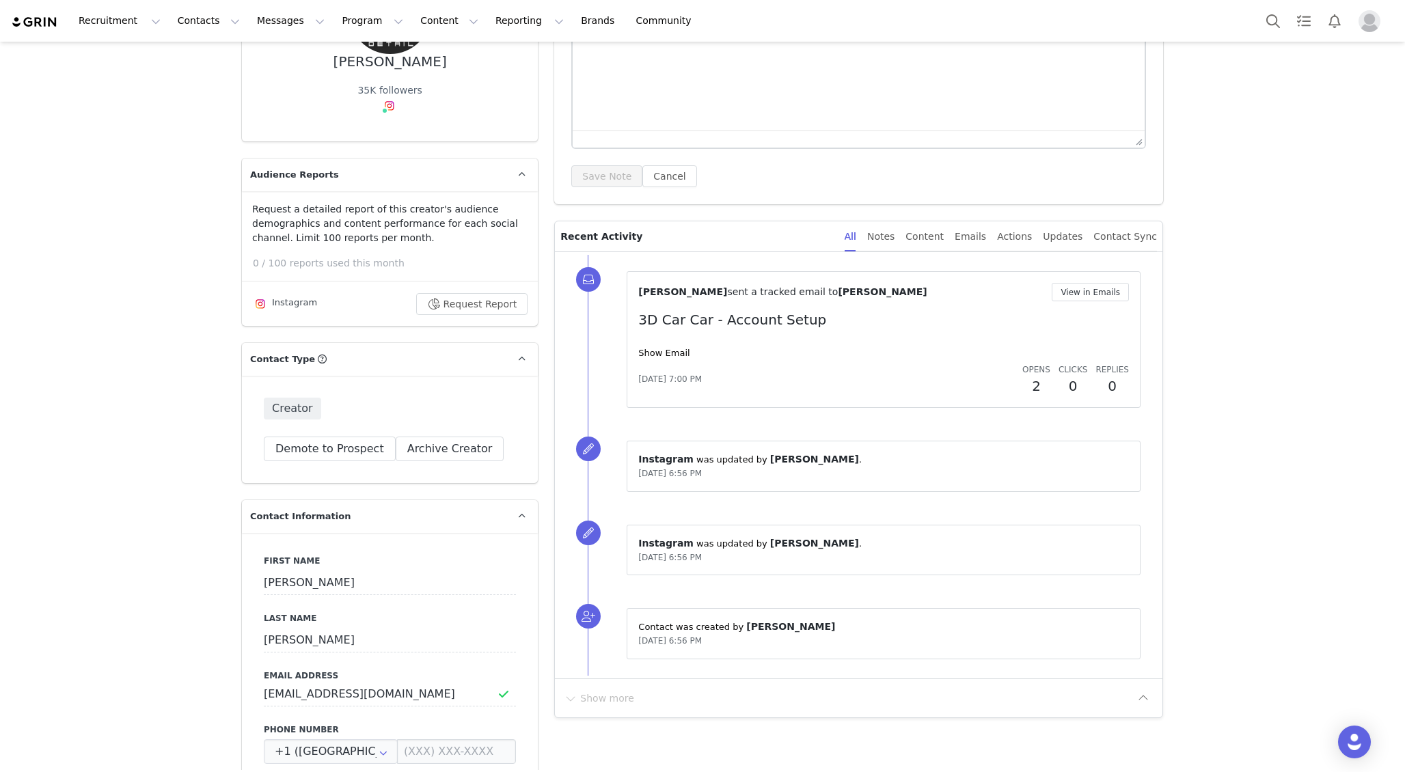
scroll to position [140, 0]
